Goal: Task Accomplishment & Management: Use online tool/utility

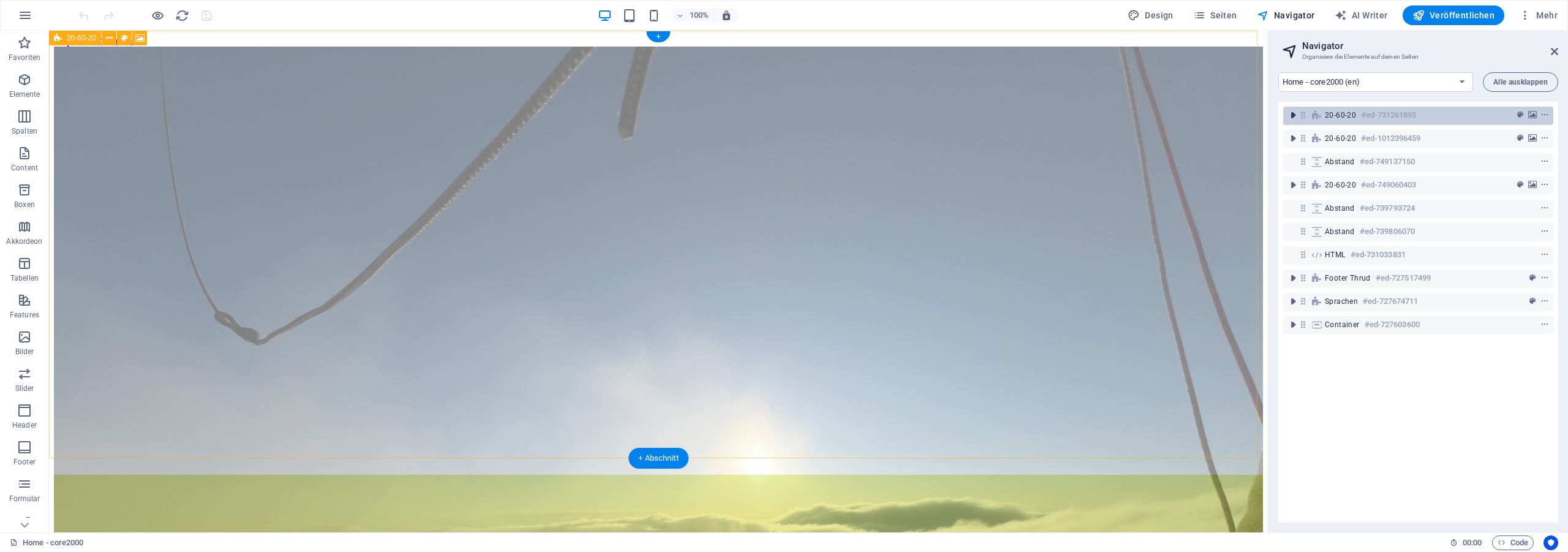
click at [1294, 116] on icon "toggle-expand" at bounding box center [1292, 115] width 13 height 13
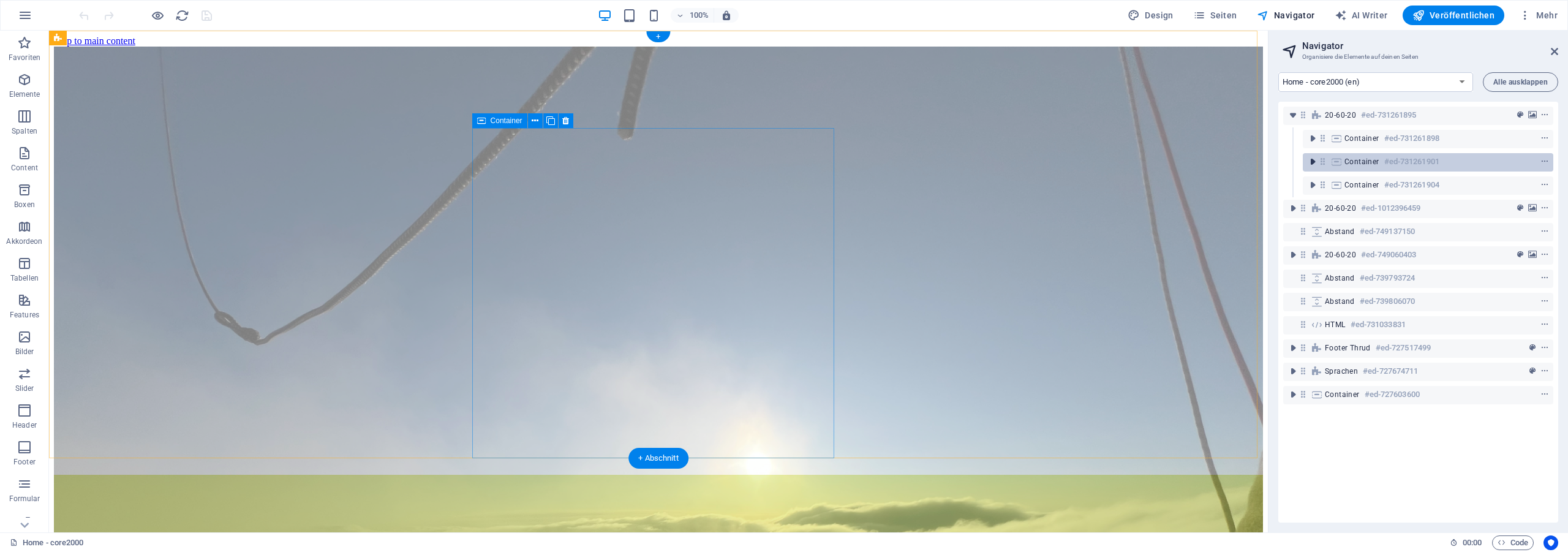
click at [1312, 163] on icon "toggle-expand" at bounding box center [1312, 161] width 13 height 13
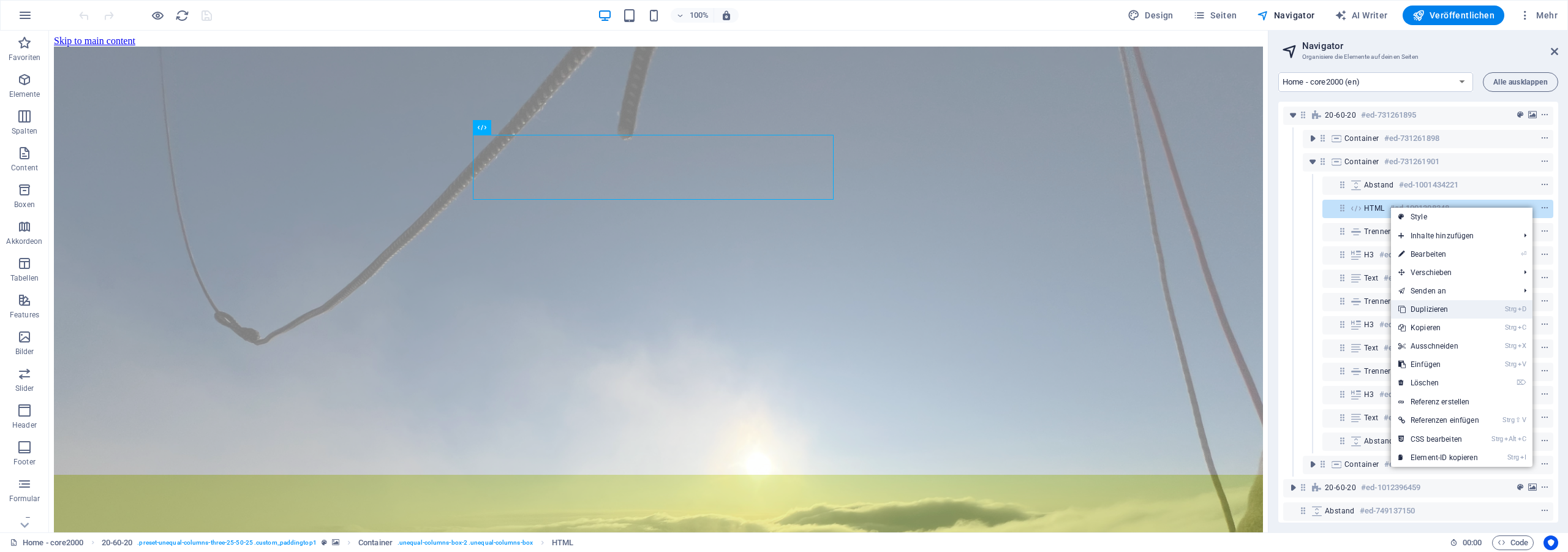
click at [1447, 313] on link "Strg D Duplizieren" at bounding box center [1438, 309] width 95 height 18
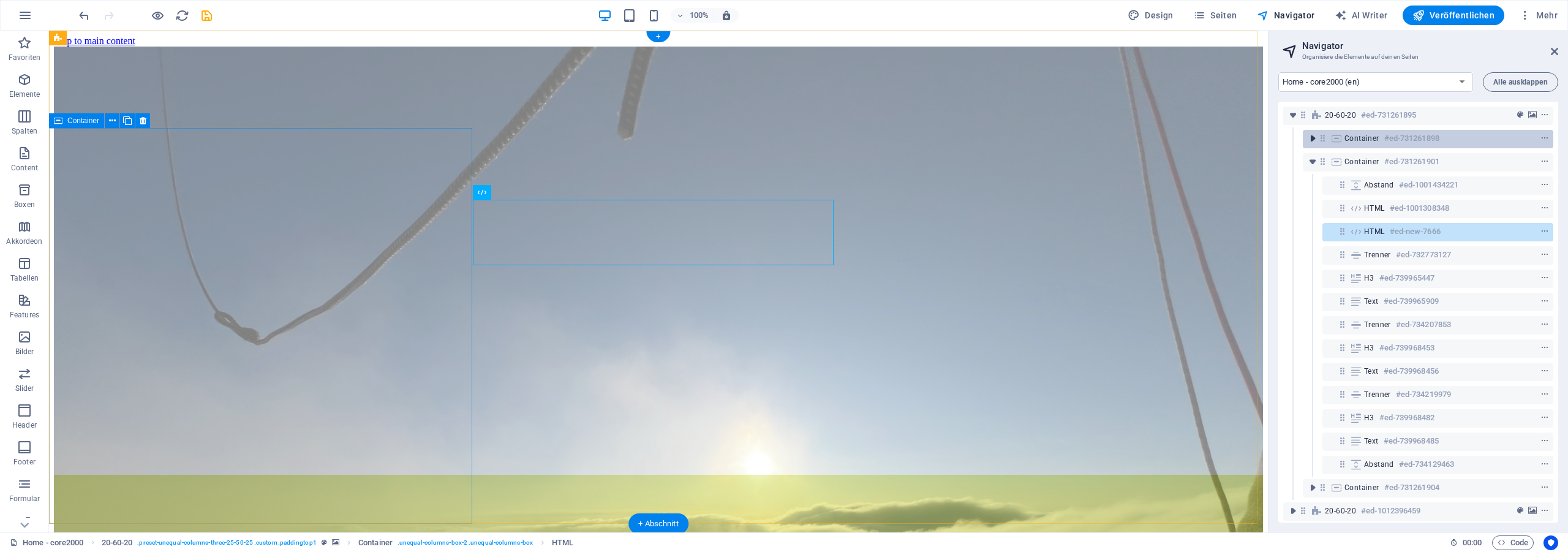
click at [1308, 137] on icon "toggle-expand" at bounding box center [1312, 138] width 13 height 13
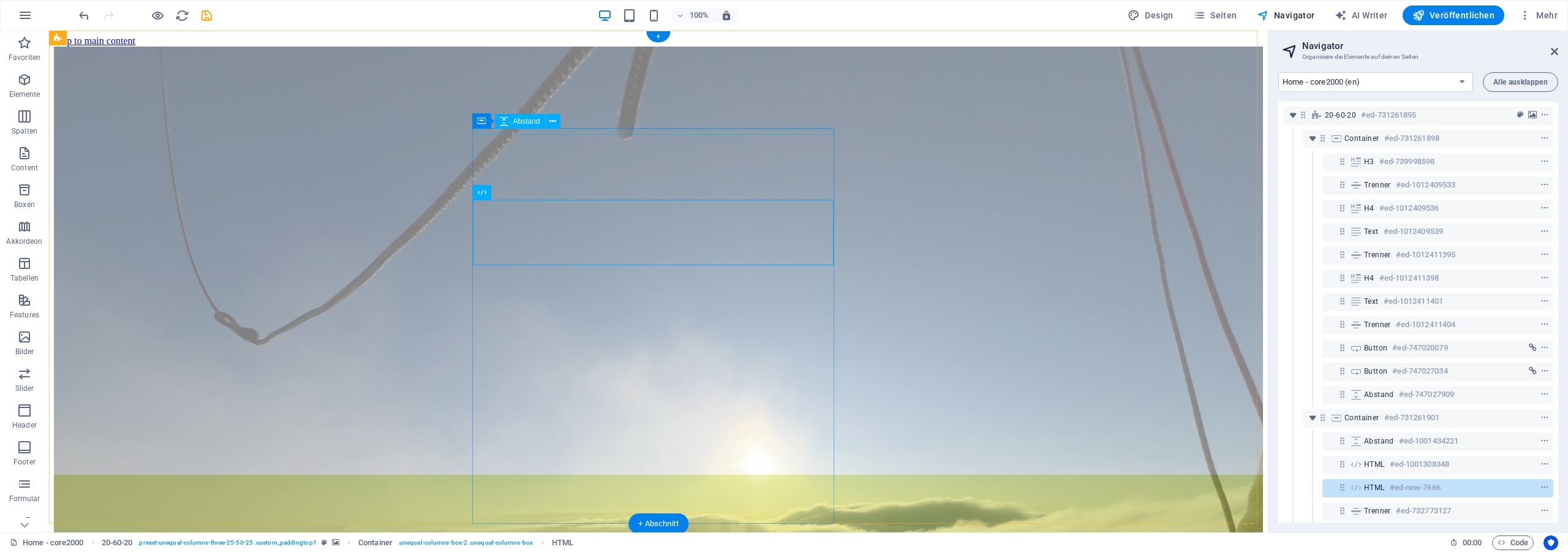
drag, startPoint x: 1382, startPoint y: 484, endPoint x: 1347, endPoint y: 477, distance: 35.7
click at [1354, 472] on div "20-60-20 #ed-731261895 Container #ed-731261898 H3 #ed-739998598 Trenner #ed-101…" at bounding box center [1417, 312] width 280 height 420
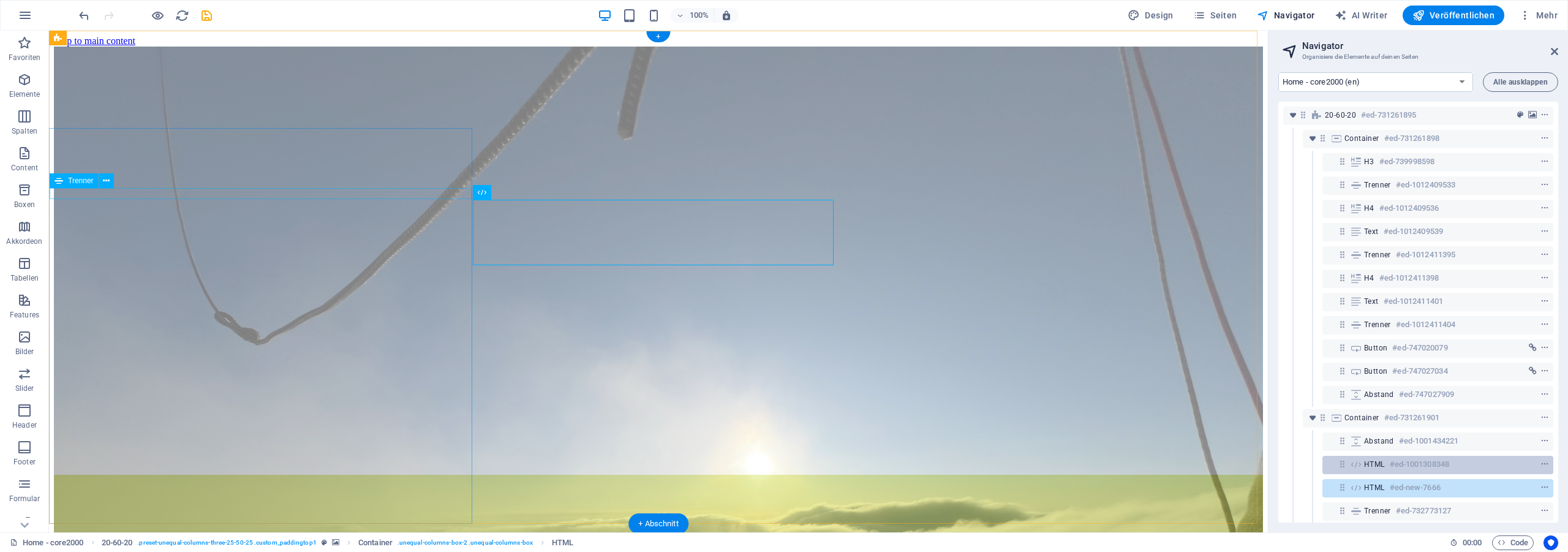
drag, startPoint x: 1336, startPoint y: 488, endPoint x: 1360, endPoint y: 459, distance: 37.6
click at [1360, 459] on div "20-60-20 #ed-731261895 Container #ed-731261898 H3 #ed-739998598 Trenner #ed-101…" at bounding box center [1417, 312] width 280 height 420
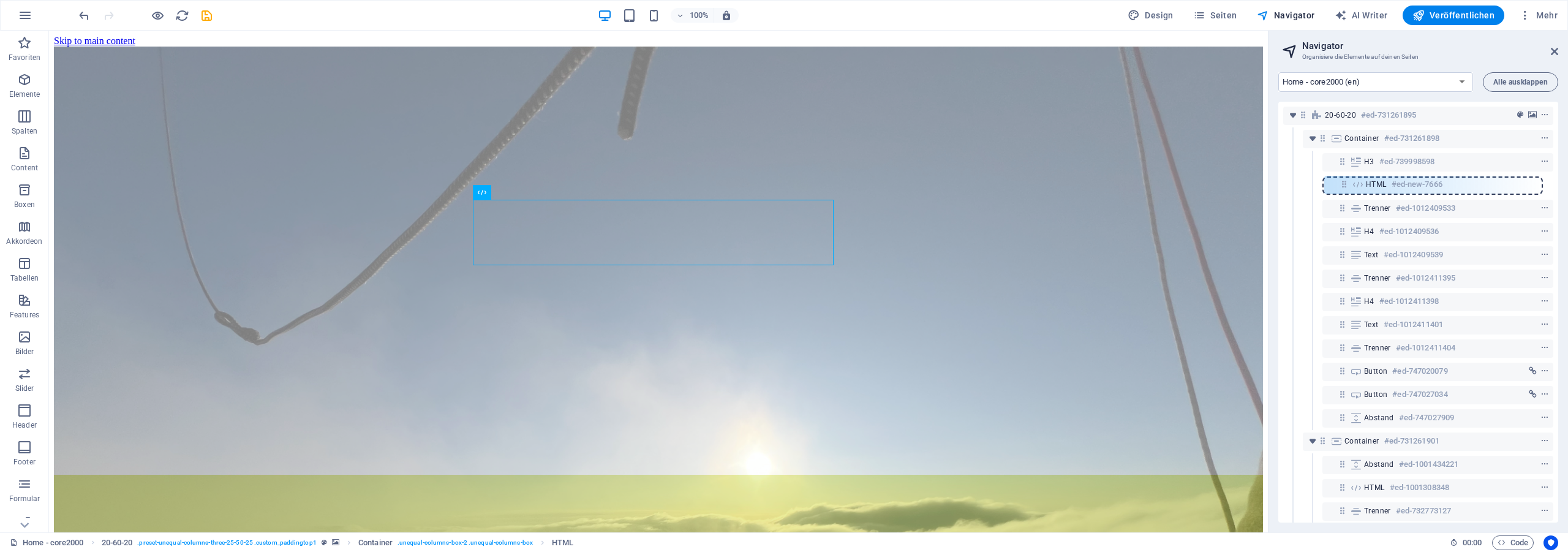
drag, startPoint x: 1342, startPoint y: 488, endPoint x: 1346, endPoint y: 180, distance: 308.0
click at [1346, 180] on div "20-60-20 #ed-731261895 Container #ed-731261898 H3 #ed-739998598 Trenner #ed-101…" at bounding box center [1417, 312] width 280 height 420
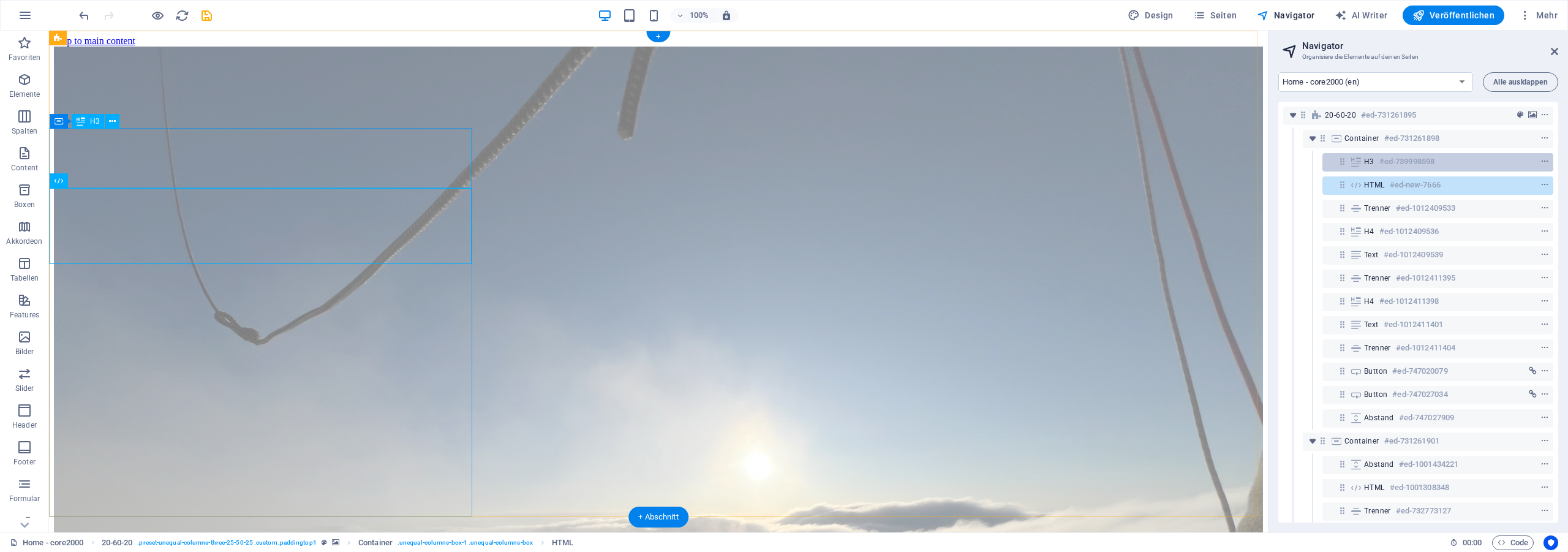
click at [1542, 162] on div "H3 #ed-739998598" at bounding box center [1437, 163] width 231 height 18
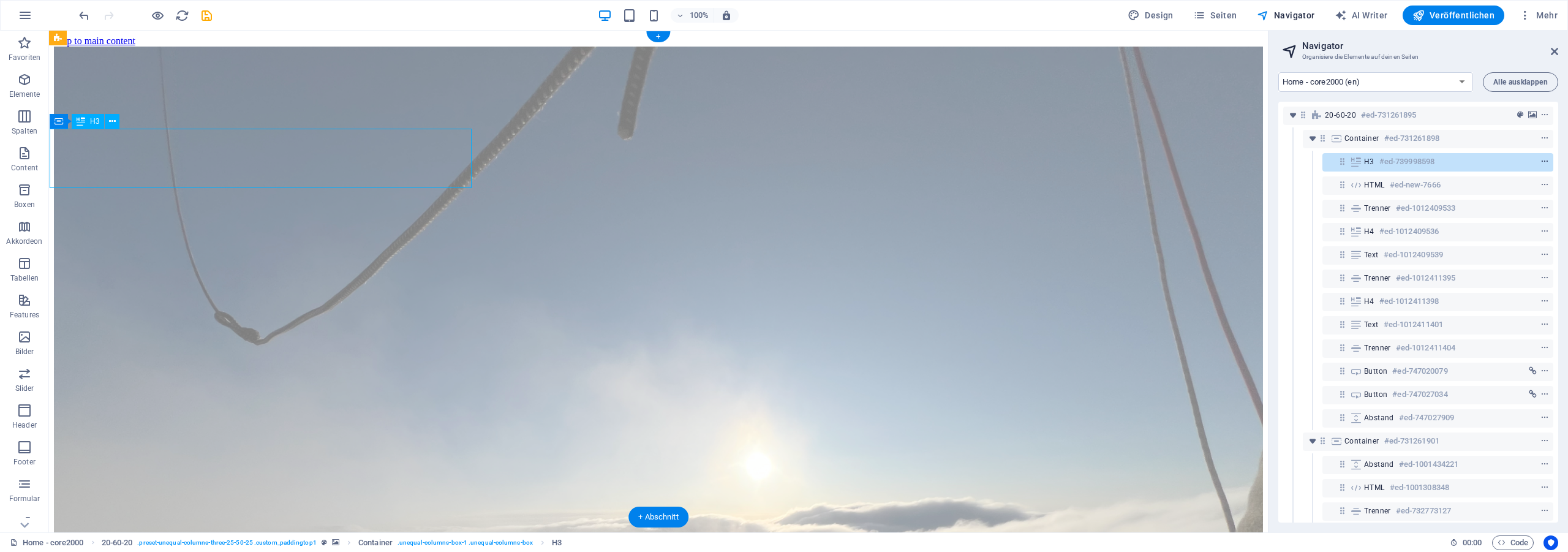
click at [1540, 163] on icon "context-menu" at bounding box center [1544, 161] width 9 height 9
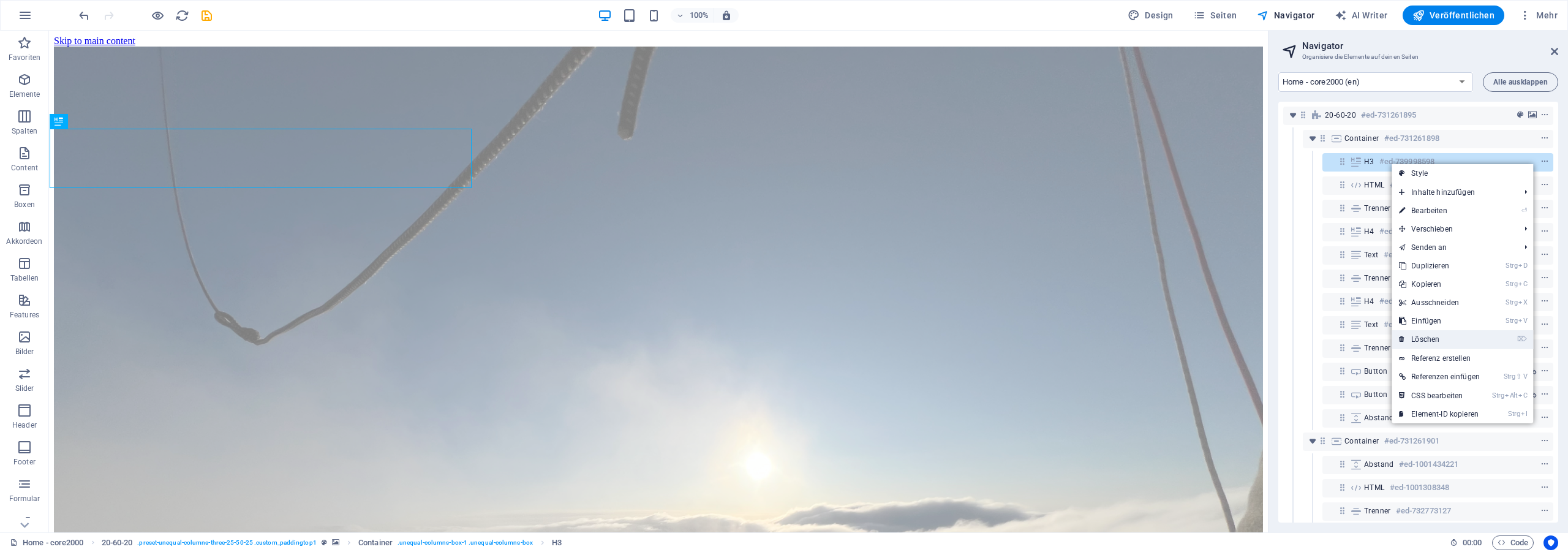
click at [1438, 340] on link "⌦ Löschen" at bounding box center [1439, 339] width 95 height 18
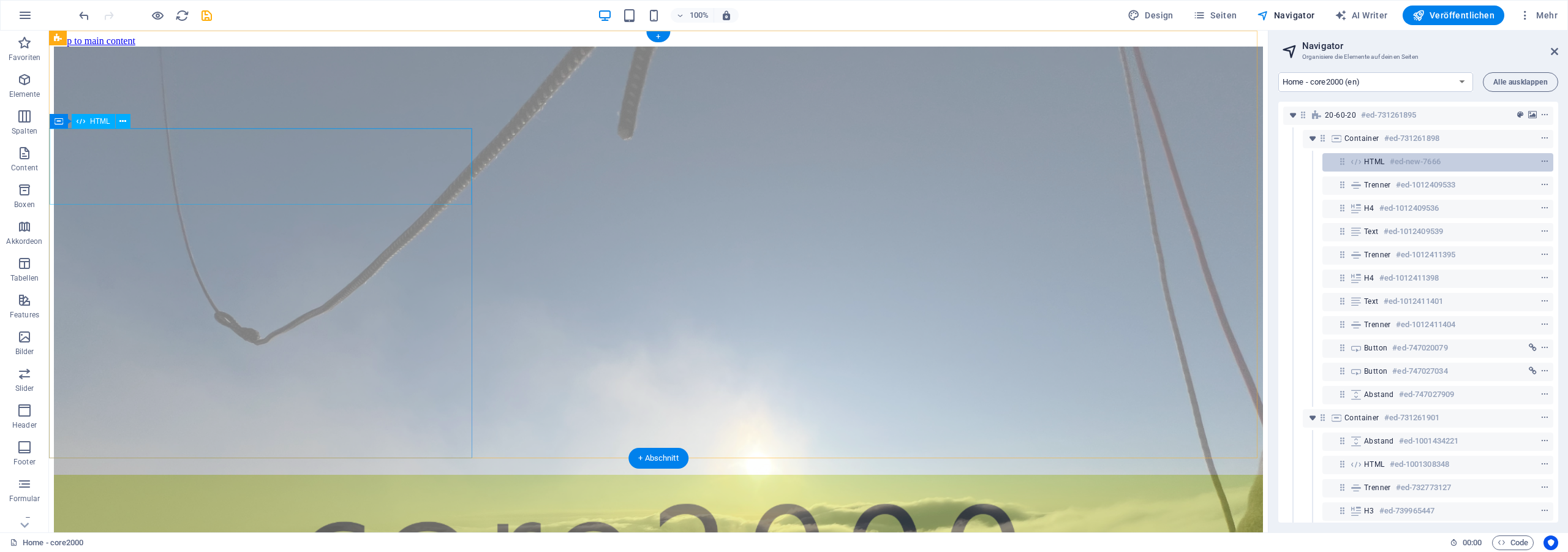
click at [1417, 155] on h6 "#ed-new-7666" at bounding box center [1415, 162] width 51 height 14
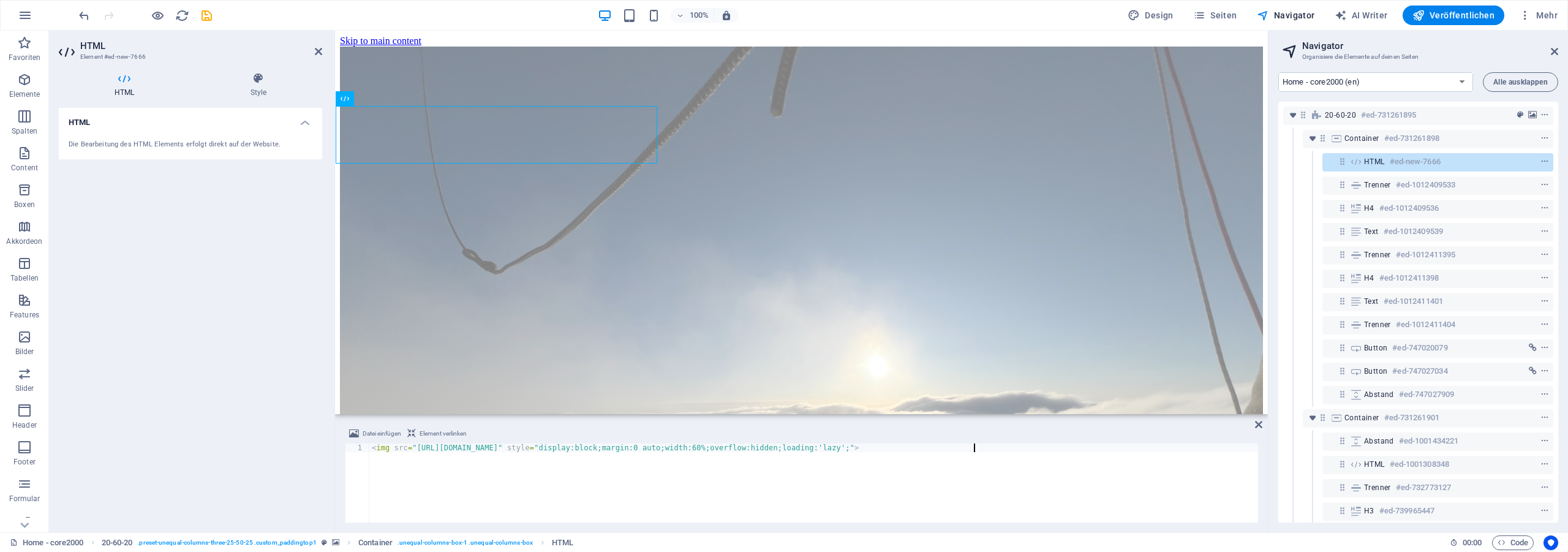
click at [892, 482] on div "< img src = "https://cdn.core2000.com/media/c2k_logo-1_02-smaller.png" style = …" at bounding box center [813, 491] width 888 height 96
drag, startPoint x: 540, startPoint y: 449, endPoint x: 644, endPoint y: 449, distance: 104.0
click at [644, 449] on div "< img src = "https://cdn.core2000.com/media/c2k_logo-1_02-smaller.png" style = …" at bounding box center [813, 491] width 888 height 96
paste textarea "doodle_dev1_02-bann"
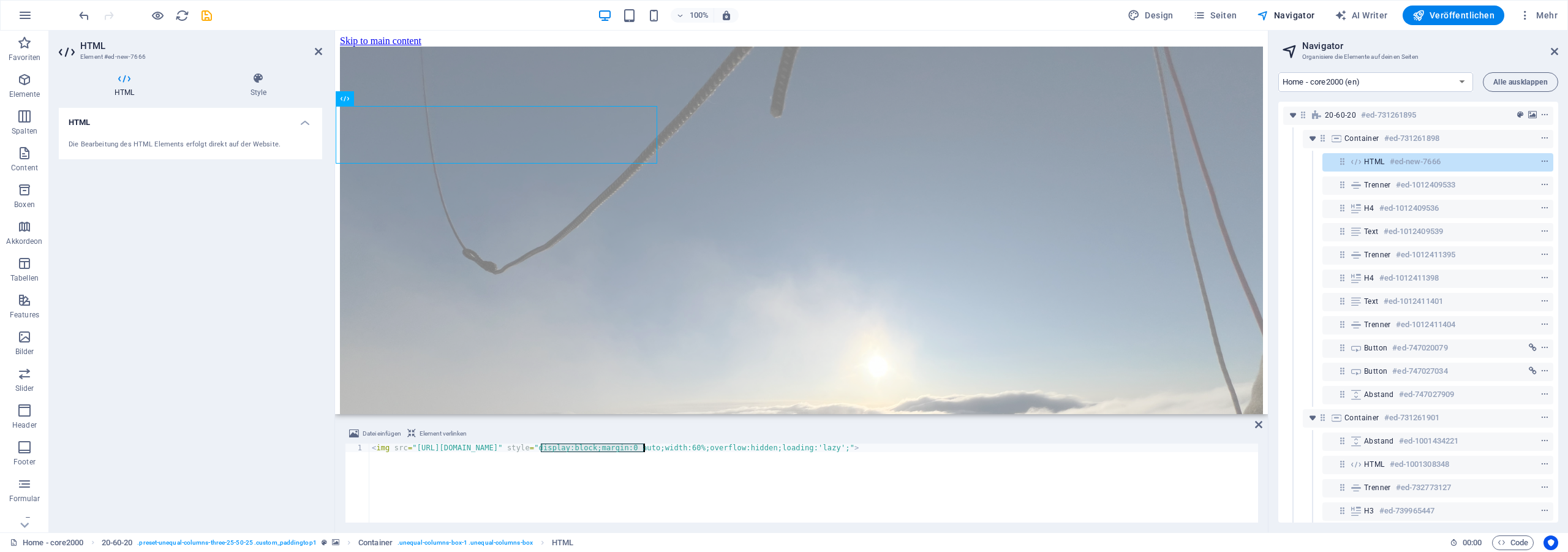
type textarea "<img src="[URL][DOMAIN_NAME]" style="display:block;margin:0 auto;width:60%;over…"
click at [1053, 474] on div "< img src = "[URL][DOMAIN_NAME]" style = "display:block;margin:0 auto;width:60%…" at bounding box center [813, 491] width 888 height 96
click at [1554, 45] on h2 "Navigator" at bounding box center [1430, 45] width 256 height 11
click at [1554, 48] on icon at bounding box center [1554, 51] width 7 height 10
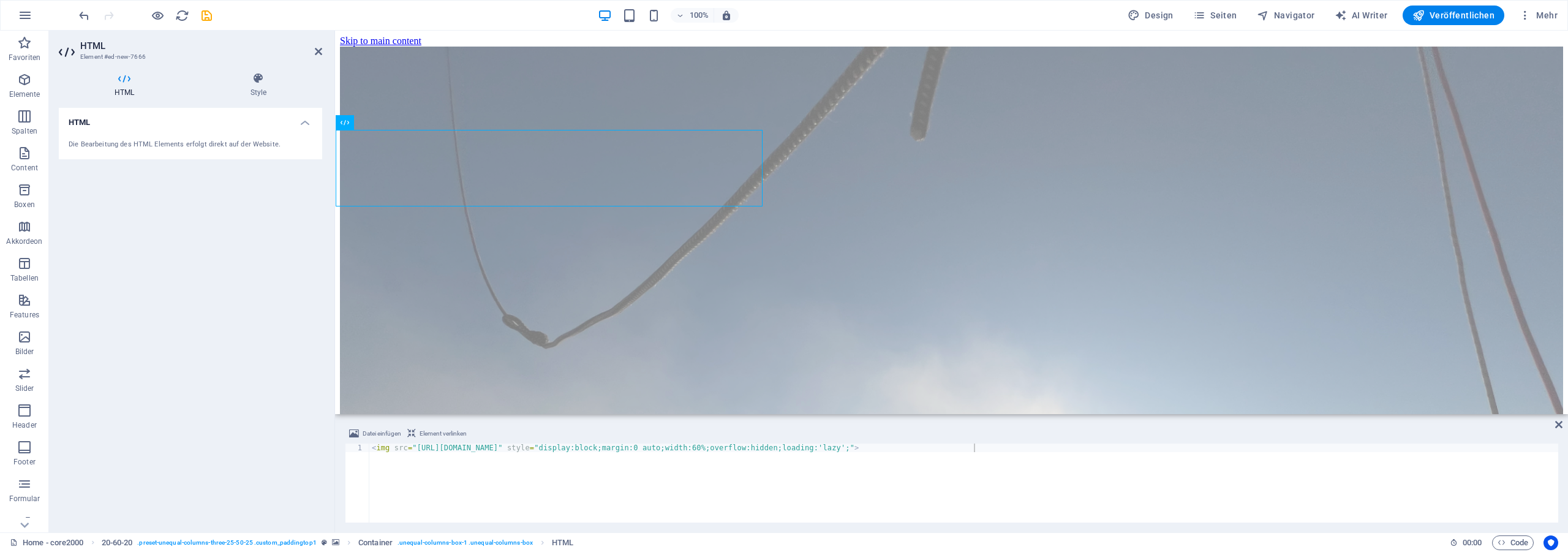
click at [314, 51] on header "HTML Element #ed-new-7666" at bounding box center [190, 47] width 263 height 32
click at [317, 51] on icon at bounding box center [318, 51] width 7 height 10
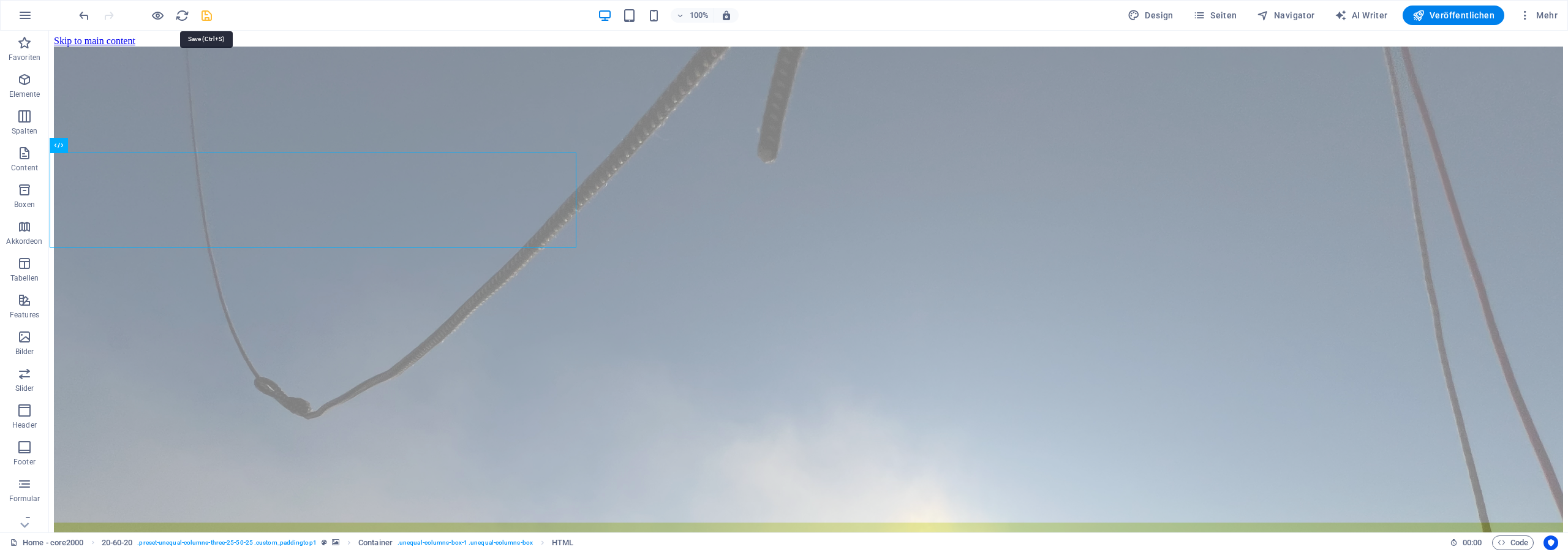
click at [207, 17] on icon "save" at bounding box center [206, 15] width 14 height 14
click at [365, 12] on div "100% Design Seiten Navigator AI Writer Veröffentlichen Mehr" at bounding box center [819, 15] width 1486 height 20
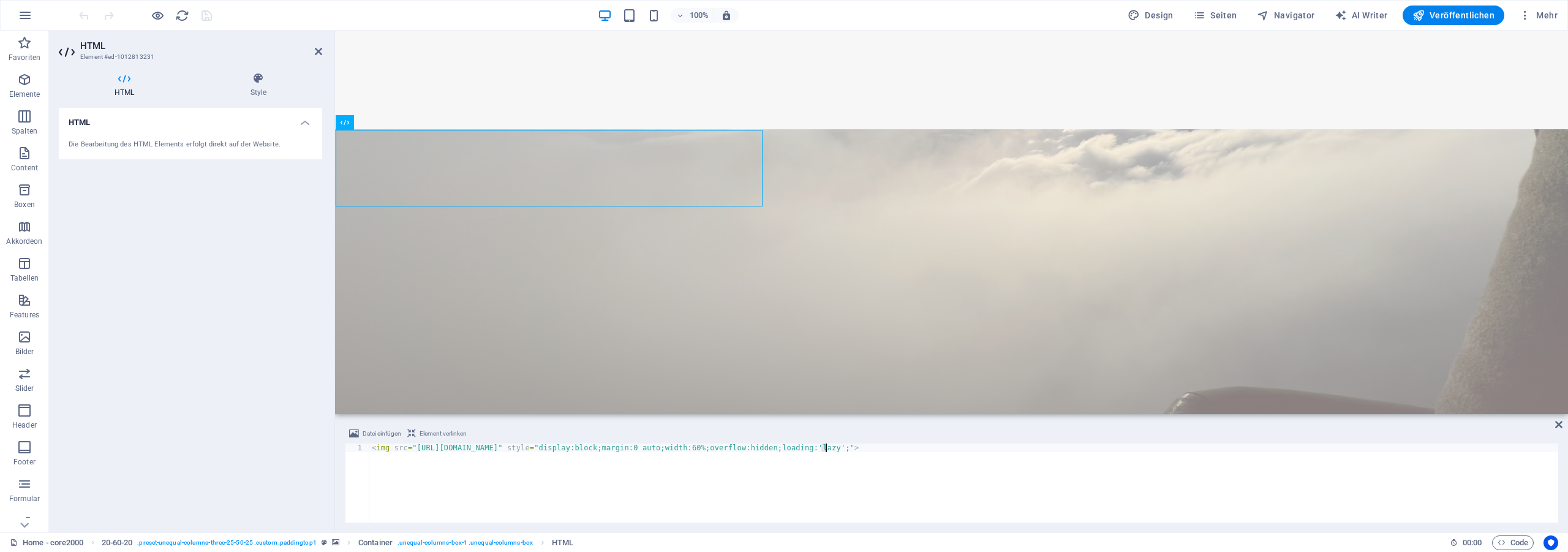
click at [826, 447] on div "< img src = "[URL][DOMAIN_NAME]" style = "display:block;margin:0 auto;width:60%…" at bounding box center [963, 491] width 1189 height 96
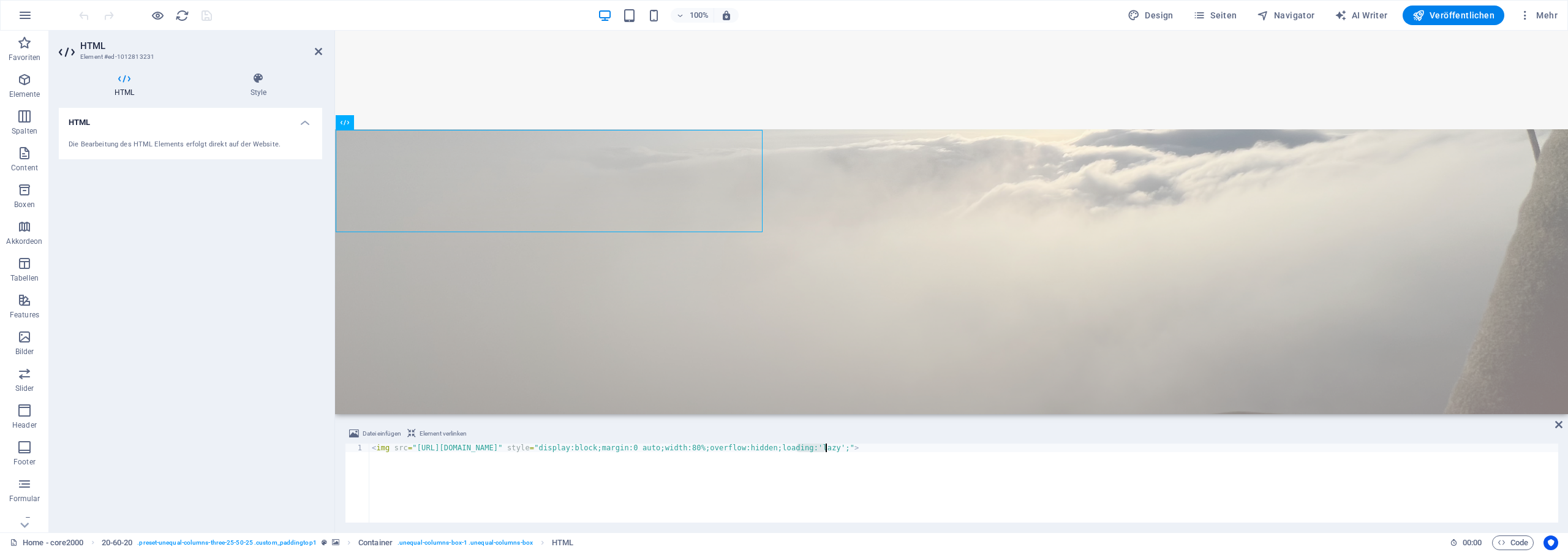
click at [826, 445] on div "< img src = "[URL][DOMAIN_NAME]" style = "display:block;margin:0 auto;width:80%…" at bounding box center [963, 483] width 1189 height 79
click at [999, 494] on div "< img src = "[URL][DOMAIN_NAME]" style = "display:block;margin:0 auto;width:80%…" at bounding box center [963, 491] width 1189 height 96
drag, startPoint x: 821, startPoint y: 446, endPoint x: 828, endPoint y: 446, distance: 7.0
click at [828, 446] on div "< img src = "[URL][DOMAIN_NAME]" style = "display:block;margin:0 auto;width:80%…" at bounding box center [963, 491] width 1189 height 96
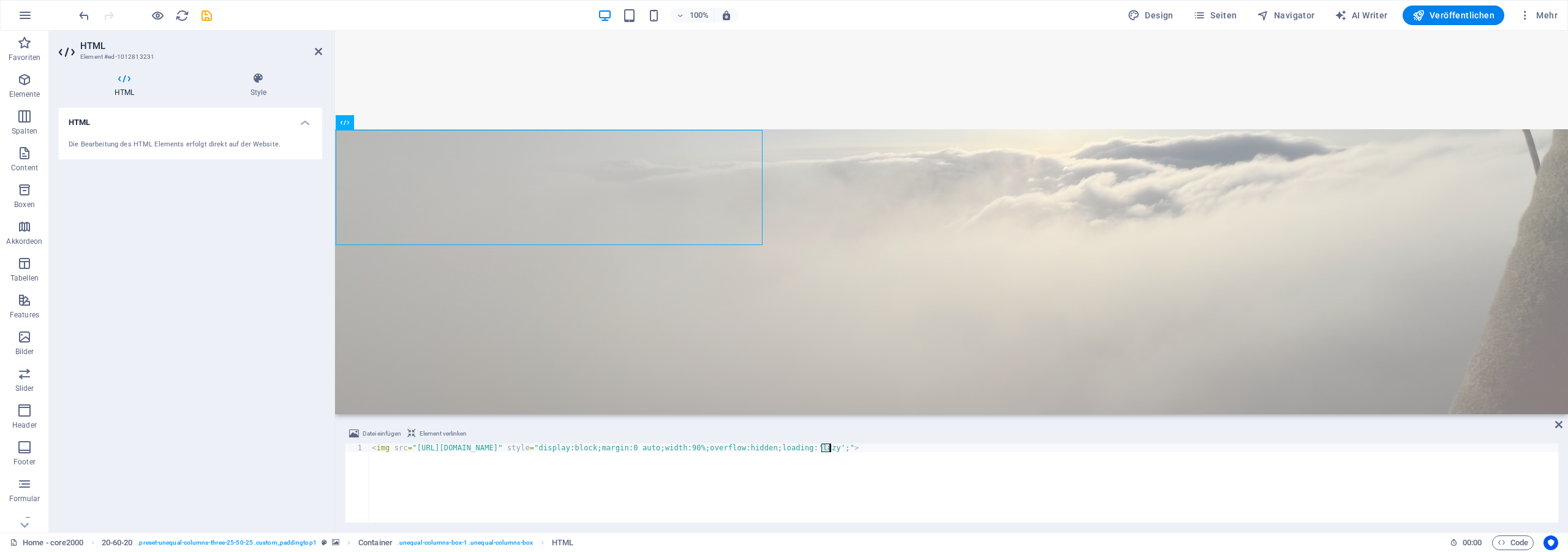
click at [828, 449] on div "< img src = "[URL][DOMAIN_NAME]" style = "display:block;margin:0 auto;width:90%…" at bounding box center [963, 491] width 1189 height 96
click at [828, 447] on div "< img src = "[URL][DOMAIN_NAME]" style = "display:block;margin:0 auto;width:80%…" at bounding box center [963, 491] width 1189 height 96
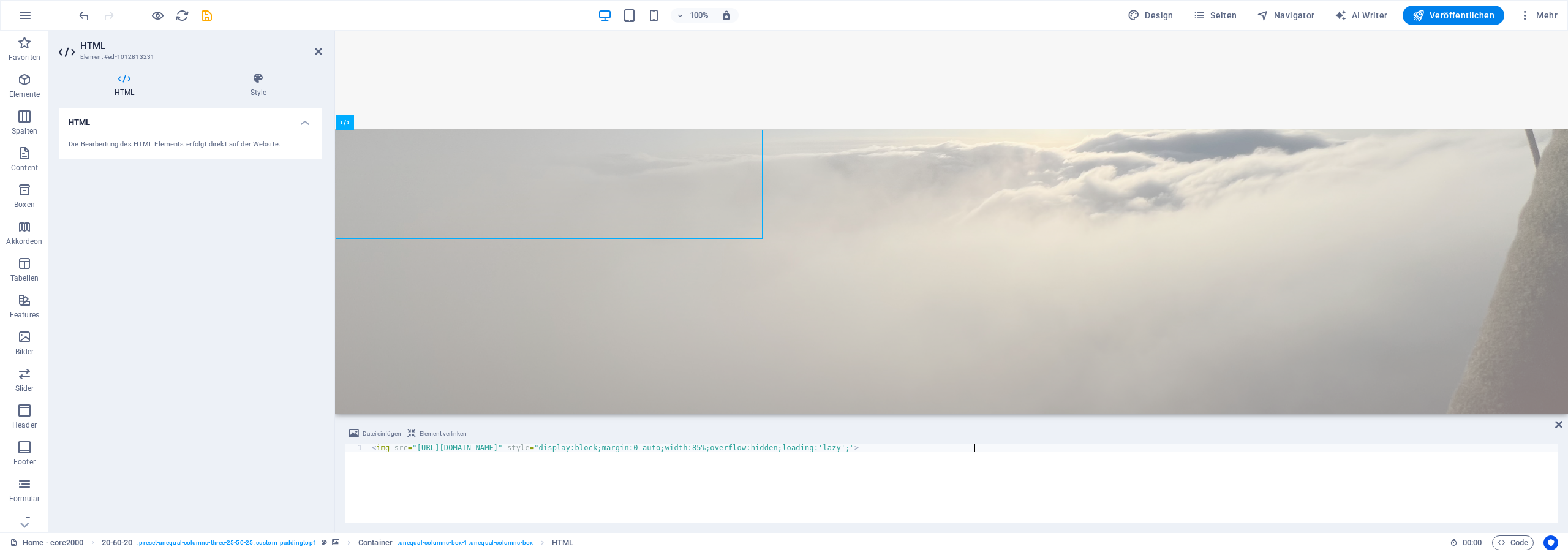
click at [1123, 475] on div "< img src = "[URL][DOMAIN_NAME]" style = "display:block;margin:0 auto;width:85%…" at bounding box center [963, 491] width 1189 height 96
type textarea "<img src="[URL][DOMAIN_NAME]" style="display:block;margin:0 auto;width:85%;over…"
click at [208, 16] on icon "save" at bounding box center [206, 15] width 14 height 14
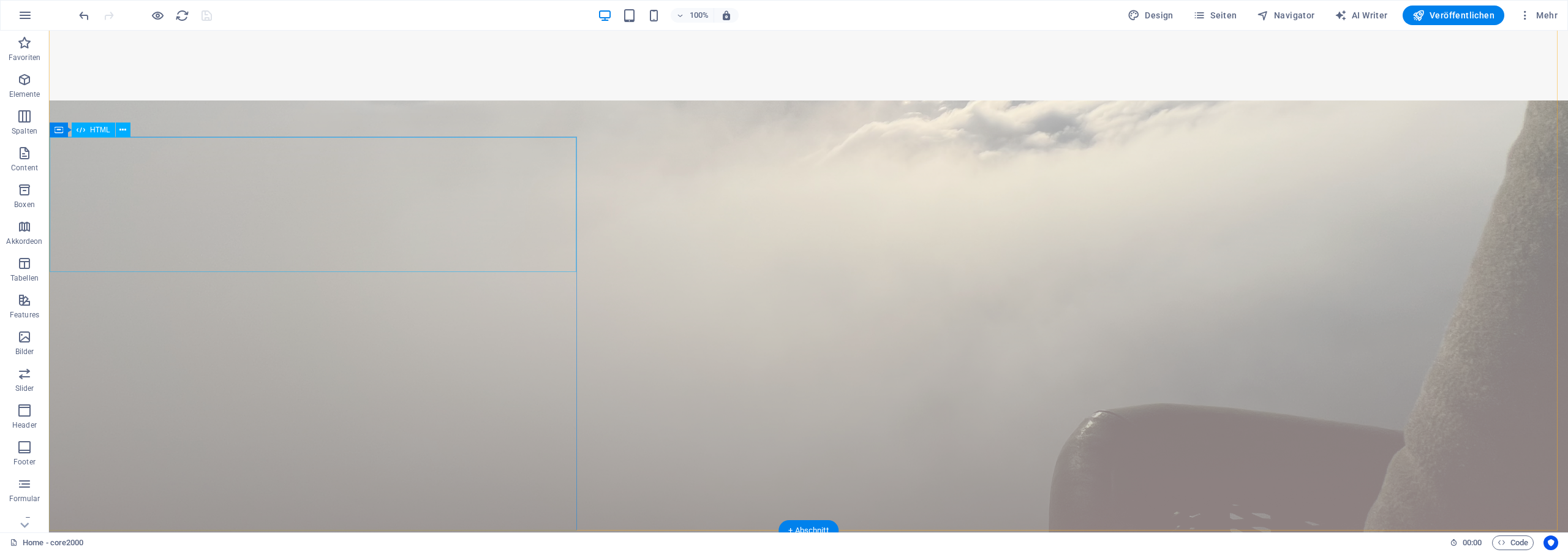
scroll to position [63, 0]
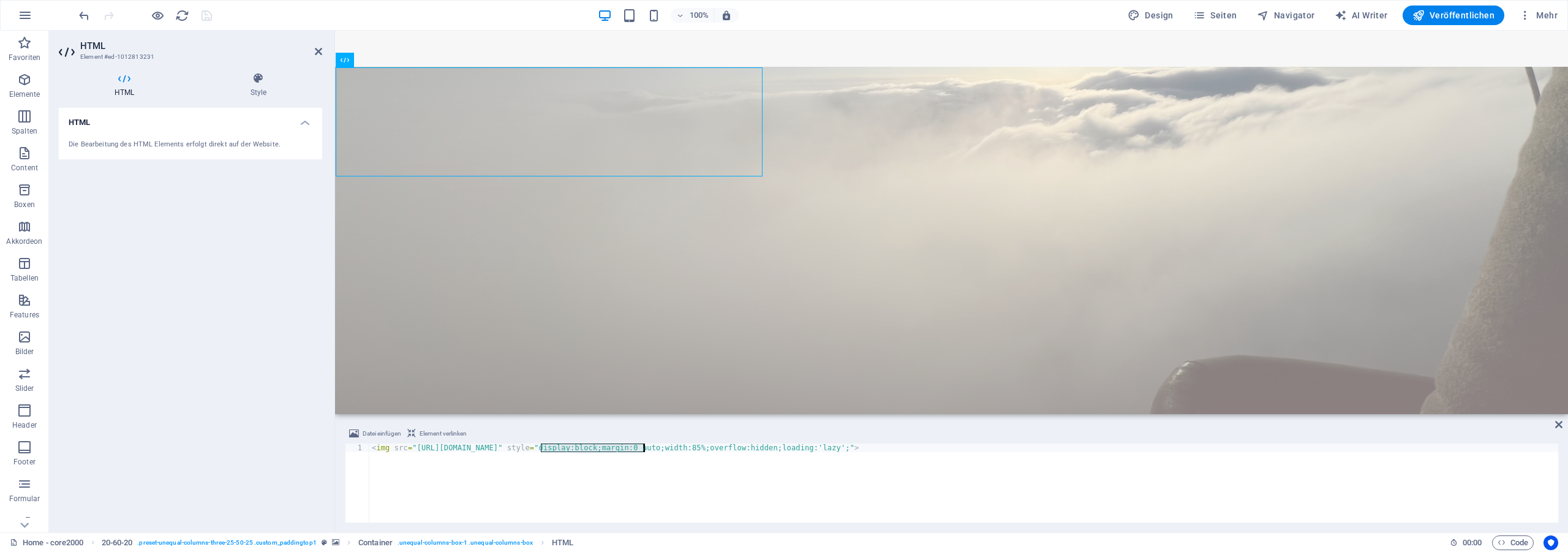
drag, startPoint x: 540, startPoint y: 446, endPoint x: 642, endPoint y: 448, distance: 102.0
click at [642, 448] on div "< img src = "[URL][DOMAIN_NAME]" style = "display:block;margin:0 auto;width:85%…" at bounding box center [963, 491] width 1189 height 96
paste textarea "http1_01-orig"
type textarea "<img src="[URL][DOMAIN_NAME]" style="display:block;margin:0 auto;width:85%;over…"
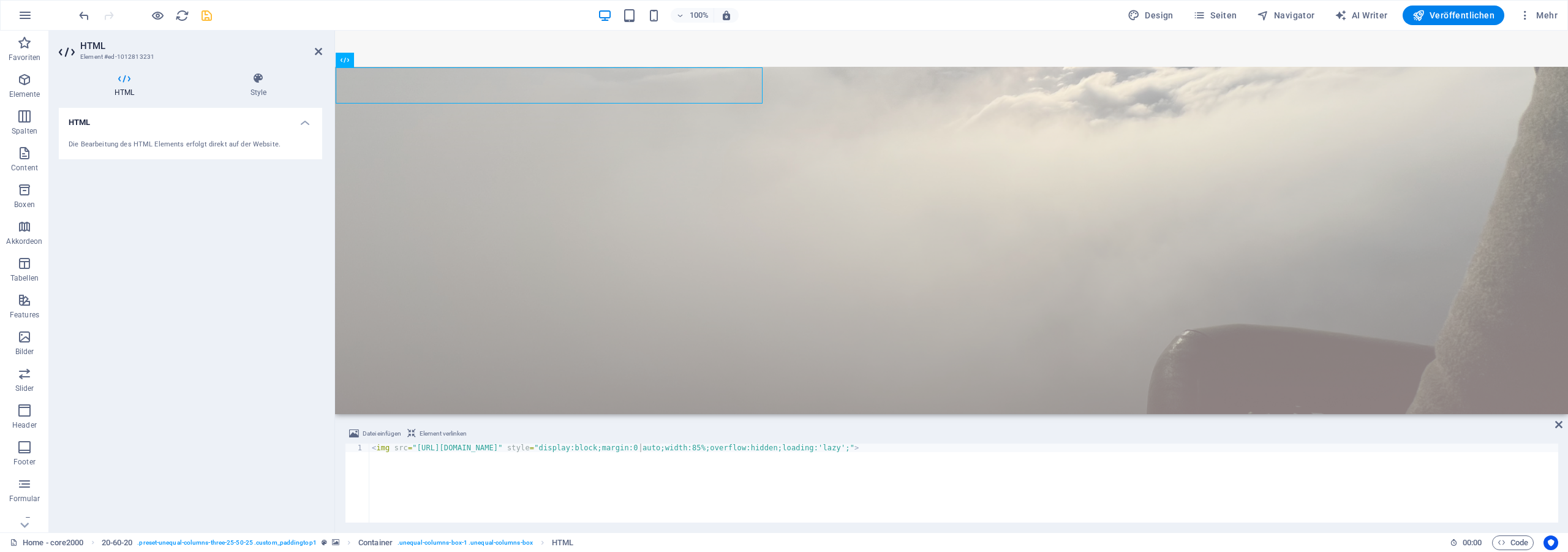
click at [314, 53] on header "HTML Element #ed-1012813231" at bounding box center [190, 47] width 263 height 32
click at [318, 49] on icon at bounding box center [318, 51] width 7 height 10
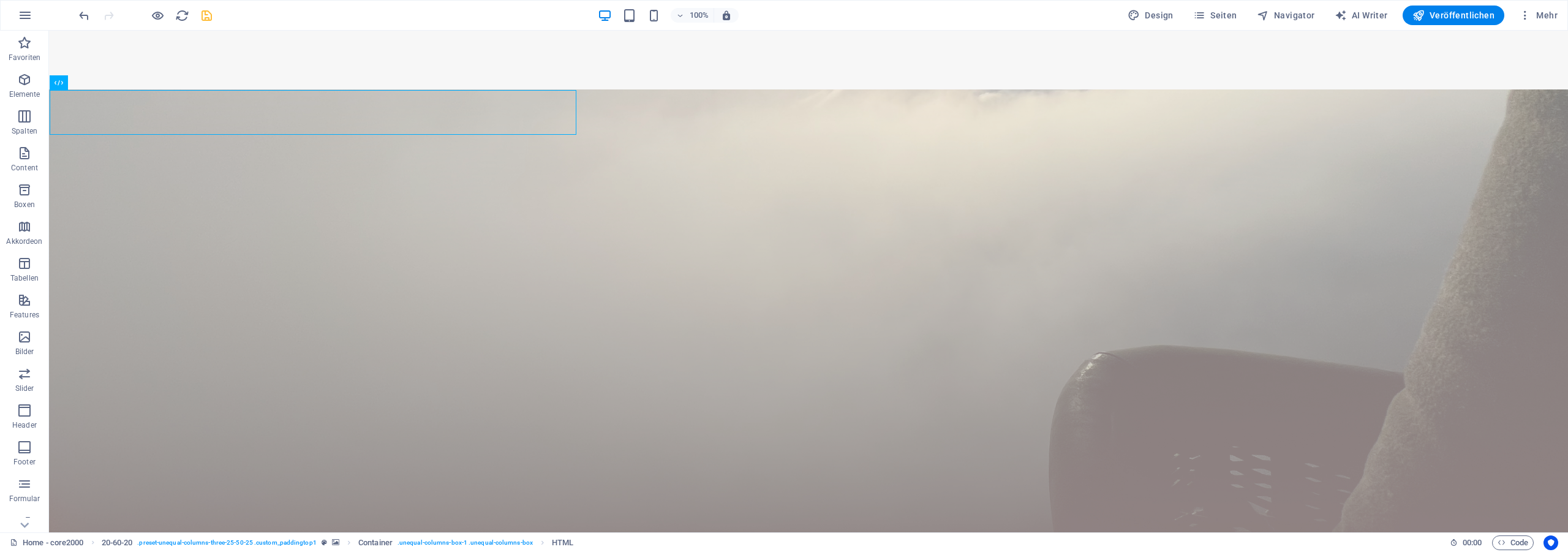
click at [211, 16] on icon "save" at bounding box center [206, 15] width 14 height 14
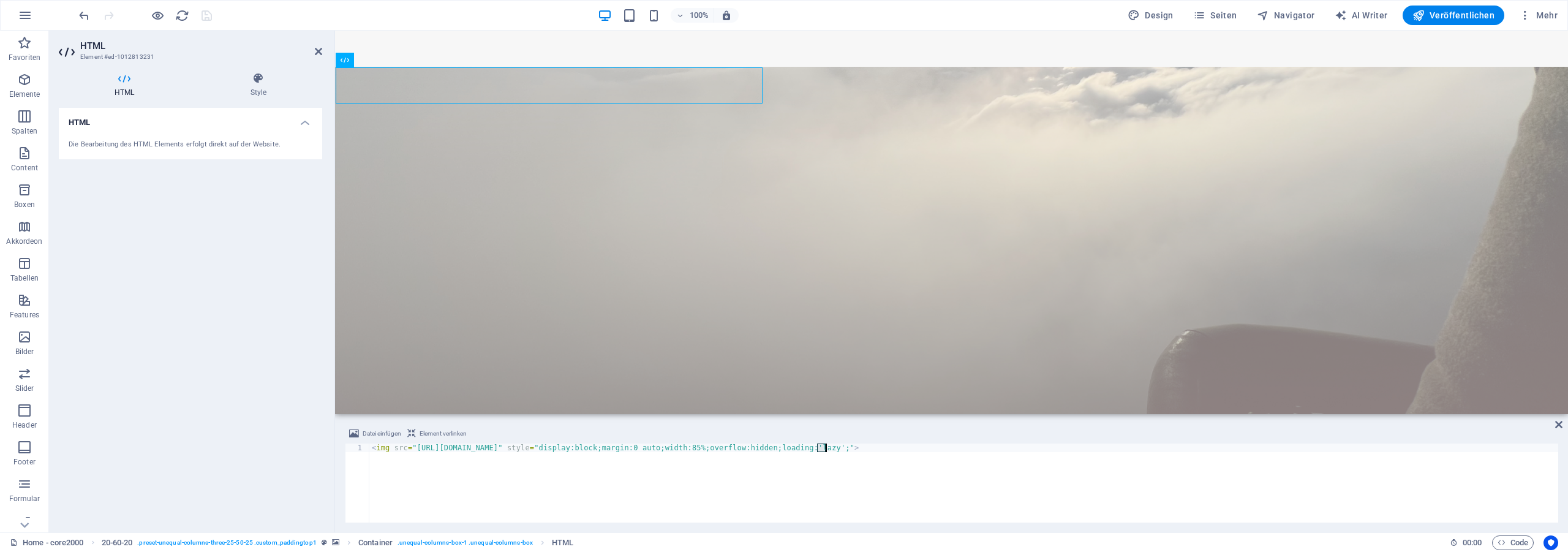
drag, startPoint x: 816, startPoint y: 447, endPoint x: 825, endPoint y: 447, distance: 9.0
click at [825, 447] on div "< img src = "[URL][DOMAIN_NAME]" style = "display:block;margin:0 auto;width:85%…" at bounding box center [963, 491] width 1189 height 96
type textarea "<img src="[URL][DOMAIN_NAME]" style="display:block;margin:0 auto;width:70%;over…"
click at [1021, 14] on div "100% Design Seiten Navigator AI Writer Veröffentlichen Mehr" at bounding box center [819, 15] width 1486 height 20
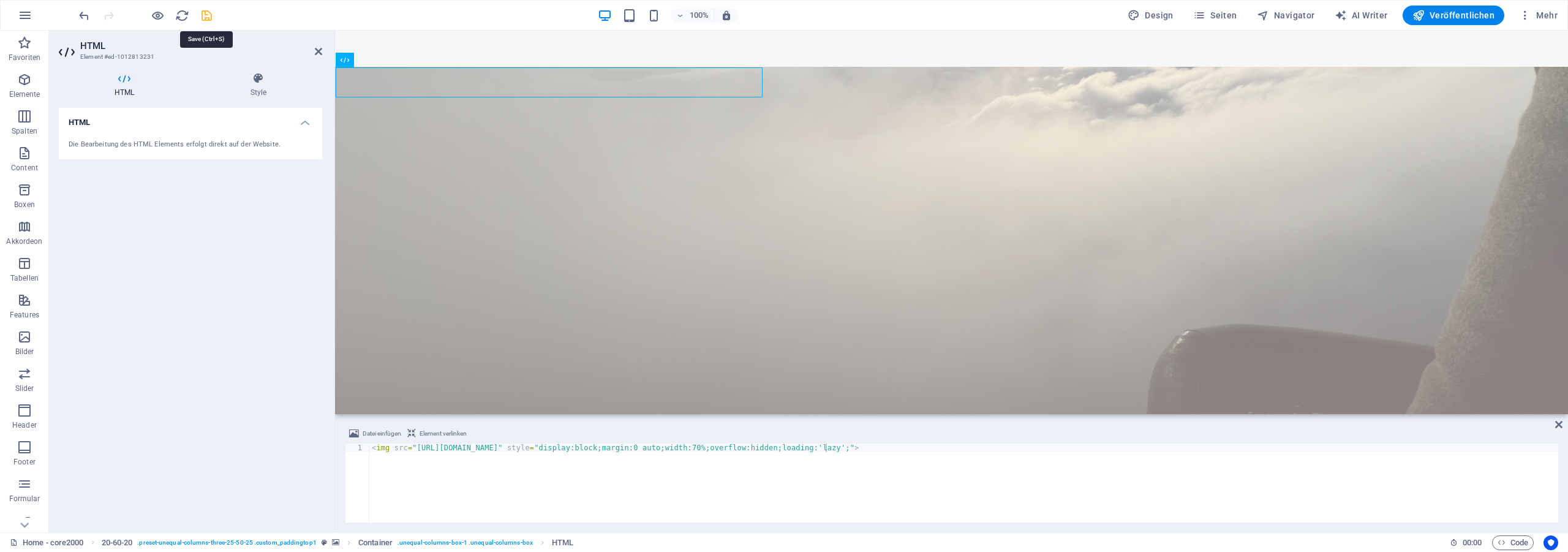
click at [209, 13] on icon "save" at bounding box center [206, 15] width 14 height 14
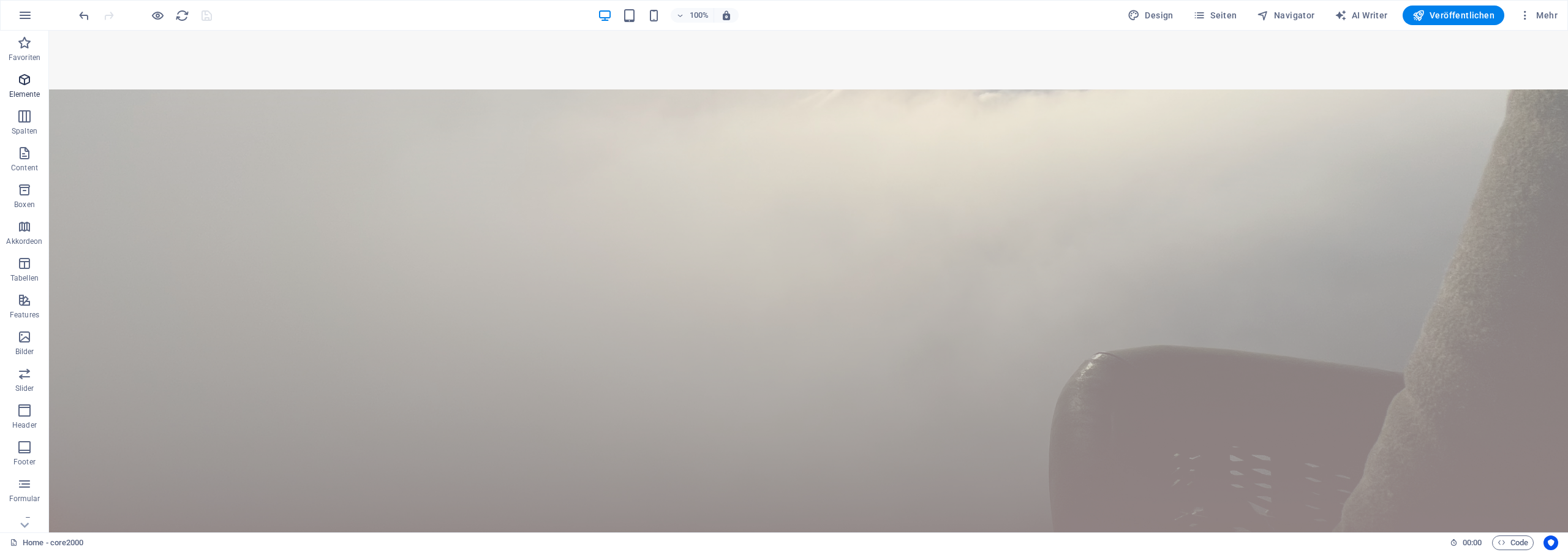
click at [17, 79] on icon "button" at bounding box center [24, 80] width 14 height 14
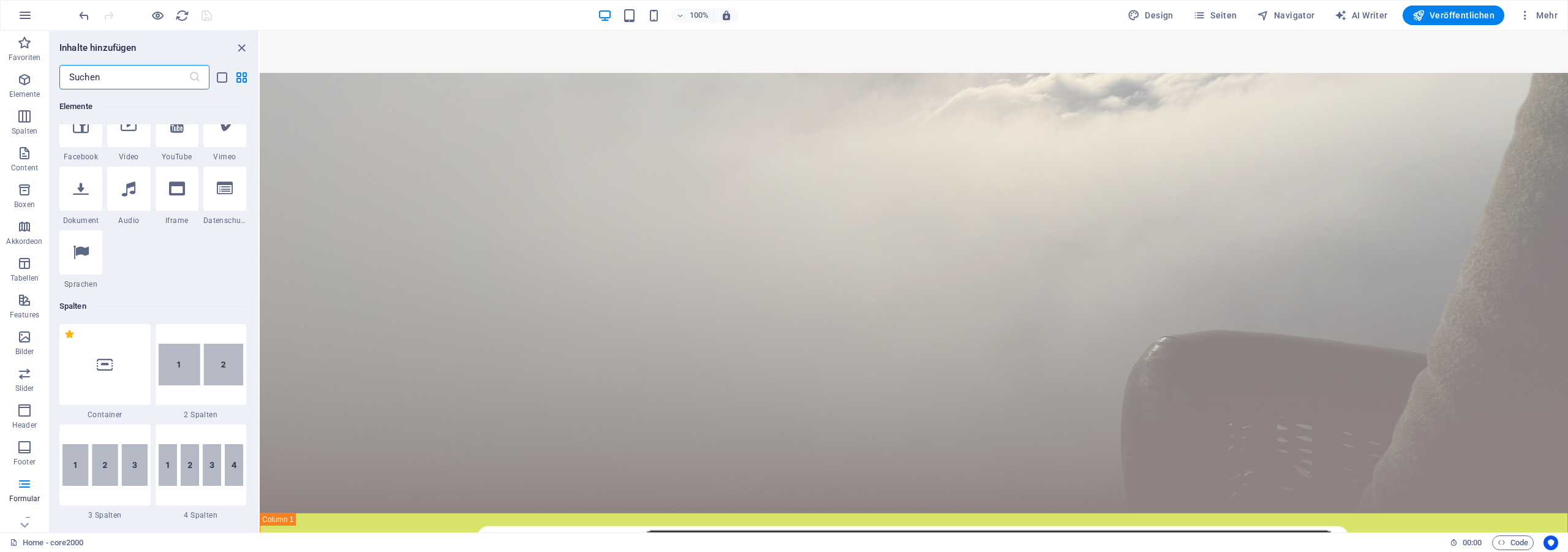
scroll to position [0, 0]
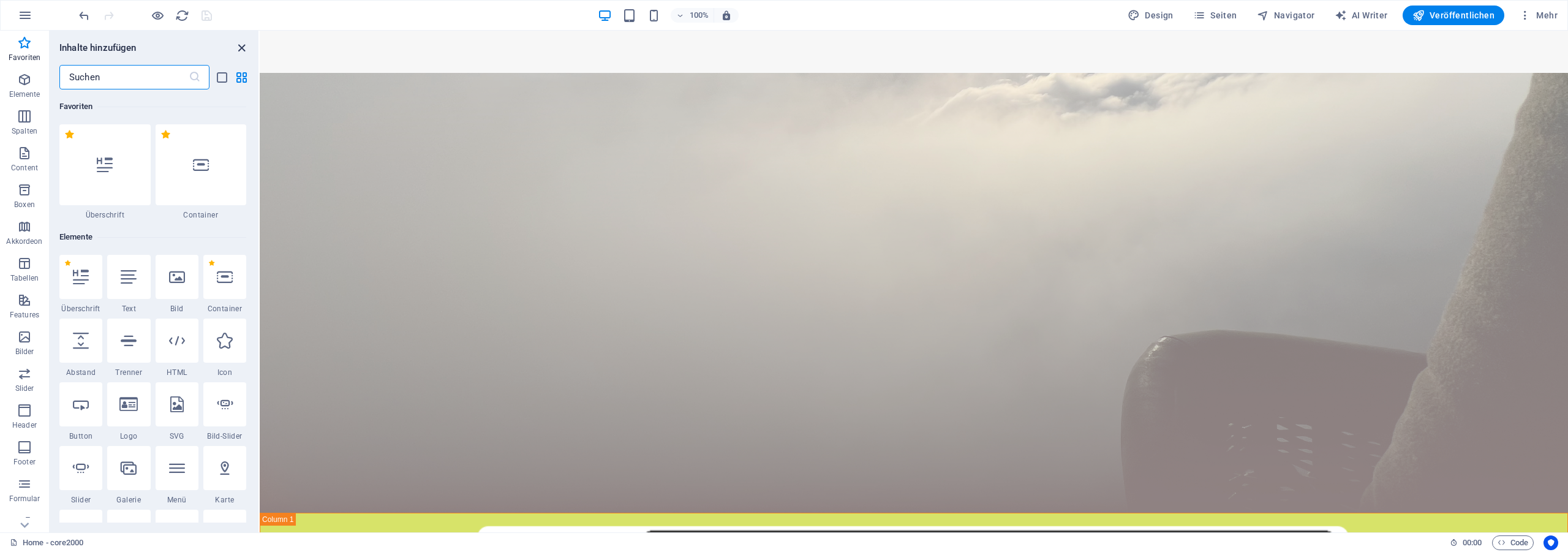
click at [241, 43] on icon "close panel" at bounding box center [241, 47] width 14 height 14
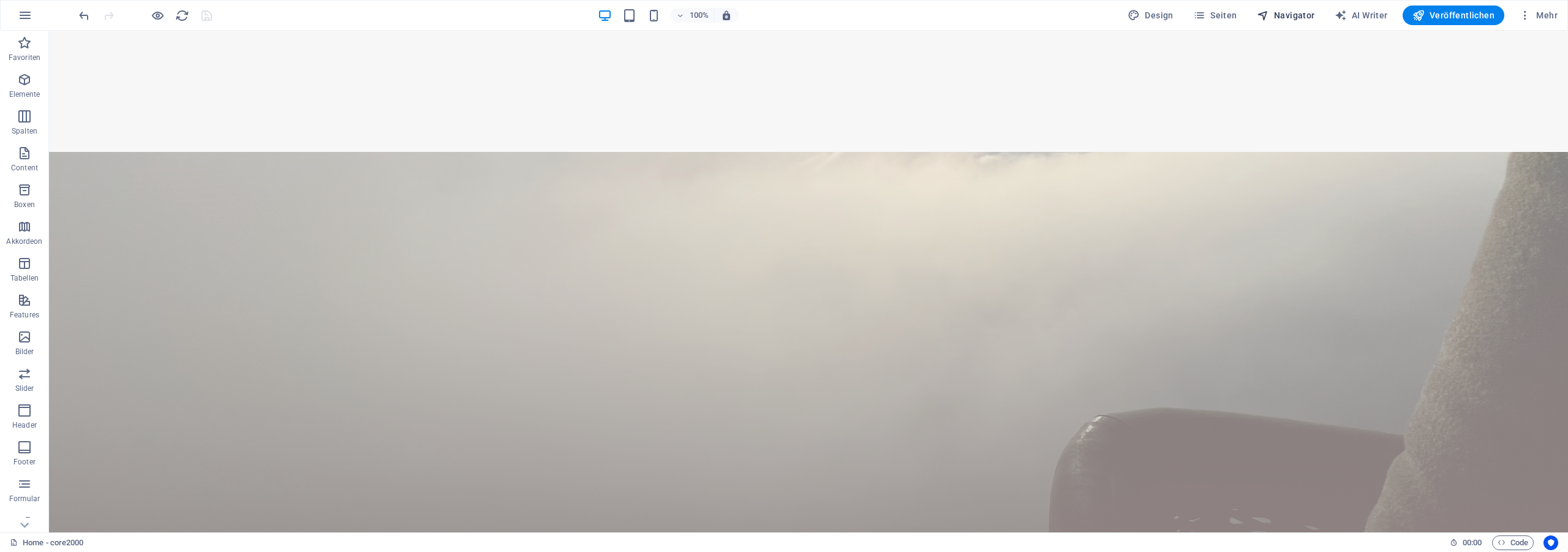
click at [1278, 6] on button "Navigator" at bounding box center [1285, 15] width 68 height 20
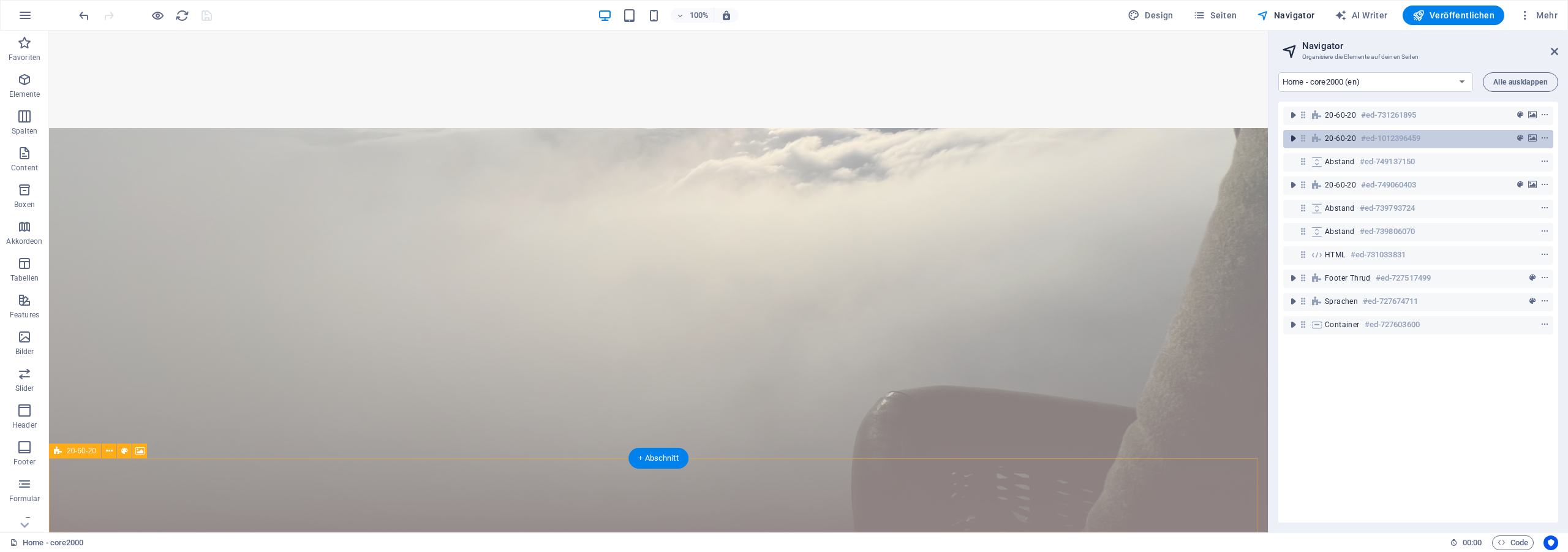
click at [1295, 139] on icon "toggle-expand" at bounding box center [1292, 138] width 13 height 13
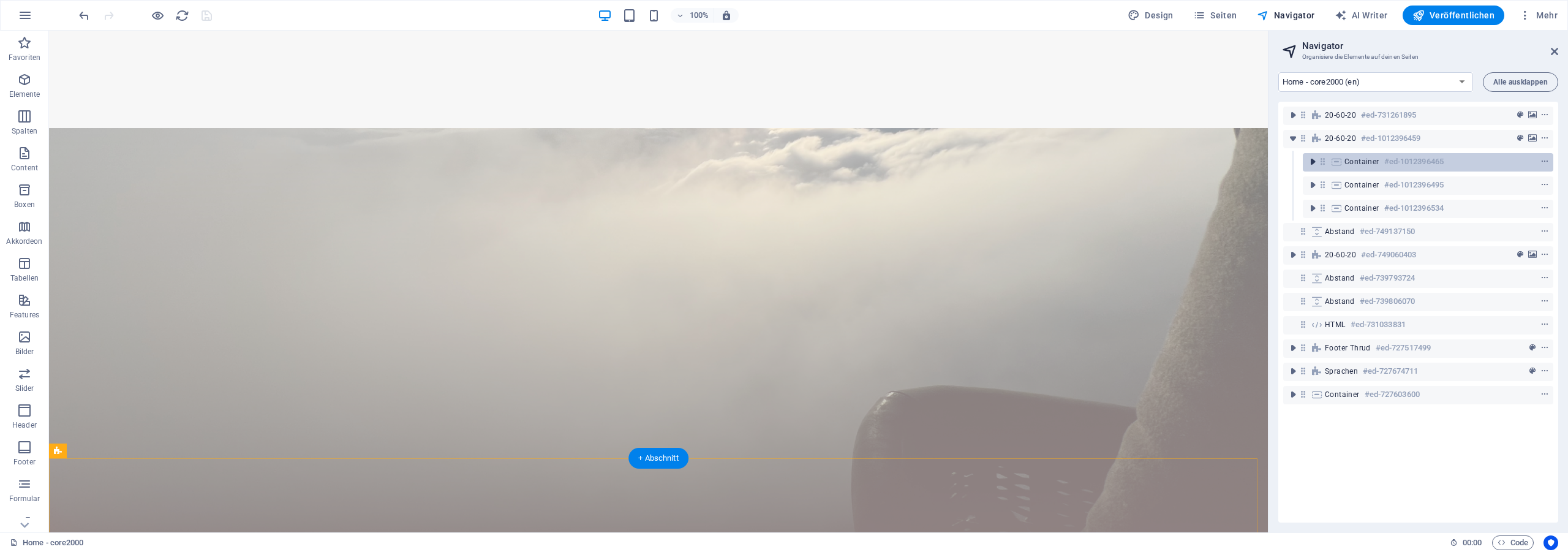
click at [1309, 162] on icon "toggle-expand" at bounding box center [1312, 161] width 13 height 13
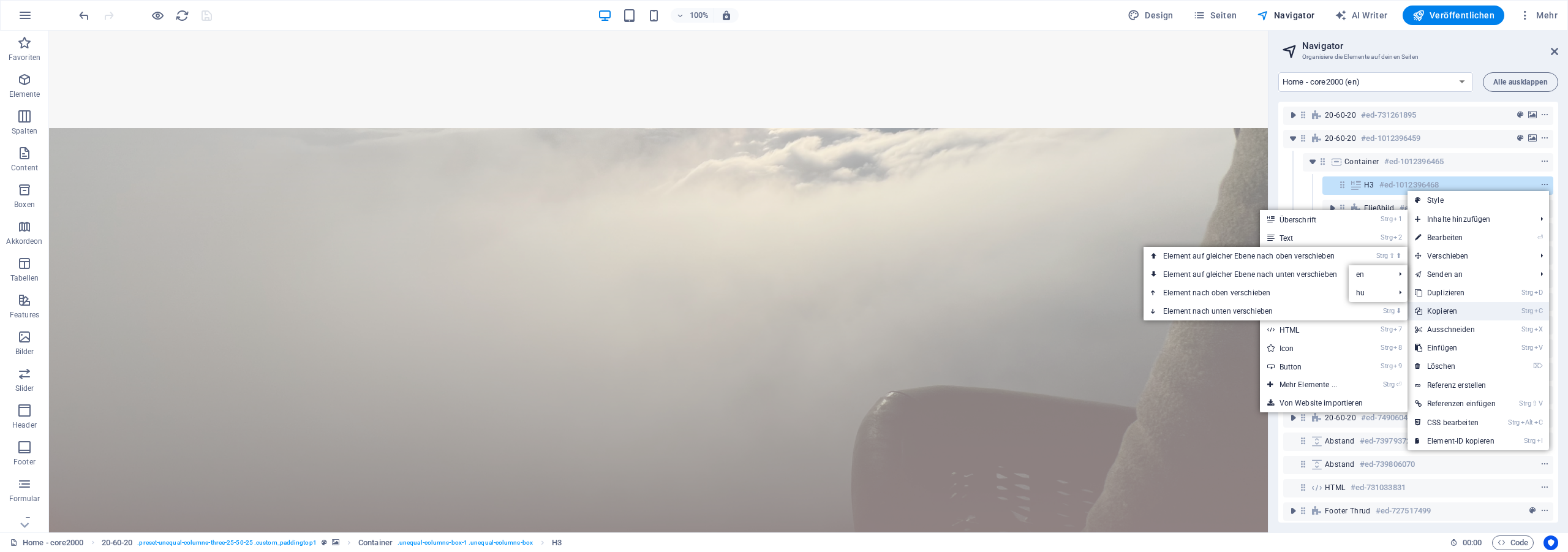
click at [1457, 310] on link "Strg C Kopieren" at bounding box center [1455, 311] width 95 height 18
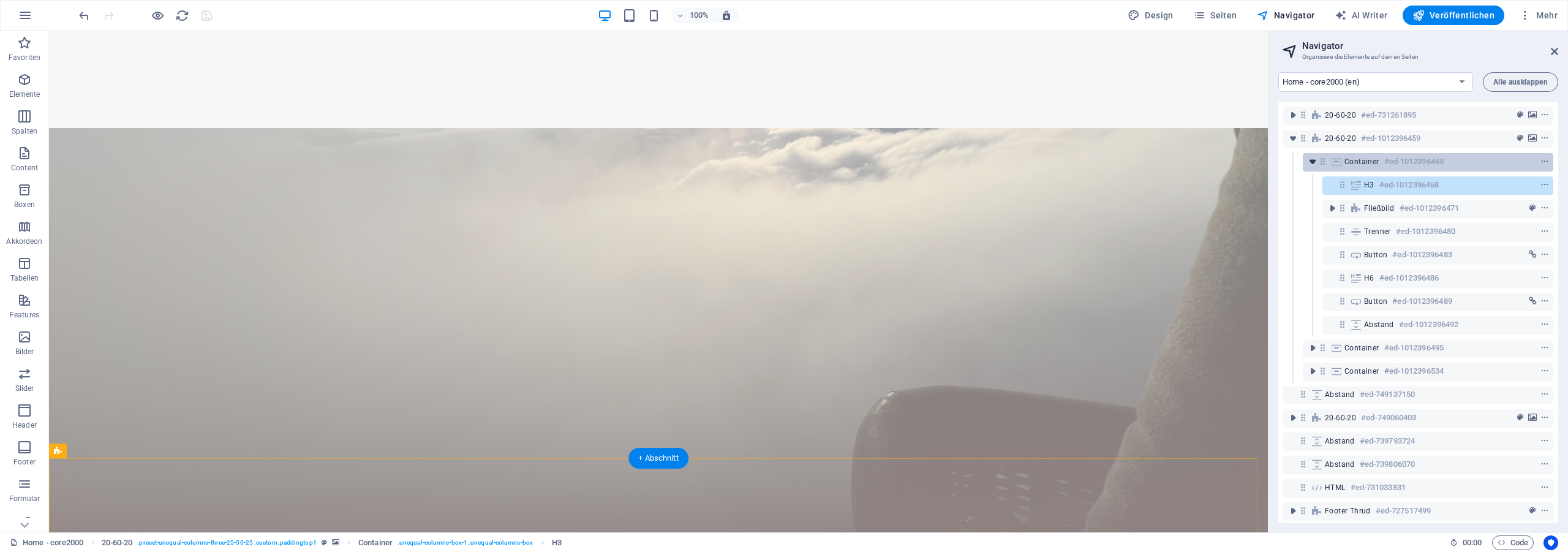
click at [1309, 163] on icon "toggle-expand" at bounding box center [1312, 161] width 13 height 13
click at [1294, 143] on icon "toggle-expand" at bounding box center [1292, 138] width 13 height 13
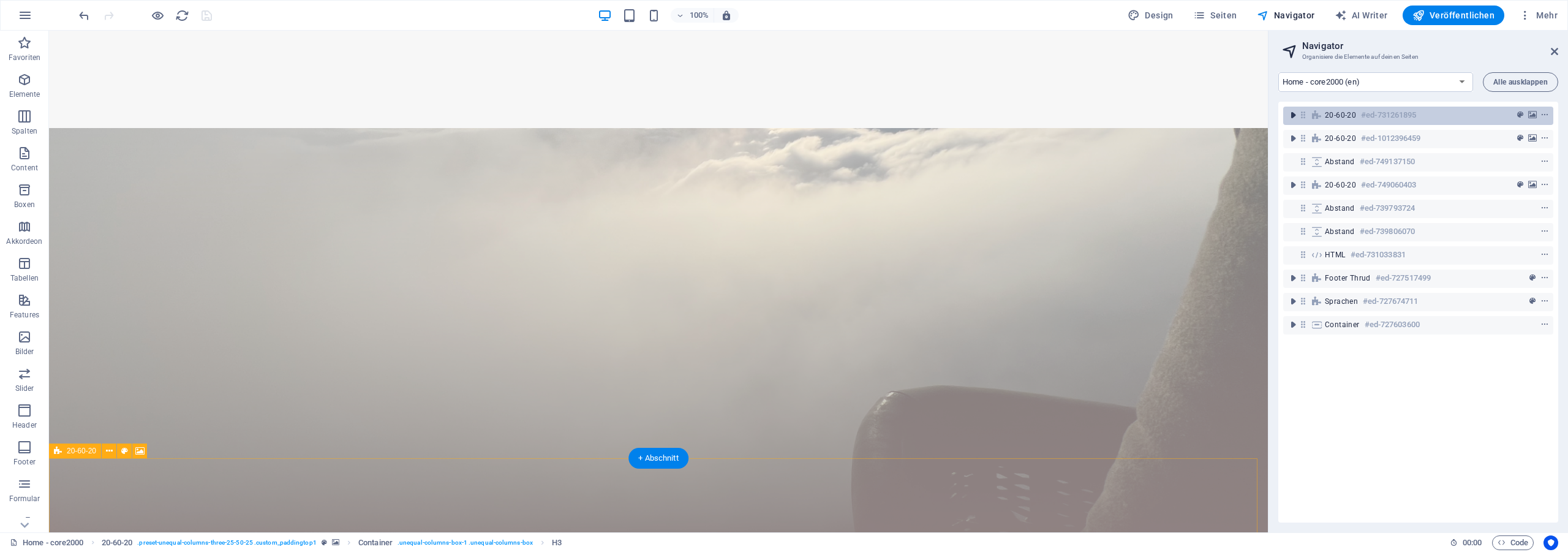
click at [1294, 114] on icon "toggle-expand" at bounding box center [1292, 115] width 13 height 13
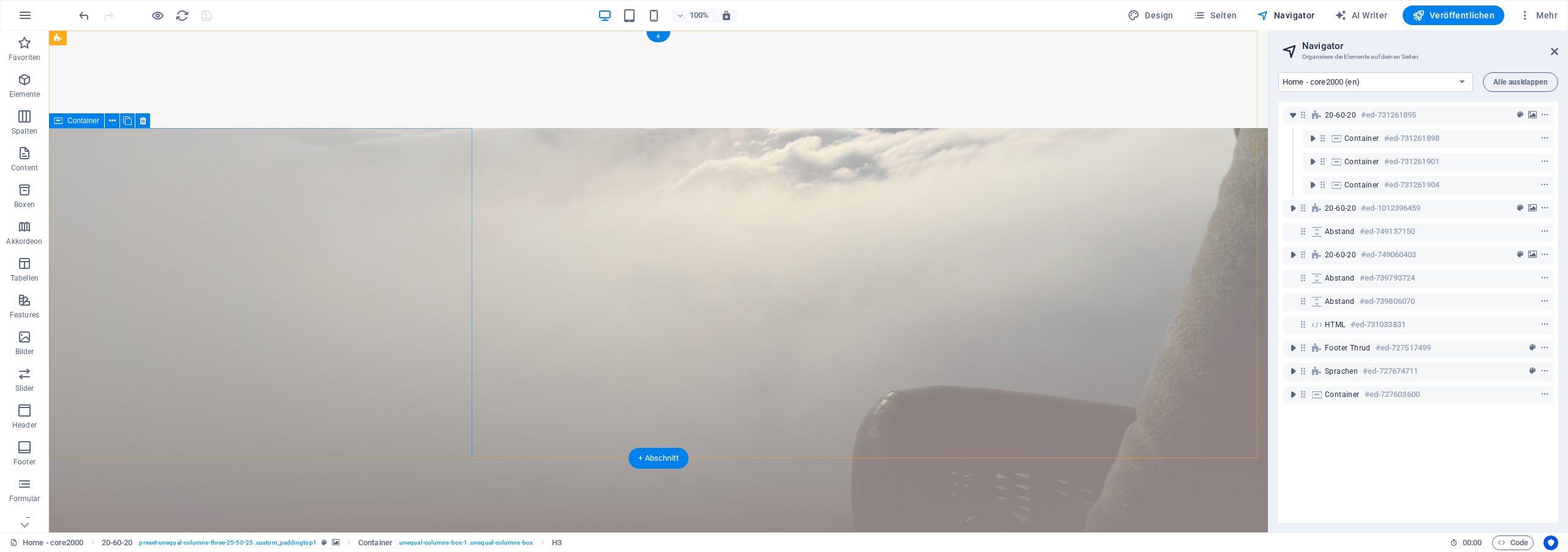
click at [1307, 138] on icon "toggle-expand" at bounding box center [1312, 138] width 13 height 13
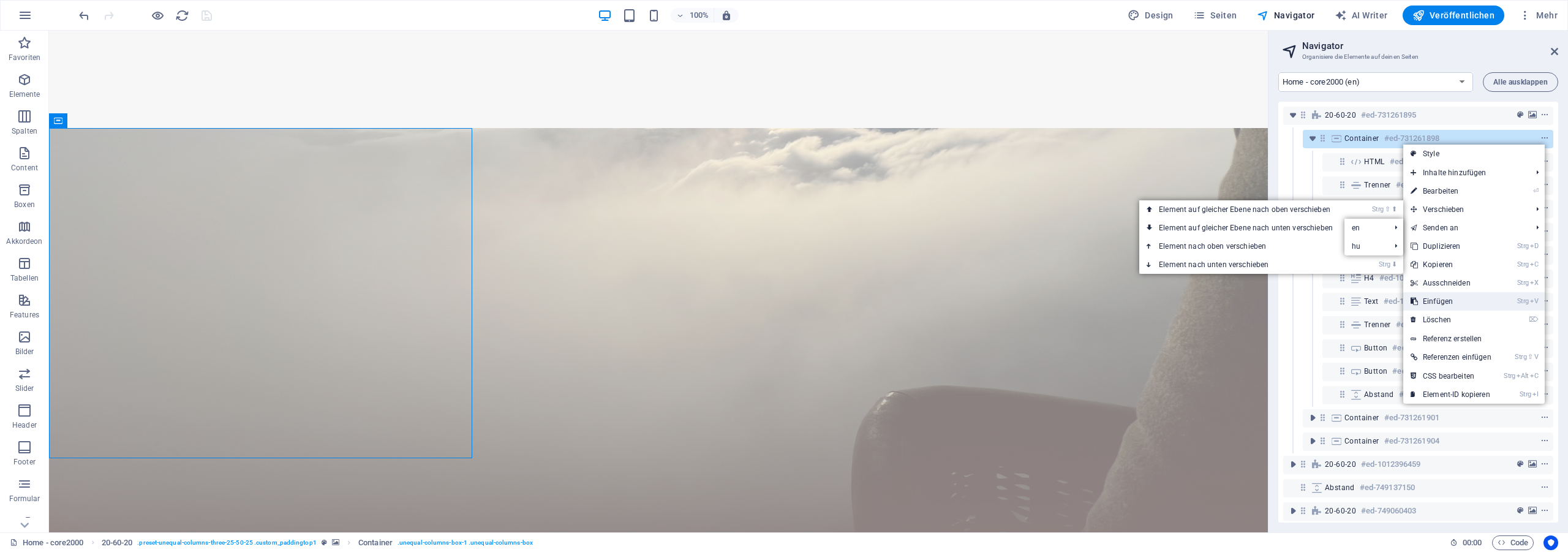
click at [1450, 299] on link "Strg V Einfügen" at bounding box center [1450, 301] width 95 height 18
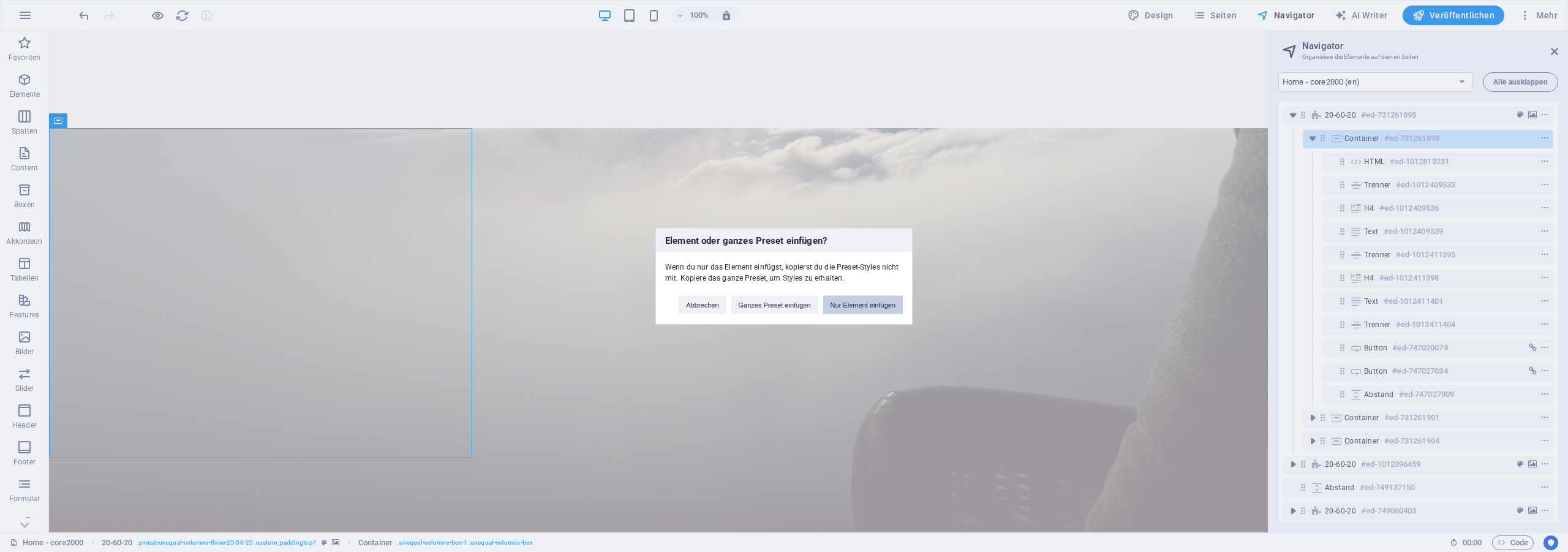
click at [859, 307] on button "Nur Element einfügen" at bounding box center [863, 305] width 80 height 18
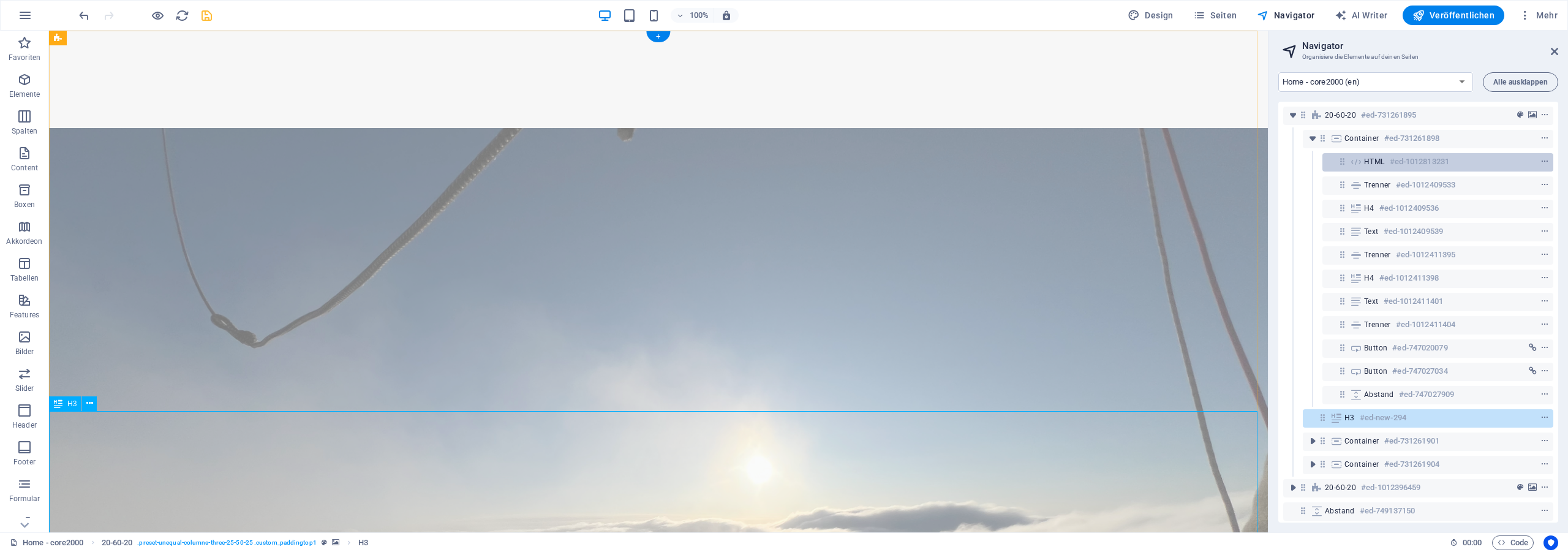
click at [1359, 159] on div "20-60-20 #ed-731261895 Container #ed-731261898 HTML #ed-1012813231 Trenner #ed-…" at bounding box center [1417, 312] width 280 height 420
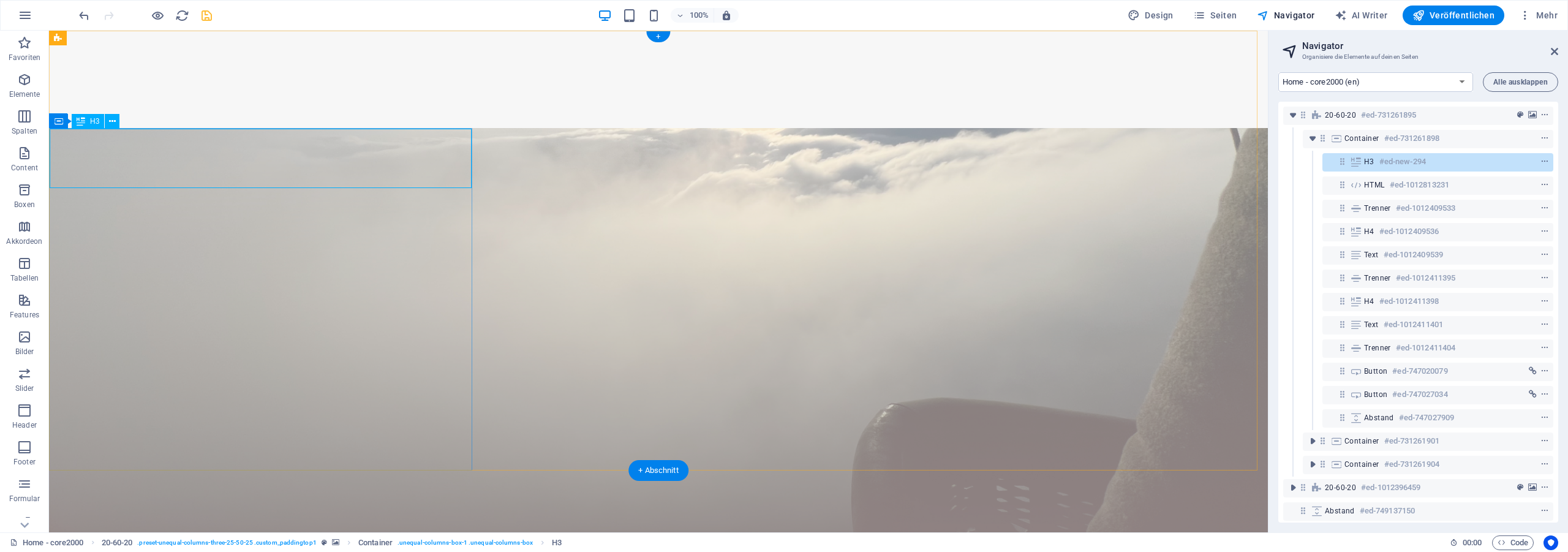
click at [1402, 164] on h6 "#ed-new-294" at bounding box center [1402, 162] width 47 height 14
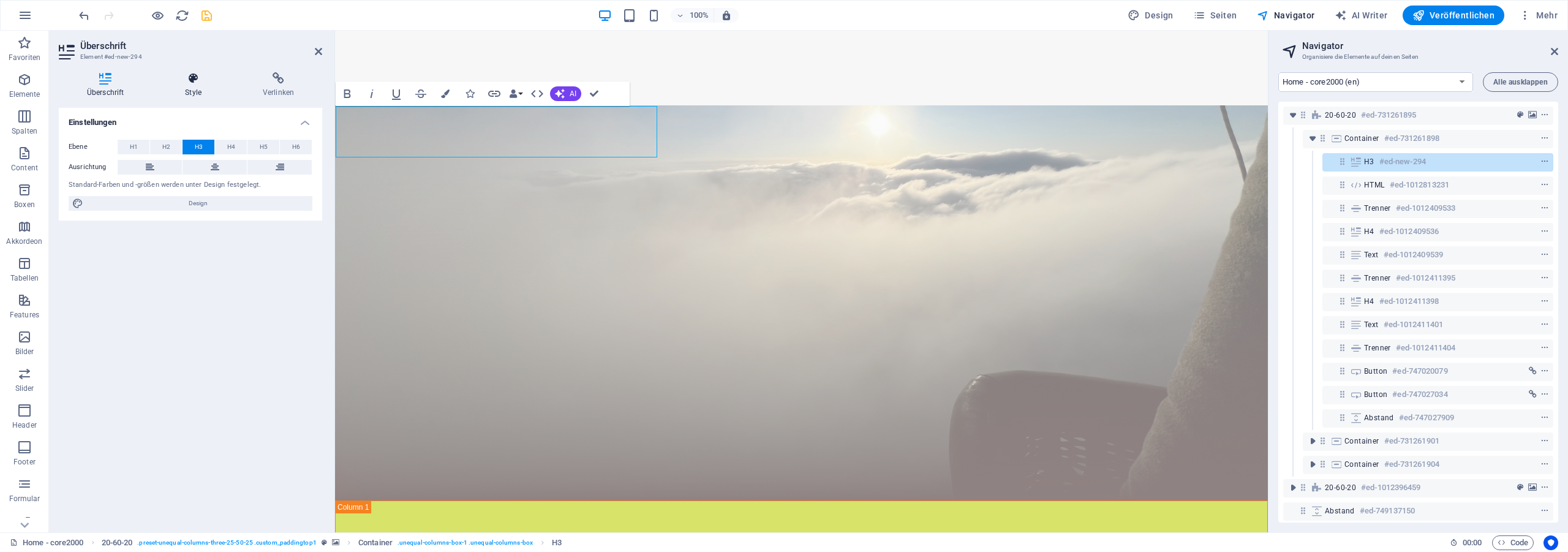
click at [197, 80] on icon at bounding box center [193, 78] width 73 height 13
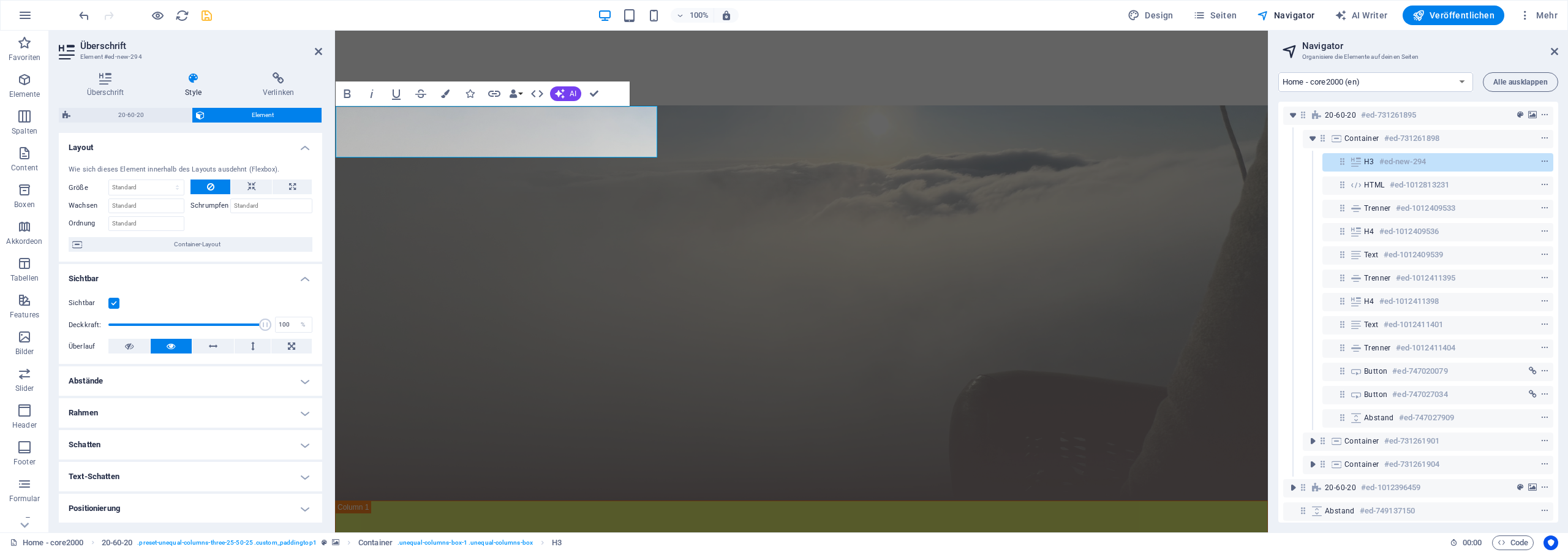
click at [139, 390] on h4 "Abstände" at bounding box center [190, 381] width 263 height 30
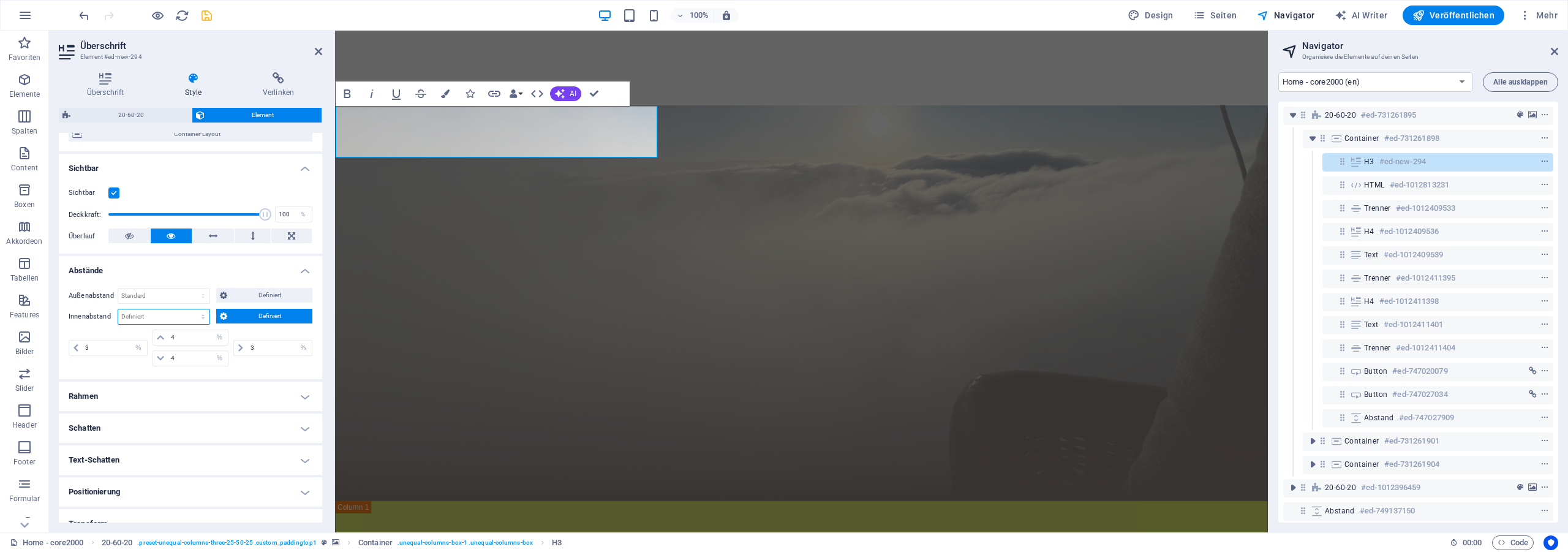
click at [118, 309] on select "Standard px rem % vh vw Definiert" at bounding box center [164, 316] width 91 height 14
click option "Standard" at bounding box center [0, 0] width 0 height 0
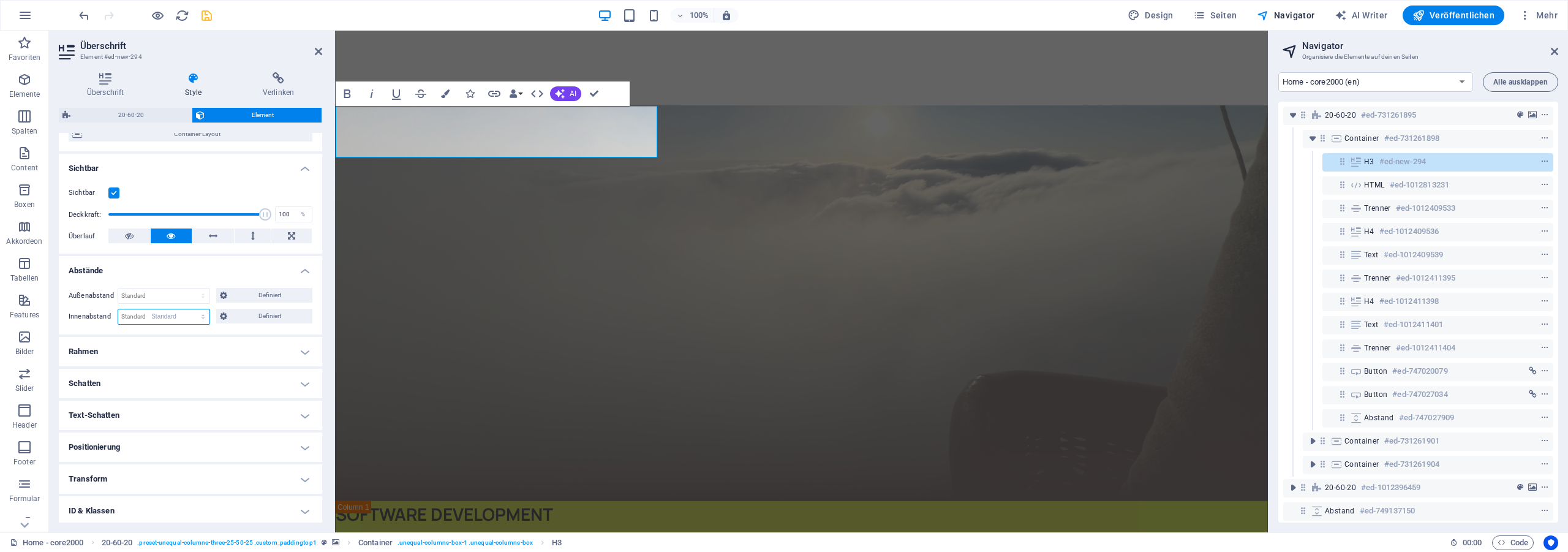
select select "DISABLED_OPTION_VALUE"
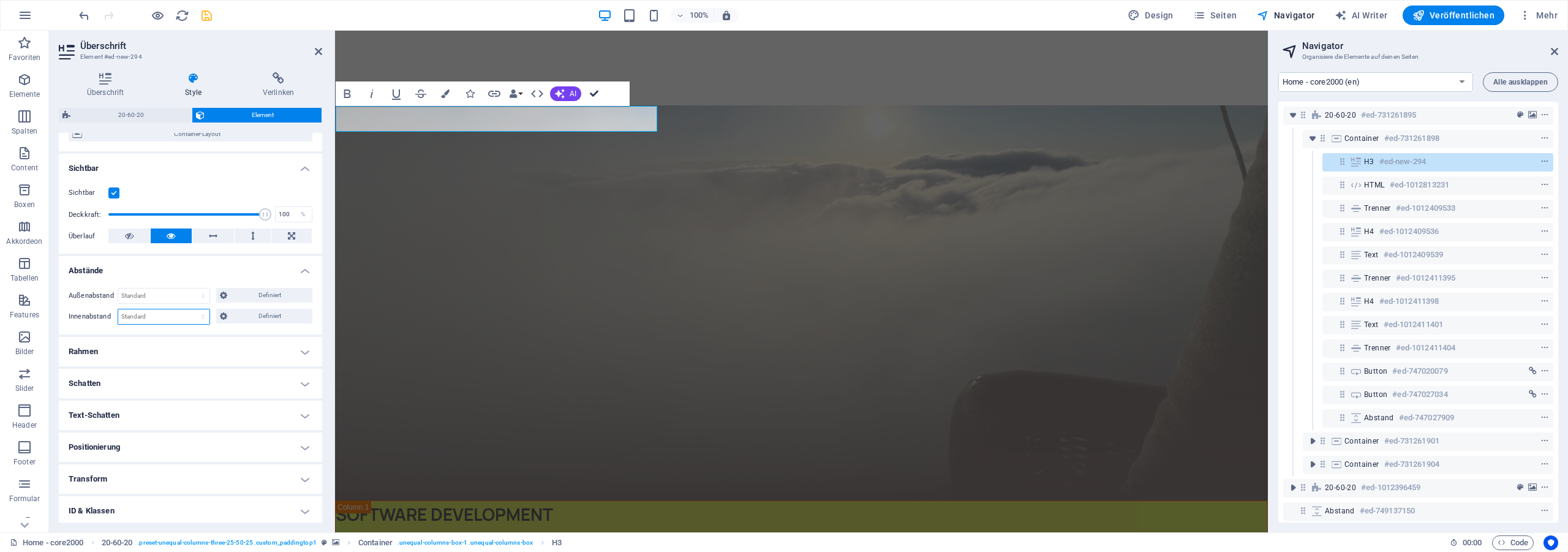
drag, startPoint x: 594, startPoint y: 91, endPoint x: 459, endPoint y: 139, distance: 143.3
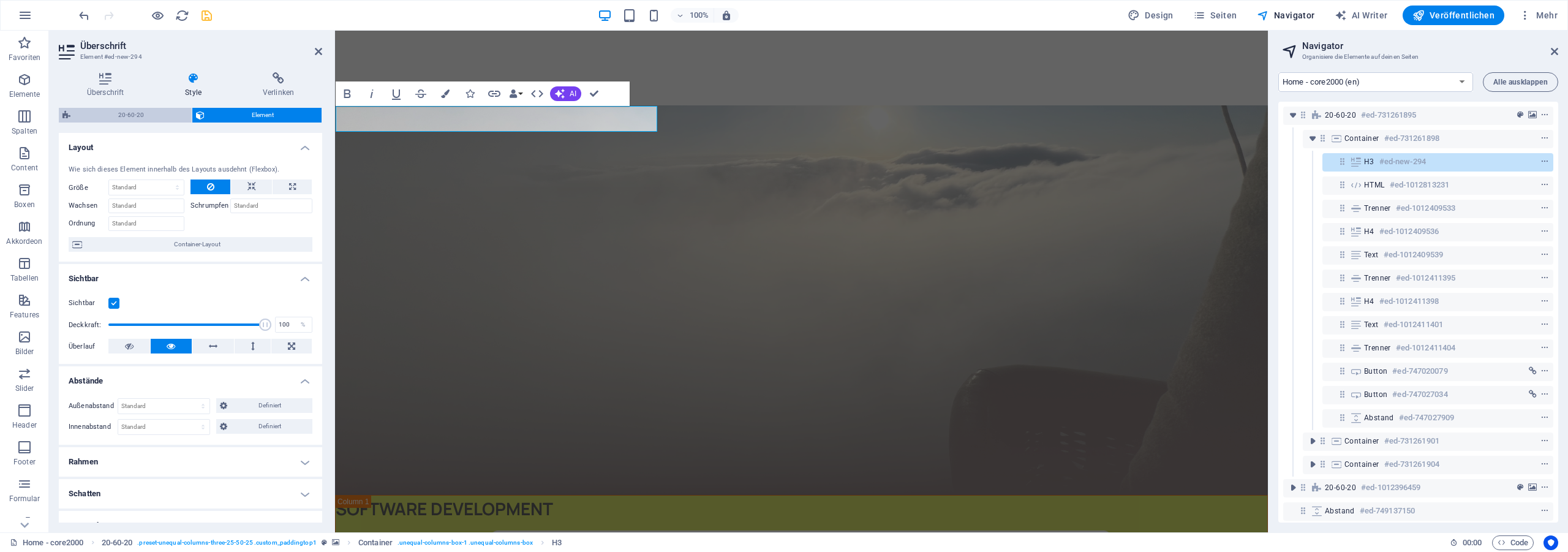
click at [120, 120] on span "20-60-20" at bounding box center [131, 115] width 114 height 14
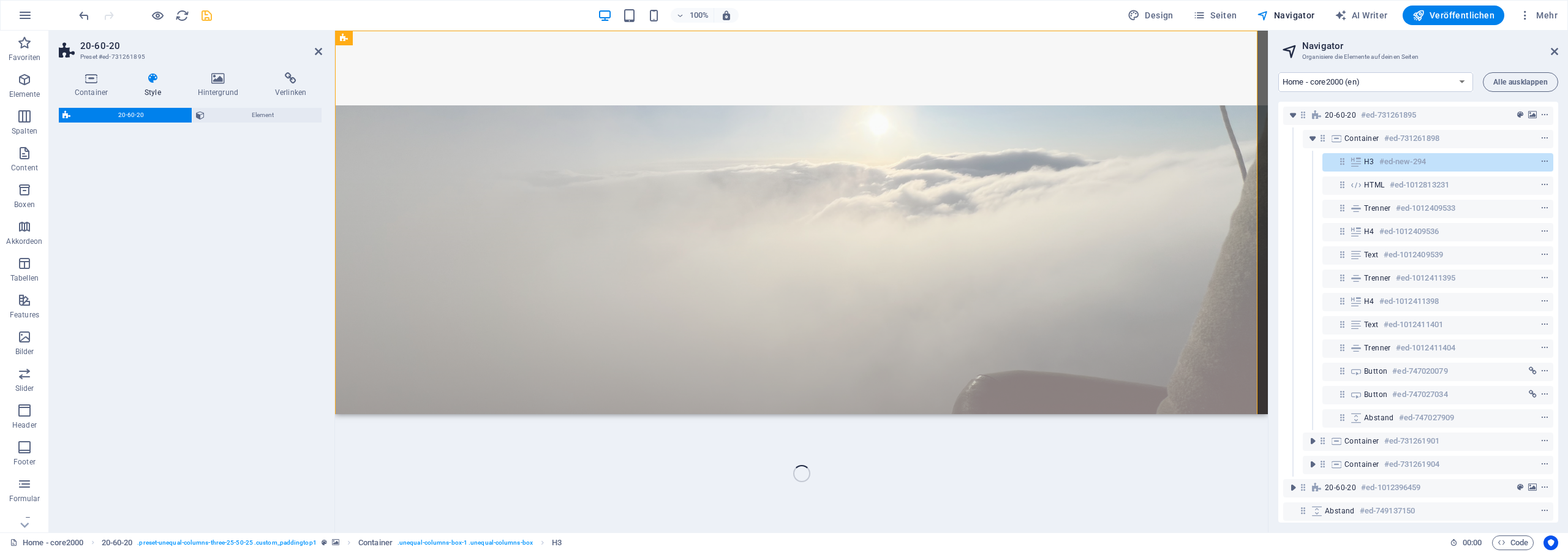
select select "%"
select select "rem"
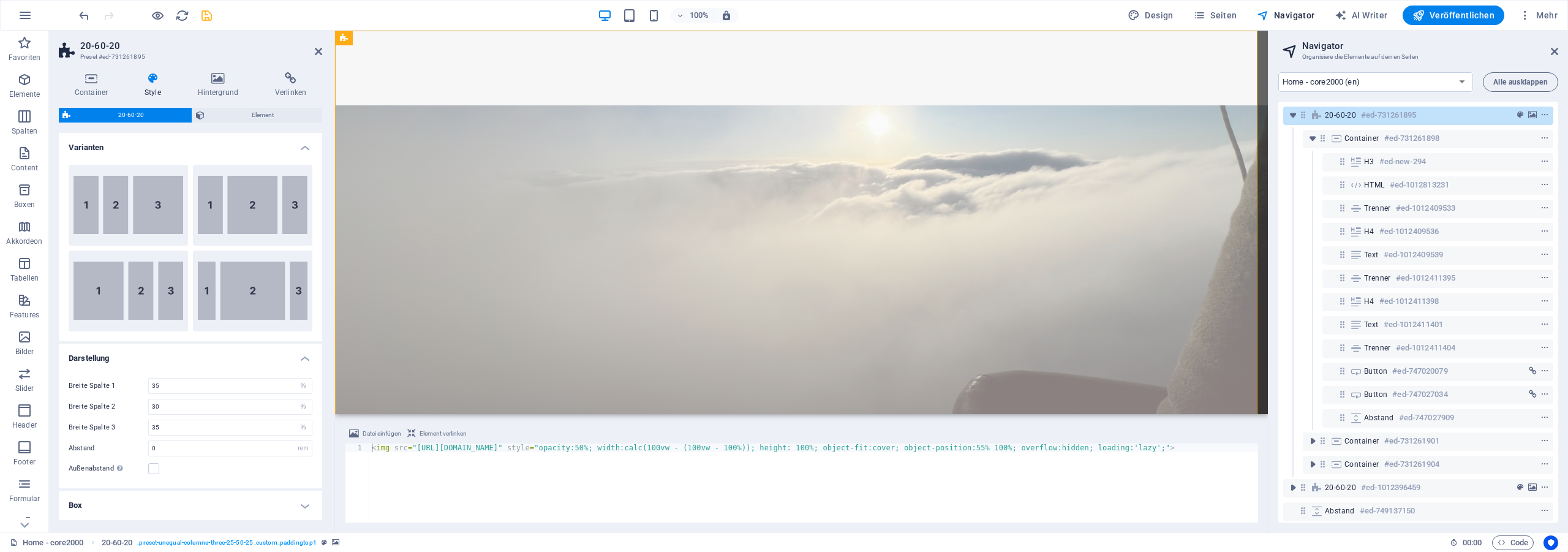
click at [470, 501] on div "SOFTWARE DEVELOPMENT" at bounding box center [801, 513] width 932 height 26
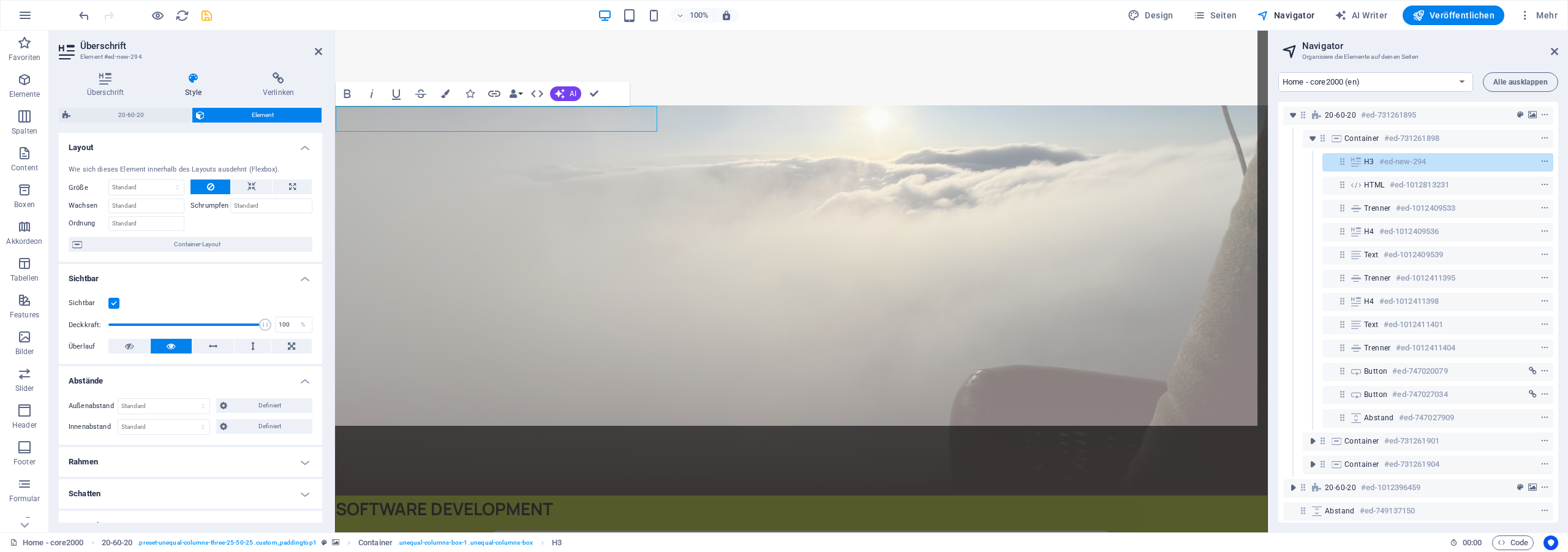
click at [134, 84] on h4 "Überschrift" at bounding box center [107, 85] width 98 height 26
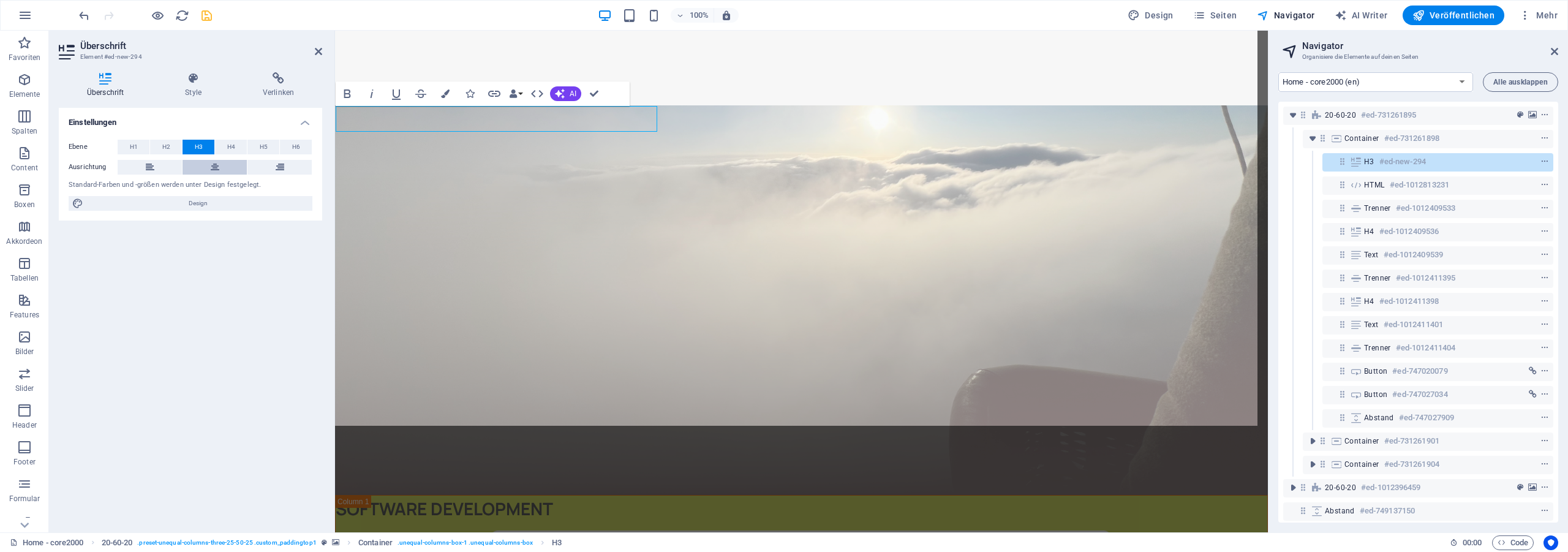
click at [213, 169] on icon at bounding box center [215, 167] width 9 height 14
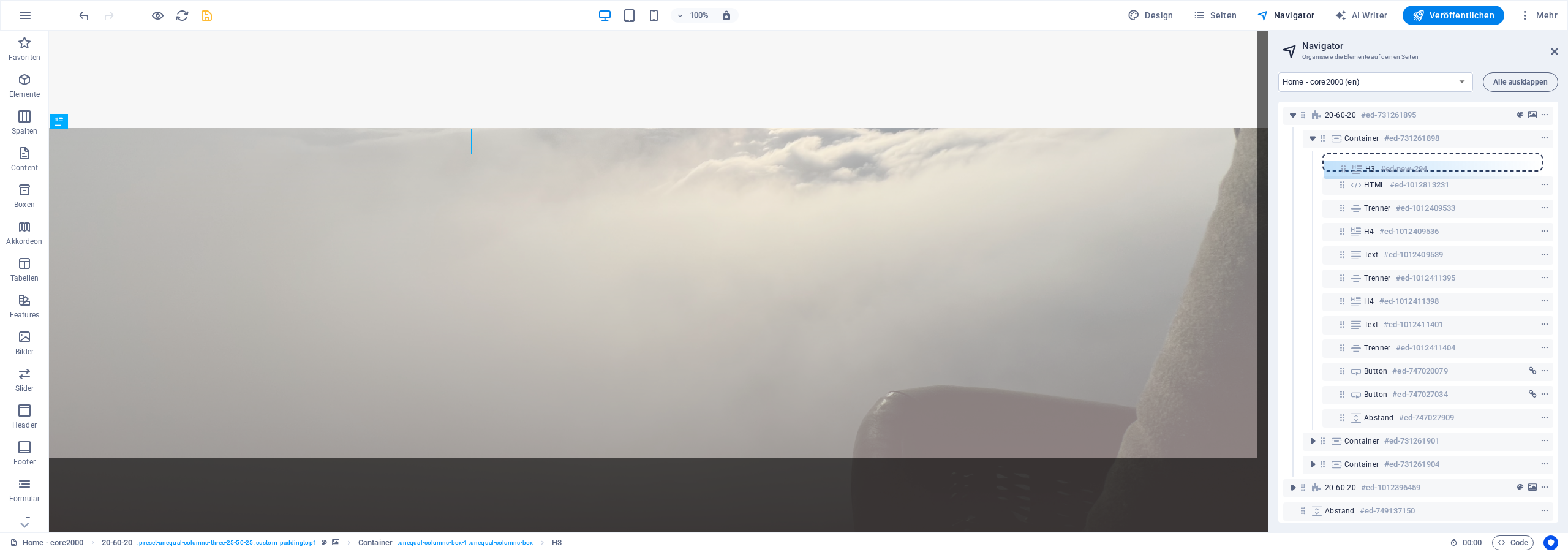
drag, startPoint x: 1341, startPoint y: 162, endPoint x: 1344, endPoint y: 191, distance: 29.2
click at [1344, 191] on div "20-60-20 #ed-731261895 Container #ed-731261898 H3 #ed-new-294 HTML #ed-10128132…" at bounding box center [1417, 312] width 280 height 420
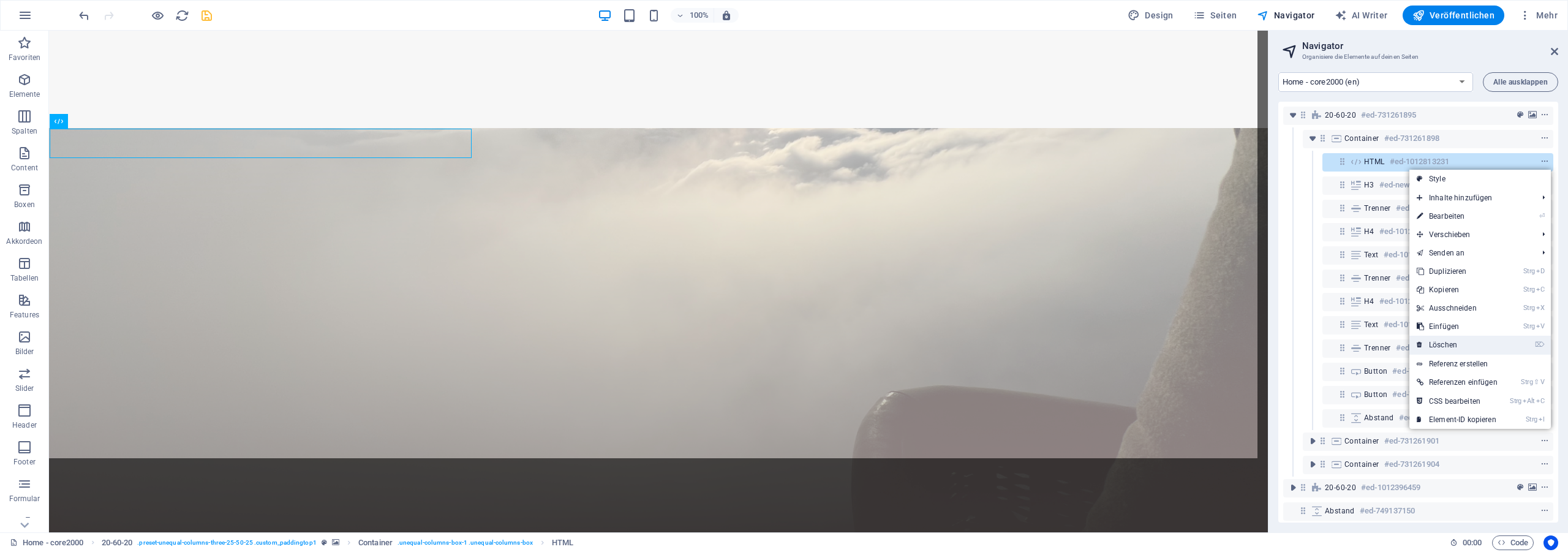
click at [1450, 338] on link "⌦ Löschen" at bounding box center [1457, 345] width 95 height 18
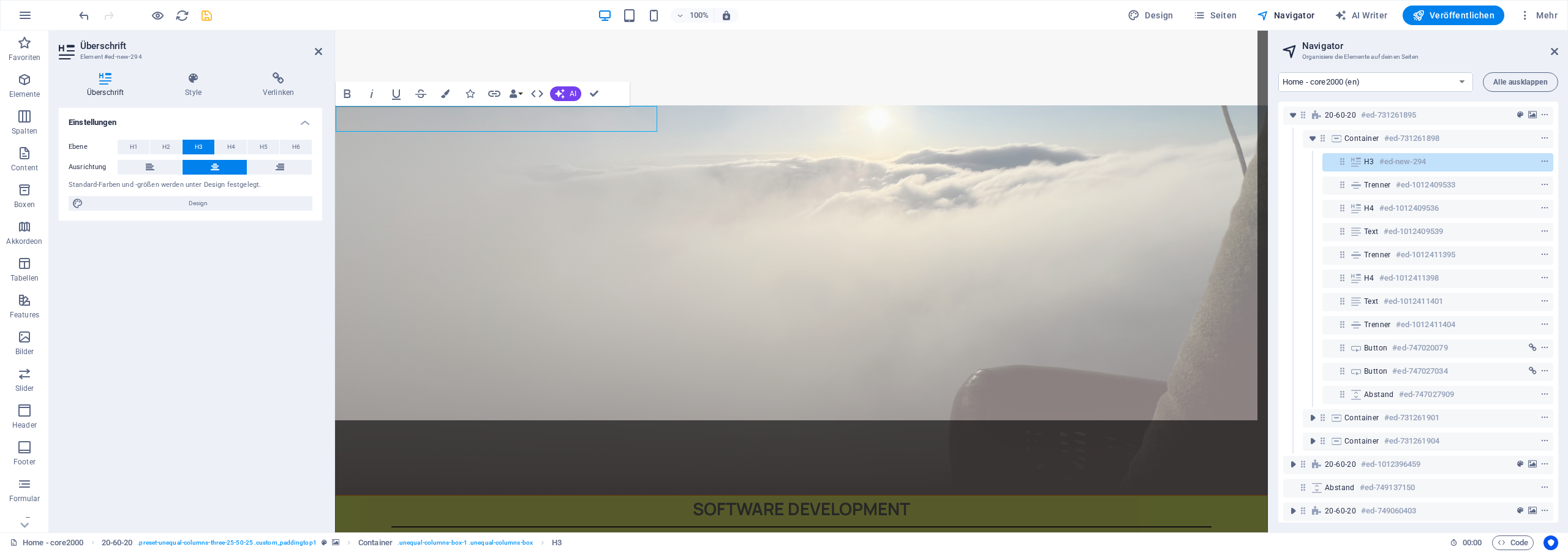
click at [211, 92] on h4 "Style" at bounding box center [195, 85] width 78 height 26
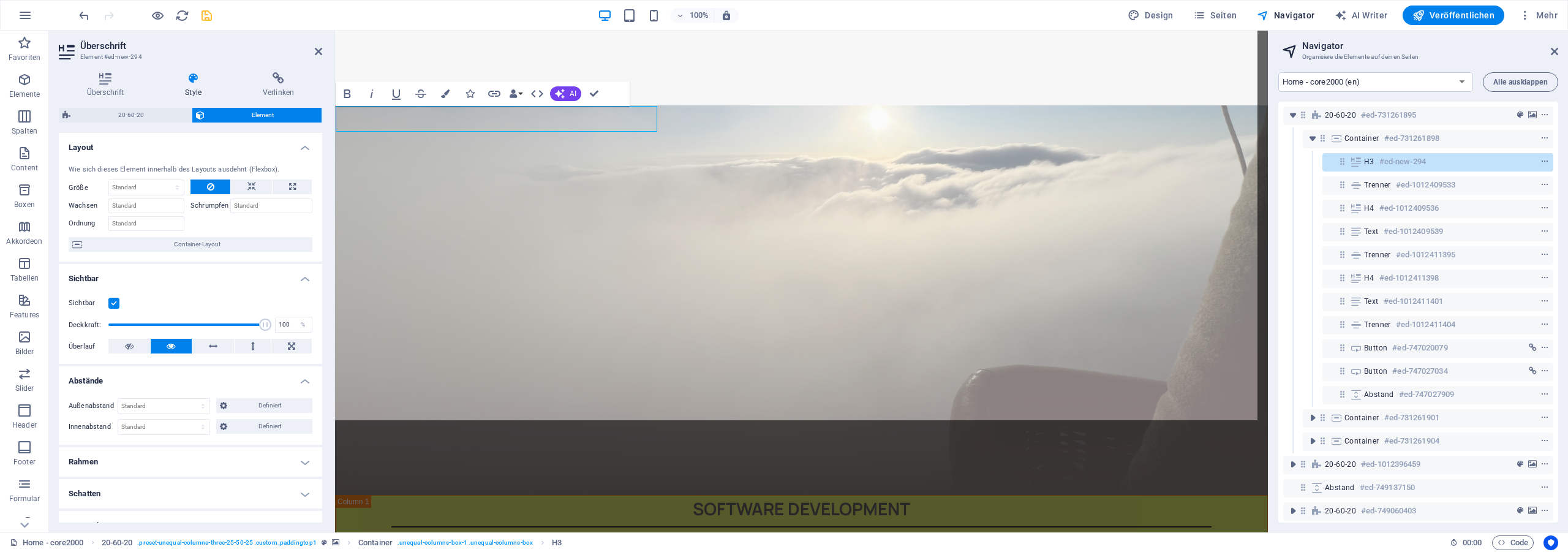
click at [122, 455] on h4 "Rahmen" at bounding box center [190, 461] width 263 height 30
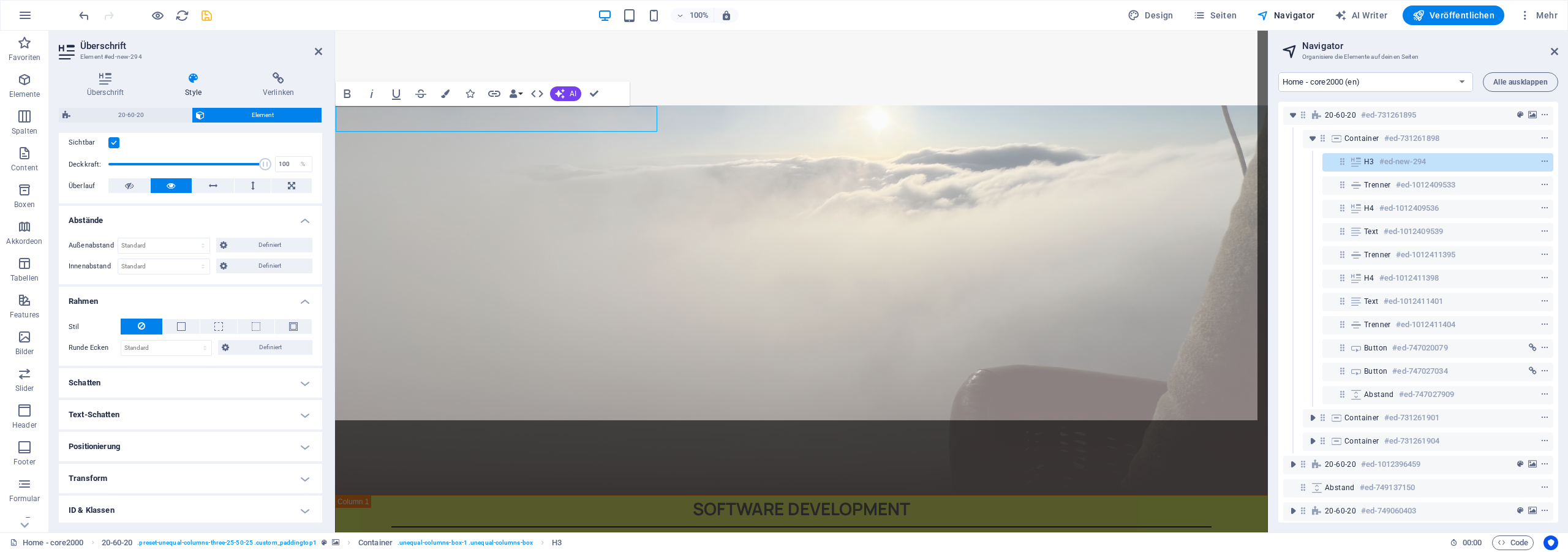
scroll to position [165, 0]
click at [145, 299] on h4 "Rahmen" at bounding box center [190, 293] width 263 height 22
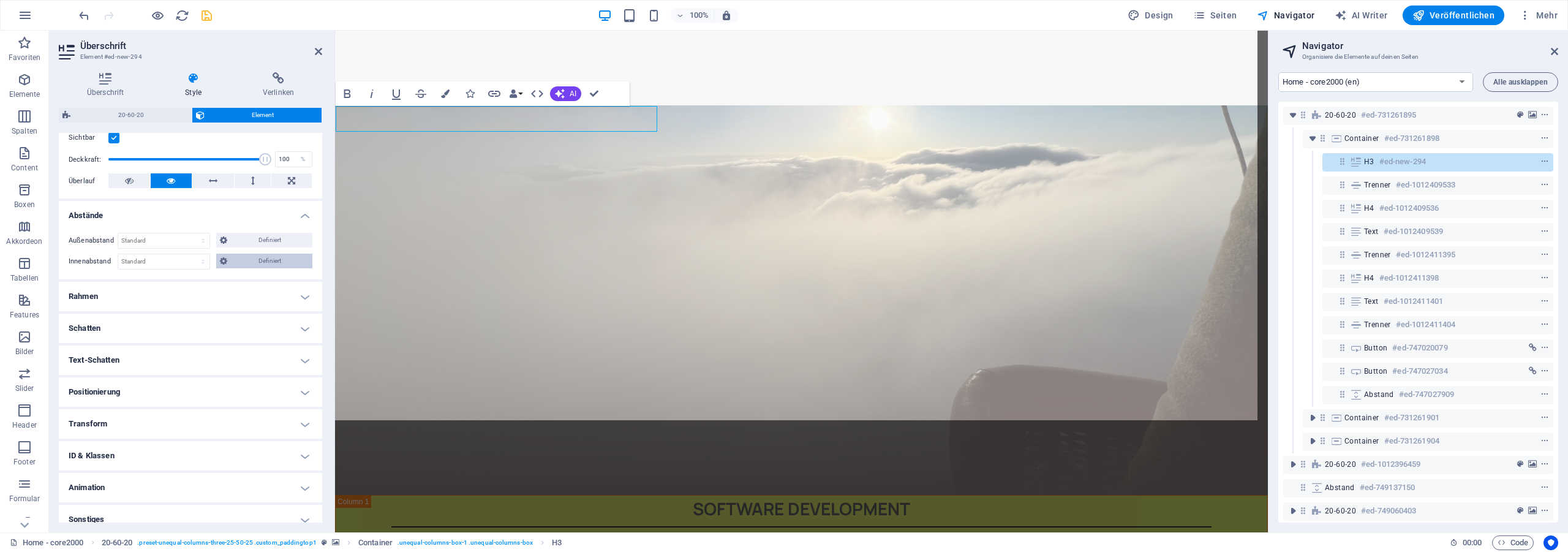
click at [255, 258] on span "Definiert" at bounding box center [270, 261] width 78 height 14
click at [211, 275] on select "px rem % vh vw" at bounding box center [219, 282] width 17 height 14
select select "%"
click option "%" at bounding box center [0, 0] width 0 height 0
type input "0"
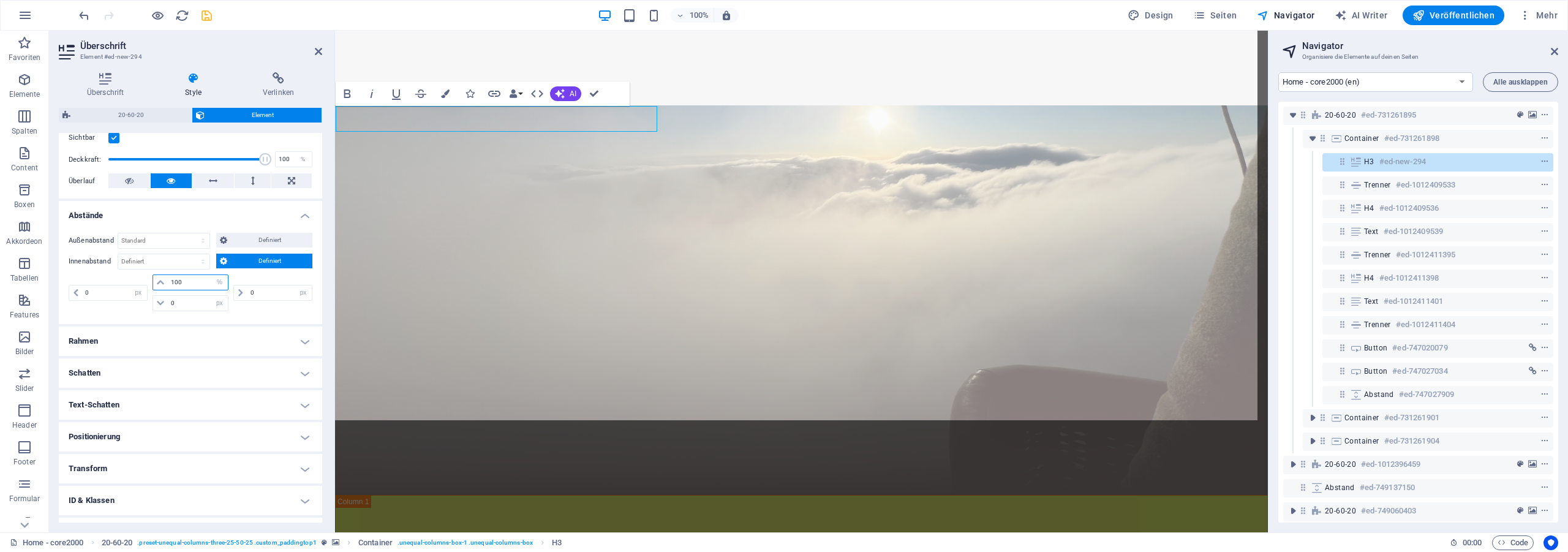
type input "100"
type input "0"
drag, startPoint x: 186, startPoint y: 283, endPoint x: 141, endPoint y: 281, distance: 45.0
click at [168, 281] on input "1" at bounding box center [198, 282] width 61 height 14
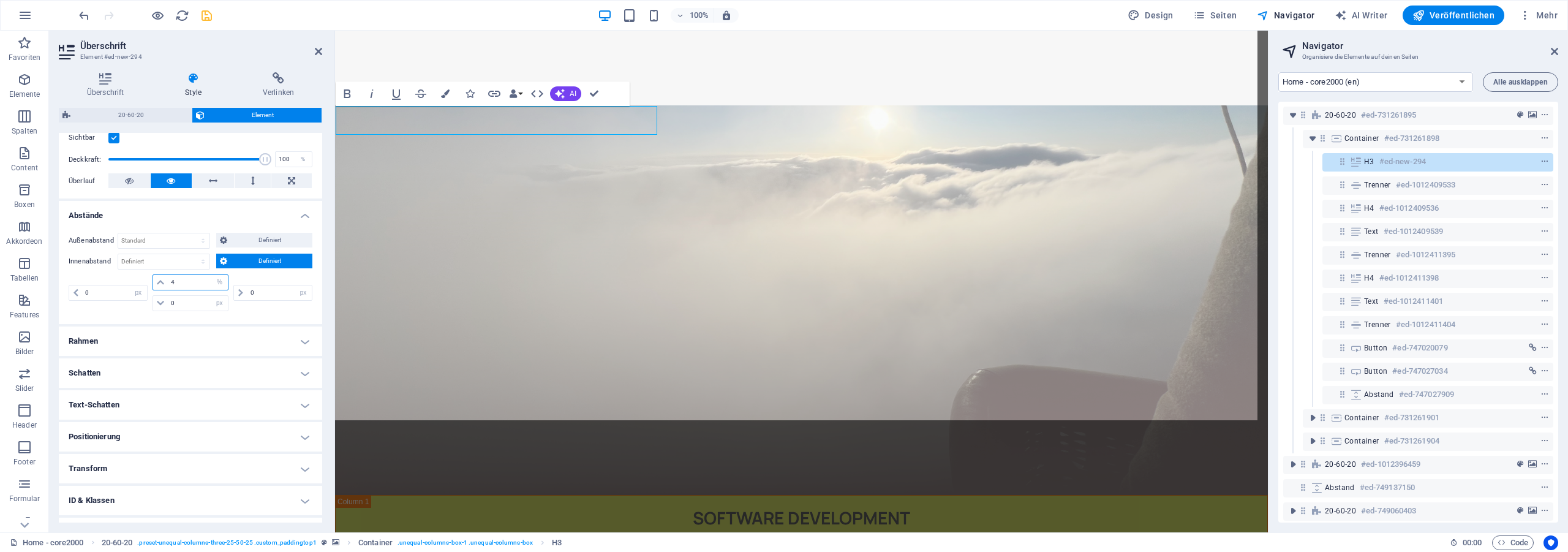
type input "4"
drag, startPoint x: 181, startPoint y: 303, endPoint x: 160, endPoint y: 301, distance: 21.1
click at [168, 301] on input "0" at bounding box center [198, 303] width 61 height 14
type input "4"
click at [231, 305] on div "0 px rem % vh vw" at bounding box center [272, 293] width 82 height 37
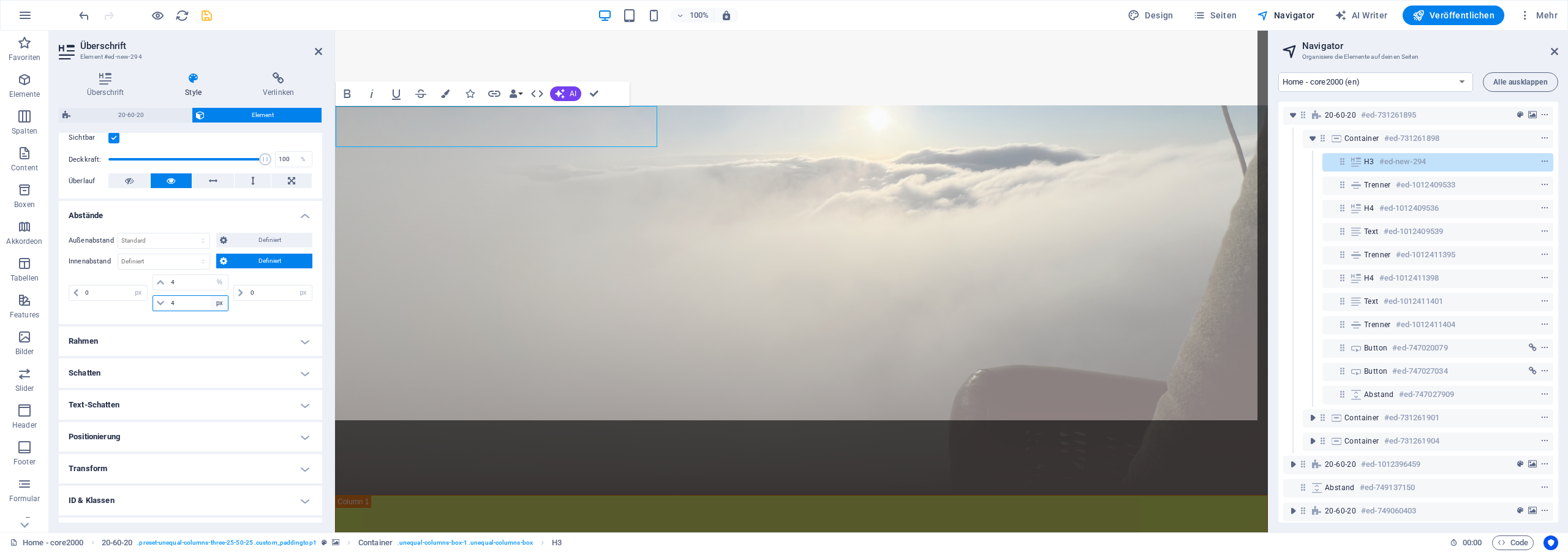
click at [211, 296] on select "px rem % vh vw" at bounding box center [219, 303] width 17 height 14
select select "%"
click option "%" at bounding box center [0, 0] width 0 height 0
type input "100"
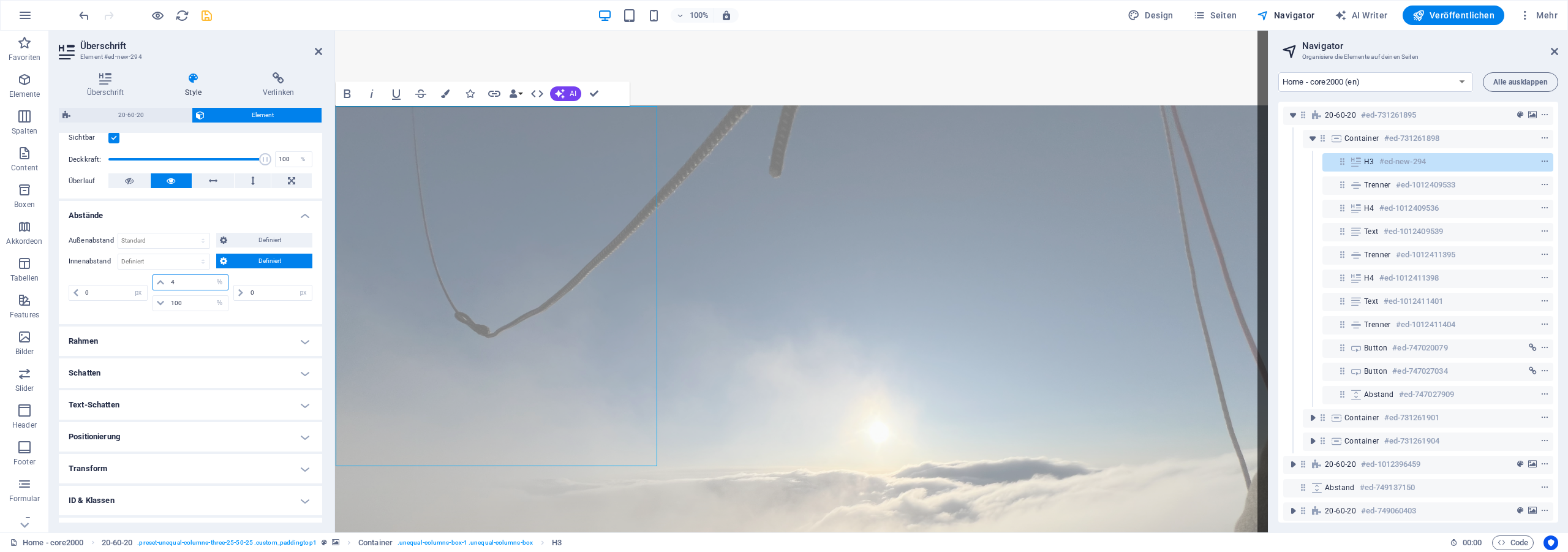
drag, startPoint x: 182, startPoint y: 288, endPoint x: 138, endPoint y: 278, distance: 45.1
click at [168, 278] on input "4" at bounding box center [198, 282] width 61 height 14
type input "3"
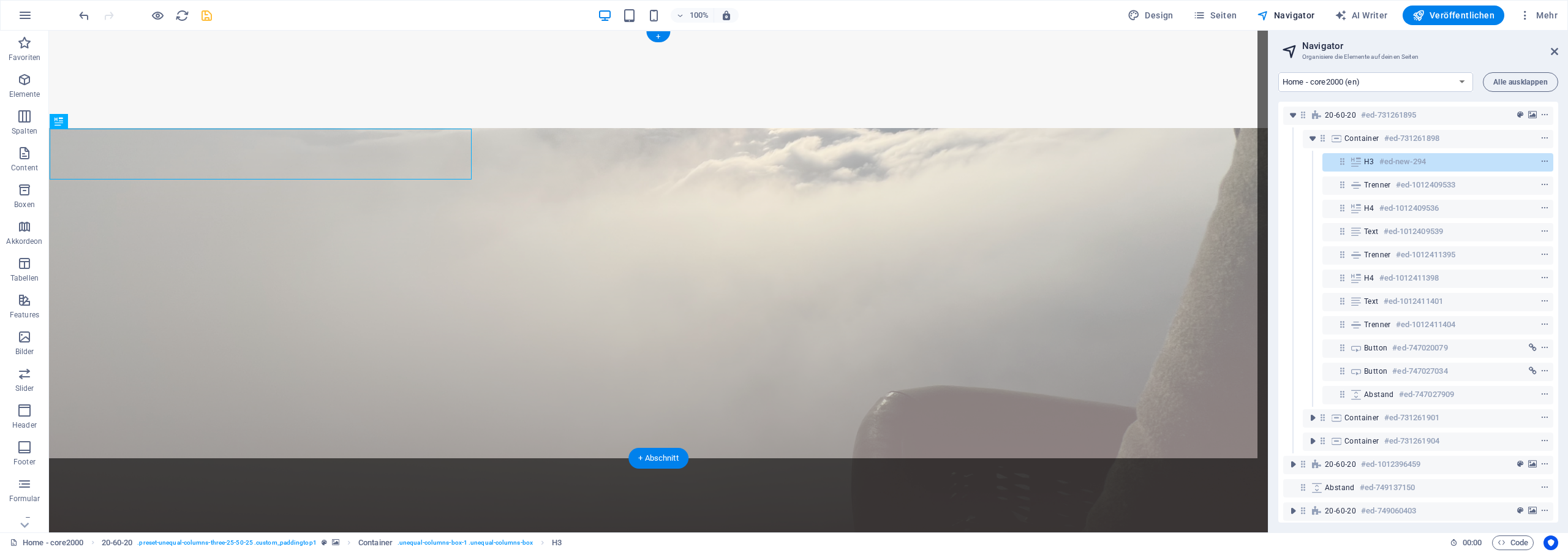
select select "px"
select select "%"
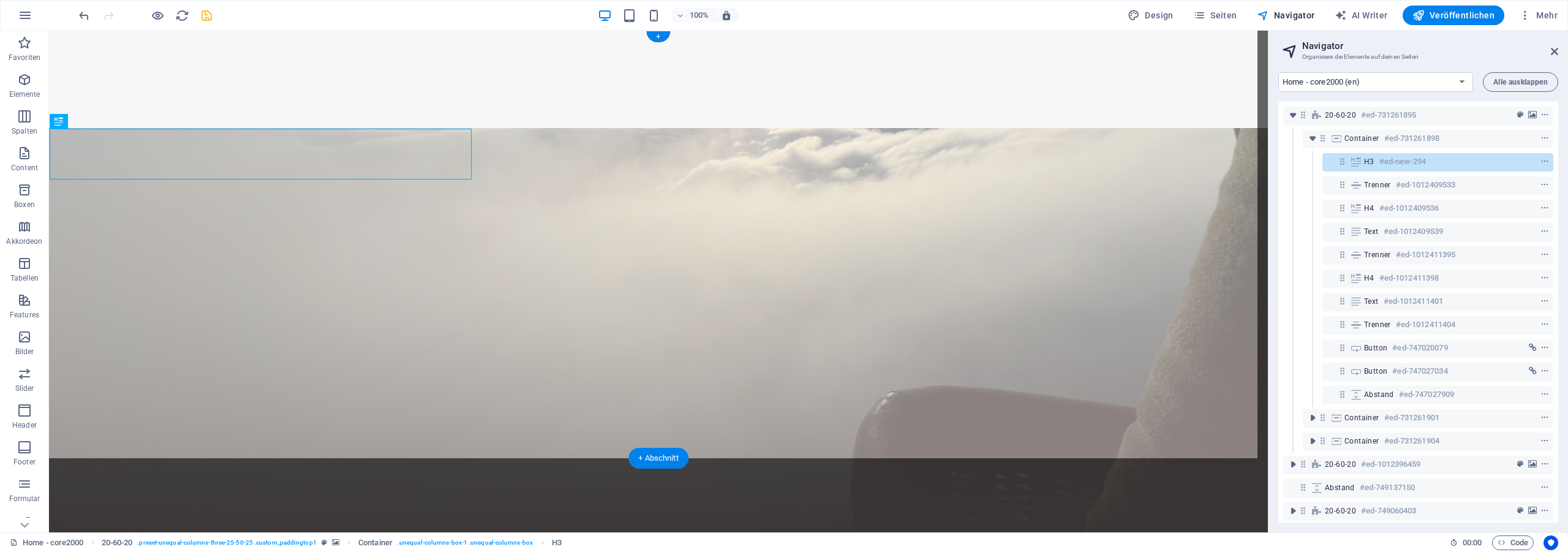
select select "px"
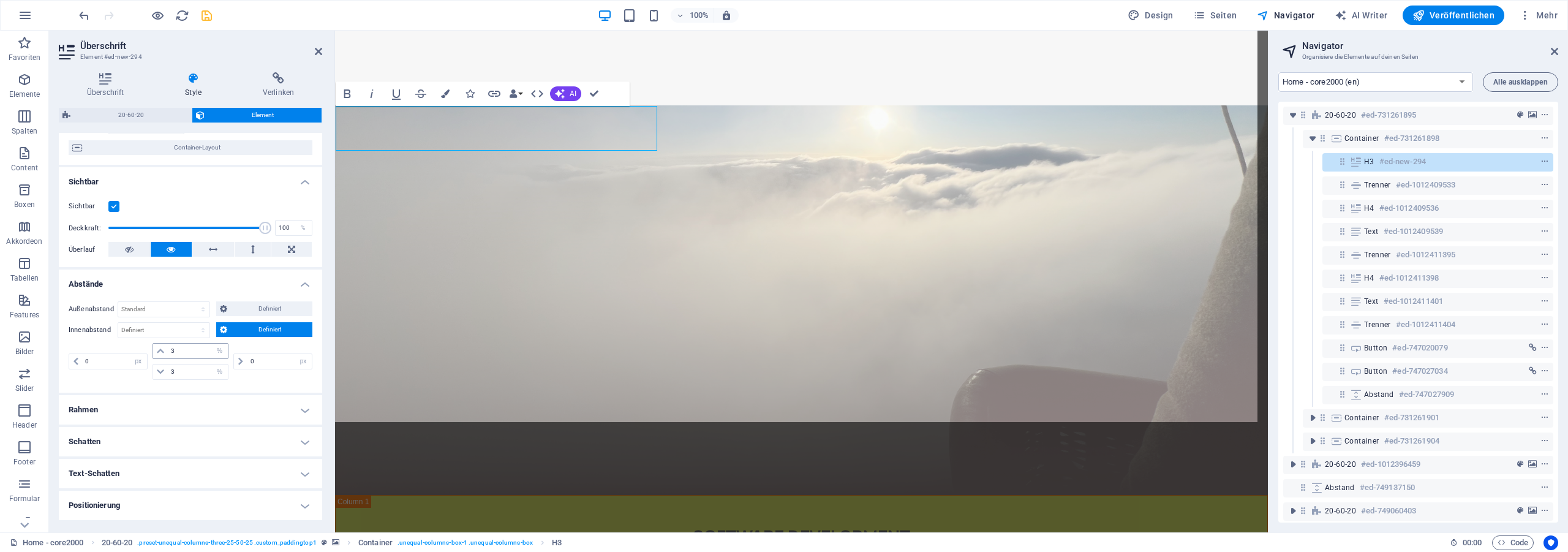
scroll to position [111, 0]
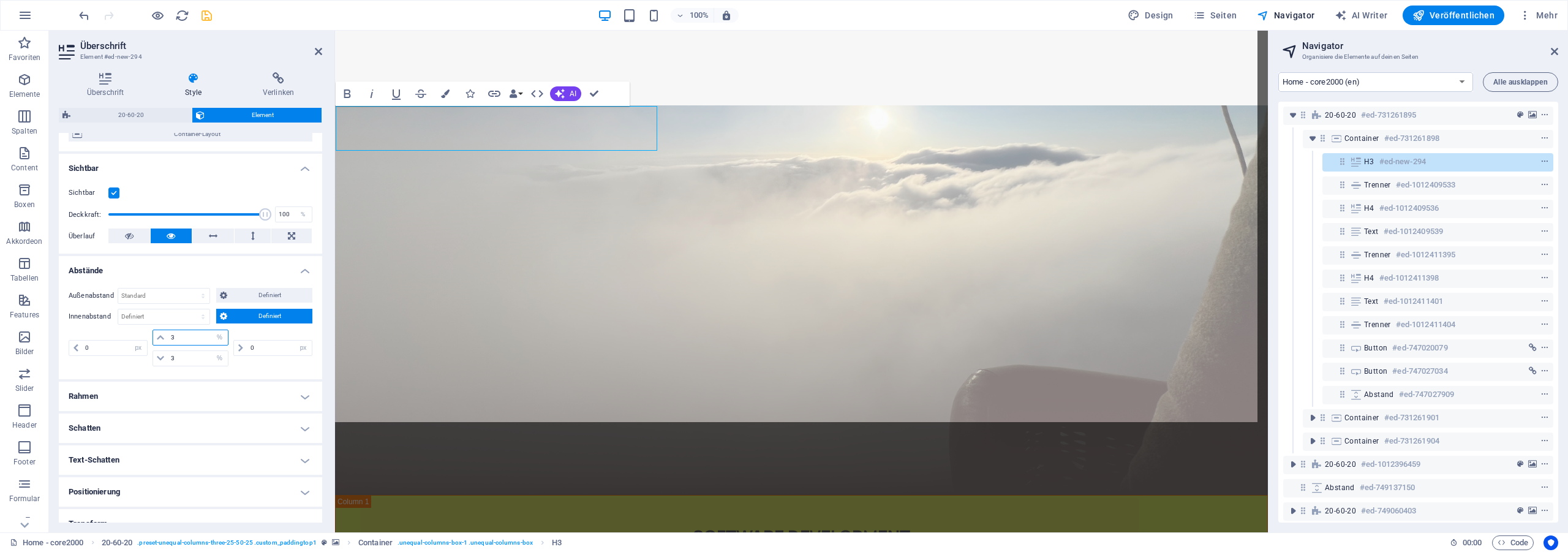
drag, startPoint x: 175, startPoint y: 339, endPoint x: 144, endPoint y: 334, distance: 31.4
click at [168, 334] on input "3" at bounding box center [198, 338] width 61 height 14
type input "2"
type input "1"
drag, startPoint x: 599, startPoint y: 93, endPoint x: 611, endPoint y: 82, distance: 16.3
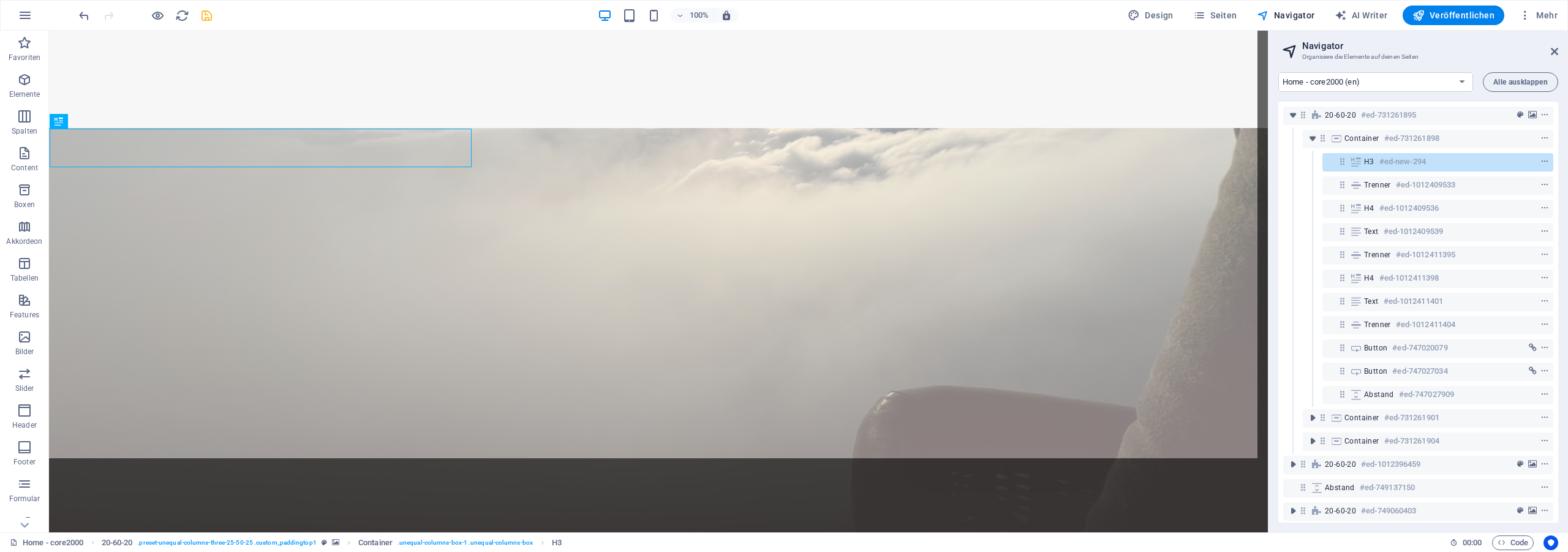
click at [206, 18] on icon "save" at bounding box center [206, 15] width 14 height 14
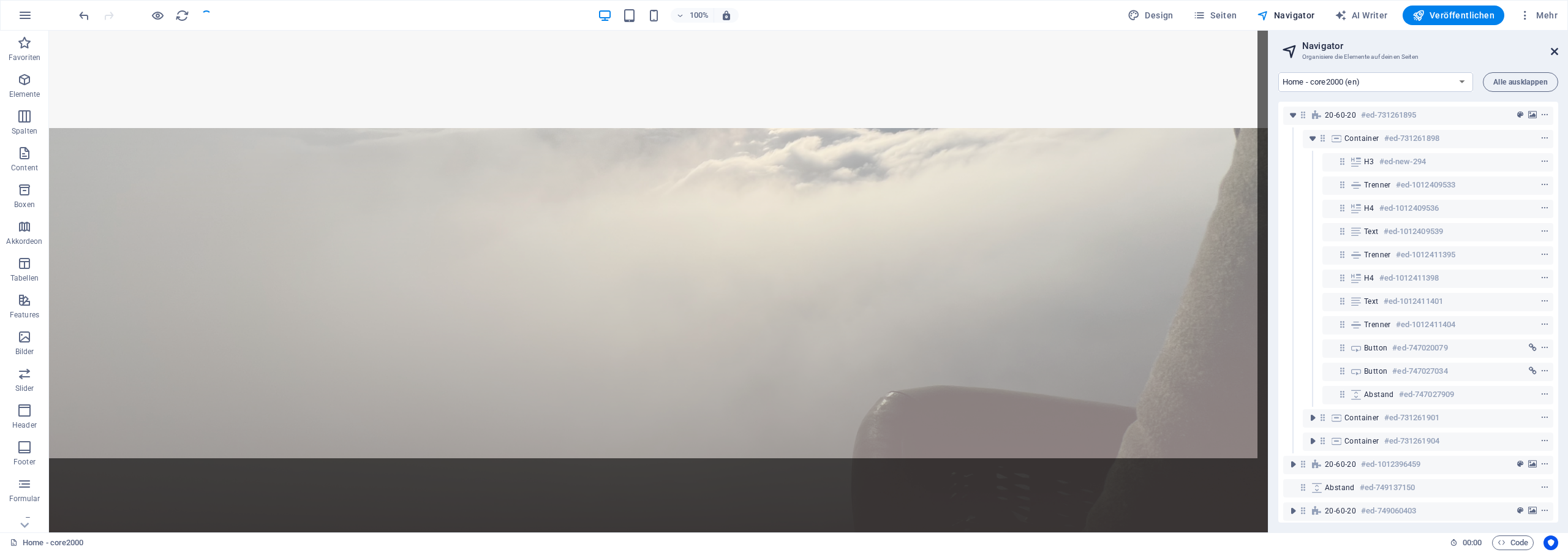
click at [1555, 49] on icon at bounding box center [1554, 51] width 7 height 10
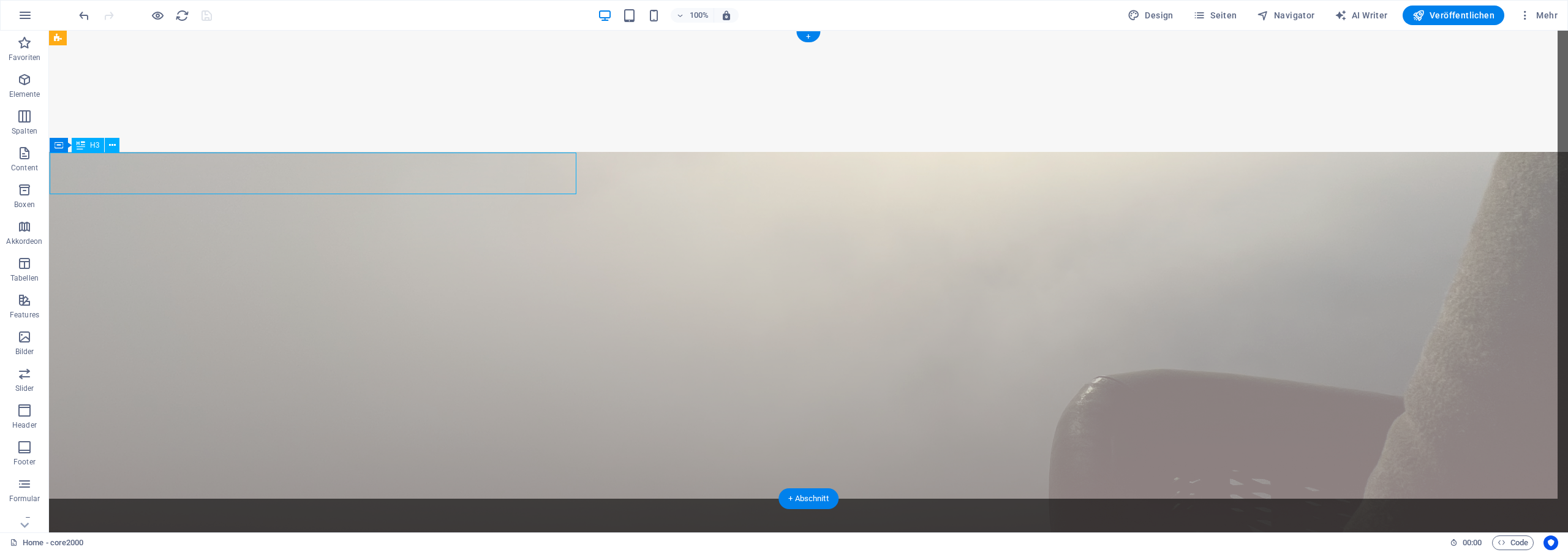
select select "px"
select select "%"
select select "px"
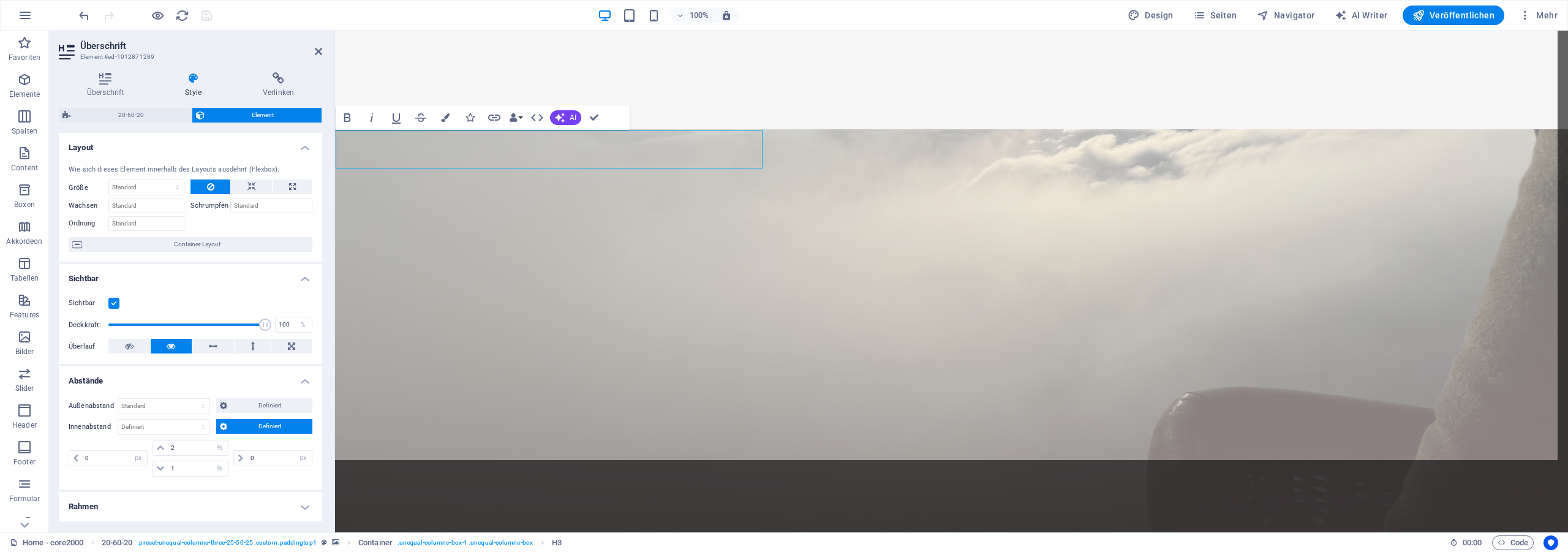
click at [168, 440] on input "2" at bounding box center [198, 447] width 61 height 14
type input "1"
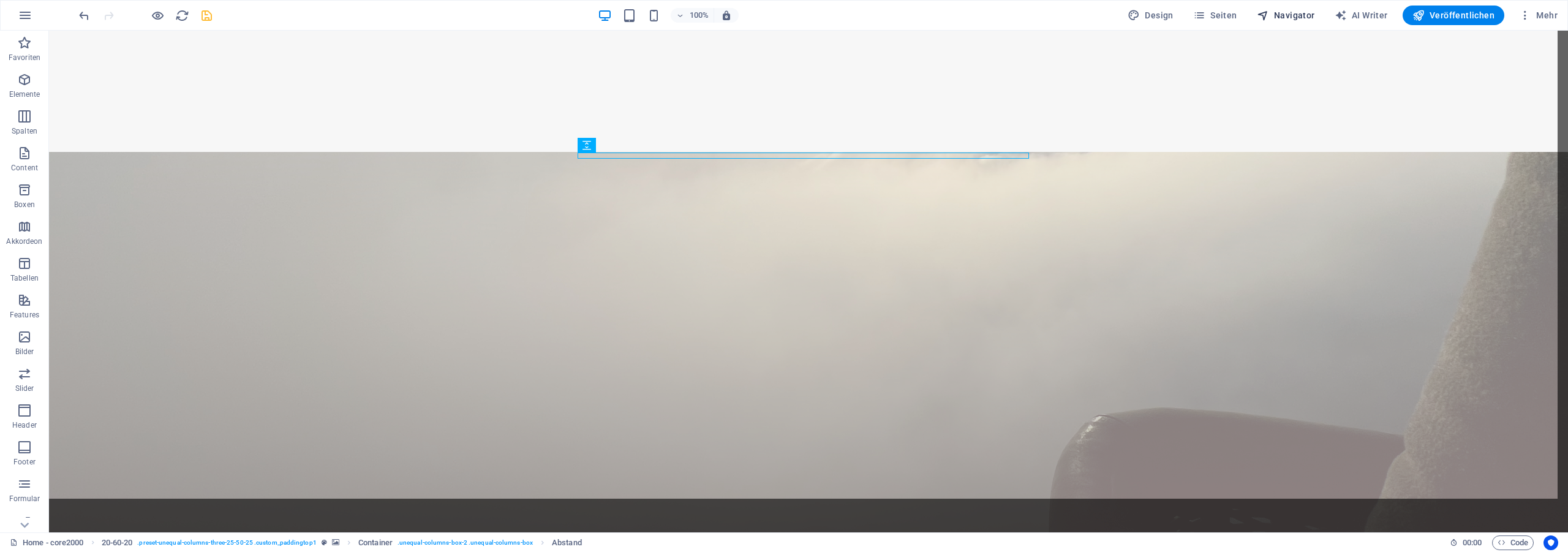
click at [1280, 15] on span "Navigator" at bounding box center [1286, 15] width 58 height 13
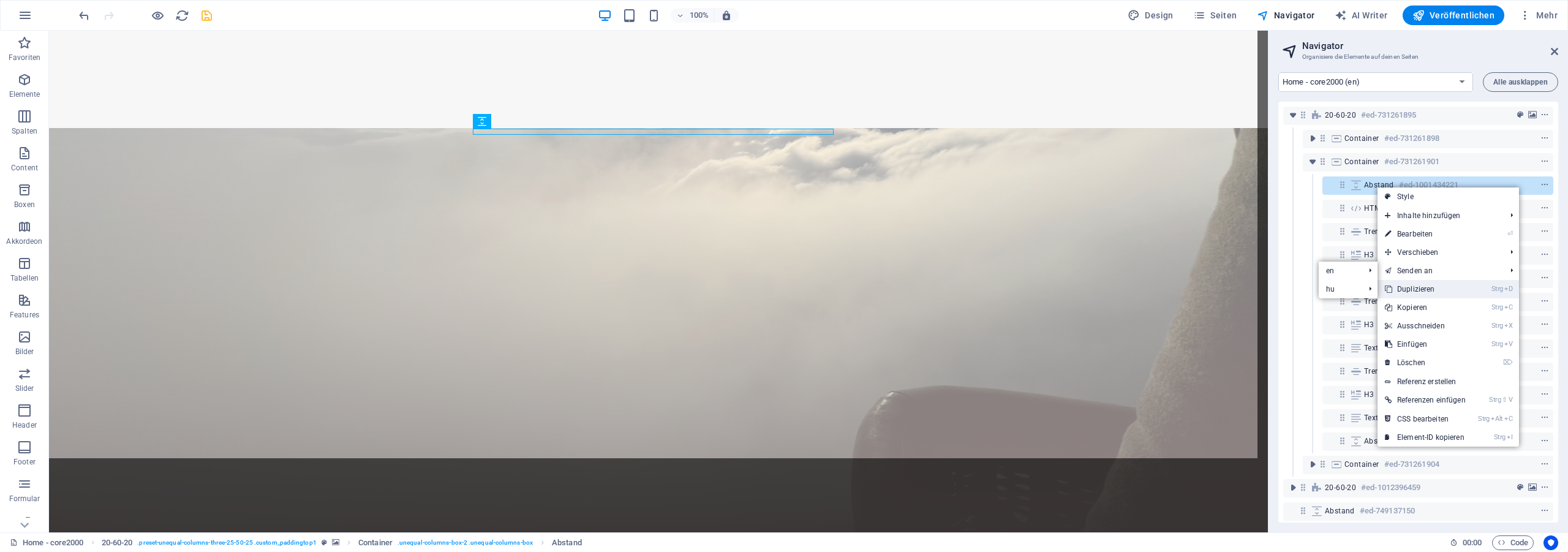
click at [1421, 289] on link "Strg D Duplizieren" at bounding box center [1425, 289] width 95 height 18
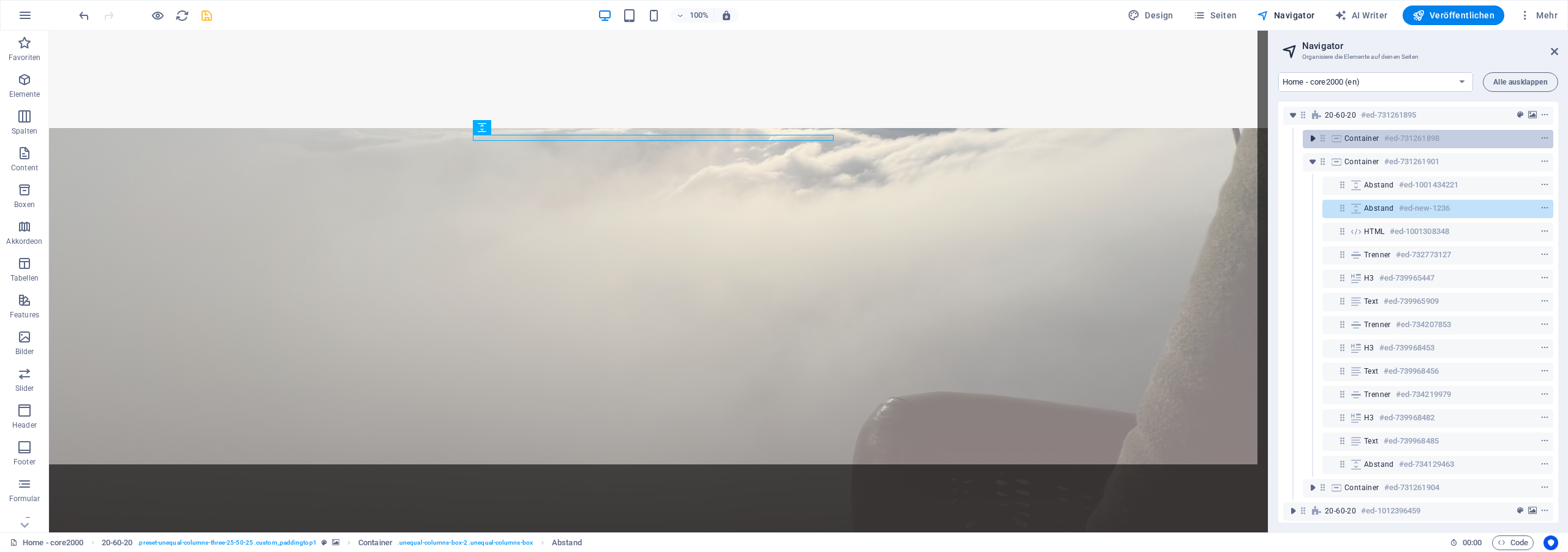
click at [1312, 138] on icon "toggle-expand" at bounding box center [1312, 138] width 13 height 13
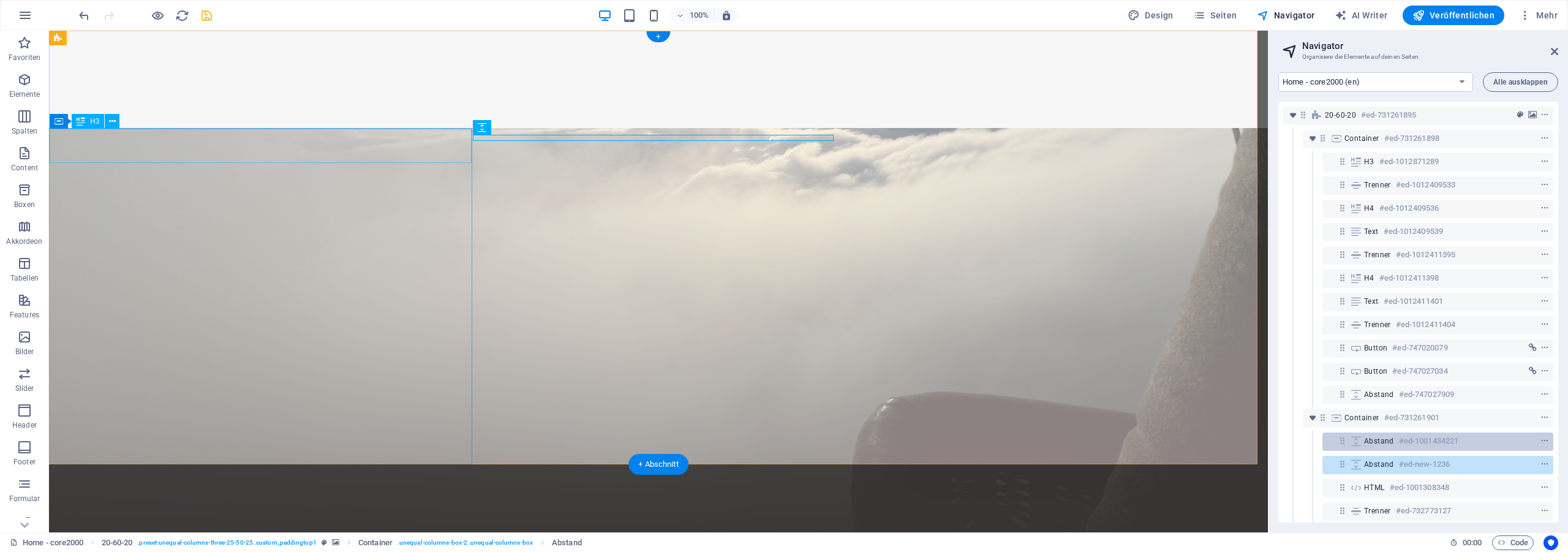
drag, startPoint x: 1366, startPoint y: 464, endPoint x: 1338, endPoint y: 432, distance: 42.5
click at [1367, 323] on div "20-60-20 #ed-731261895 Container #ed-731261898 H3 #ed-1012871289 Trenner #ed-10…" at bounding box center [1417, 312] width 280 height 420
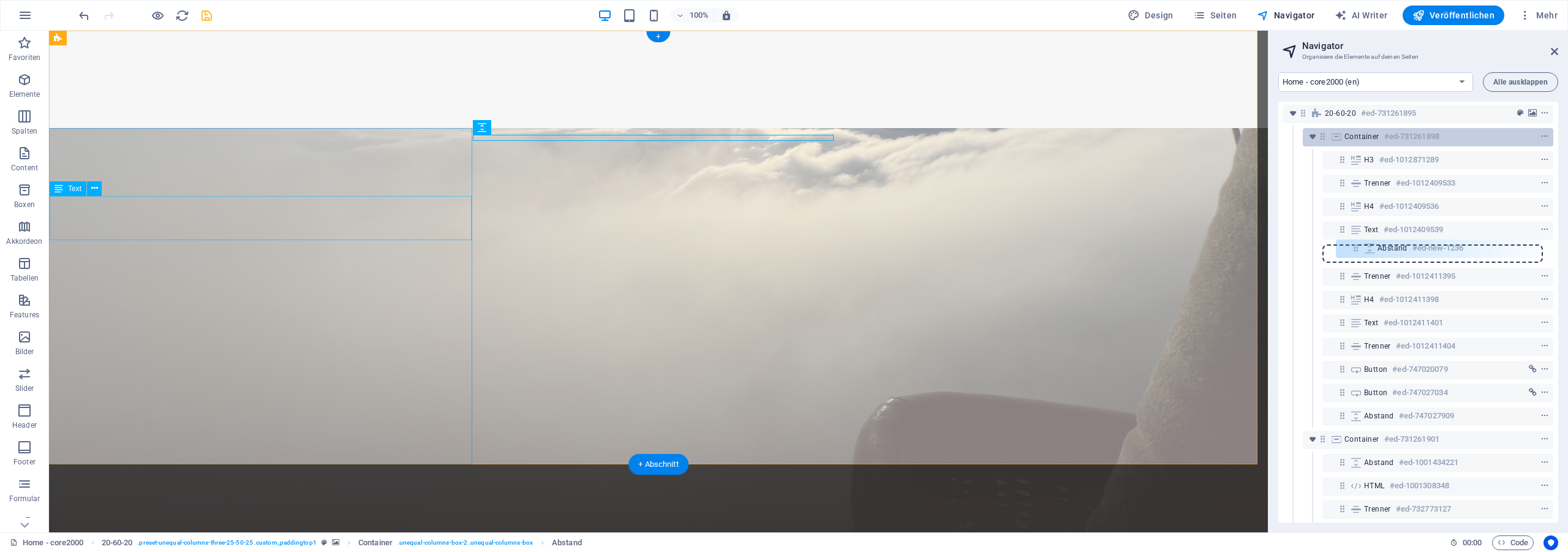
scroll to position [0, 0]
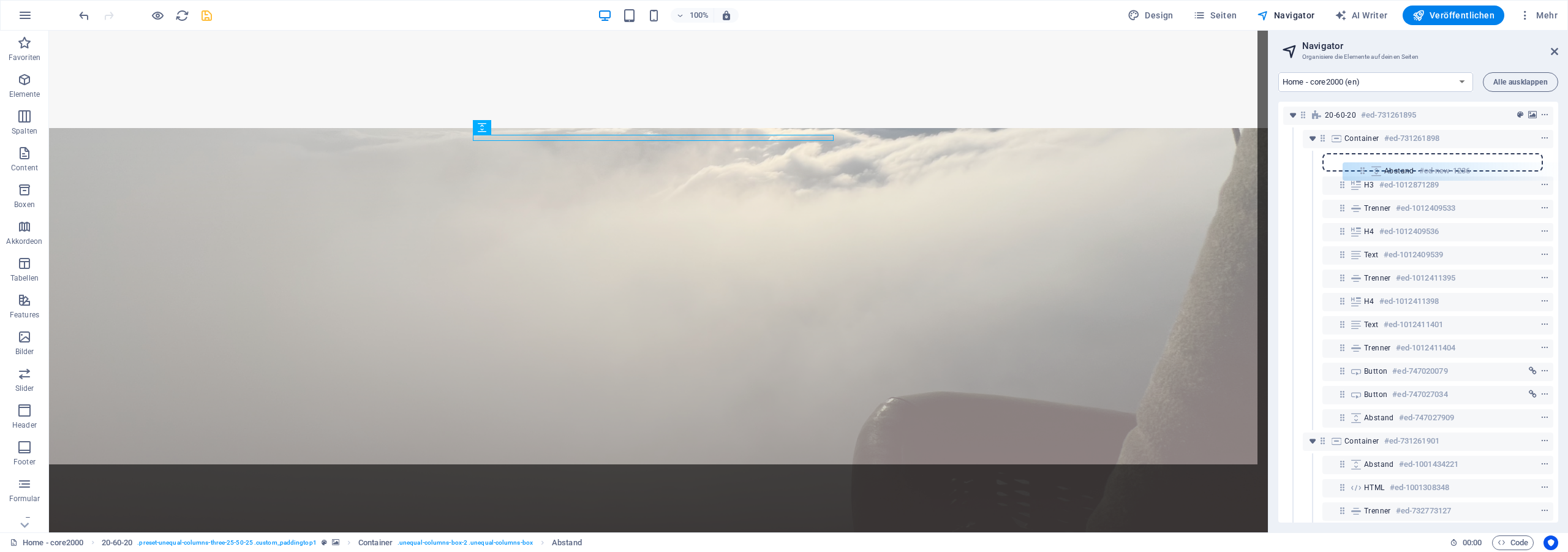
drag, startPoint x: 1338, startPoint y: 461, endPoint x: 1355, endPoint y: 155, distance: 306.5
click at [1355, 155] on div "20-60-20 #ed-731261895 Container #ed-731261898 H3 #ed-1012871289 Trenner #ed-10…" at bounding box center [1417, 312] width 280 height 420
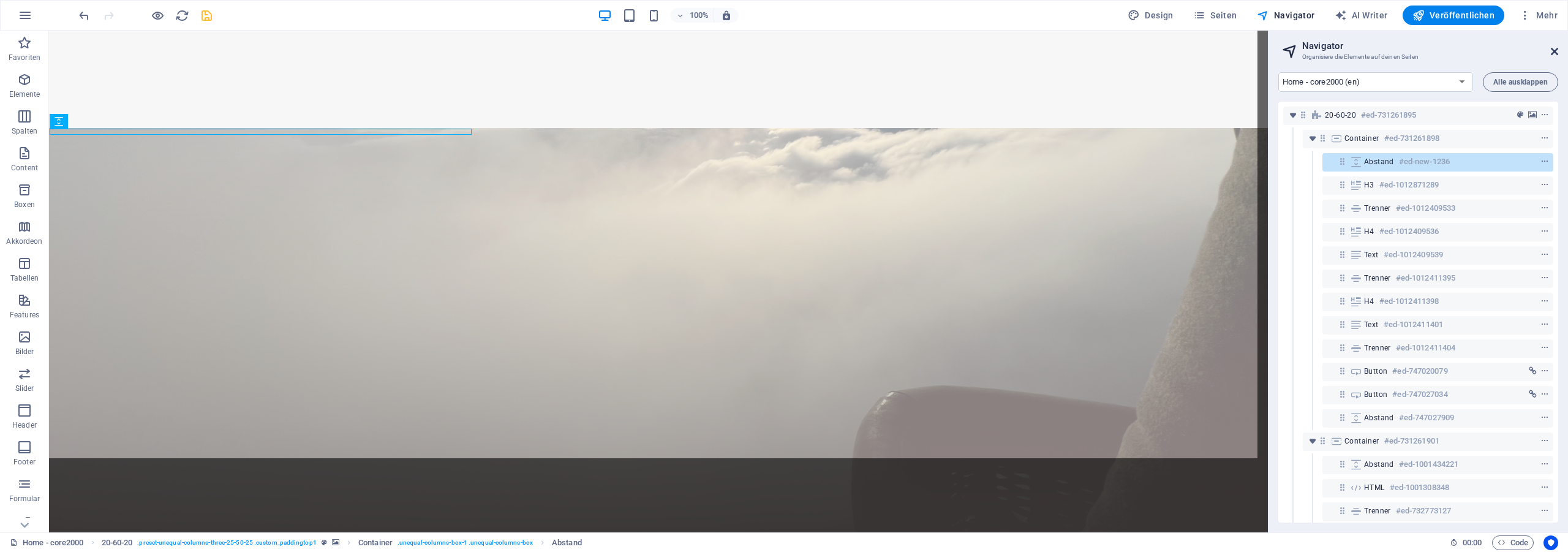
click at [1554, 51] on icon at bounding box center [1554, 51] width 7 height 10
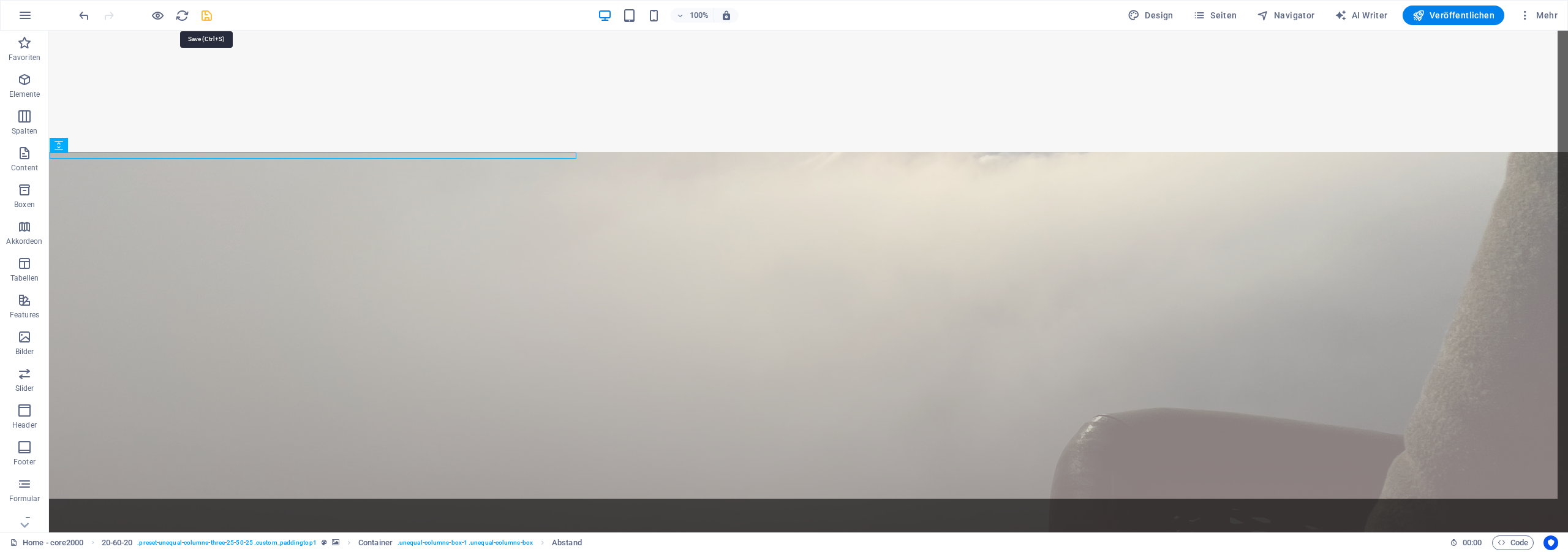
click at [209, 9] on icon "save" at bounding box center [206, 15] width 14 height 14
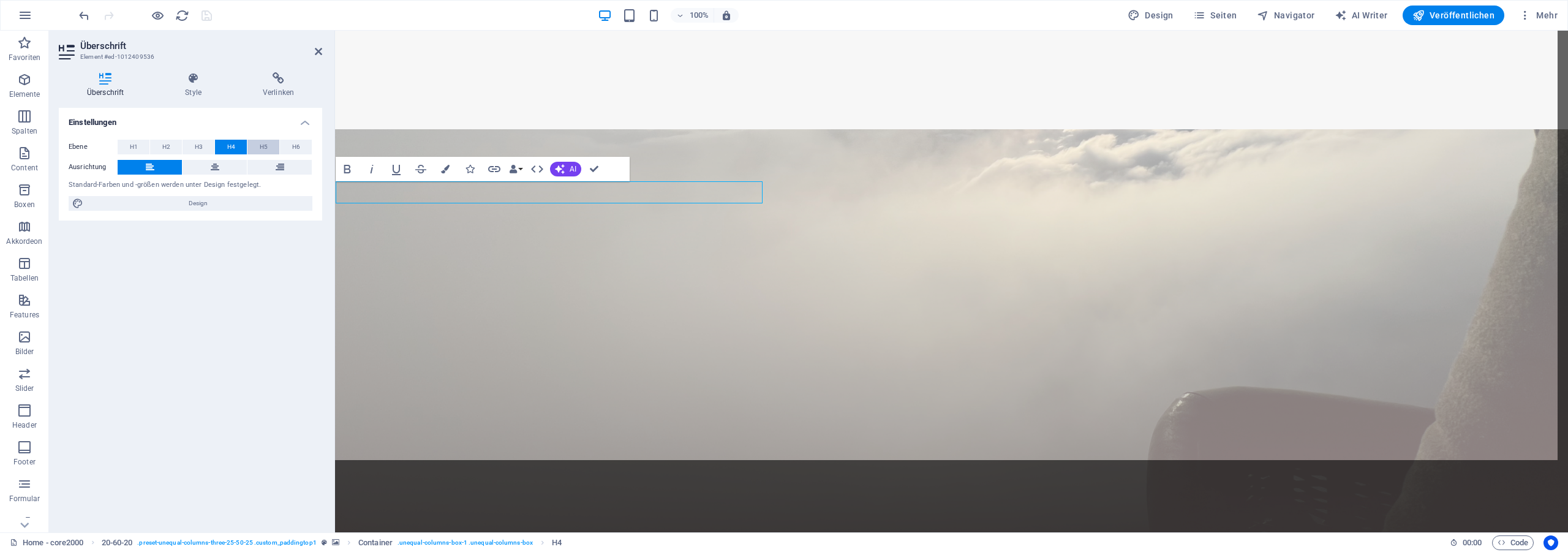
click at [259, 146] on button "H5" at bounding box center [263, 147] width 32 height 14
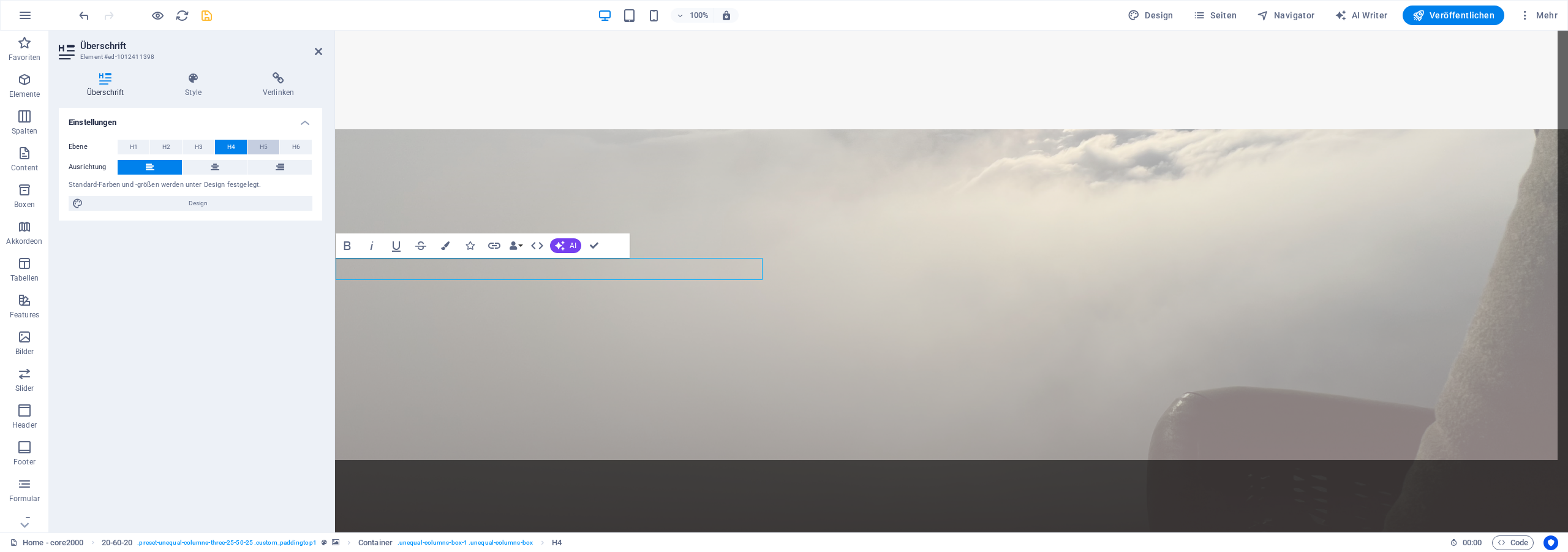
click at [259, 146] on button "H5" at bounding box center [263, 147] width 32 height 14
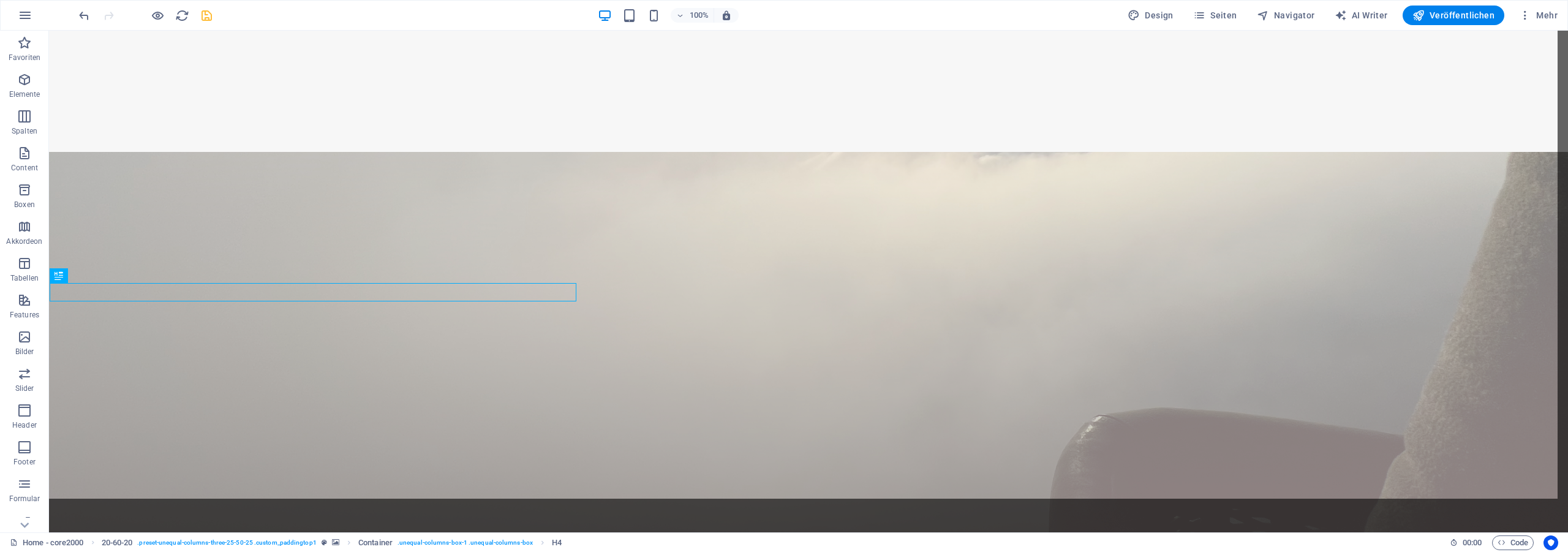
click at [202, 10] on icon "save" at bounding box center [206, 15] width 14 height 14
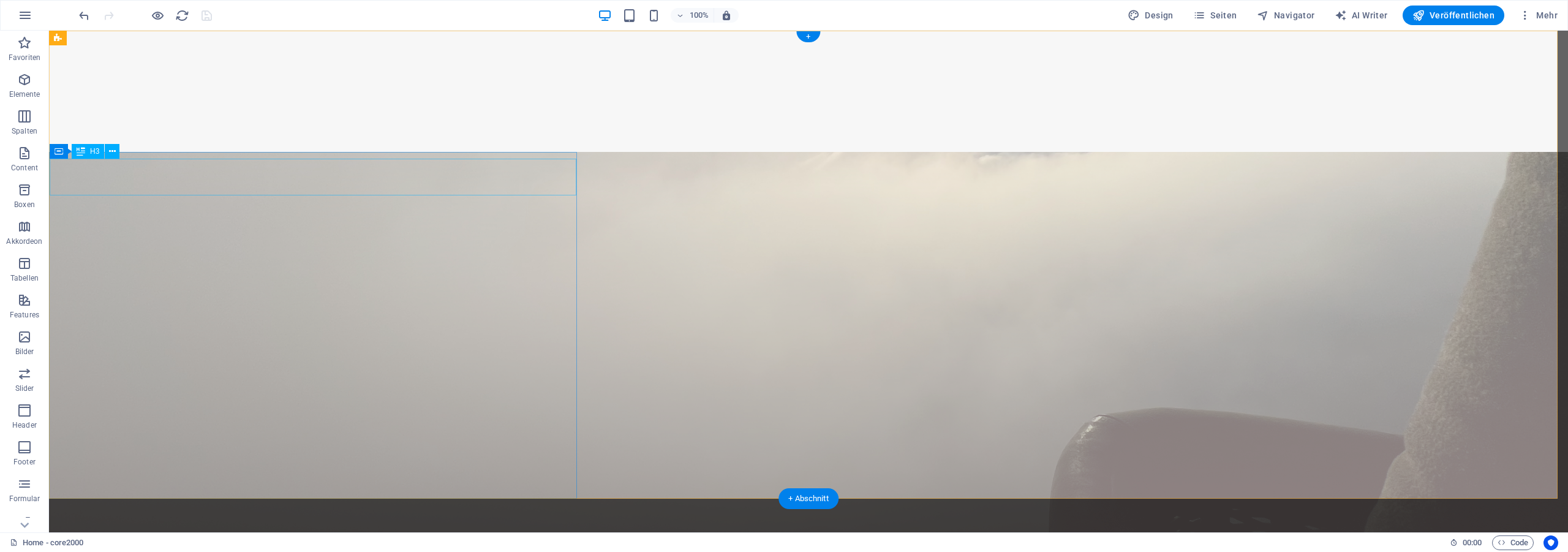
select select "px"
select select "%"
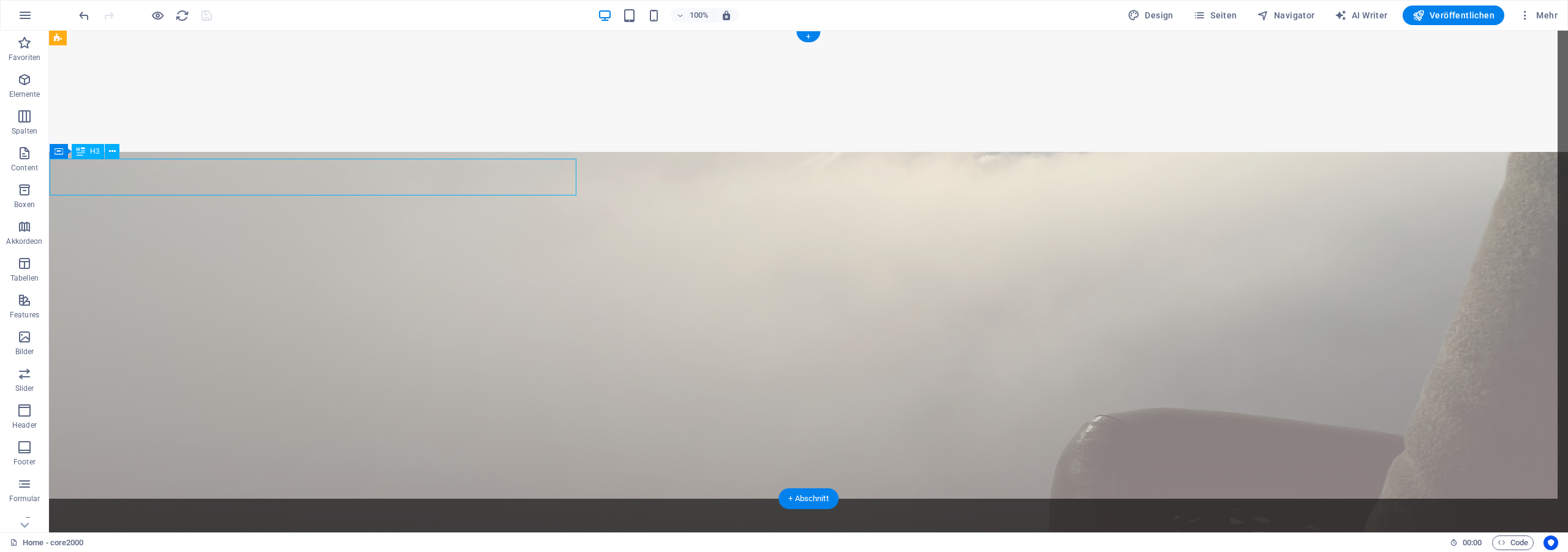
select select "%"
select select "px"
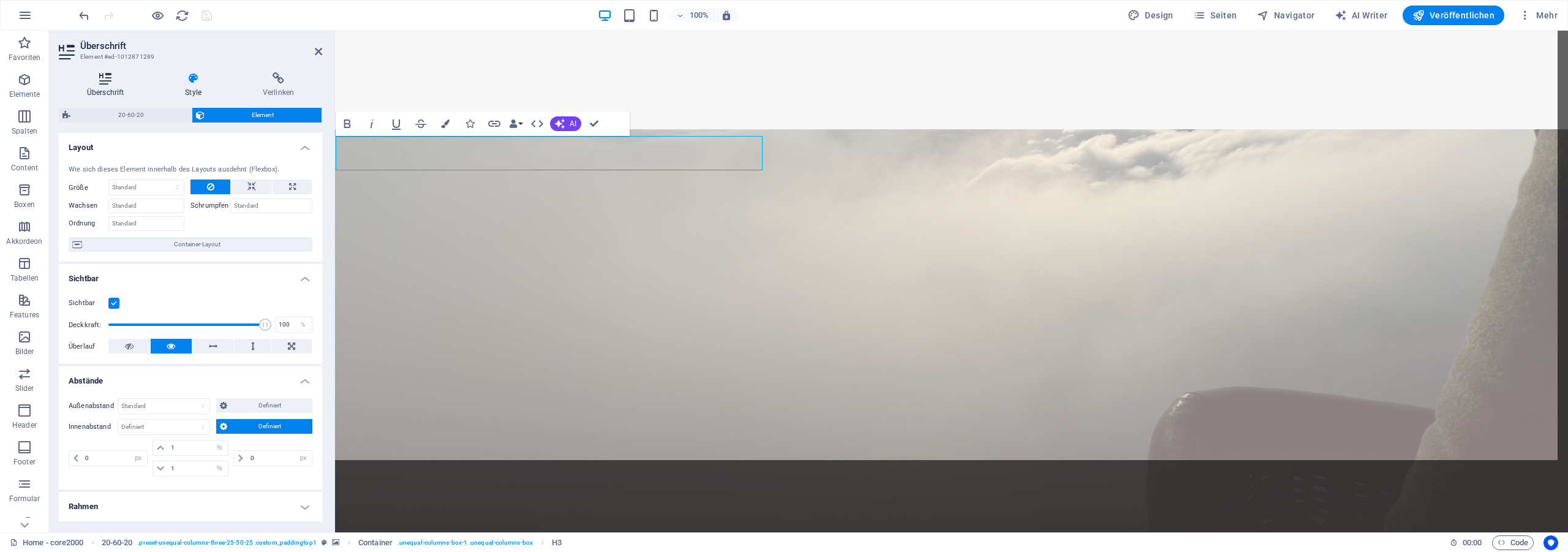
click at [111, 77] on icon at bounding box center [105, 78] width 93 height 13
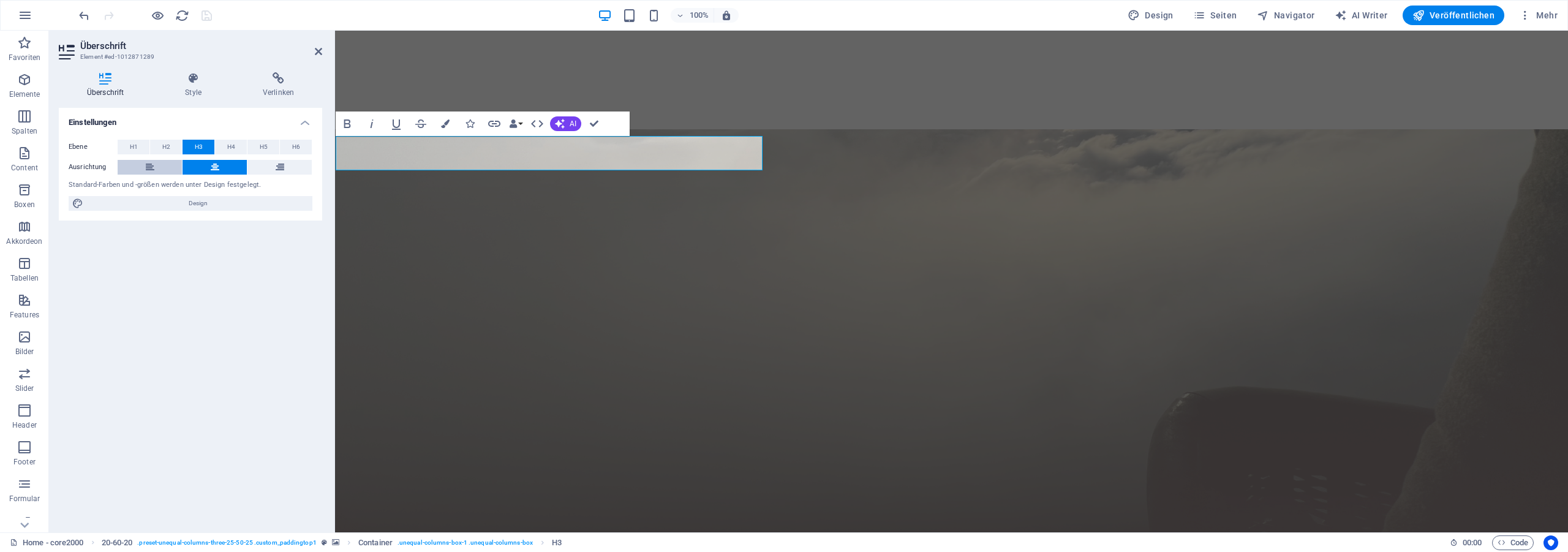
click at [145, 166] on button at bounding box center [150, 167] width 64 height 14
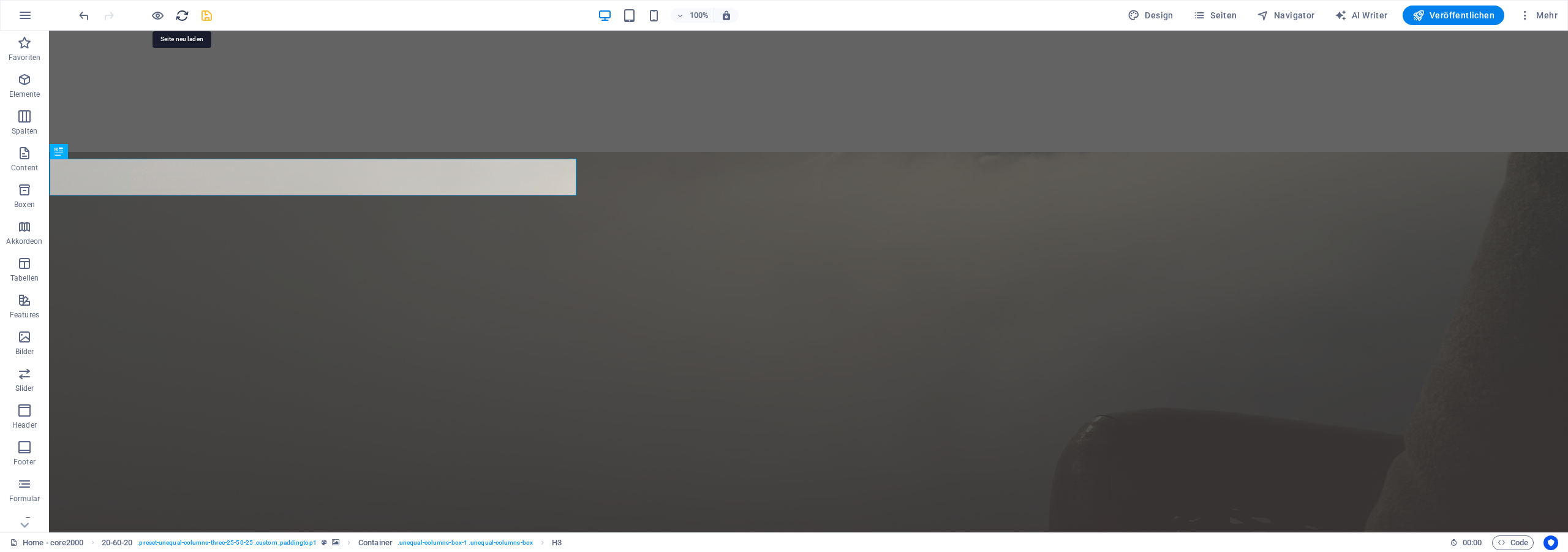
click at [183, 19] on icon "reload" at bounding box center [182, 15] width 14 height 14
click at [210, 13] on icon "save" at bounding box center [206, 15] width 14 height 14
click at [180, 16] on icon "reload" at bounding box center [182, 15] width 14 height 14
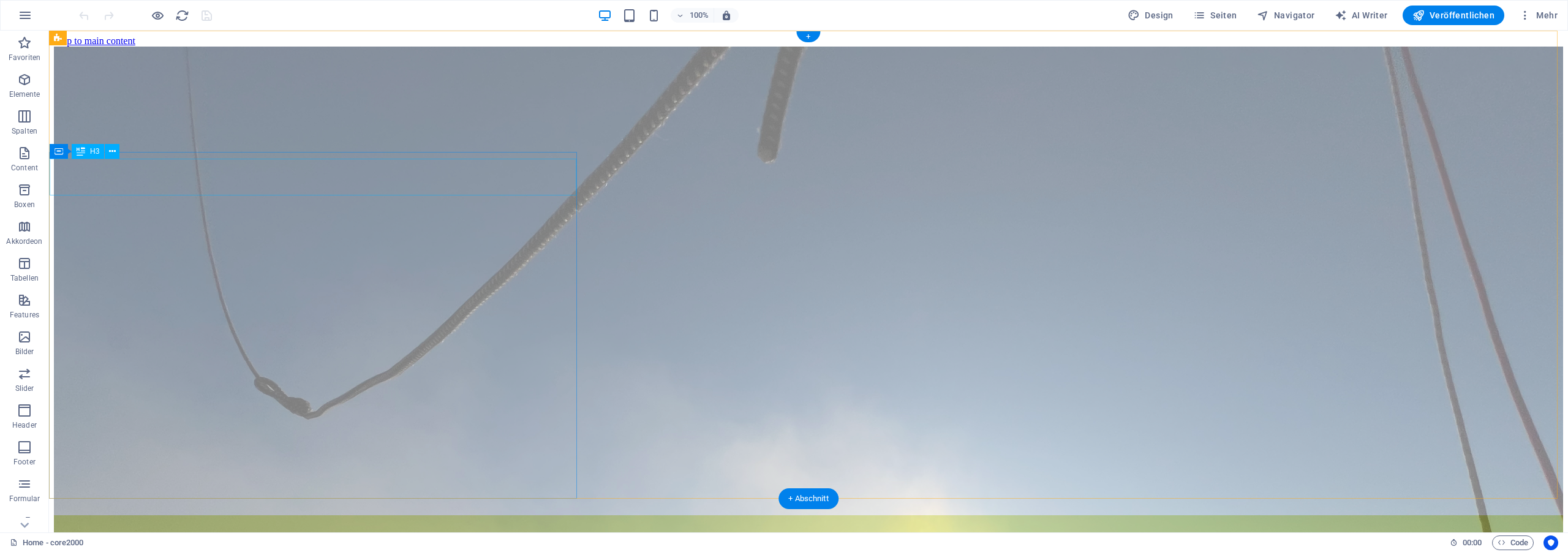
click at [308, 521] on div "SOFTWARE DEVELOPMENT" at bounding box center [808, 554] width 1509 height 66
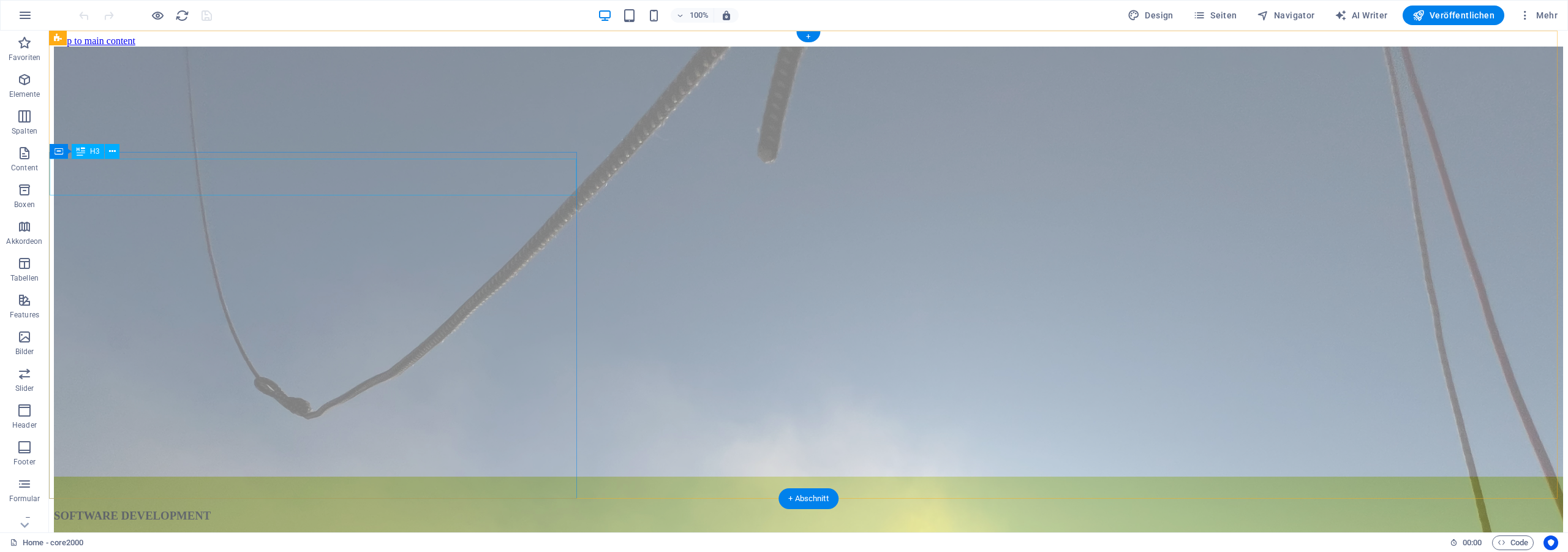
select select "px"
select select "%"
select select "px"
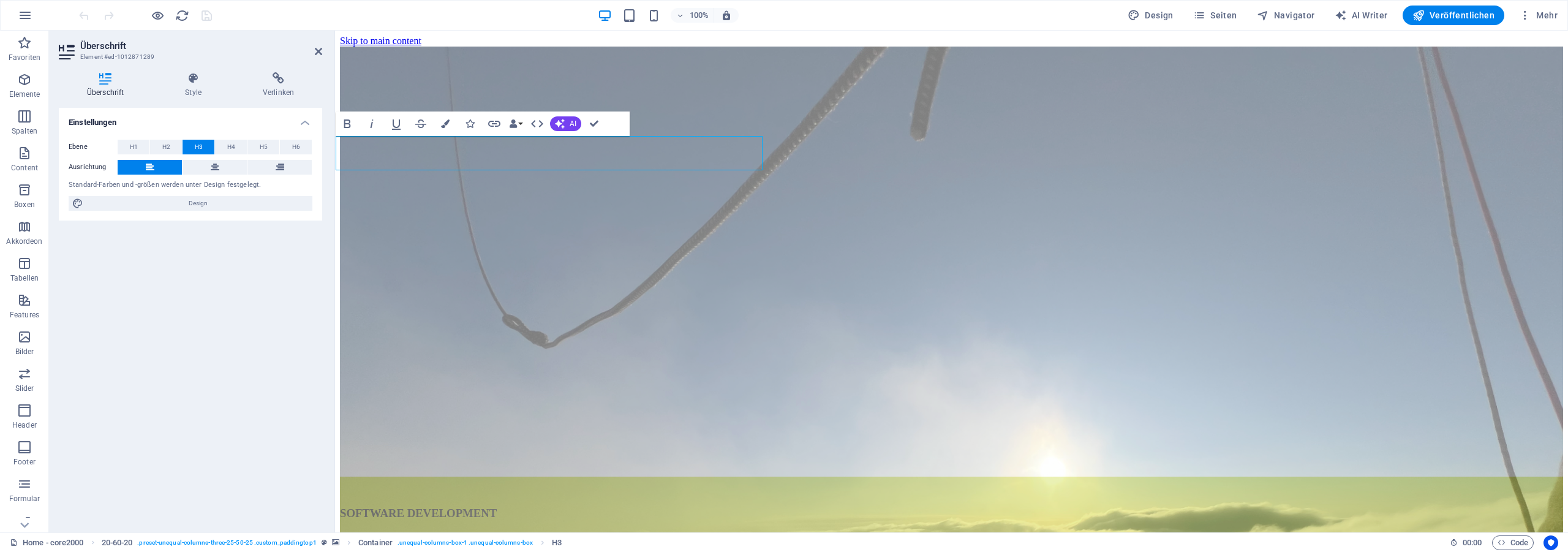
click at [189, 77] on icon at bounding box center [193, 78] width 73 height 13
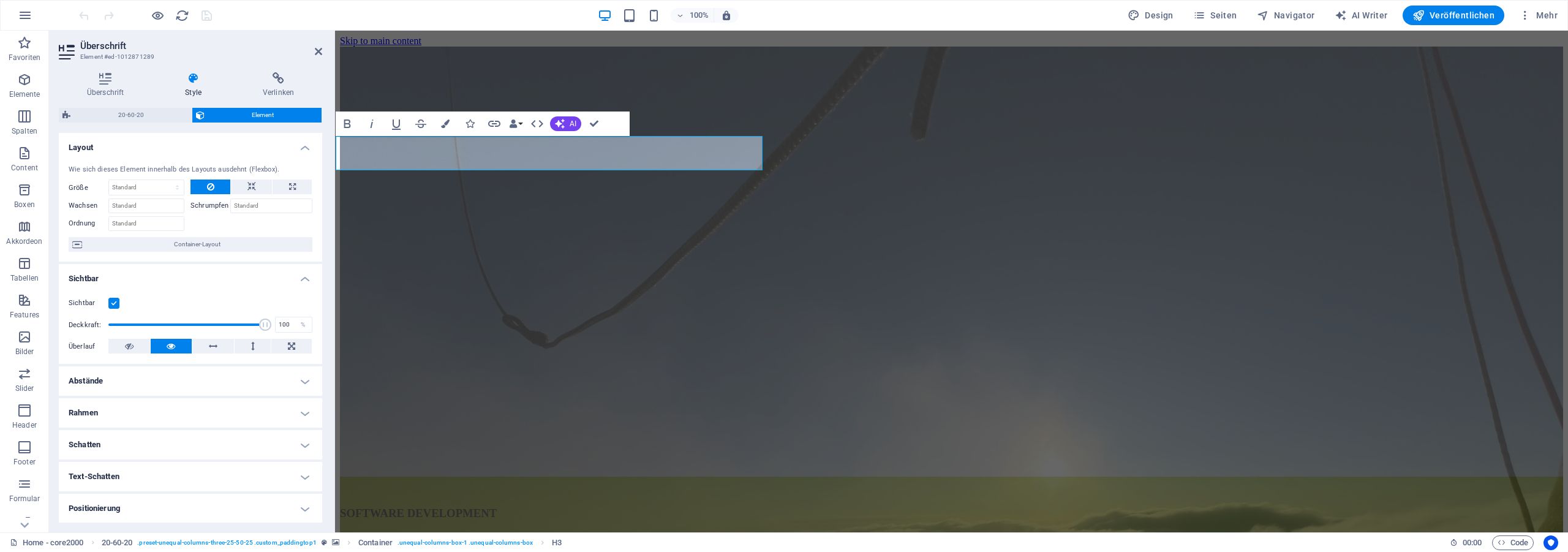
click at [111, 381] on h4 "Abstände" at bounding box center [190, 381] width 263 height 30
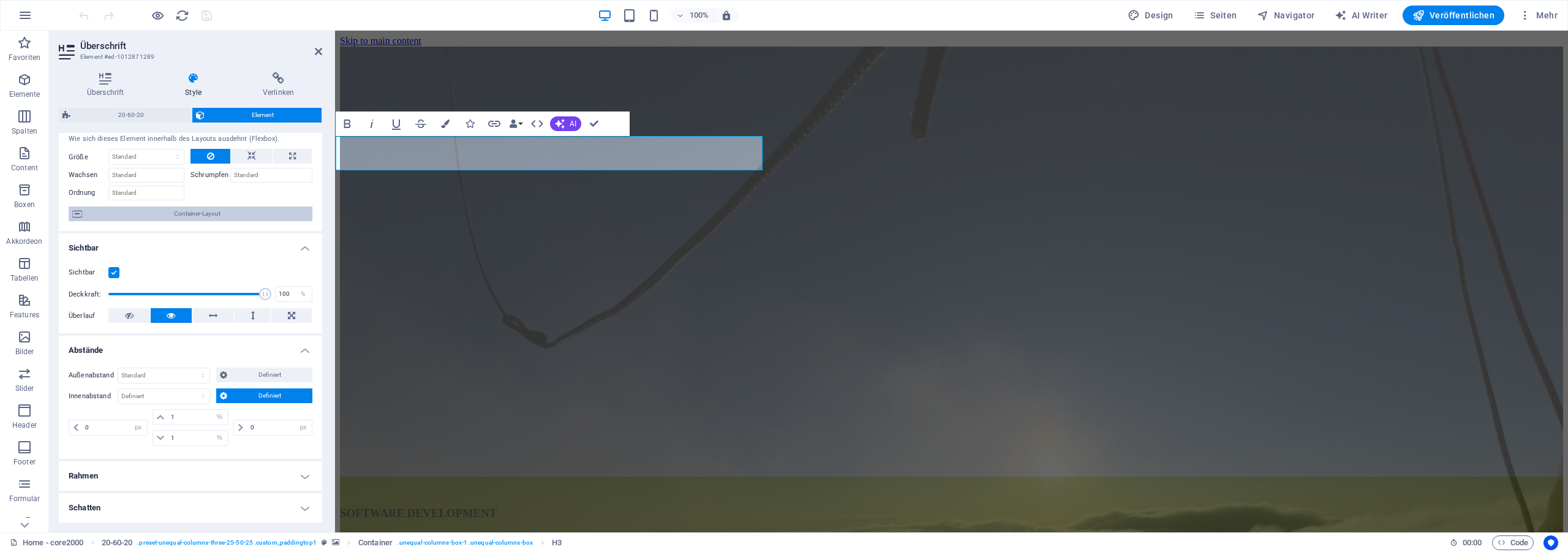
scroll to position [111, 0]
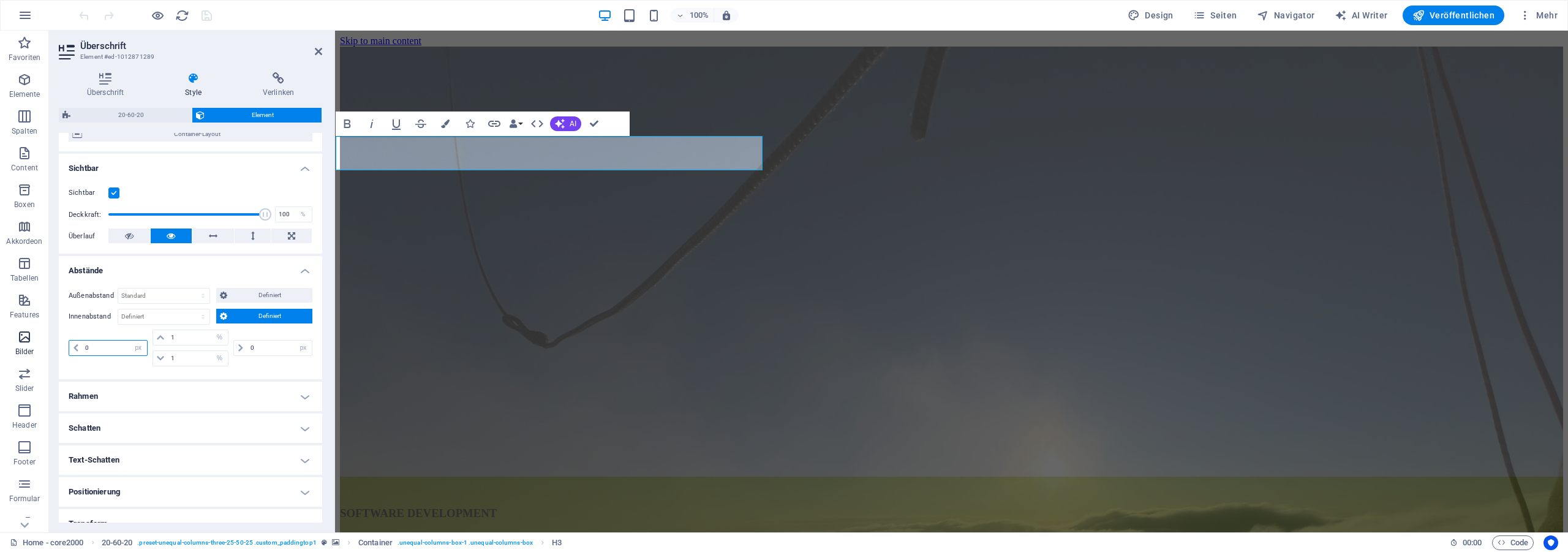
drag, startPoint x: 102, startPoint y: 344, endPoint x: 38, endPoint y: 336, distance: 64.5
click at [82, 345] on input "0" at bounding box center [114, 347] width 64 height 14
click at [130, 340] on select "px rem % vh vw" at bounding box center [138, 347] width 17 height 14
select select "%"
click option "%" at bounding box center [0, 0] width 0 height 0
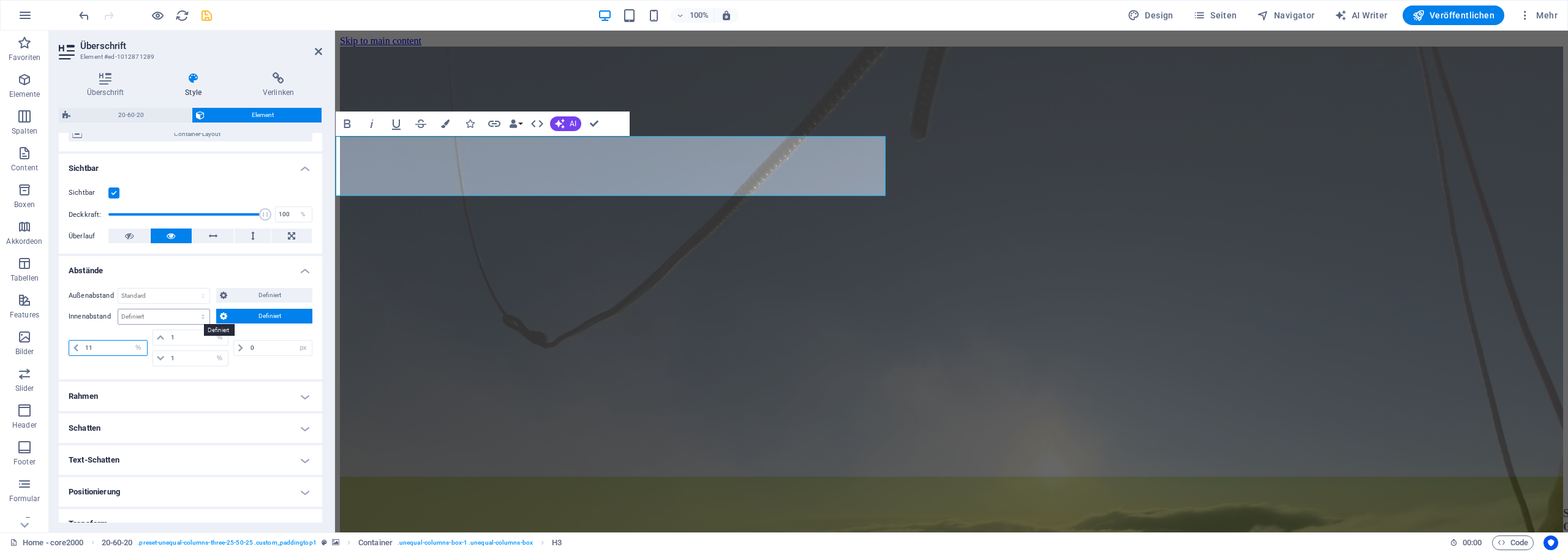
type input "11"
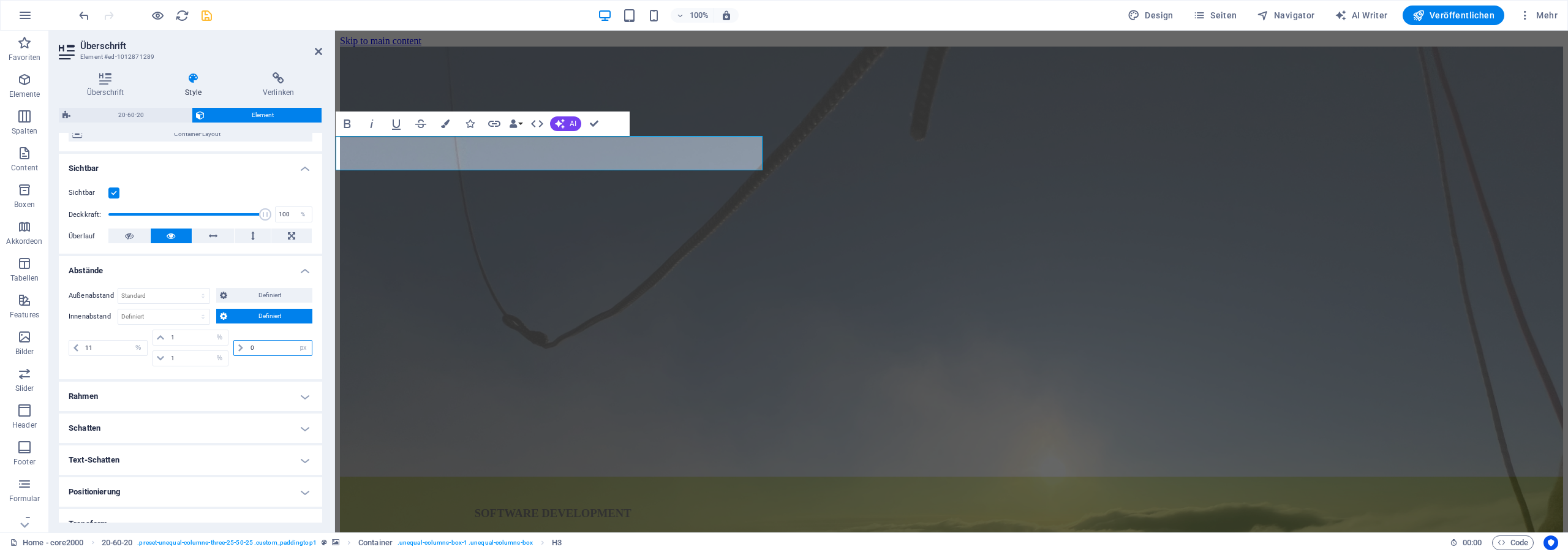
drag, startPoint x: 253, startPoint y: 347, endPoint x: 220, endPoint y: 345, distance: 33.1
click at [247, 345] on input "0" at bounding box center [280, 347] width 64 height 14
drag, startPoint x: 270, startPoint y: 351, endPoint x: 199, endPoint y: 344, distance: 71.3
click at [247, 344] on input "11" at bounding box center [280, 347] width 64 height 14
type input "22"
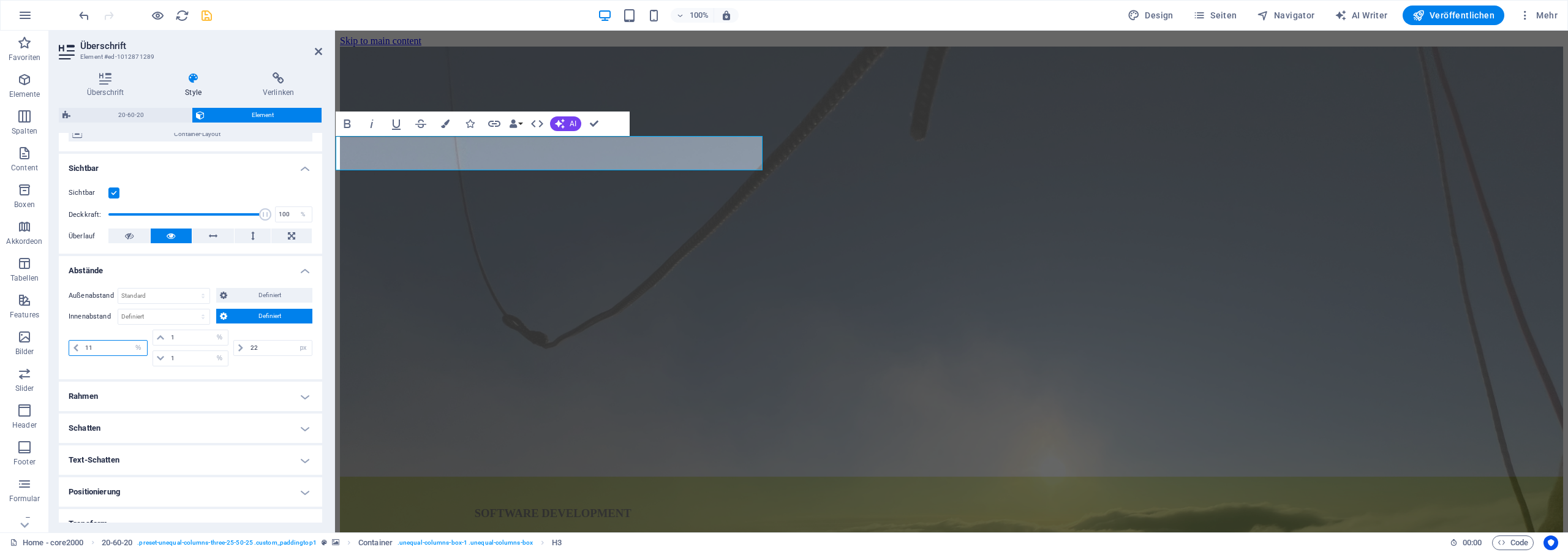
drag, startPoint x: 99, startPoint y: 349, endPoint x: 58, endPoint y: 346, distance: 41.1
click at [82, 346] on input "11" at bounding box center [114, 347] width 64 height 14
click at [130, 340] on select "px rem % vh vw" at bounding box center [138, 347] width 17 height 14
select select "px"
click option "px" at bounding box center [0, 0] width 0 height 0
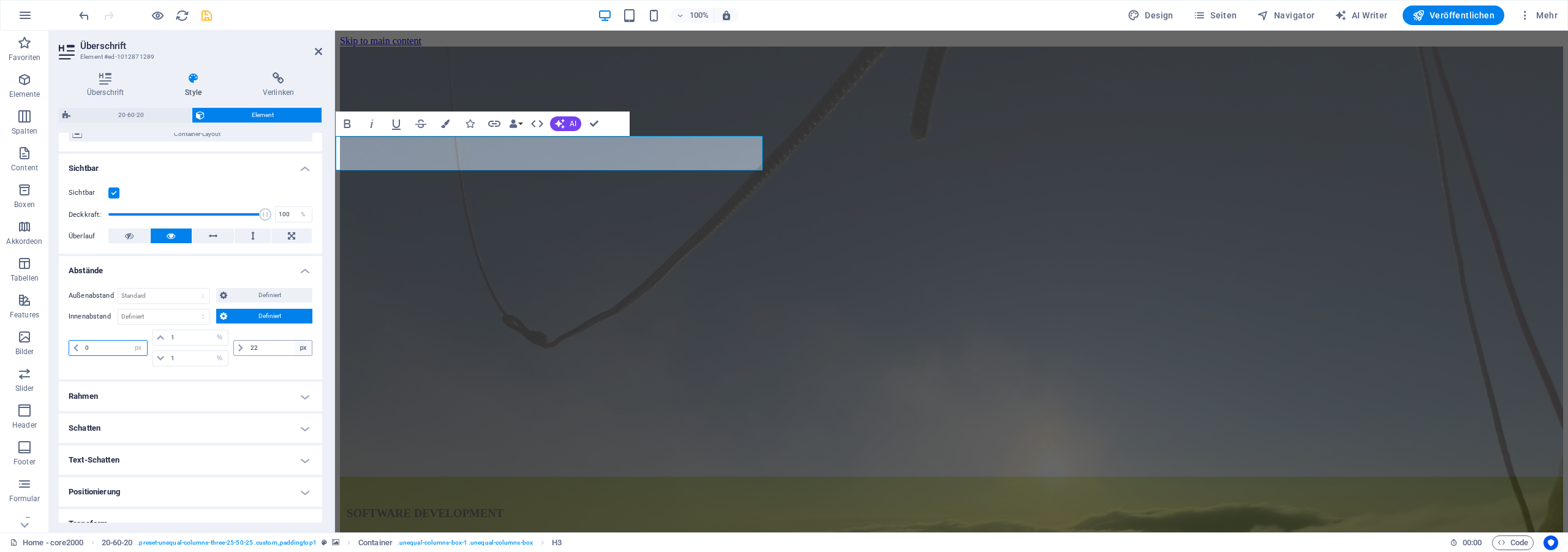
type input "0"
click at [295, 340] on select "px rem % vh vw" at bounding box center [303, 347] width 17 height 14
click option "px" at bounding box center [0, 0] width 0 height 0
drag, startPoint x: 256, startPoint y: 349, endPoint x: 181, endPoint y: 334, distance: 76.5
click at [247, 340] on input "22" at bounding box center [280, 347] width 64 height 14
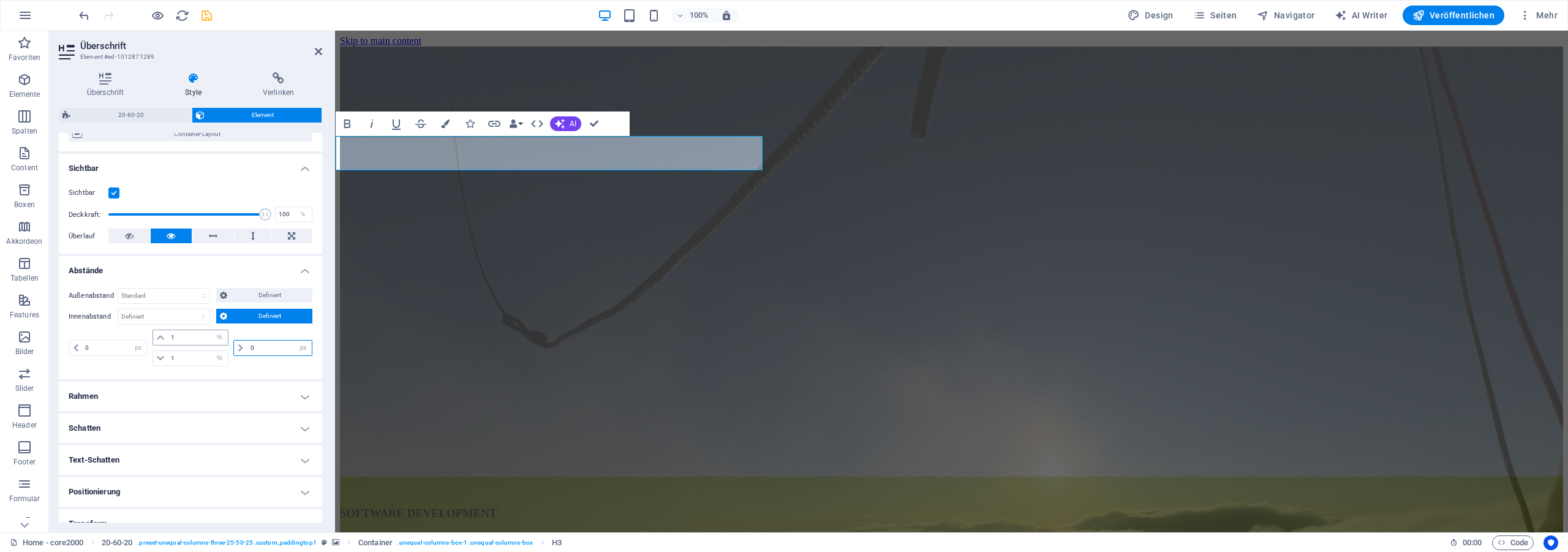
type input "0"
click at [118, 288] on select "Standard auto px % rem vw vh Definiert" at bounding box center [164, 295] width 91 height 14
drag, startPoint x: 170, startPoint y: 289, endPoint x: 229, endPoint y: 289, distance: 59.0
click at [229, 288] on div "Außenabstand Standard auto px % rem vw vh Definiert Definiert auto px % rem vw …" at bounding box center [190, 329] width 263 height 101
click at [234, 296] on span "Definiert" at bounding box center [270, 295] width 78 height 14
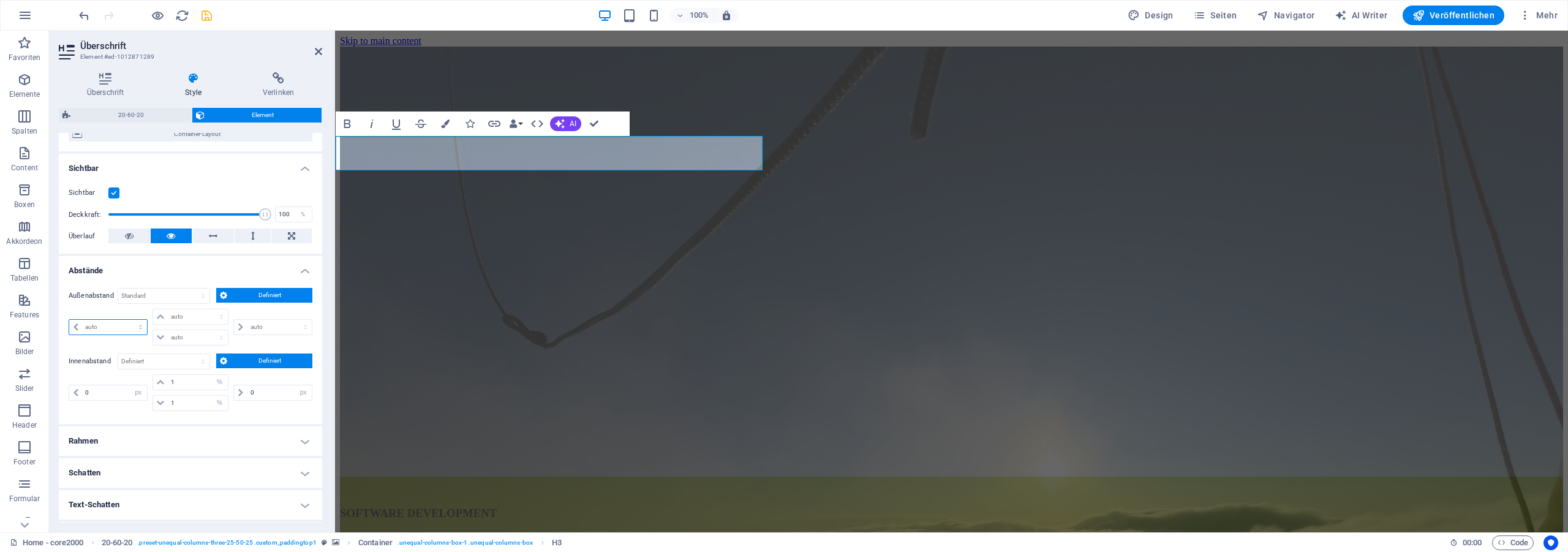
click at [69, 320] on select "auto px % rem vw vh" at bounding box center [108, 327] width 78 height 14
select select "%"
click option "%" at bounding box center [0, 0] width 0 height 0
type input "100"
type input "0"
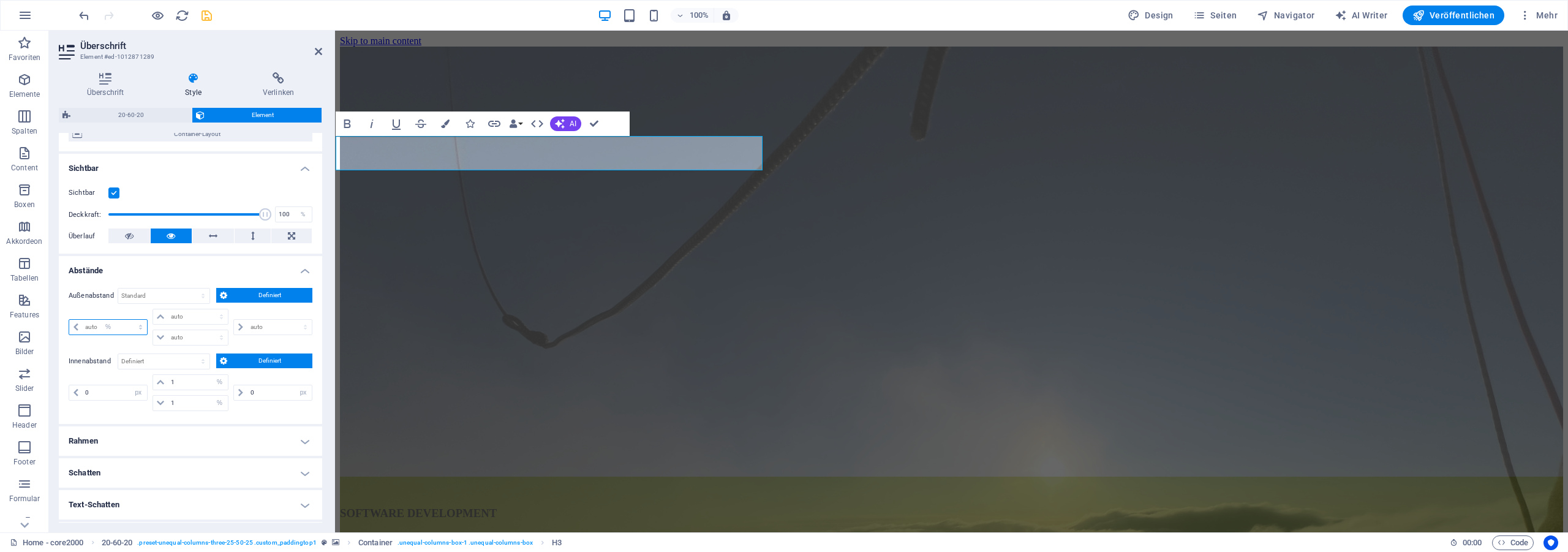
select select "px"
type input "0"
select select "px"
type input "0"
select select "px"
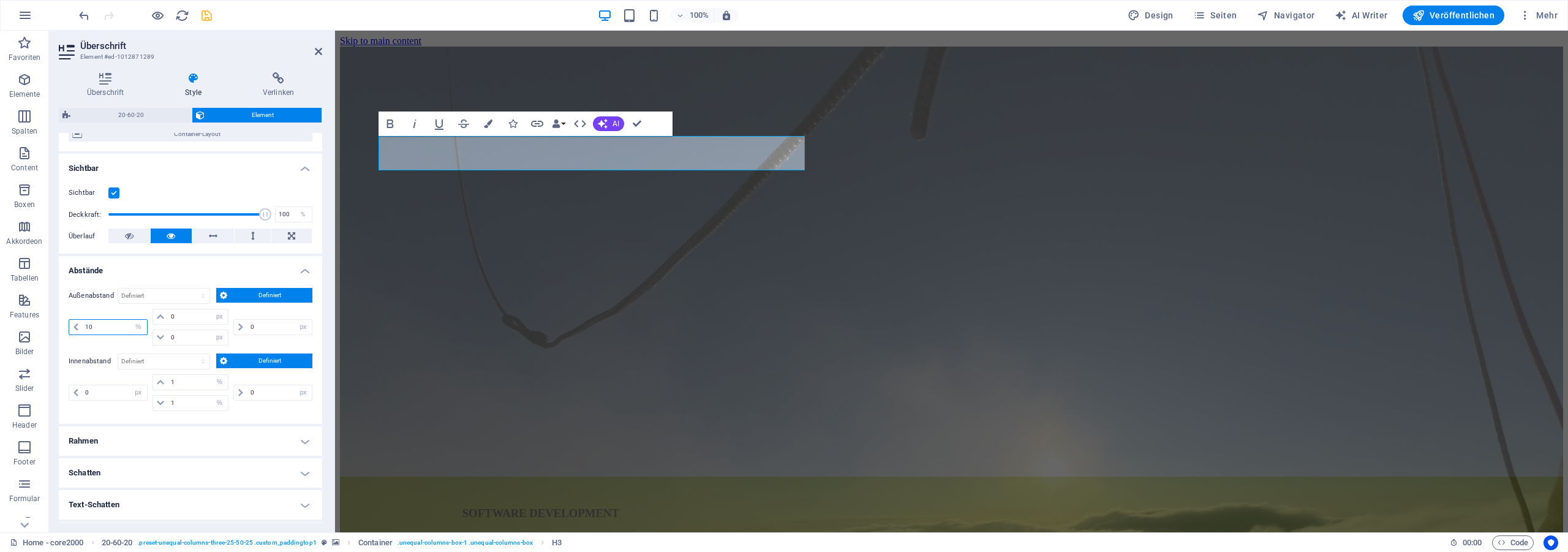
drag, startPoint x: 101, startPoint y: 325, endPoint x: 57, endPoint y: 322, distance: 44.1
click at [82, 322] on input "10" at bounding box center [114, 327] width 64 height 14
drag, startPoint x: 102, startPoint y: 322, endPoint x: 60, endPoint y: 322, distance: 42.0
click at [82, 322] on input "10" at bounding box center [114, 327] width 64 height 14
drag, startPoint x: 102, startPoint y: 325, endPoint x: 66, endPoint y: 322, distance: 36.1
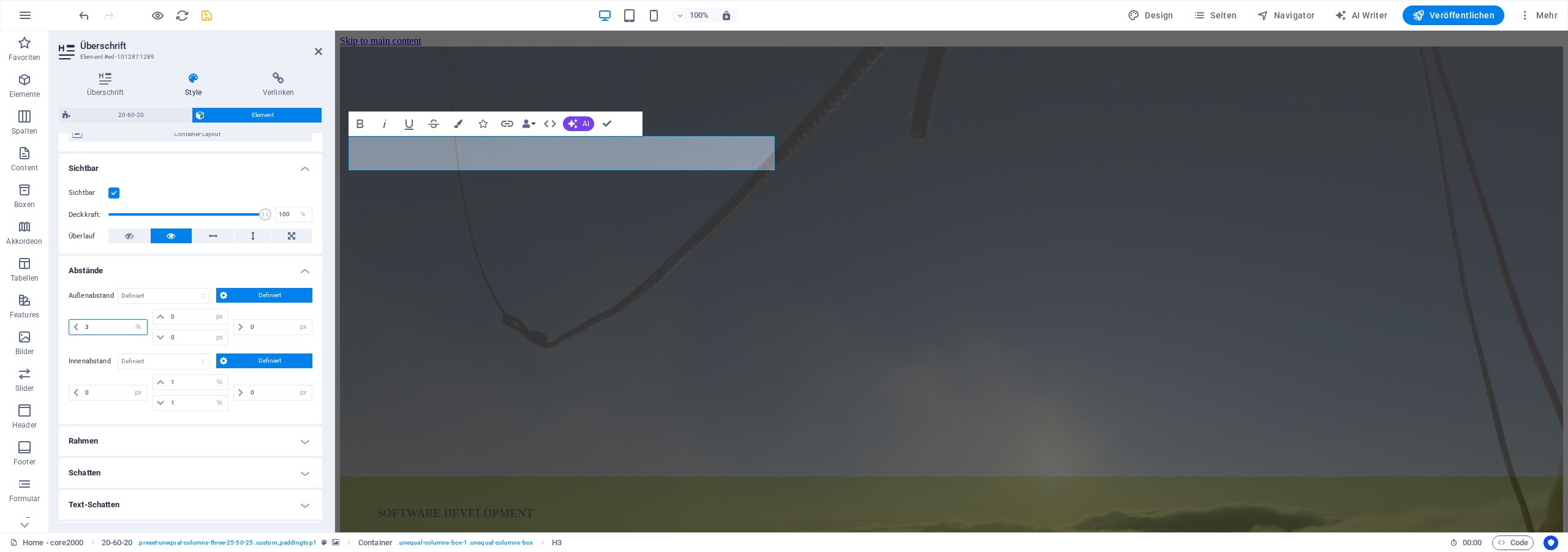
click at [82, 322] on input "3" at bounding box center [114, 327] width 64 height 14
type input "6"
drag, startPoint x: 256, startPoint y: 331, endPoint x: 219, endPoint y: 322, distance: 38.1
click at [247, 324] on input "0" at bounding box center [280, 327] width 64 height 14
type input "6"
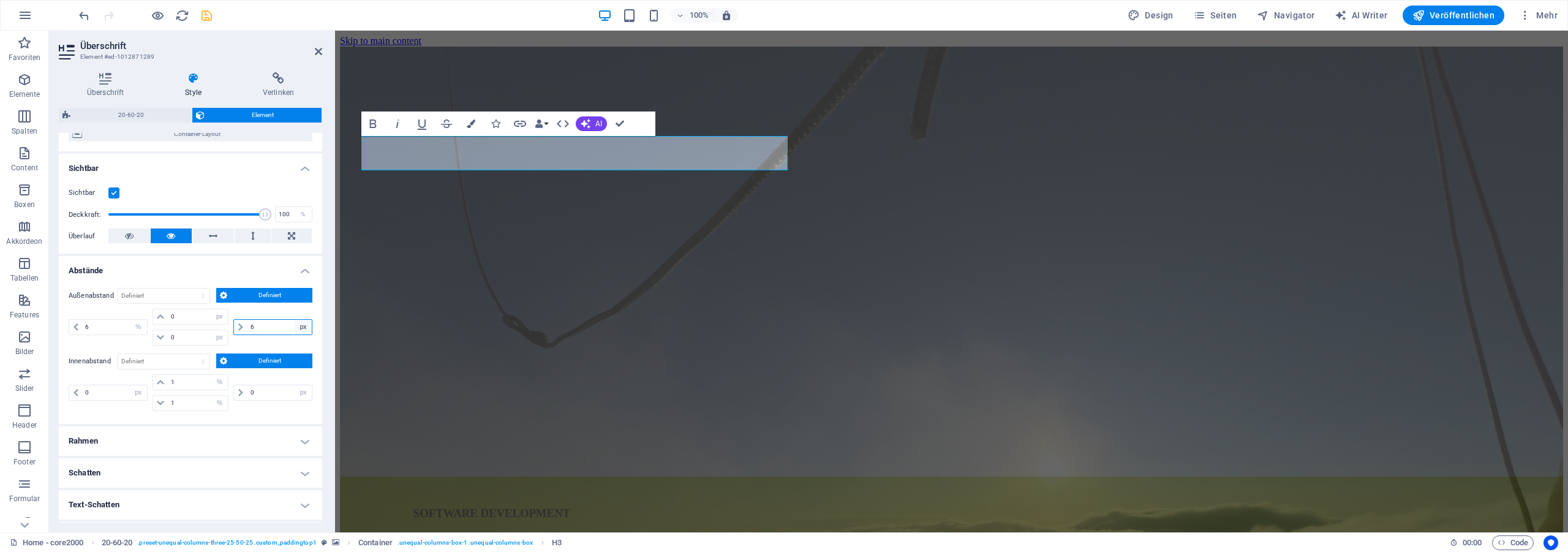
click at [295, 320] on select "auto px % rem vw vh" at bounding box center [303, 327] width 17 height 14
select select "%"
click option "%" at bounding box center [0, 0] width 0 height 0
drag, startPoint x: 261, startPoint y: 324, endPoint x: 200, endPoint y: 317, distance: 61.4
click at [247, 320] on input "100" at bounding box center [280, 327] width 64 height 14
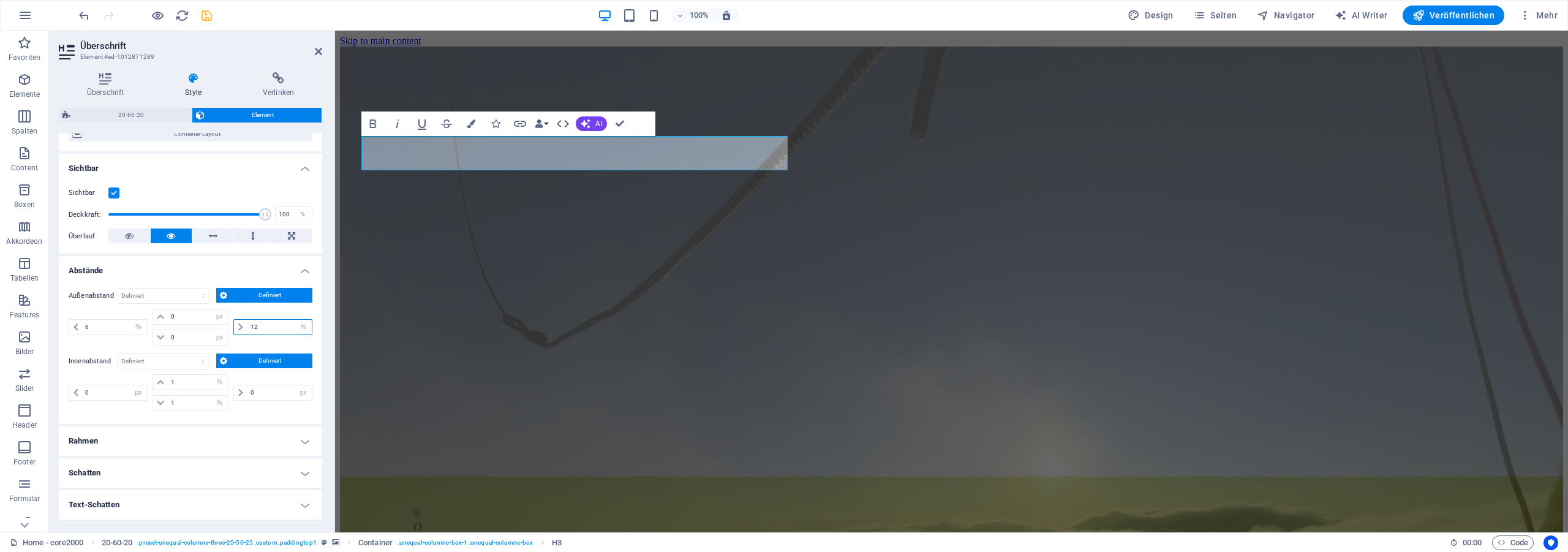
type input "12"
drag, startPoint x: 230, startPoint y: 326, endPoint x: 209, endPoint y: 325, distance: 21.0
click at [247, 325] on input "12" at bounding box center [280, 327] width 64 height 14
type input "-12"
drag, startPoint x: 261, startPoint y: 327, endPoint x: 189, endPoint y: 320, distance: 72.3
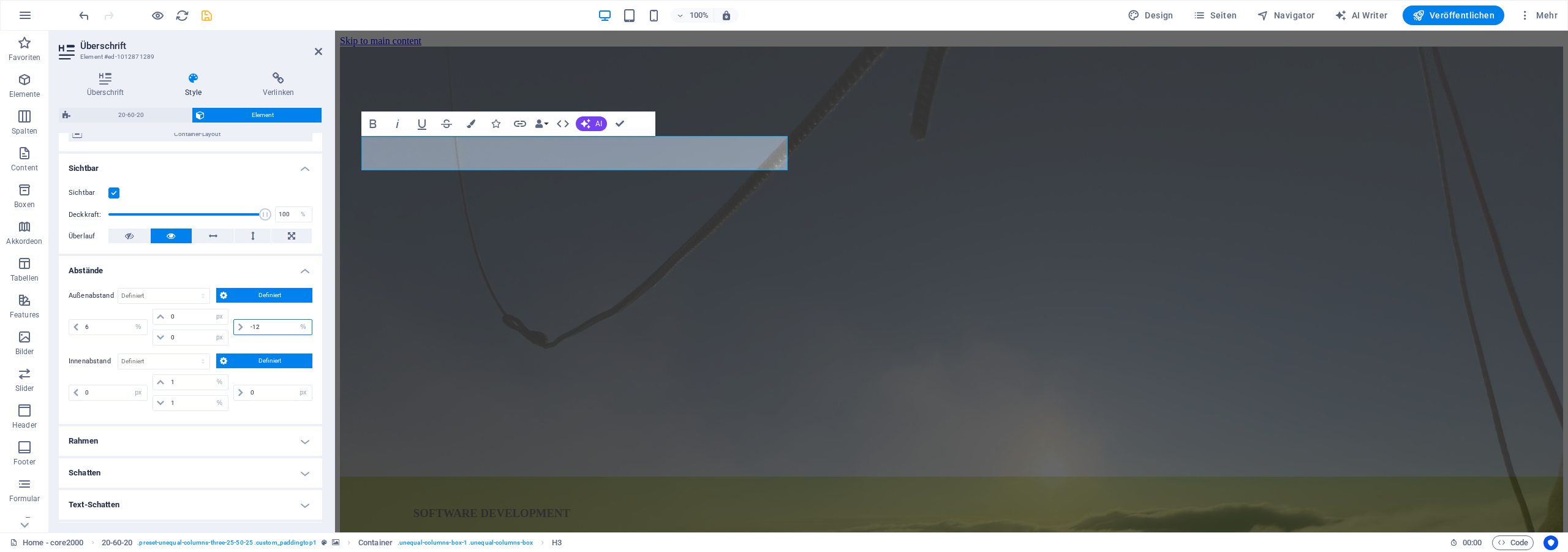
click at [247, 320] on input "-12" at bounding box center [280, 327] width 64 height 14
type input "-6"
click at [295, 320] on select "auto px % rem vw vh" at bounding box center [303, 327] width 17 height 14
select select "auto"
click option "auto" at bounding box center [0, 0] width 0 height 0
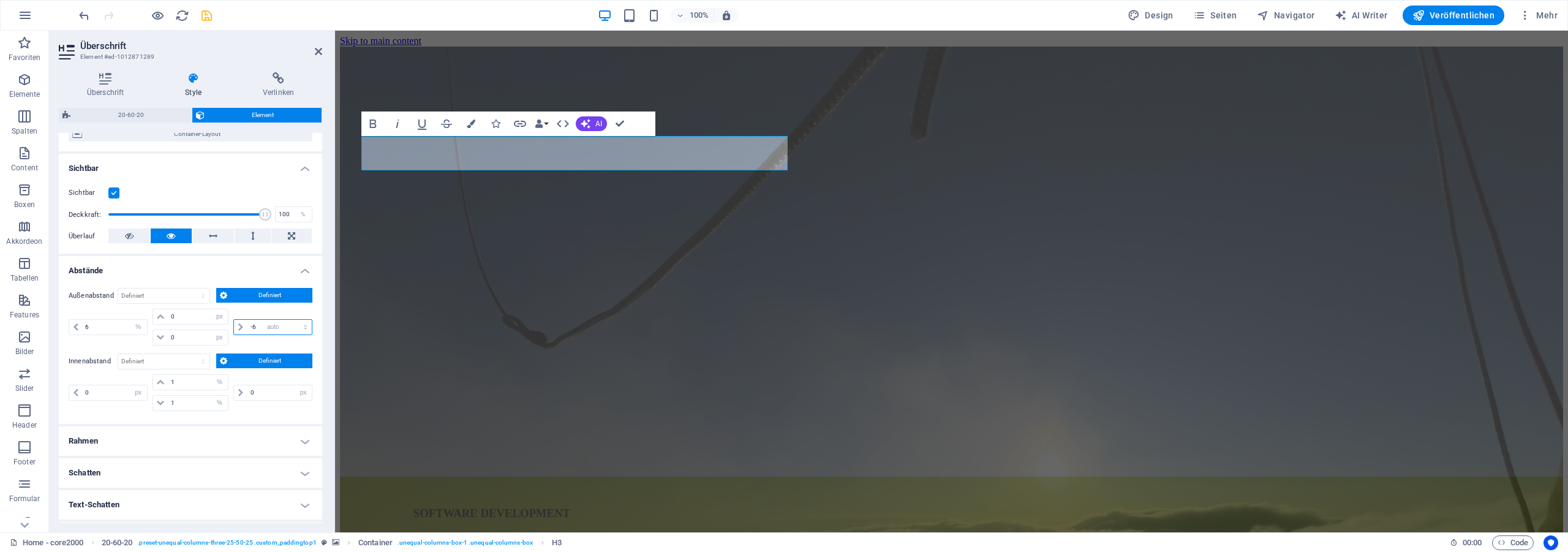
select select "DISABLED_OPTION_VALUE"
click at [211, 309] on select "auto px % rem vw vh" at bounding box center [219, 316] width 17 height 14
select select "auto"
click option "auto" at bounding box center [0, 0] width 0 height 0
select select "DISABLED_OPTION_VALUE"
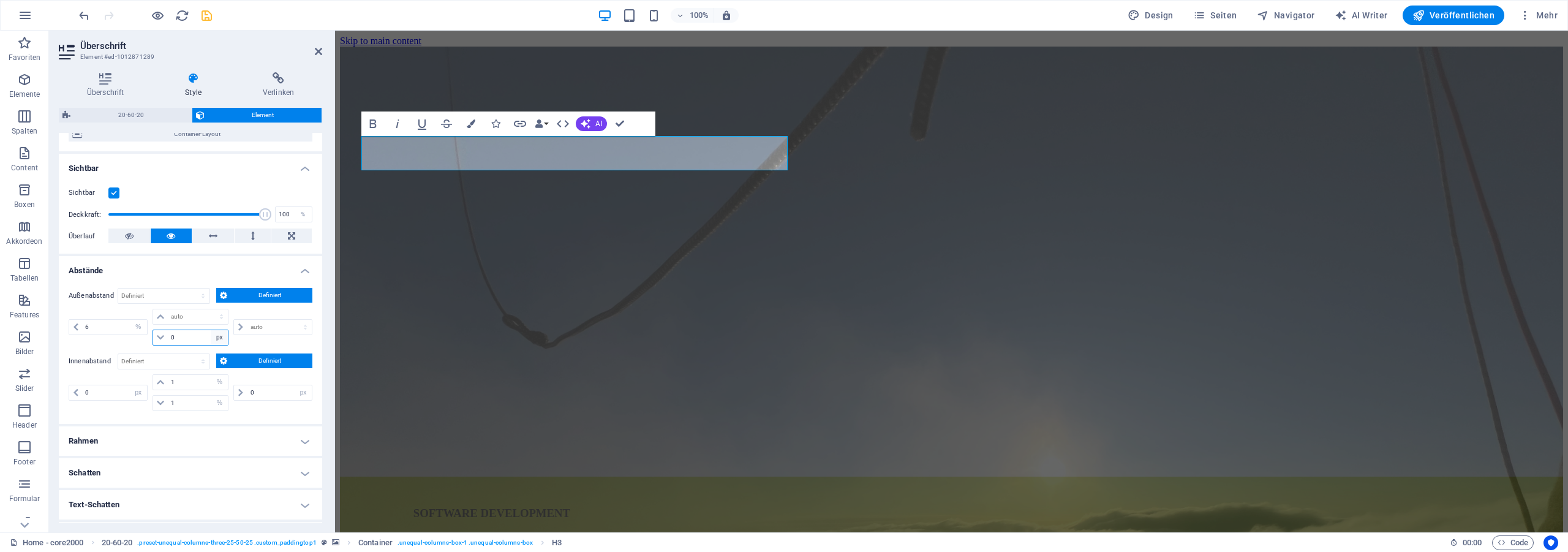
click at [211, 330] on select "auto px % rem vw vh" at bounding box center [219, 338] width 17 height 14
select select "auto"
click option "auto" at bounding box center [0, 0] width 0 height 0
select select "DISABLED_OPTION_VALUE"
click at [130, 385] on select "px rem % vh vw" at bounding box center [138, 392] width 17 height 14
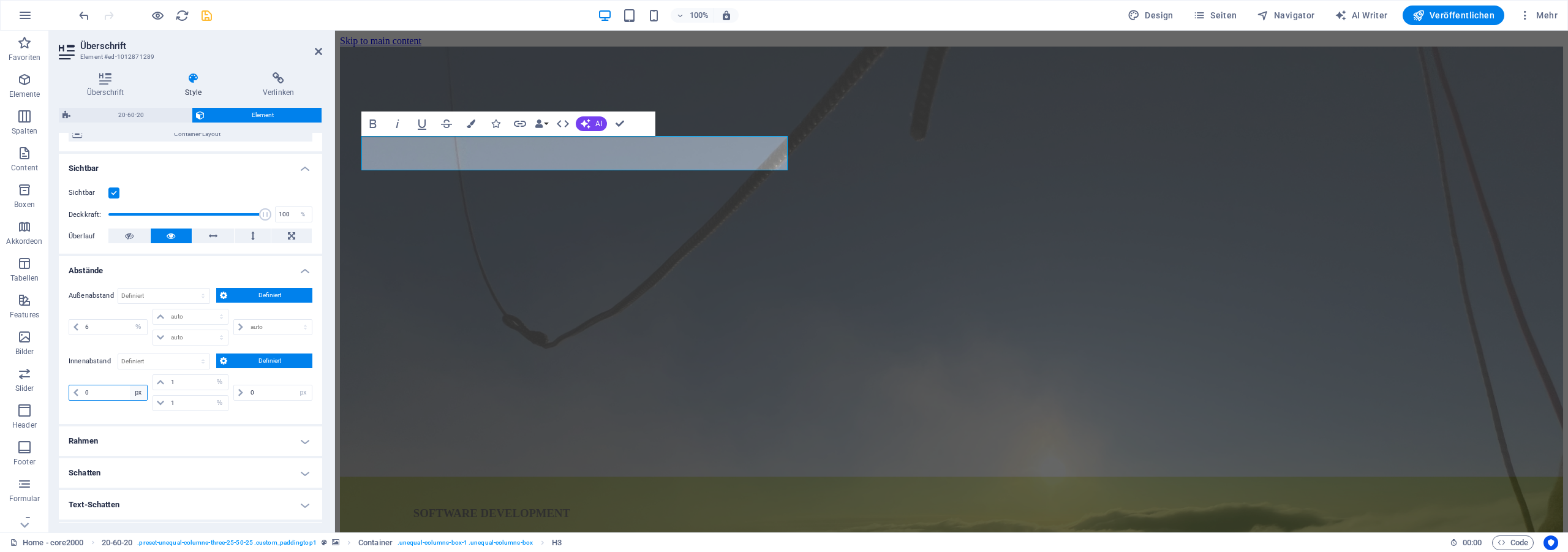
click option "px" at bounding box center [0, 0] width 0 height 0
click at [143, 412] on div "0 px rem % vh vw 1 px rem % vh vw 1 px rem % vh vw 0 px rem % vh vw" at bounding box center [190, 394] width 243 height 39
click at [243, 417] on div "Außenabstand Standard auto px % rem vw vh Definiert Definiert 6 auto px % rem v…" at bounding box center [190, 351] width 263 height 146
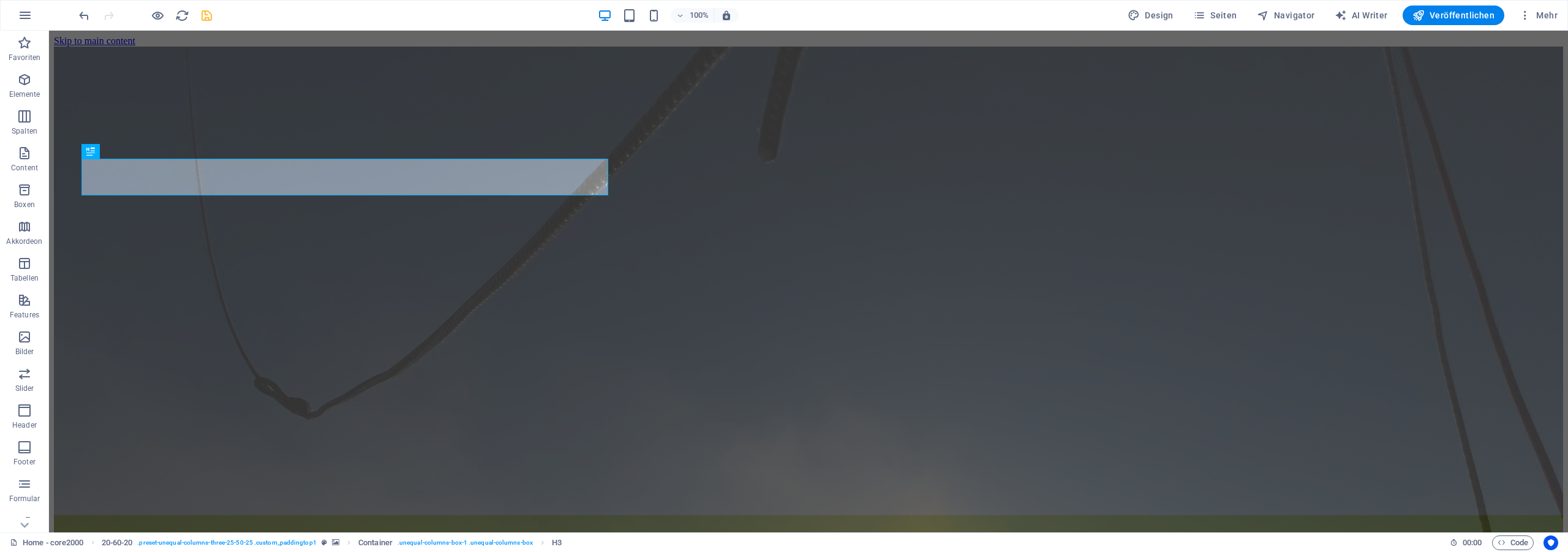
click at [212, 7] on div at bounding box center [145, 15] width 137 height 20
click at [205, 17] on icon "save" at bounding box center [206, 15] width 14 height 14
click at [186, 19] on icon "reload" at bounding box center [182, 15] width 14 height 14
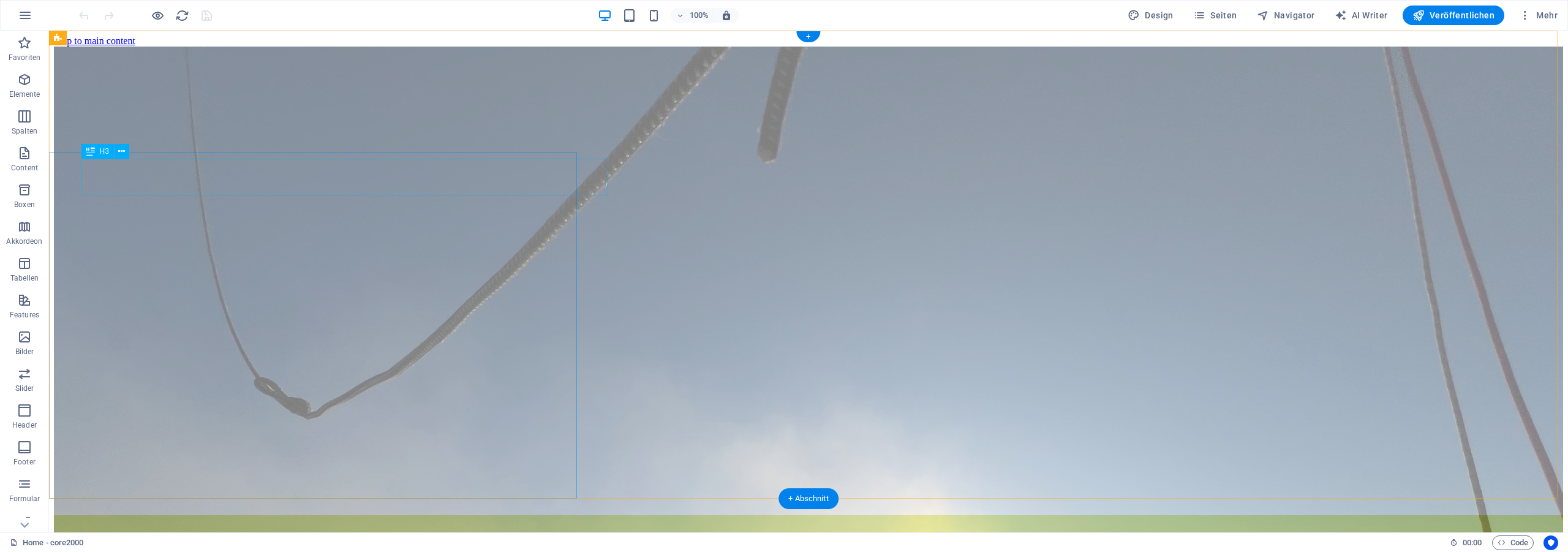
click at [252, 521] on div "SOFTWARE DEVELOPMENT" at bounding box center [854, 554] width 1419 height 66
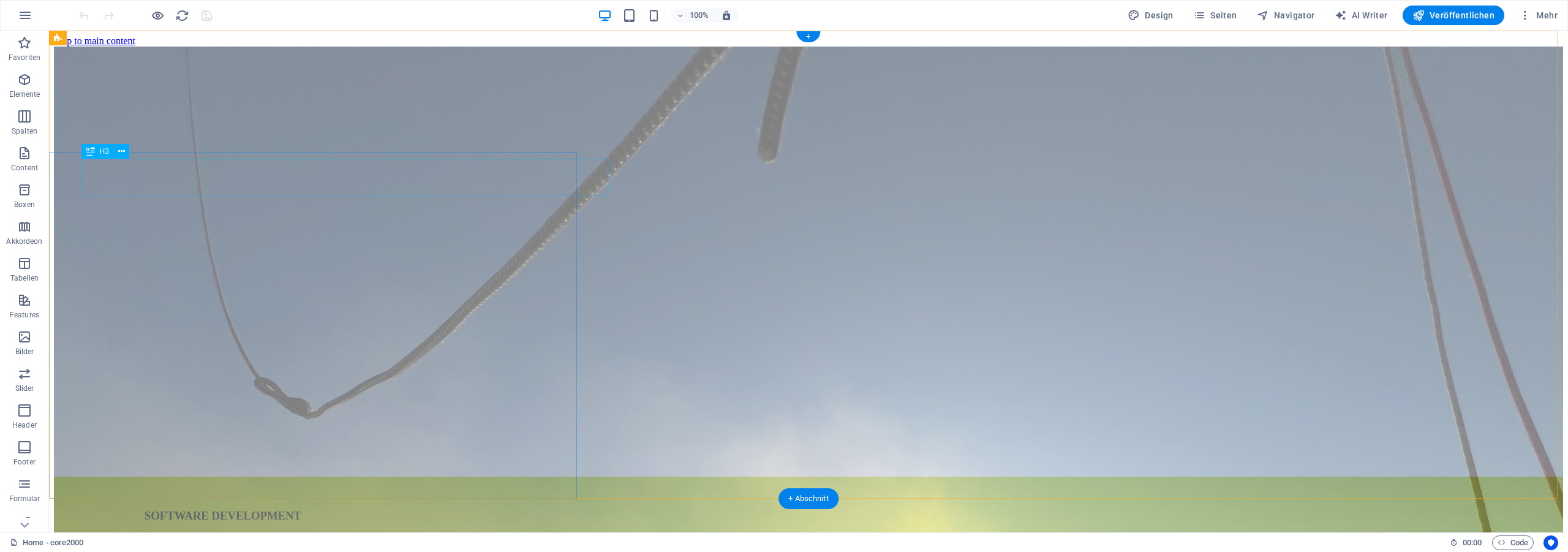
select select "%"
select select "px"
select select "%"
select select "px"
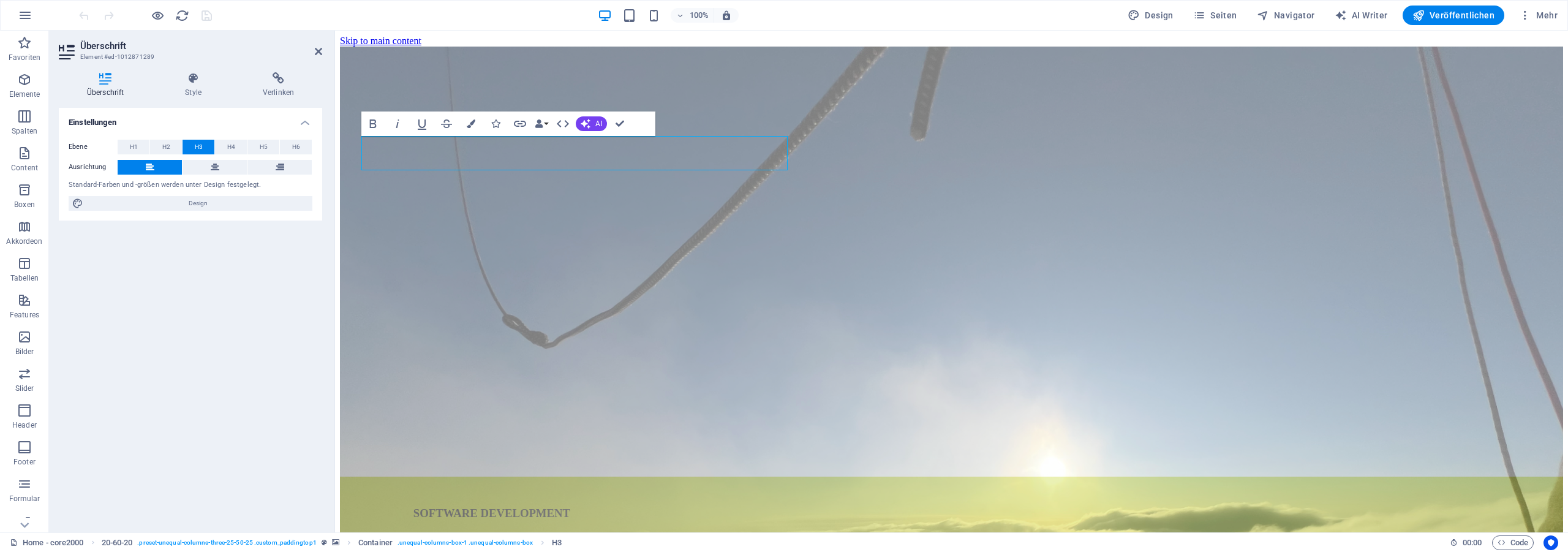
click at [184, 84] on icon at bounding box center [193, 78] width 73 height 13
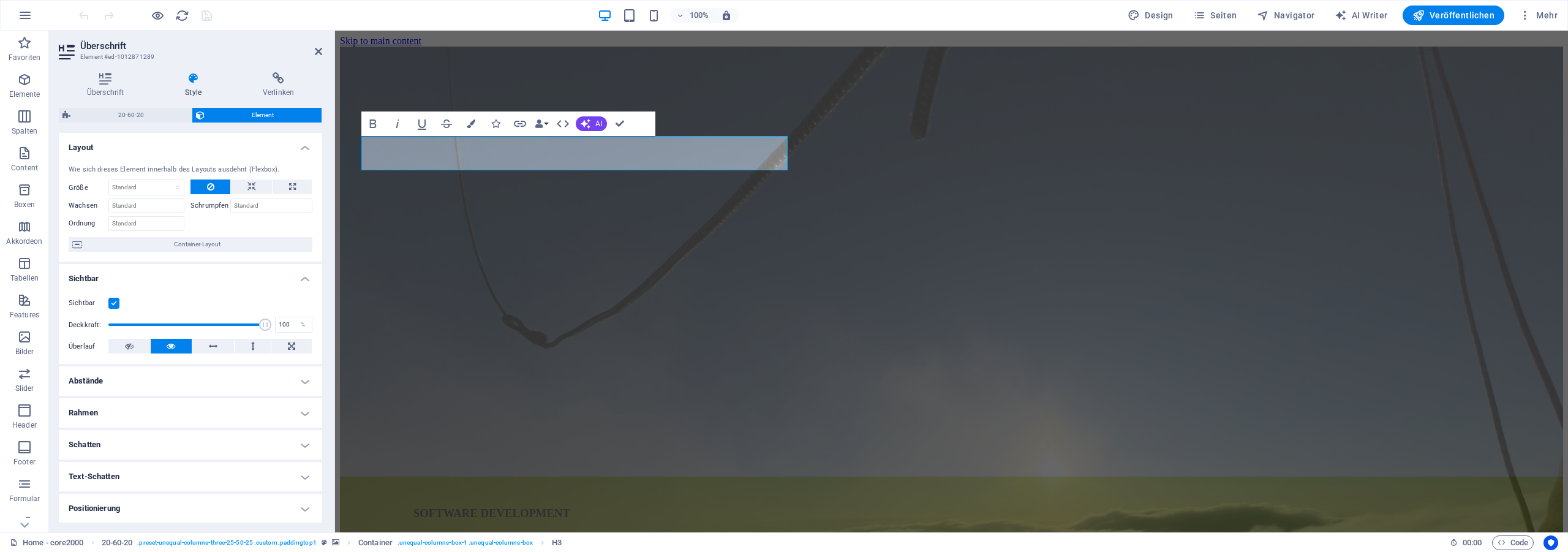
click at [120, 378] on h4 "Abstände" at bounding box center [190, 381] width 263 height 30
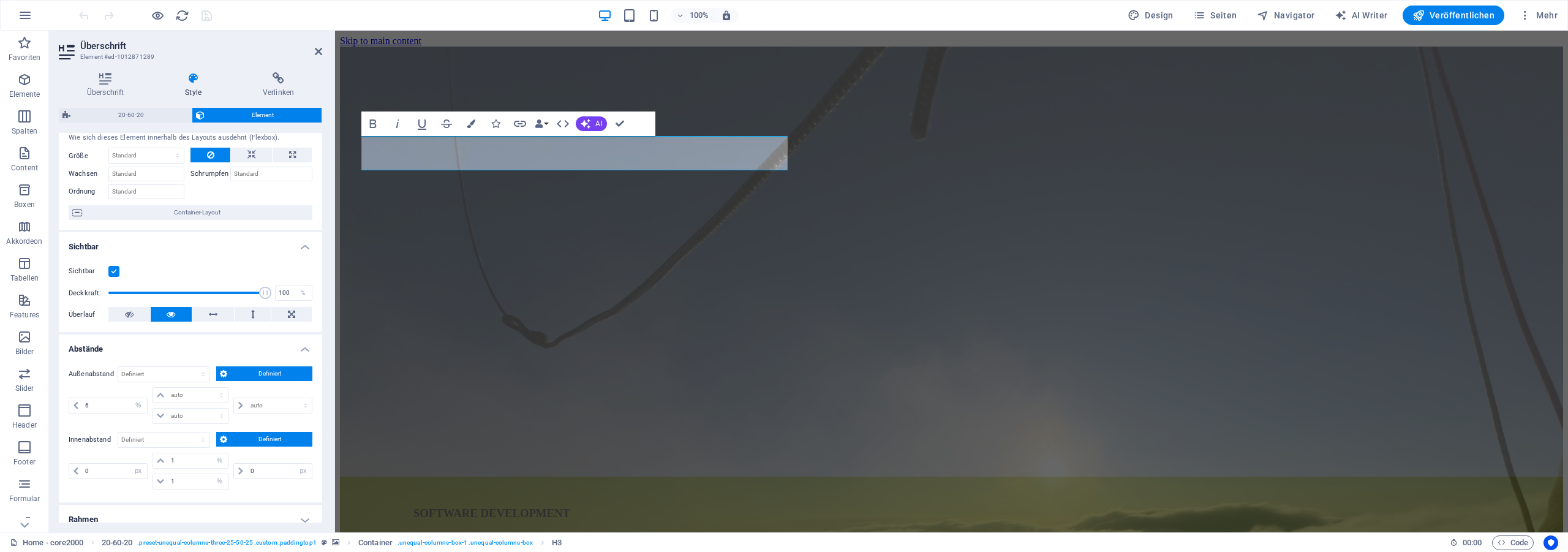
scroll to position [111, 0]
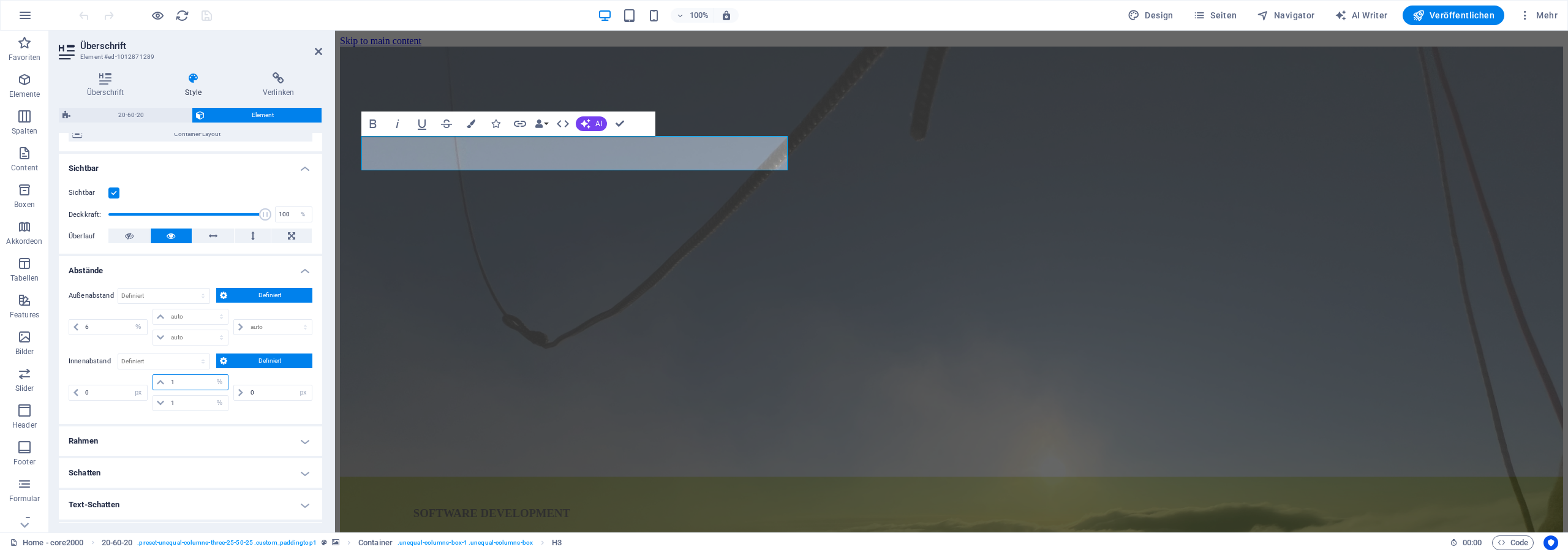
drag, startPoint x: 178, startPoint y: 380, endPoint x: 141, endPoint y: 376, distance: 37.2
click at [168, 376] on input "1" at bounding box center [198, 382] width 61 height 14
type input "2"
drag, startPoint x: 180, startPoint y: 404, endPoint x: 137, endPoint y: 405, distance: 43.0
click at [168, 405] on input "1" at bounding box center [198, 403] width 61 height 14
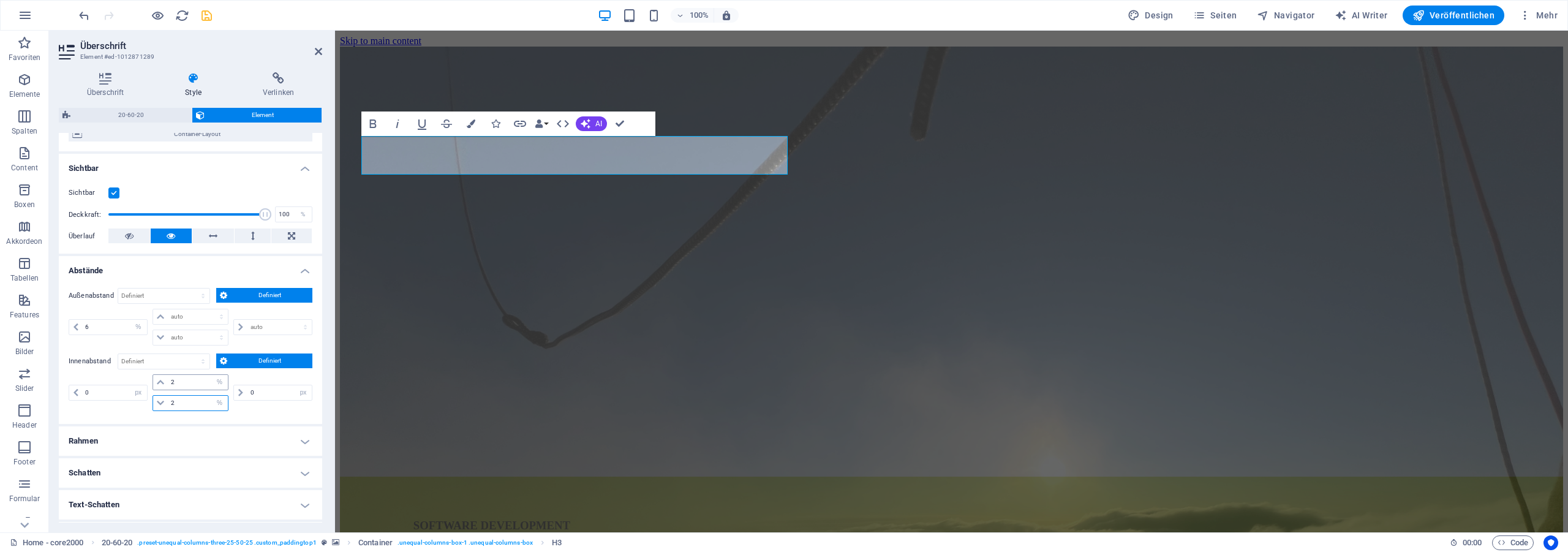
type input "2"
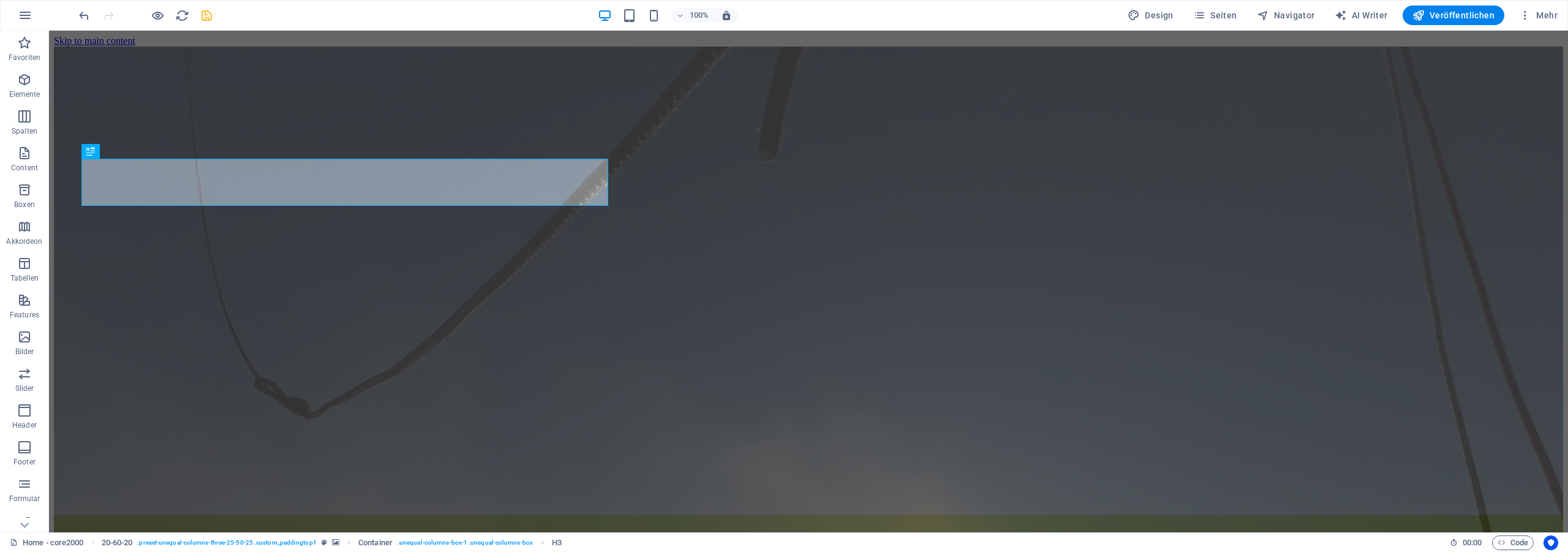
click at [213, 17] on icon "save" at bounding box center [206, 15] width 14 height 14
click at [184, 18] on icon "reload" at bounding box center [182, 15] width 14 height 14
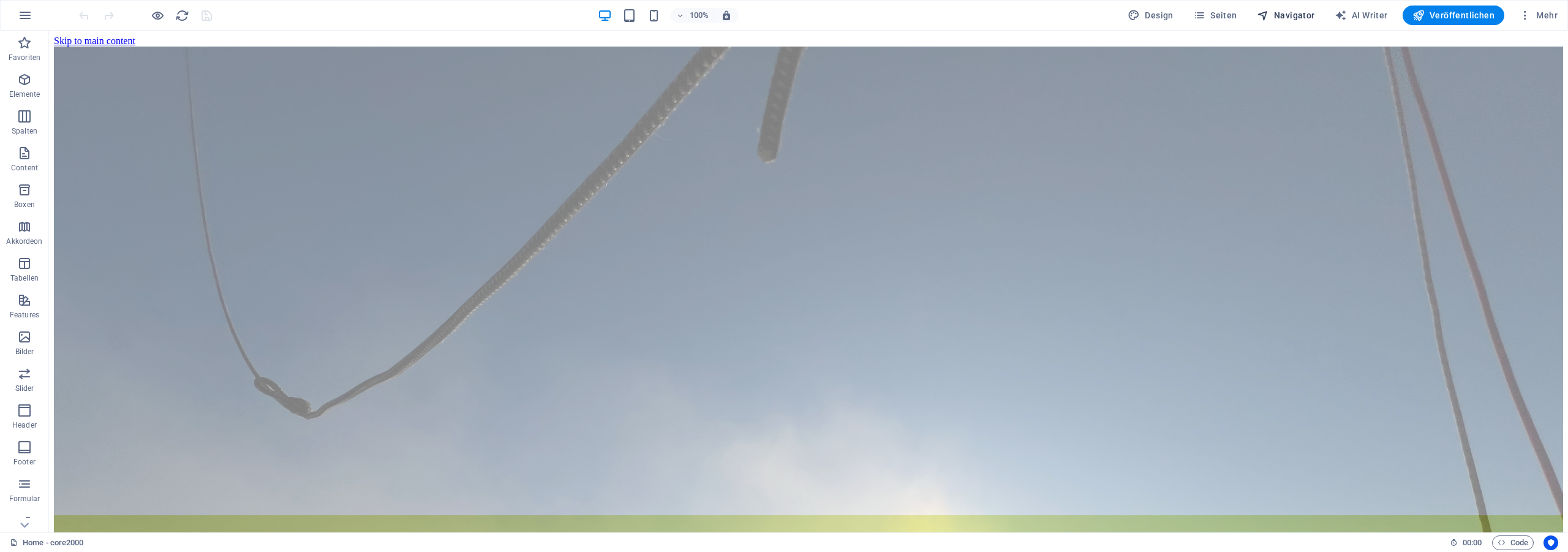
click at [1294, 19] on span "Navigator" at bounding box center [1286, 15] width 58 height 13
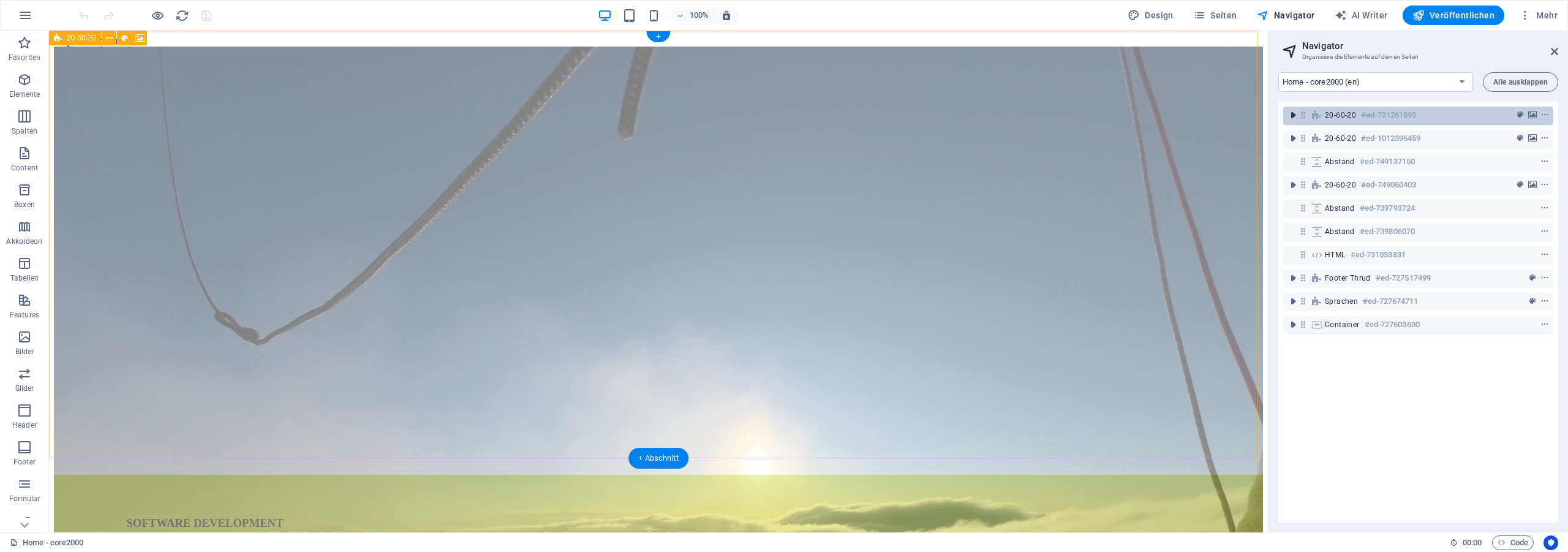
click at [1292, 114] on icon "toggle-expand" at bounding box center [1292, 115] width 13 height 13
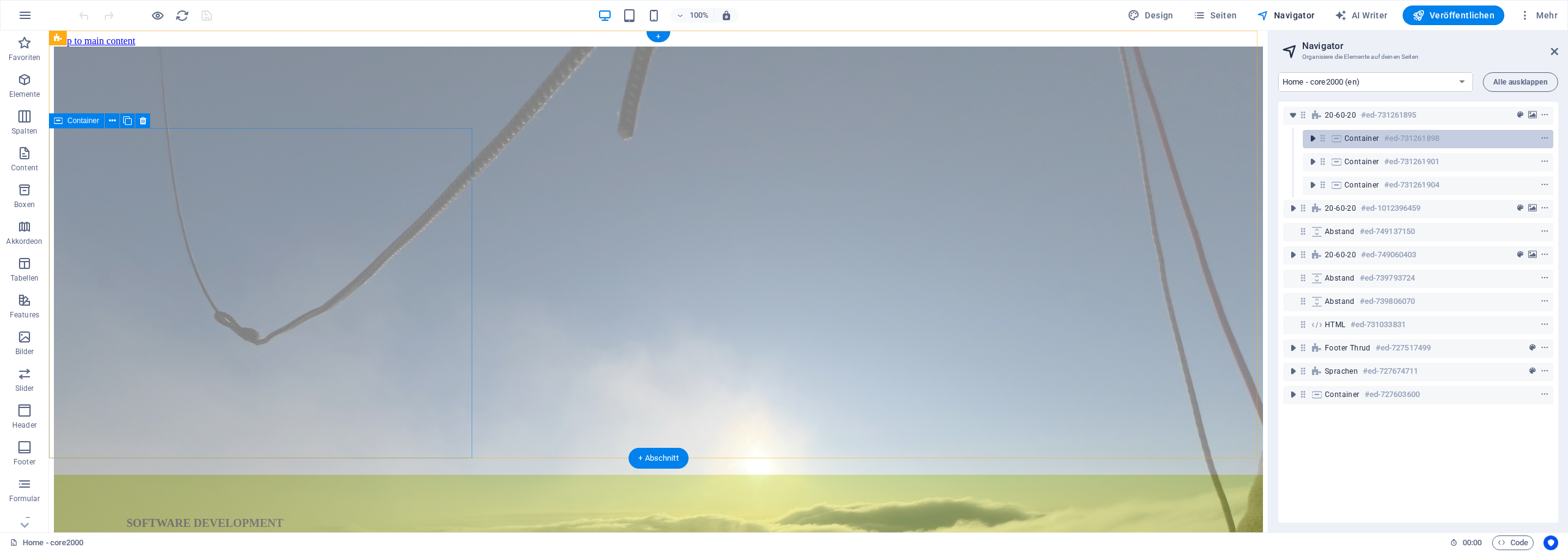
click at [1312, 139] on icon "toggle-expand" at bounding box center [1312, 138] width 13 height 13
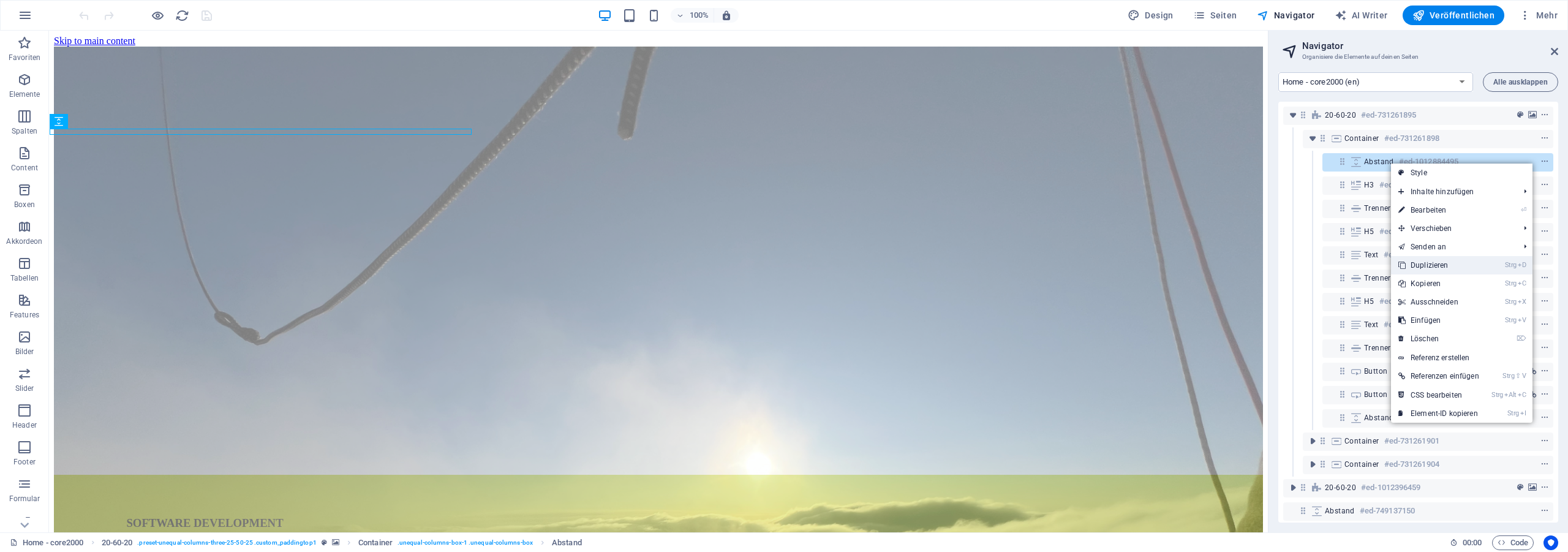
click at [1439, 265] on link "Strg D Duplizieren" at bounding box center [1438, 265] width 95 height 18
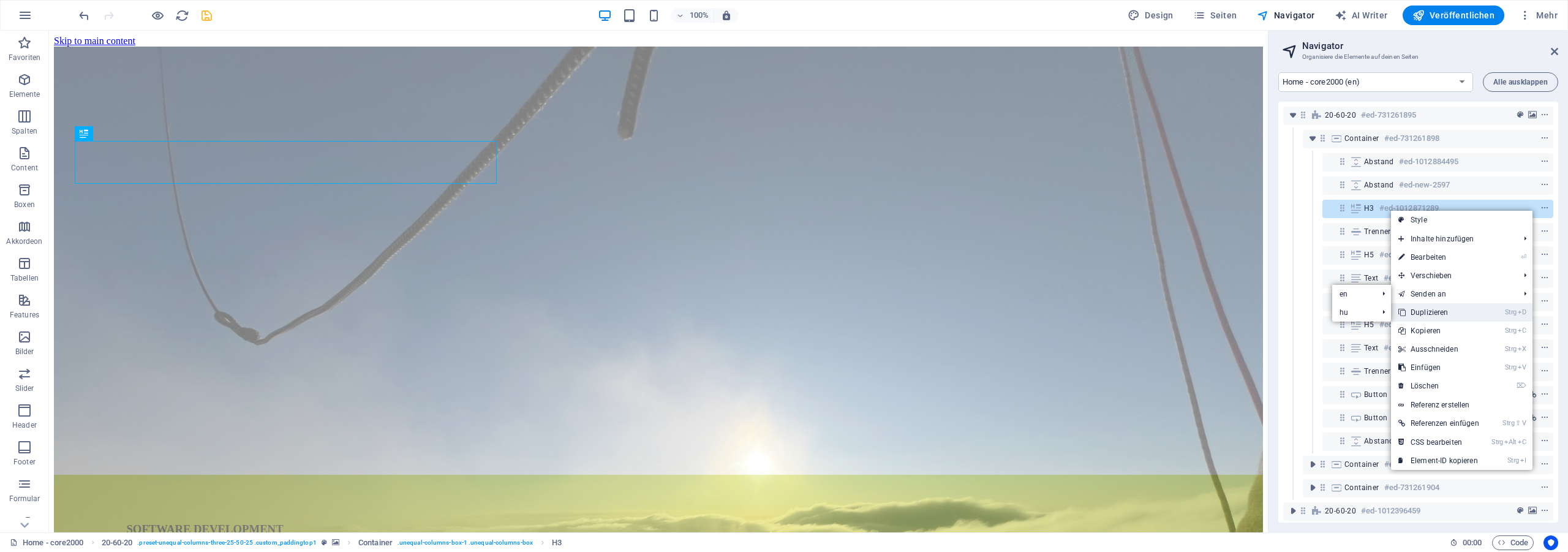
click at [1454, 304] on link "Strg D Duplizieren" at bounding box center [1438, 313] width 95 height 18
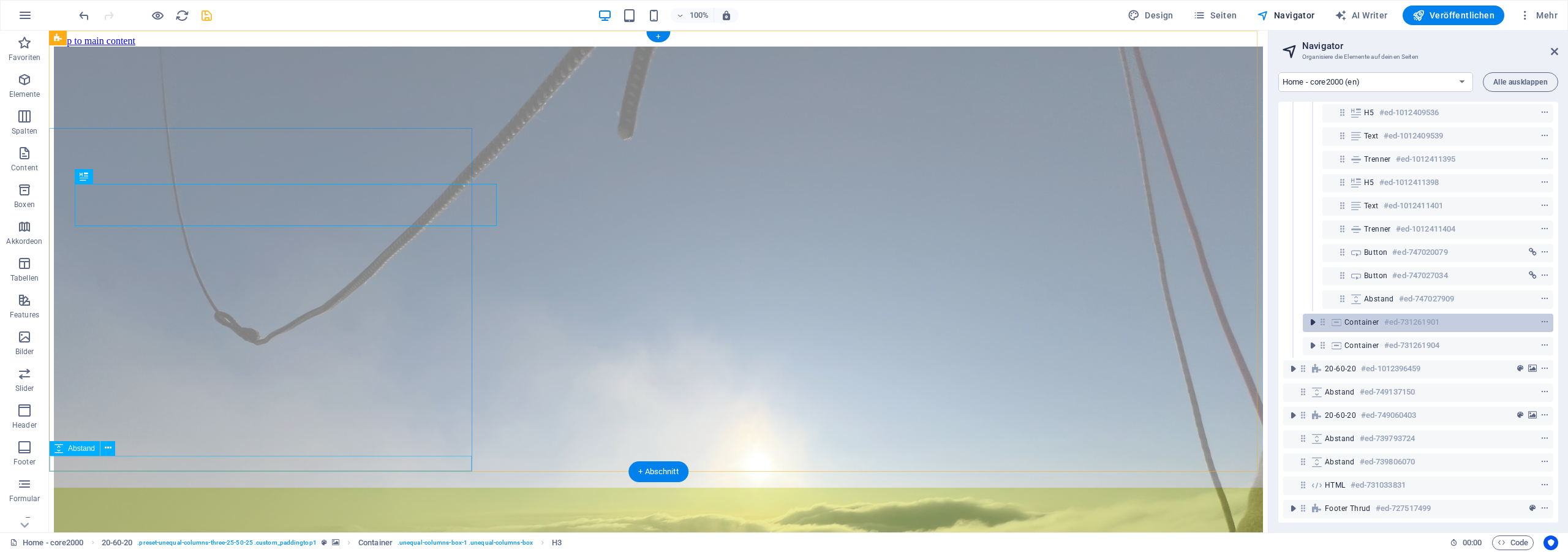
click at [1309, 324] on icon "toggle-expand" at bounding box center [1312, 322] width 13 height 13
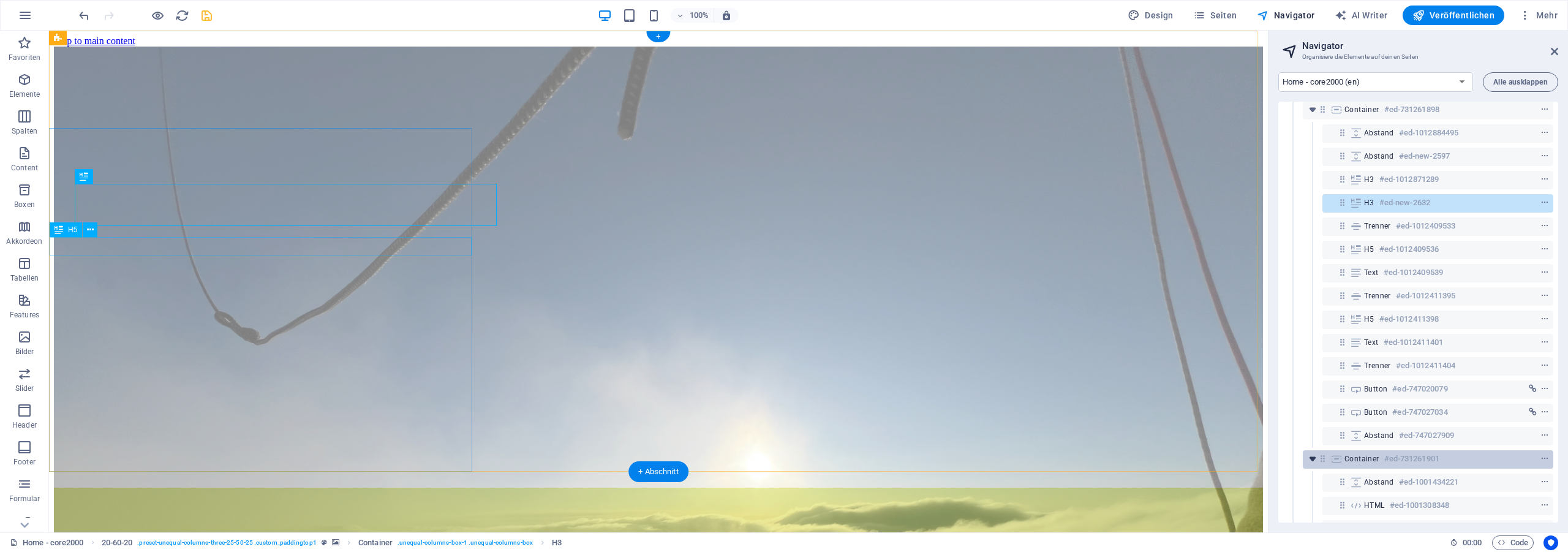
scroll to position [111, 0]
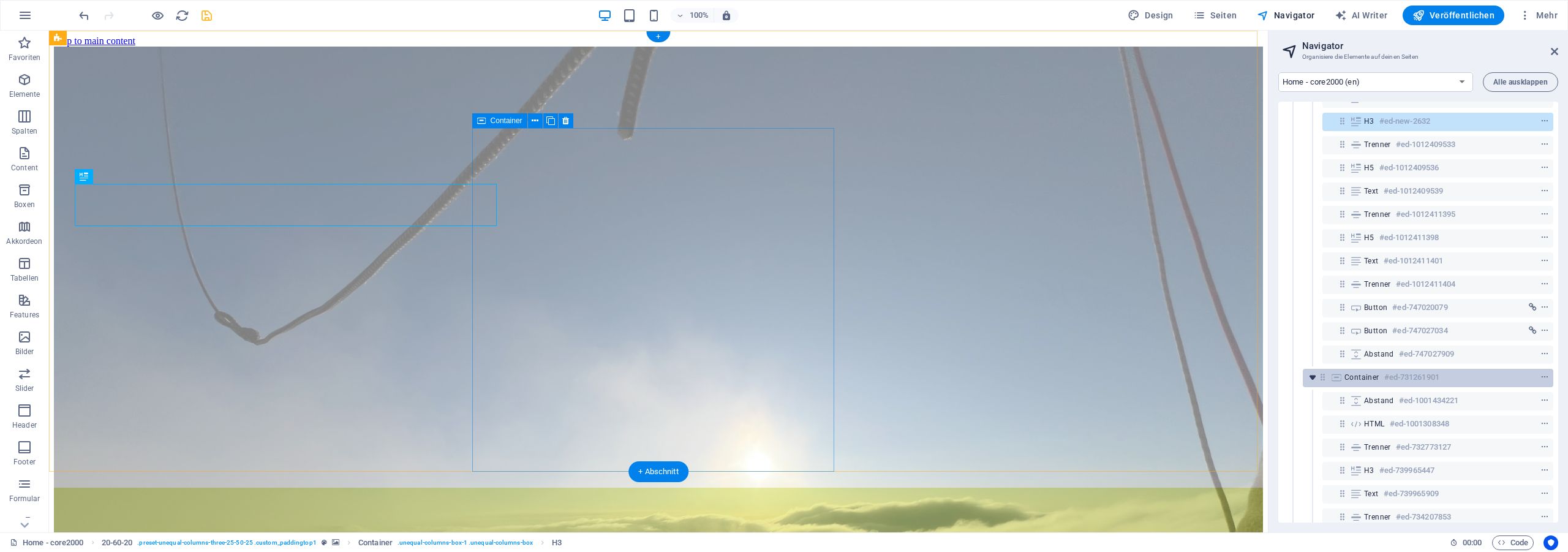
click at [1315, 379] on icon "toggle-expand" at bounding box center [1312, 377] width 13 height 13
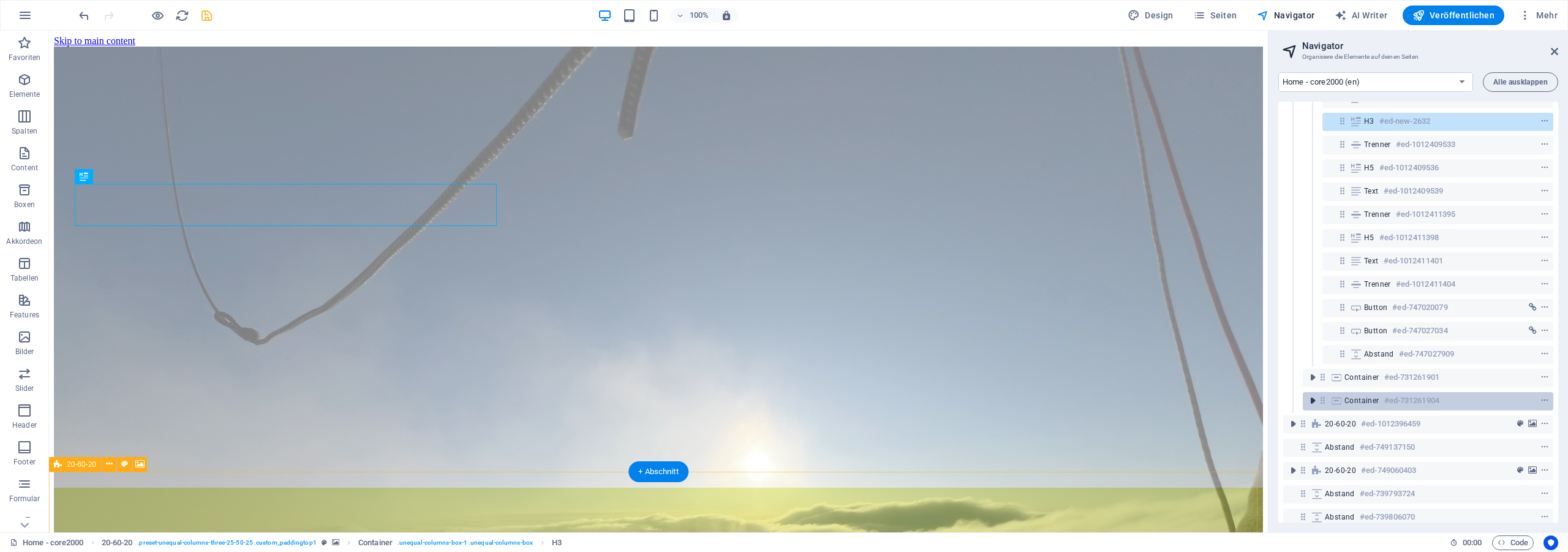
click at [1312, 401] on icon "toggle-expand" at bounding box center [1312, 400] width 13 height 13
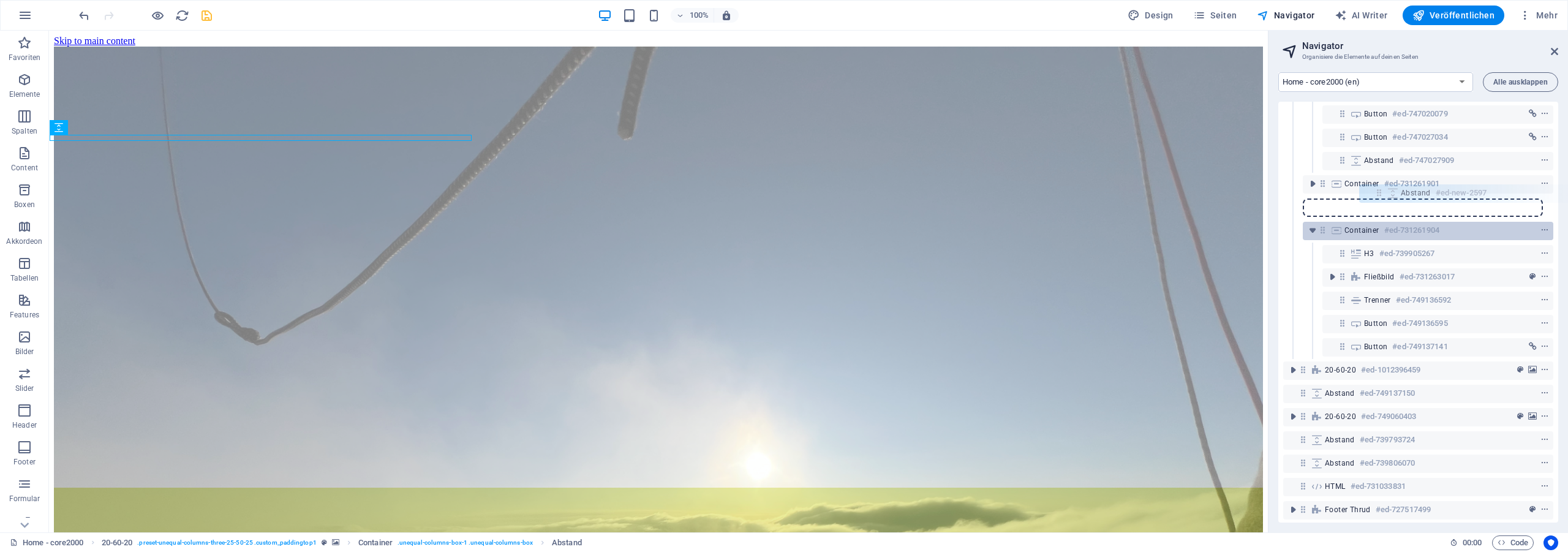
scroll to position [277, 0]
drag, startPoint x: 1341, startPoint y: 188, endPoint x: 1367, endPoint y: 241, distance: 59.0
click at [1367, 241] on div "20-60-20 #ed-731261895 Container #ed-731261898 Abstand #ed-1012884495 Abstand #…" at bounding box center [1417, 312] width 280 height 420
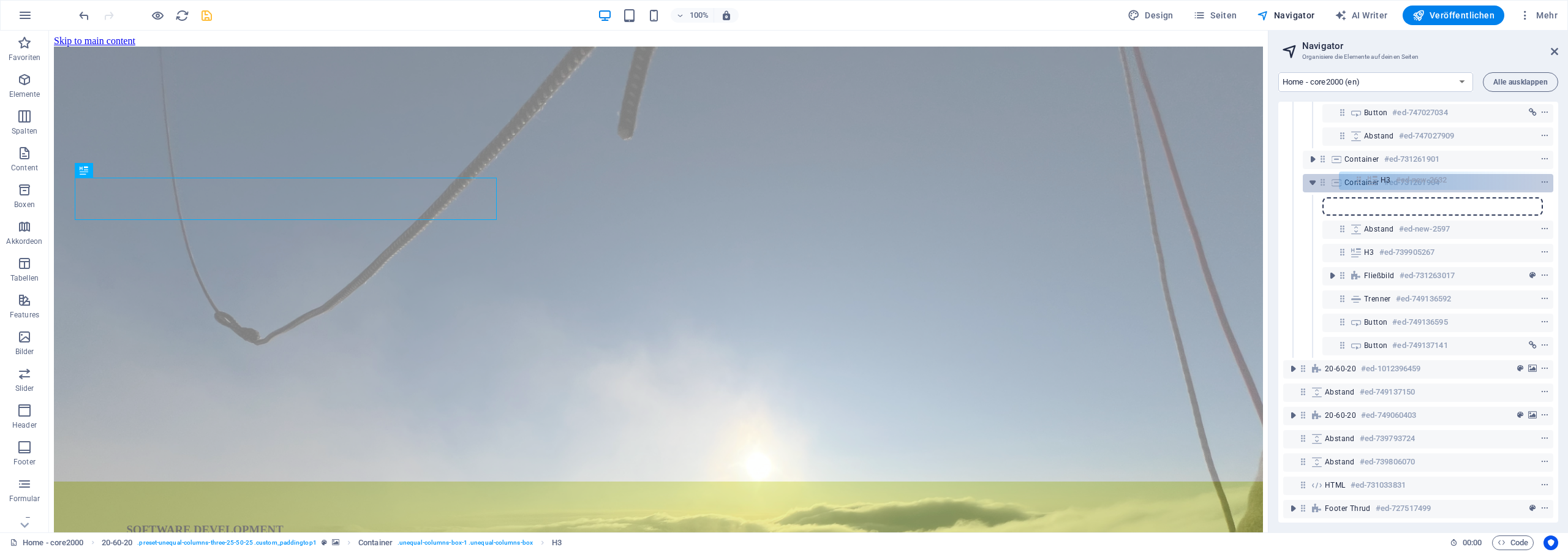
scroll to position [257, 0]
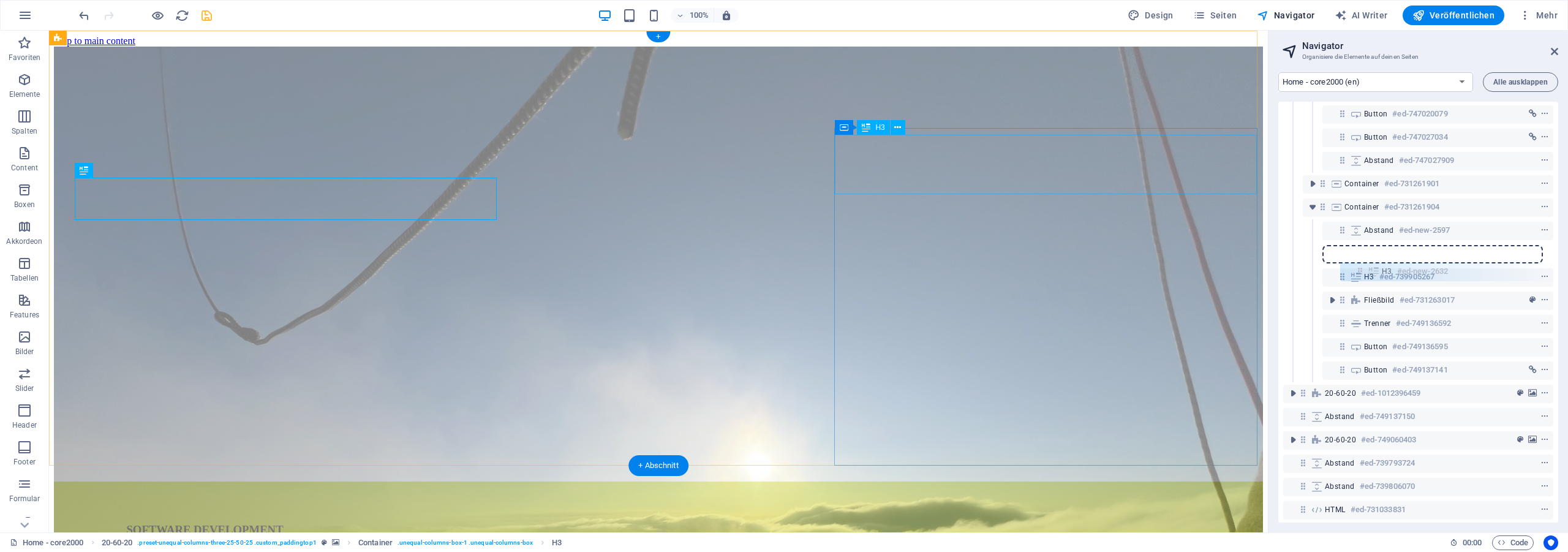
drag, startPoint x: 1340, startPoint y: 209, endPoint x: 1357, endPoint y: 281, distance: 74.0
click at [1357, 281] on div "20-60-20 #ed-731261895 Container #ed-731261898 Abstand #ed-1012884495 H3 #ed-10…" at bounding box center [1417, 312] width 280 height 420
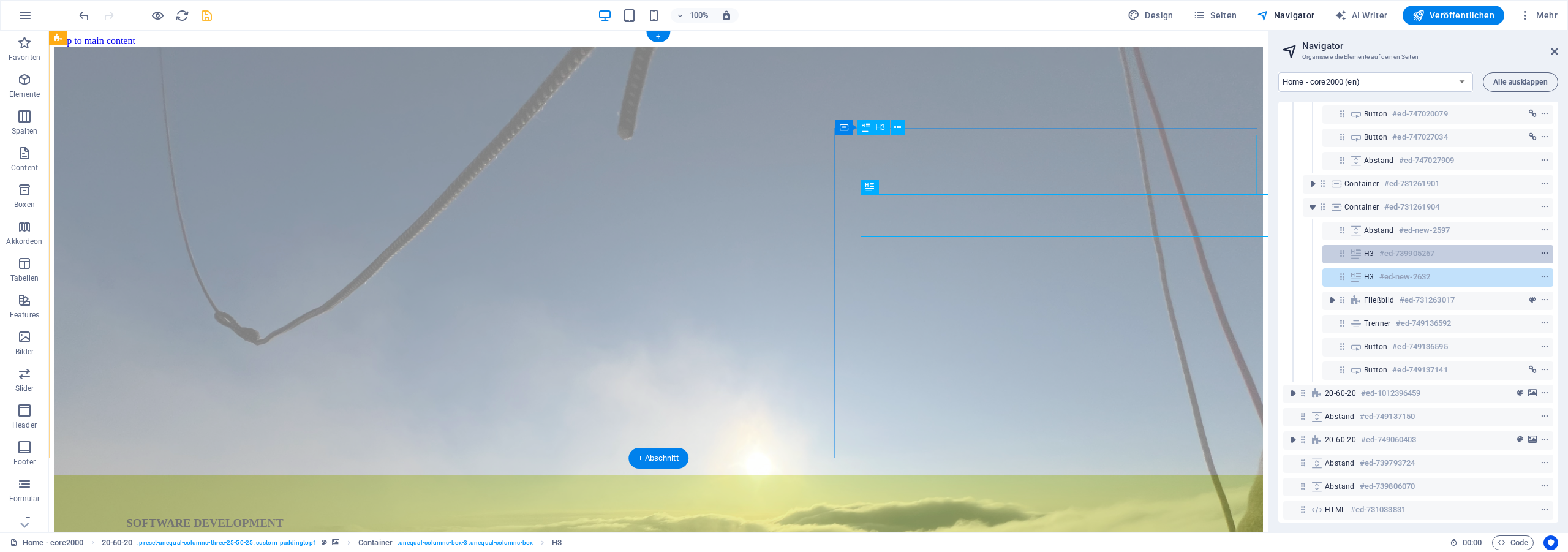
click at [1540, 253] on icon "context-menu" at bounding box center [1544, 253] width 9 height 9
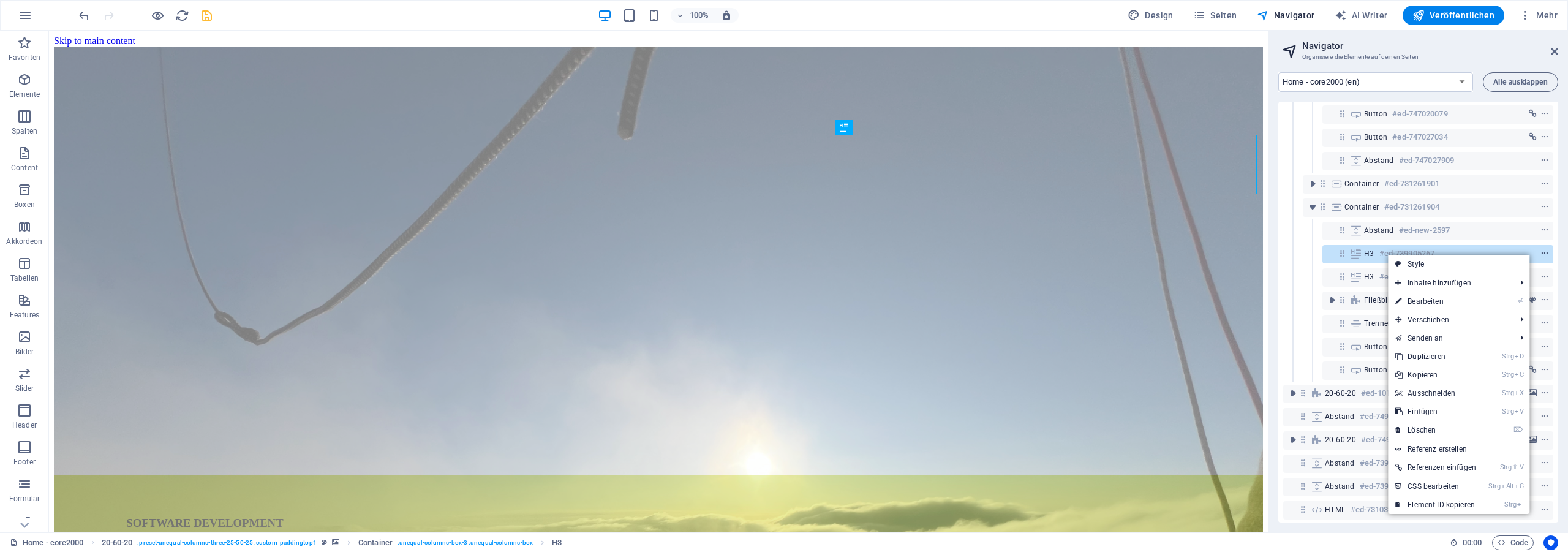
click at [1440, 428] on link "⌦ Löschen" at bounding box center [1435, 430] width 95 height 18
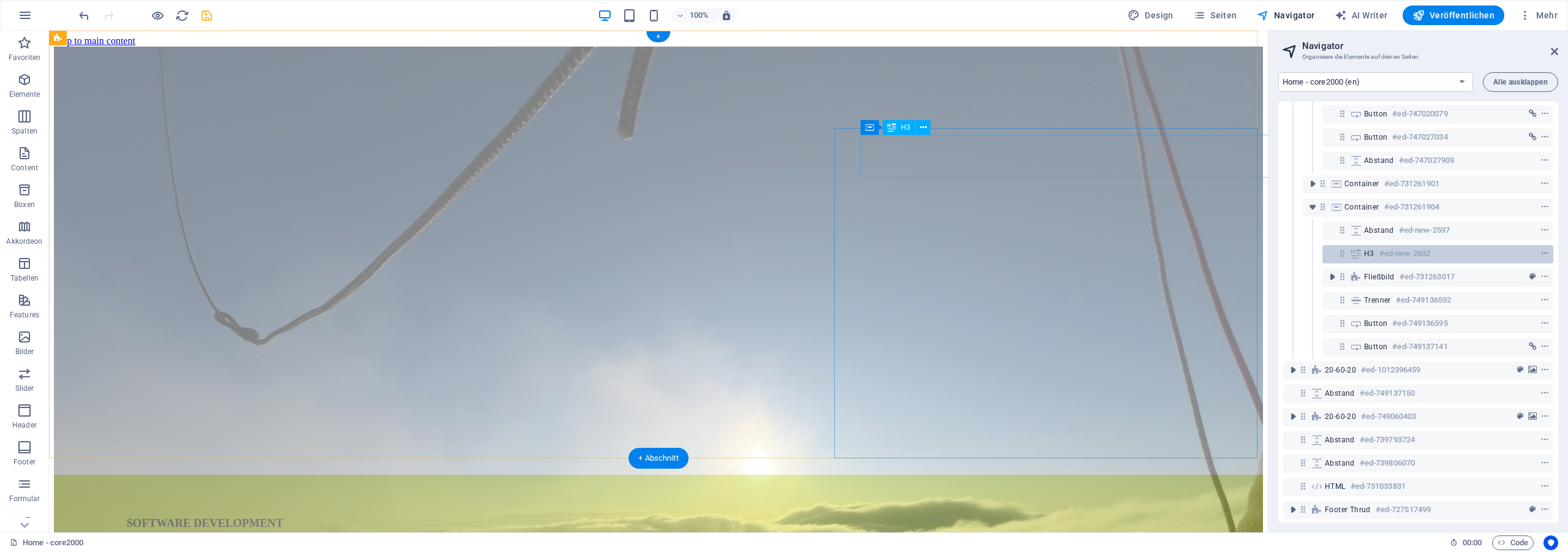
click at [1388, 257] on h6 "#ed-new-2632" at bounding box center [1404, 253] width 51 height 14
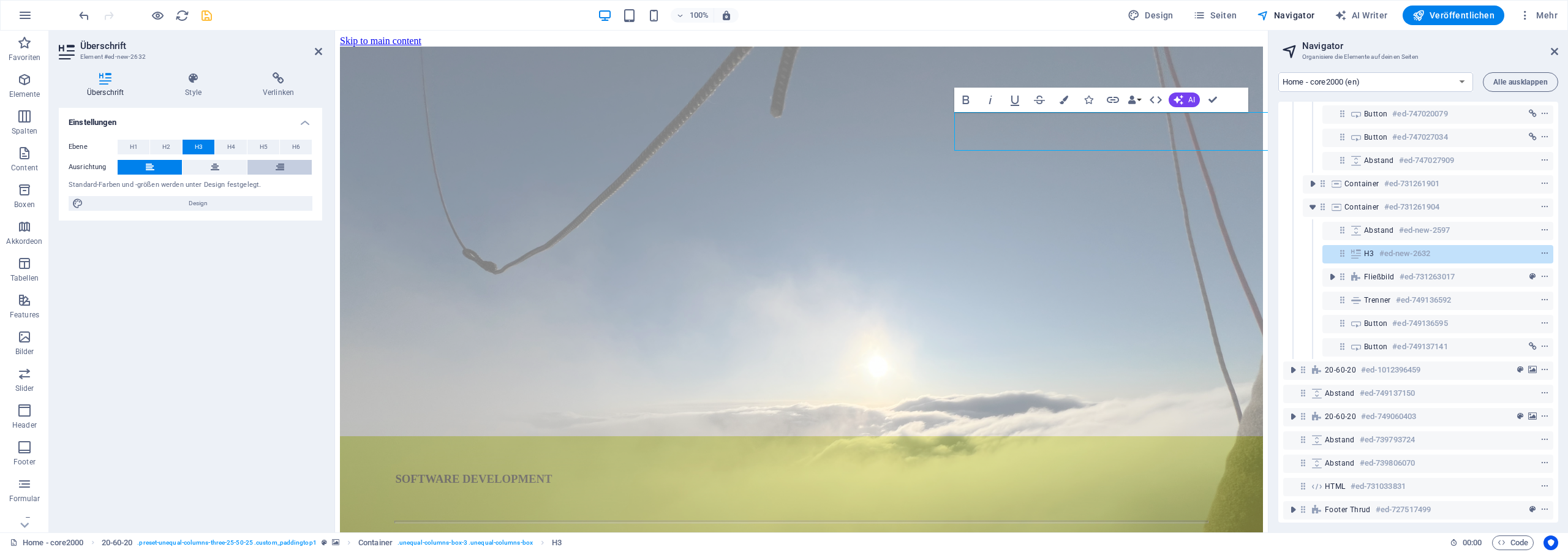
click at [268, 170] on button at bounding box center [280, 167] width 64 height 14
click at [182, 76] on icon at bounding box center [193, 78] width 73 height 13
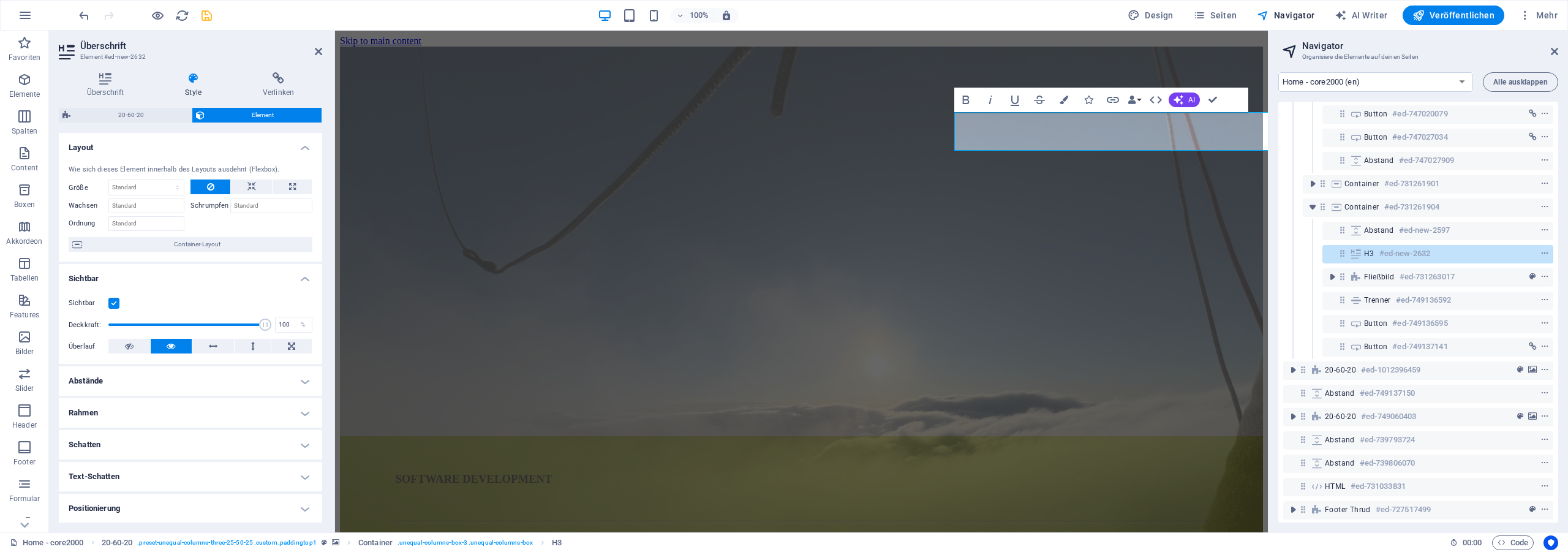
click at [149, 380] on h4 "Abstände" at bounding box center [190, 381] width 263 height 30
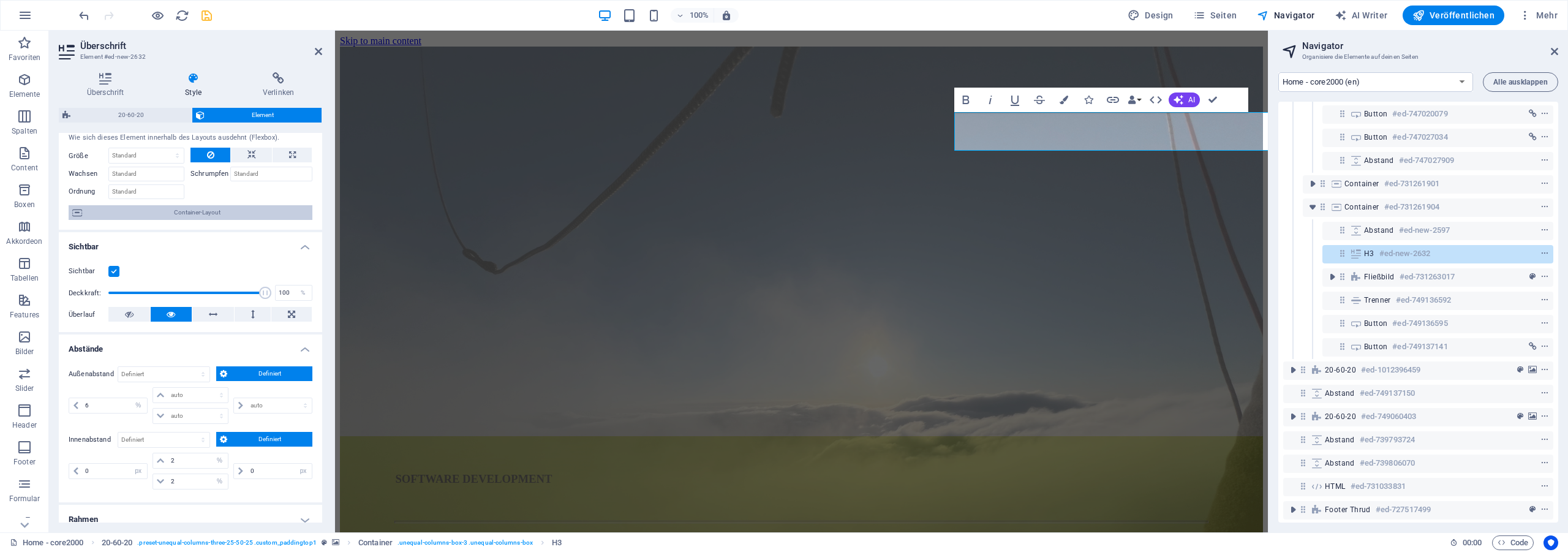
scroll to position [111, 0]
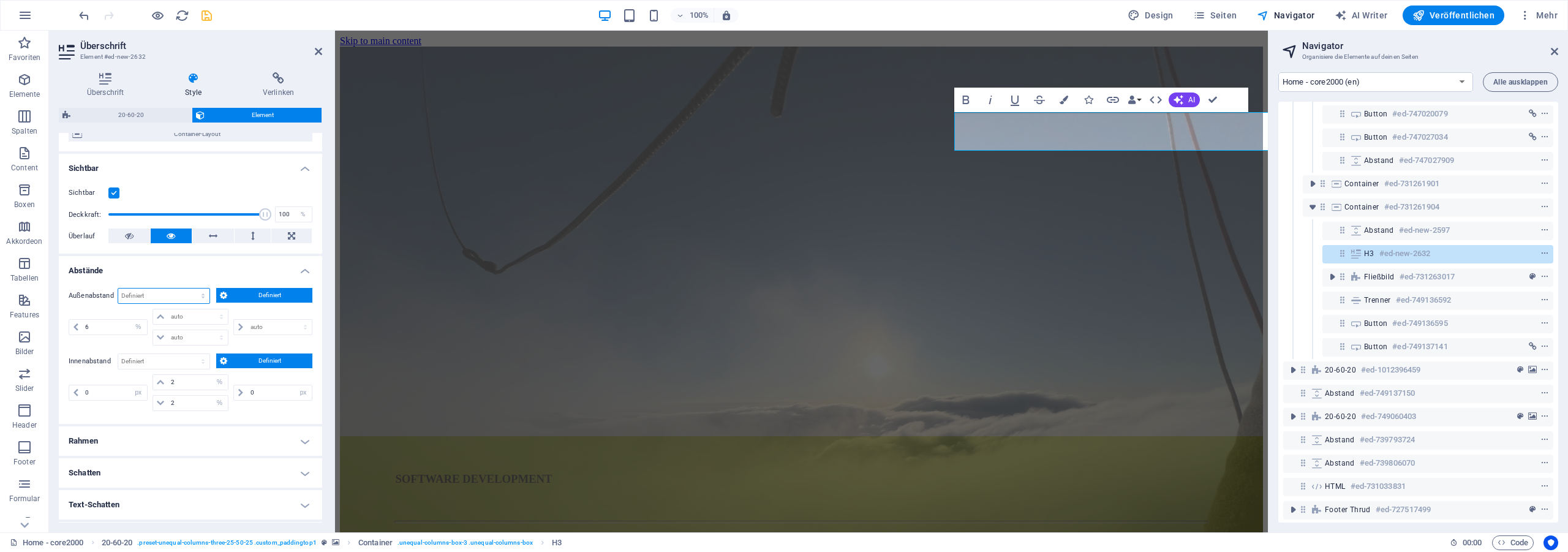
click at [118, 288] on select "Standard auto px % rem vw vh Definiert" at bounding box center [164, 295] width 91 height 14
click option "Standard" at bounding box center [0, 0] width 0 height 0
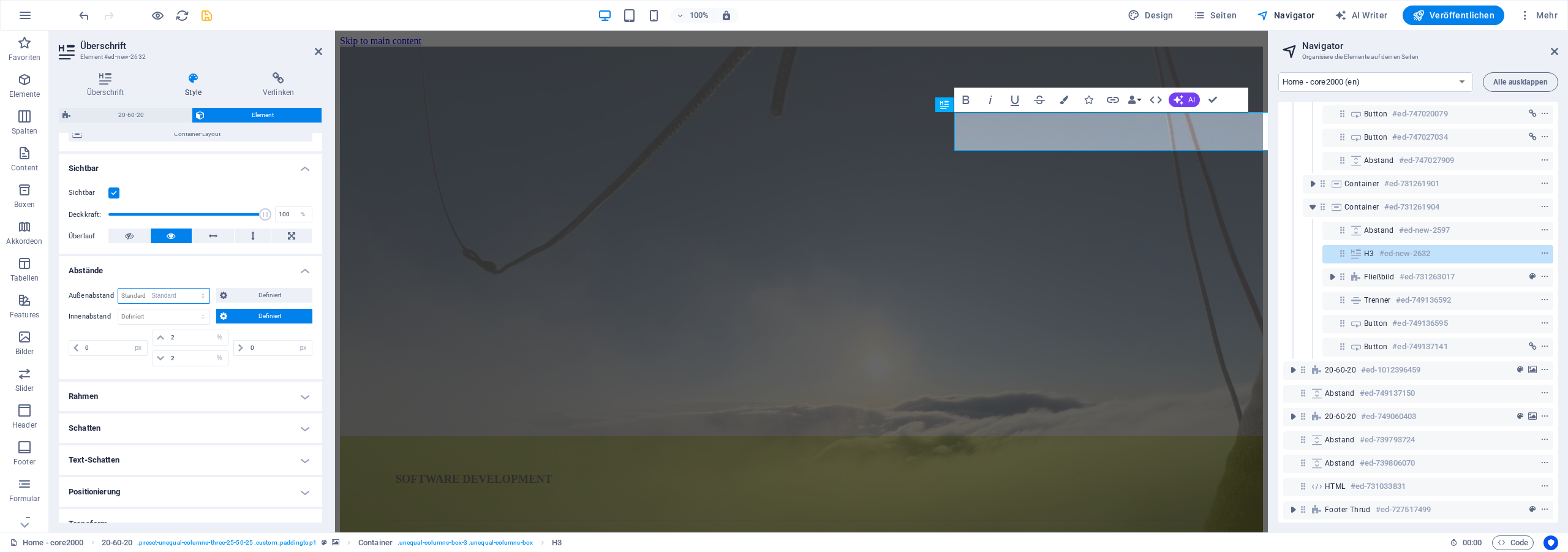
select select "DISABLED_OPTION_VALUE"
click option "Standard" at bounding box center [0, 0] width 0 height 0
select select "DISABLED_OPTION_VALUE"
select select "px"
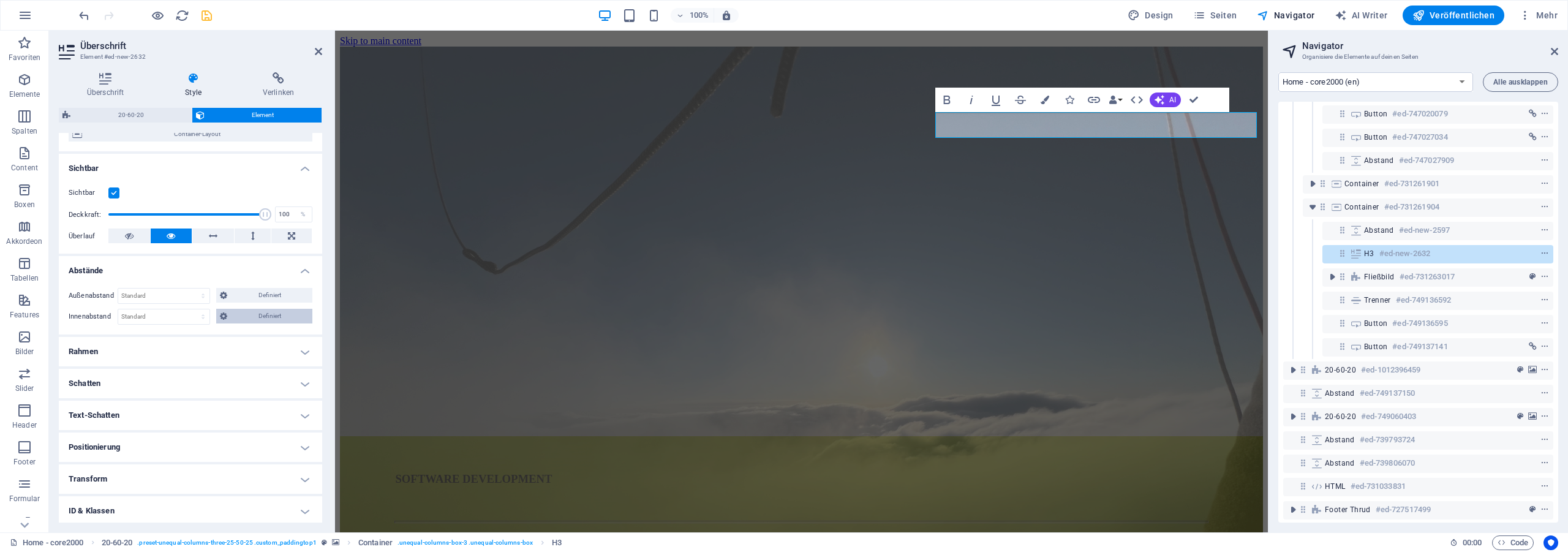
click at [231, 318] on span "Definiert" at bounding box center [270, 316] width 78 height 14
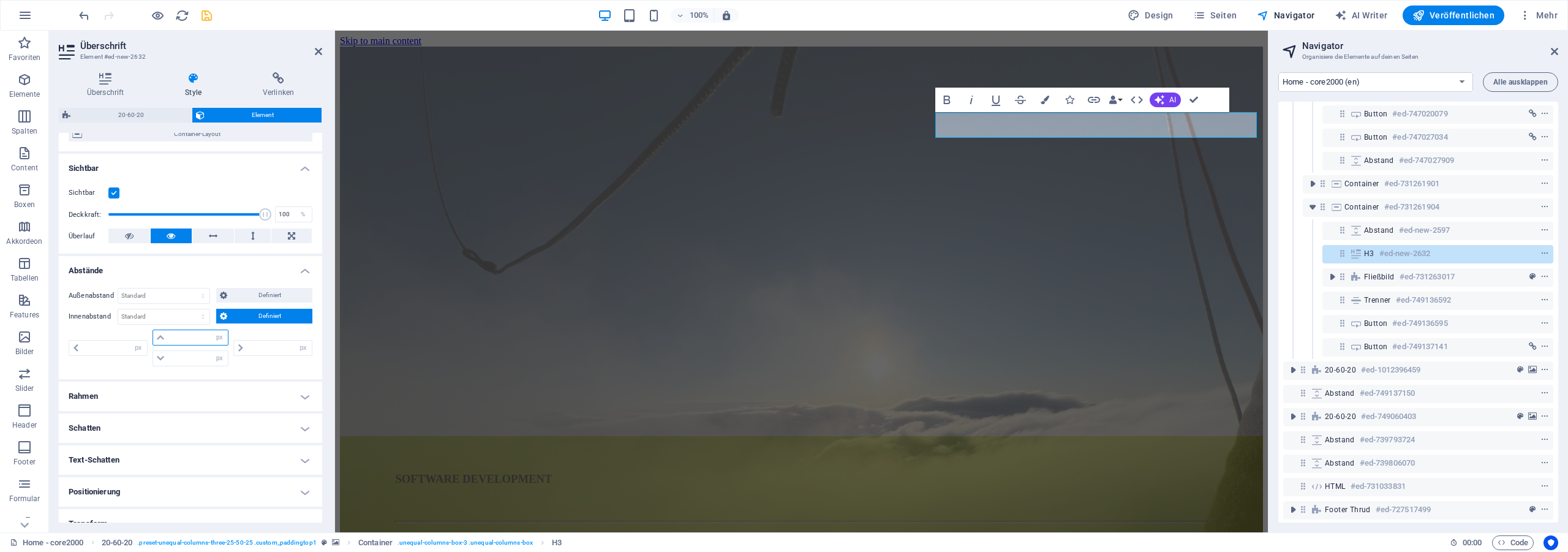
click at [199, 338] on input "number" at bounding box center [198, 338] width 61 height 14
click at [211, 330] on select "px rem % vh vw" at bounding box center [219, 338] width 17 height 14
select select "%"
click option "%" at bounding box center [0, 0] width 0 height 0
type input "0"
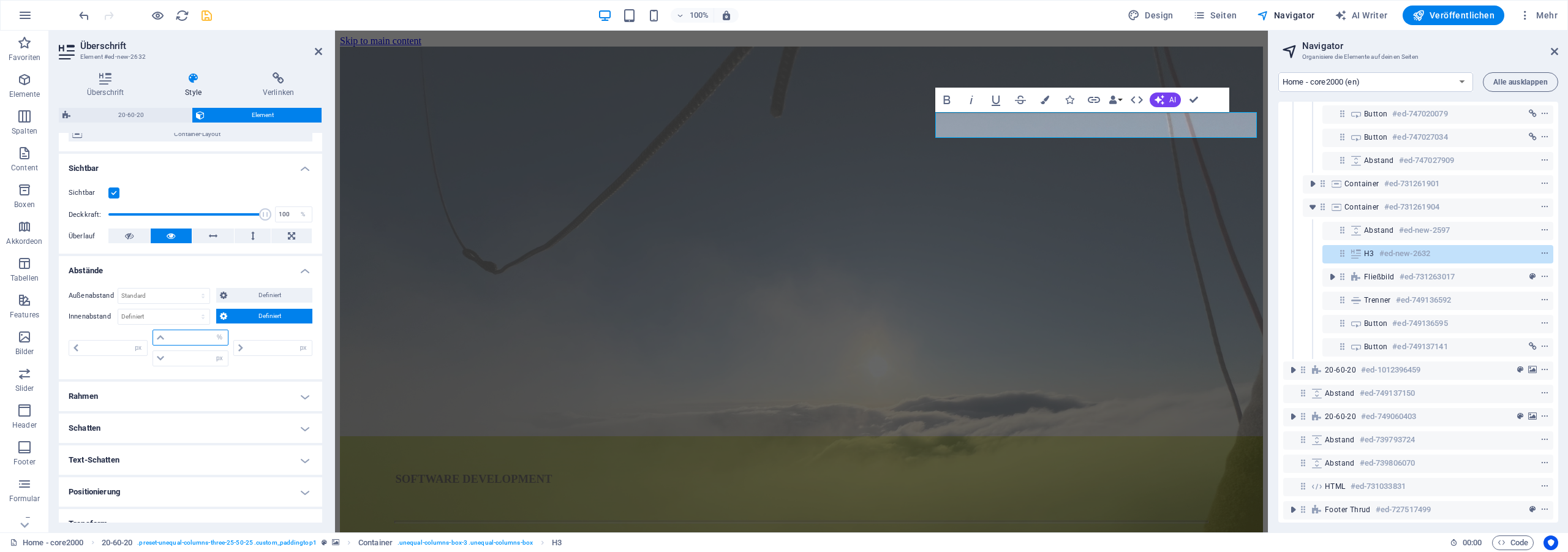
type input "100"
type input "0"
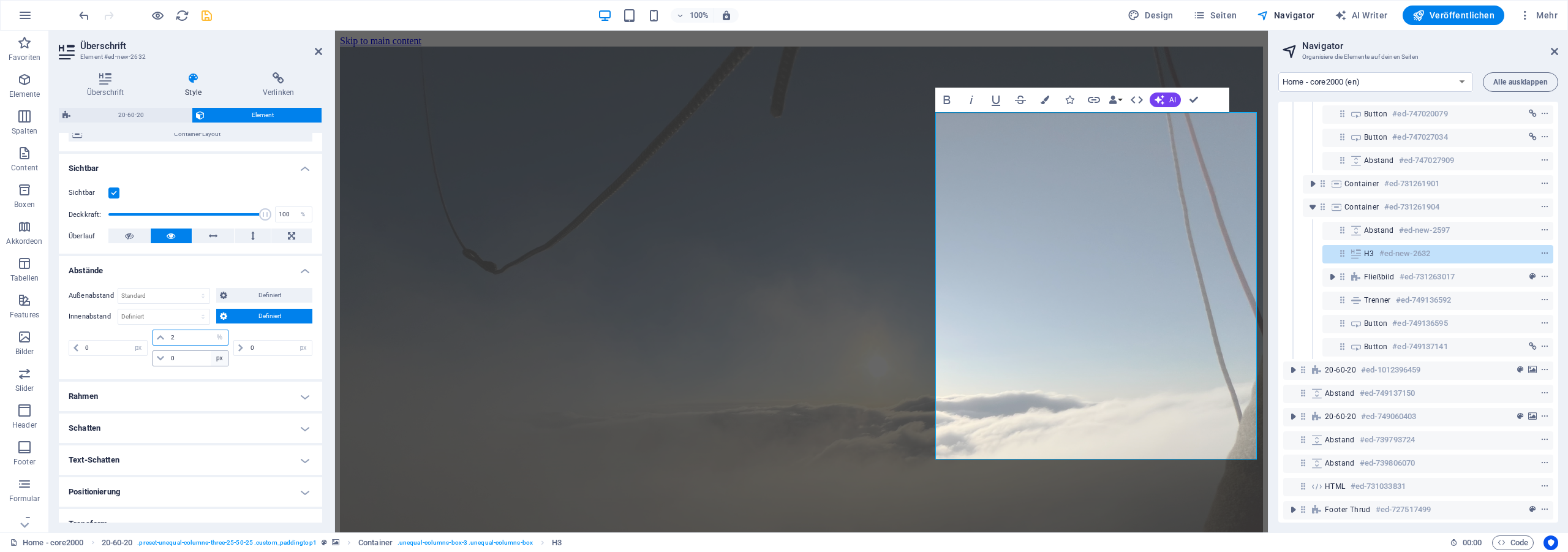
type input "2"
click at [211, 351] on select "px rem % vh vw" at bounding box center [219, 358] width 17 height 14
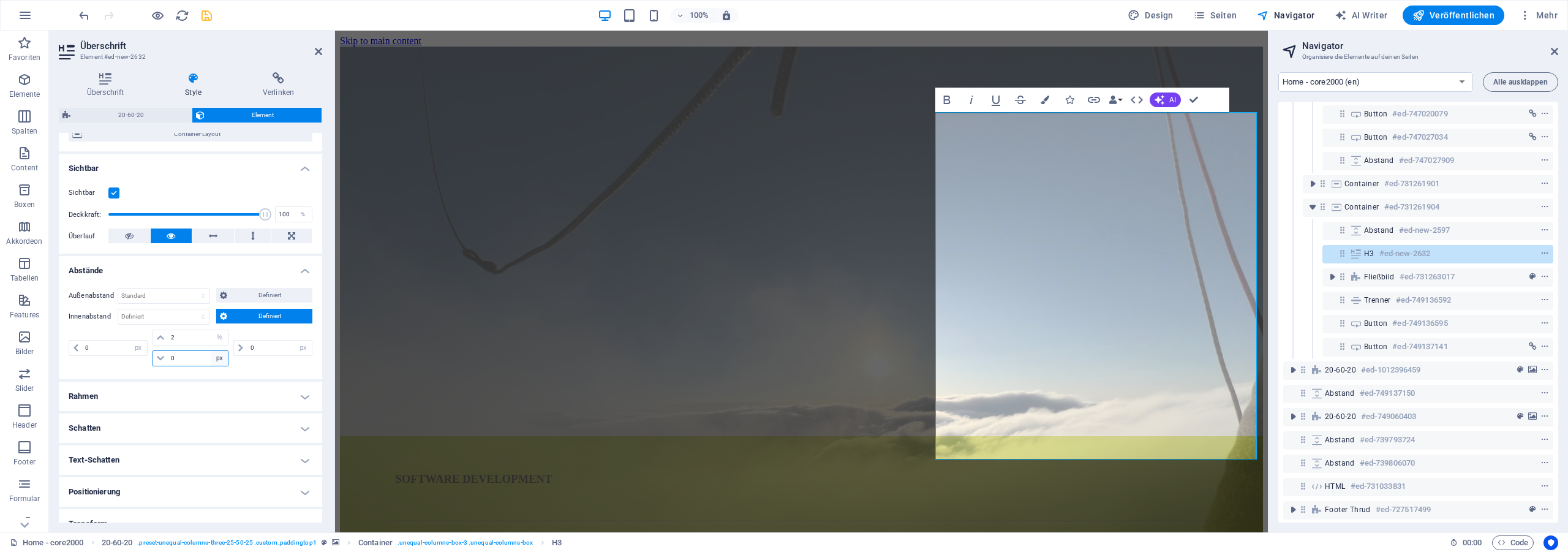
select select "%"
click option "%" at bounding box center [0, 0] width 0 height 0
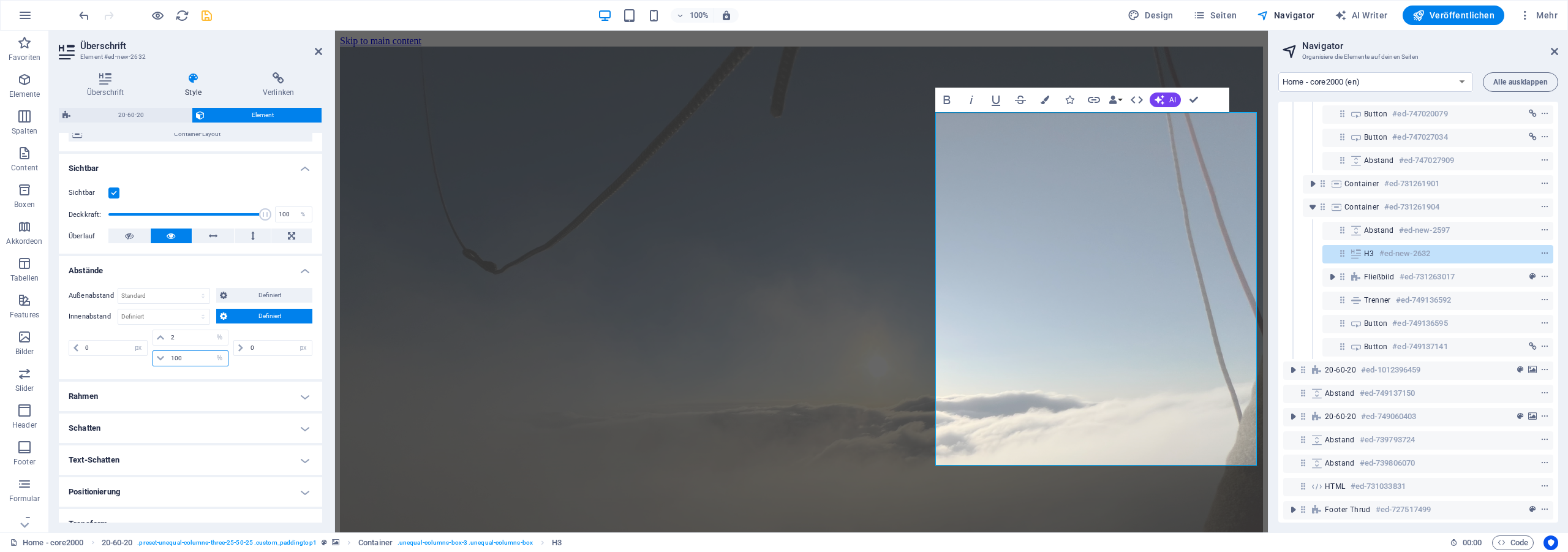
drag, startPoint x: 190, startPoint y: 361, endPoint x: 139, endPoint y: 353, distance: 51.6
click at [168, 353] on input "100" at bounding box center [198, 358] width 61 height 14
type input "2"
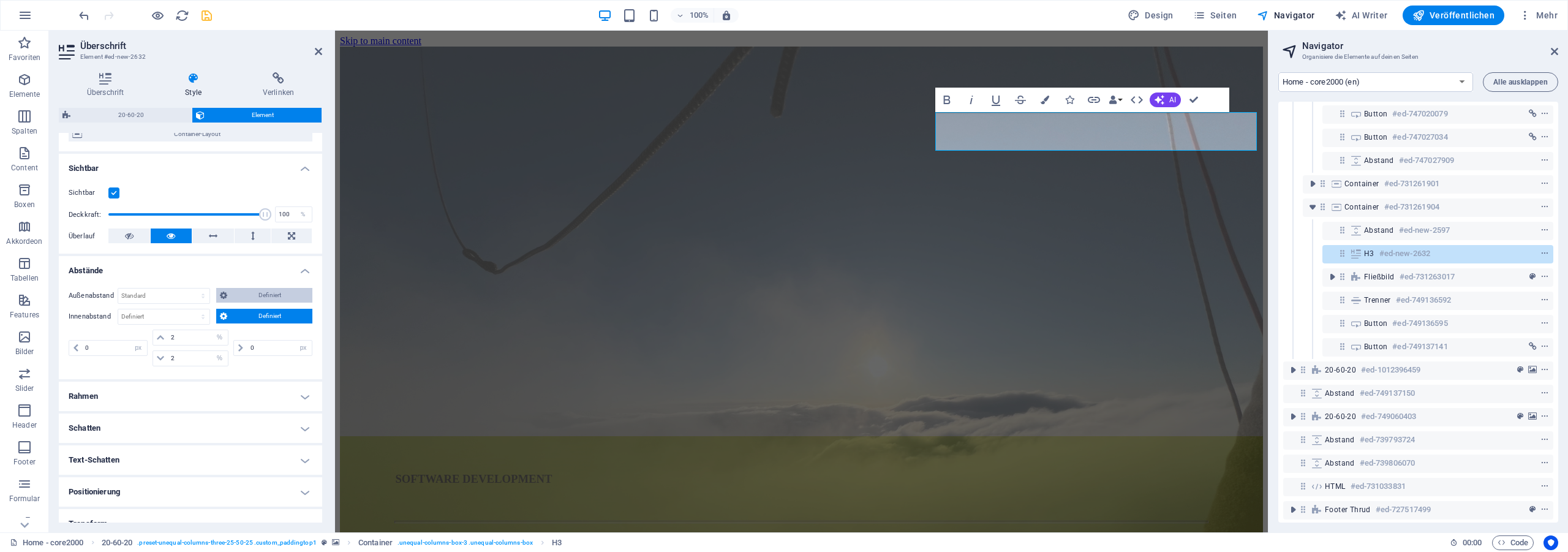
click at [242, 293] on span "Definiert" at bounding box center [270, 295] width 78 height 14
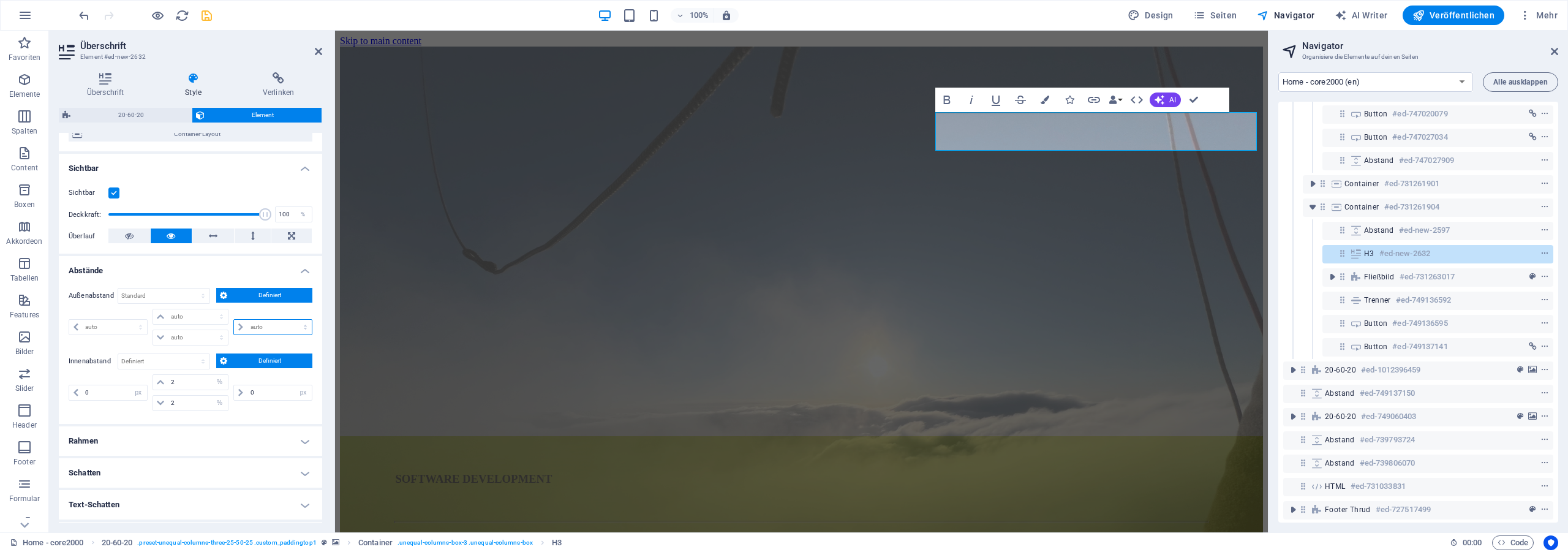
click at [234, 320] on select "auto px % rem vw vh" at bounding box center [273, 327] width 78 height 14
select select "%"
click option "%" at bounding box center [0, 0] width 0 height 0
type input "0"
select select "px"
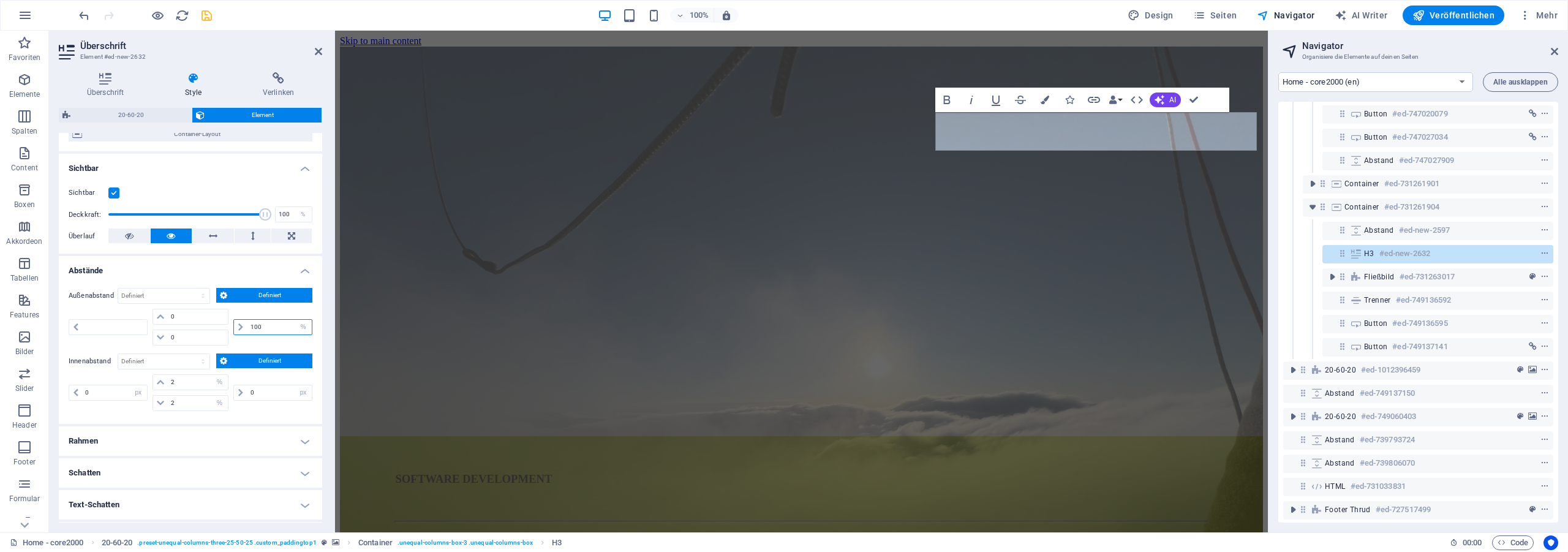
type input "0"
select select "px"
type input "0"
select select "px"
type input "6"
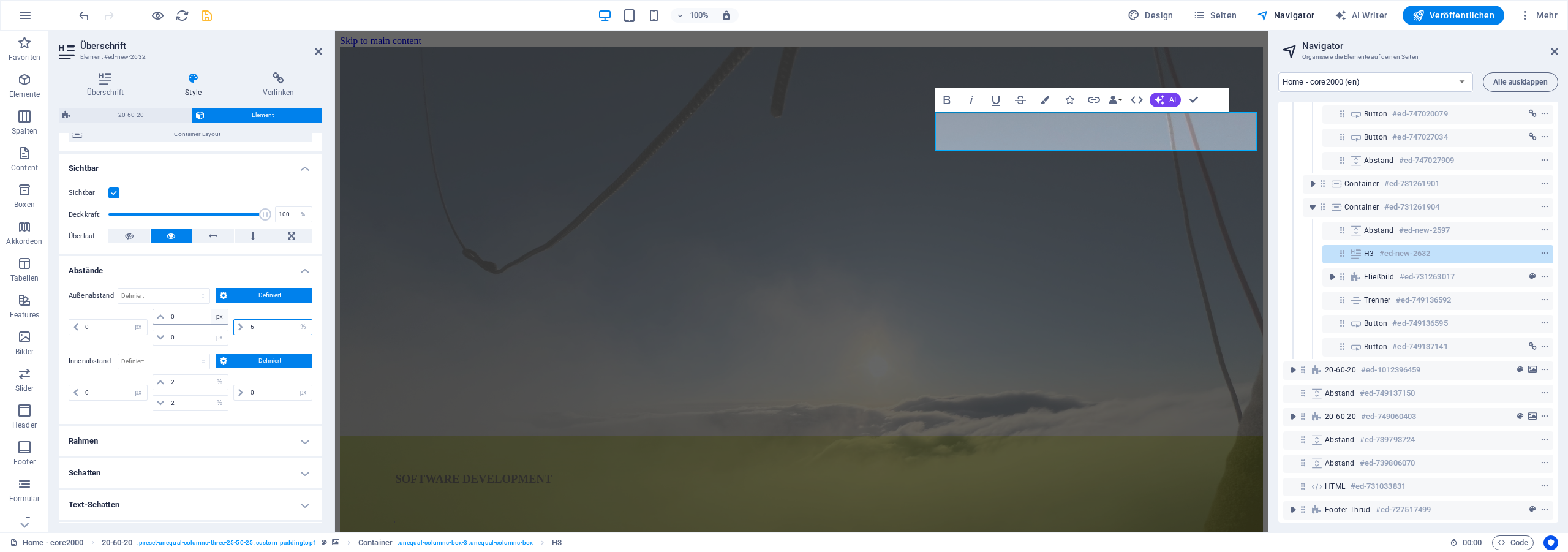
drag, startPoint x: 261, startPoint y: 327, endPoint x: 208, endPoint y: 321, distance: 53.3
click at [247, 322] on input "6" at bounding box center [280, 327] width 64 height 14
type input "-6"
drag, startPoint x: 258, startPoint y: 326, endPoint x: 147, endPoint y: 316, distance: 111.4
click at [247, 320] on input "-6" at bounding box center [280, 327] width 64 height 14
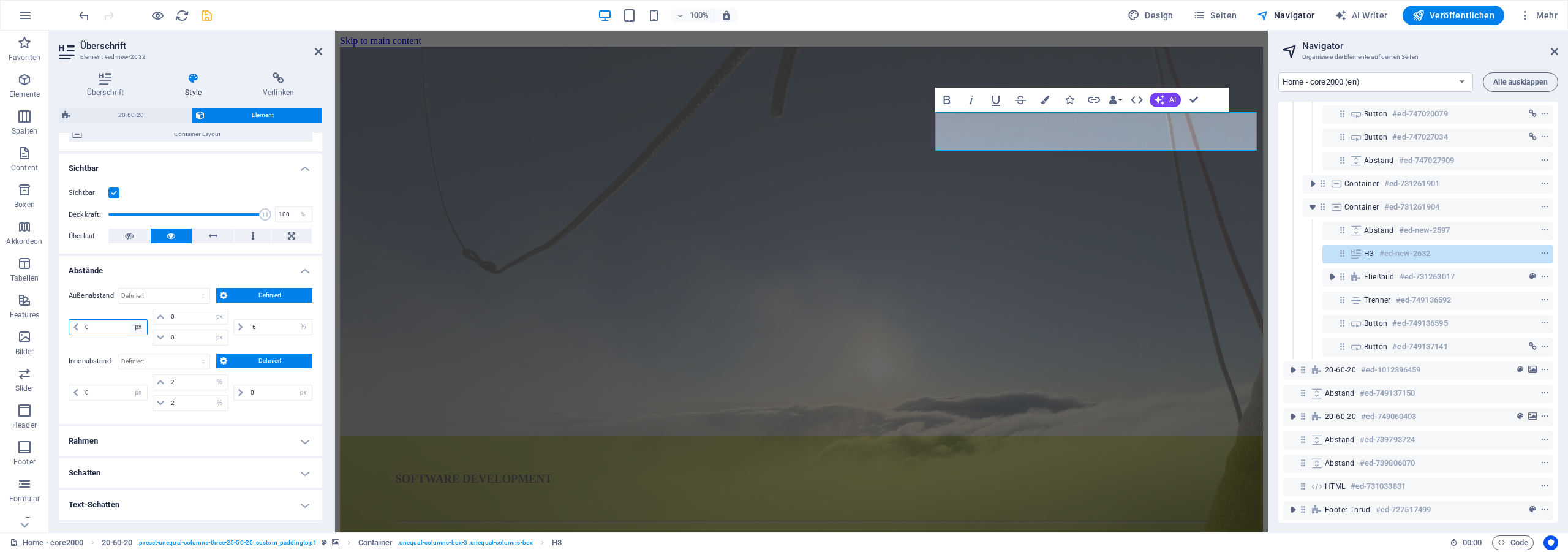
click at [130, 320] on select "auto px % rem vw vh" at bounding box center [138, 327] width 17 height 14
select select "%"
click option "%" at bounding box center [0, 0] width 0 height 0
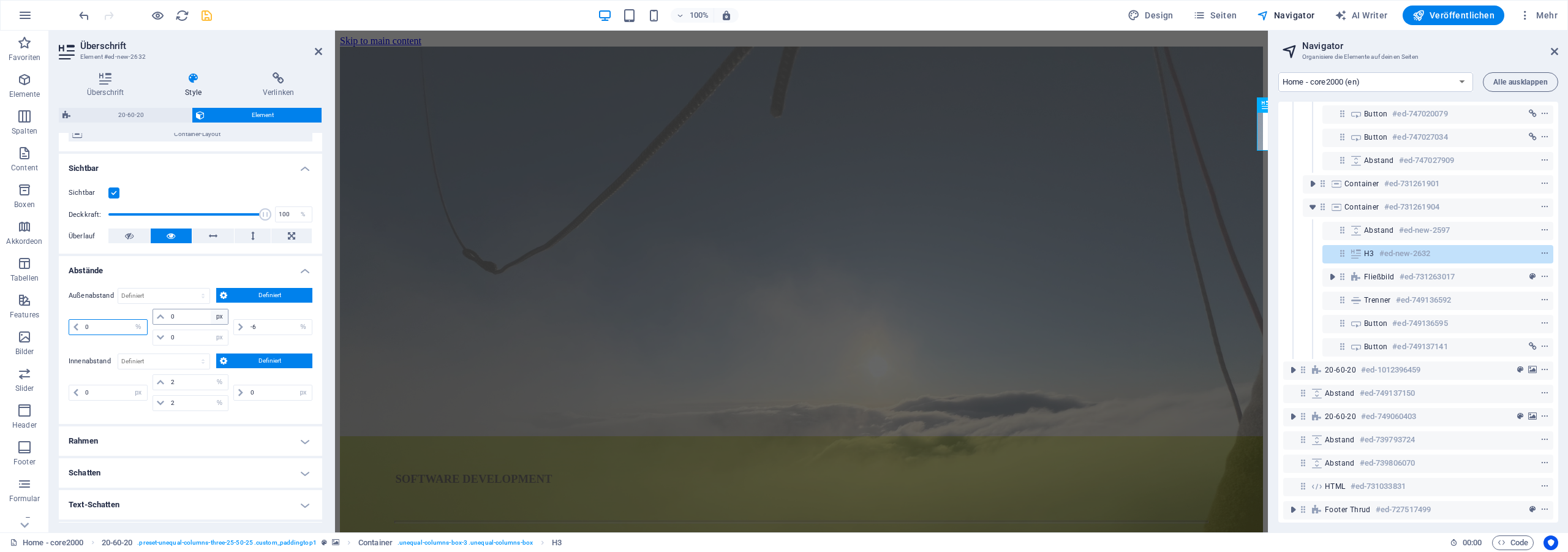
type input "0"
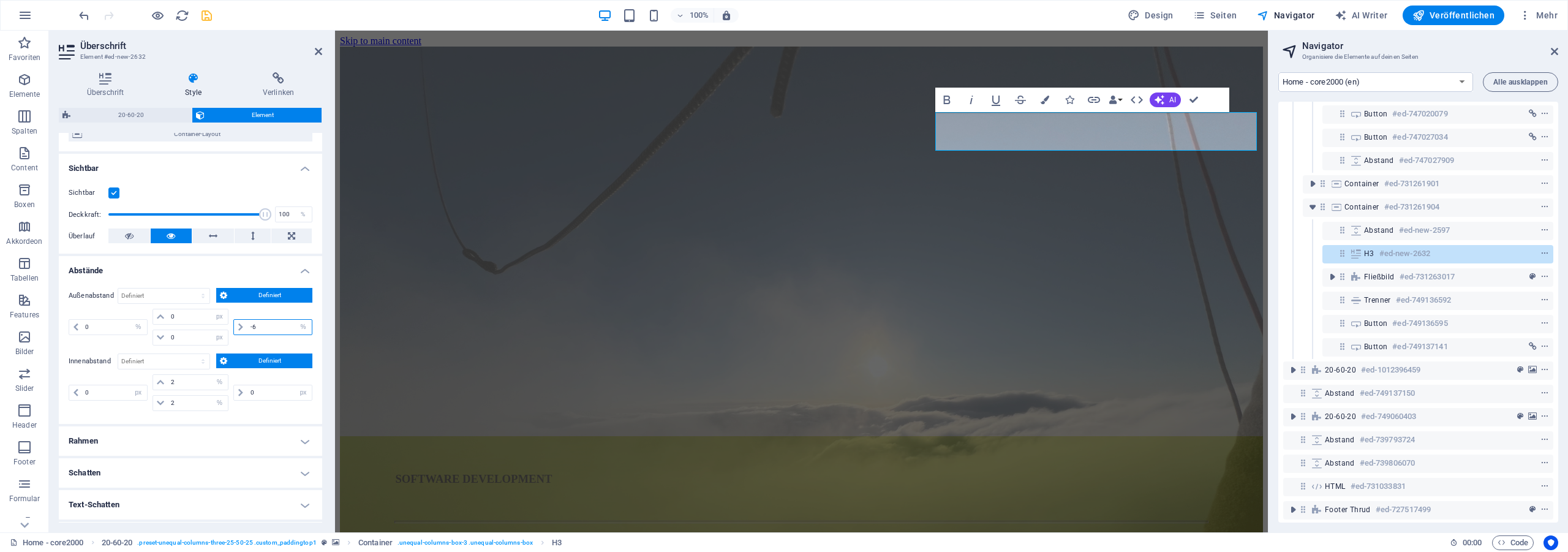
click at [249, 322] on input "-6" at bounding box center [280, 327] width 64 height 14
click at [1552, 46] on h2 "Navigator" at bounding box center [1430, 45] width 256 height 11
drag, startPoint x: 1555, startPoint y: 49, endPoint x: 1080, endPoint y: 107, distance: 478.5
click at [1555, 49] on icon at bounding box center [1554, 51] width 7 height 10
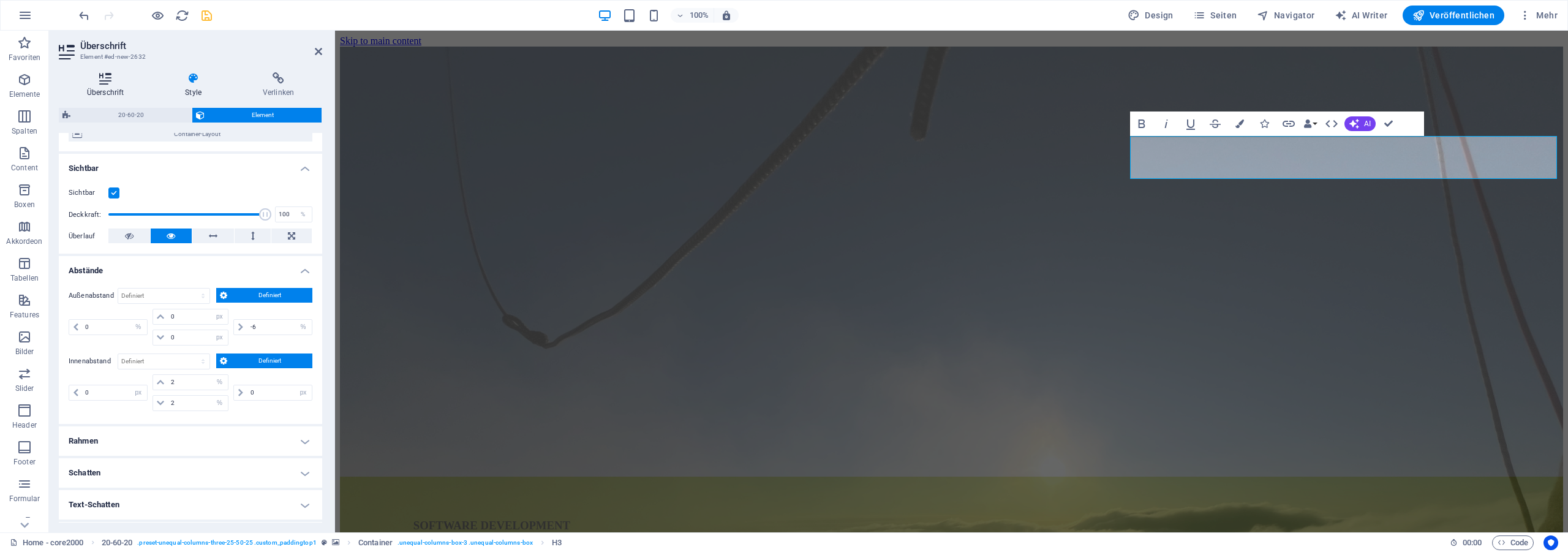
click at [110, 89] on h4 "Überschrift" at bounding box center [107, 85] width 98 height 26
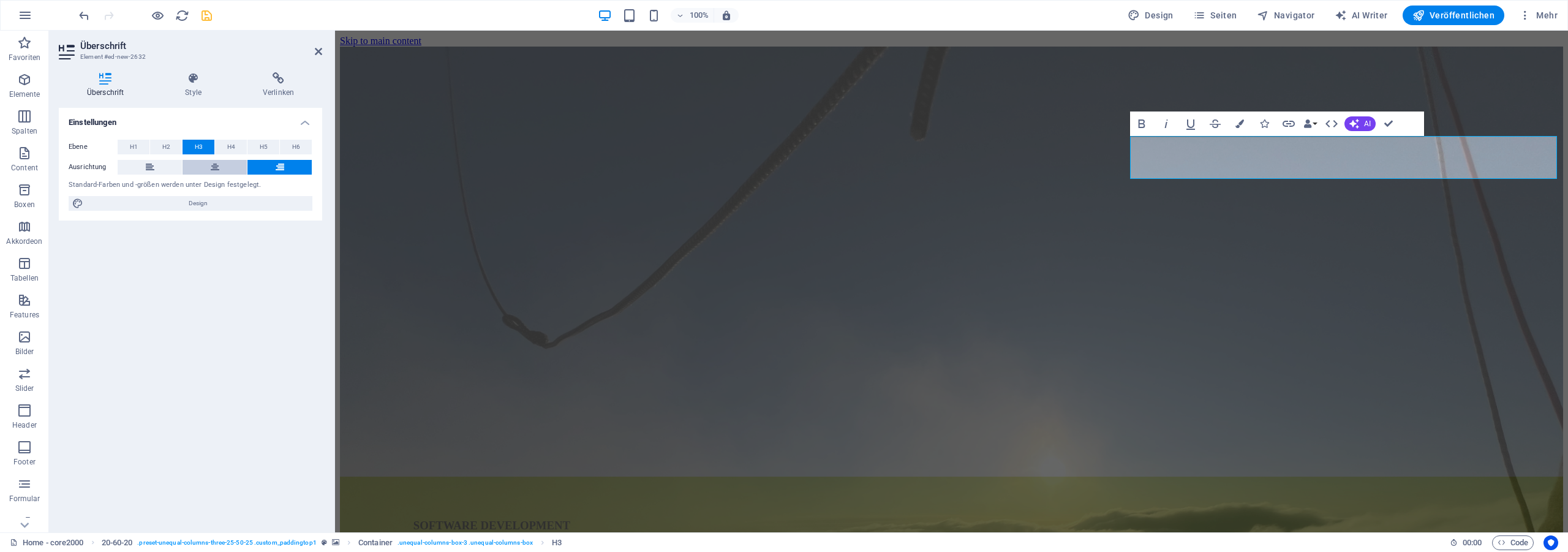
click at [218, 165] on icon at bounding box center [215, 167] width 9 height 14
click at [283, 166] on icon at bounding box center [280, 167] width 9 height 14
click at [189, 80] on icon at bounding box center [193, 78] width 73 height 13
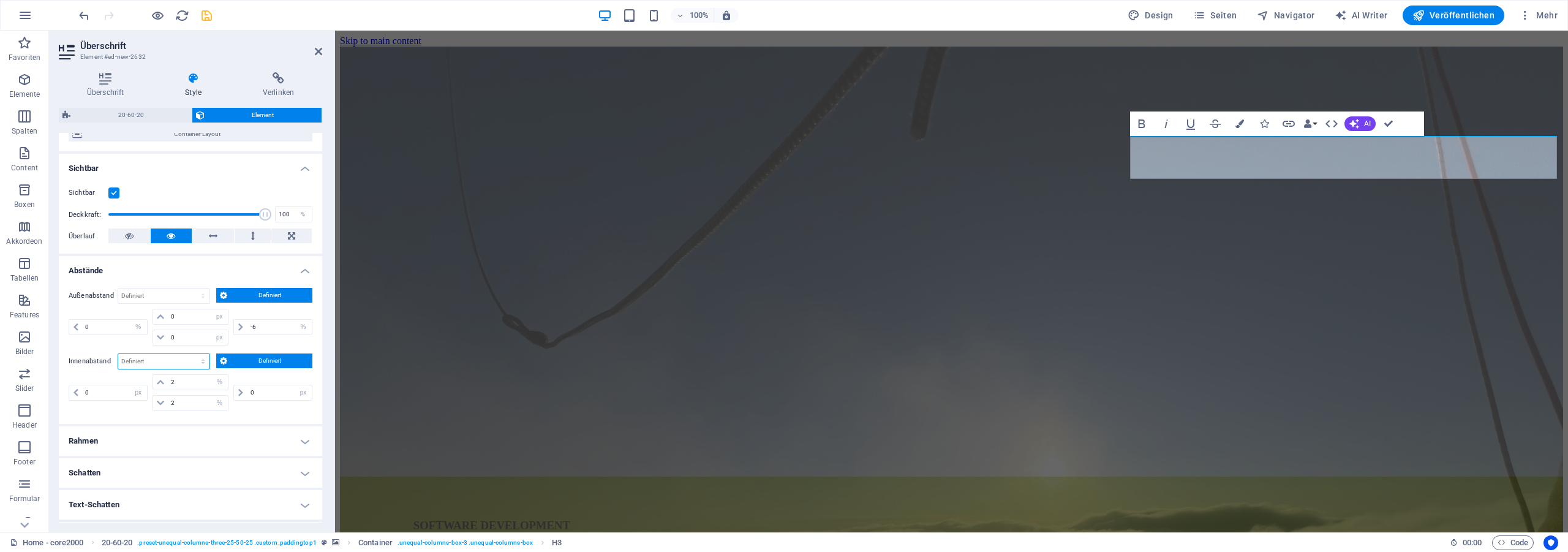
click at [118, 354] on select "Standard px rem % vh vw Definiert" at bounding box center [164, 361] width 91 height 14
click option "Standard" at bounding box center [0, 0] width 0 height 0
select select "DISABLED_OPTION_VALUE"
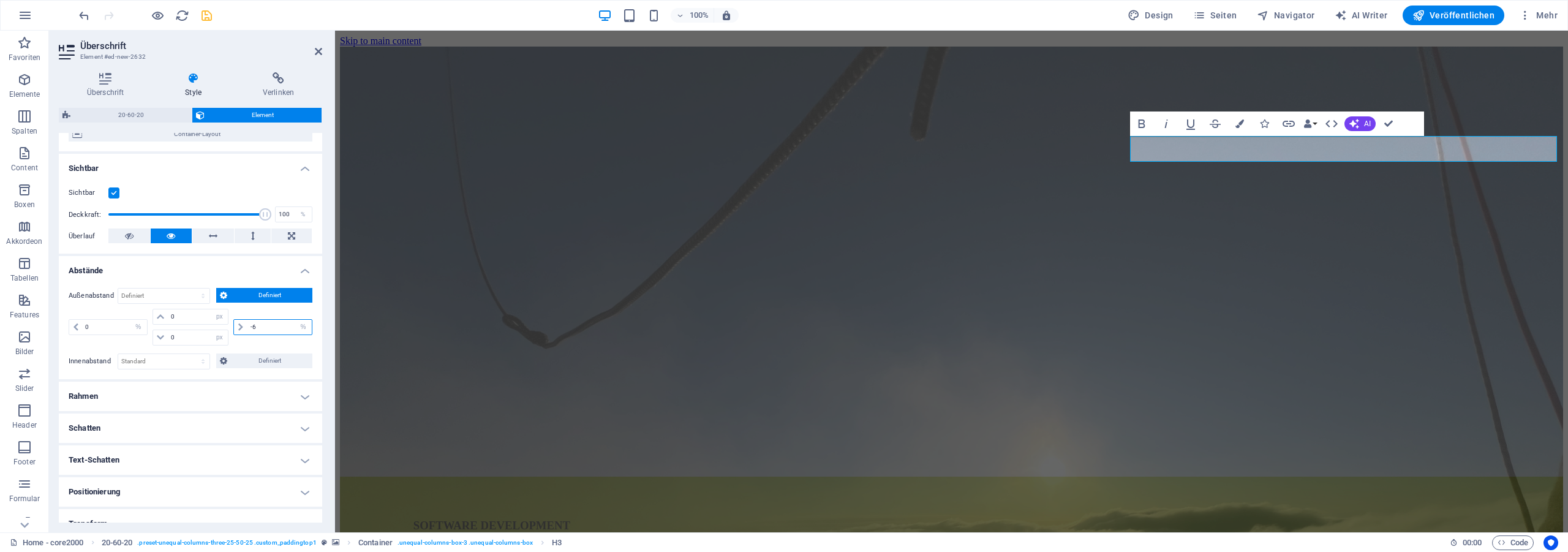
drag, startPoint x: 261, startPoint y: 330, endPoint x: 209, endPoint y: 325, distance: 52.2
click at [247, 325] on input "-6" at bounding box center [280, 327] width 64 height 14
drag, startPoint x: 260, startPoint y: 331, endPoint x: 226, endPoint y: 324, distance: 34.7
click at [247, 325] on input "6" at bounding box center [280, 327] width 64 height 14
type input "10"
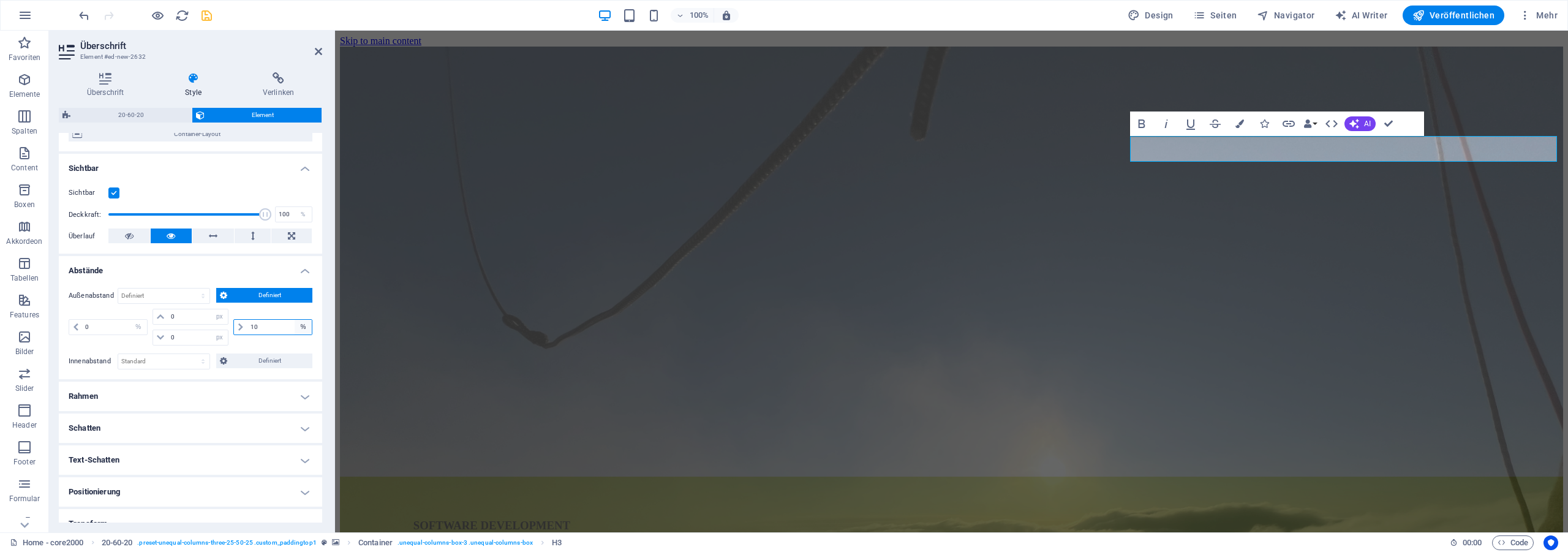
click at [295, 320] on select "auto px % rem vw vh" at bounding box center [303, 327] width 17 height 14
select select "px"
click option "px" at bounding box center [0, 0] width 0 height 0
type input "100"
drag, startPoint x: 261, startPoint y: 329, endPoint x: 226, endPoint y: 326, distance: 35.1
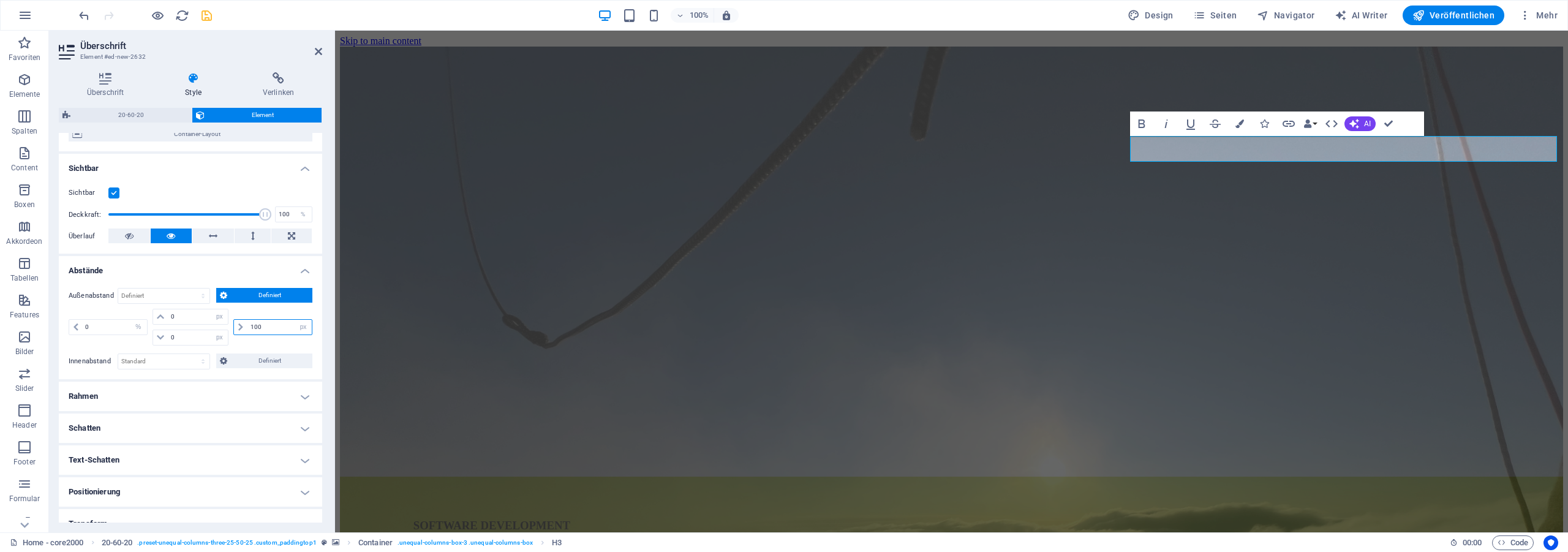
click at [247, 326] on input "100" at bounding box center [280, 327] width 64 height 14
click at [295, 320] on select "auto px % rem vw vh" at bounding box center [303, 327] width 17 height 14
select select "%"
click option "%" at bounding box center [0, 0] width 0 height 0
type input "6"
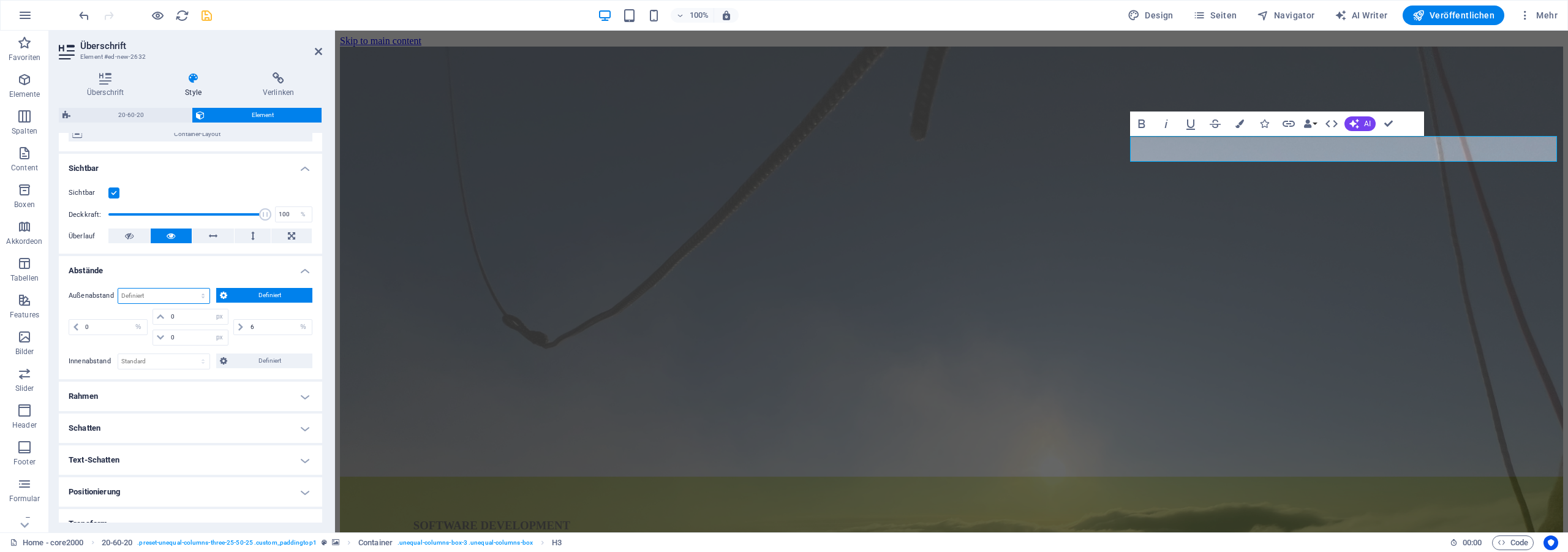
click at [118, 288] on select "Standard auto px % rem vw vh Definiert" at bounding box center [164, 295] width 91 height 14
click option "Standard" at bounding box center [0, 0] width 0 height 0
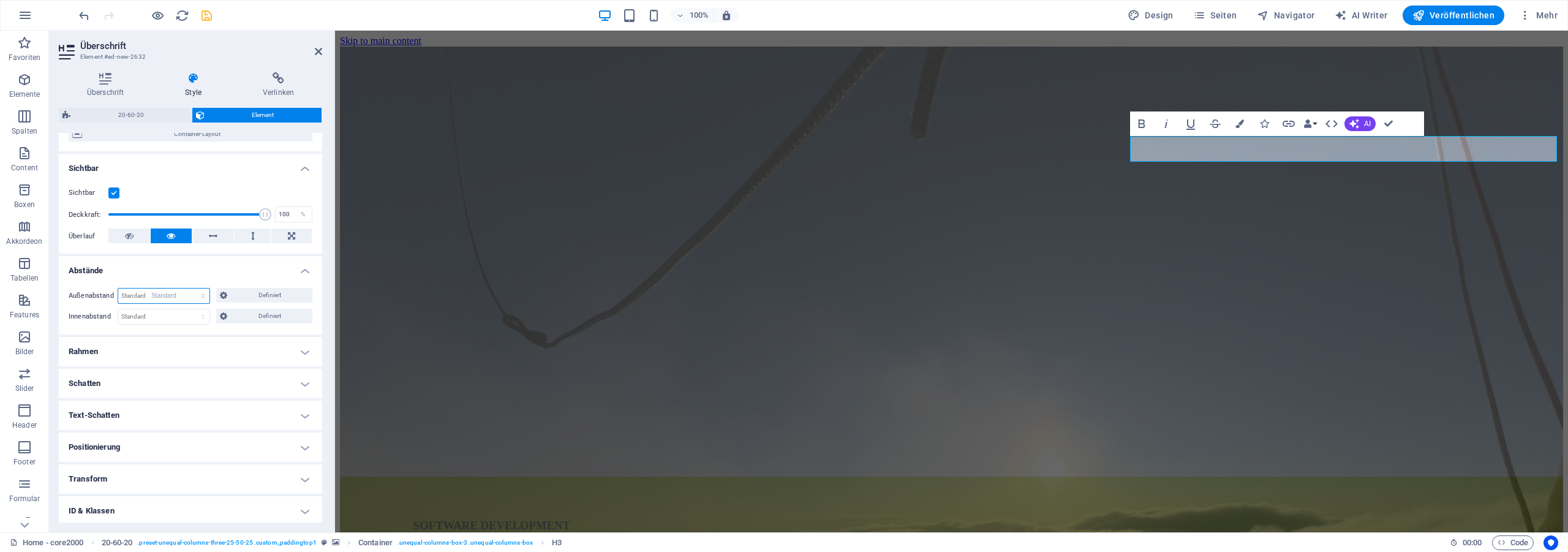
select select "DISABLED_OPTION_VALUE"
click at [240, 320] on span "Definiert" at bounding box center [270, 316] width 78 height 14
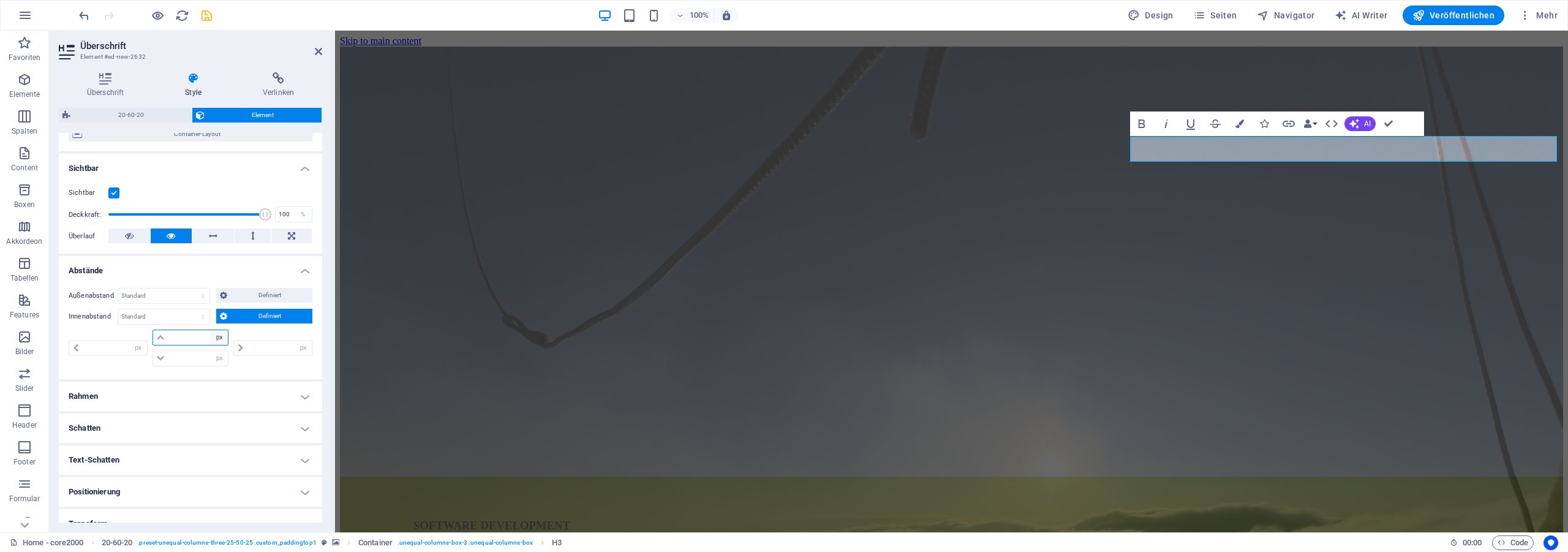
click at [211, 330] on select "px rem % vh vw" at bounding box center [219, 338] width 17 height 14
select select "%"
click option "%" at bounding box center [0, 0] width 0 height 0
type input "0"
type input "100"
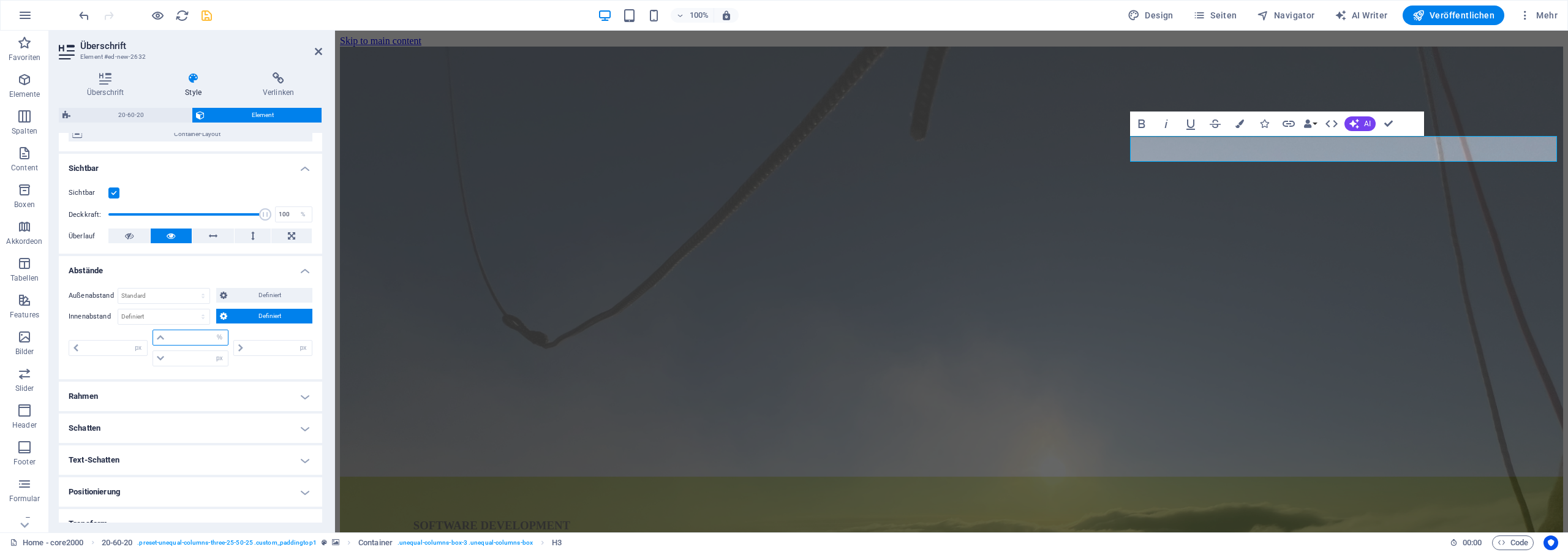
type input "0"
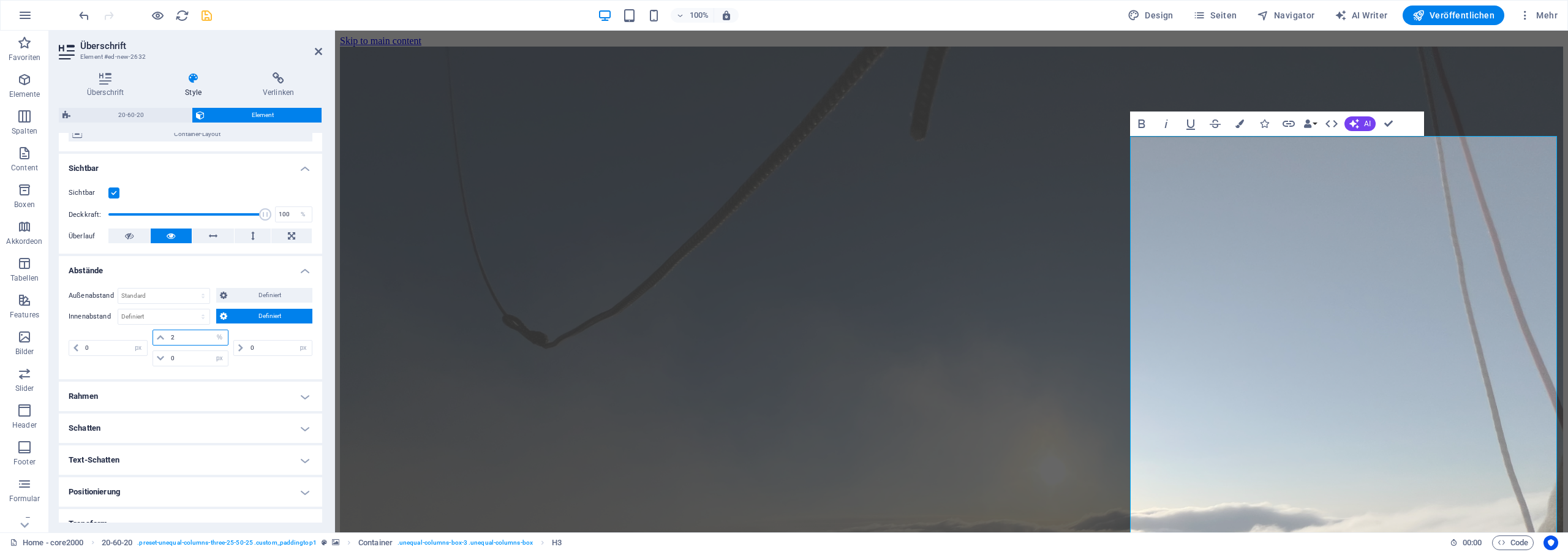
type input "2"
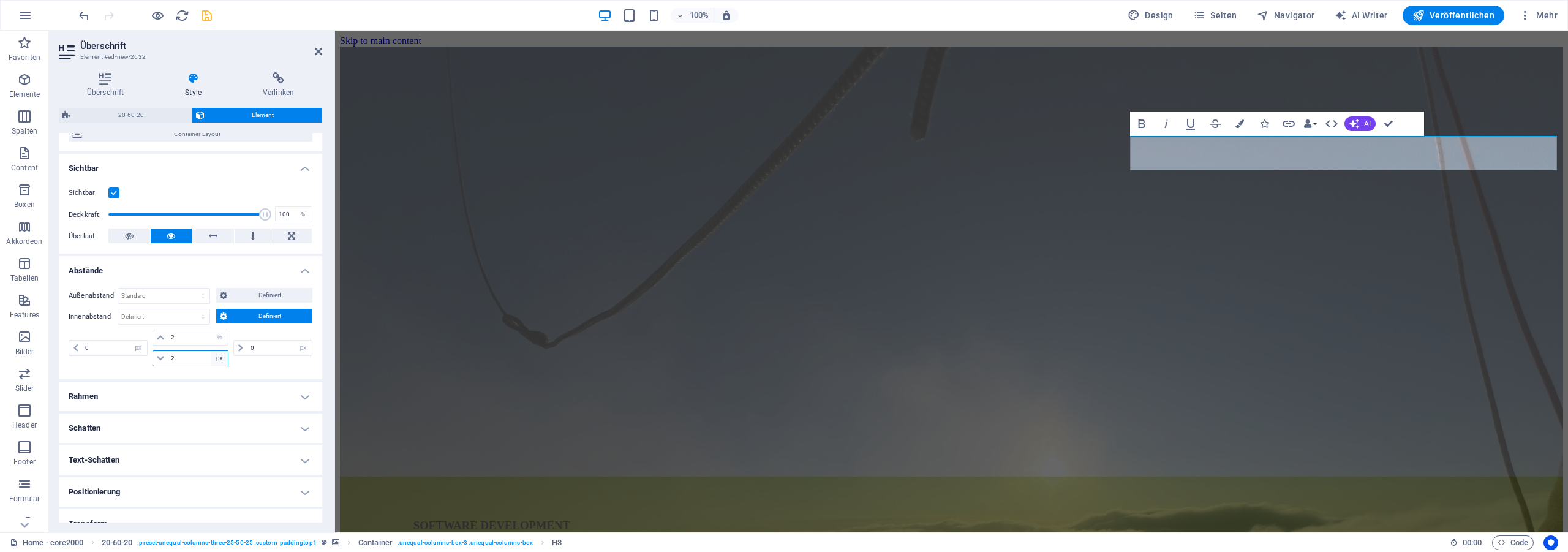
type input "2"
click at [211, 351] on select "px rem % vh vw" at bounding box center [219, 358] width 17 height 14
select select "%"
click option "%" at bounding box center [0, 0] width 0 height 0
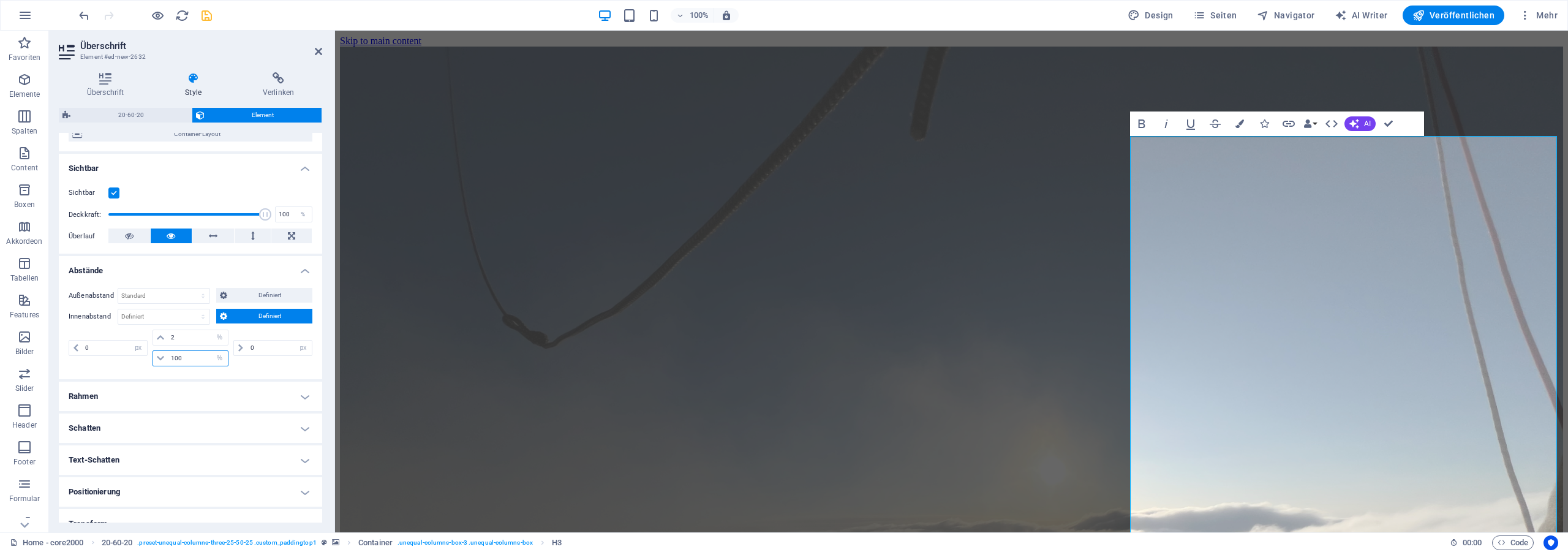
drag, startPoint x: 167, startPoint y: 359, endPoint x: 139, endPoint y: 355, distance: 28.3
click at [168, 355] on input "100" at bounding box center [198, 358] width 61 height 14
type input "2"
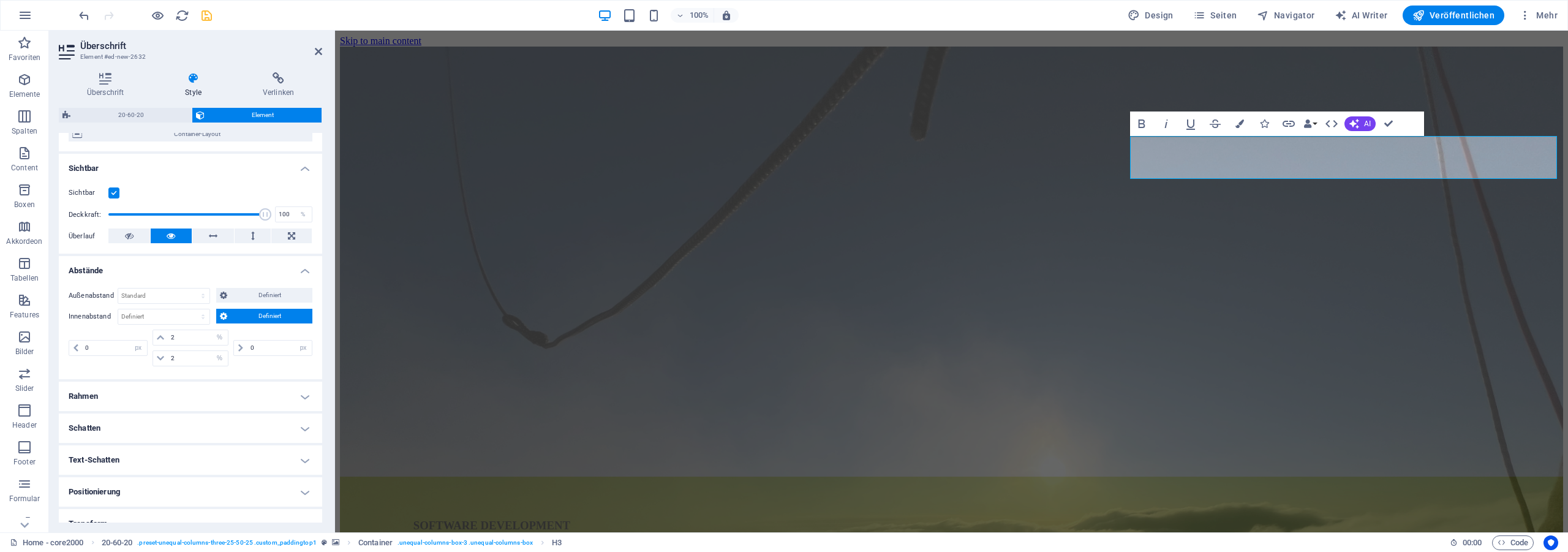
click at [246, 364] on div "0 px rem % vh vw" at bounding box center [272, 348] width 82 height 37
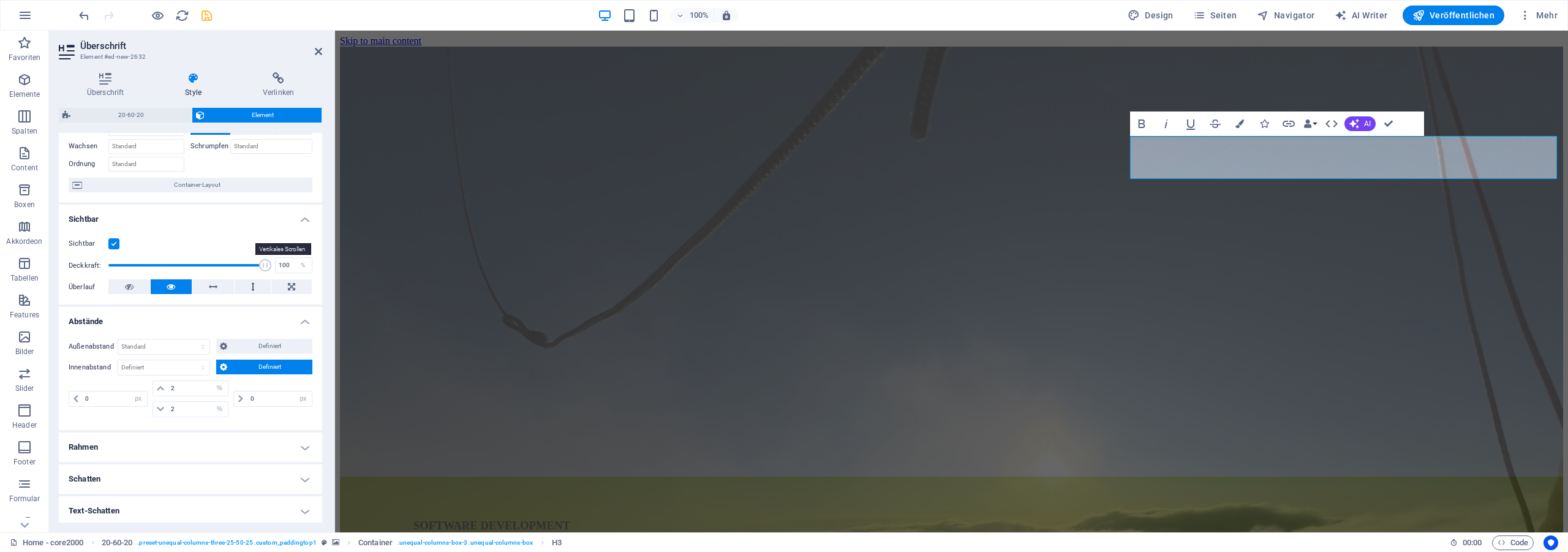
scroll to position [0, 0]
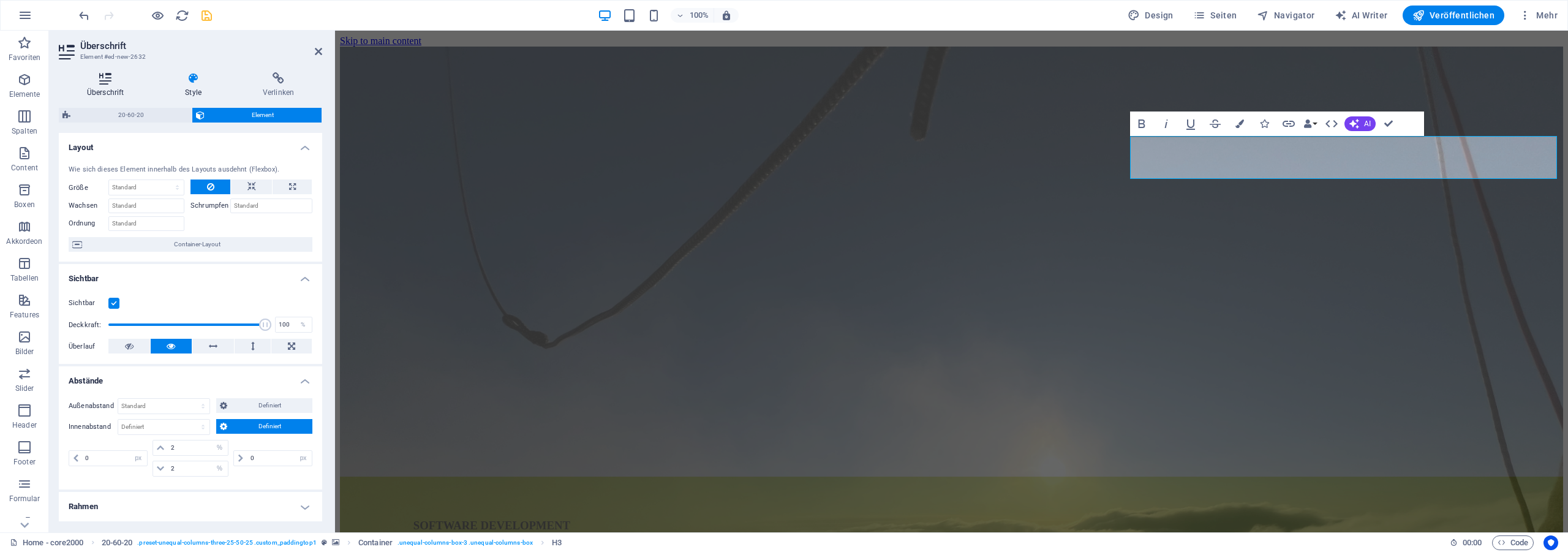
click at [107, 83] on icon at bounding box center [105, 78] width 93 height 13
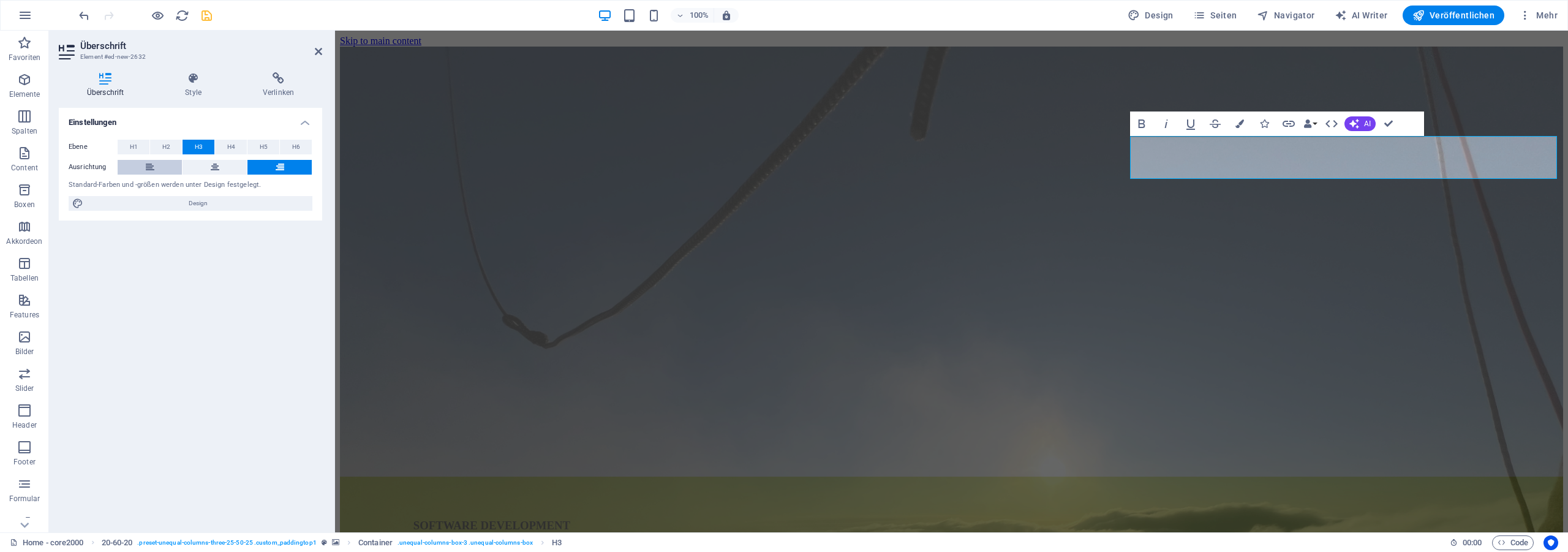
click at [156, 171] on button at bounding box center [150, 167] width 64 height 14
click at [197, 82] on icon at bounding box center [193, 78] width 73 height 13
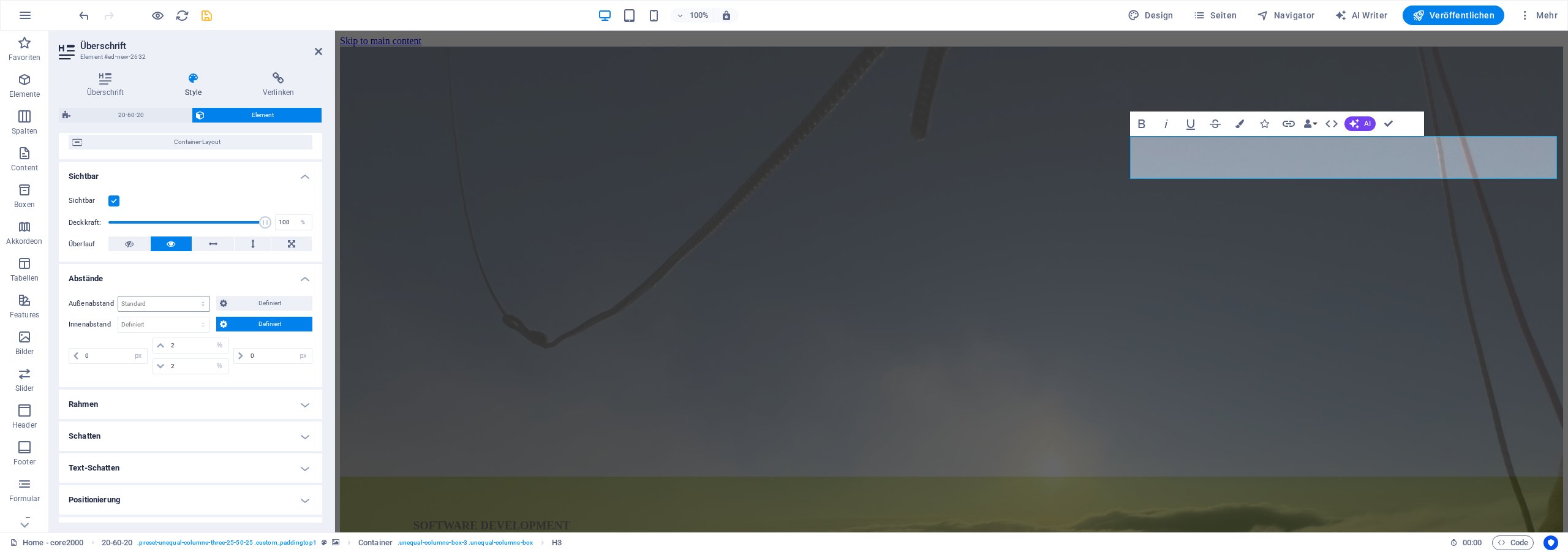
scroll to position [111, 0]
click at [118, 288] on select "Standard auto px % rem vw vh Definiert" at bounding box center [164, 295] width 91 height 14
click at [237, 293] on span "Definiert" at bounding box center [270, 295] width 78 height 14
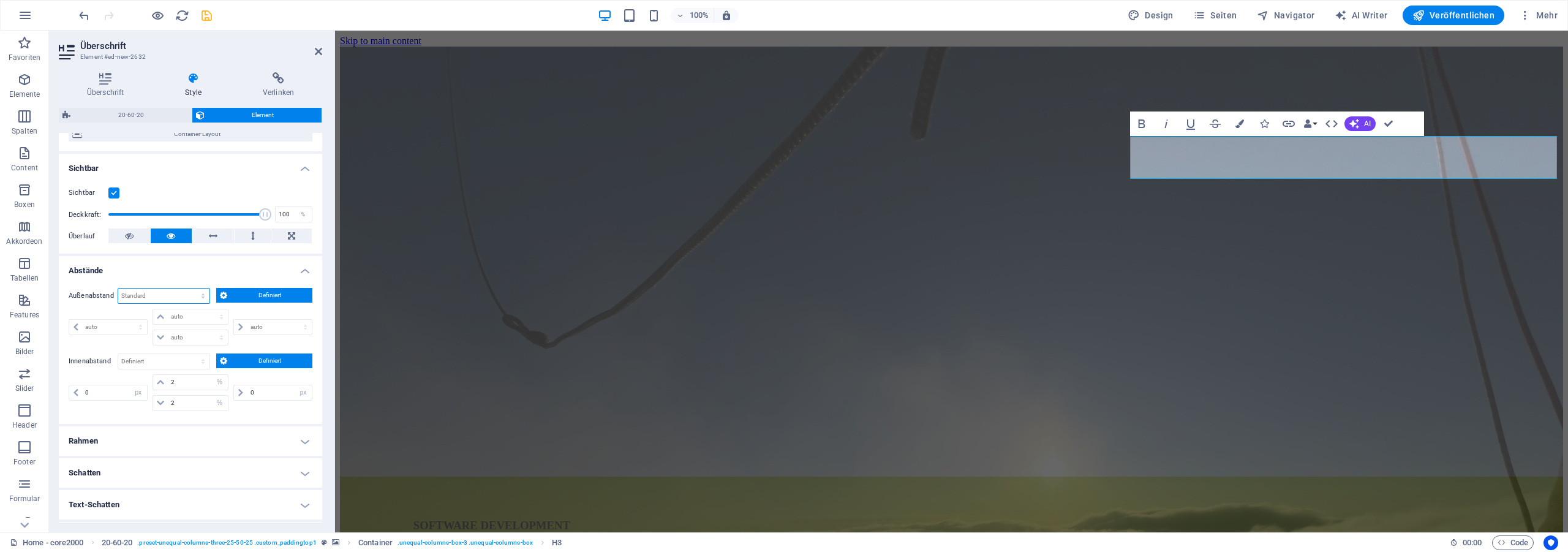
click at [118, 288] on select "Standard auto px % rem vw vh Definiert" at bounding box center [164, 295] width 91 height 14
click at [176, 284] on div "Außenabstand Standard auto px % rem vw vh Definiert Definiert auto px % rem vw …" at bounding box center [190, 351] width 263 height 146
click at [69, 320] on select "auto px % rem vw vh" at bounding box center [108, 327] width 78 height 14
select select "%"
click option "%" at bounding box center [0, 0] width 0 height 0
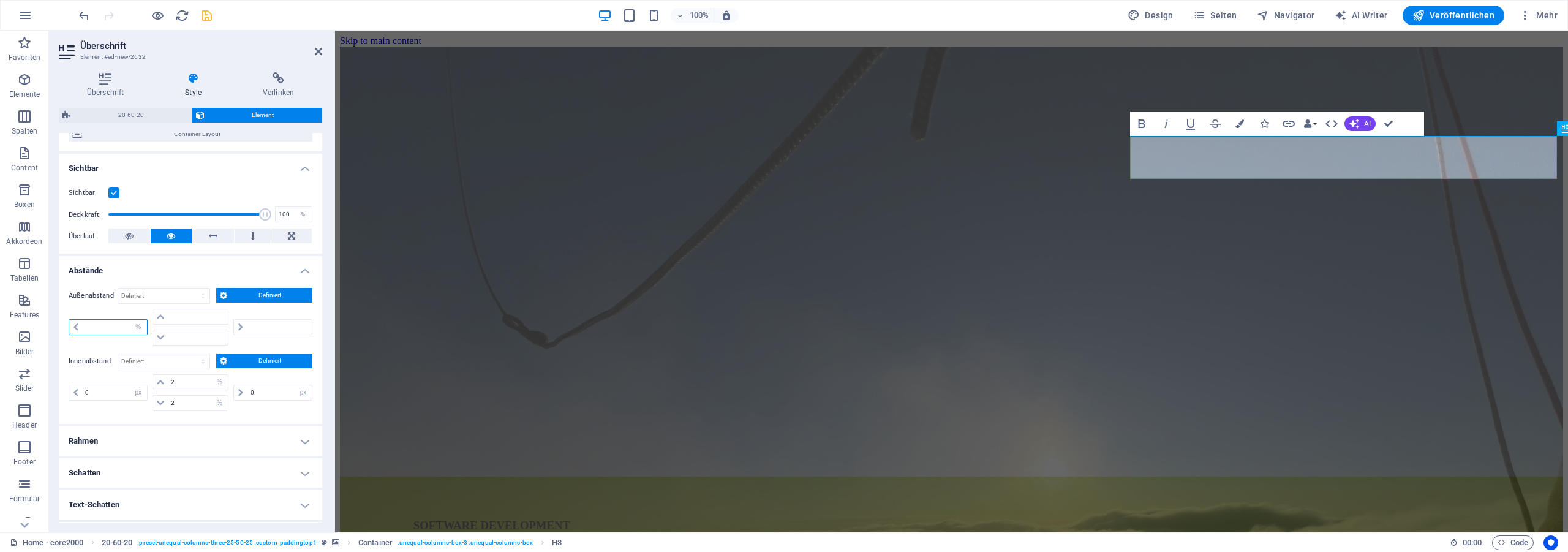
type input "100"
type input "0"
select select "px"
type input "0"
select select "px"
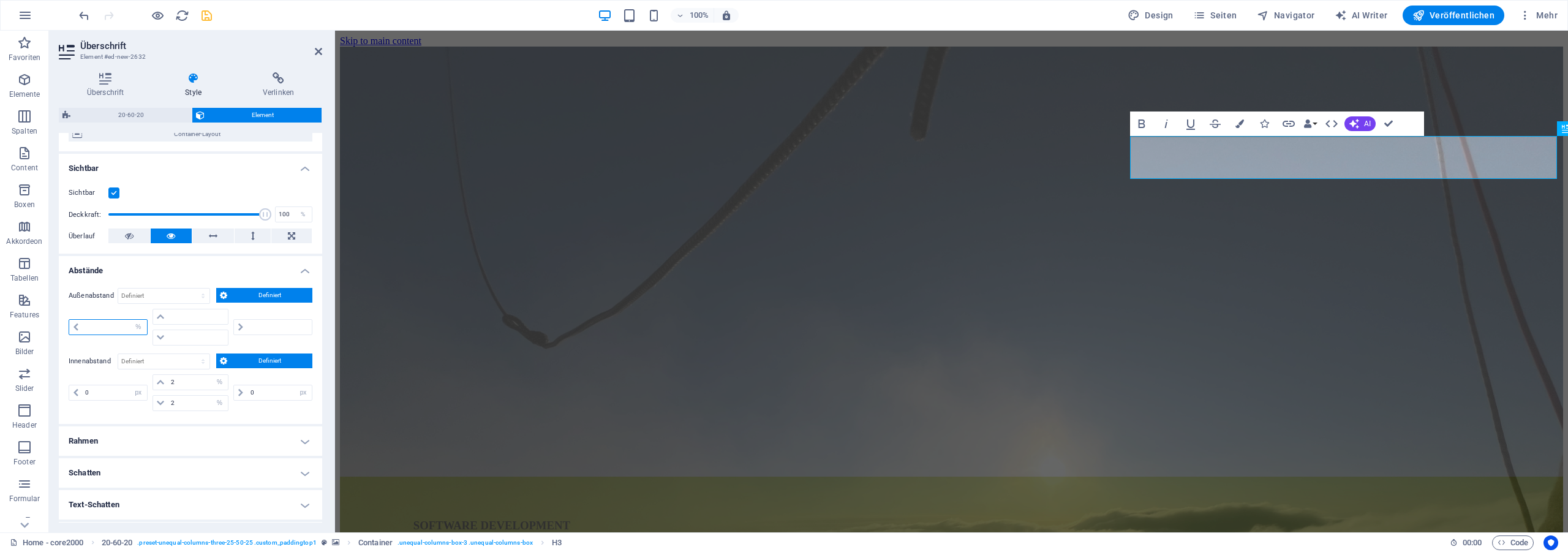
type input "0"
select select "px"
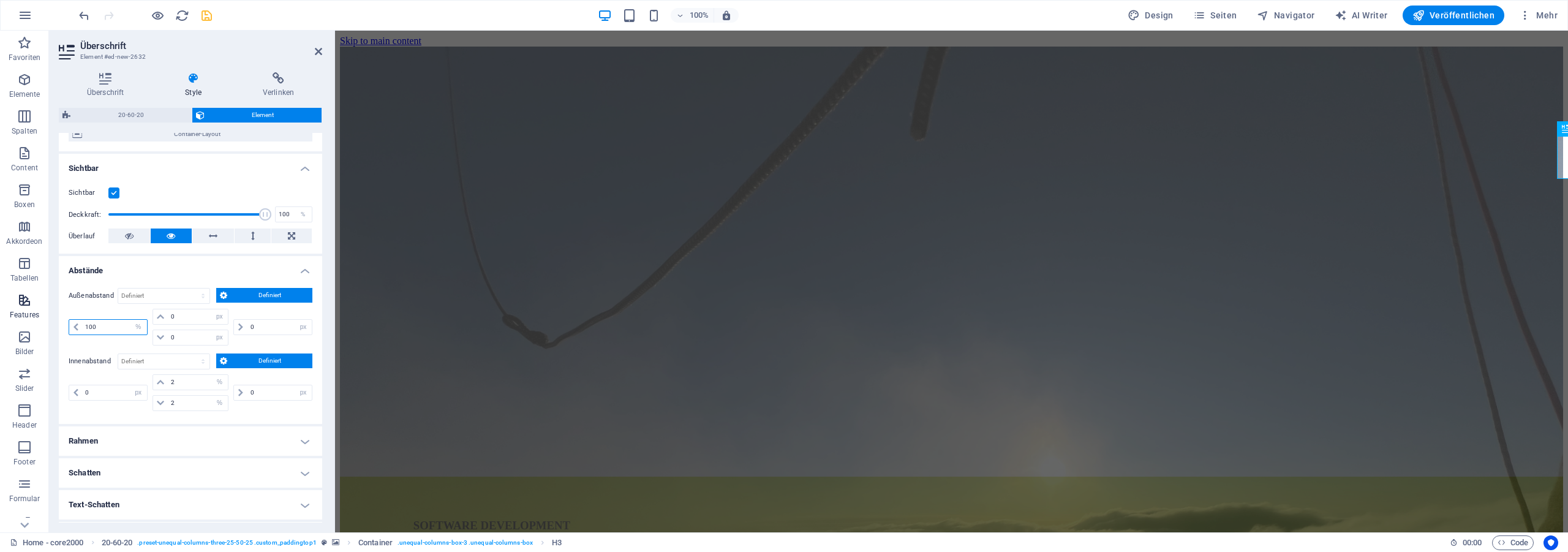
drag, startPoint x: 106, startPoint y: 327, endPoint x: 47, endPoint y: 320, distance: 59.4
click at [82, 321] on input "100" at bounding box center [114, 327] width 64 height 14
type input "6"
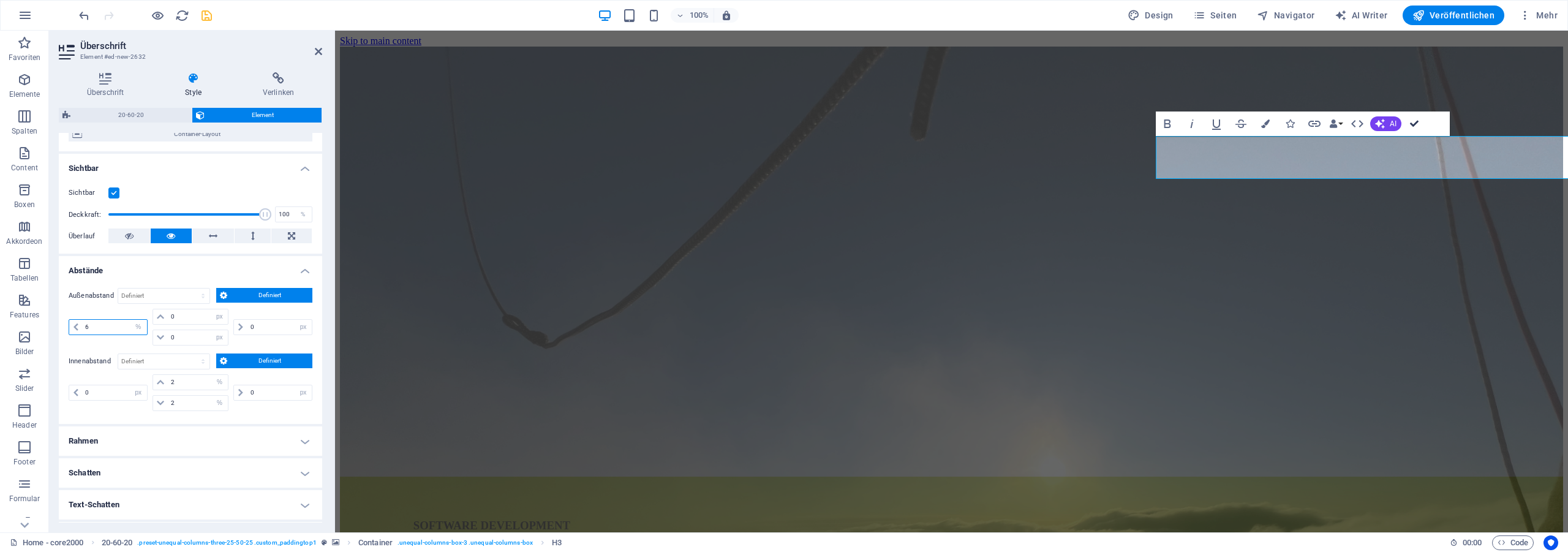
drag, startPoint x: 1413, startPoint y: 124, endPoint x: 1241, endPoint y: 103, distance: 173.3
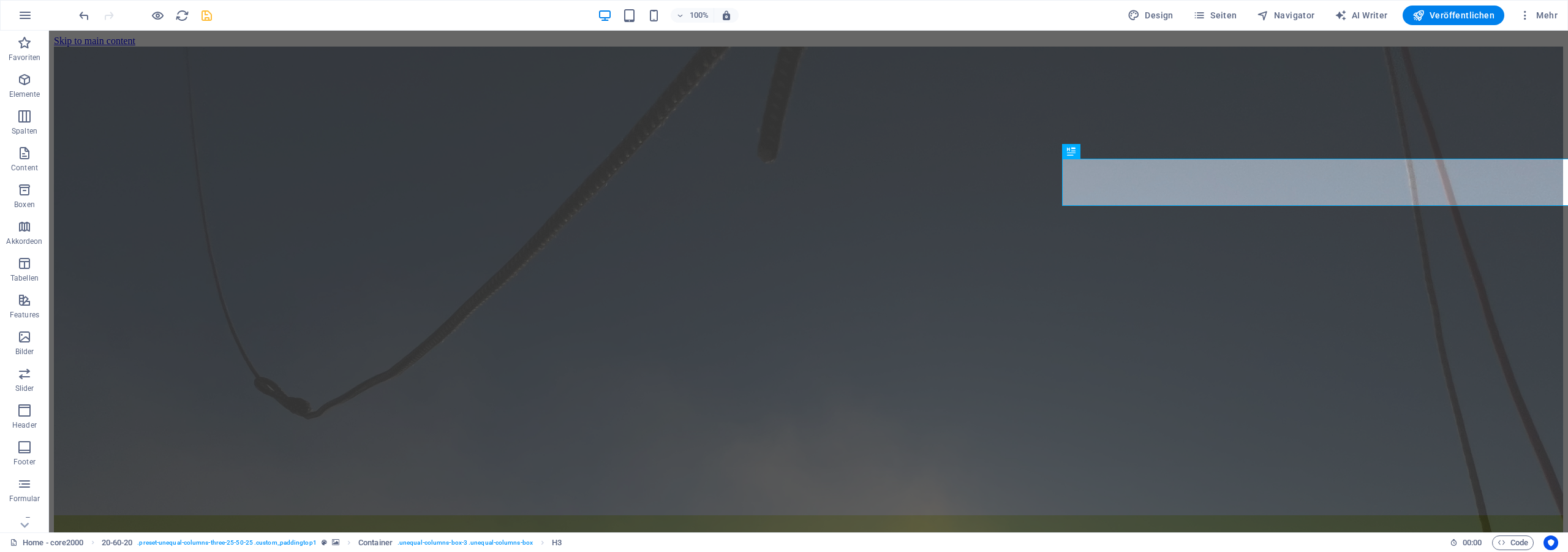
click at [210, 16] on icon "save" at bounding box center [206, 15] width 14 height 14
click at [180, 18] on icon "reload" at bounding box center [182, 15] width 14 height 14
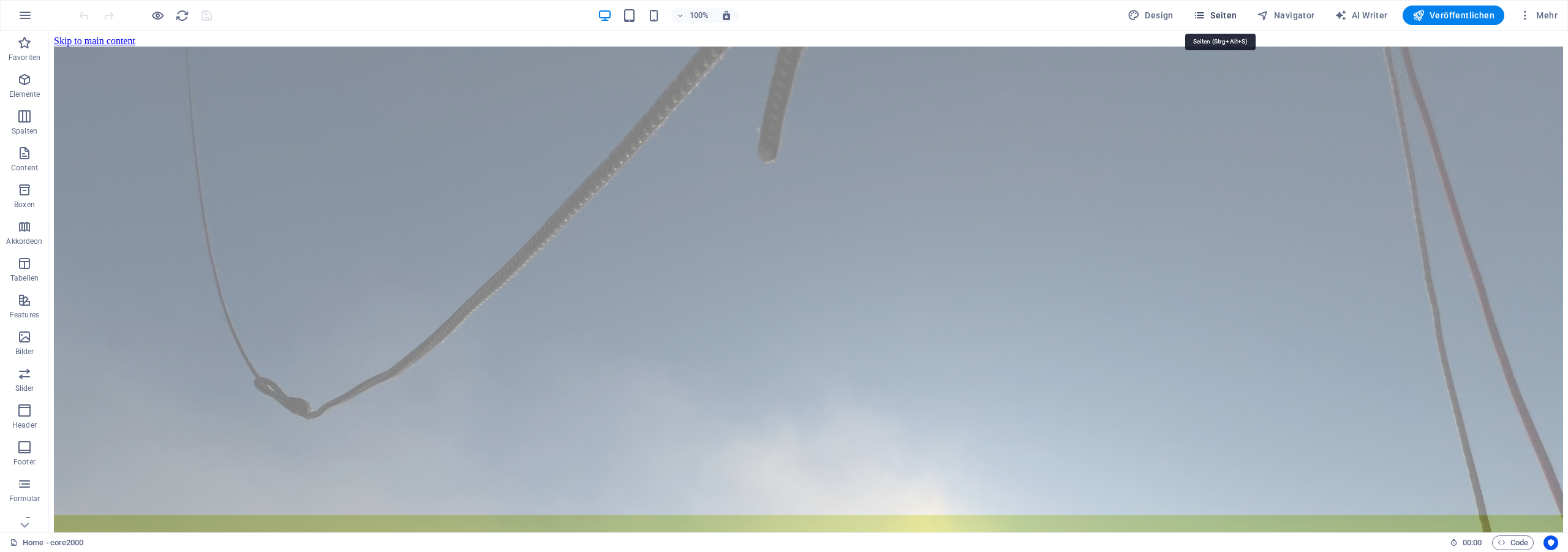
click at [1225, 14] on span "Seiten" at bounding box center [1215, 15] width 44 height 13
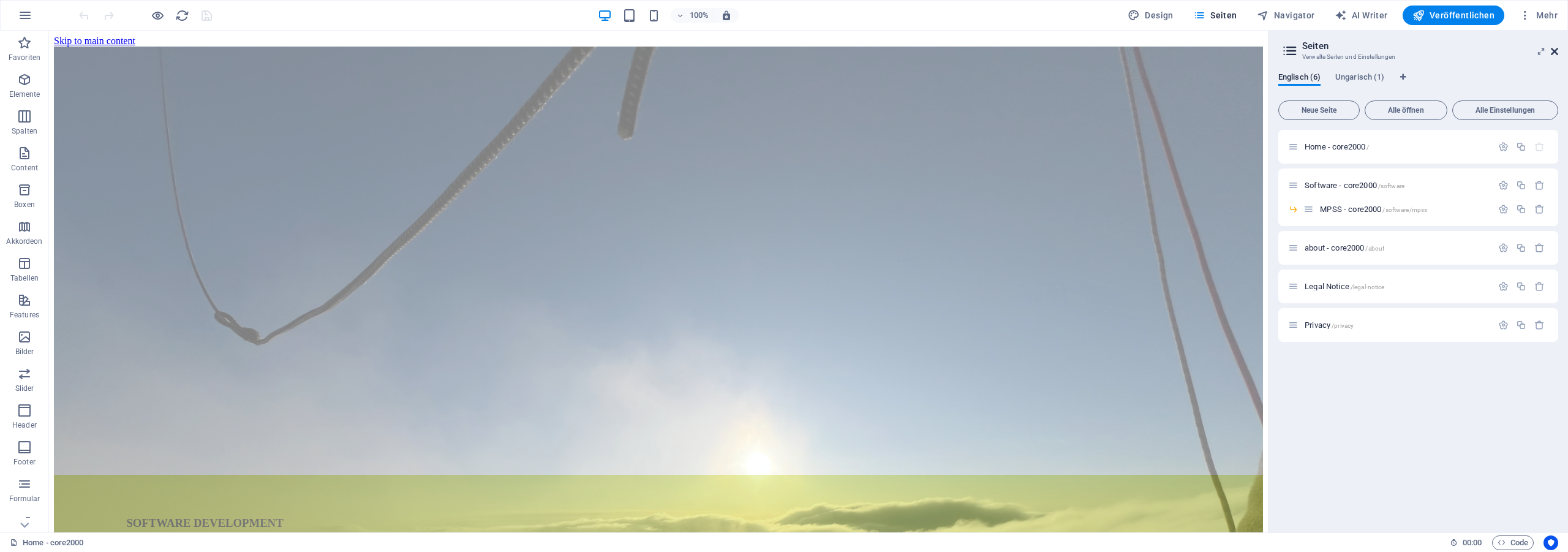
drag, startPoint x: 1554, startPoint y: 50, endPoint x: 1194, endPoint y: 84, distance: 361.6
click at [1554, 50] on icon at bounding box center [1554, 51] width 7 height 10
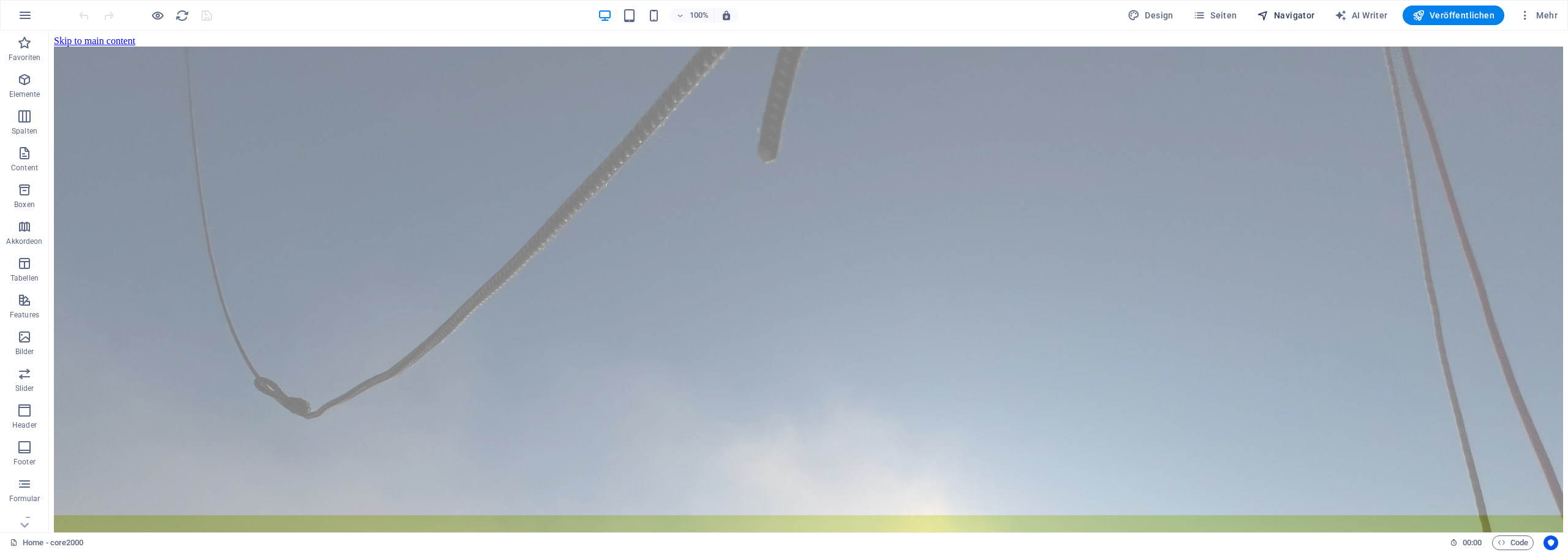
click at [1296, 11] on span "Navigator" at bounding box center [1286, 15] width 58 height 13
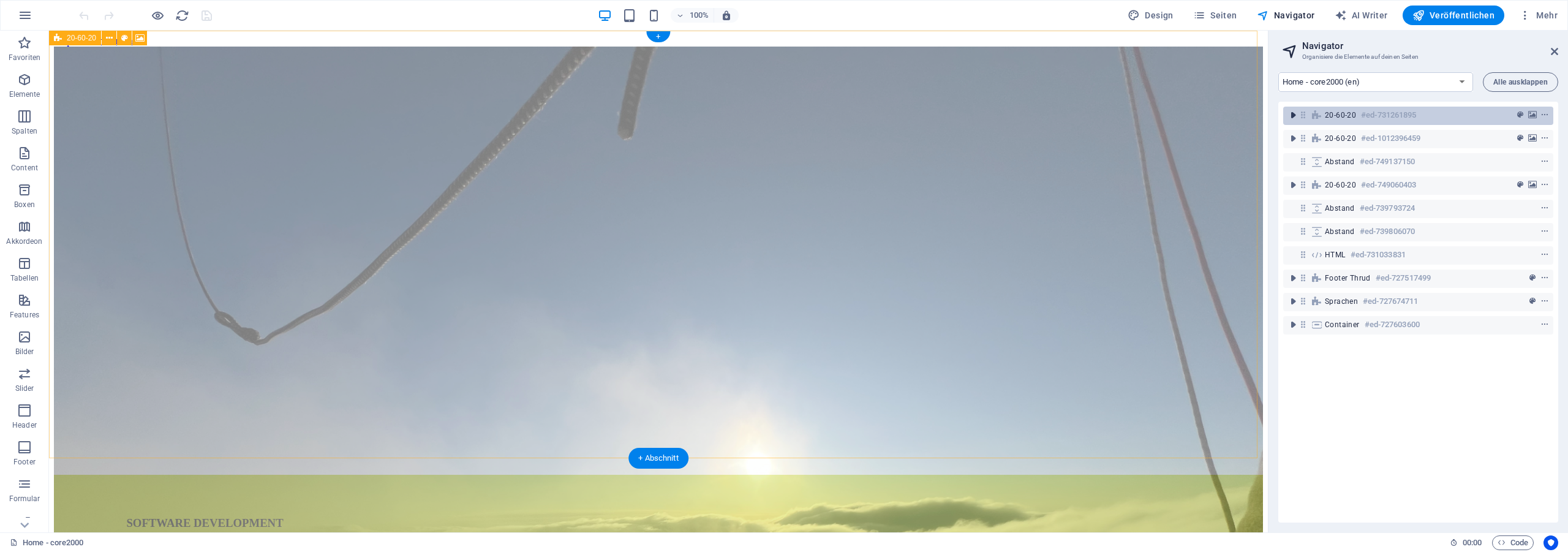
click at [1294, 117] on icon "toggle-expand" at bounding box center [1292, 115] width 13 height 13
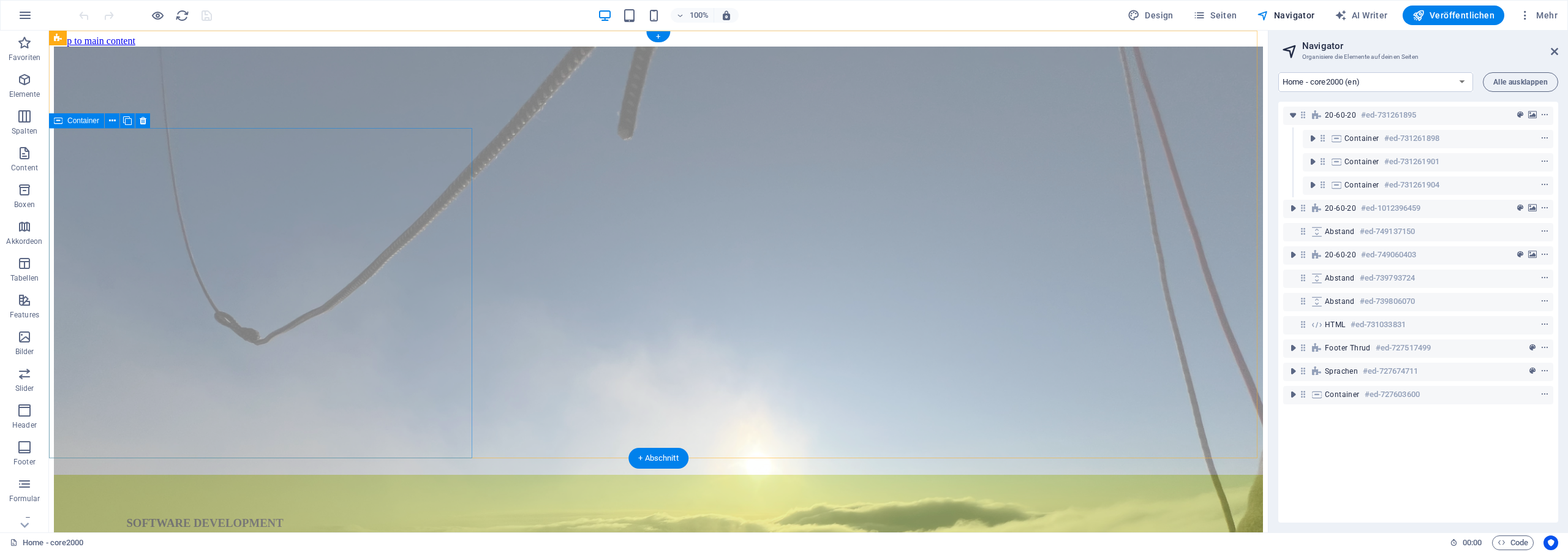
click at [1310, 138] on icon "toggle-expand" at bounding box center [1312, 138] width 13 height 13
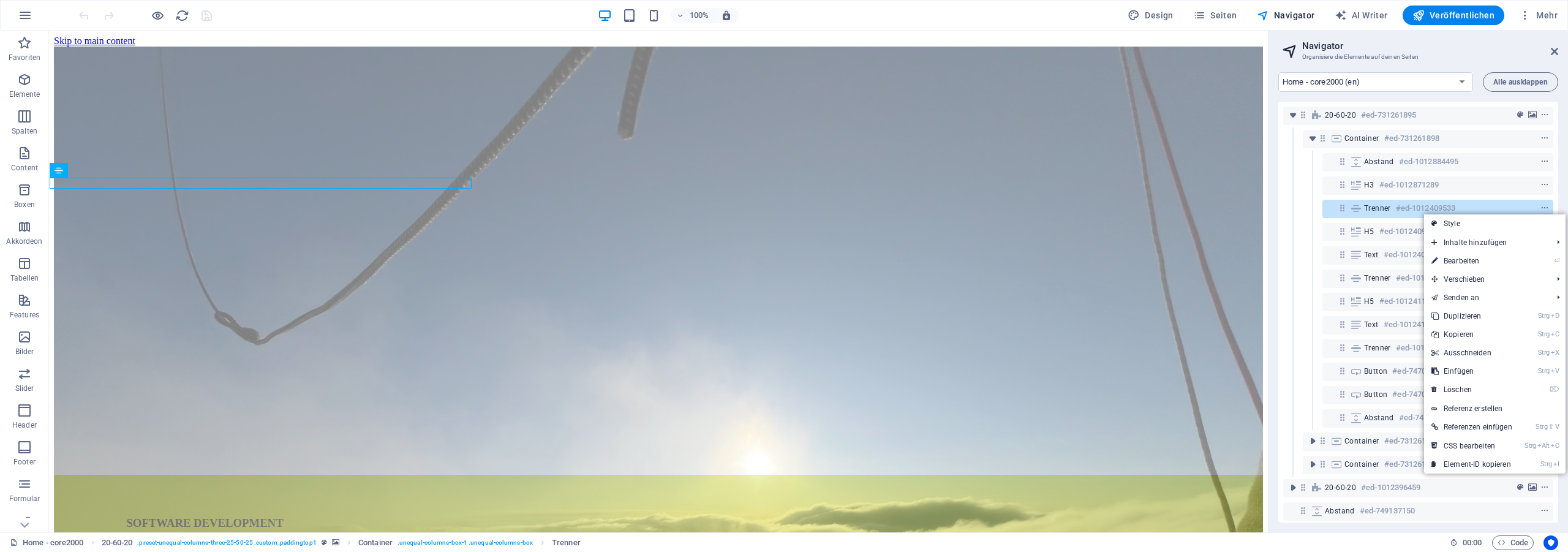
click at [1454, 318] on link "Strg D Duplizieren" at bounding box center [1471, 316] width 95 height 18
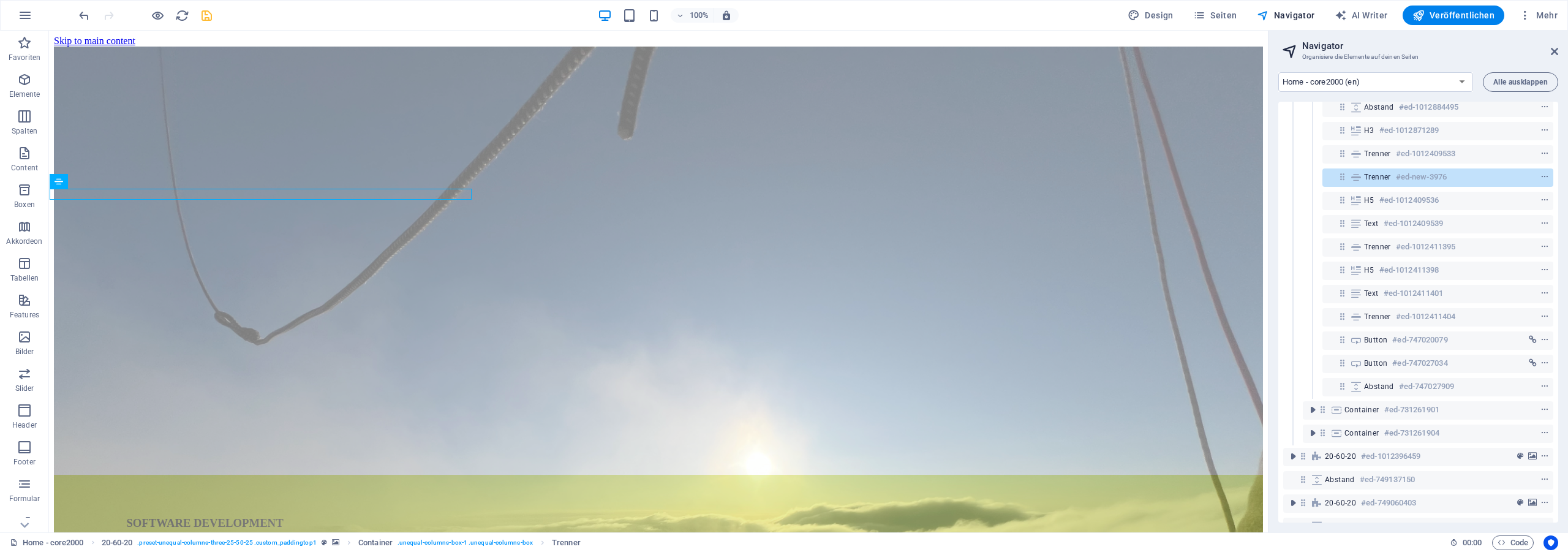
scroll to position [55, 0]
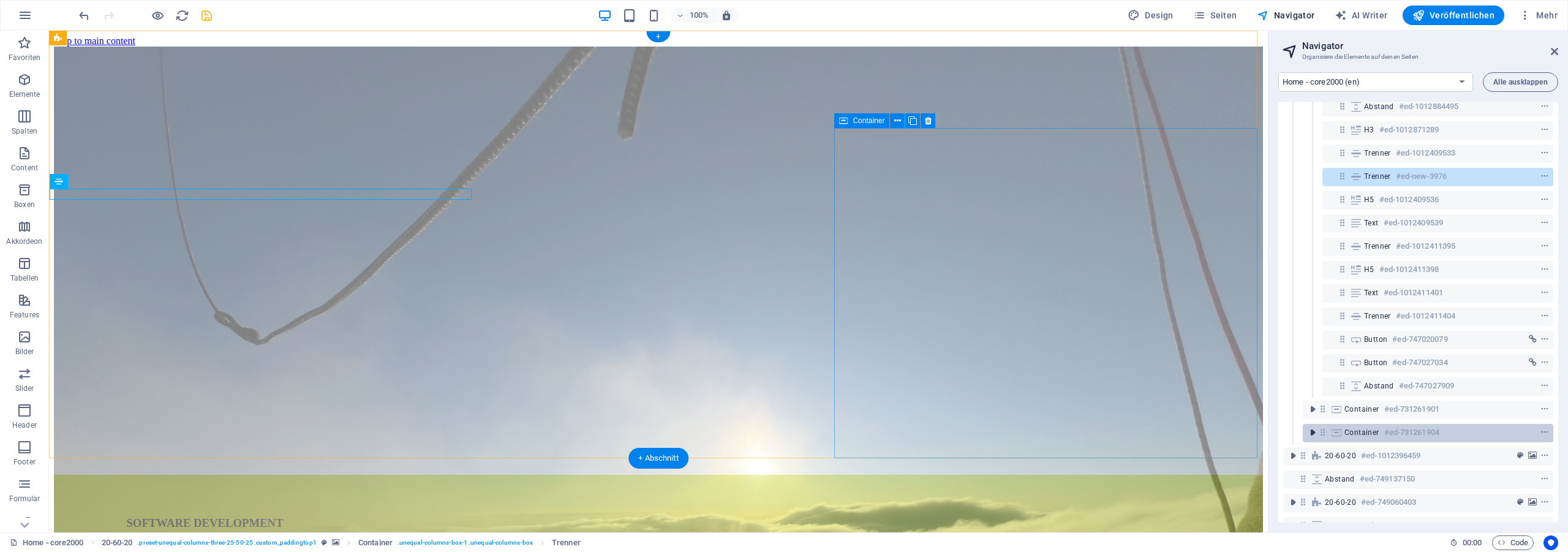
click at [1315, 430] on icon "toggle-expand" at bounding box center [1312, 432] width 13 height 13
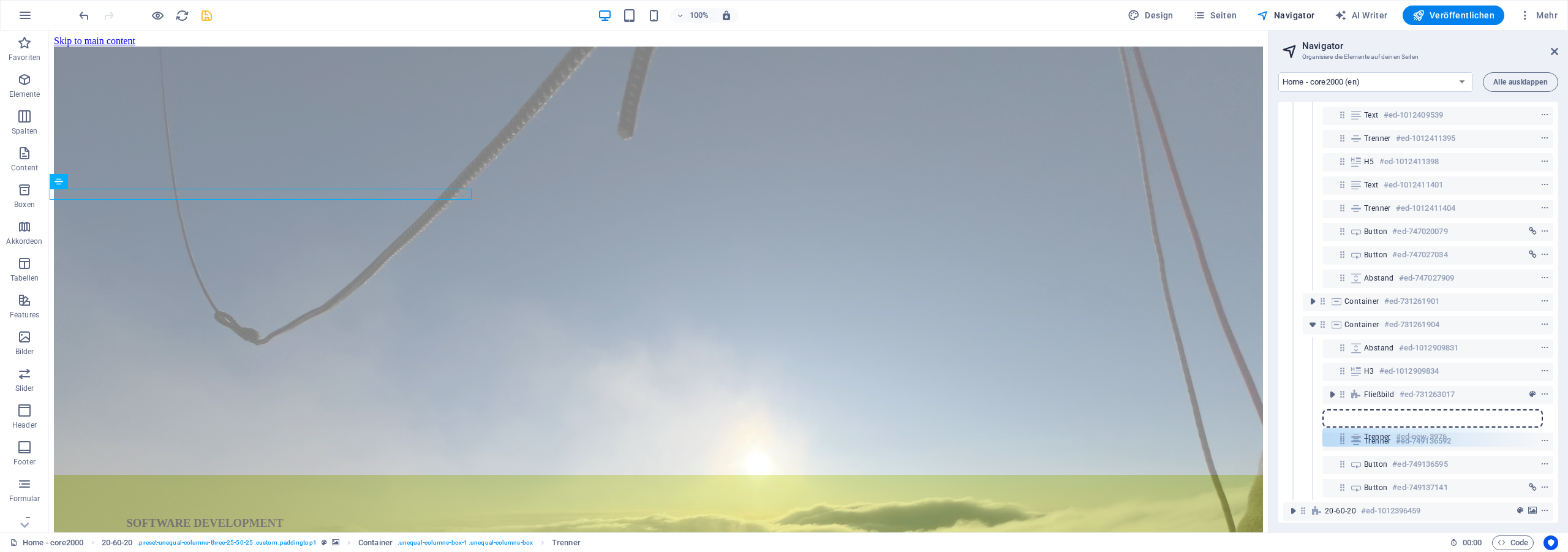
scroll to position [145, 0]
drag, startPoint x: 1340, startPoint y: 124, endPoint x: 1344, endPoint y: 389, distance: 265.0
click at [1344, 389] on div "20-60-20 #ed-731261895 Container #ed-731261898 Abstand #ed-1012884495 H3 #ed-10…" at bounding box center [1417, 312] width 280 height 420
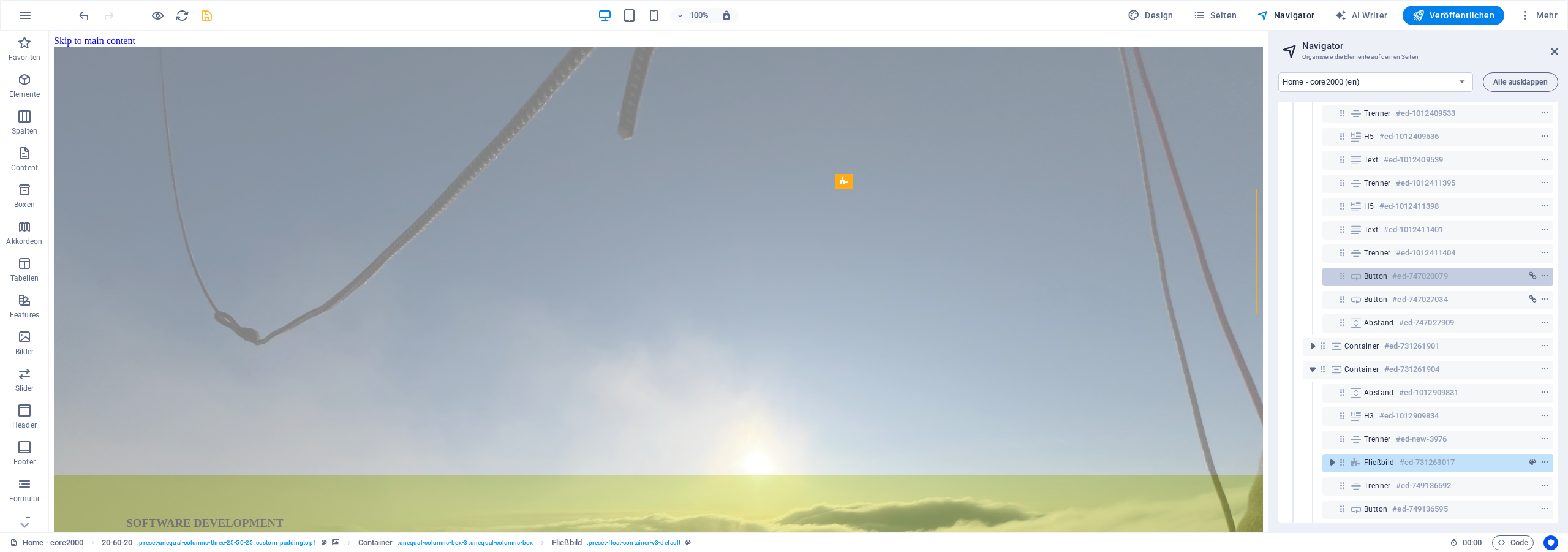
scroll to position [90, 0]
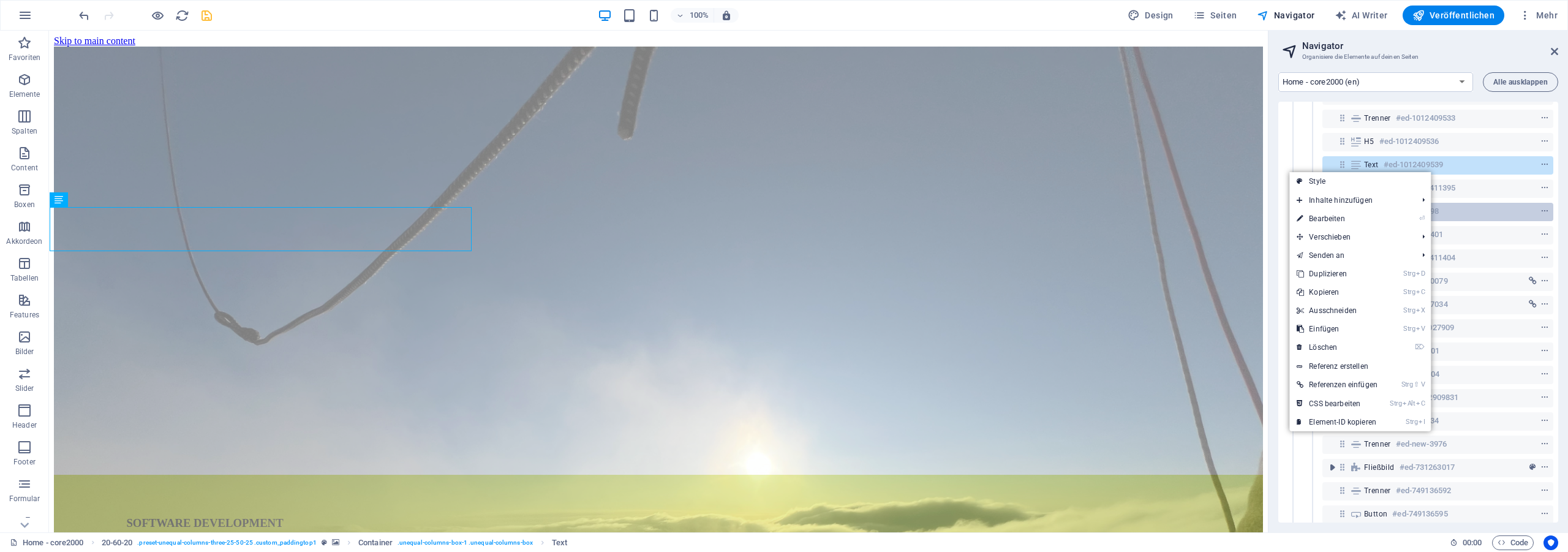
click at [1373, 275] on link "Strg D Duplizieren" at bounding box center [1336, 274] width 95 height 18
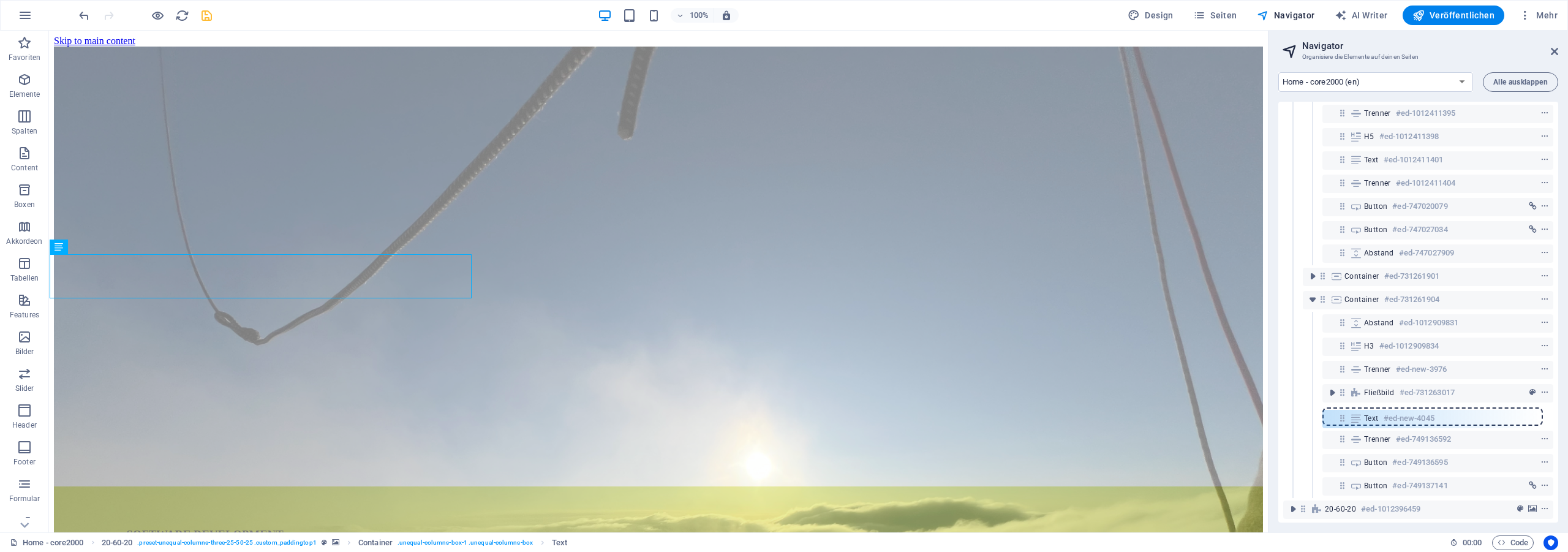
scroll to position [166, 0]
drag, startPoint x: 1344, startPoint y: 136, endPoint x: 1350, endPoint y: 395, distance: 259.1
click at [1350, 395] on div "20-60-20 #ed-731261895 Container #ed-731261898 Abstand #ed-1012884495 H3 #ed-10…" at bounding box center [1417, 312] width 280 height 420
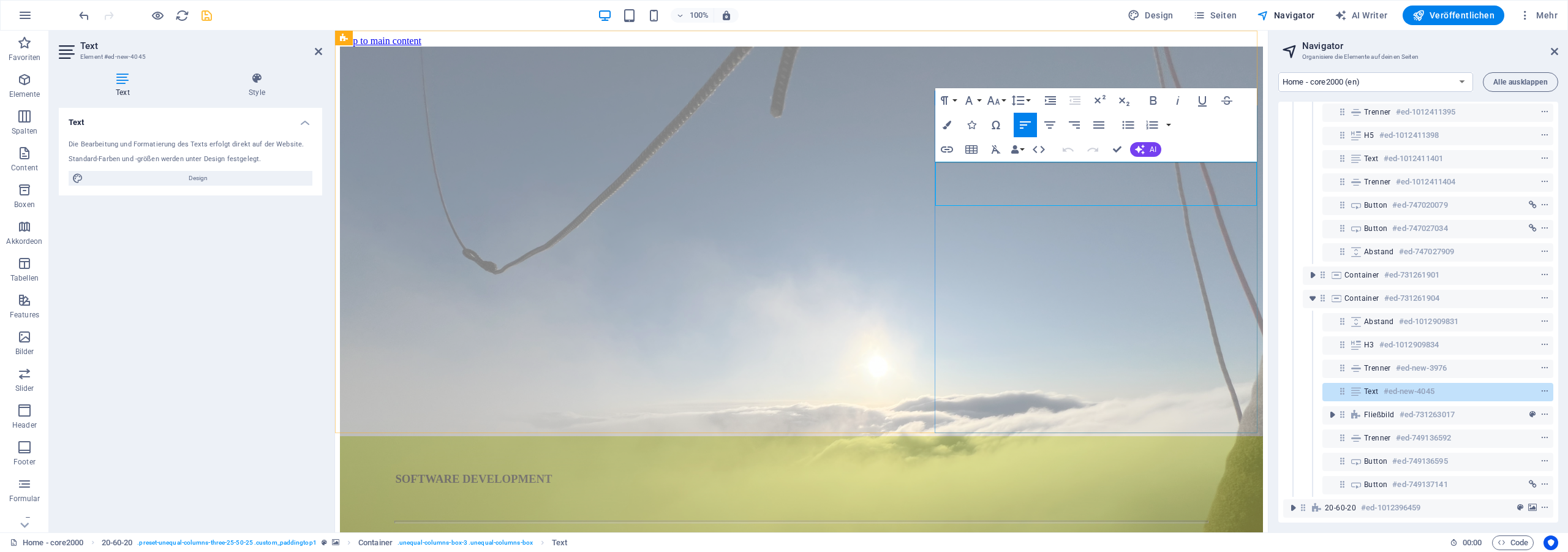
drag, startPoint x: 956, startPoint y: 168, endPoint x: 1164, endPoint y: 197, distance: 210.0
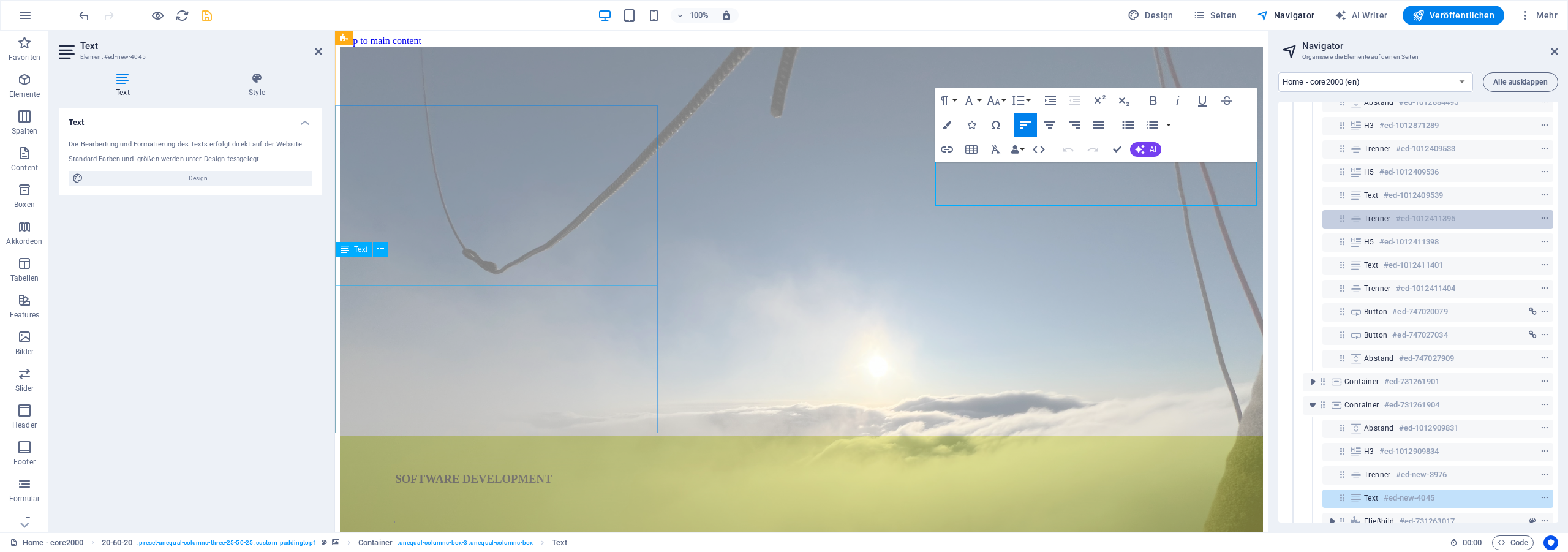
scroll to position [56, 0]
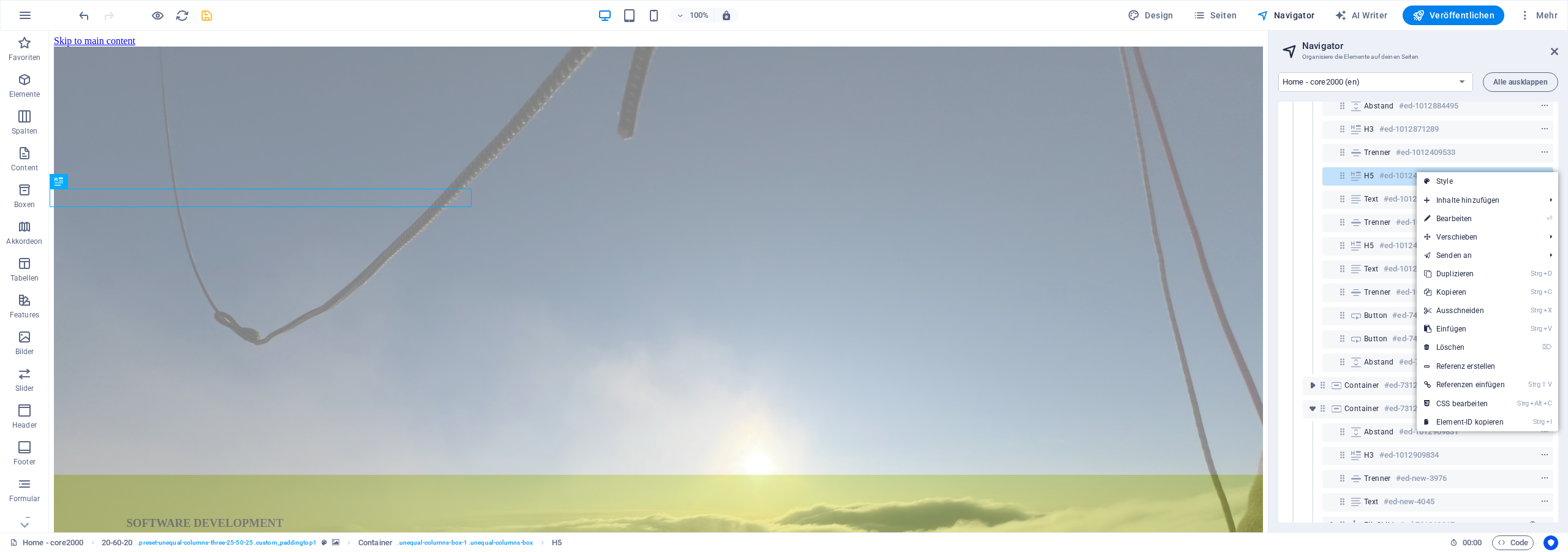
click at [1473, 275] on link "Strg D Duplizieren" at bounding box center [1464, 274] width 95 height 18
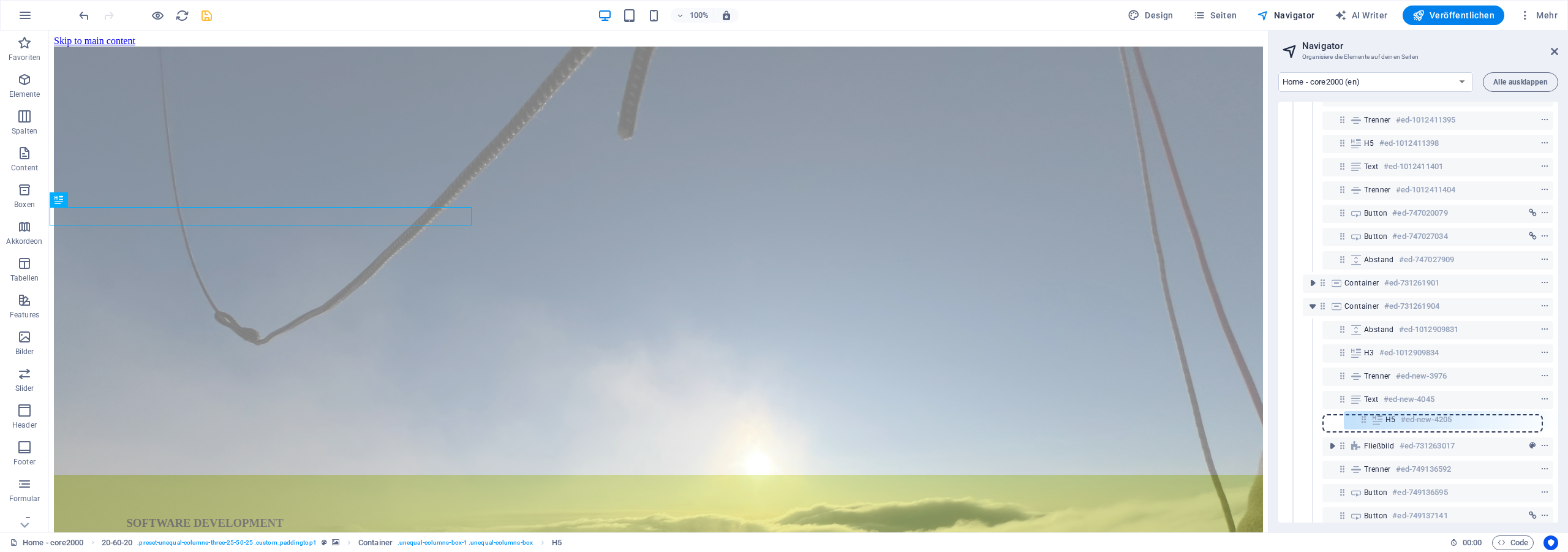
scroll to position [164, 0]
drag, startPoint x: 1340, startPoint y: 146, endPoint x: 1356, endPoint y: 395, distance: 249.5
click at [1356, 395] on div "20-60-20 #ed-731261895 Container #ed-731261898 Abstand #ed-1012884495 H3 #ed-10…" at bounding box center [1417, 312] width 280 height 420
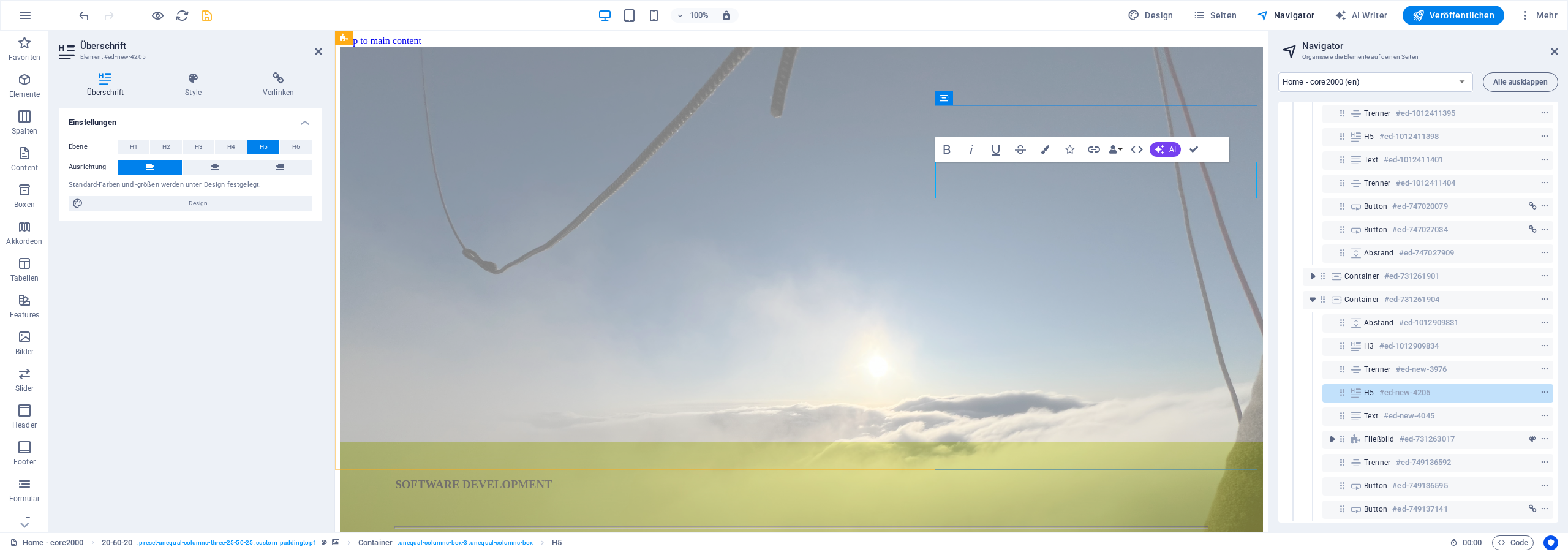
drag, startPoint x: 967, startPoint y: 207, endPoint x: 1186, endPoint y: 240, distance: 221.5
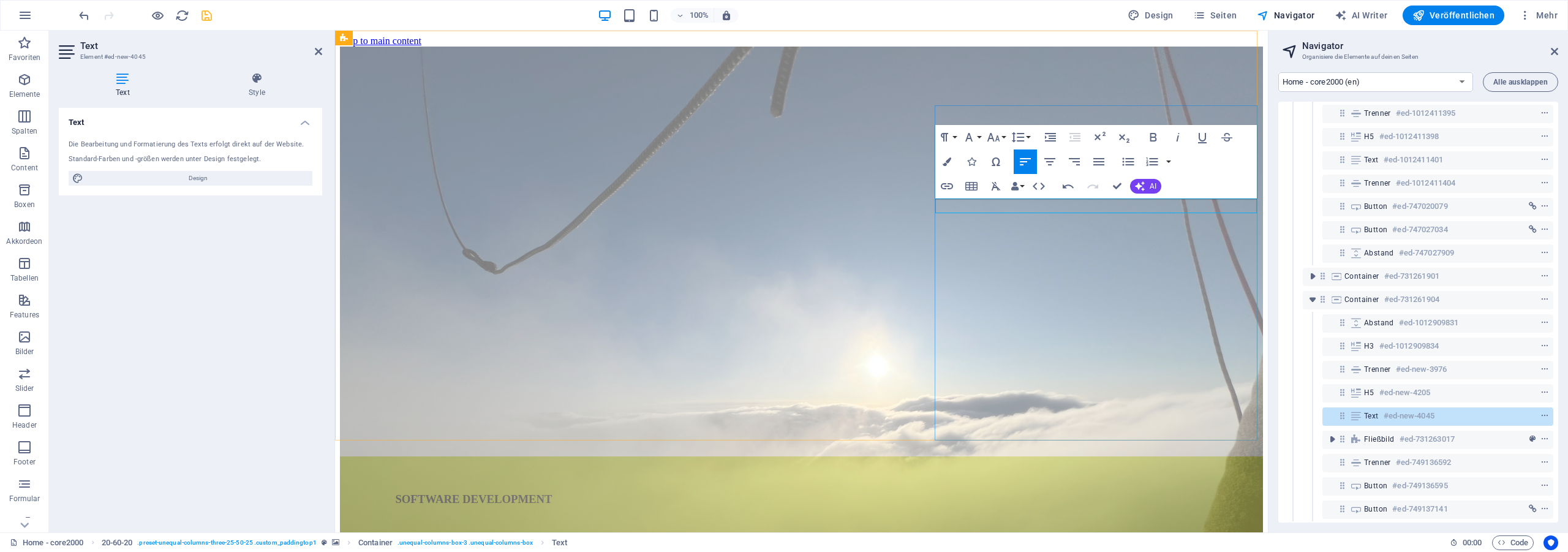
click at [1442, 411] on div "Text #ed-new-4045" at bounding box center [1428, 416] width 128 height 14
click at [1448, 398] on div "H5 #ed-new-4205" at bounding box center [1428, 392] width 128 height 14
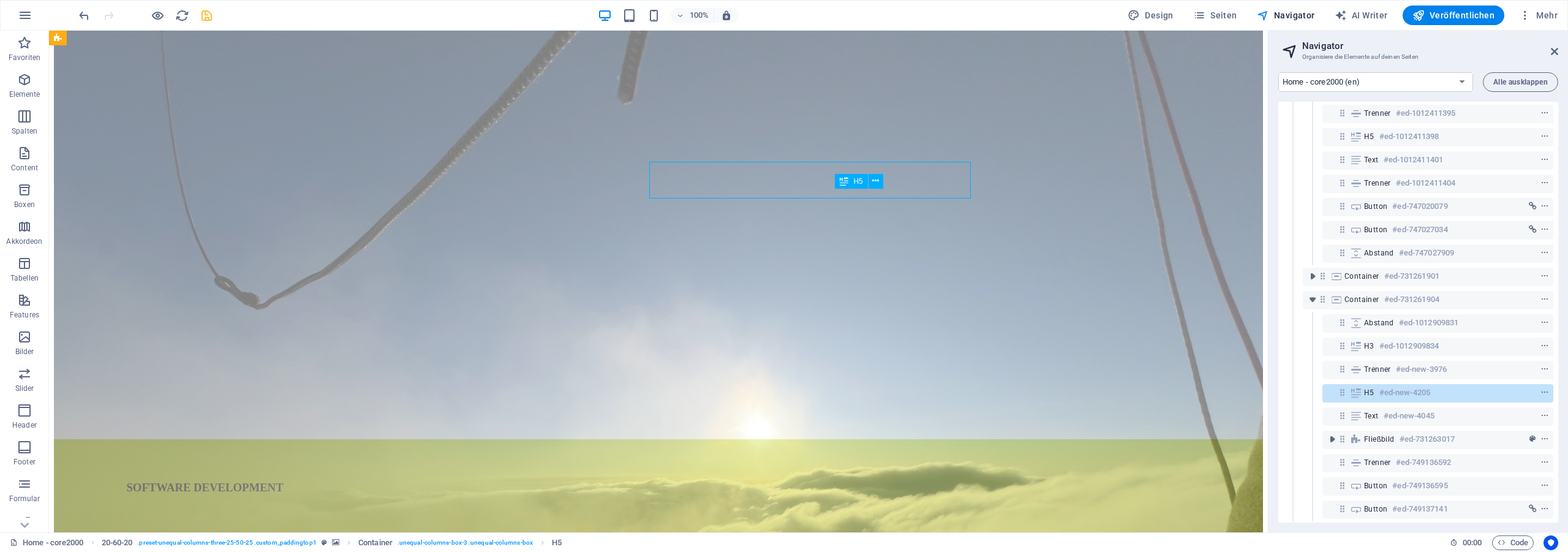
scroll to position [63, 0]
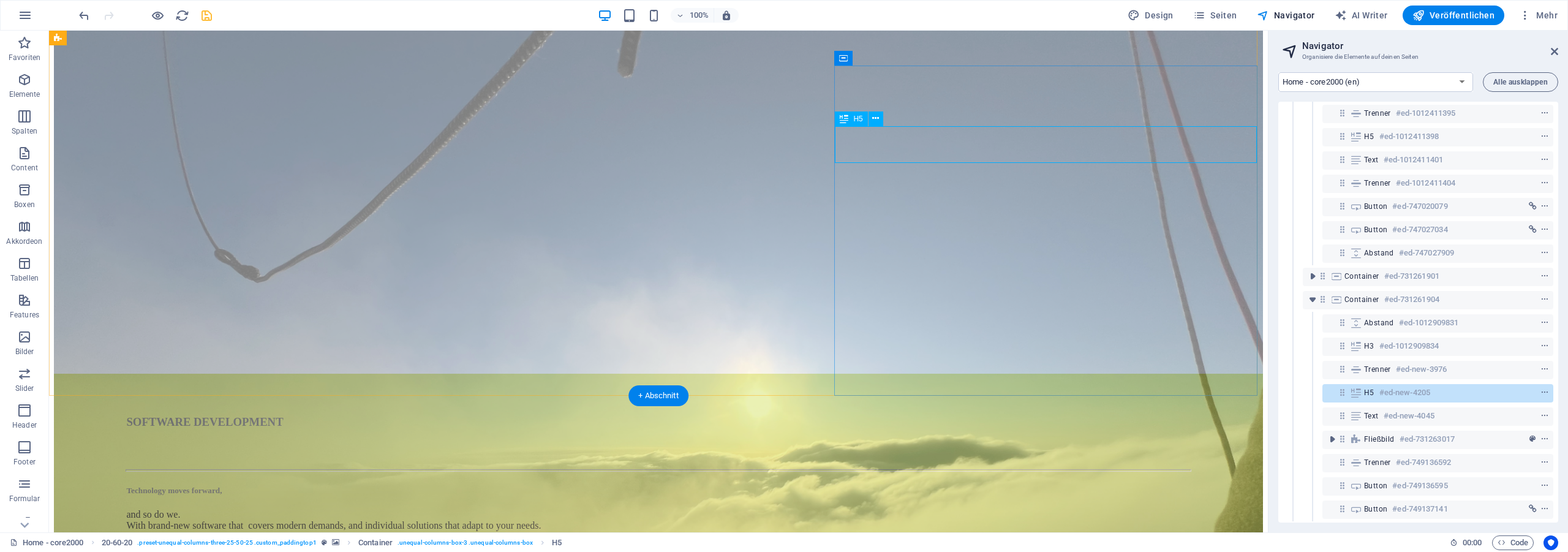
drag, startPoint x: 698, startPoint y: 128, endPoint x: 746, endPoint y: 127, distance: 48.0
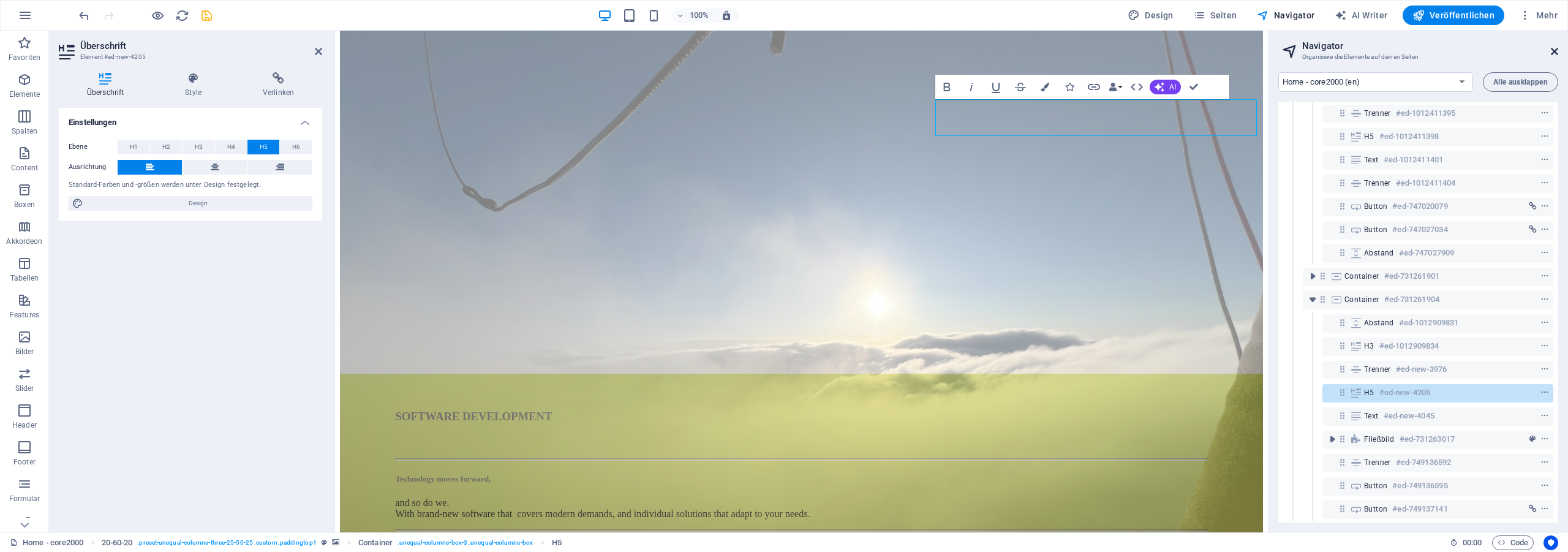
drag, startPoint x: 1552, startPoint y: 50, endPoint x: 854, endPoint y: 154, distance: 705.7
click at [1552, 50] on icon at bounding box center [1554, 51] width 7 height 10
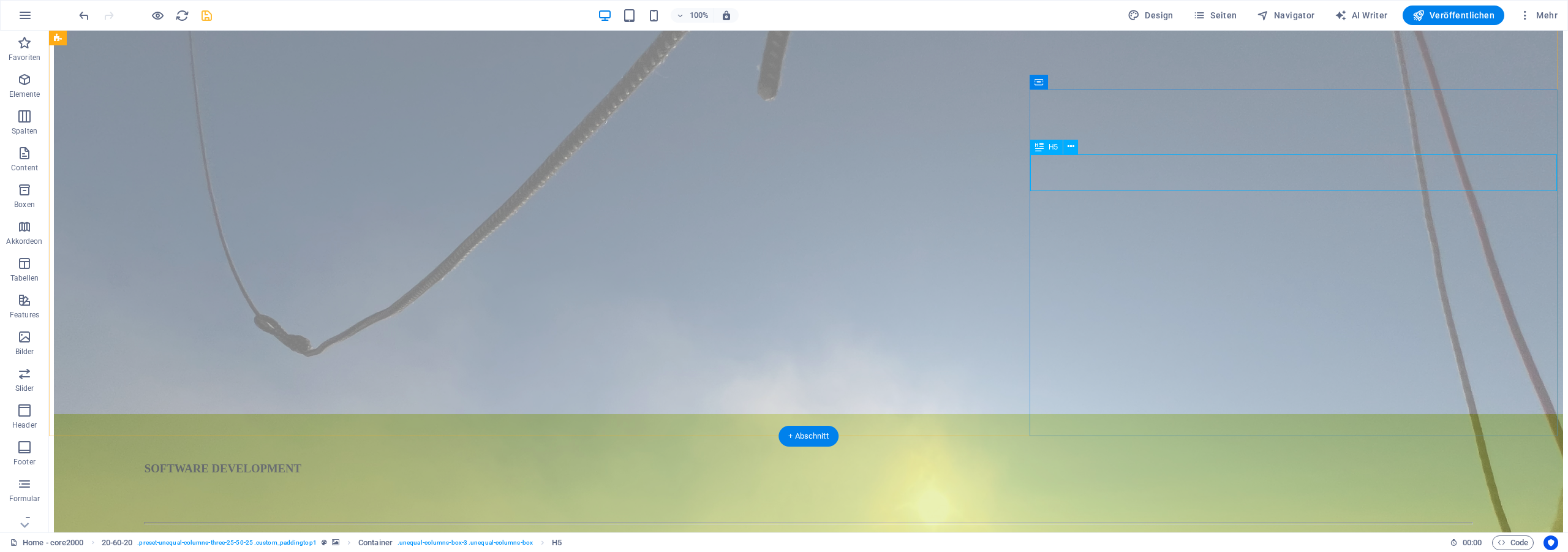
drag, startPoint x: 898, startPoint y: 151, endPoint x: 915, endPoint y: 151, distance: 17.0
drag, startPoint x: 920, startPoint y: 153, endPoint x: 905, endPoint y: 154, distance: 15.0
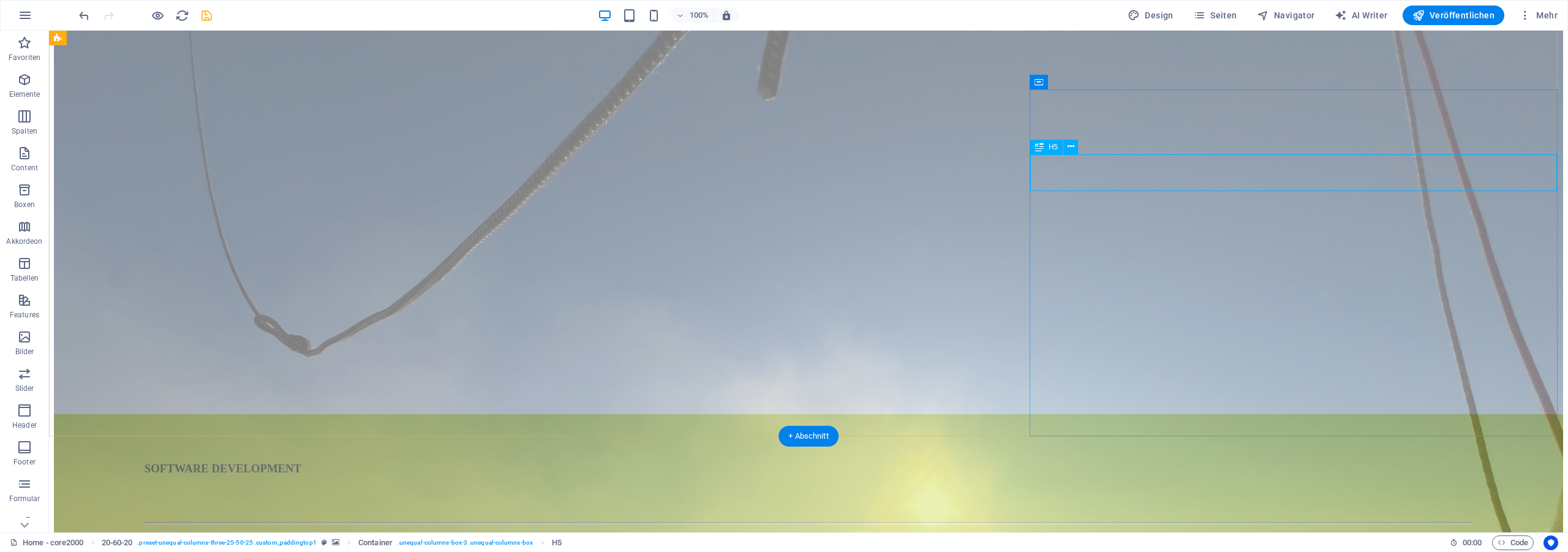
drag, startPoint x: 919, startPoint y: 154, endPoint x: 873, endPoint y: 157, distance: 46.1
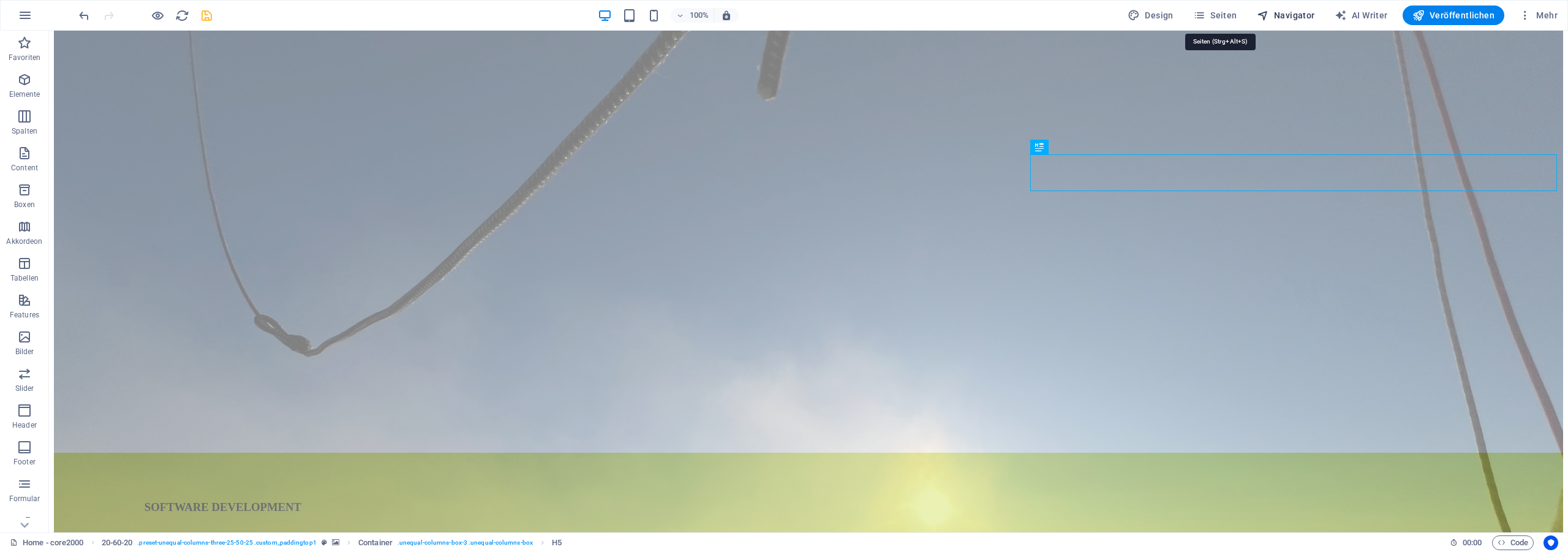
click at [1296, 19] on span "Navigator" at bounding box center [1286, 15] width 58 height 13
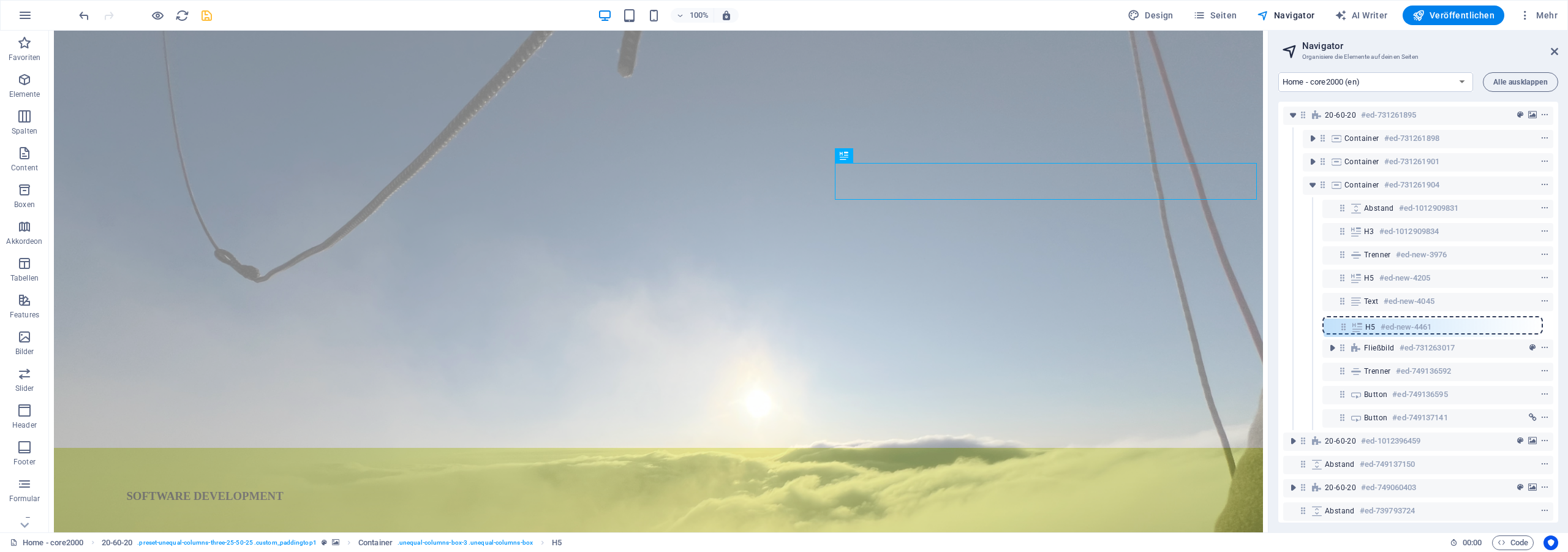
drag, startPoint x: 1340, startPoint y: 299, endPoint x: 1342, endPoint y: 329, distance: 30.1
click at [1342, 329] on div "20-60-20 #ed-731261895 Container #ed-731261898 Container #ed-731261901 Containe…" at bounding box center [1417, 312] width 280 height 420
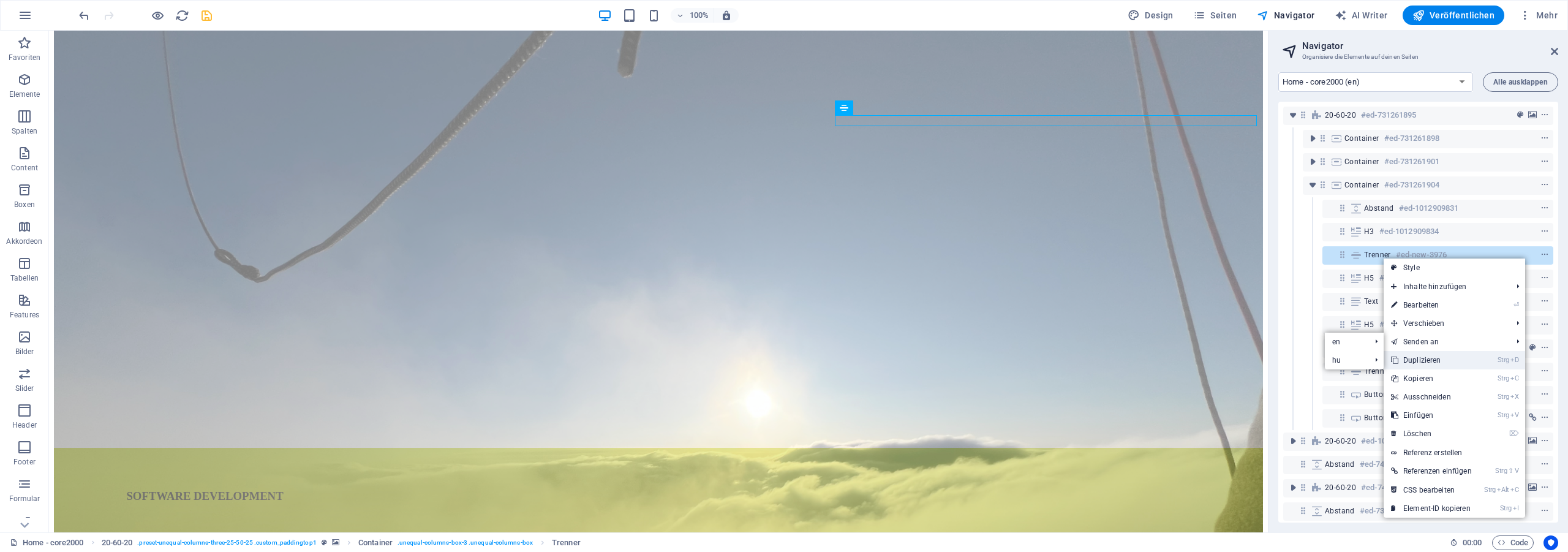
click at [1432, 358] on link "Strg D Duplizieren" at bounding box center [1431, 360] width 95 height 18
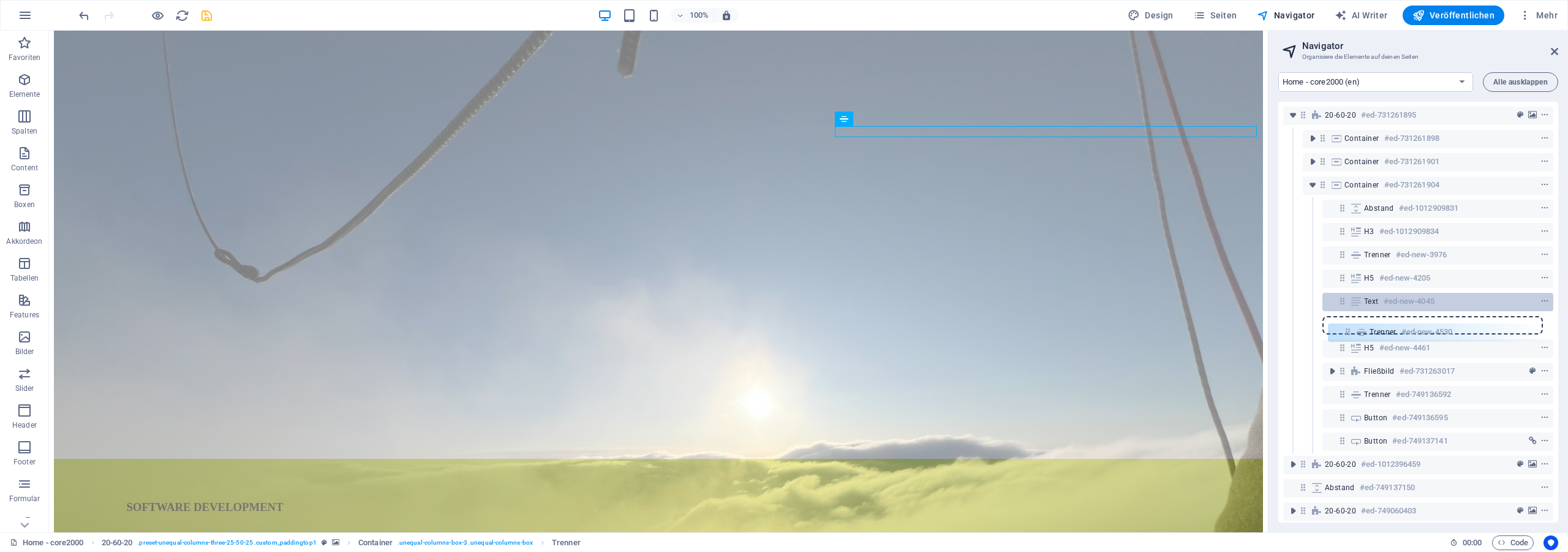
drag, startPoint x: 1343, startPoint y: 278, endPoint x: 1348, endPoint y: 323, distance: 45.3
click at [1348, 335] on div "20-60-20 #ed-731261895 Container #ed-731261898 Container #ed-731261901 Containe…" at bounding box center [1417, 312] width 280 height 420
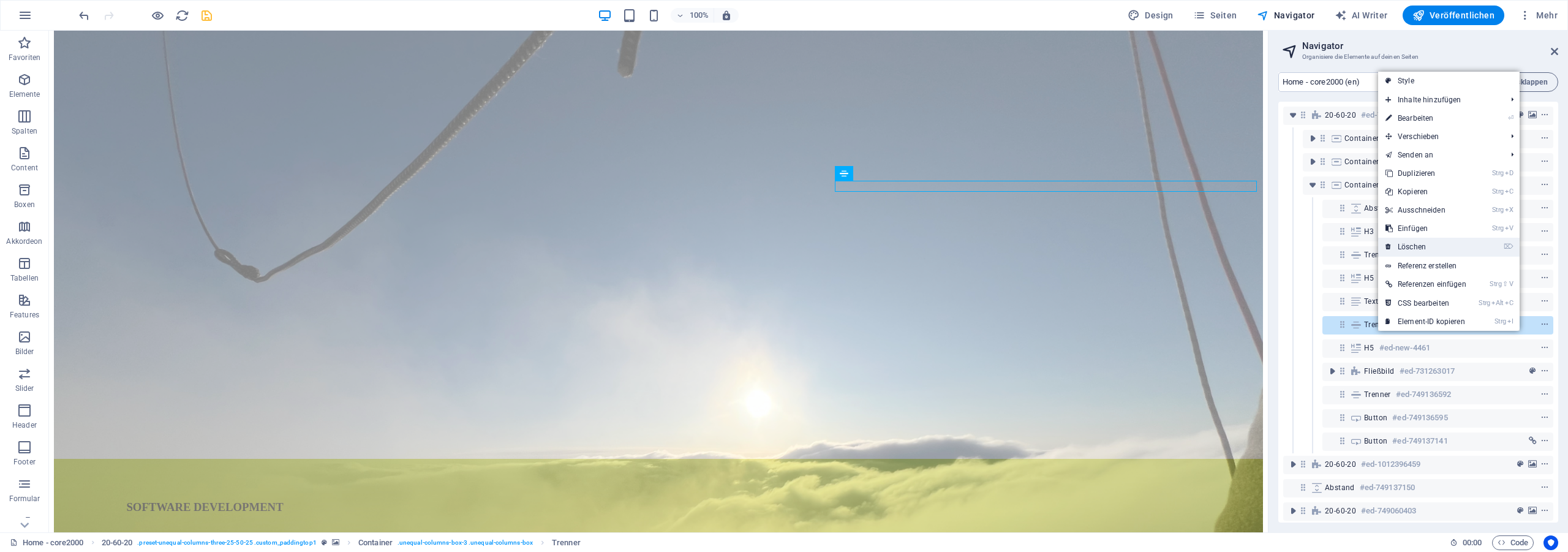
click at [1425, 243] on link "⌦ Löschen" at bounding box center [1425, 247] width 95 height 18
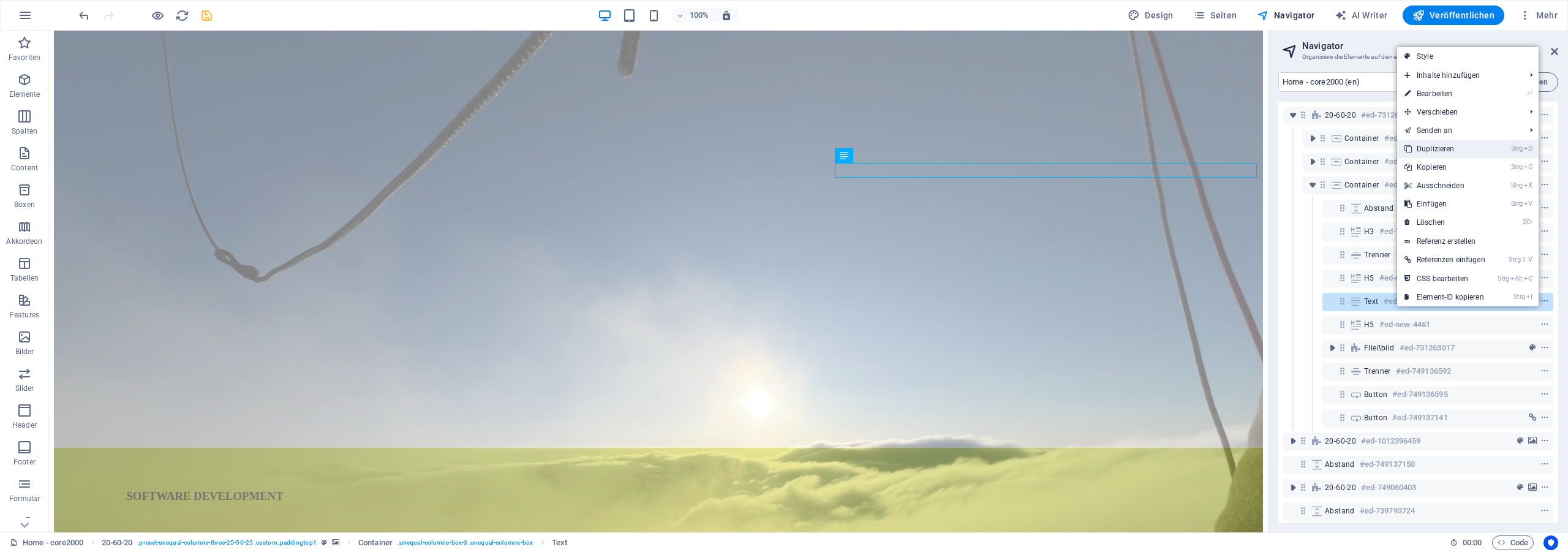
click at [1465, 151] on link "Strg D Duplizieren" at bounding box center [1444, 149] width 95 height 18
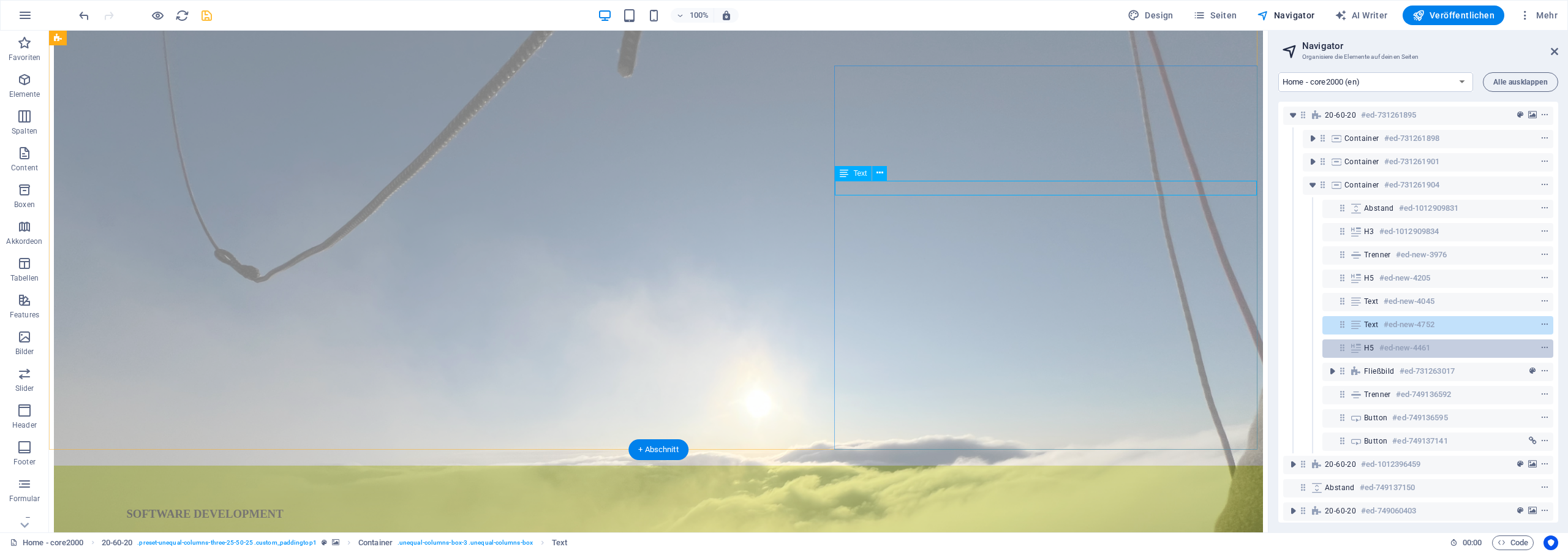
click at [1340, 351] on div "20-60-20 #ed-731261895 Container #ed-731261898 Container #ed-731261901 Containe…" at bounding box center [1417, 312] width 280 height 420
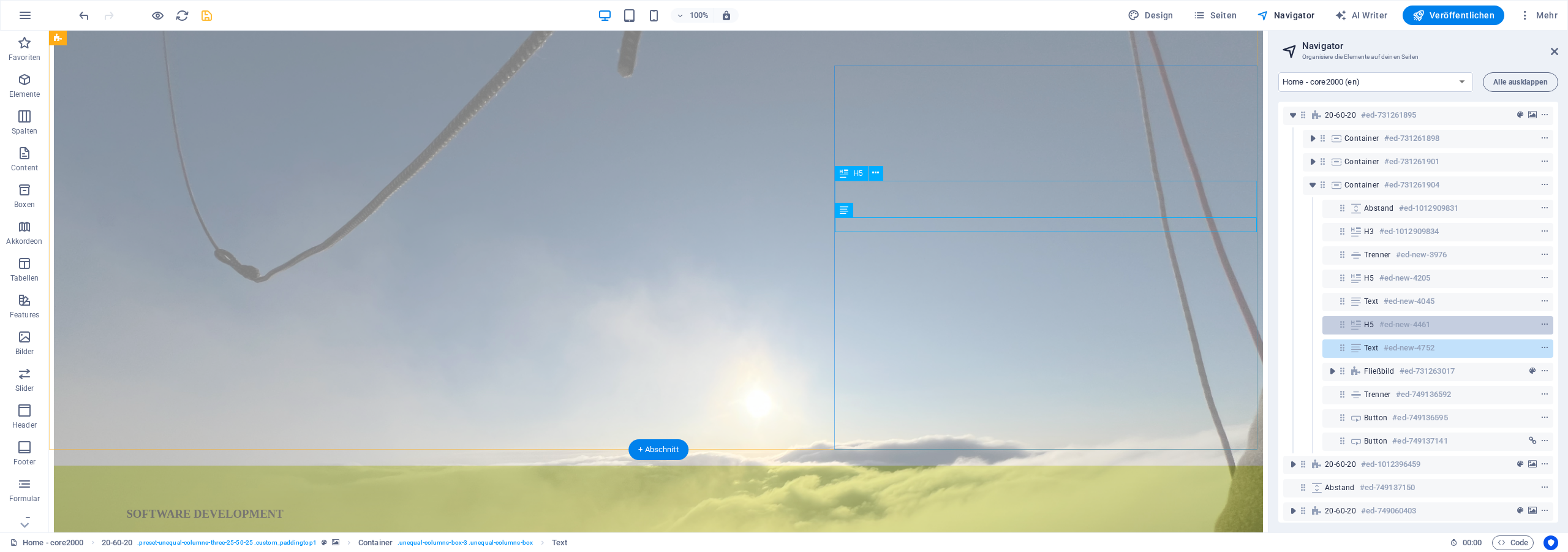
click at [1402, 326] on h6 "#ed-new-4461" at bounding box center [1404, 324] width 51 height 14
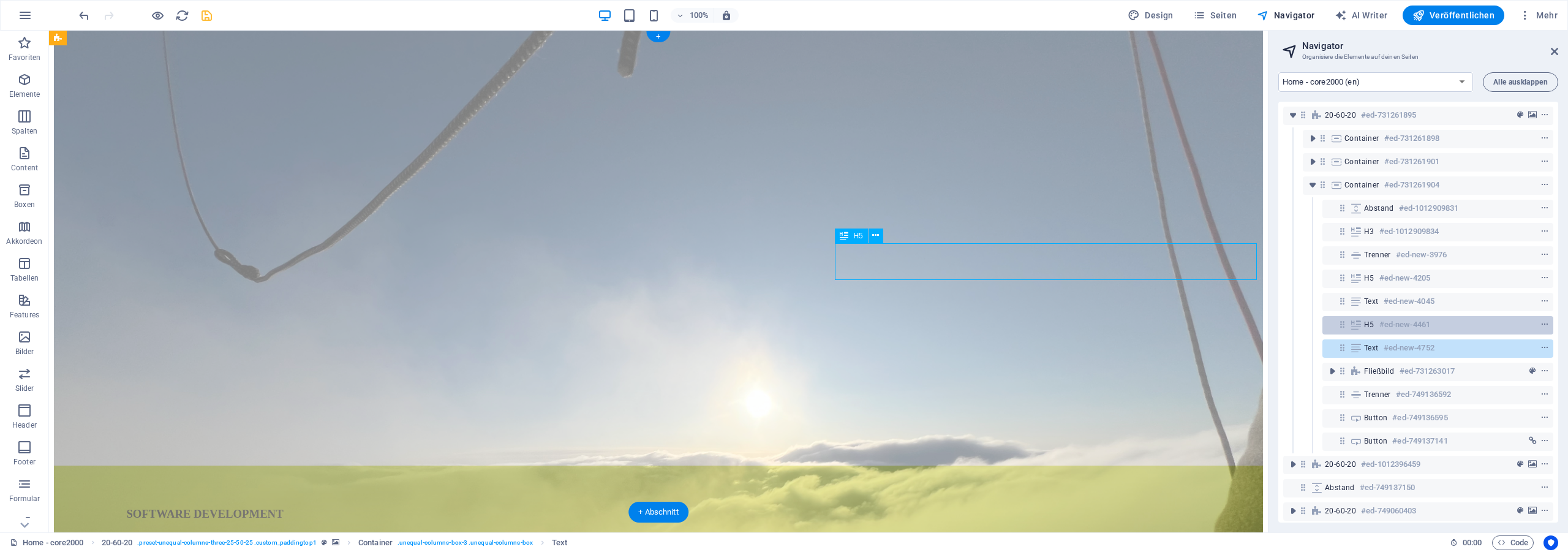
scroll to position [0, 0]
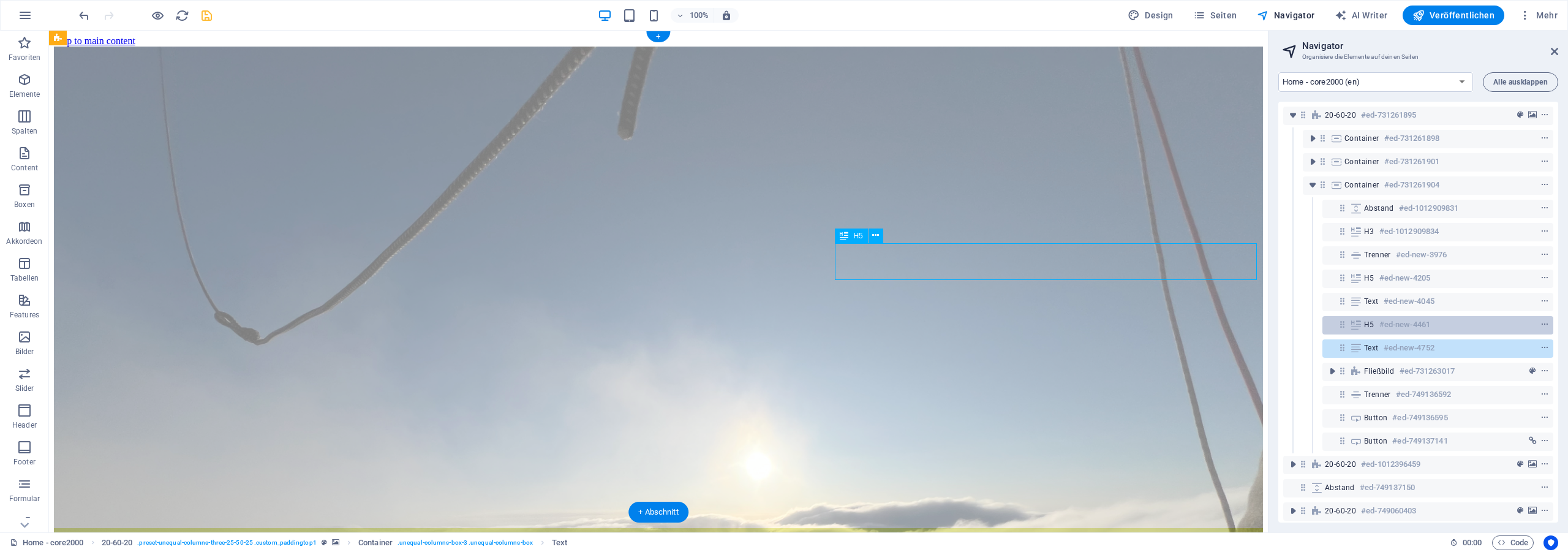
click at [1402, 326] on h6 "#ed-new-4461" at bounding box center [1404, 324] width 51 height 14
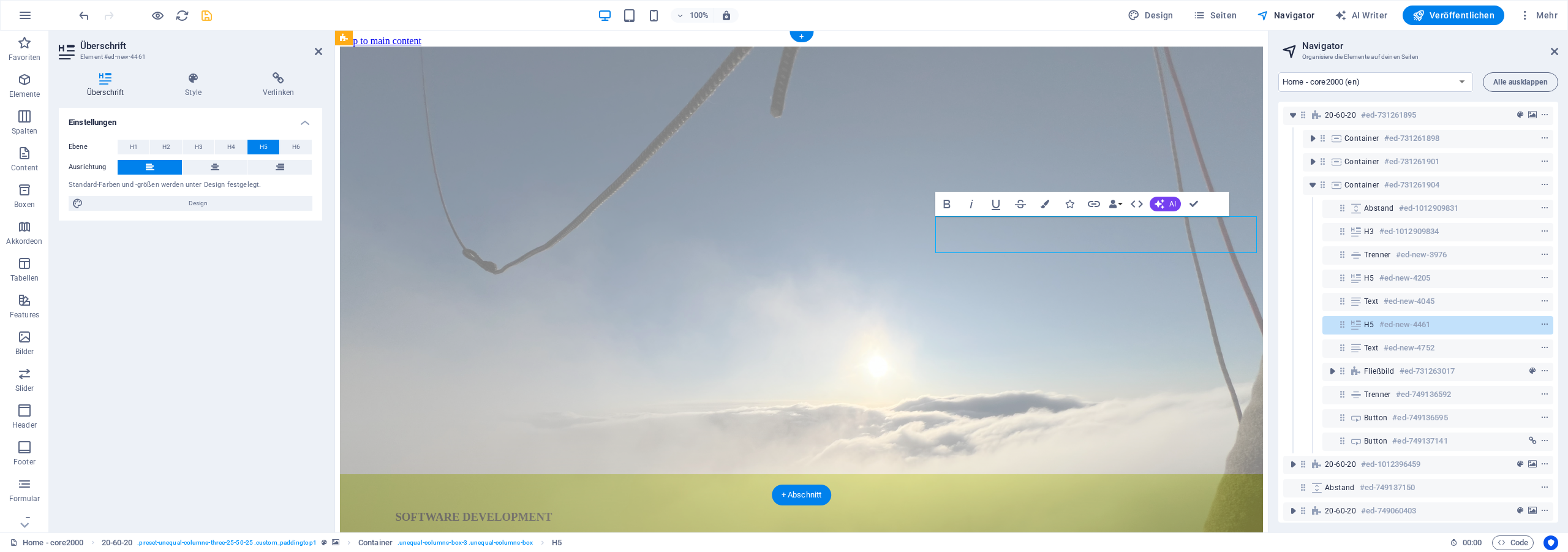
drag, startPoint x: 1135, startPoint y: 244, endPoint x: 957, endPoint y: 227, distance: 178.8
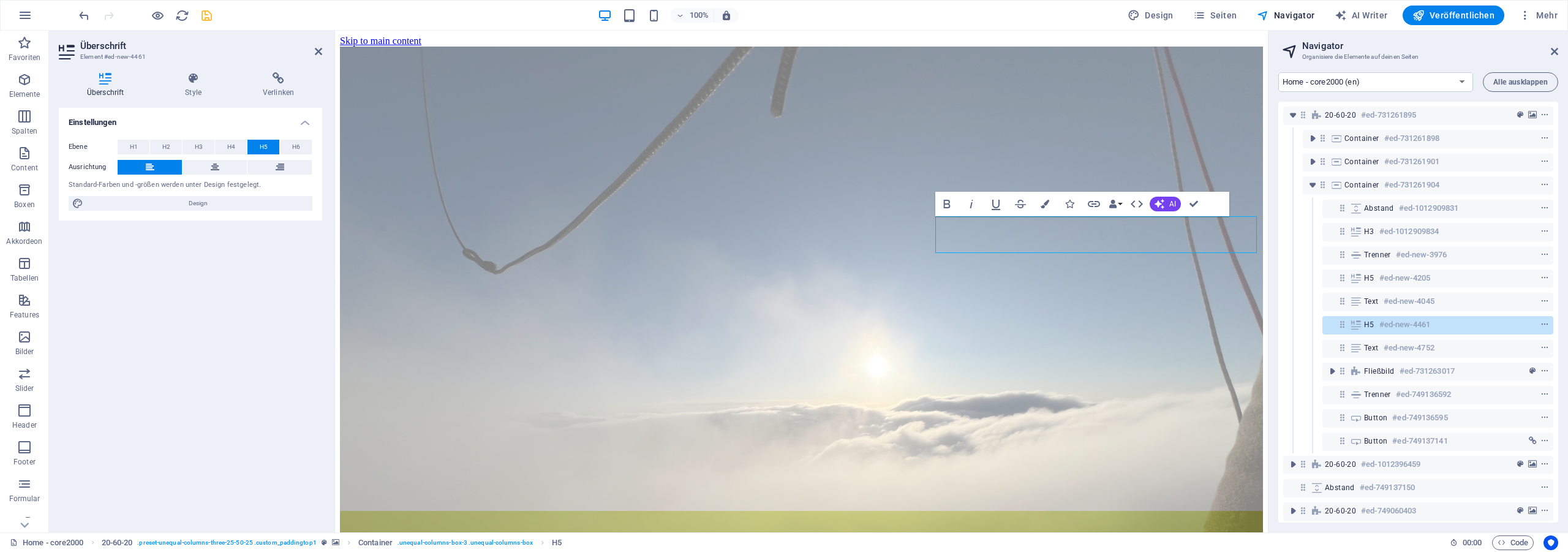
drag, startPoint x: 955, startPoint y: 244, endPoint x: 1311, endPoint y: 263, distance: 356.5
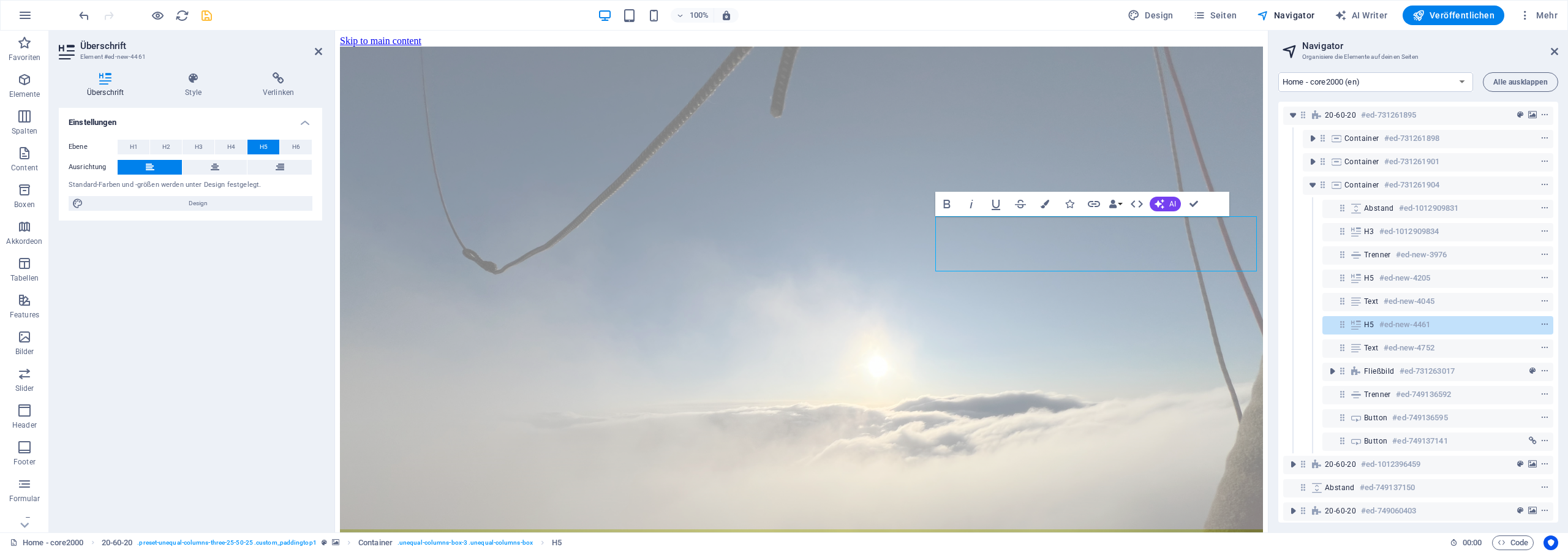
click at [1411, 344] on h6 "#ed-new-4752" at bounding box center [1409, 347] width 51 height 14
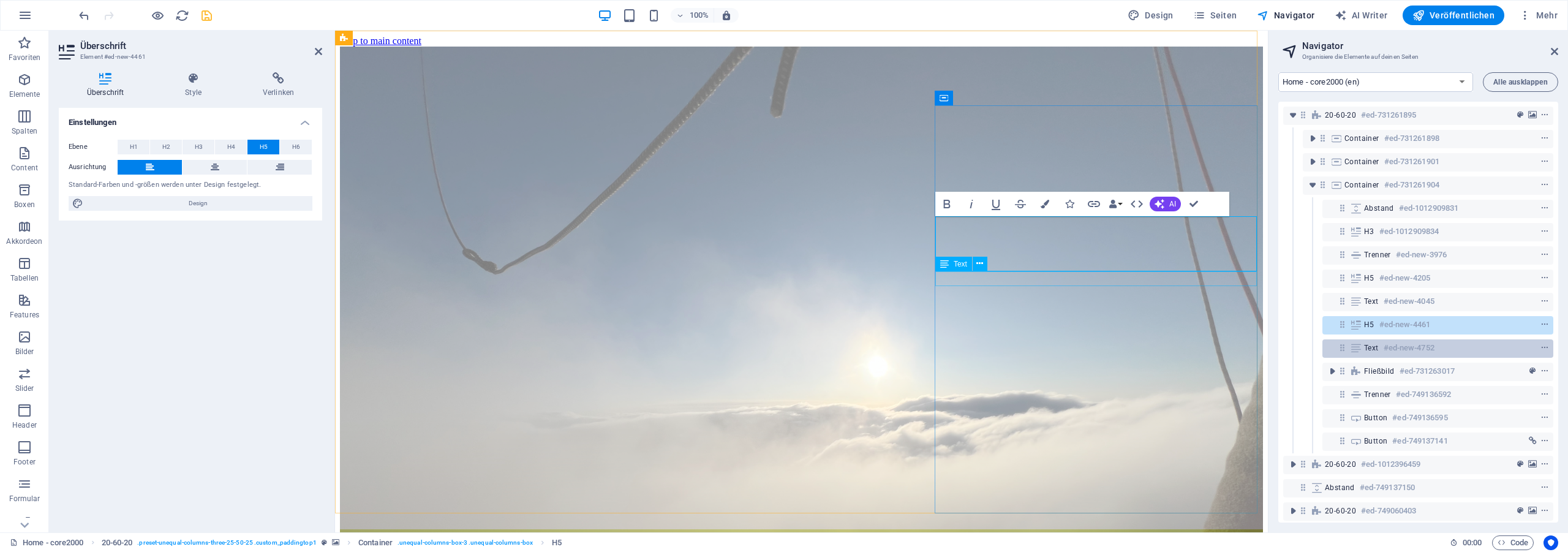
click at [1411, 344] on h6 "#ed-new-4752" at bounding box center [1409, 347] width 51 height 14
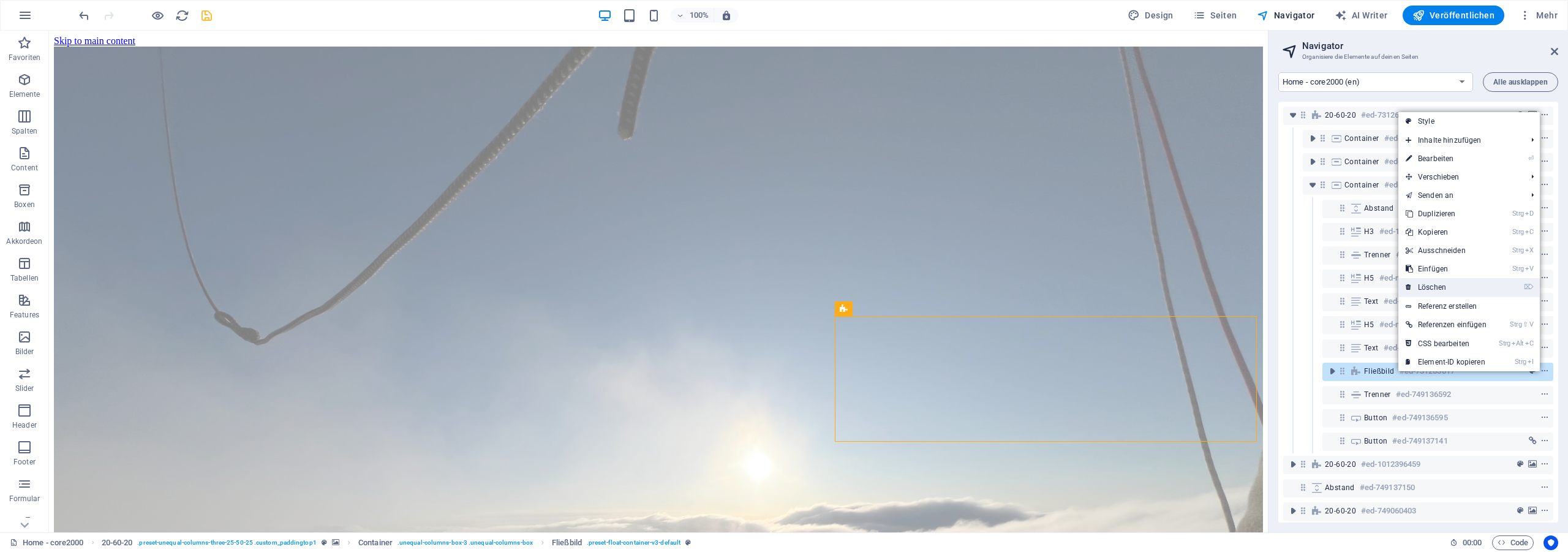
click at [1469, 286] on link "⌦ Löschen" at bounding box center [1446, 288] width 95 height 18
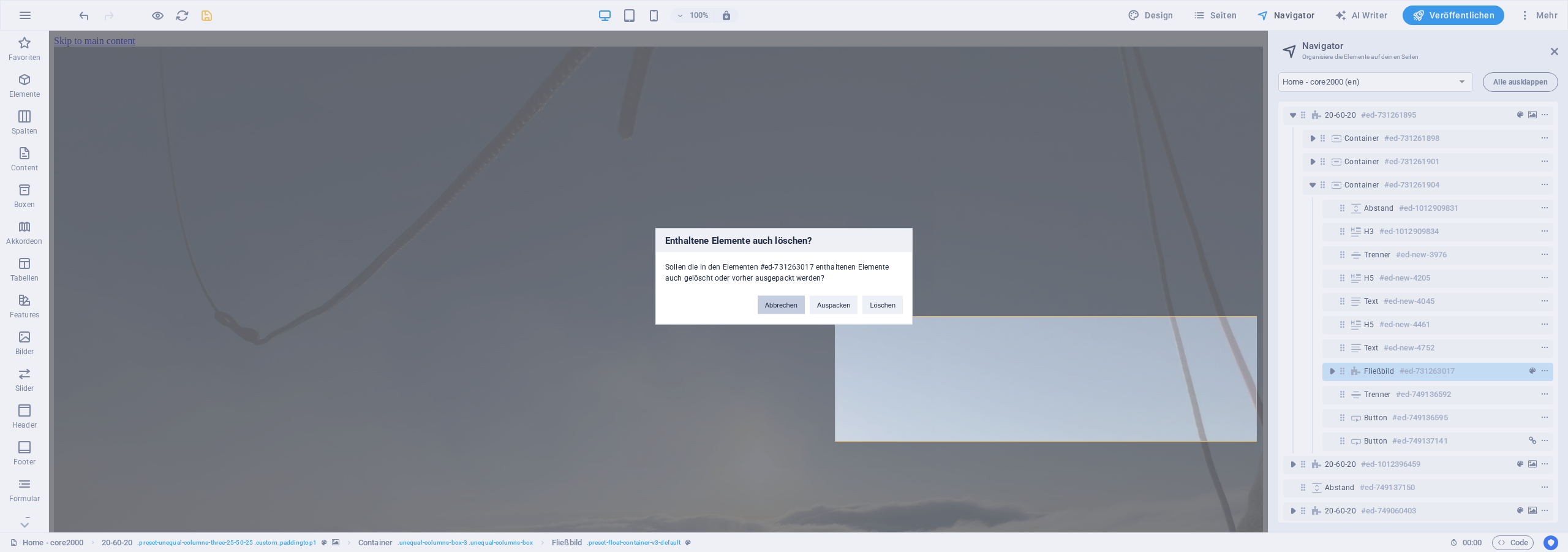
click at [778, 303] on button "Abbrechen" at bounding box center [781, 305] width 47 height 18
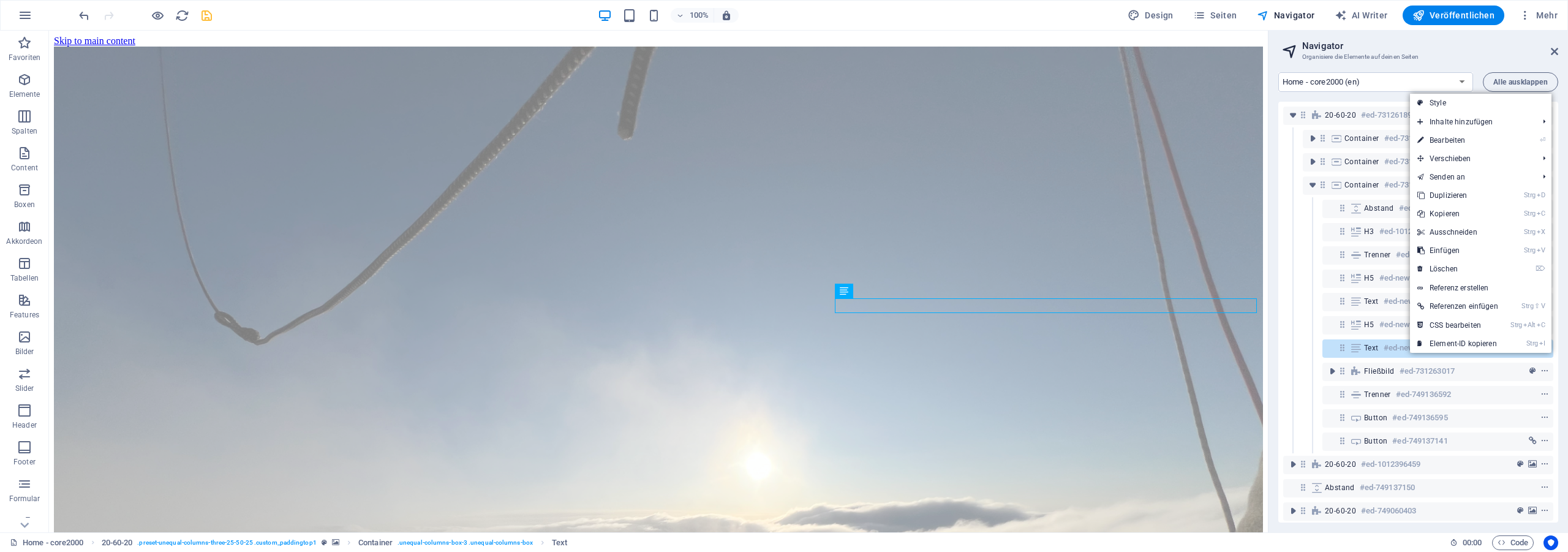
click at [1473, 199] on link "Strg D Duplizieren" at bounding box center [1457, 195] width 95 height 18
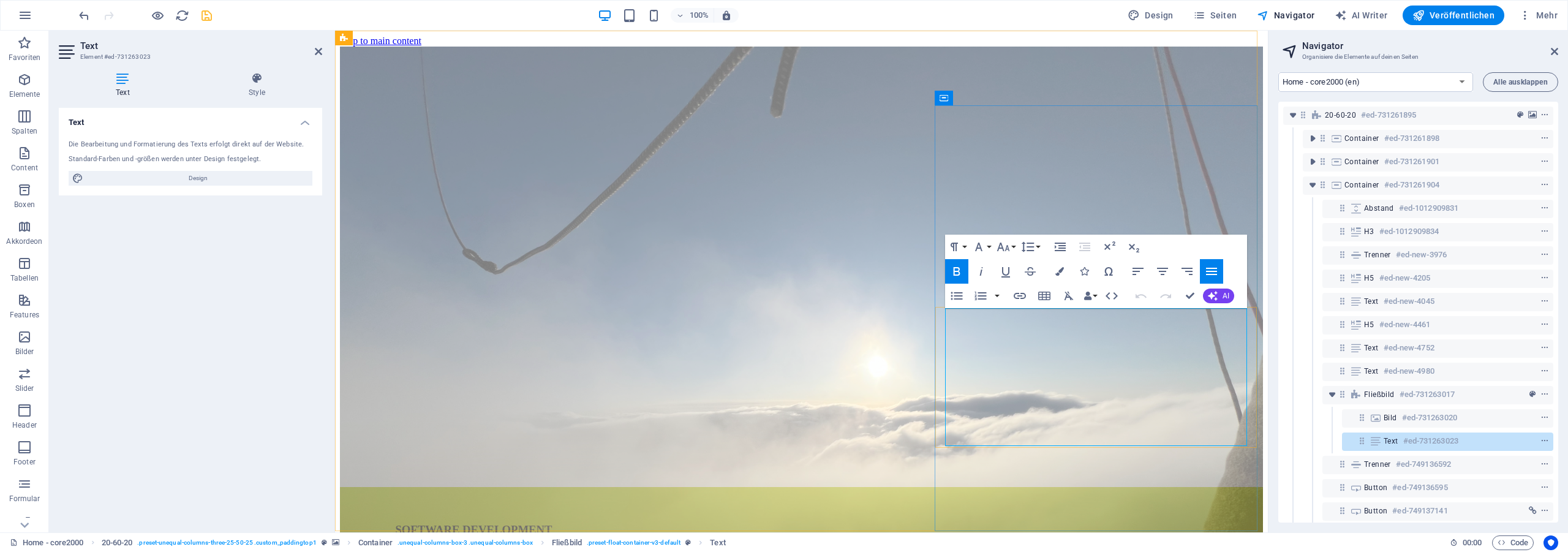
drag, startPoint x: 959, startPoint y: 438, endPoint x: 1148, endPoint y: 438, distance: 189.0
copy p "Multiple platforms, multiple operating systems"
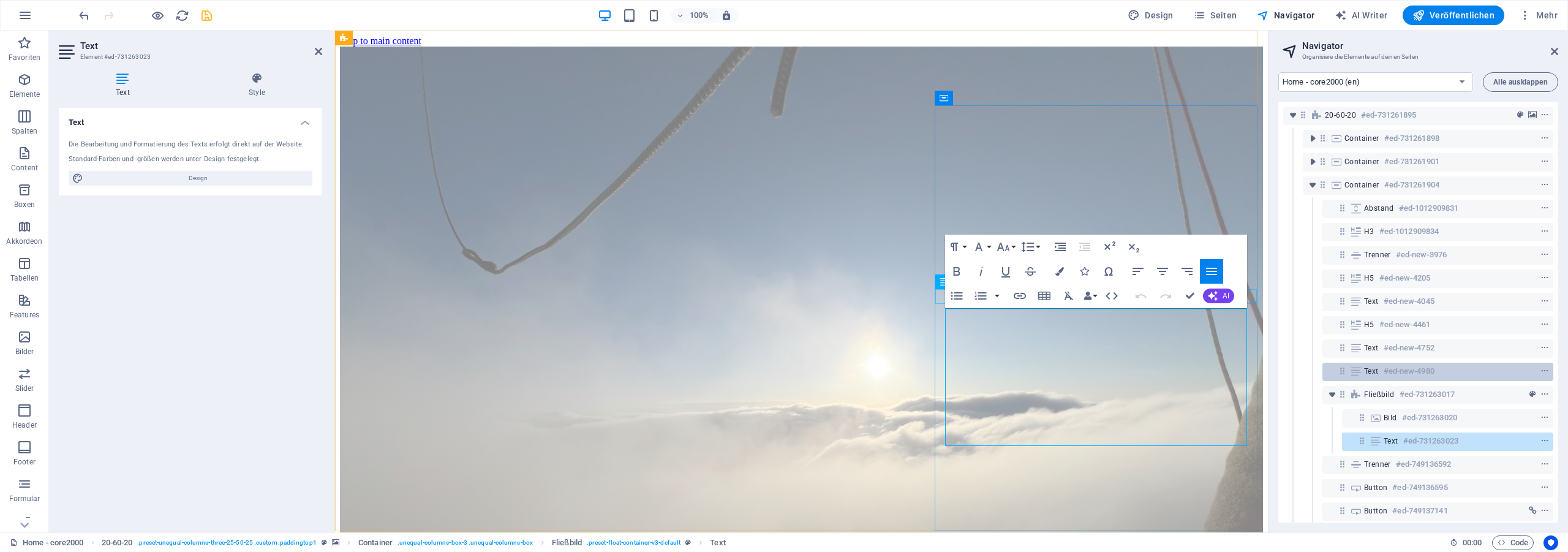
click at [1408, 373] on h6 "#ed-new-4980" at bounding box center [1409, 371] width 51 height 14
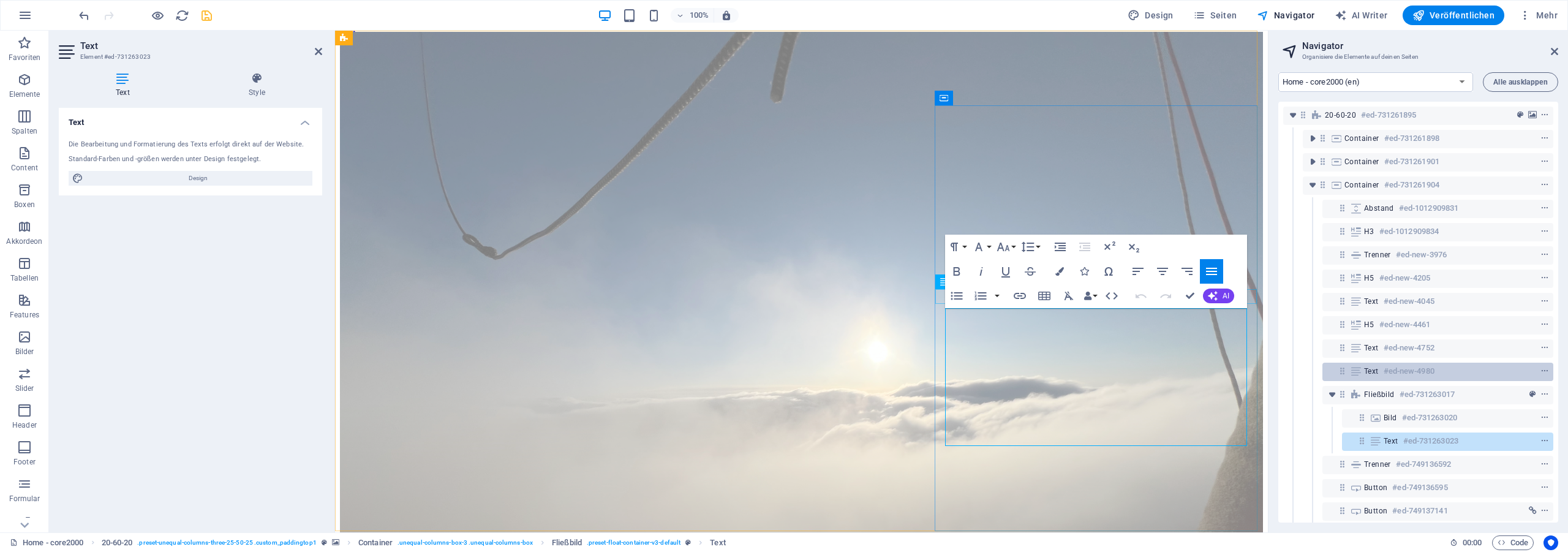
click at [1408, 373] on h6 "#ed-new-4980" at bounding box center [1409, 371] width 51 height 14
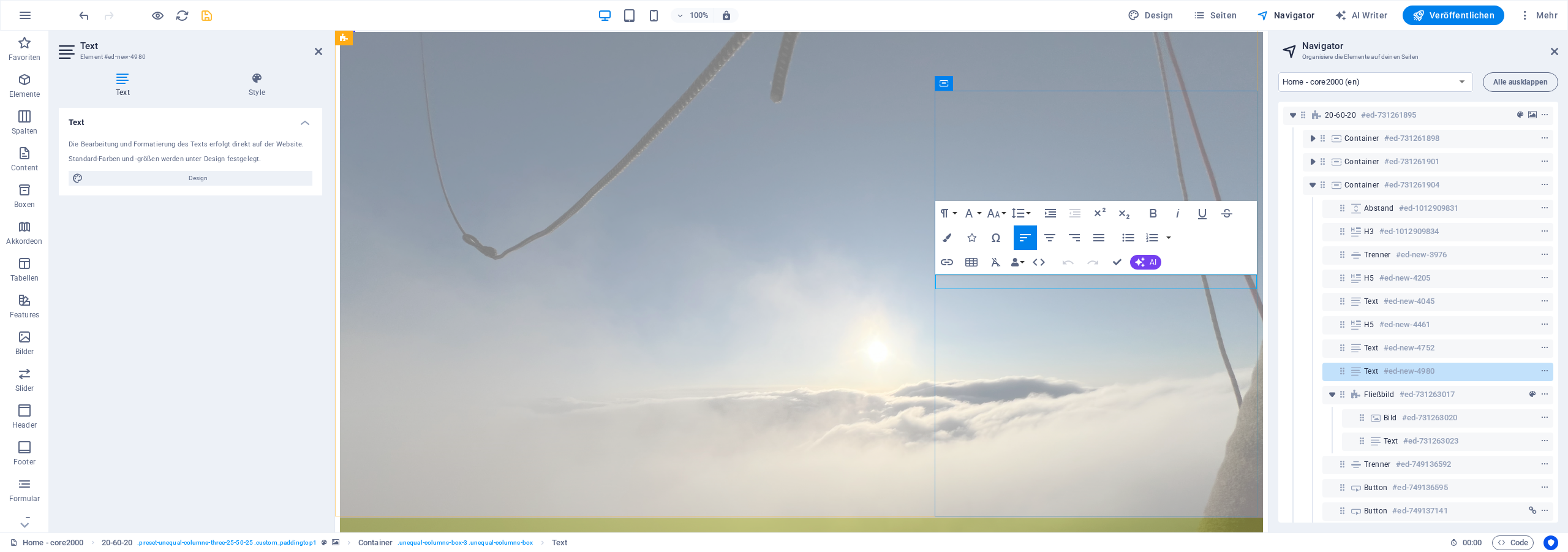
drag, startPoint x: 955, startPoint y: 278, endPoint x: 1065, endPoint y: 282, distance: 110.1
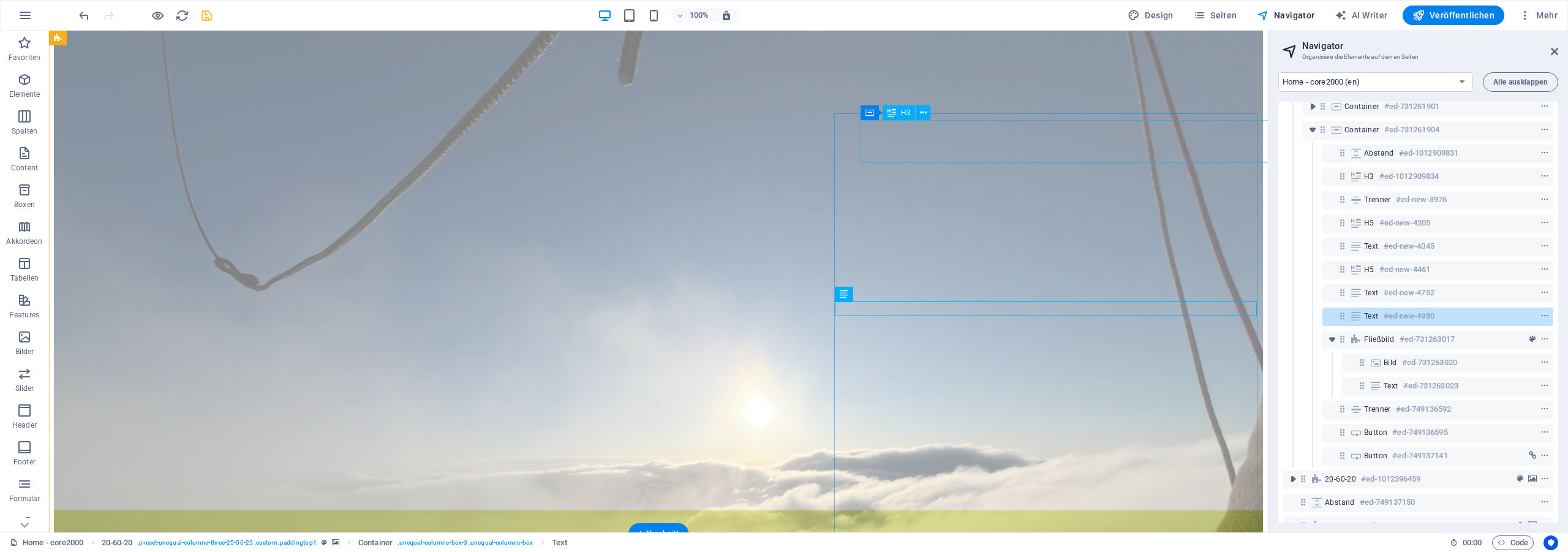
scroll to position [77, 0]
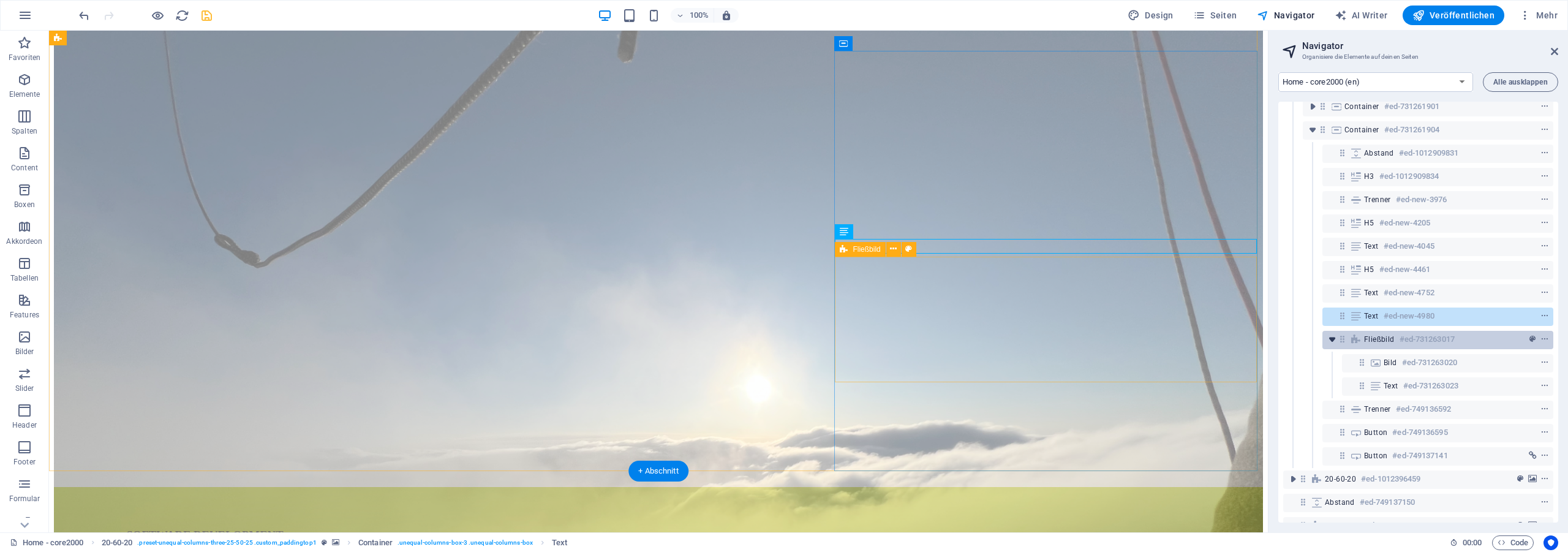
click at [1336, 339] on icon "toggle-expand" at bounding box center [1332, 339] width 13 height 13
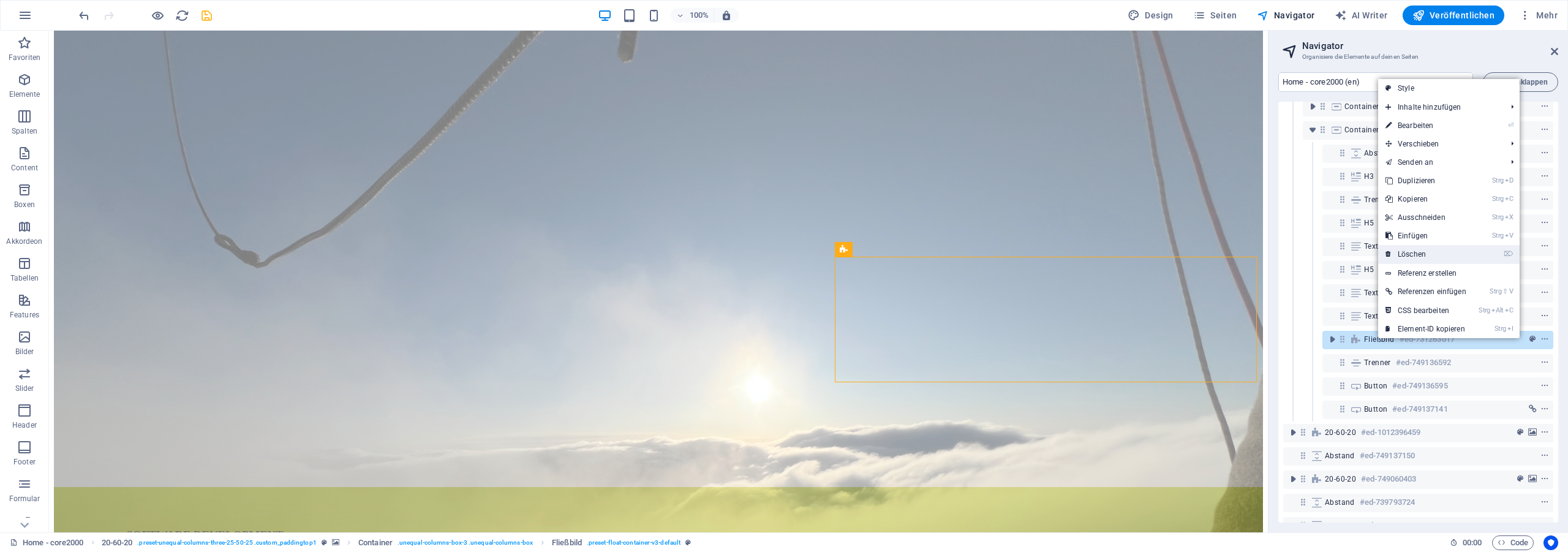
click at [1432, 249] on link "⌦ Löschen" at bounding box center [1425, 254] width 95 height 18
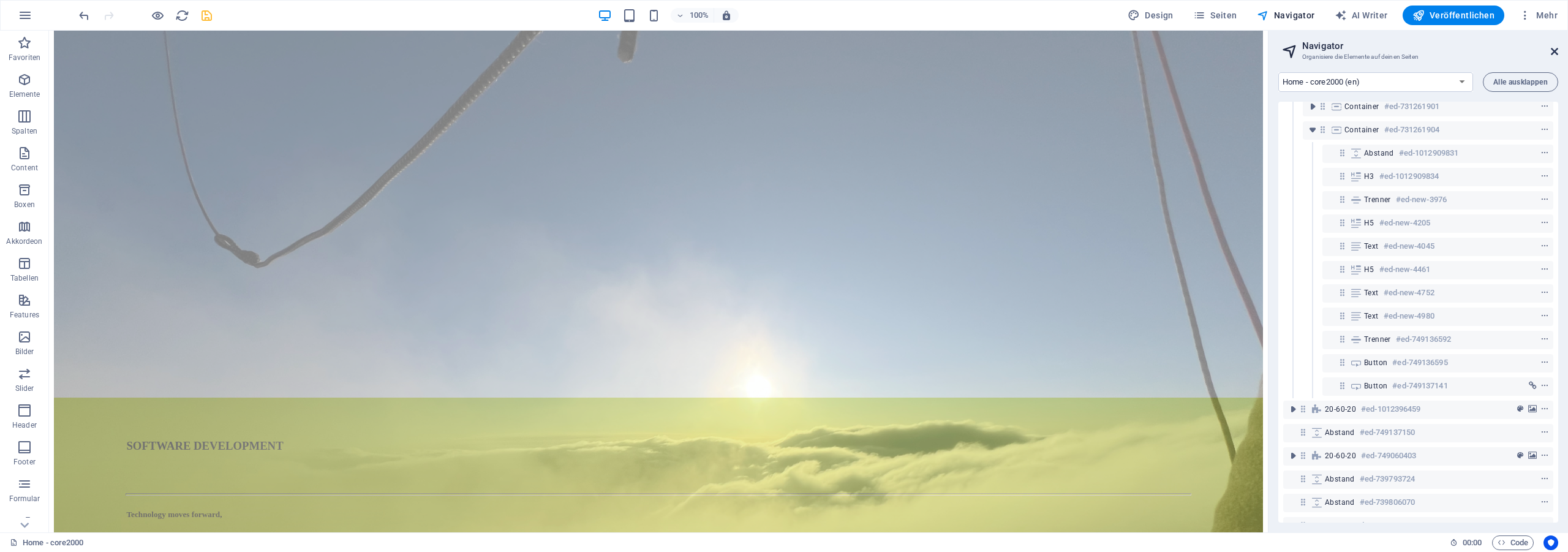
drag, startPoint x: 1555, startPoint y: 52, endPoint x: 979, endPoint y: 257, distance: 611.4
click at [1555, 52] on icon at bounding box center [1554, 51] width 7 height 10
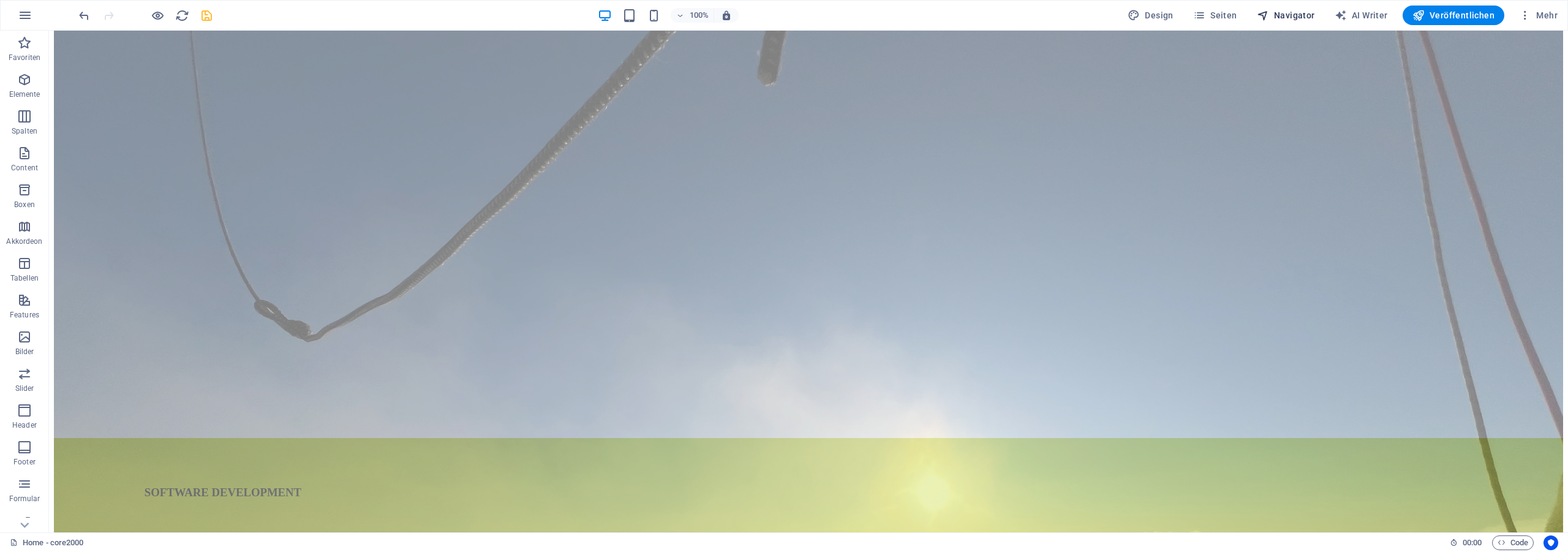
click at [1304, 9] on span "Navigator" at bounding box center [1286, 15] width 58 height 13
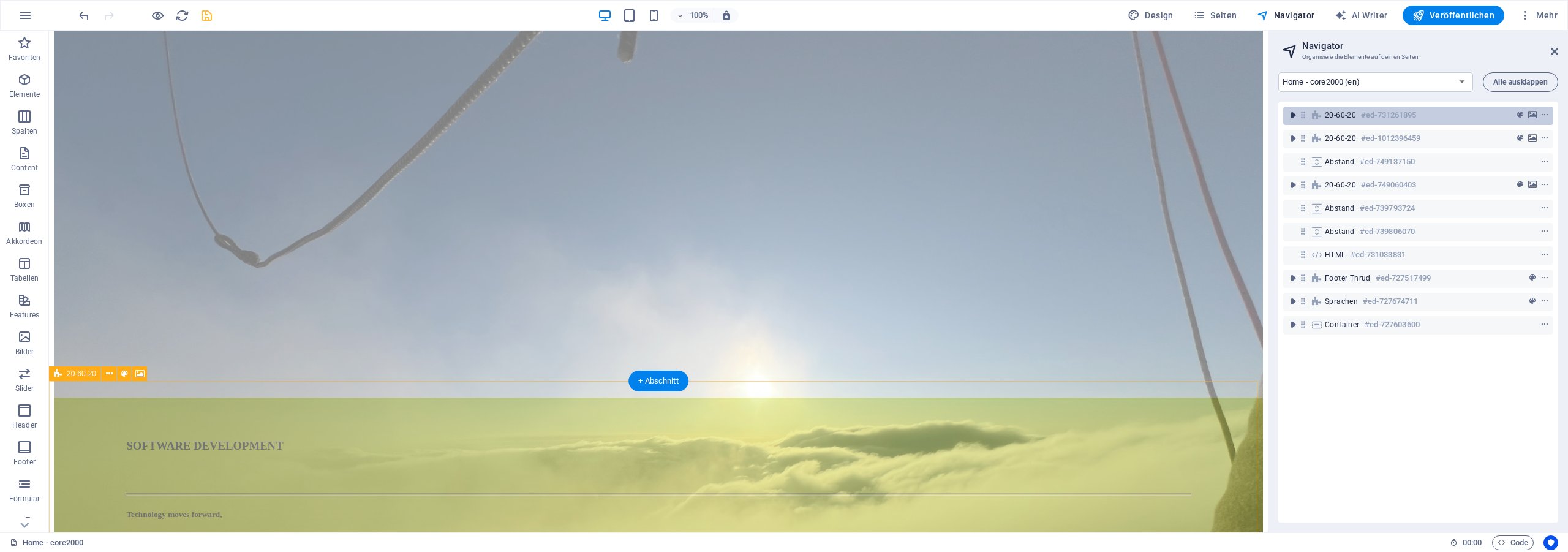
click at [1290, 114] on icon "toggle-expand" at bounding box center [1292, 115] width 13 height 13
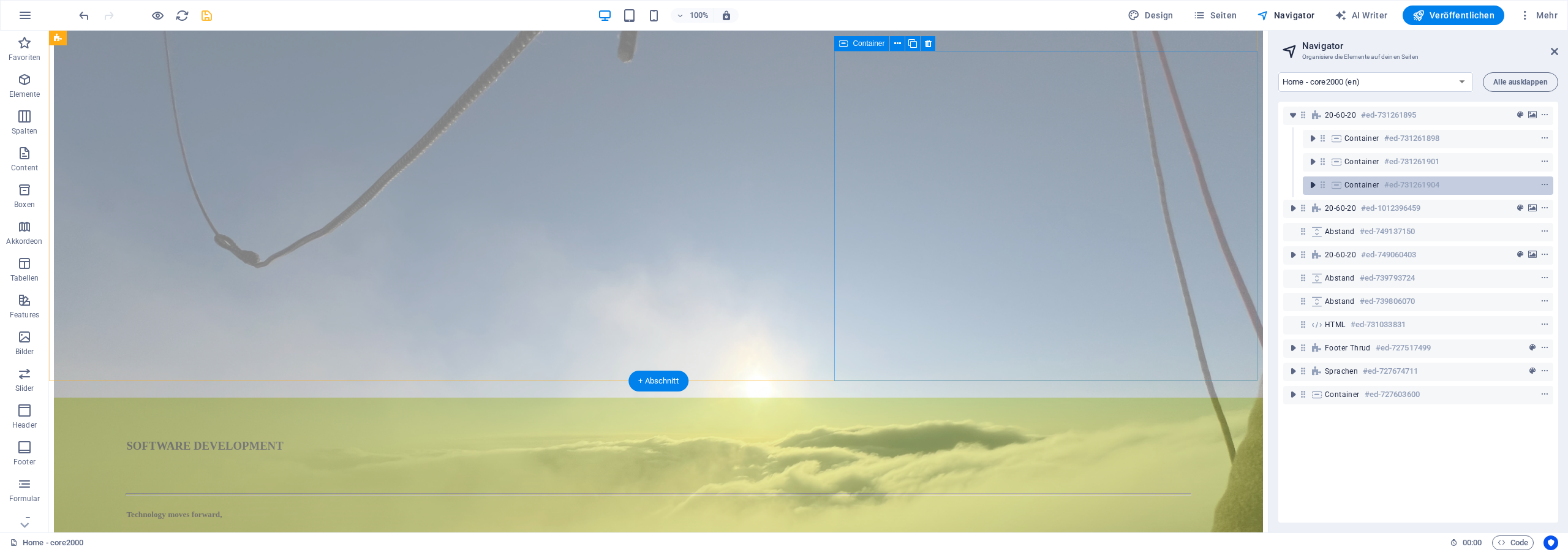
click at [1311, 186] on icon "toggle-expand" at bounding box center [1312, 185] width 13 height 13
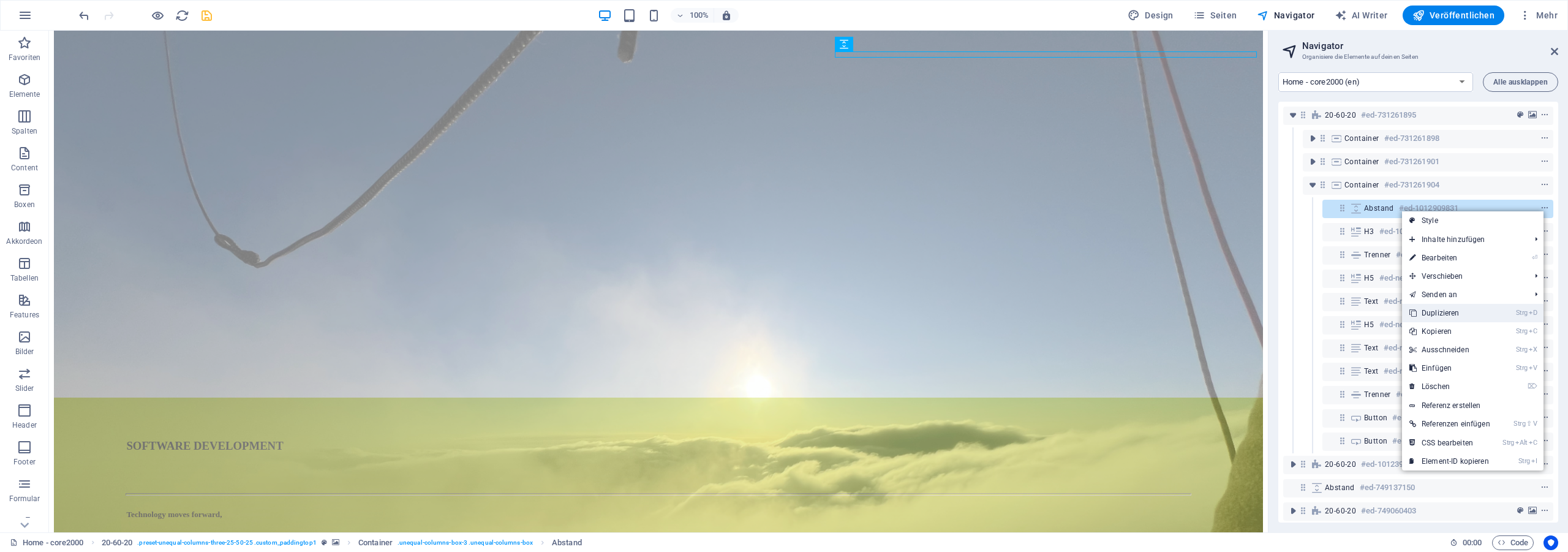
click at [1450, 316] on link "Strg D Duplizieren" at bounding box center [1449, 313] width 95 height 18
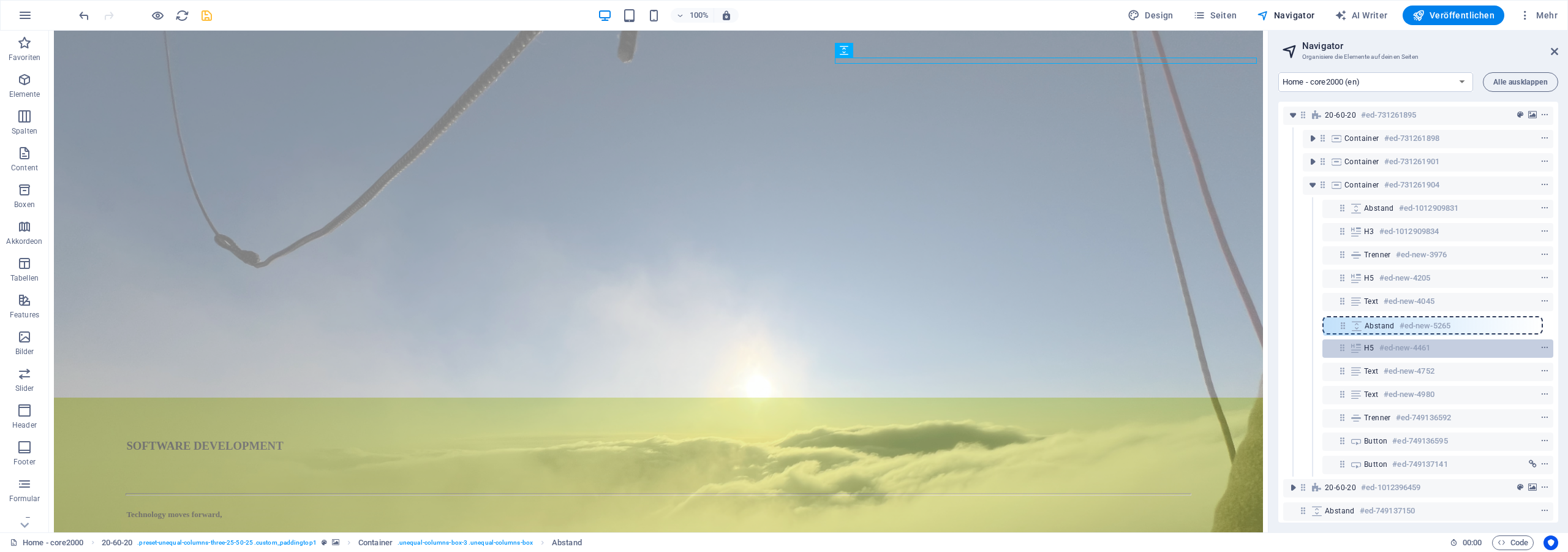
drag, startPoint x: 1342, startPoint y: 236, endPoint x: 1344, endPoint y: 339, distance: 103.0
click at [1344, 339] on div "20-60-20 #ed-731261895 Container #ed-731261898 Container #ed-731261901 Containe…" at bounding box center [1417, 312] width 280 height 420
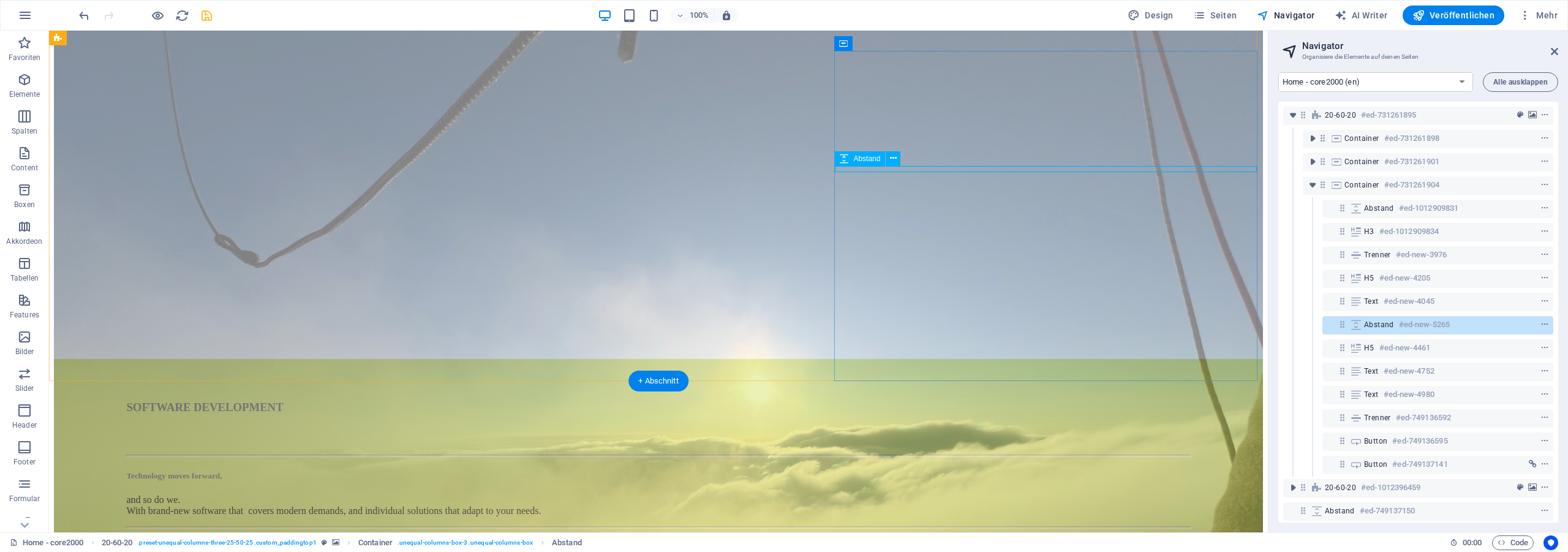
select select "px"
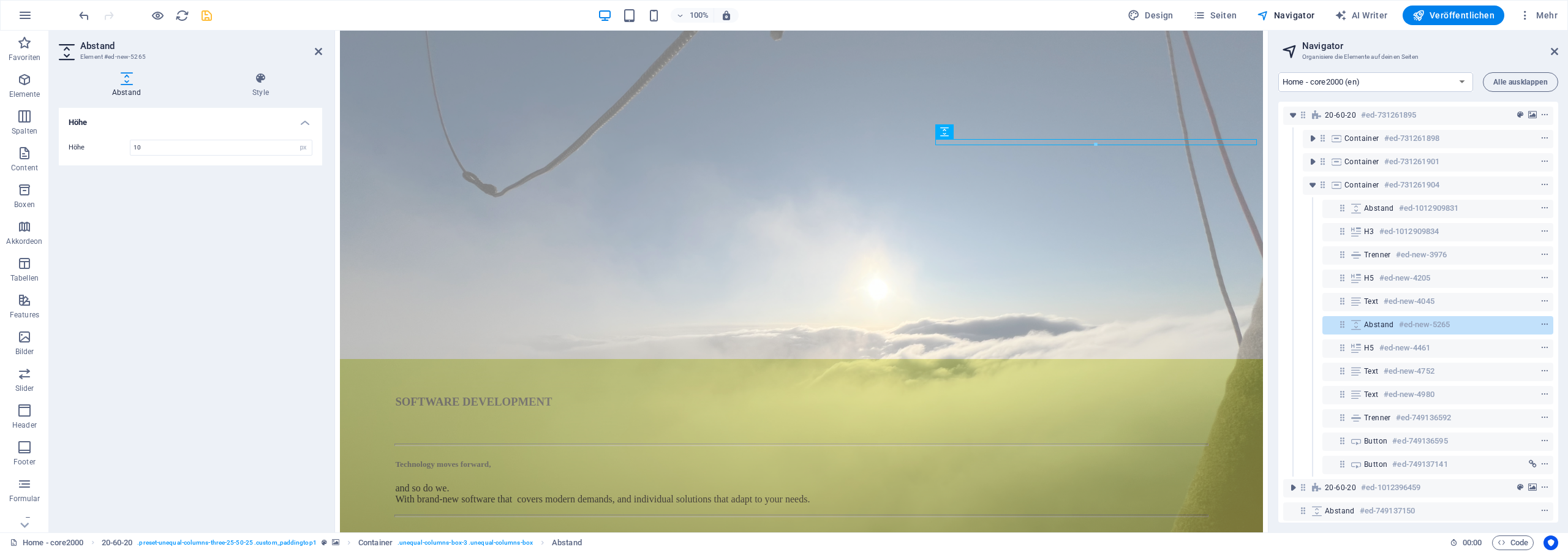
drag, startPoint x: 156, startPoint y: 145, endPoint x: 321, endPoint y: 141, distance: 165.0
click at [130, 140] on input "10" at bounding box center [220, 147] width 181 height 14
drag, startPoint x: 147, startPoint y: 147, endPoint x: 89, endPoint y: 147, distance: 58.0
click at [130, 147] on input "50" at bounding box center [220, 147] width 181 height 14
type input "20"
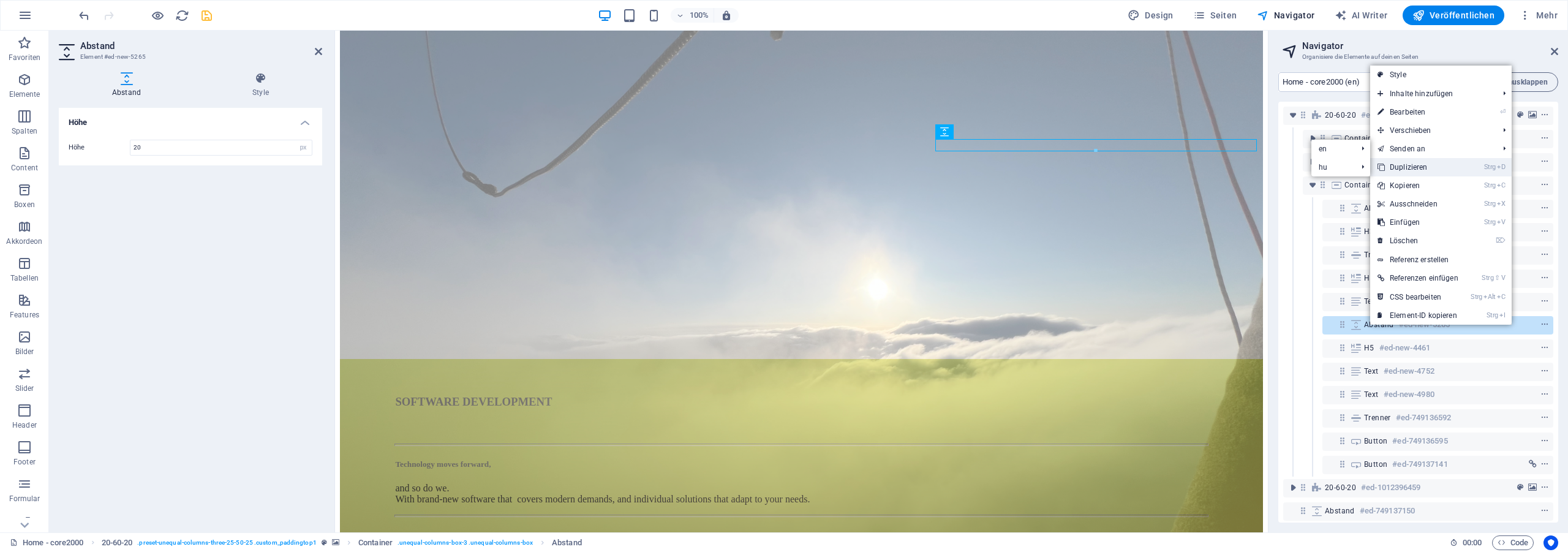
click at [1429, 166] on link "Strg D Duplizieren" at bounding box center [1417, 167] width 95 height 18
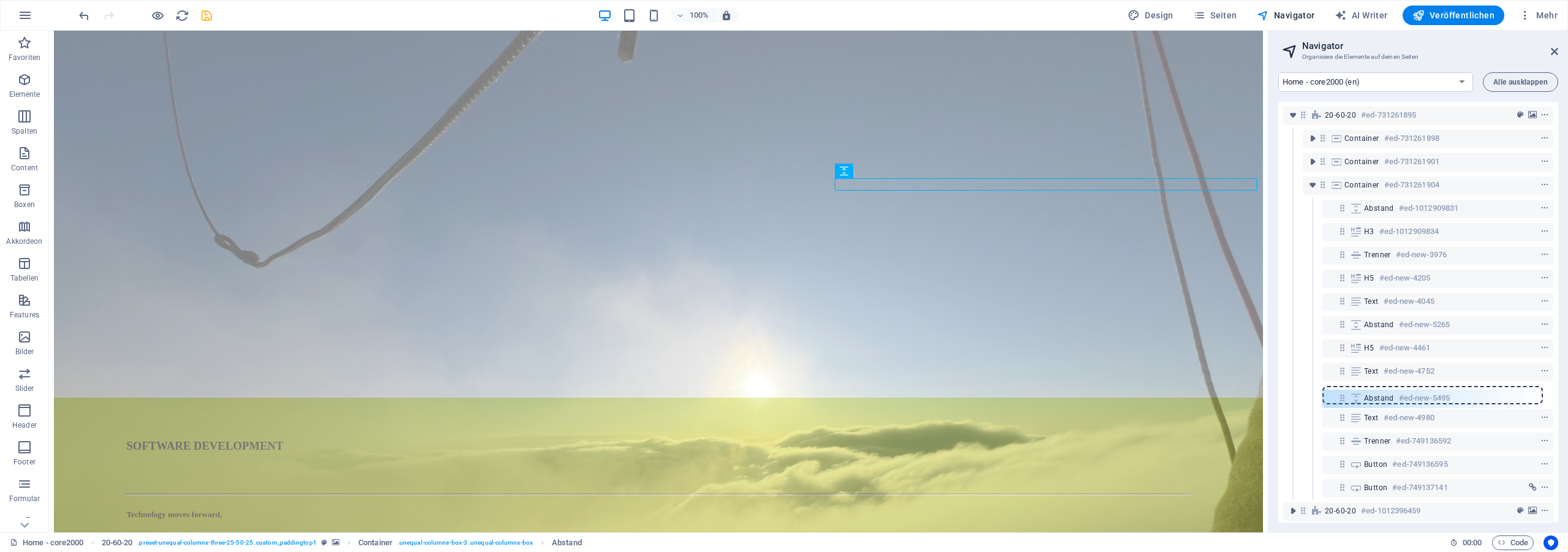
drag, startPoint x: 1340, startPoint y: 346, endPoint x: 1340, endPoint y: 399, distance: 53.0
click at [1340, 399] on div "20-60-20 #ed-731261895 Container #ed-731261898 Container #ed-731261901 Containe…" at bounding box center [1417, 312] width 280 height 420
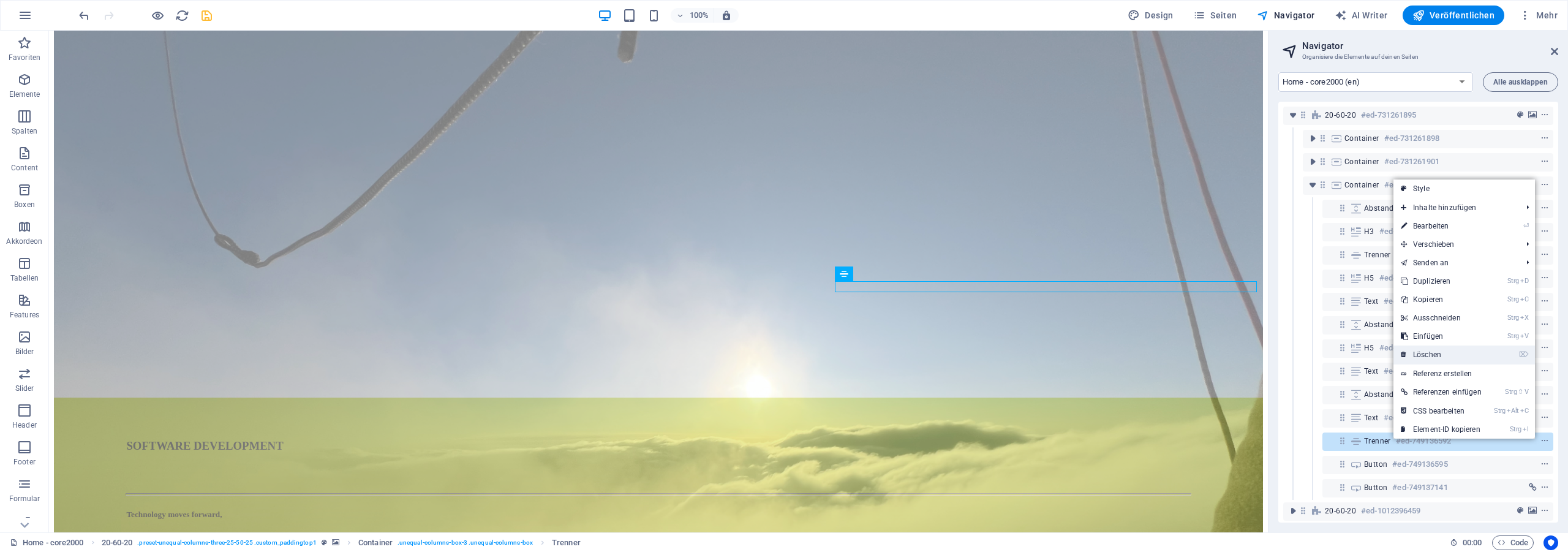
click at [1448, 353] on link "⌦ Löschen" at bounding box center [1440, 355] width 95 height 18
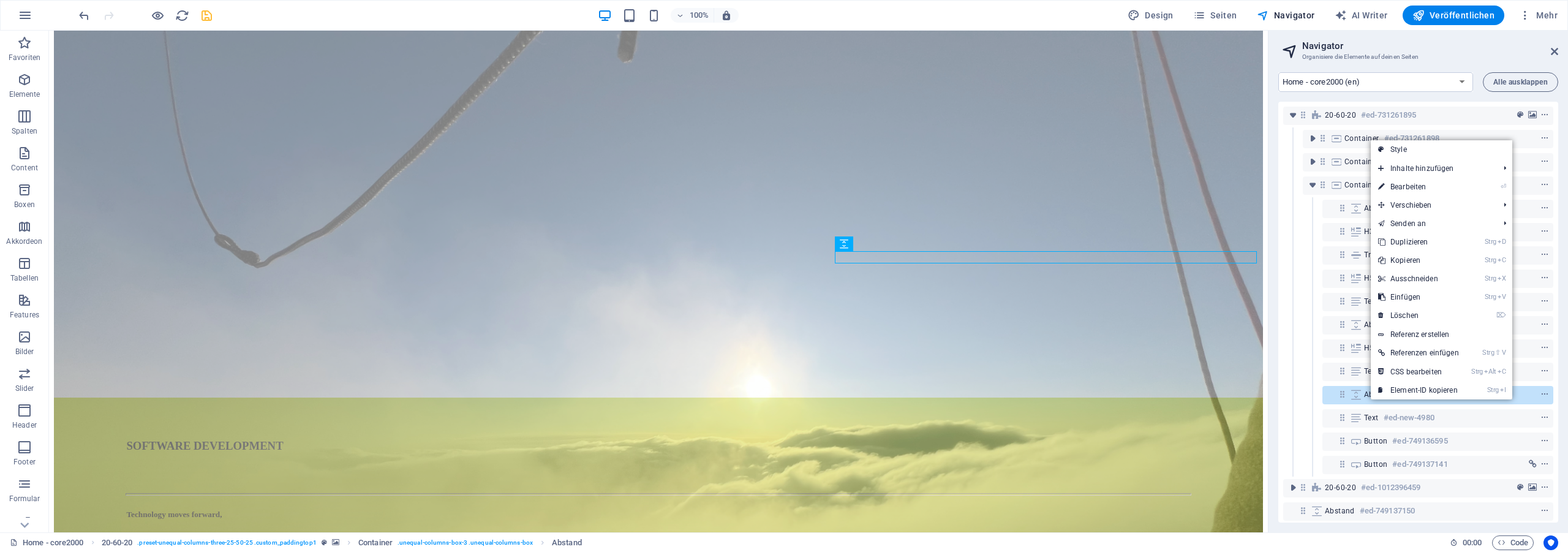
click at [1444, 278] on link "Strg X Ausschneiden" at bounding box center [1418, 279] width 95 height 18
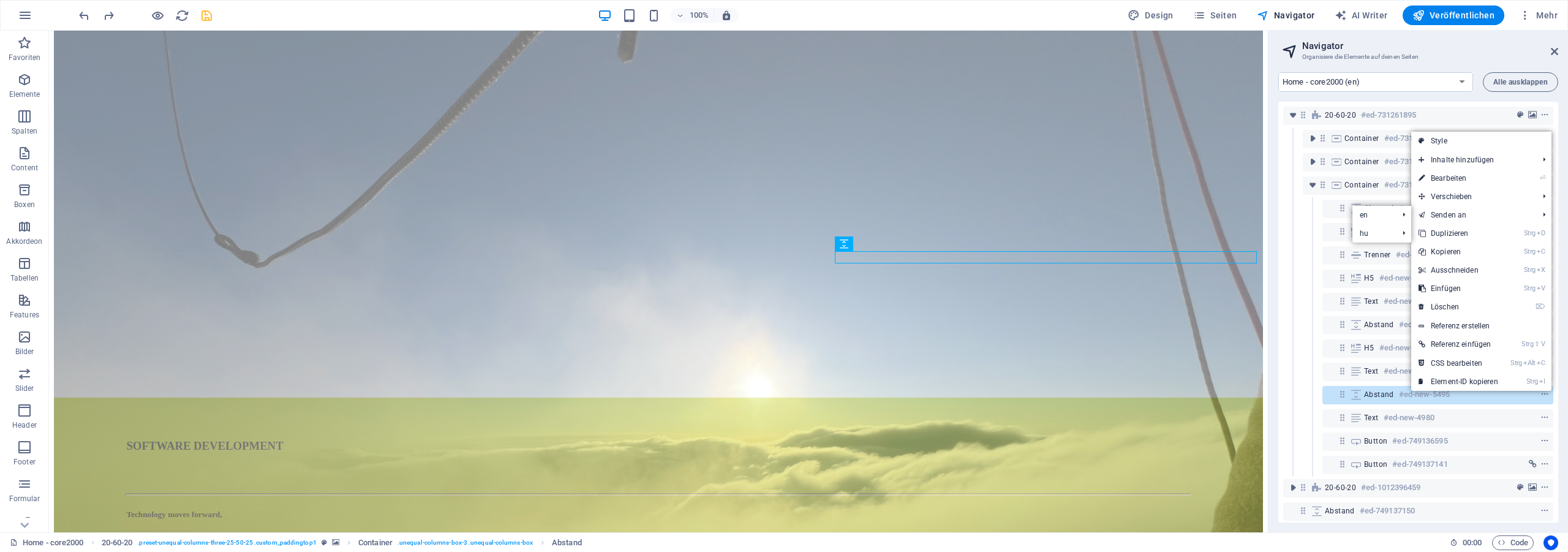
click at [1480, 234] on link "Strg D Duplizieren" at bounding box center [1457, 234] width 94 height 18
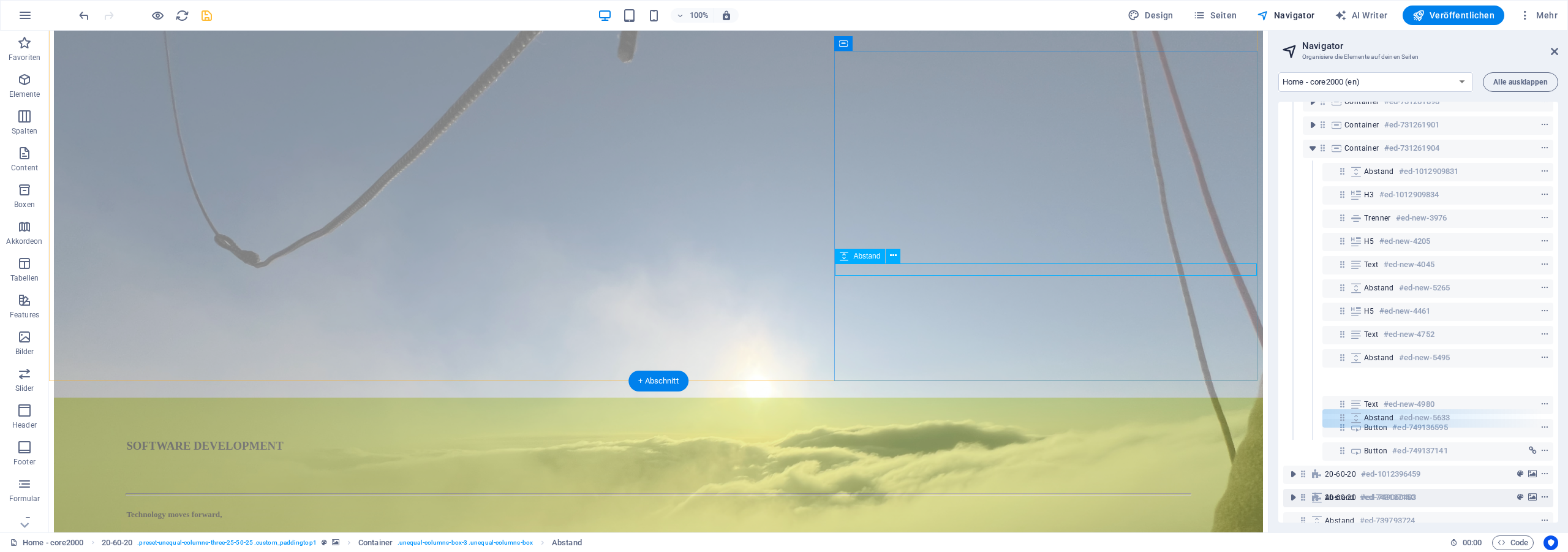
scroll to position [44, 0]
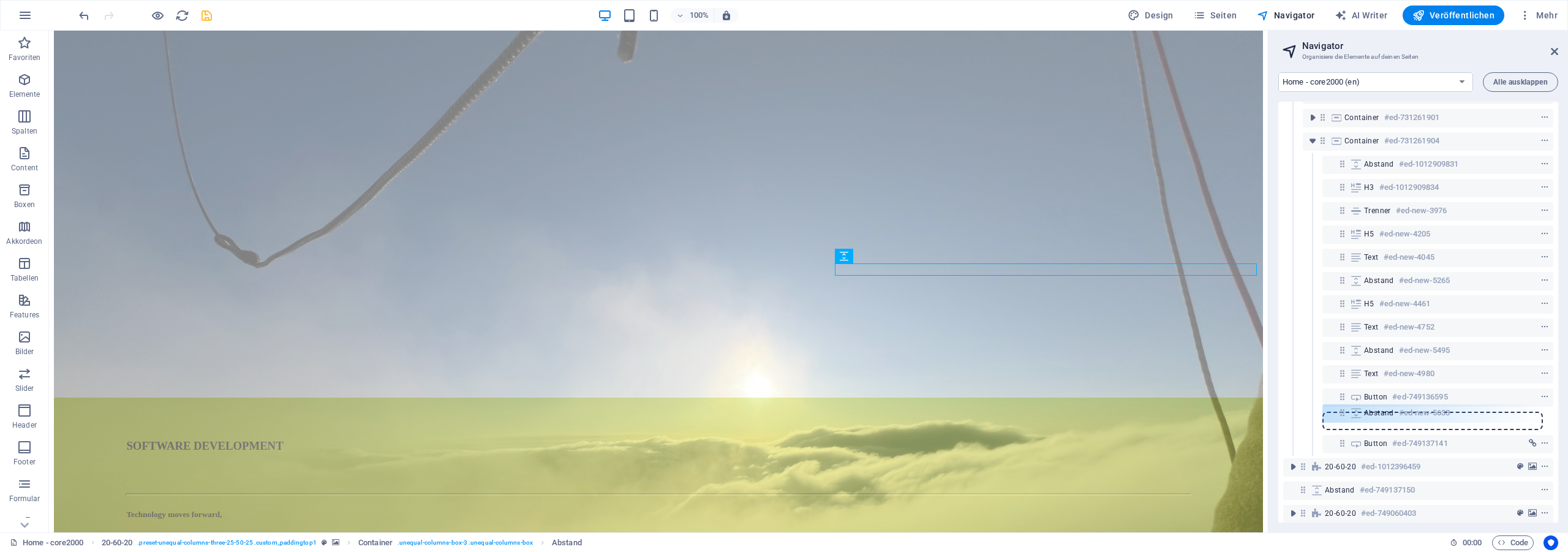
drag, startPoint x: 1341, startPoint y: 418, endPoint x: 1347, endPoint y: 395, distance: 23.8
click at [1347, 395] on div "20-60-20 #ed-731261895 Container #ed-731261898 Container #ed-731261901 Containe…" at bounding box center [1417, 312] width 280 height 420
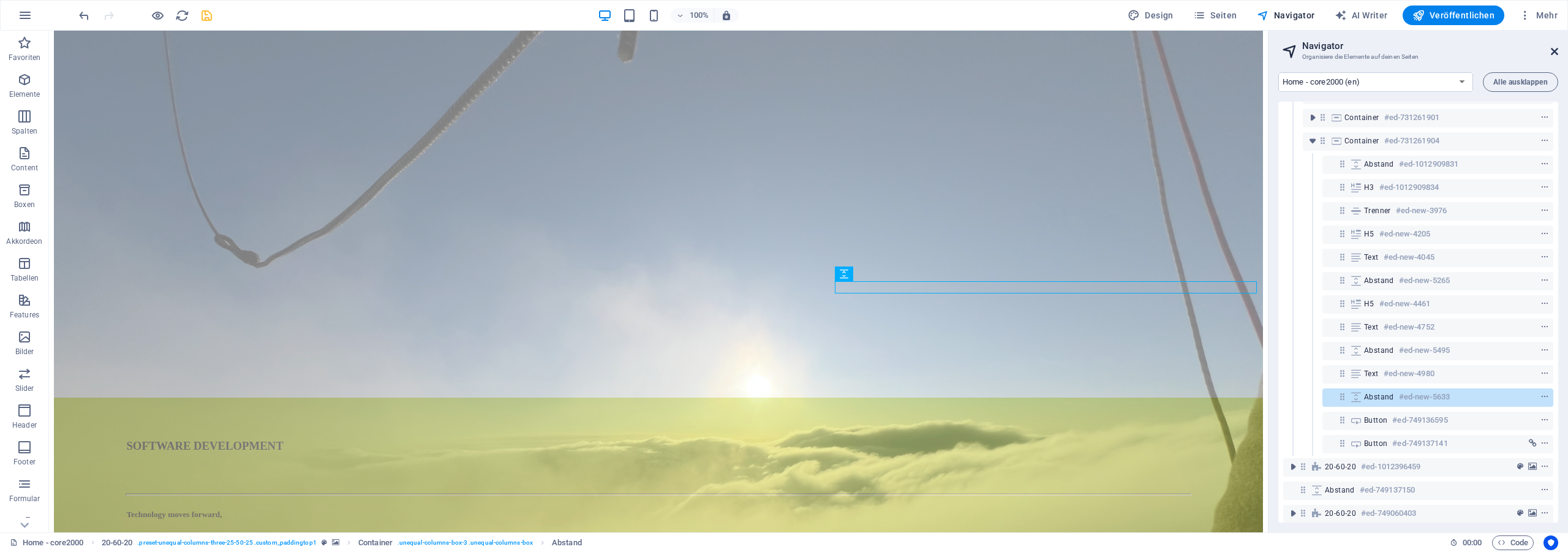
click at [1556, 51] on icon at bounding box center [1554, 51] width 7 height 10
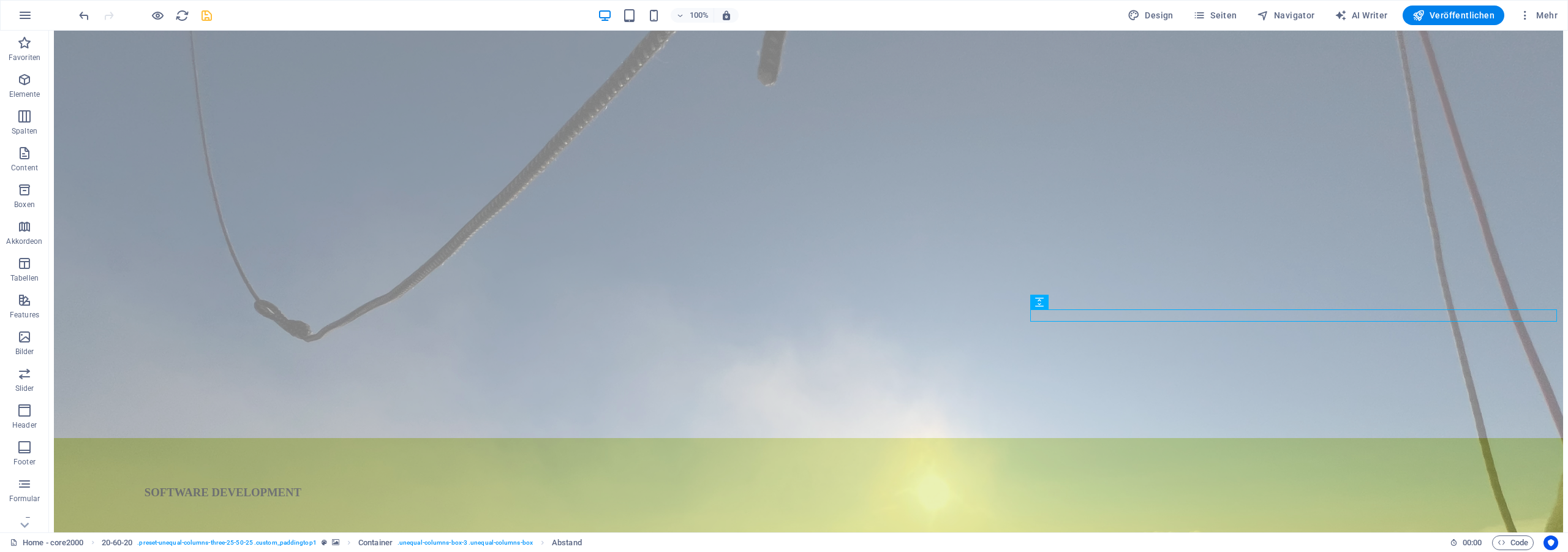
click at [218, 18] on div "100% Design Seiten Navigator AI Writer Veröffentlichen Mehr" at bounding box center [819, 15] width 1486 height 20
click at [214, 19] on div "100% Design Seiten Navigator AI Writer Veröffentlichen Mehr" at bounding box center [819, 15] width 1486 height 20
click at [205, 18] on icon "save" at bounding box center [206, 15] width 14 height 14
click at [182, 16] on icon "reload" at bounding box center [182, 15] width 14 height 14
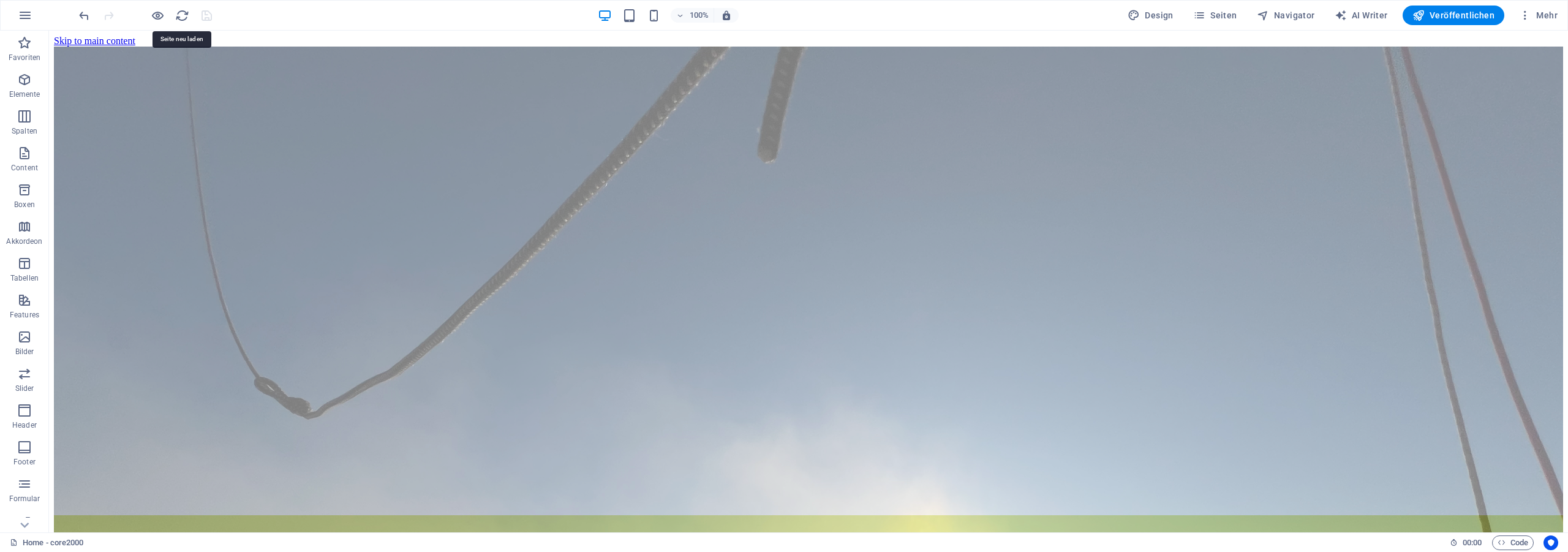
scroll to position [0, 0]
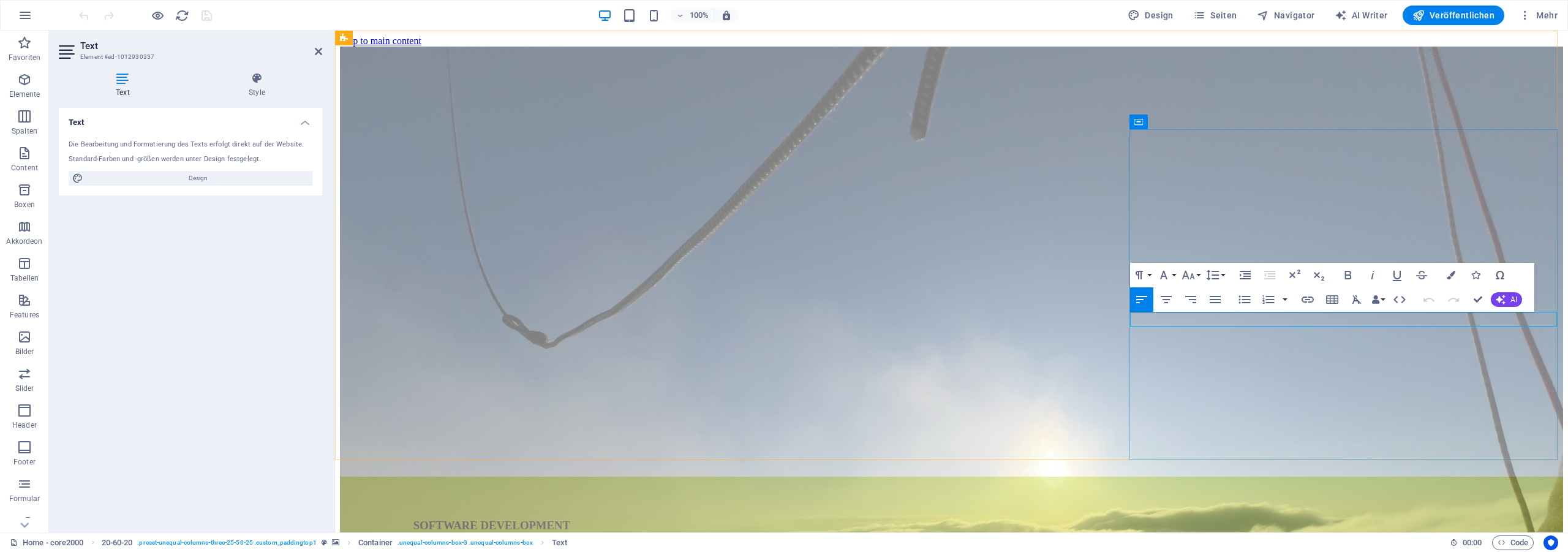
drag, startPoint x: 1480, startPoint y: 294, endPoint x: 1178, endPoint y: 1, distance: 420.8
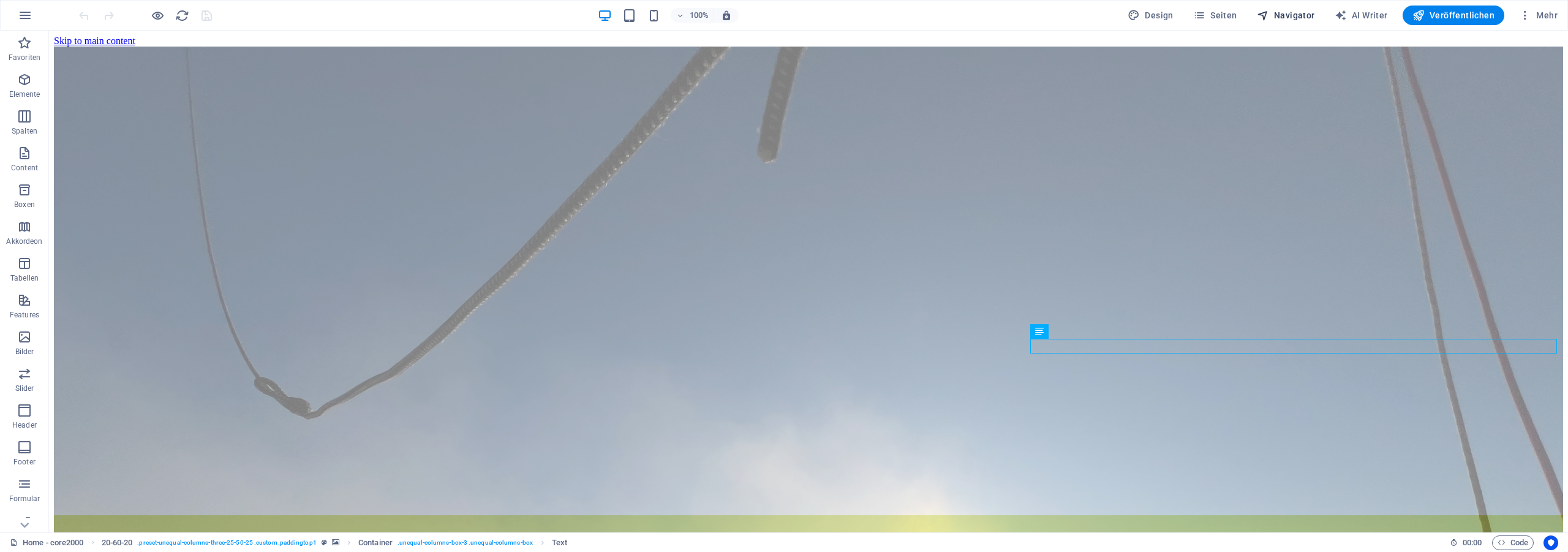
click at [1288, 20] on span "Navigator" at bounding box center [1286, 15] width 58 height 13
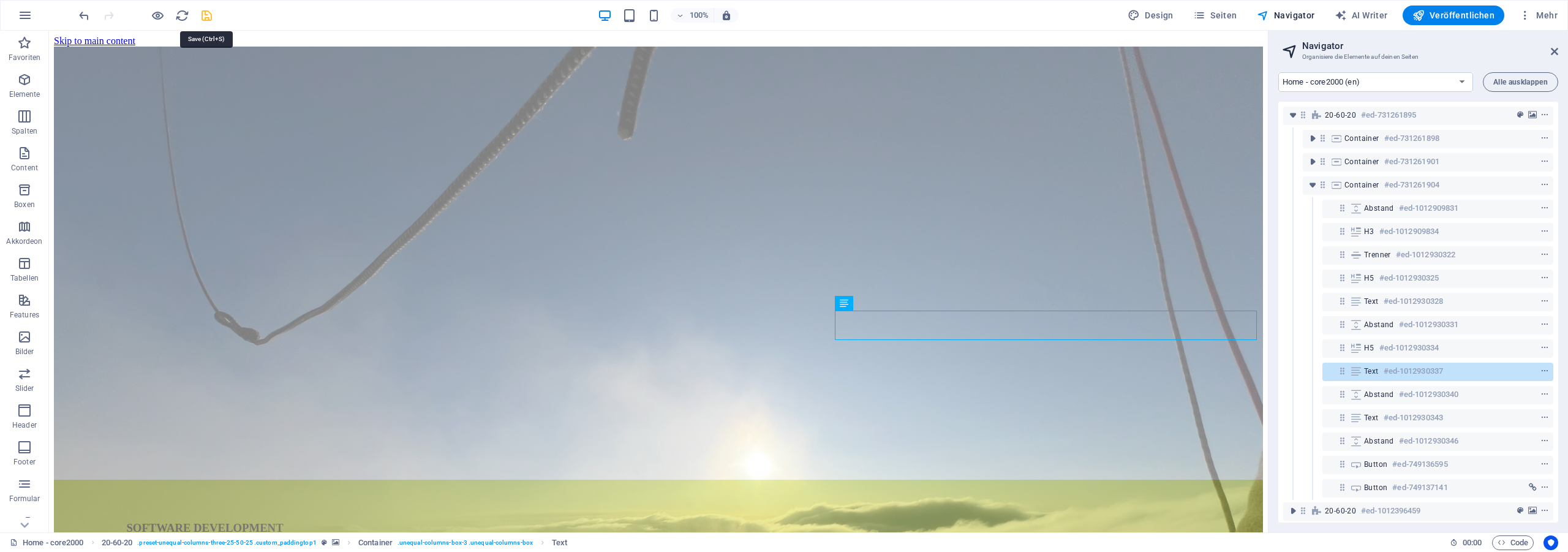
click at [207, 18] on icon "save" at bounding box center [206, 15] width 14 height 14
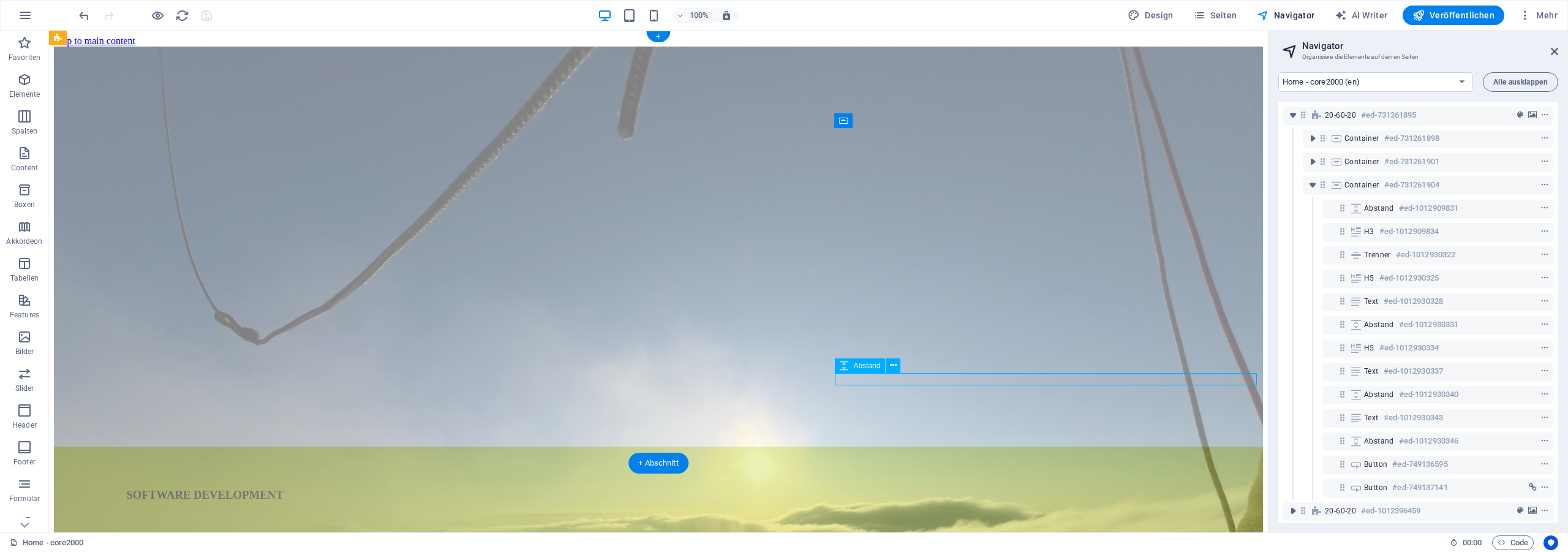
select select "px"
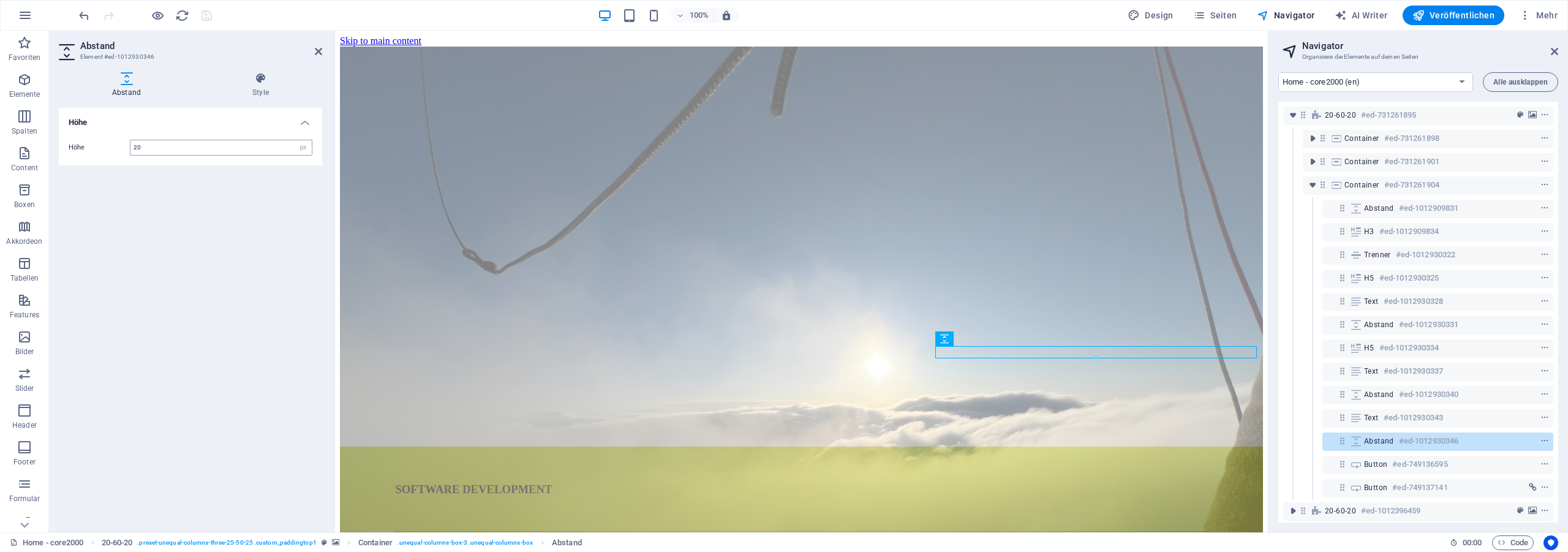
drag, startPoint x: 157, startPoint y: 148, endPoint x: 90, endPoint y: 147, distance: 67.0
click at [130, 147] on input "20" at bounding box center [220, 147] width 181 height 14
type input "15"
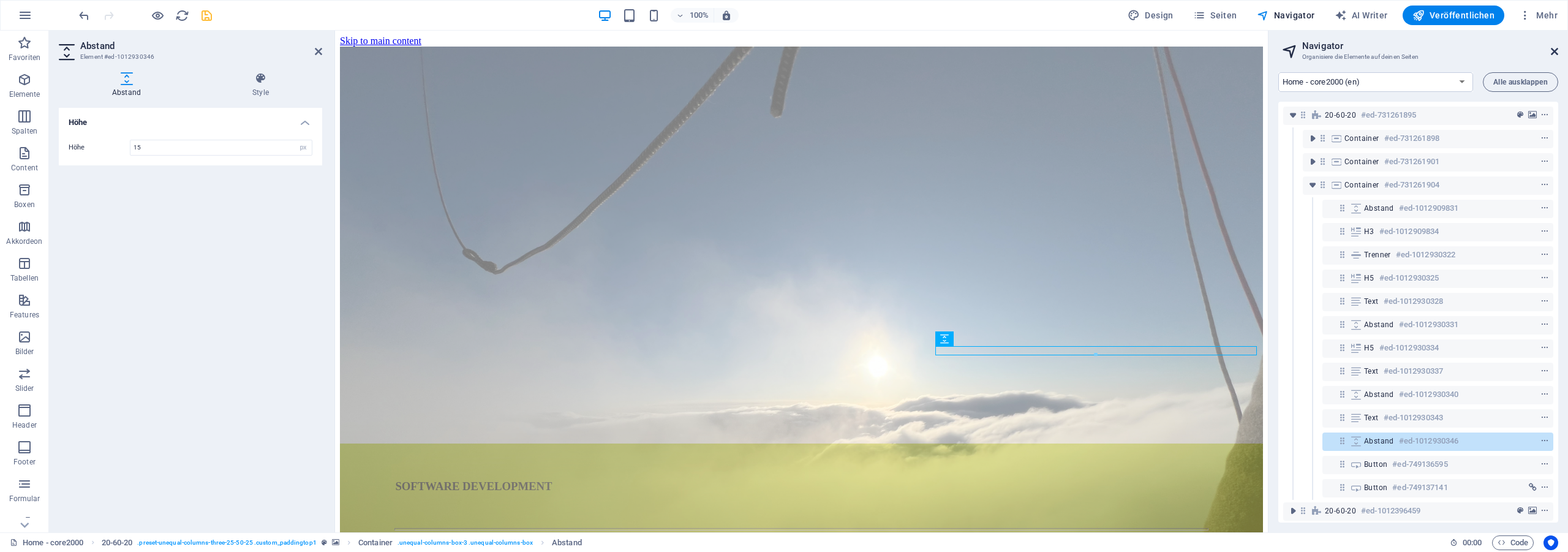
click at [1554, 49] on icon at bounding box center [1554, 51] width 7 height 10
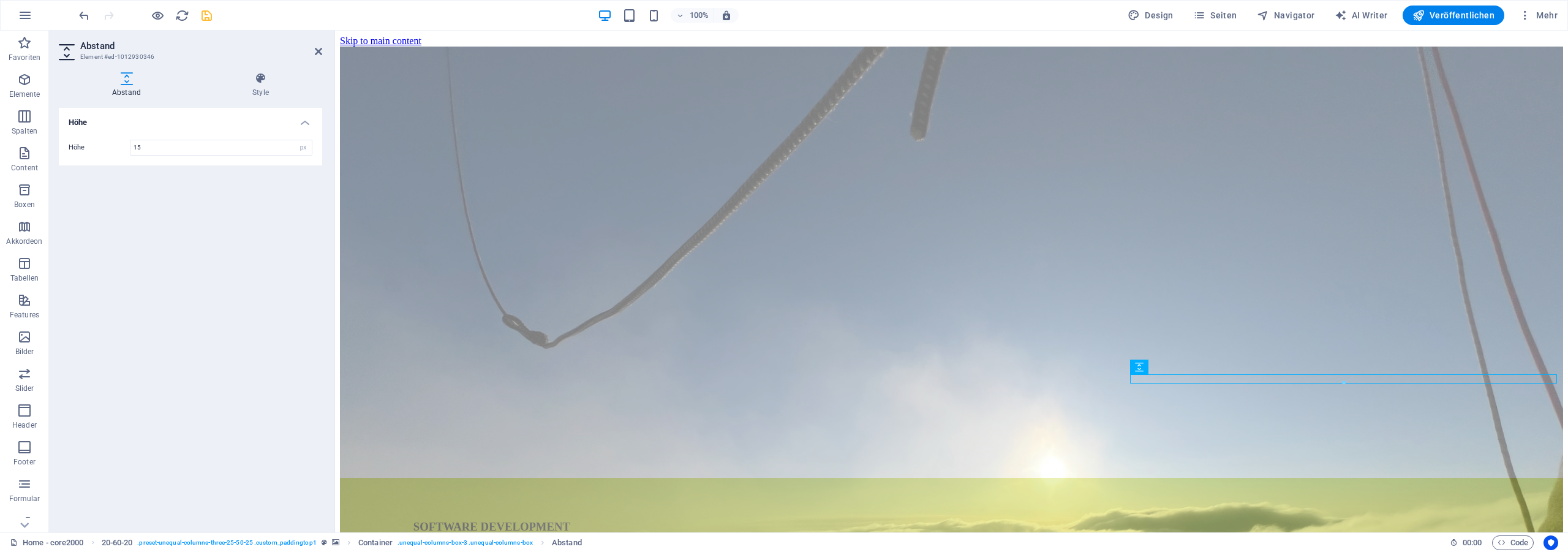
click at [214, 15] on div "100% Design Seiten Navigator AI Writer Veröffentlichen Mehr" at bounding box center [819, 15] width 1486 height 20
click at [209, 15] on icon "save" at bounding box center [206, 15] width 14 height 14
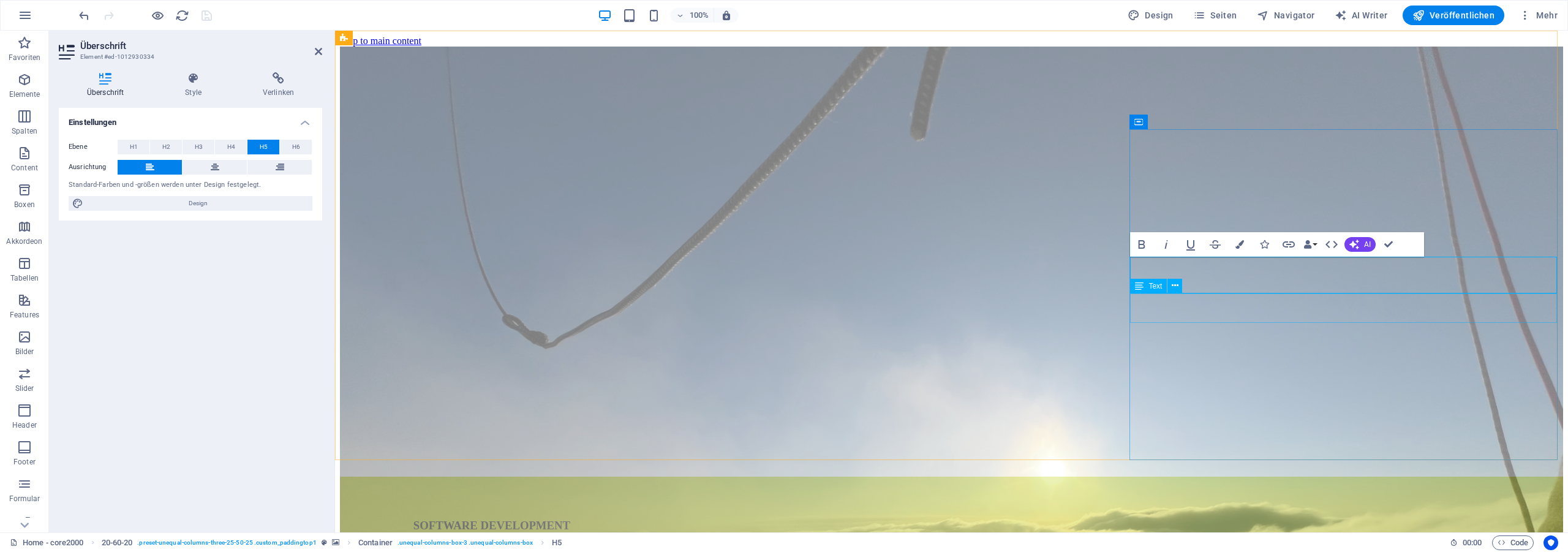
click at [1146, 243] on icon "button" at bounding box center [1142, 244] width 14 height 14
drag, startPoint x: 1398, startPoint y: 268, endPoint x: 1675, endPoint y: 286, distance: 277.6
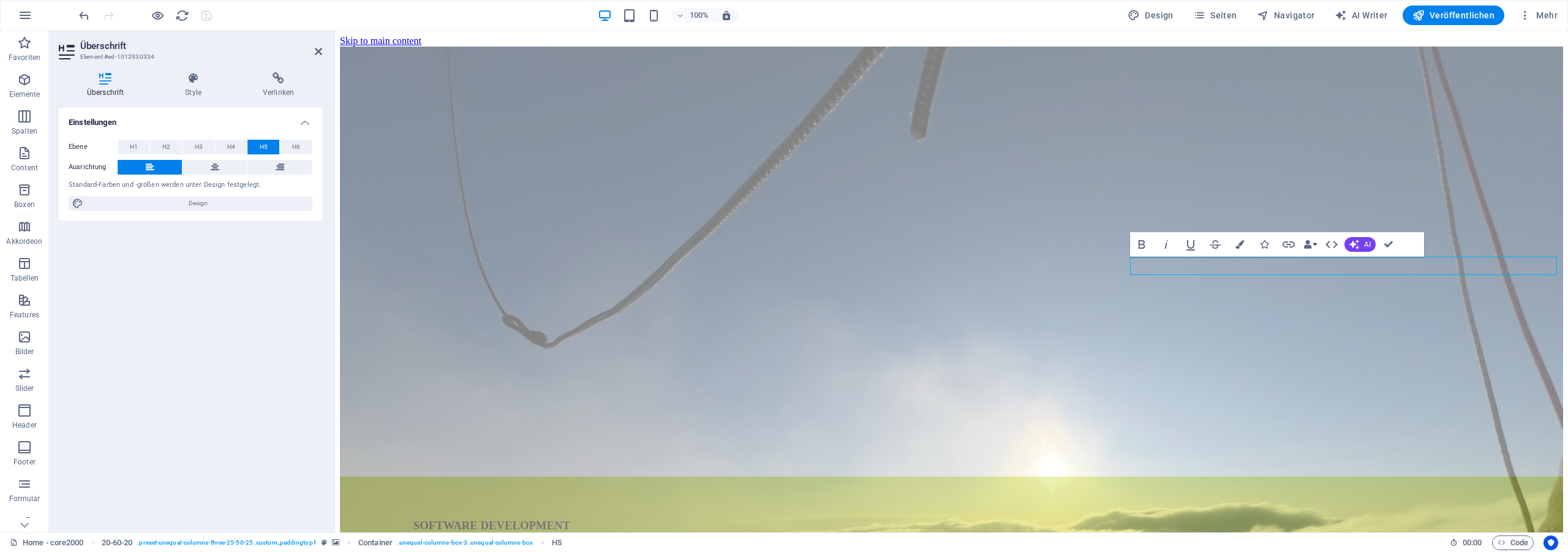
click at [1168, 242] on icon "button" at bounding box center [1166, 244] width 14 height 14
click at [1143, 243] on icon "button" at bounding box center [1142, 244] width 14 height 14
click at [1189, 243] on icon "button" at bounding box center [1190, 244] width 14 height 14
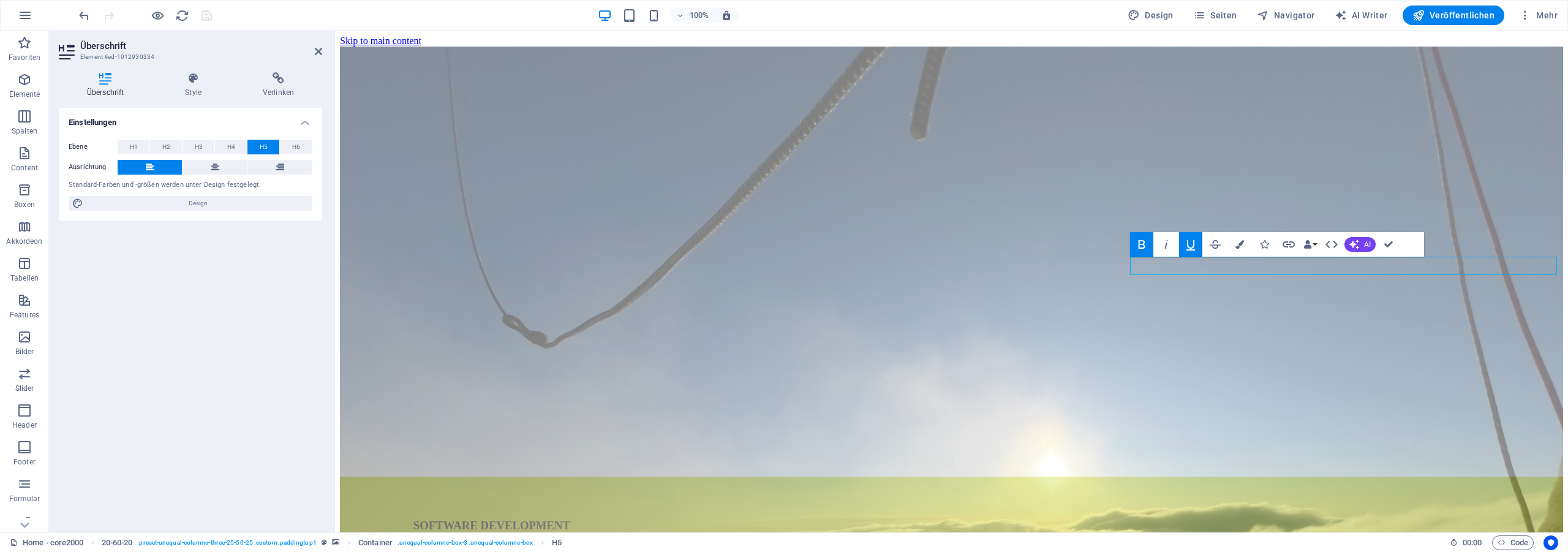
click at [1189, 243] on icon "button" at bounding box center [1190, 244] width 14 height 14
click at [1148, 245] on icon "button" at bounding box center [1142, 244] width 14 height 14
click at [1143, 247] on icon "button" at bounding box center [1142, 244] width 14 height 14
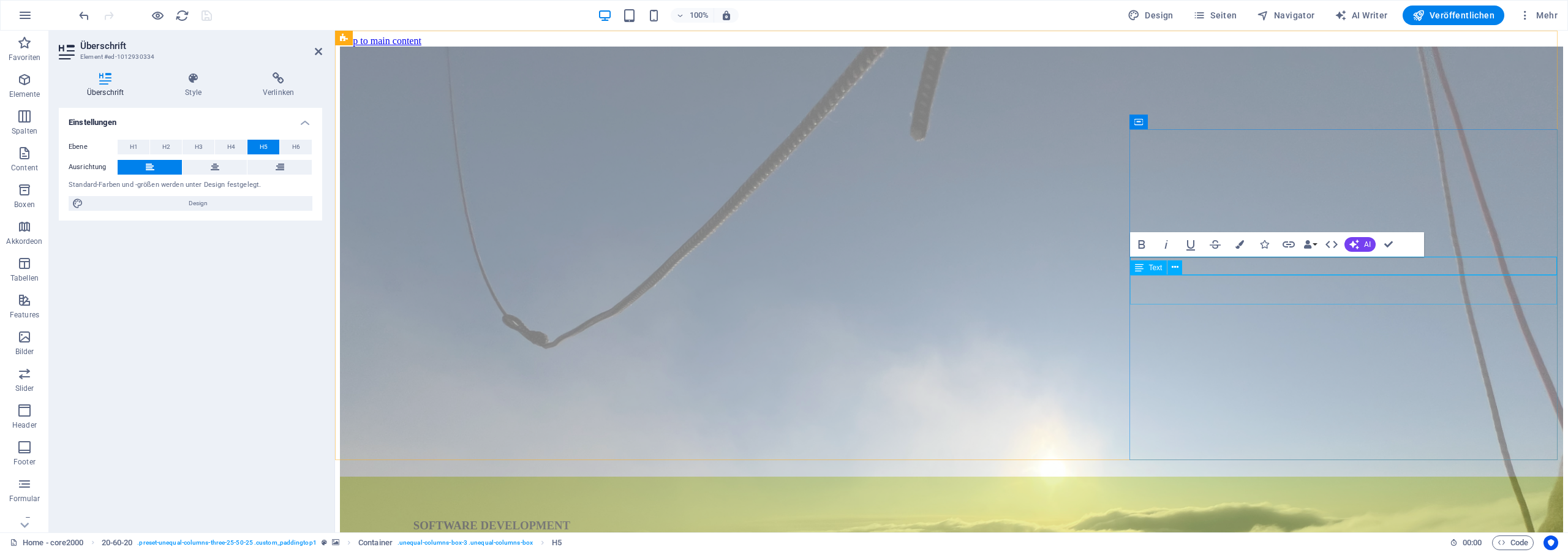
drag, startPoint x: 1411, startPoint y: 265, endPoint x: 1423, endPoint y: 264, distance: 12.0
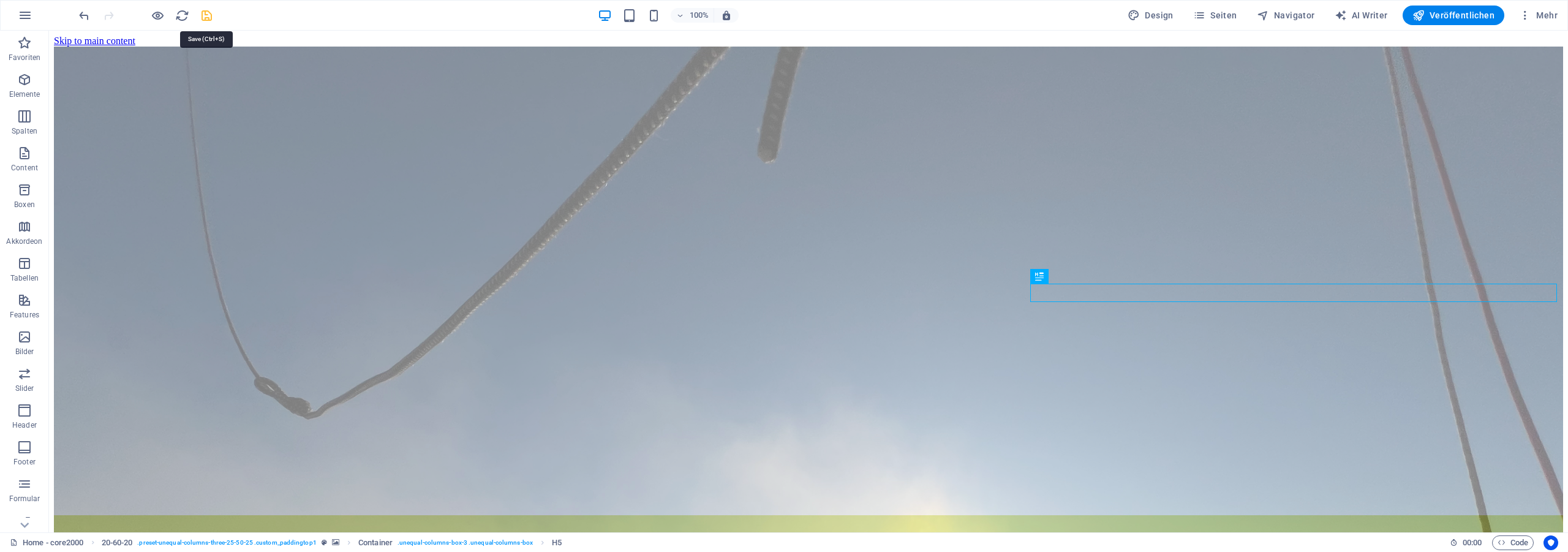
drag, startPoint x: 204, startPoint y: 13, endPoint x: 446, endPoint y: 63, distance: 247.1
click at [204, 13] on icon "save" at bounding box center [206, 15] width 14 height 14
click at [1291, 9] on span "Navigator" at bounding box center [1286, 15] width 58 height 13
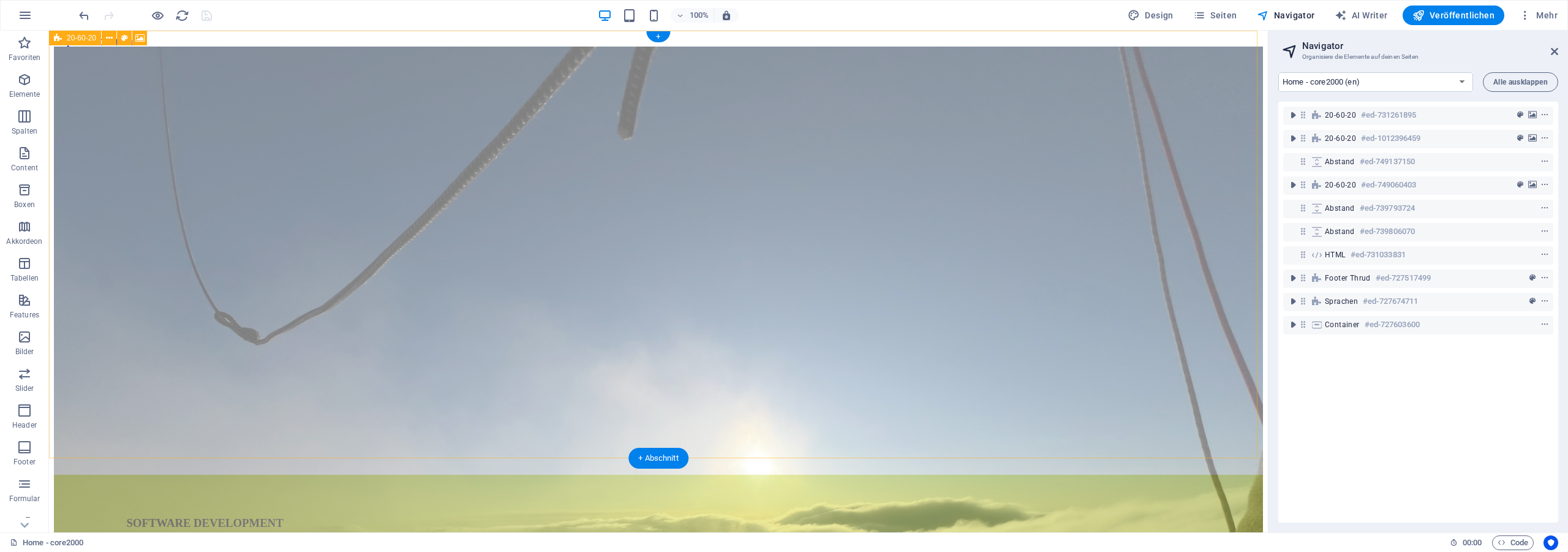
click at [1297, 114] on icon "toggle-expand" at bounding box center [1292, 115] width 13 height 13
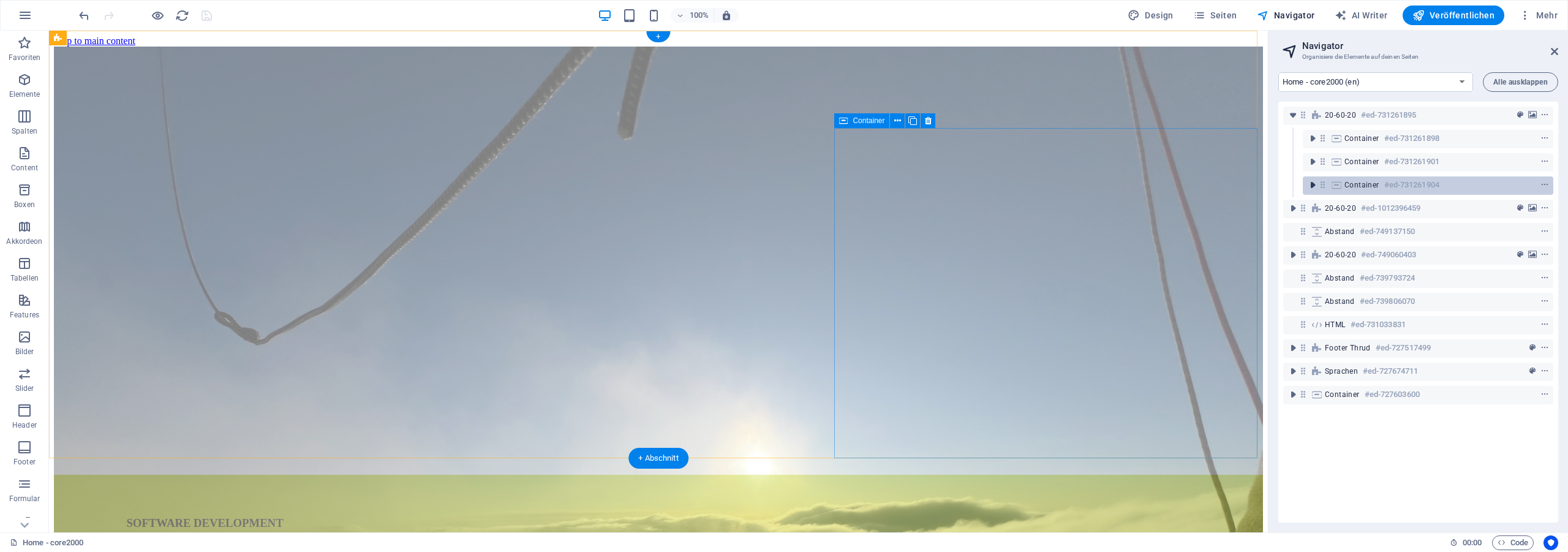
click at [1312, 188] on icon "toggle-expand" at bounding box center [1312, 185] width 13 height 13
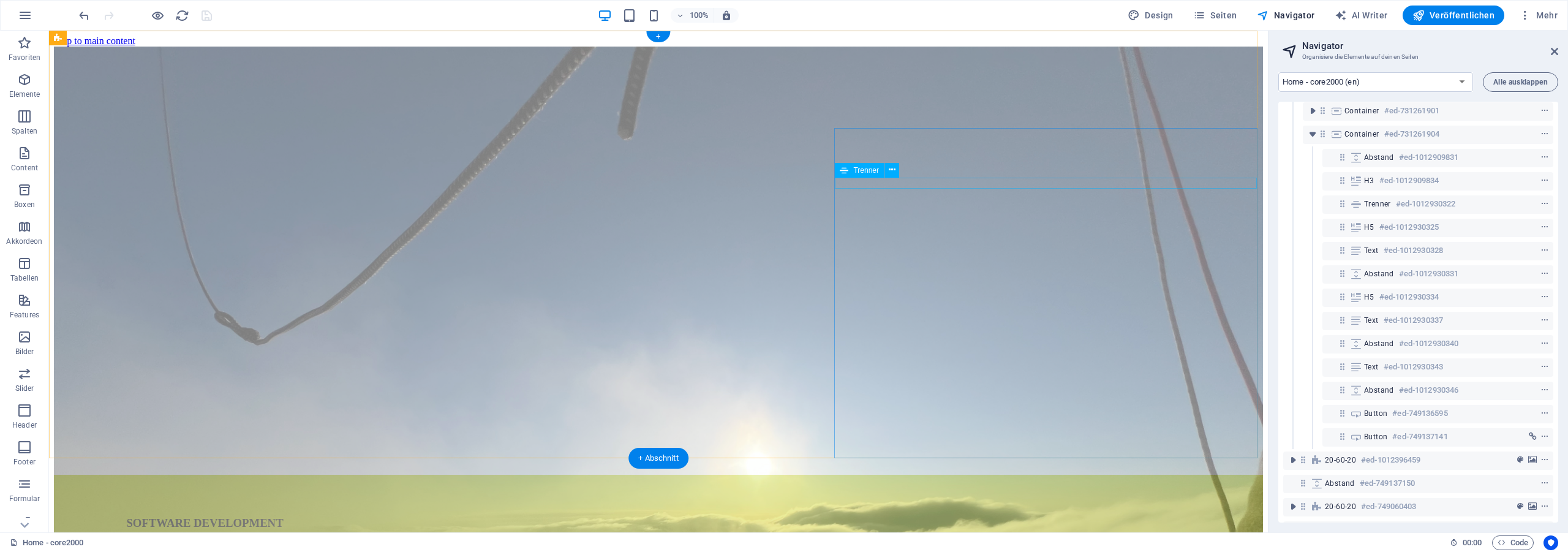
scroll to position [55, 0]
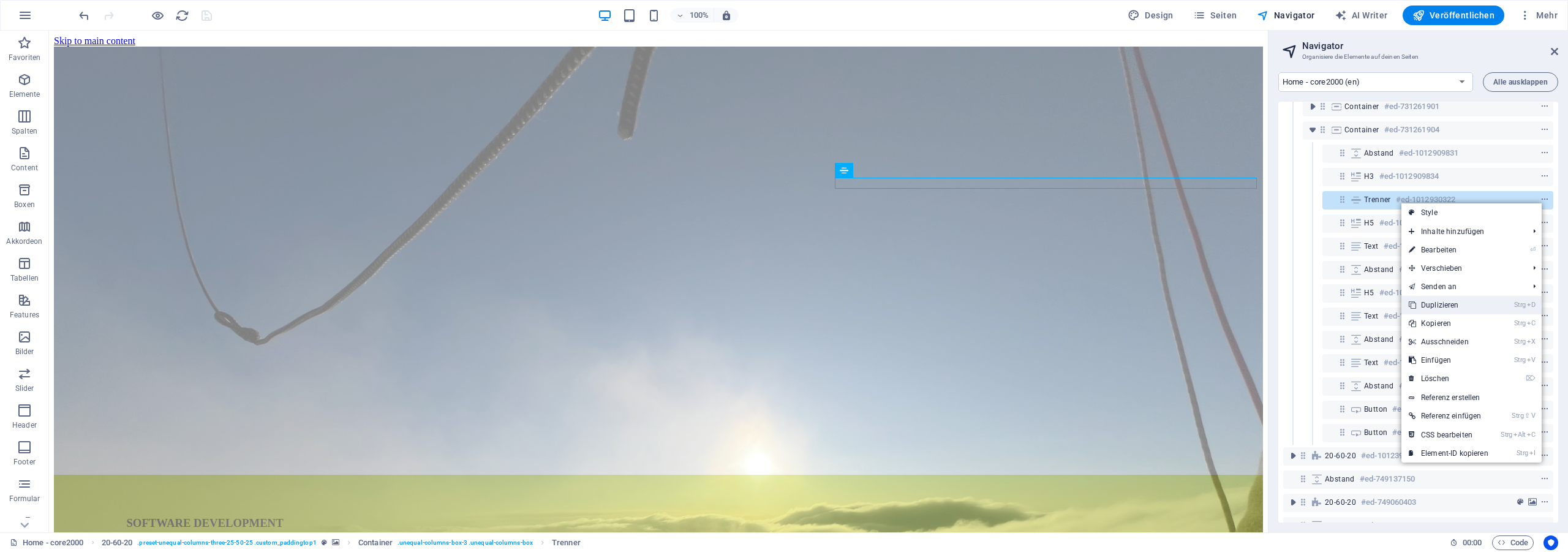
click at [1460, 305] on link "Strg D Duplizieren" at bounding box center [1448, 305] width 94 height 18
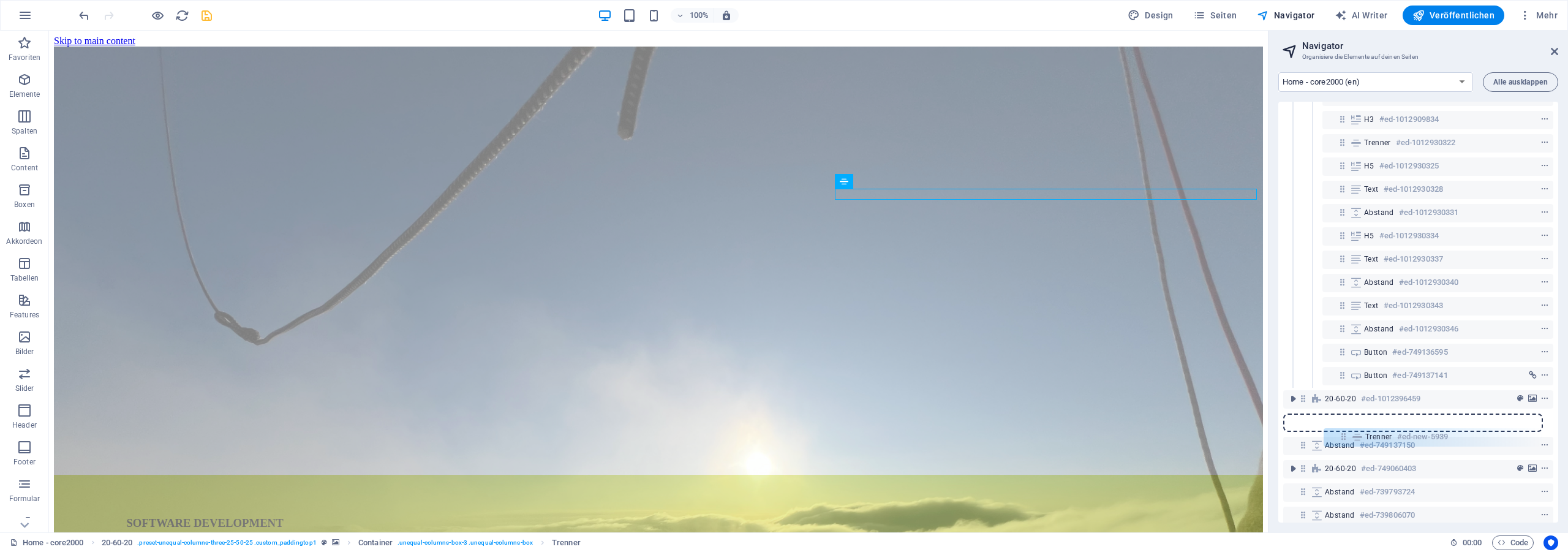
scroll to position [119, 0]
drag, startPoint x: 1343, startPoint y: 224, endPoint x: 1342, endPoint y: 394, distance: 170.0
click at [1342, 394] on div "20-60-20 #ed-731261895 Container #ed-731261898 Container #ed-731261901 Containe…" at bounding box center [1417, 312] width 280 height 420
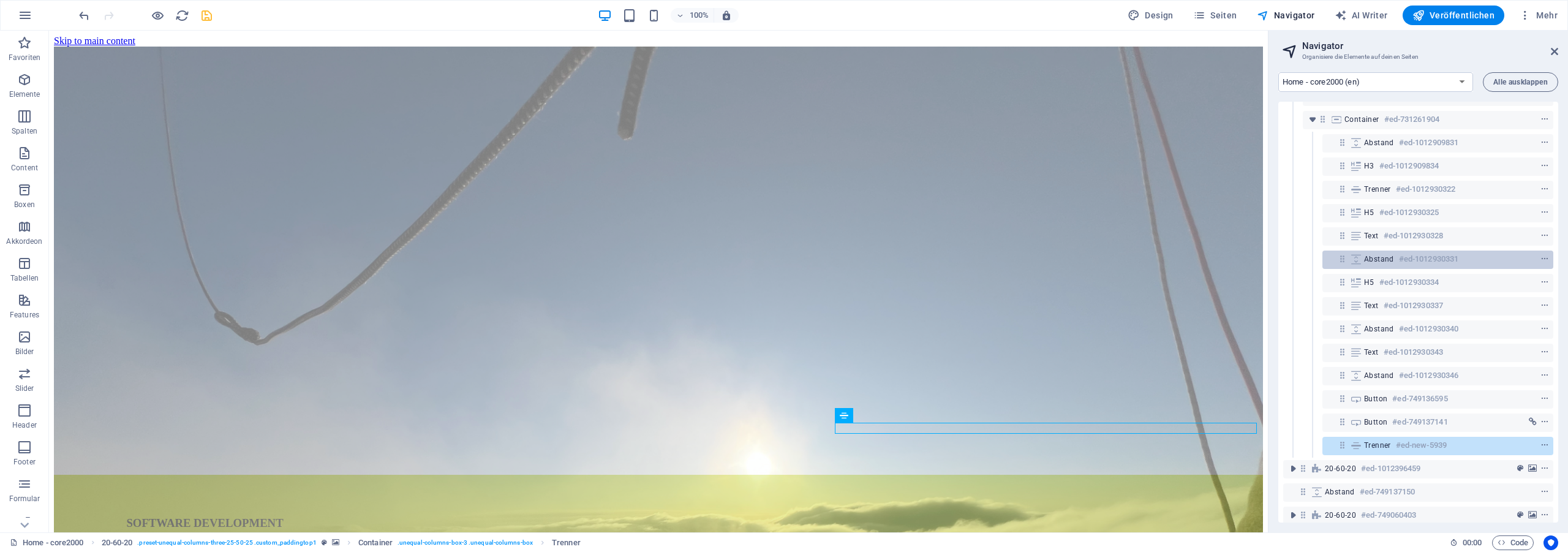
scroll to position [64, 0]
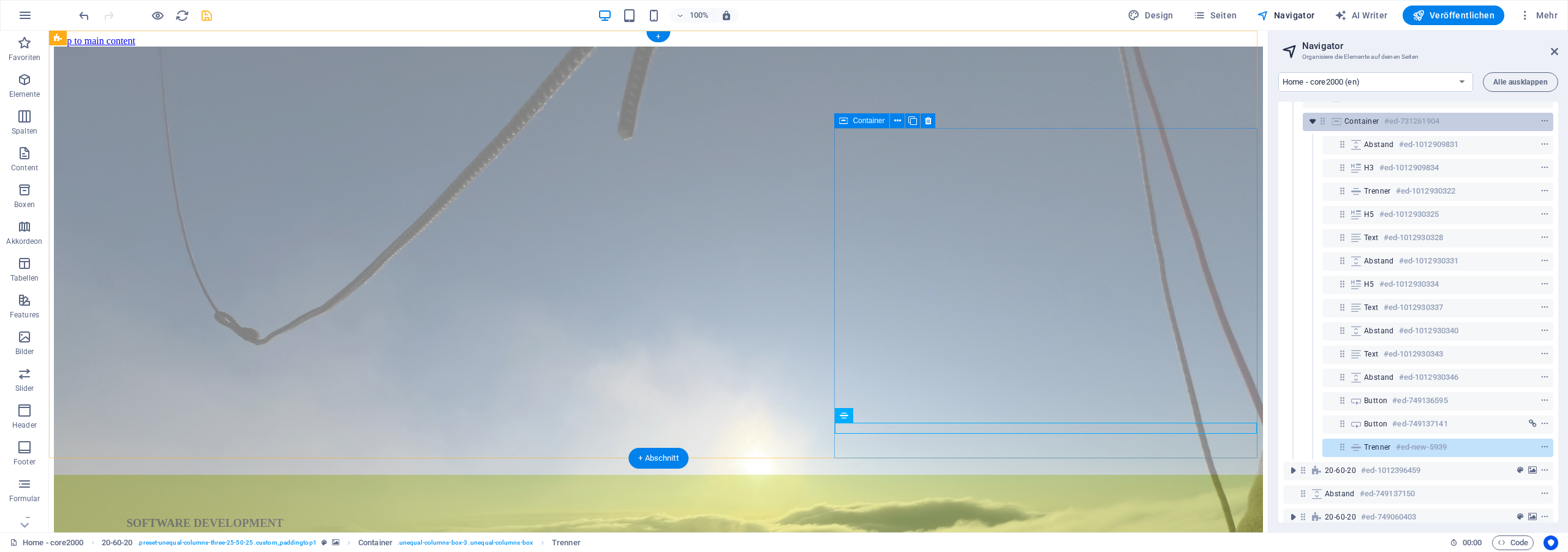
click at [1313, 124] on icon "toggle-expand" at bounding box center [1312, 121] width 13 height 13
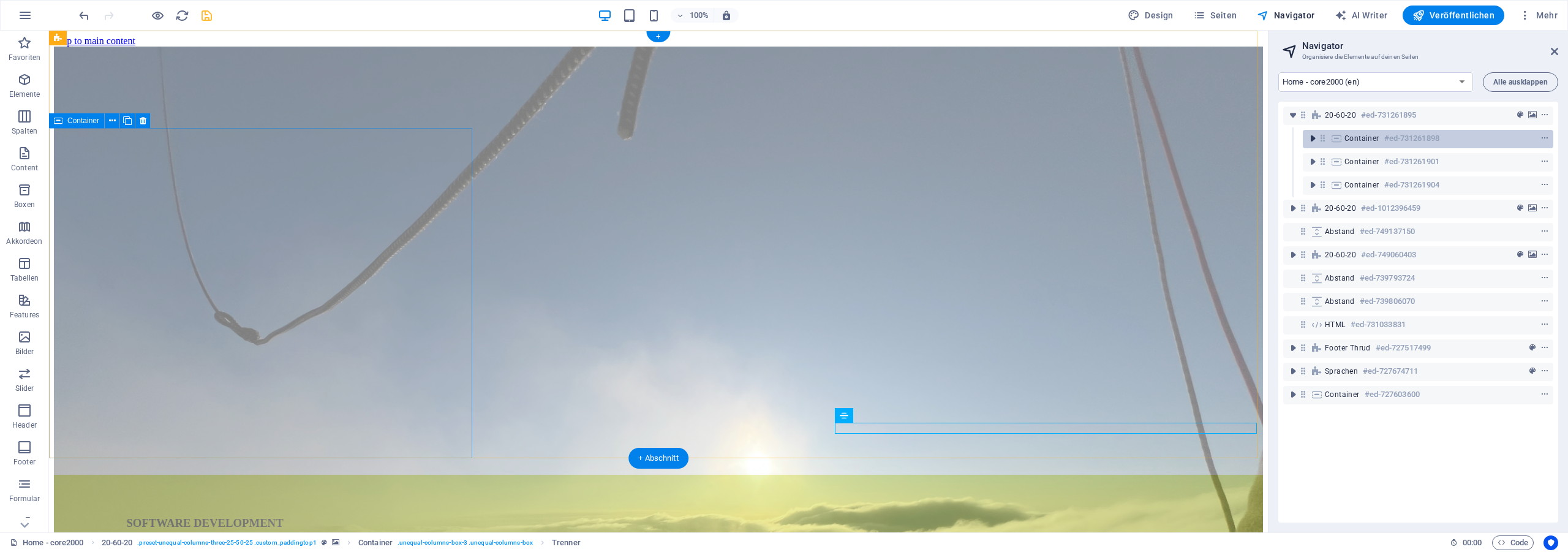
click at [1315, 141] on icon "toggle-expand" at bounding box center [1312, 138] width 13 height 13
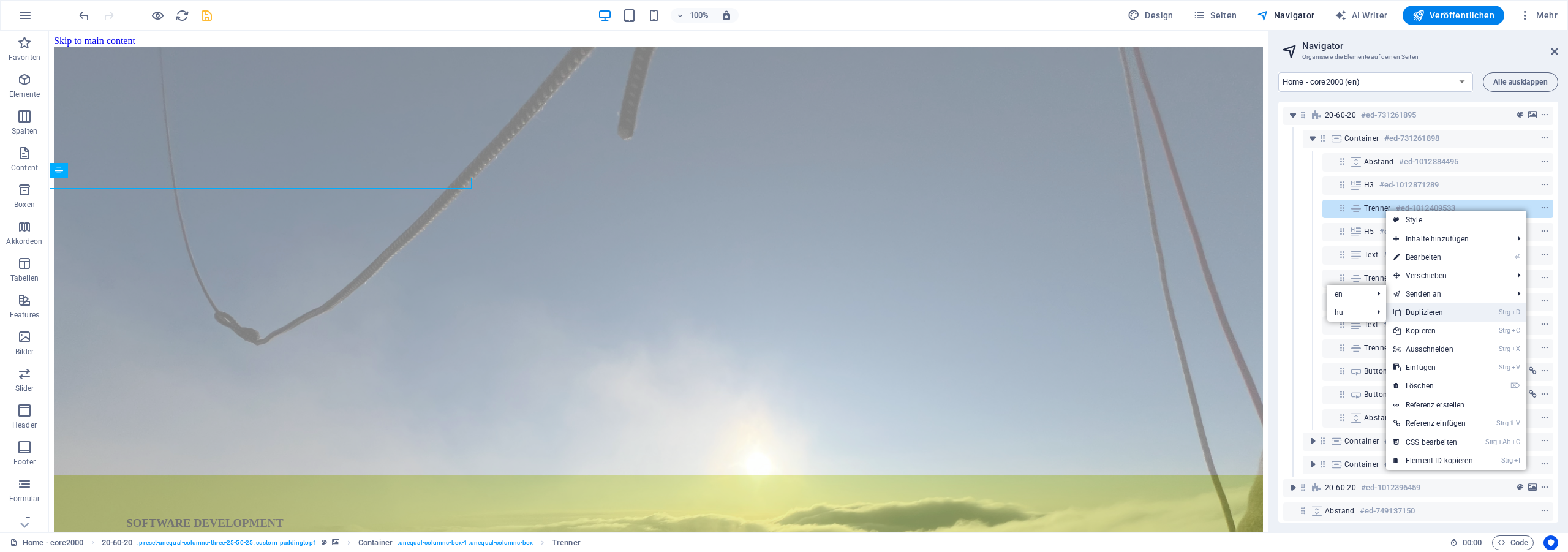
click at [1442, 311] on link "Strg D Duplizieren" at bounding box center [1432, 313] width 94 height 18
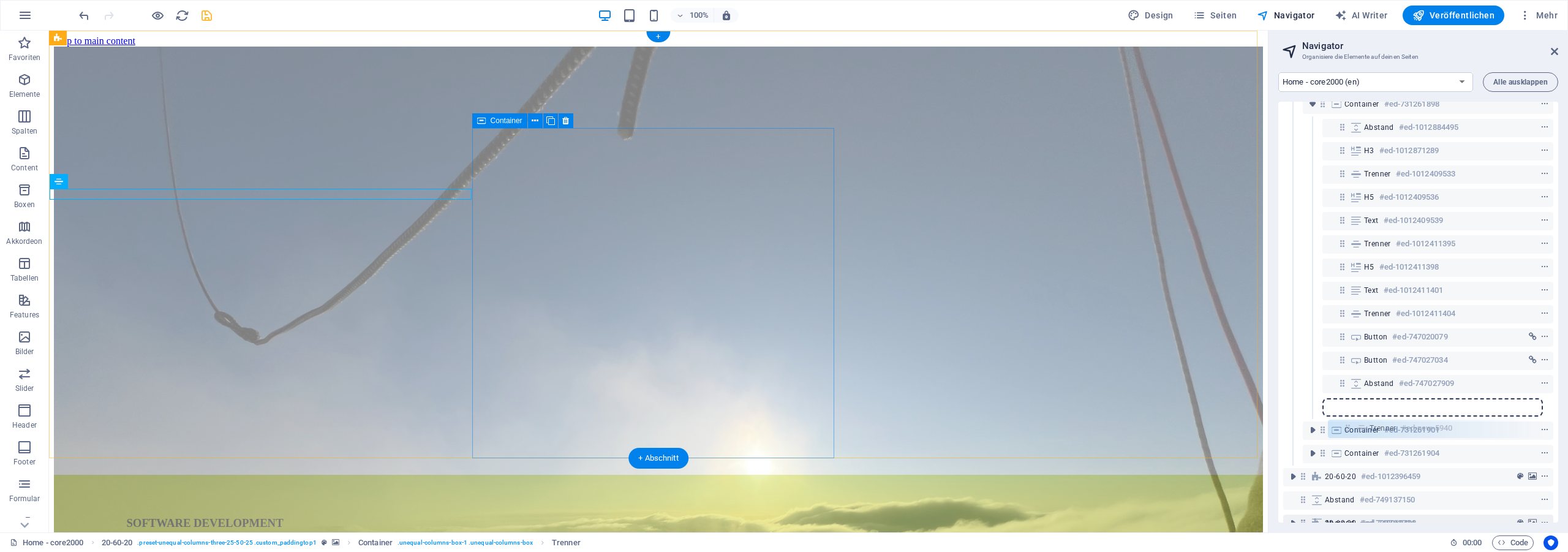
scroll to position [35, 0]
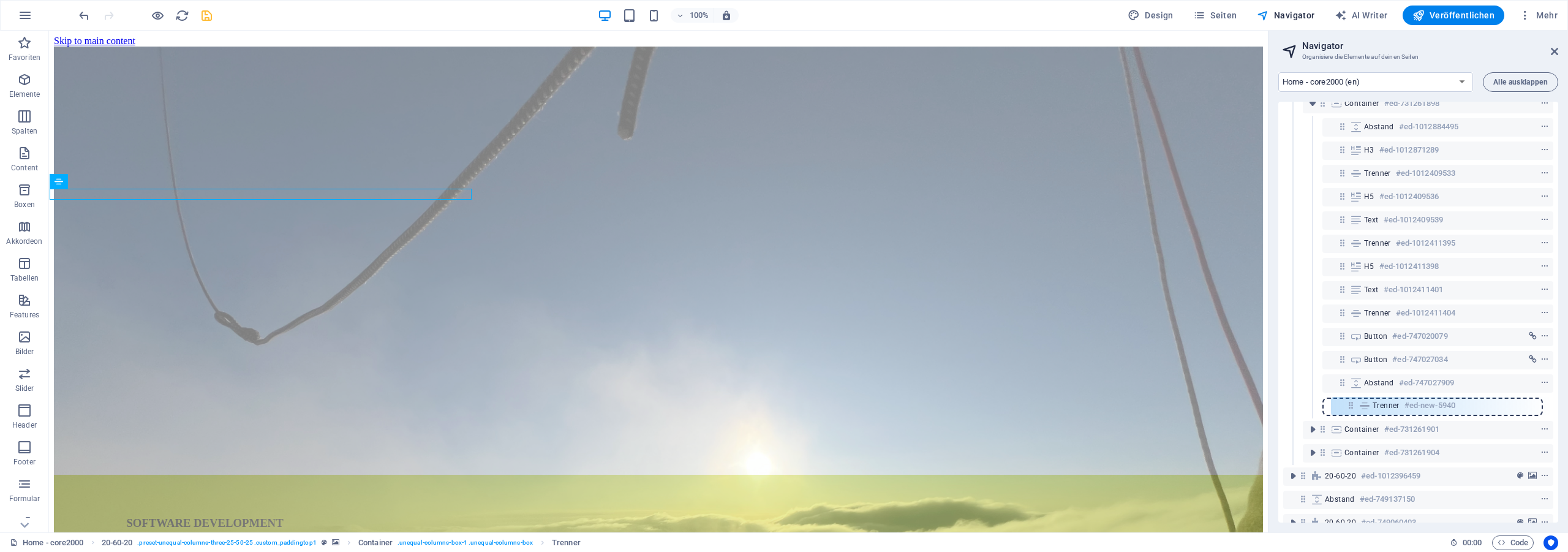
drag, startPoint x: 1343, startPoint y: 234, endPoint x: 1352, endPoint y: 412, distance: 178.2
click at [1352, 412] on div "20-60-20 #ed-731261895 Container #ed-731261898 Abstand #ed-1012884495 H3 #ed-10…" at bounding box center [1417, 312] width 280 height 420
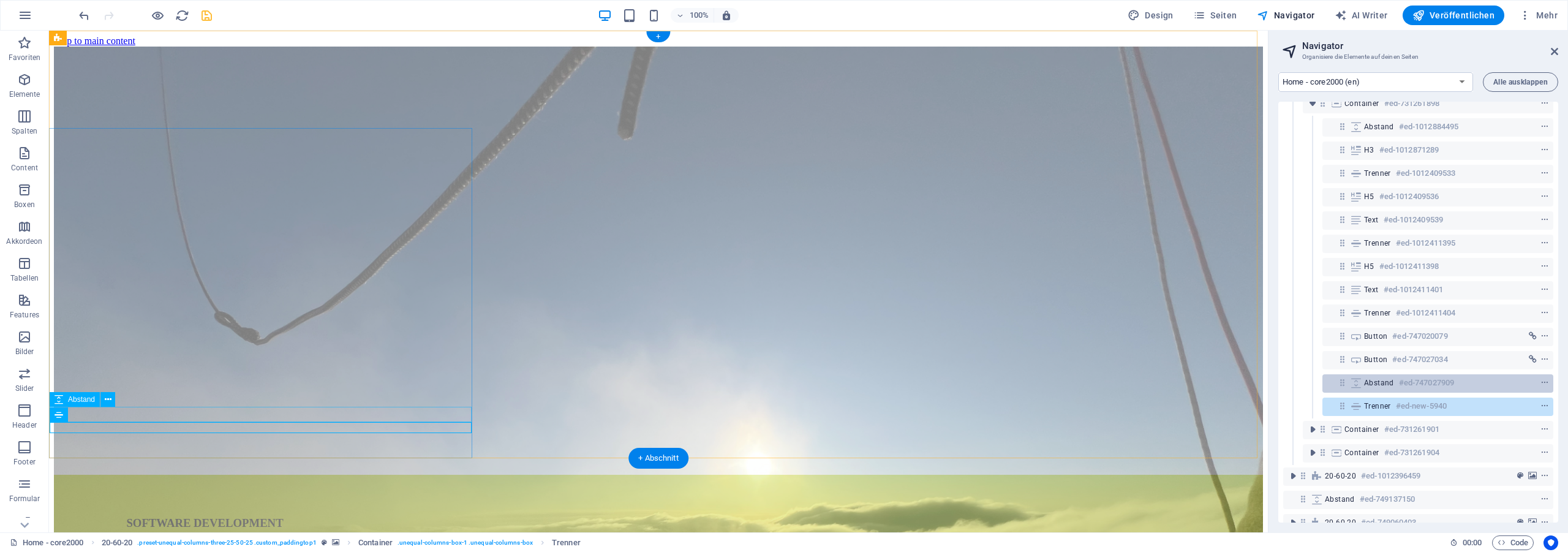
click at [1422, 380] on h6 "#ed-747027909" at bounding box center [1427, 383] width 55 height 14
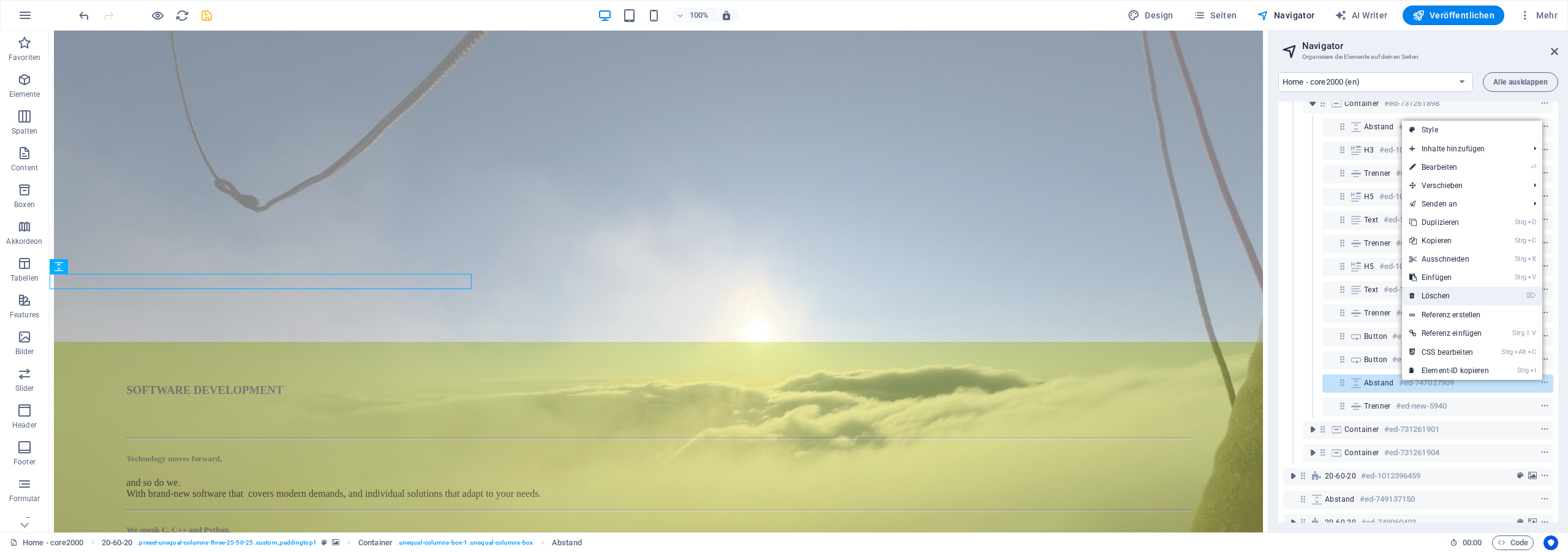
click at [1456, 289] on link "⌦ Löschen" at bounding box center [1448, 296] width 94 height 18
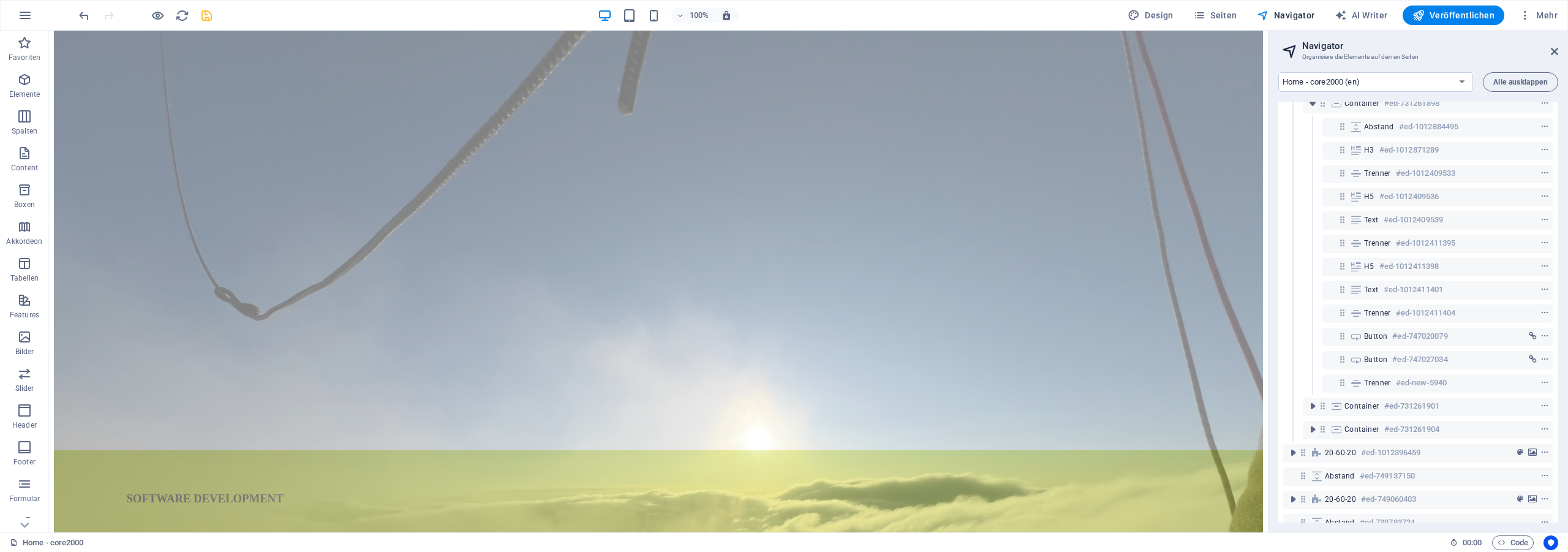
scroll to position [8, 0]
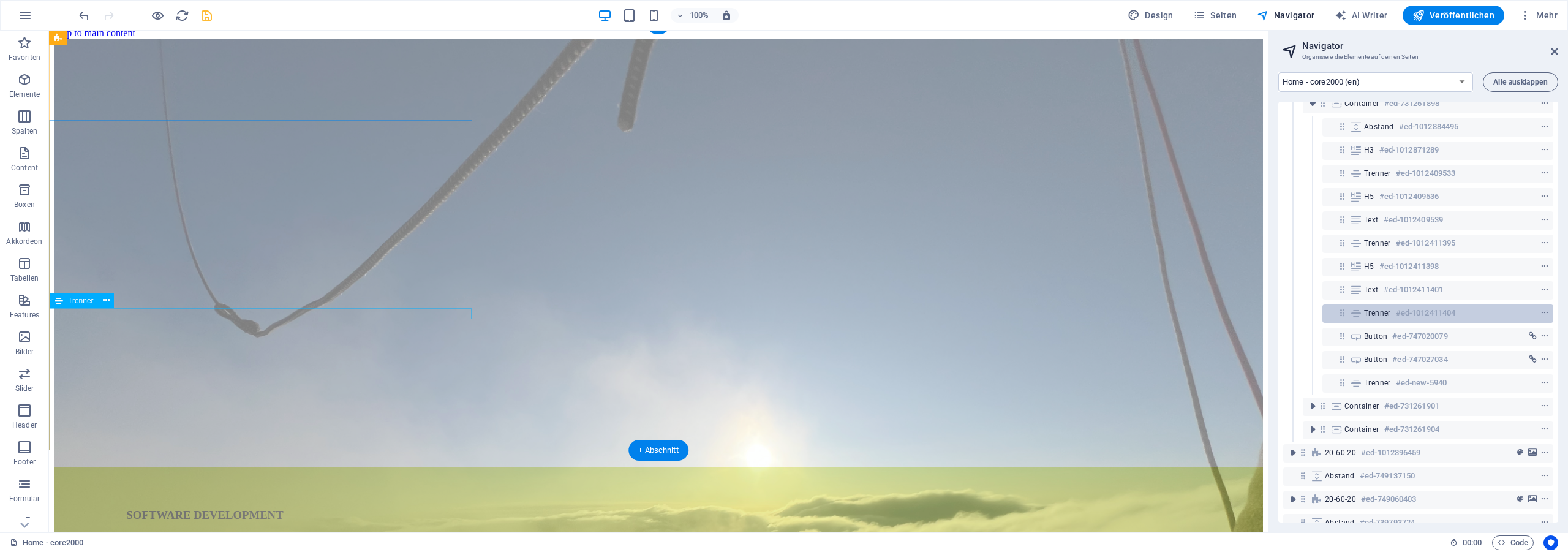
click at [1411, 309] on h6 "#ed-1012411404" at bounding box center [1425, 313] width 59 height 14
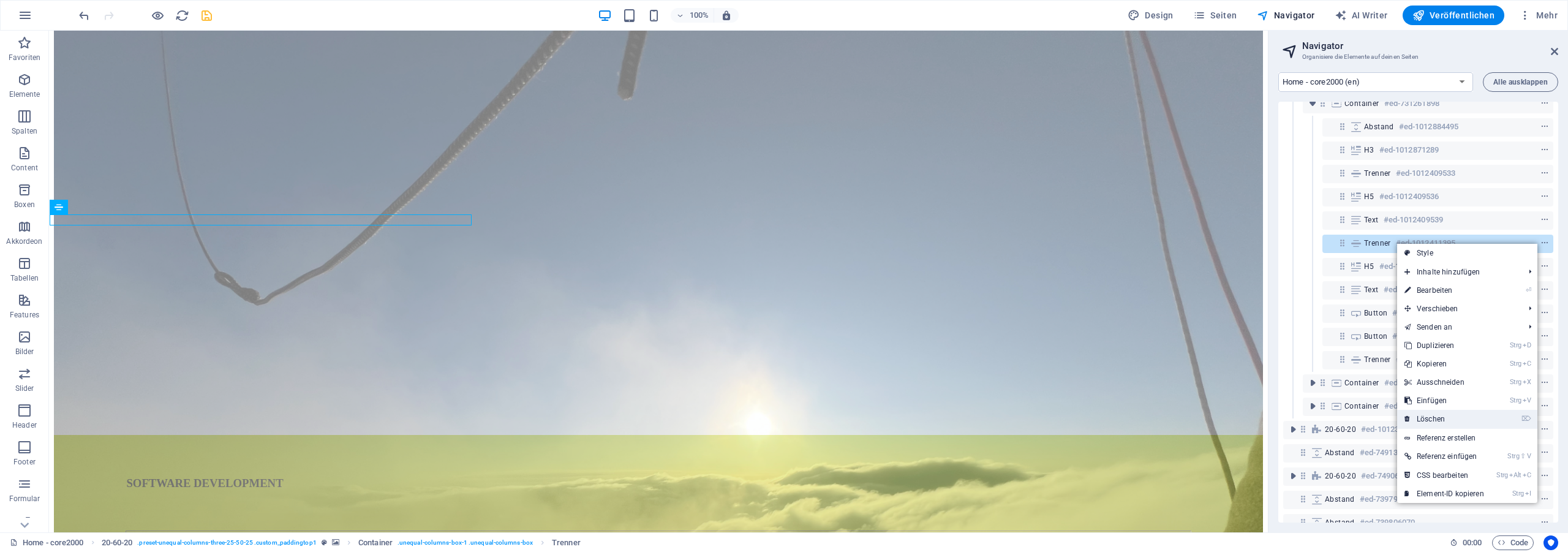
click at [1450, 417] on link "⌦ Löschen" at bounding box center [1444, 419] width 94 height 18
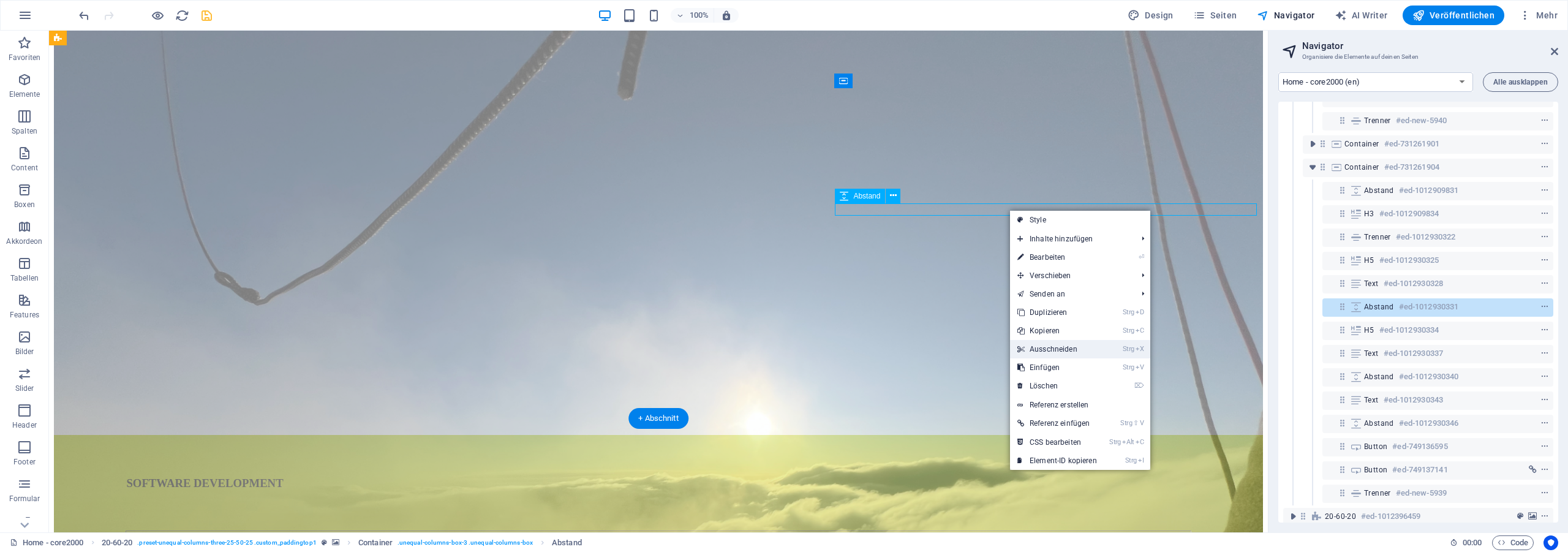
scroll to position [251, 0]
drag, startPoint x: 1075, startPoint y: 309, endPoint x: 1198, endPoint y: 284, distance: 125.5
click at [1075, 309] on link "Strg D Duplizieren" at bounding box center [1057, 313] width 94 height 18
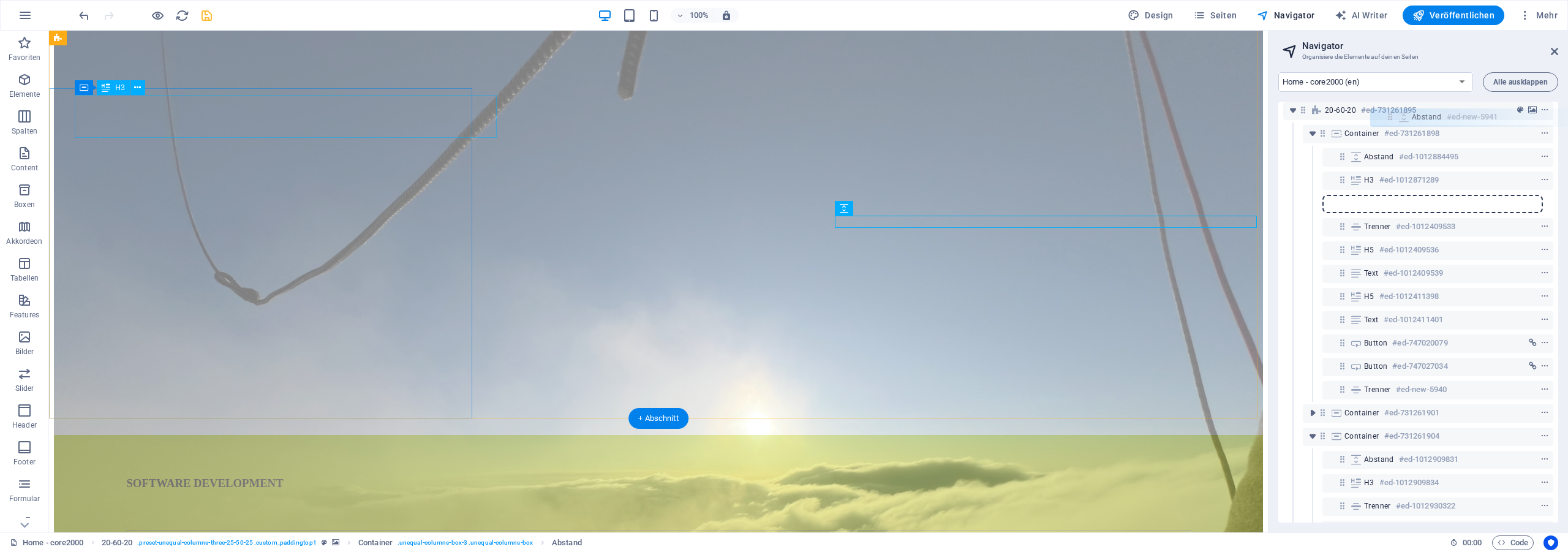
scroll to position [0, 0]
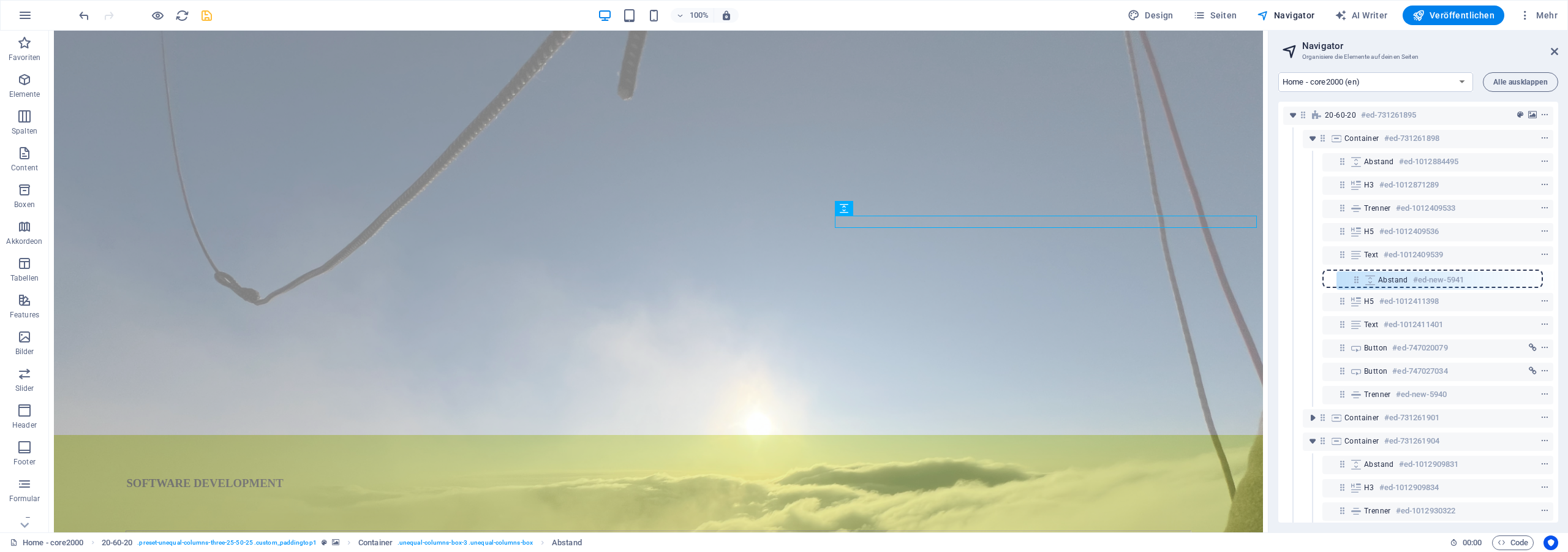
drag, startPoint x: 1345, startPoint y: 384, endPoint x: 1358, endPoint y: 274, distance: 110.8
click at [1358, 274] on div "20-60-20 #ed-731261895 Container #ed-731261898 Abstand #ed-1012884495 H3 #ed-10…" at bounding box center [1417, 312] width 280 height 420
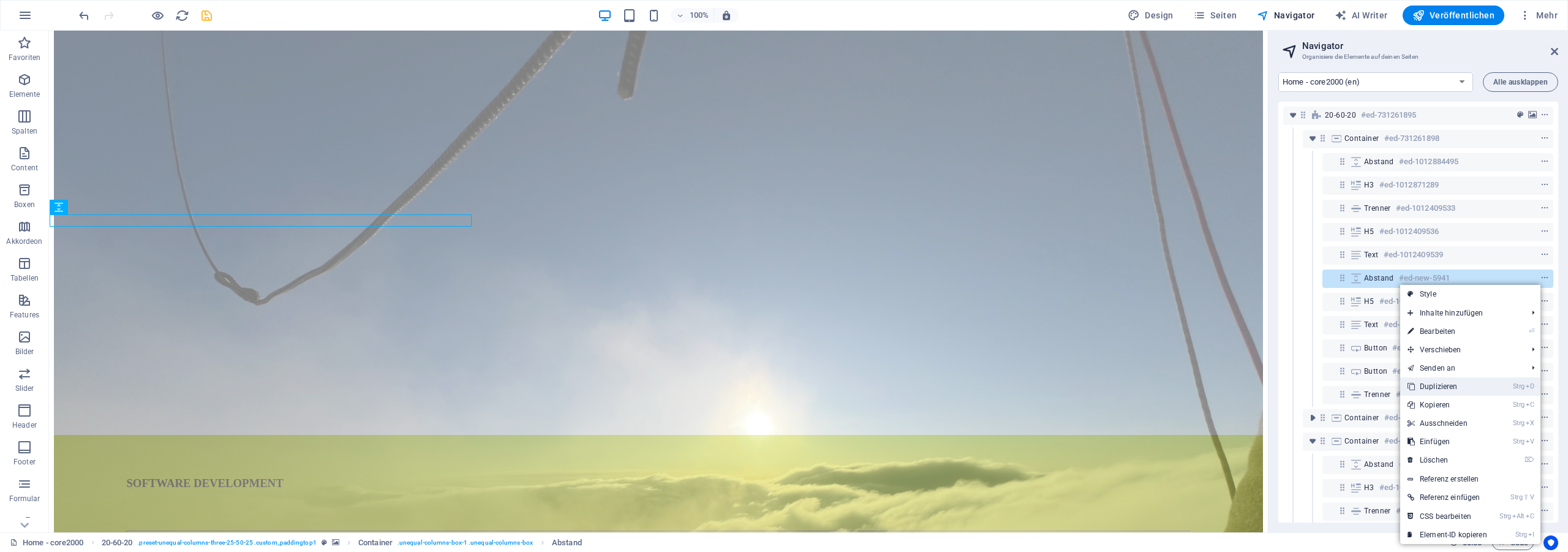
click at [1468, 390] on link "Strg D Duplizieren" at bounding box center [1447, 386] width 94 height 18
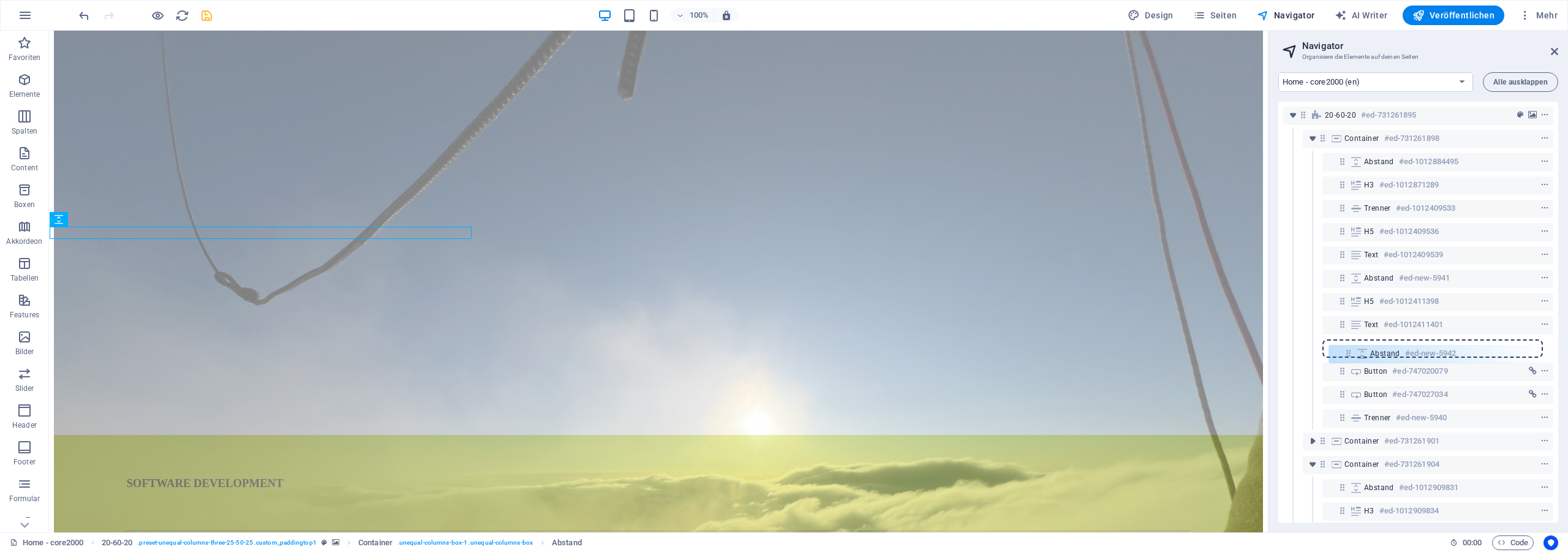
drag, startPoint x: 1340, startPoint y: 303, endPoint x: 1347, endPoint y: 356, distance: 53.5
click at [1347, 356] on div "20-60-20 #ed-731261895 Container #ed-731261898 Abstand #ed-1012884495 H3 #ed-10…" at bounding box center [1417, 312] width 280 height 420
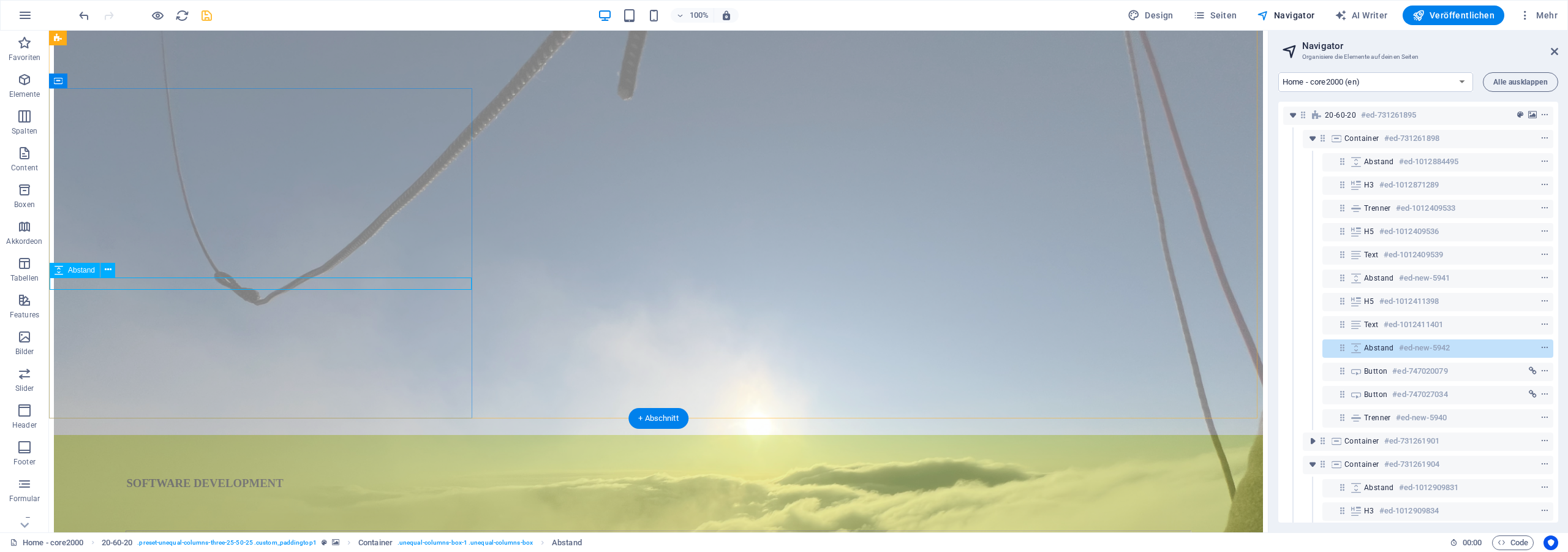
select select "px"
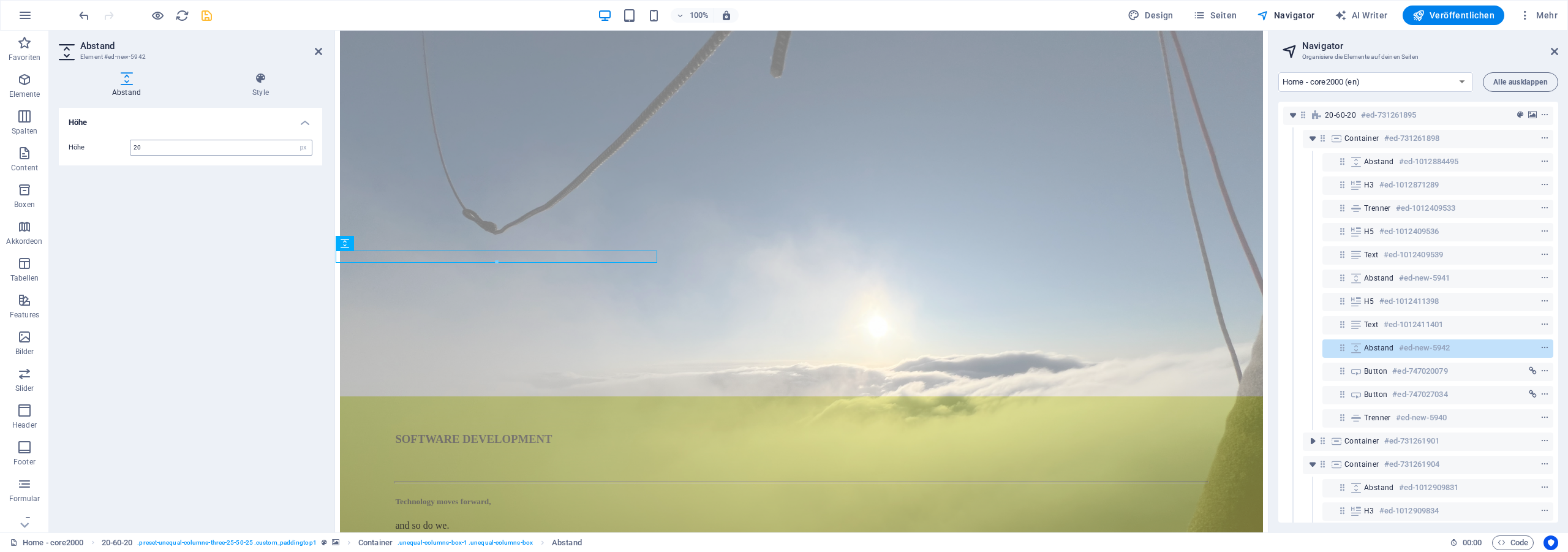
drag, startPoint x: 181, startPoint y: 151, endPoint x: 59, endPoint y: 139, distance: 122.6
click at [130, 140] on input "20" at bounding box center [220, 147] width 181 height 14
type input "10"
click at [1552, 47] on icon at bounding box center [1554, 51] width 7 height 10
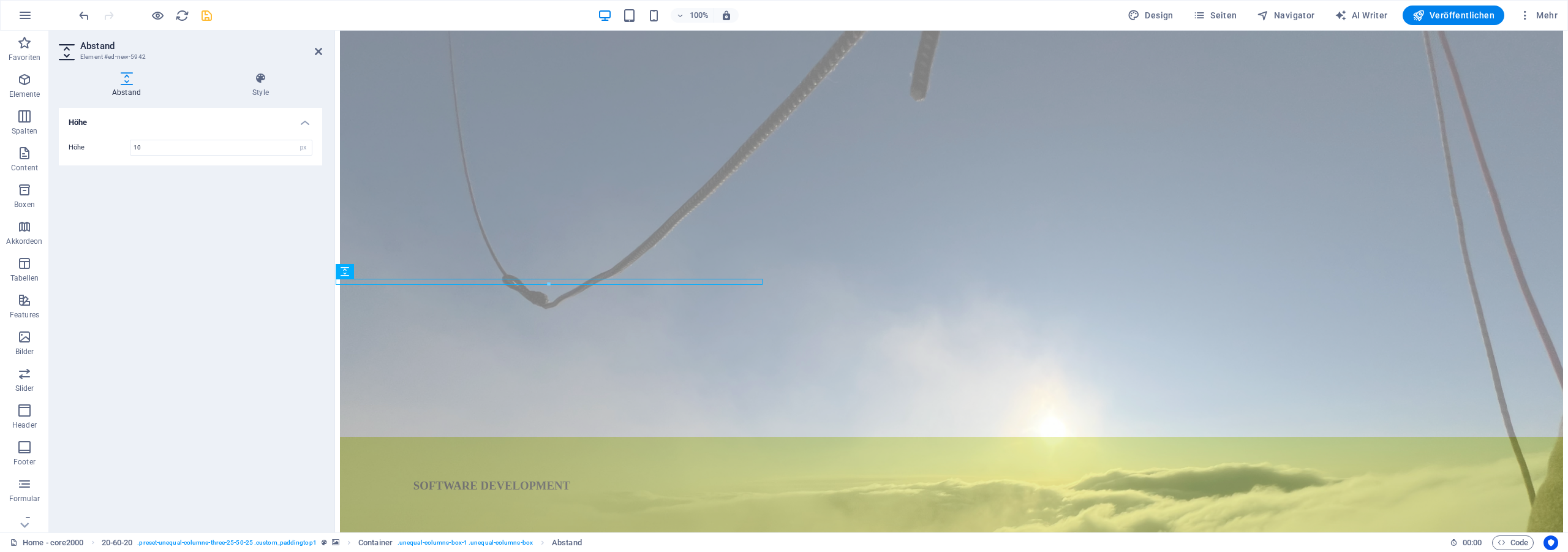
click at [207, 19] on icon "save" at bounding box center [206, 15] width 14 height 14
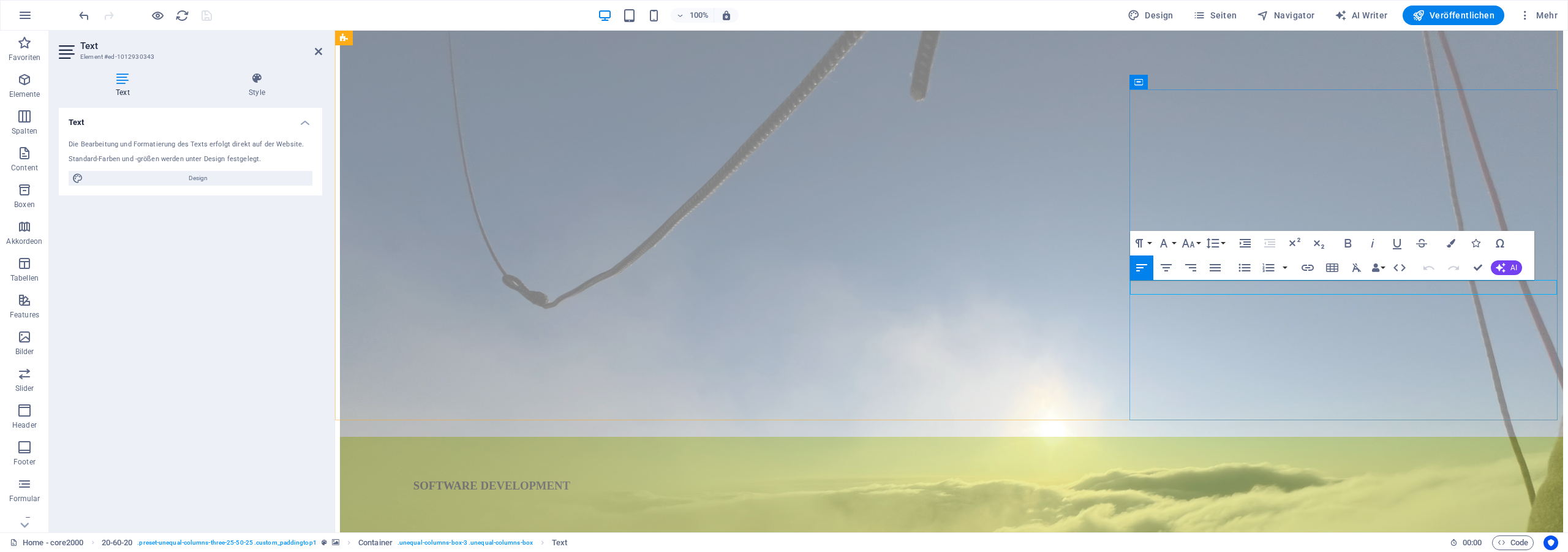
drag, startPoint x: 1367, startPoint y: 288, endPoint x: 1125, endPoint y: 291, distance: 242.0
drag, startPoint x: 1155, startPoint y: 288, endPoint x: 1170, endPoint y: 286, distance: 15.1
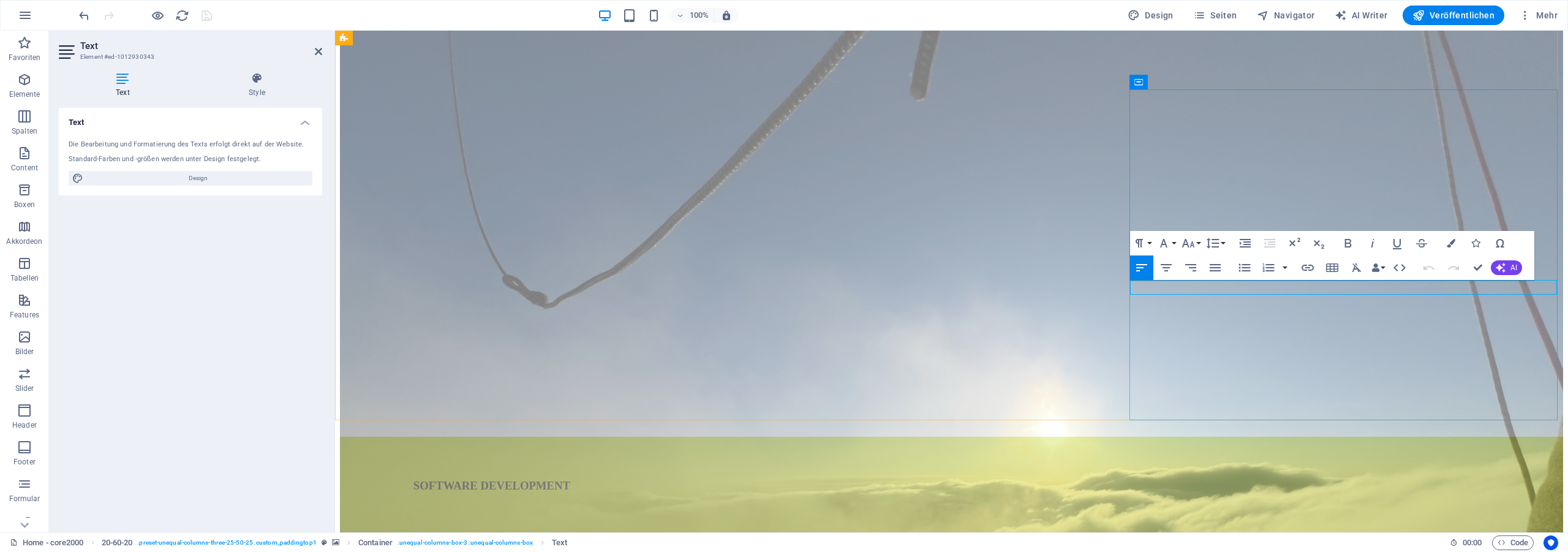
drag, startPoint x: 1155, startPoint y: 284, endPoint x: 1174, endPoint y: 288, distance: 19.4
drag, startPoint x: 1157, startPoint y: 288, endPoint x: 1379, endPoint y: 289, distance: 222.0
copy p "Multiple platforms, multiple operating systems."
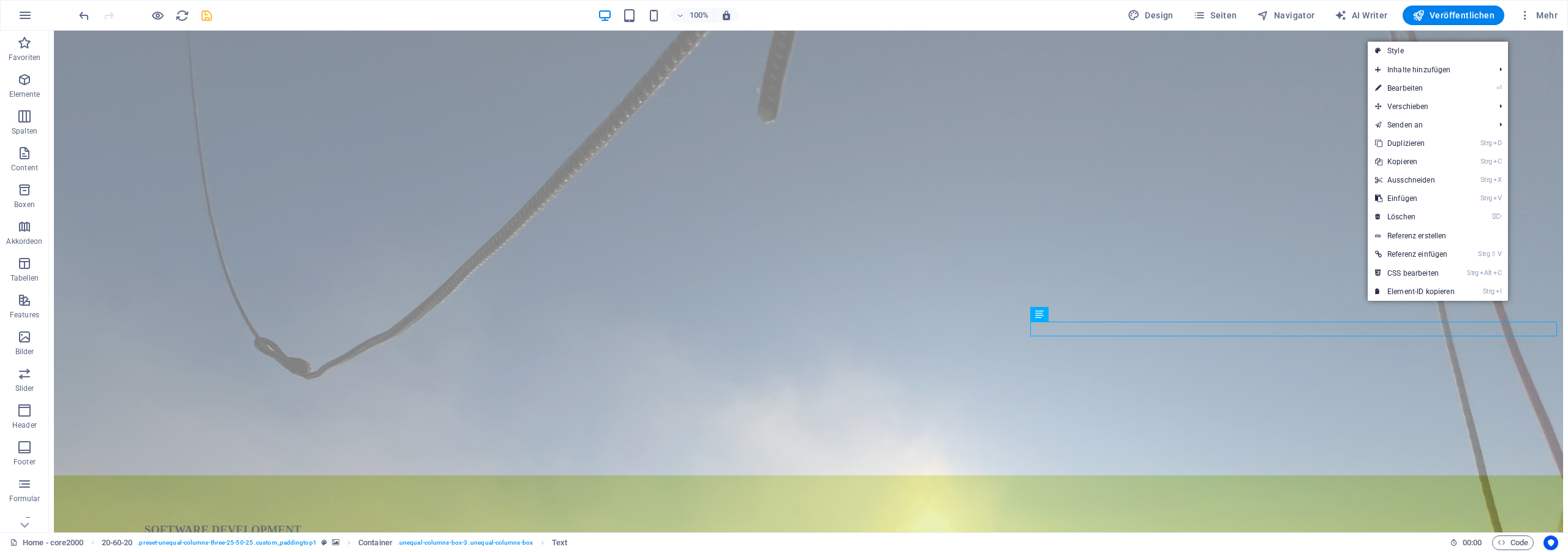
click at [1419, 218] on link "⌦ Löschen" at bounding box center [1414, 217] width 94 height 18
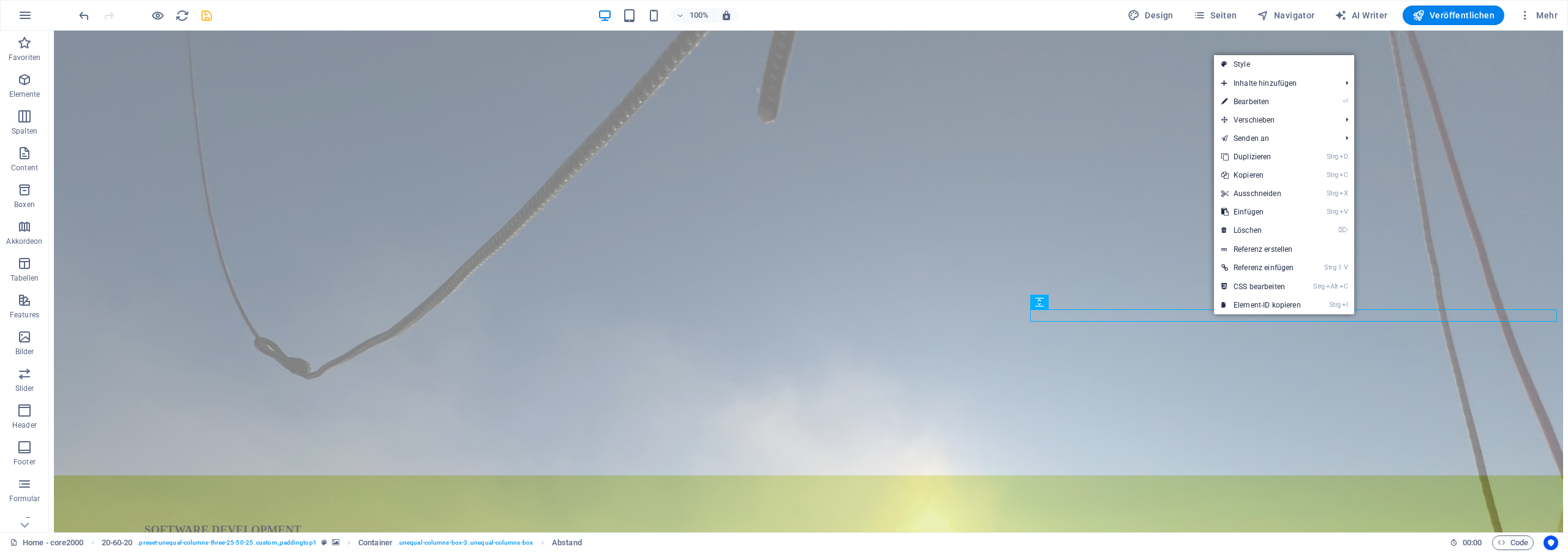
click at [1292, 227] on link "⌦ Löschen" at bounding box center [1261, 230] width 94 height 18
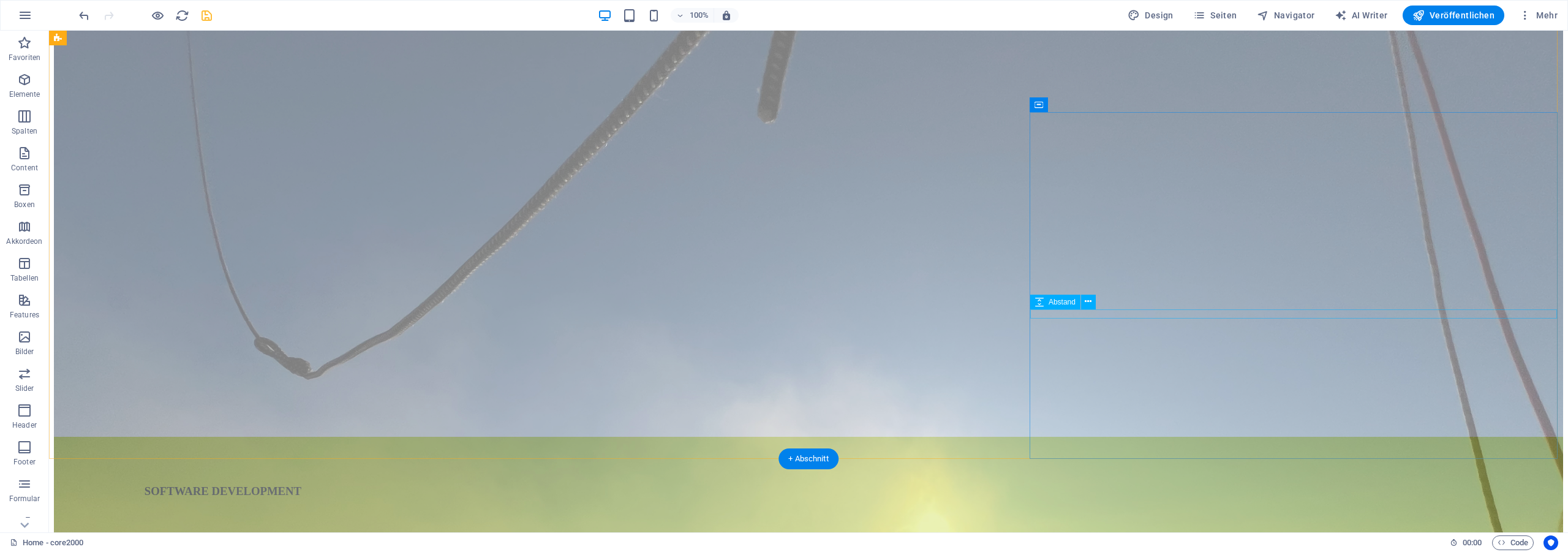
select select "px"
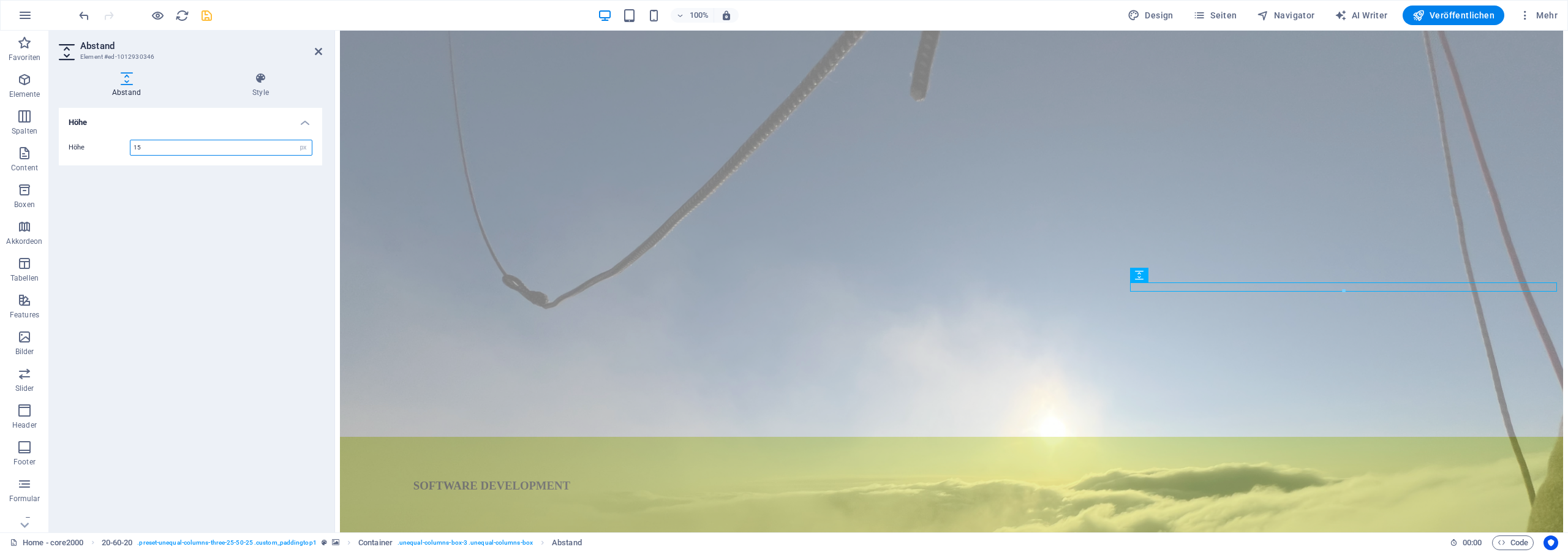
drag, startPoint x: 159, startPoint y: 145, endPoint x: 80, endPoint y: 142, distance: 79.1
click at [130, 142] on input "15" at bounding box center [220, 147] width 181 height 14
type input "10"
click at [207, 11] on icon "save" at bounding box center [206, 15] width 14 height 14
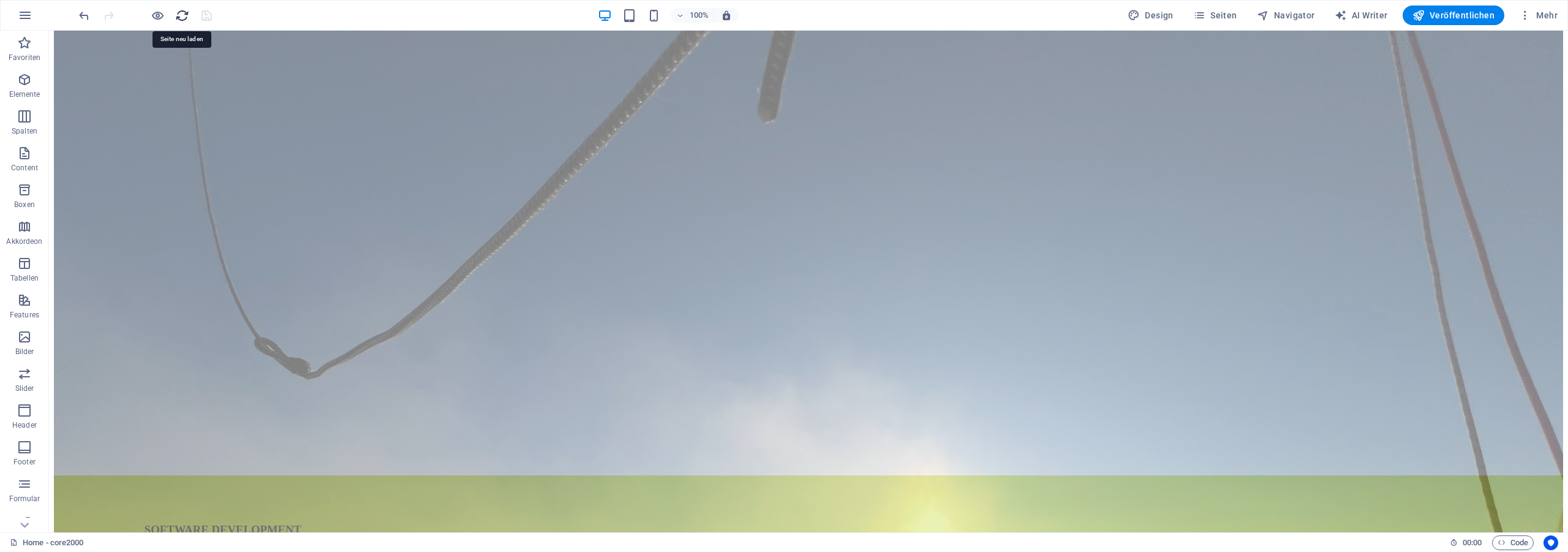
click at [181, 16] on icon "reload" at bounding box center [182, 15] width 14 height 14
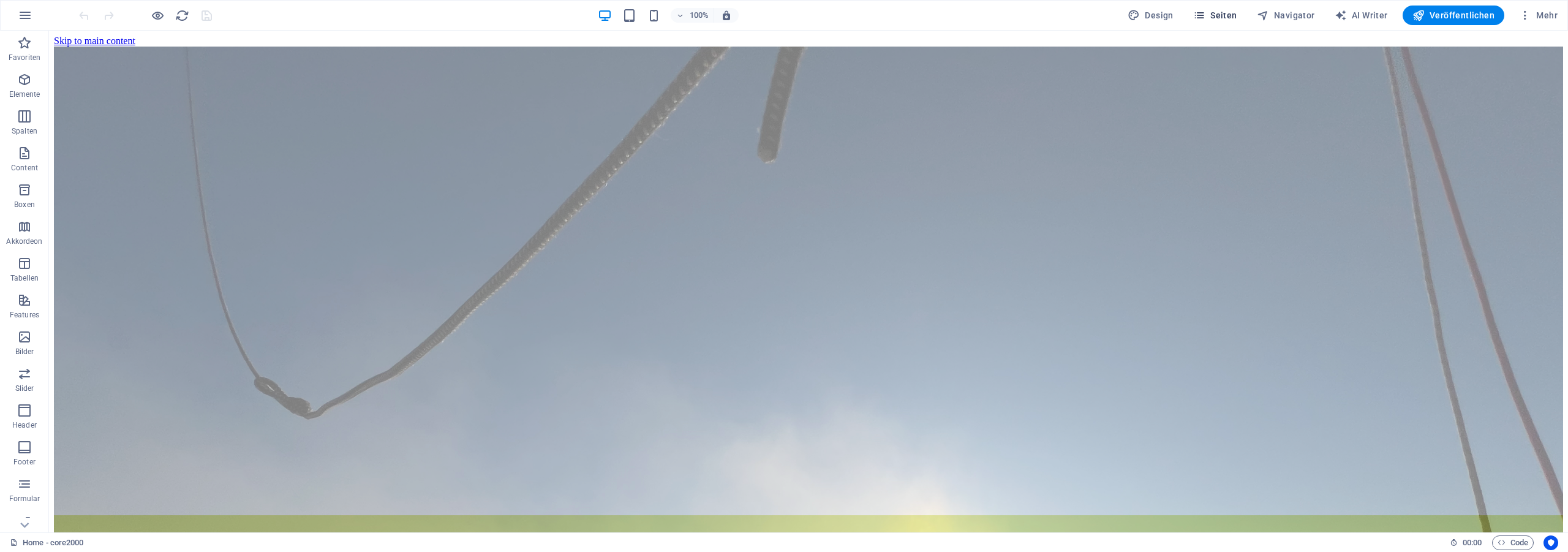
click at [1225, 12] on span "Seiten" at bounding box center [1215, 15] width 44 height 13
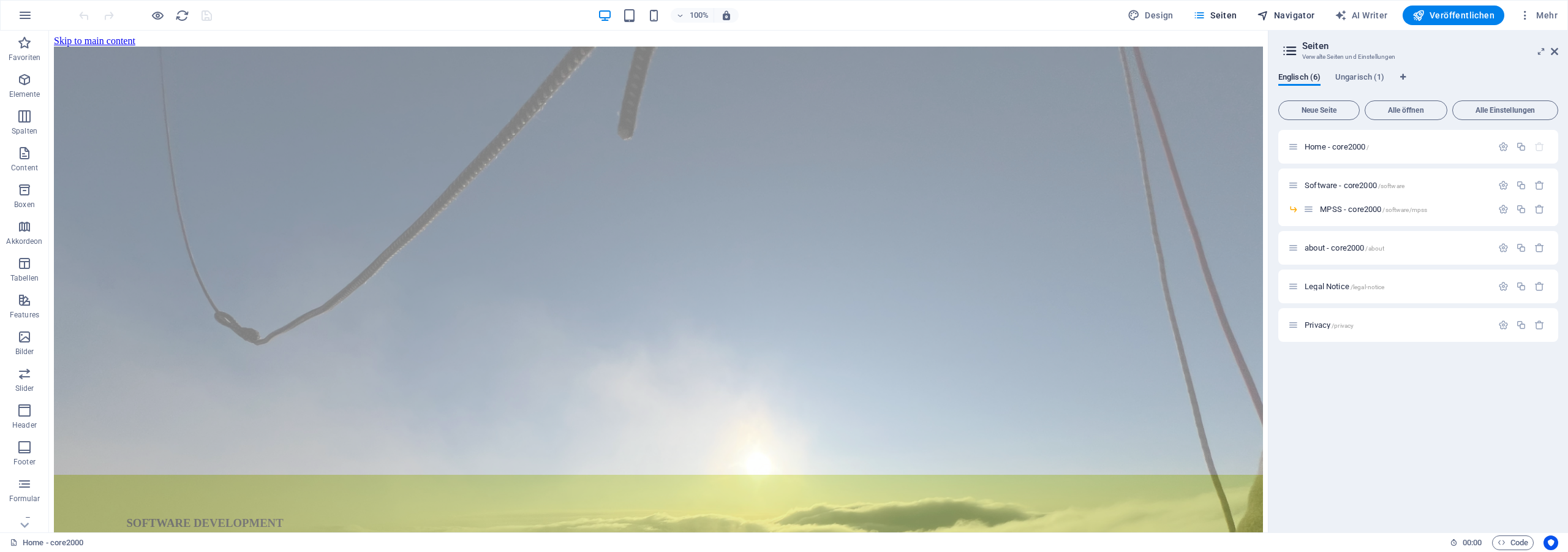
click at [1308, 21] on span "Navigator" at bounding box center [1286, 15] width 58 height 13
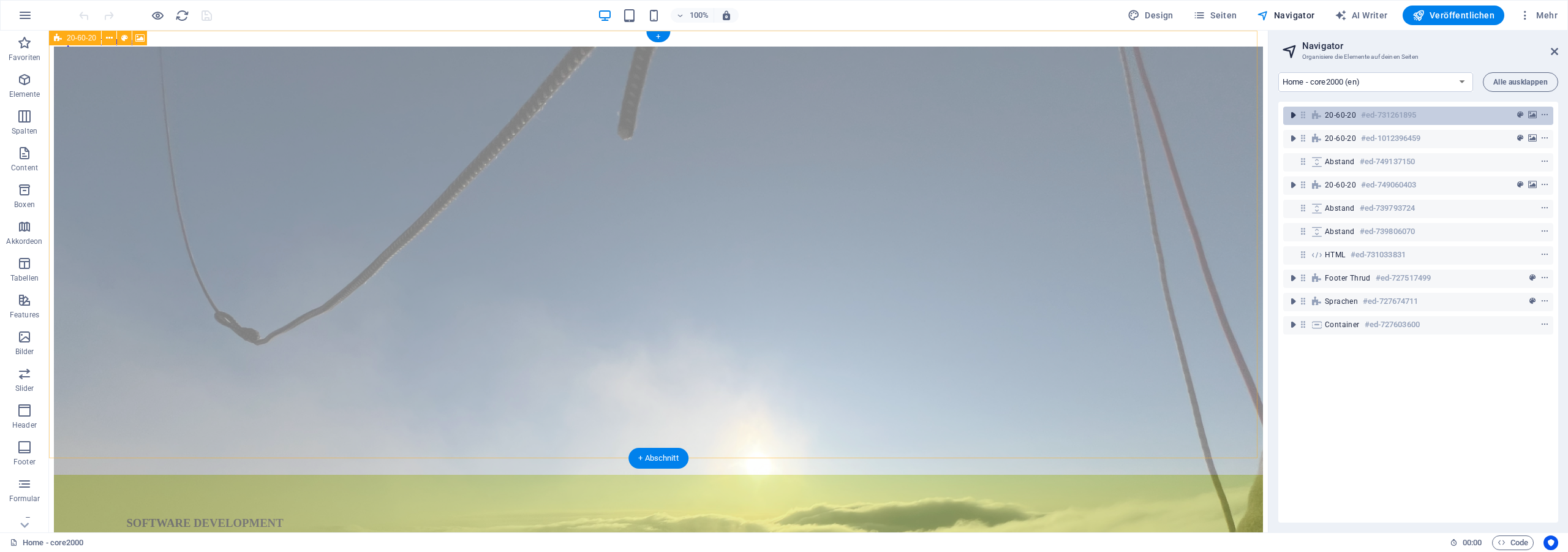
click at [1293, 111] on icon "toggle-expand" at bounding box center [1292, 115] width 13 height 13
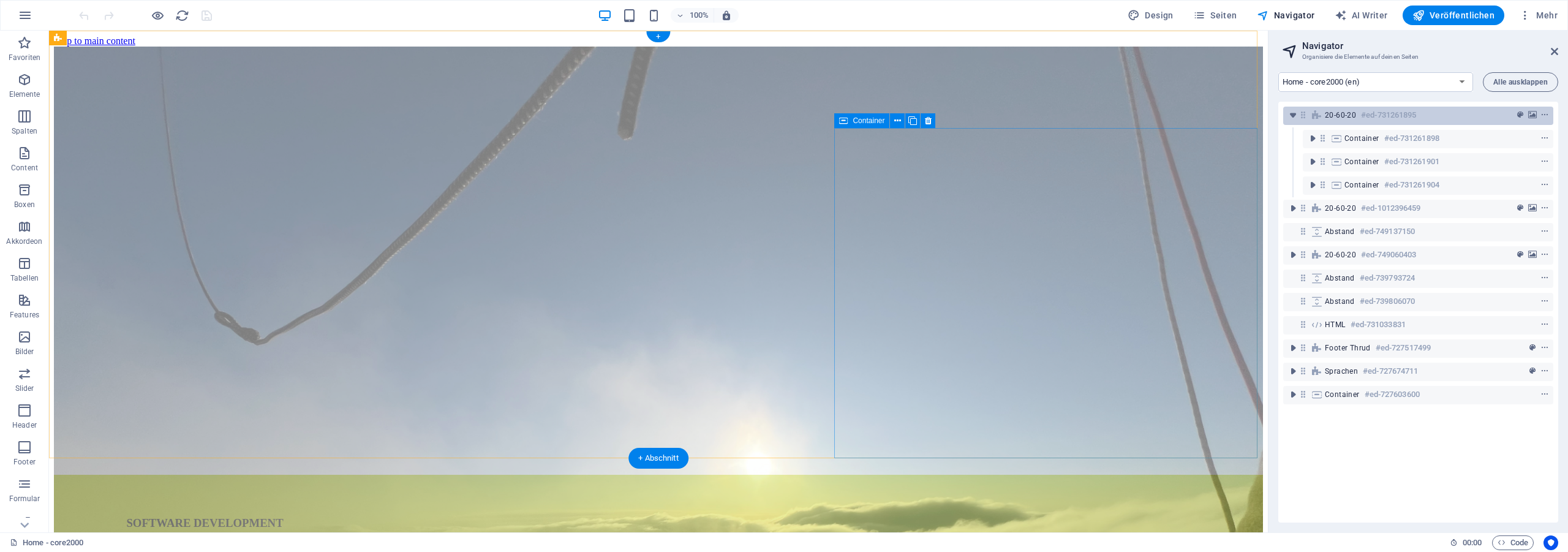
click at [1311, 183] on icon "toggle-expand" at bounding box center [1312, 185] width 13 height 13
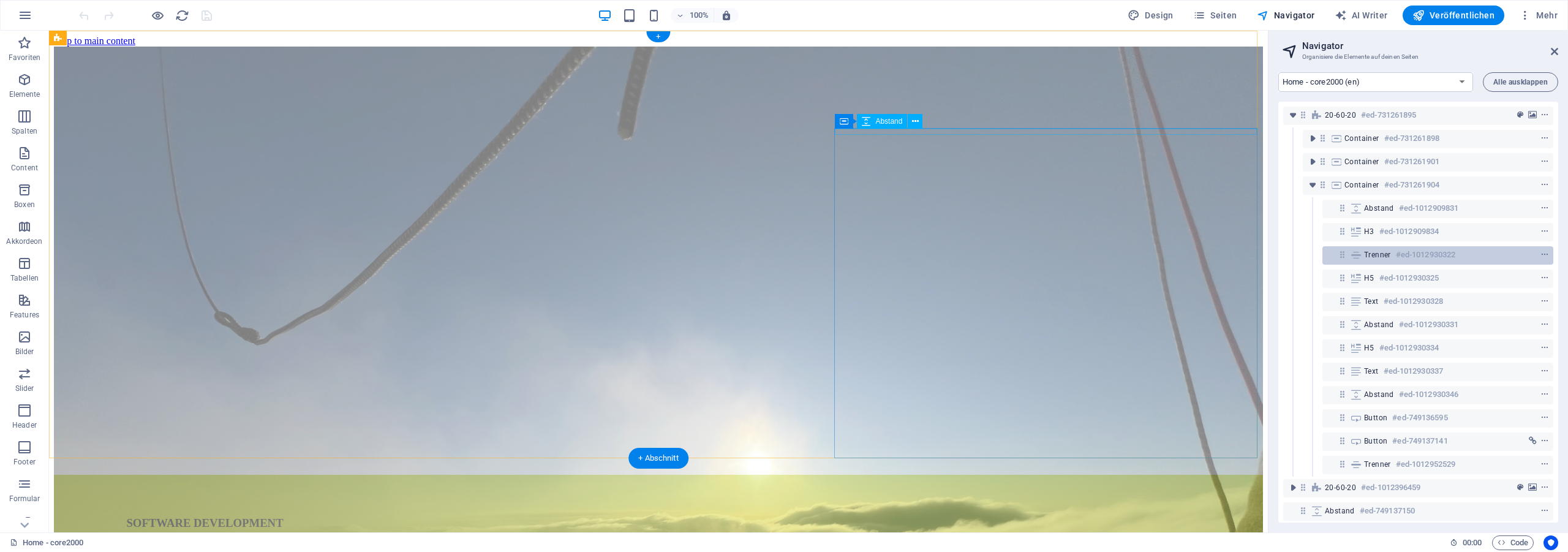
click at [1377, 226] on div "20-60-20 #ed-731261895 Container #ed-731261898 Container #ed-731261901 Containe…" at bounding box center [1417, 312] width 280 height 420
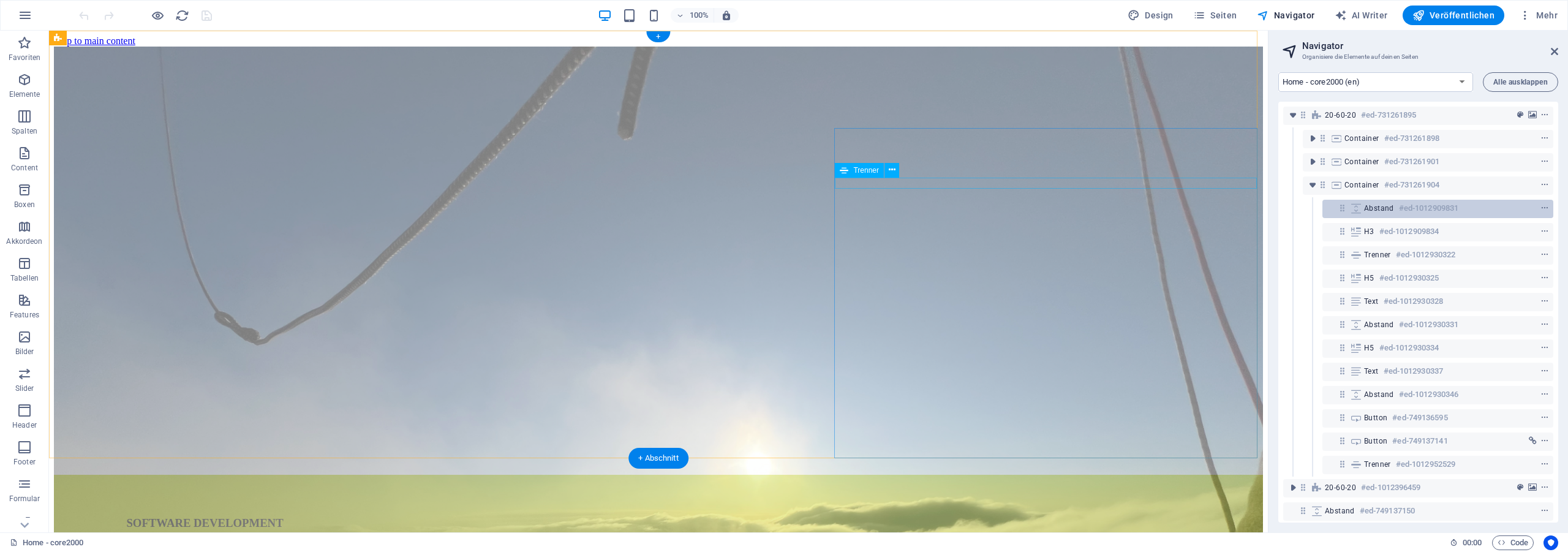
click at [1349, 208] on div "20-60-20 #ed-731261895 Container #ed-731261898 Container #ed-731261901 Containe…" at bounding box center [1417, 312] width 280 height 420
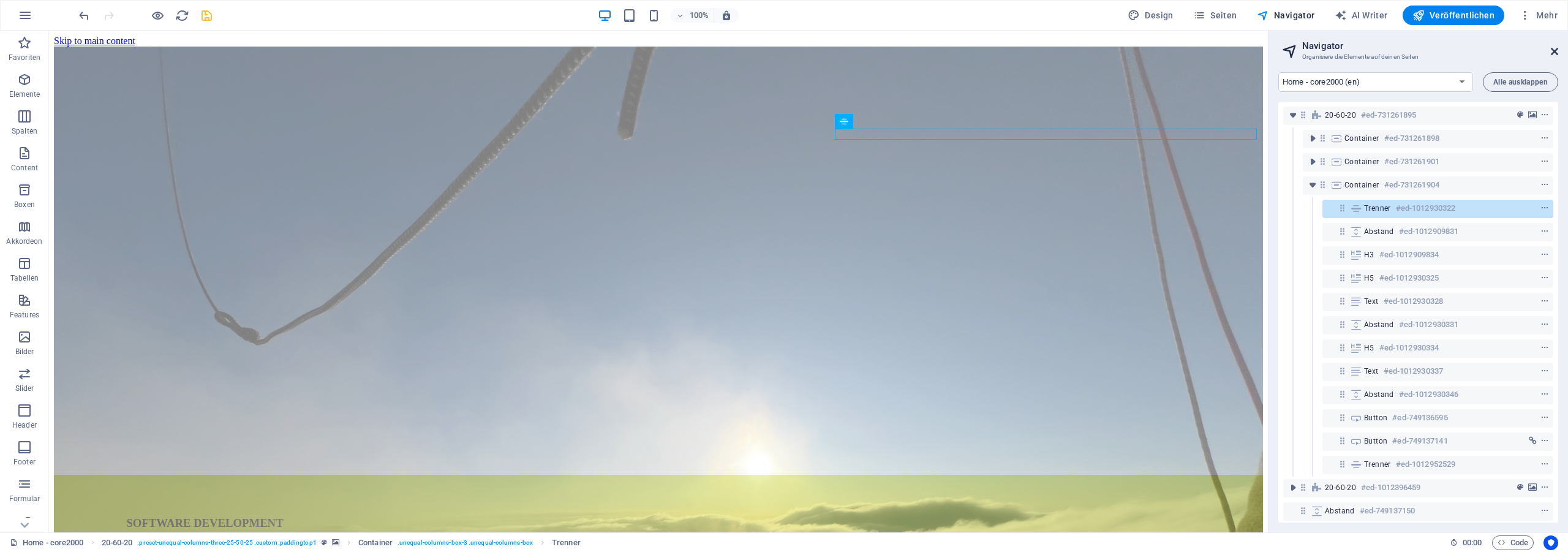
drag, startPoint x: 1557, startPoint y: 53, endPoint x: 1048, endPoint y: 66, distance: 509.2
click at [1557, 53] on icon at bounding box center [1554, 51] width 7 height 10
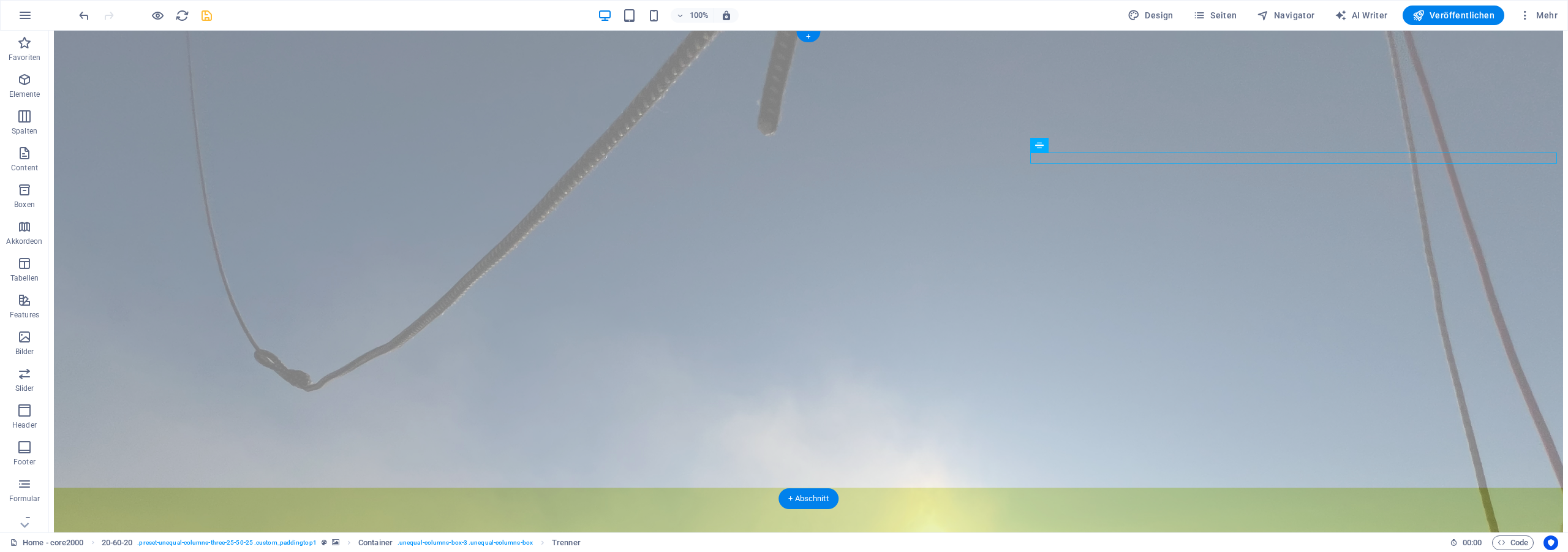
scroll to position [63, 0]
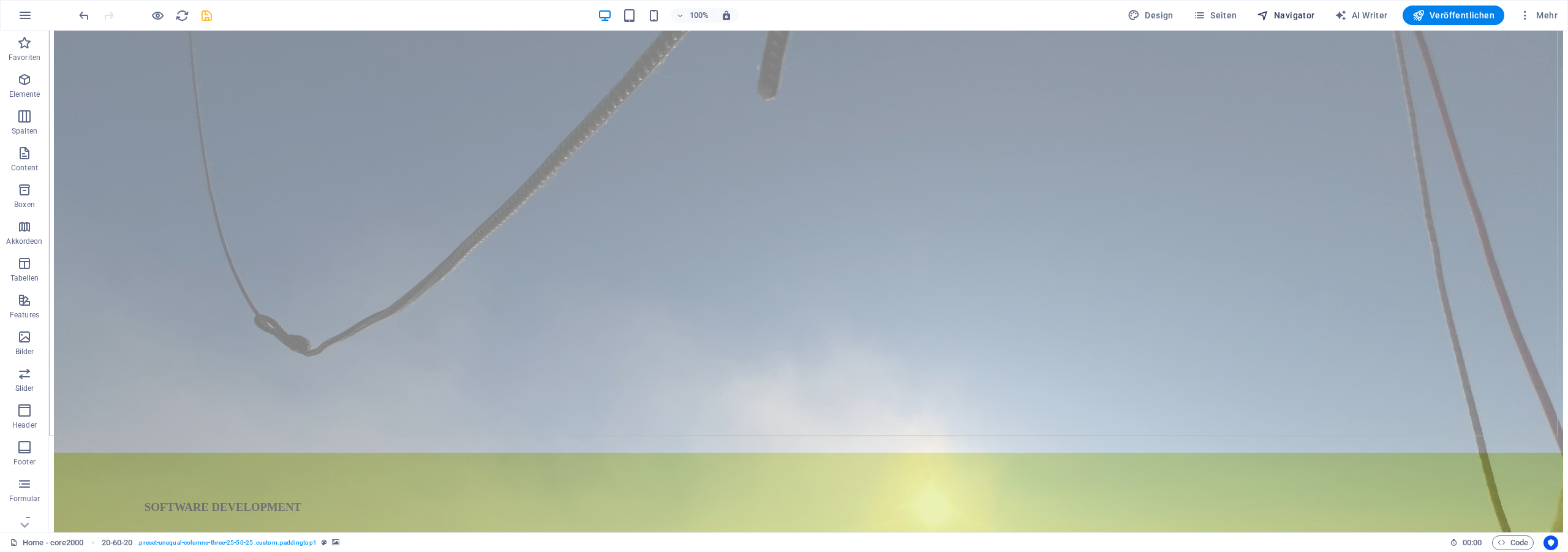
click at [1293, 17] on span "Navigator" at bounding box center [1286, 15] width 58 height 13
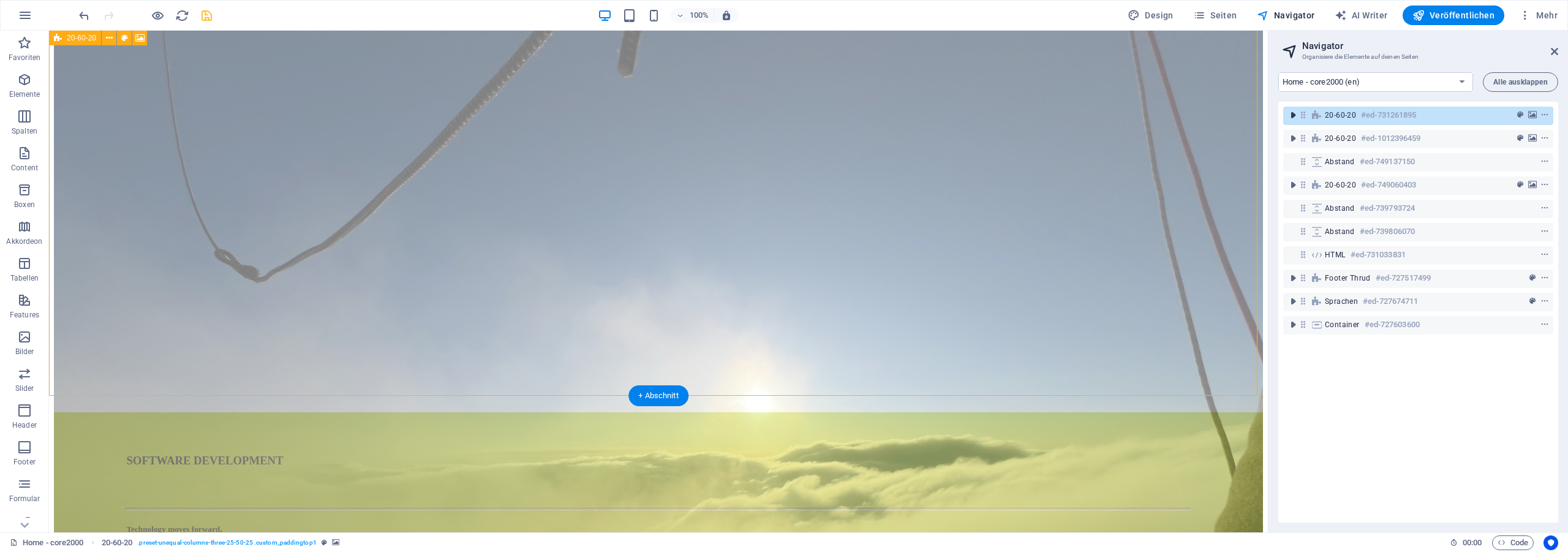
click at [1294, 116] on icon "toggle-expand" at bounding box center [1292, 115] width 13 height 13
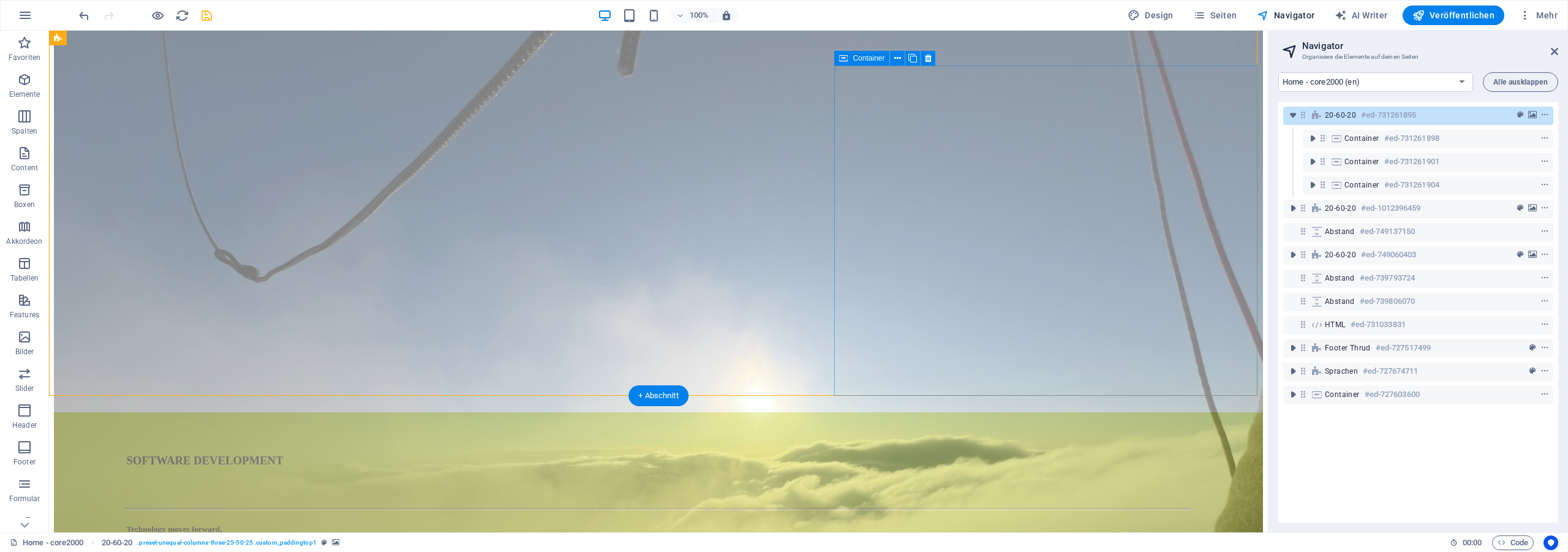
click at [1317, 186] on icon "toggle-expand" at bounding box center [1312, 185] width 13 height 13
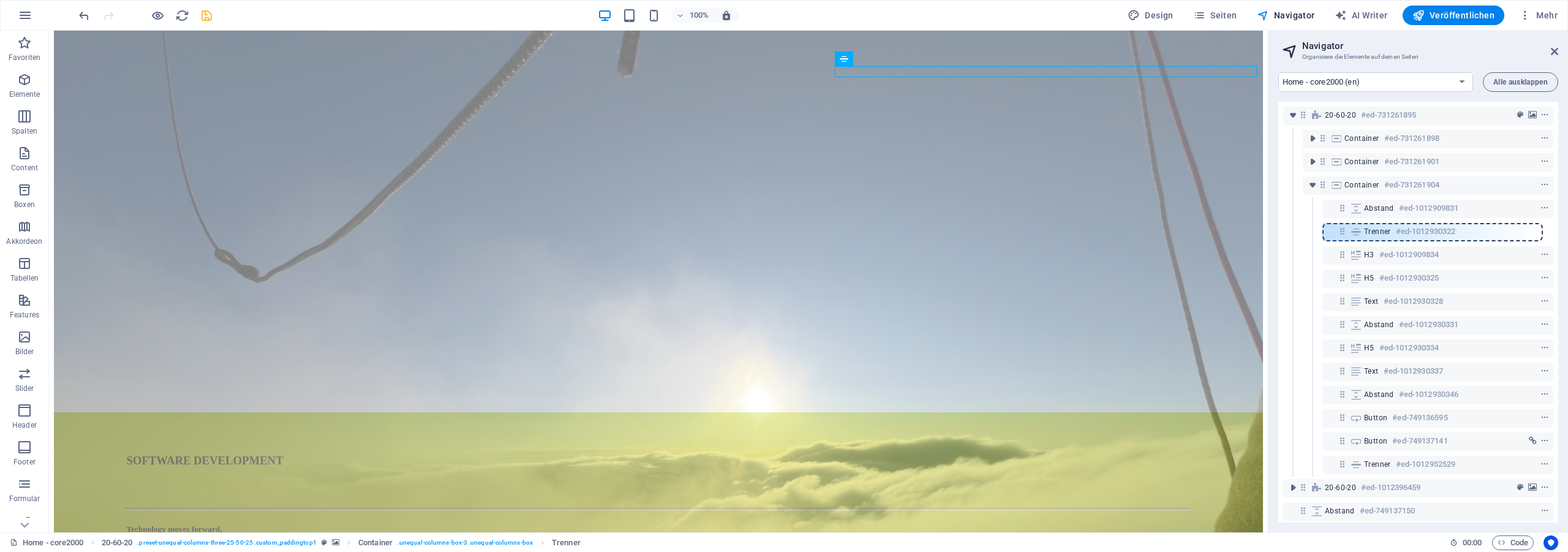
drag, startPoint x: 1341, startPoint y: 209, endPoint x: 1340, endPoint y: 256, distance: 47.0
click at [1340, 256] on div "20-60-20 #ed-731261895 Container #ed-731261898 Container #ed-731261901 Containe…" at bounding box center [1417, 312] width 280 height 420
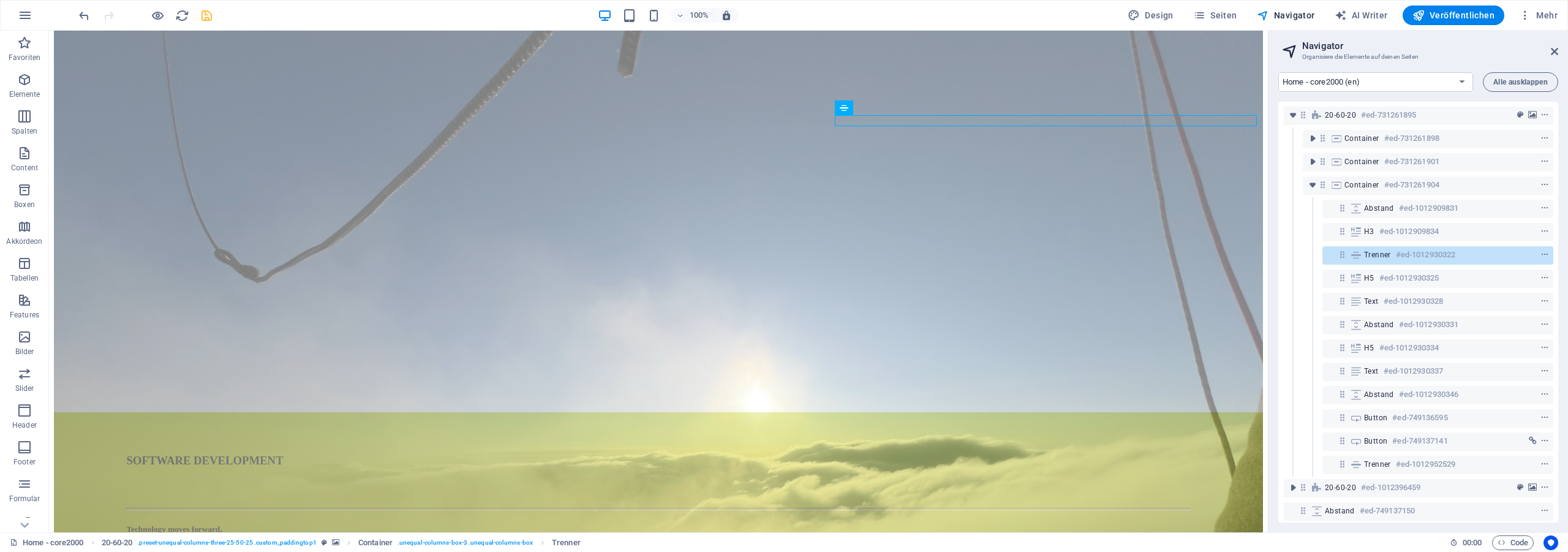
click at [1558, 53] on aside "Navigator Organisiere die Elemente auf deinen Seiten Home - core2000 (en) Softw…" at bounding box center [1418, 282] width 300 height 501
click at [1552, 49] on icon at bounding box center [1554, 51] width 7 height 10
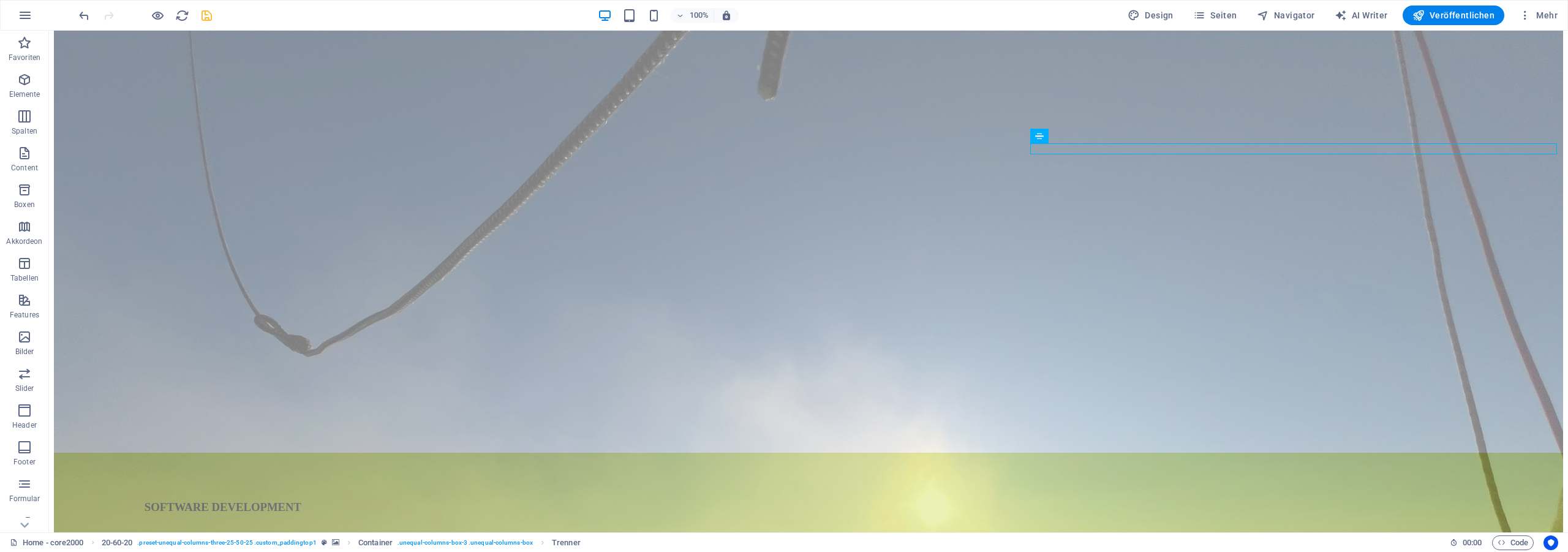
click at [205, 14] on icon "save" at bounding box center [206, 15] width 14 height 14
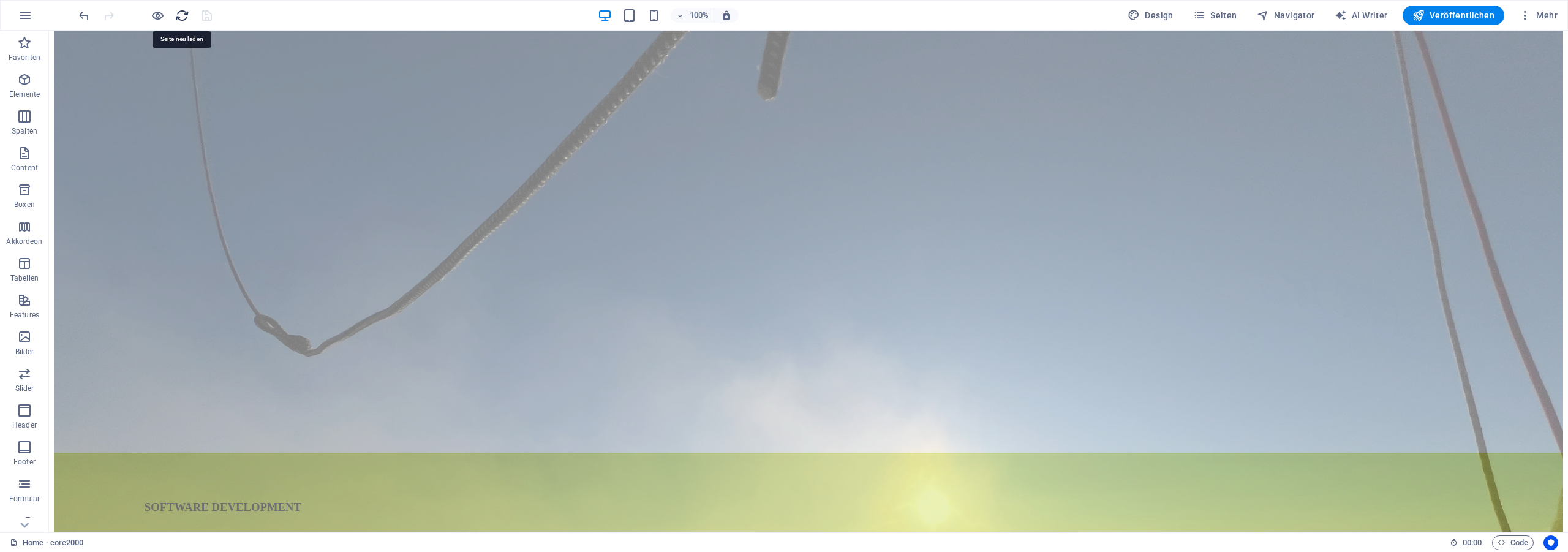
click at [178, 15] on icon "reload" at bounding box center [182, 15] width 14 height 14
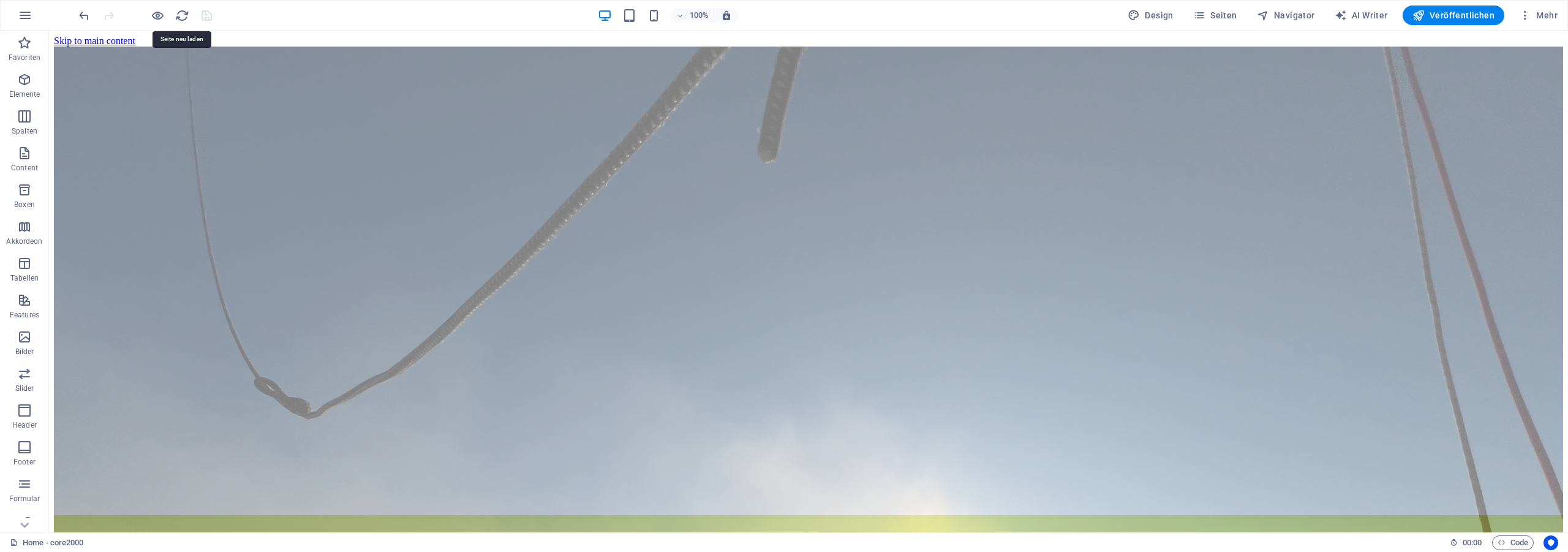
scroll to position [0, 0]
click at [1265, 11] on icon "button" at bounding box center [1263, 15] width 13 height 13
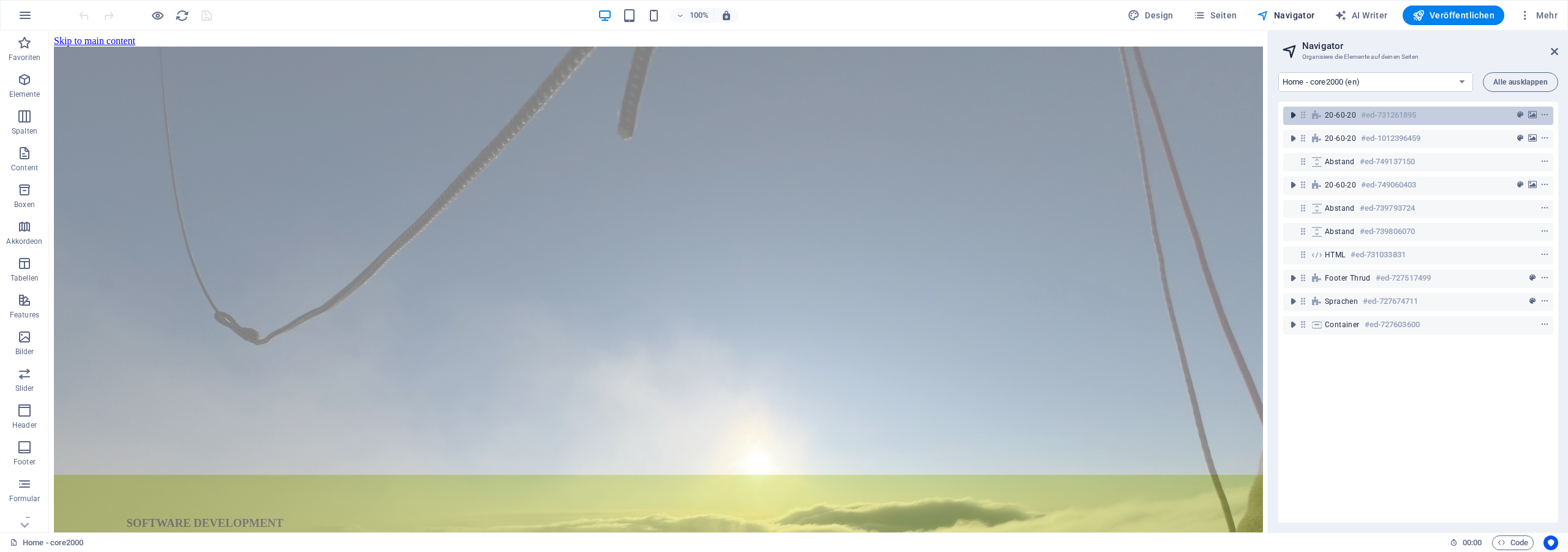
click at [1292, 116] on icon "toggle-expand" at bounding box center [1292, 115] width 13 height 13
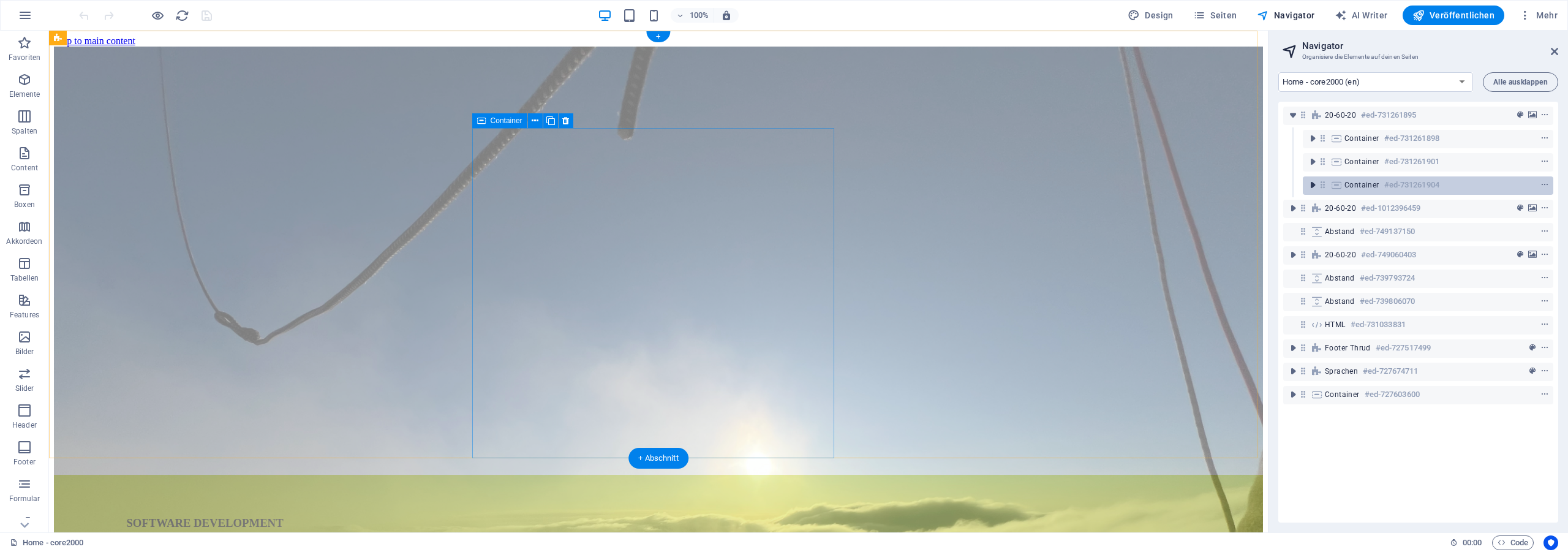
click at [1313, 184] on icon "toggle-expand" at bounding box center [1312, 185] width 13 height 13
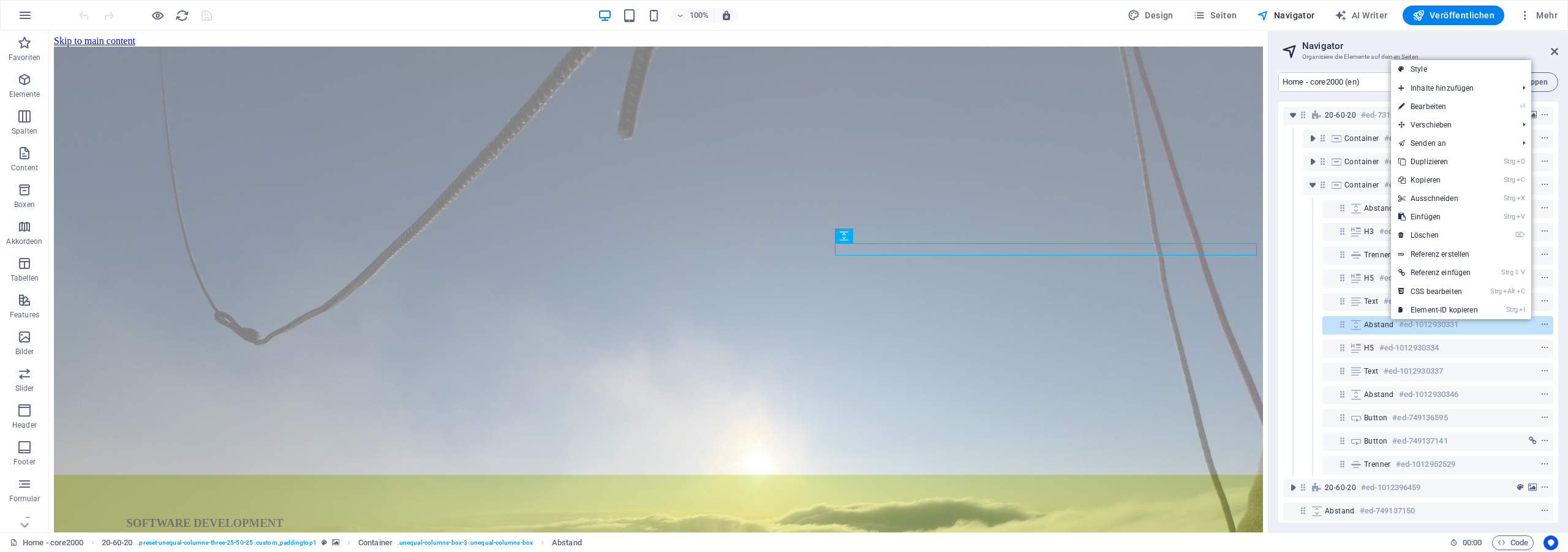
click at [1459, 161] on link "Strg D Duplizieren" at bounding box center [1438, 162] width 94 height 18
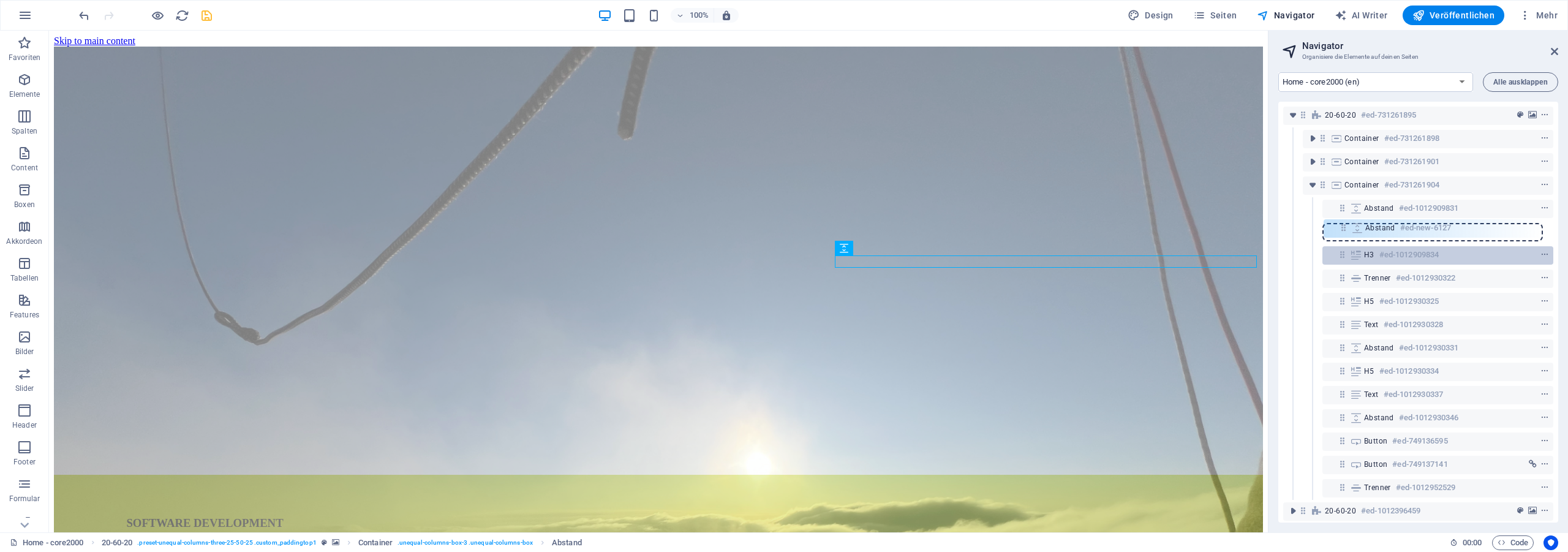
drag, startPoint x: 1344, startPoint y: 350, endPoint x: 1348, endPoint y: 250, distance: 100.1
click at [1348, 250] on div "20-60-20 #ed-731261895 Container #ed-731261898 Container #ed-731261901 Containe…" at bounding box center [1417, 312] width 280 height 420
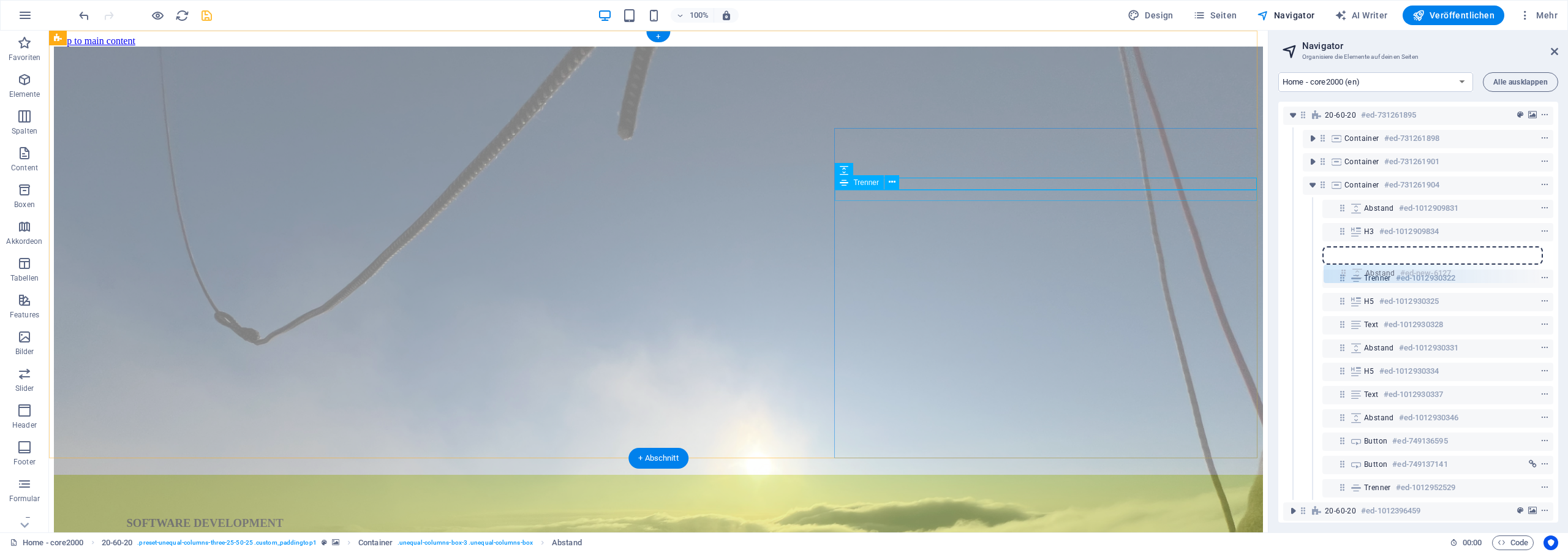
drag, startPoint x: 1344, startPoint y: 255, endPoint x: 1345, endPoint y: 279, distance: 24.0
click at [1345, 279] on div "20-60-20 #ed-731261895 Container #ed-731261898 Container #ed-731261901 Containe…" at bounding box center [1417, 312] width 280 height 420
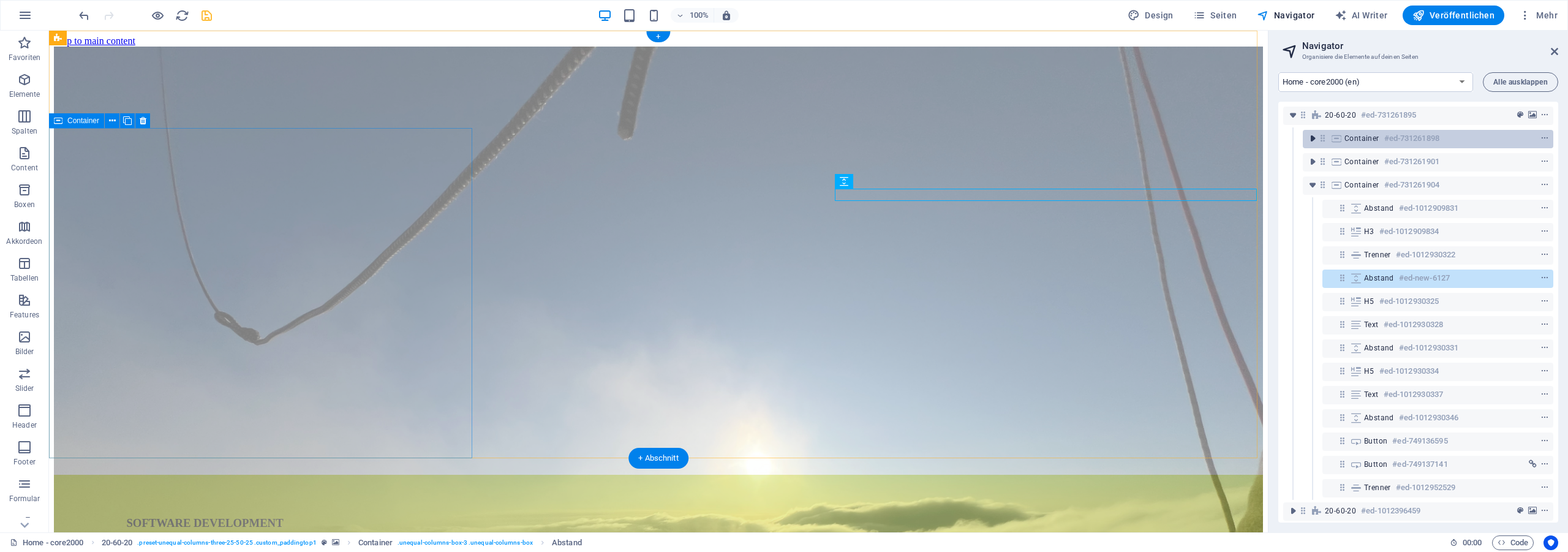
click at [1313, 137] on icon "toggle-expand" at bounding box center [1312, 138] width 13 height 13
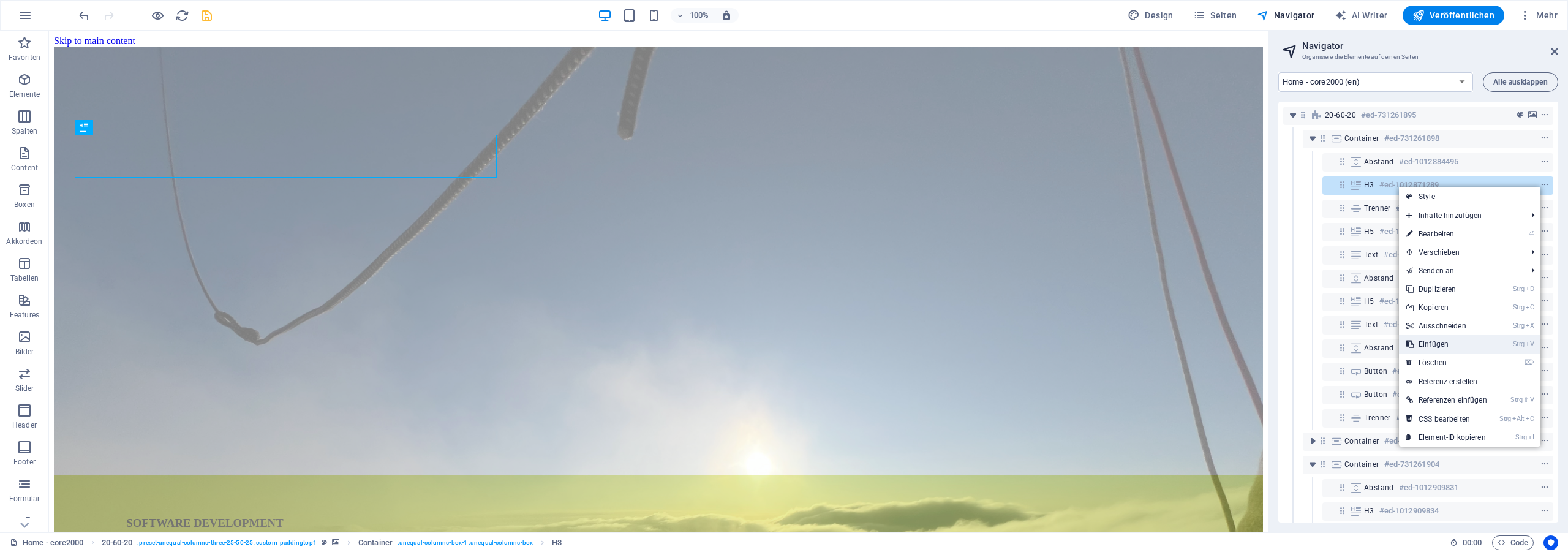
click at [1452, 347] on link "Strg V Einfügen" at bounding box center [1446, 344] width 95 height 18
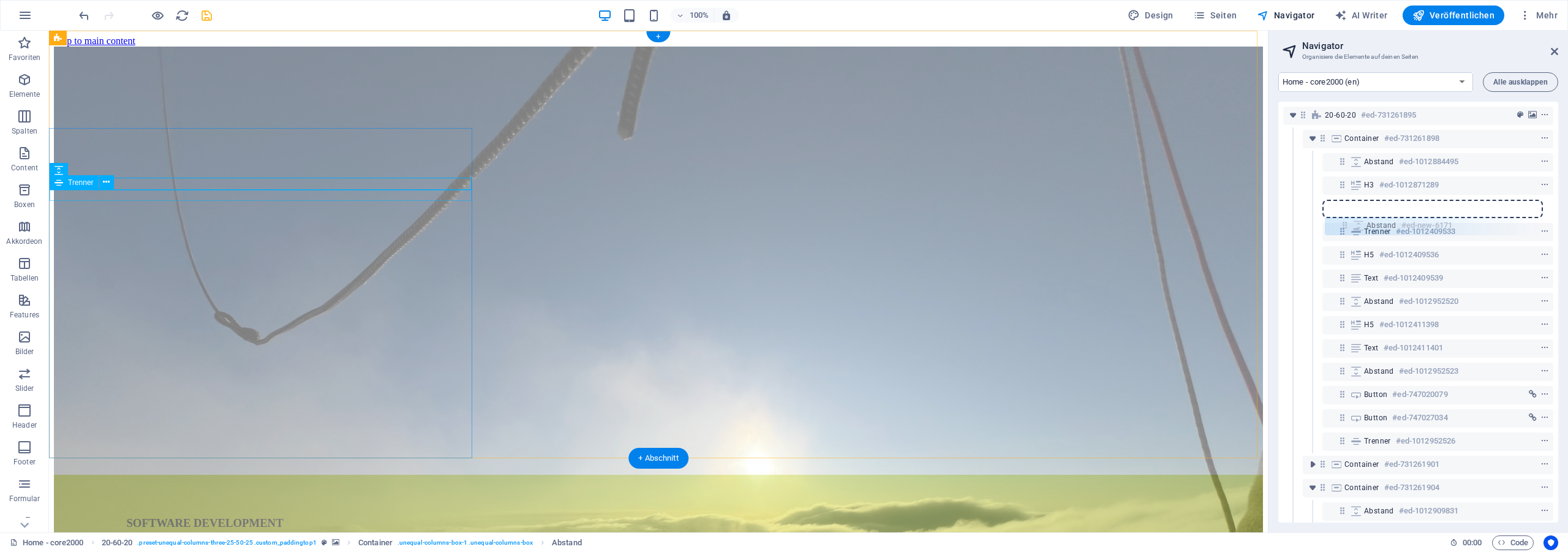
drag, startPoint x: 1342, startPoint y: 209, endPoint x: 1347, endPoint y: 228, distance: 19.6
click at [1347, 228] on div "20-60-20 #ed-731261895 Container #ed-731261898 Abstand #ed-1012884495 H3 #ed-10…" at bounding box center [1417, 312] width 280 height 420
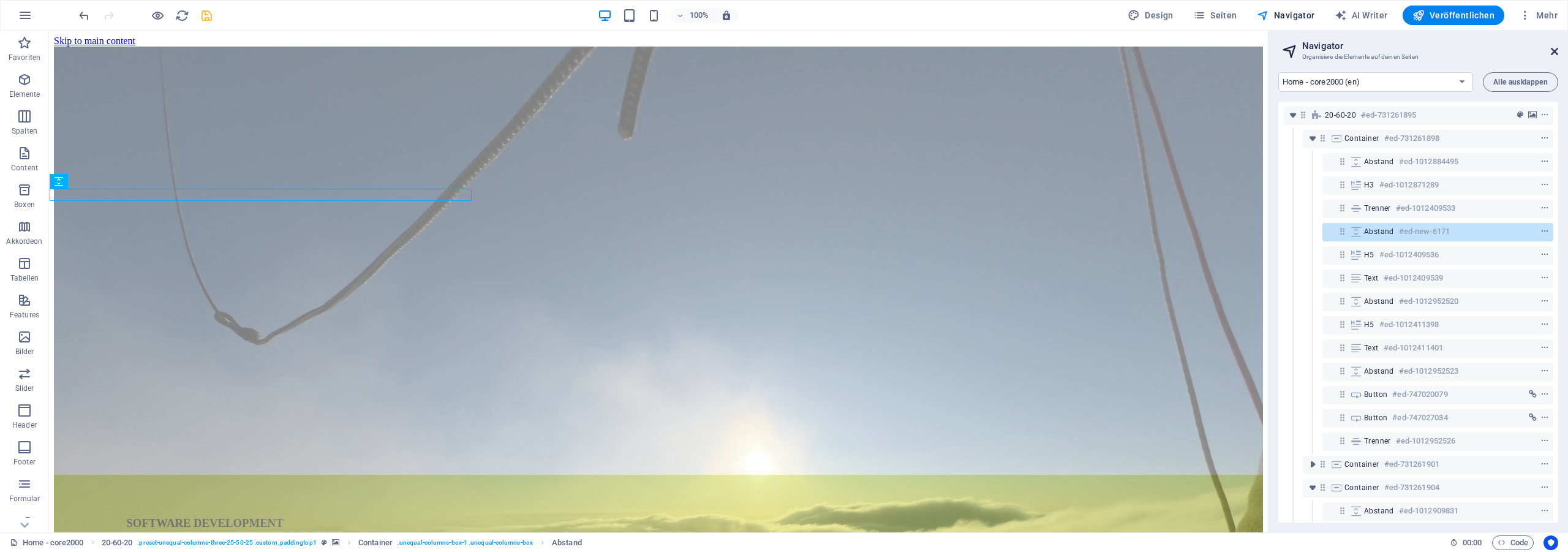
drag, startPoint x: 1554, startPoint y: 47, endPoint x: 114, endPoint y: 5, distance: 1440.6
click at [1554, 47] on icon at bounding box center [1554, 51] width 7 height 10
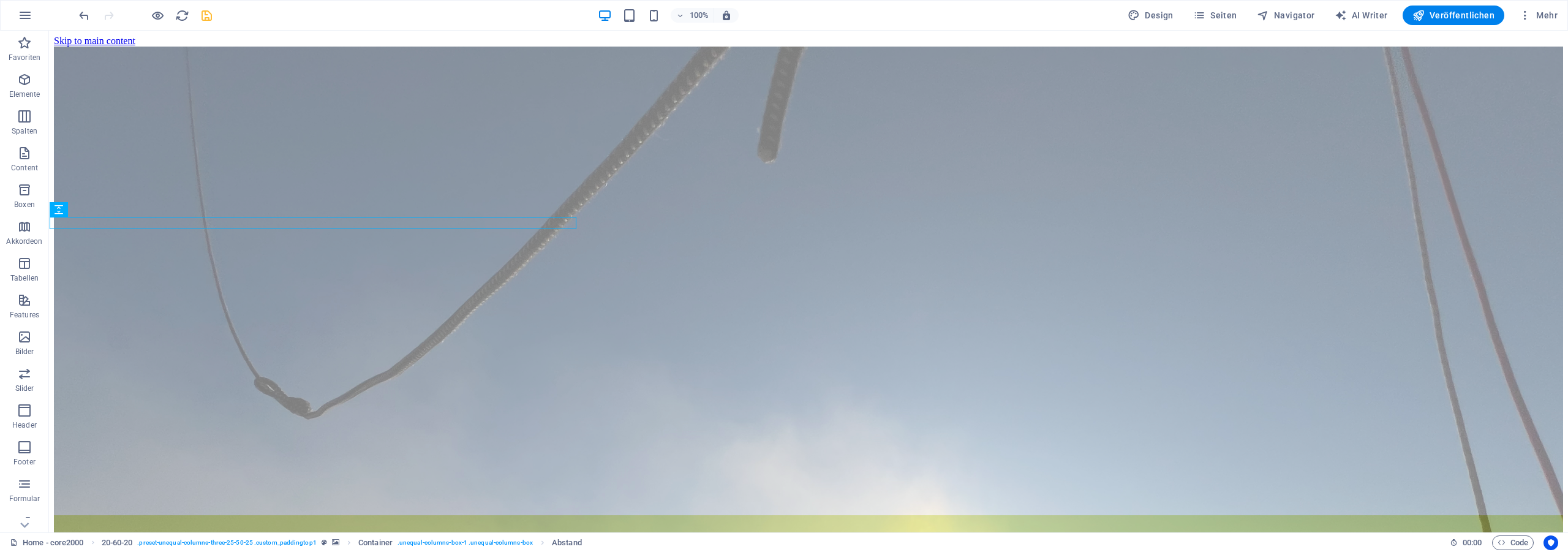
click at [203, 13] on icon "save" at bounding box center [206, 15] width 14 height 14
click at [184, 18] on icon "reload" at bounding box center [182, 15] width 14 height 14
click at [1307, 9] on button "Navigator" at bounding box center [1285, 15] width 68 height 20
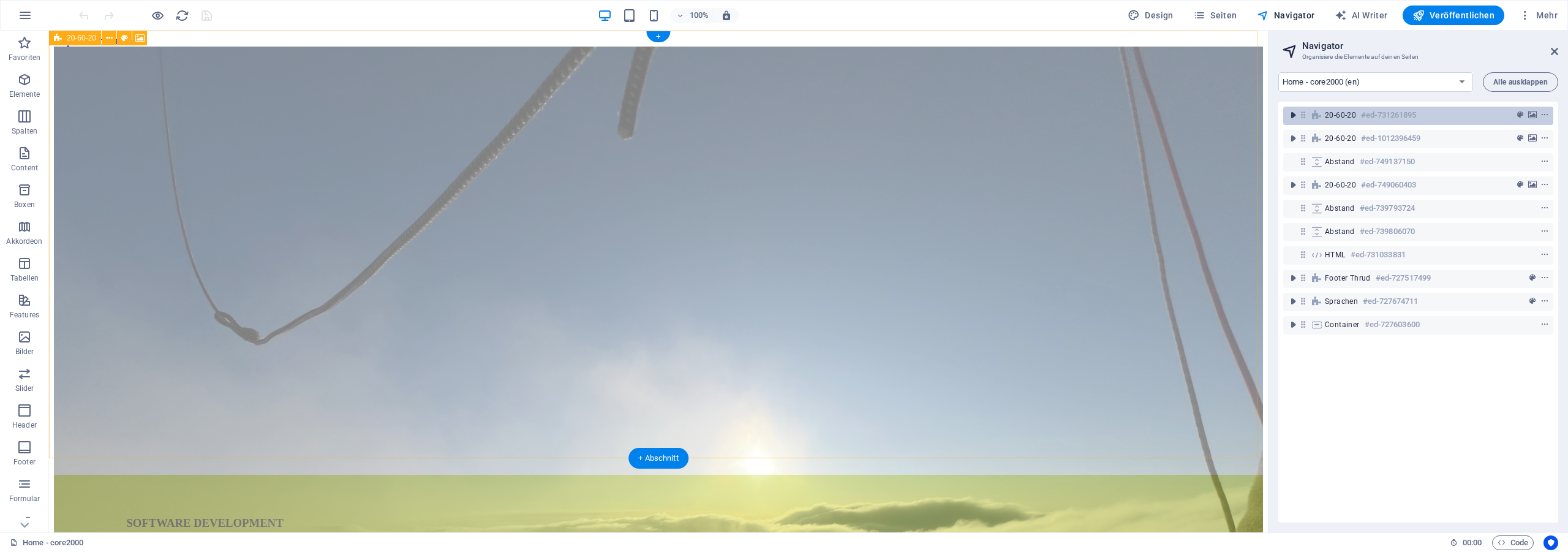
click at [1293, 114] on icon "toggle-expand" at bounding box center [1292, 115] width 13 height 13
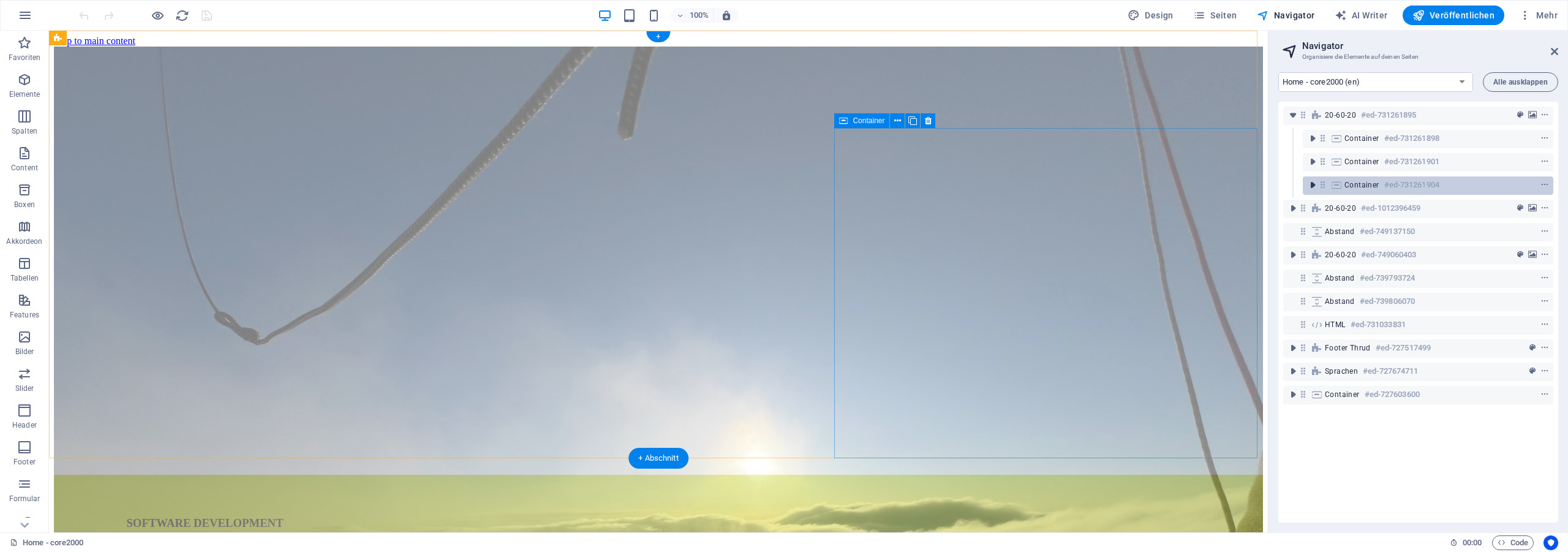
click at [1313, 184] on icon "toggle-expand" at bounding box center [1312, 185] width 13 height 13
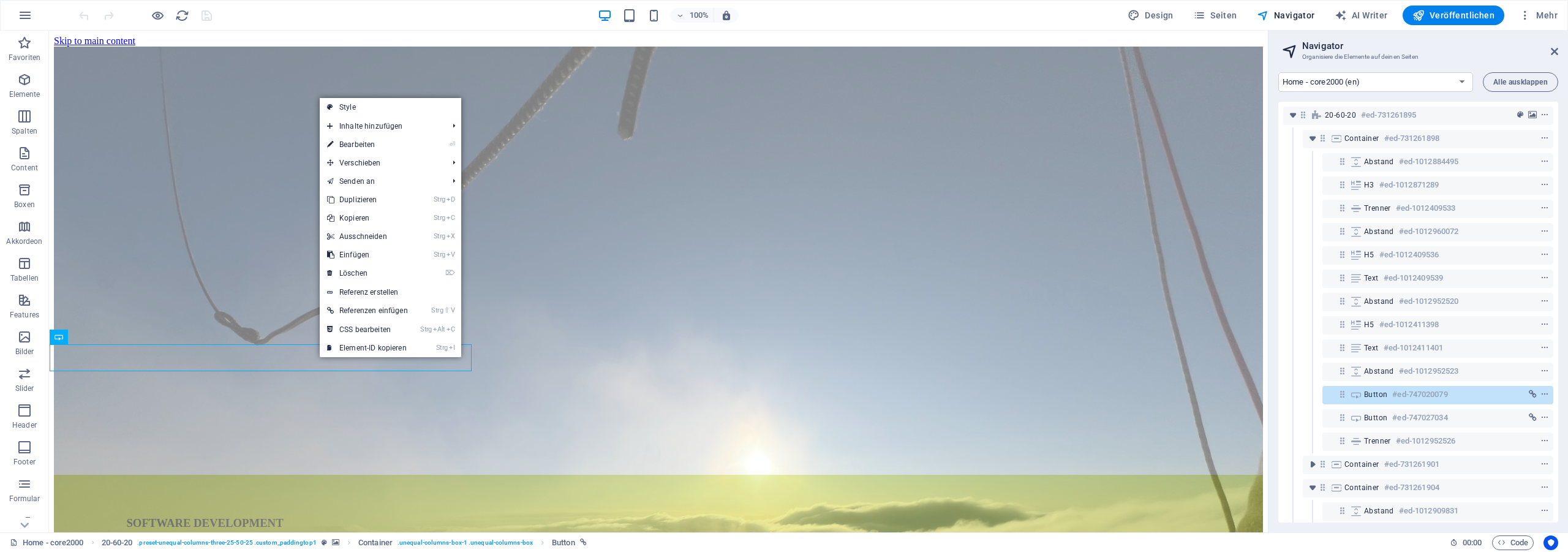
click at [398, 220] on link "Strg C Kopieren" at bounding box center [367, 218] width 95 height 18
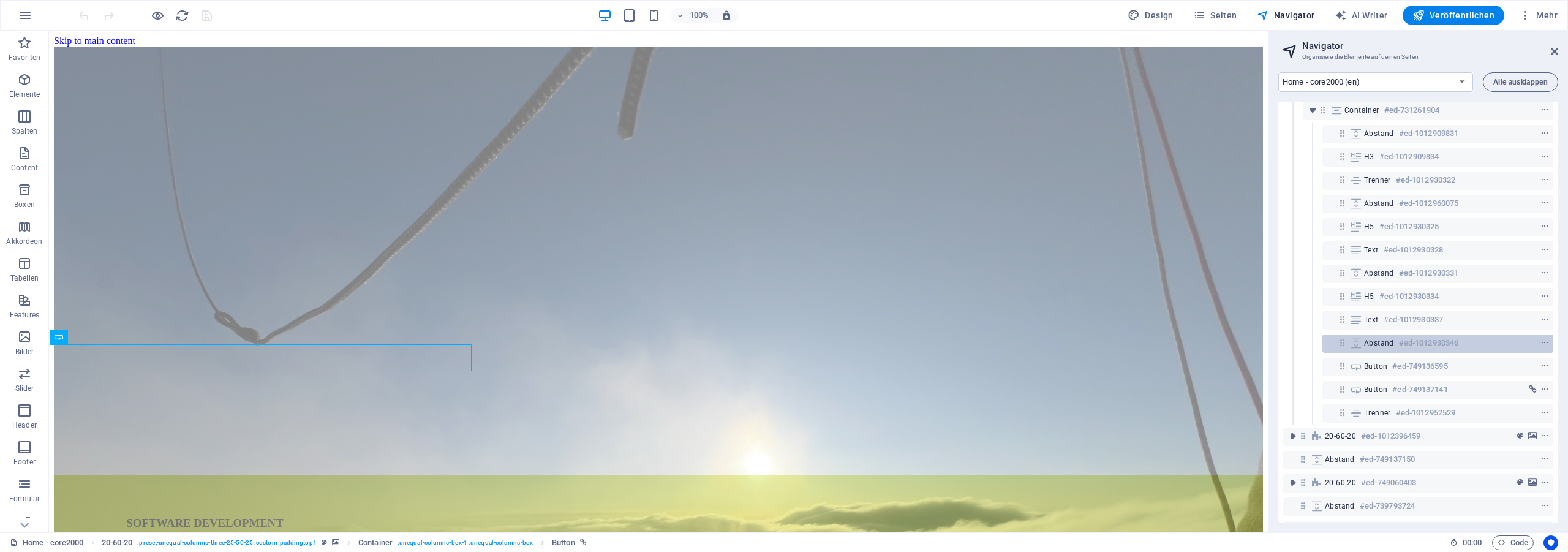
scroll to position [386, 0]
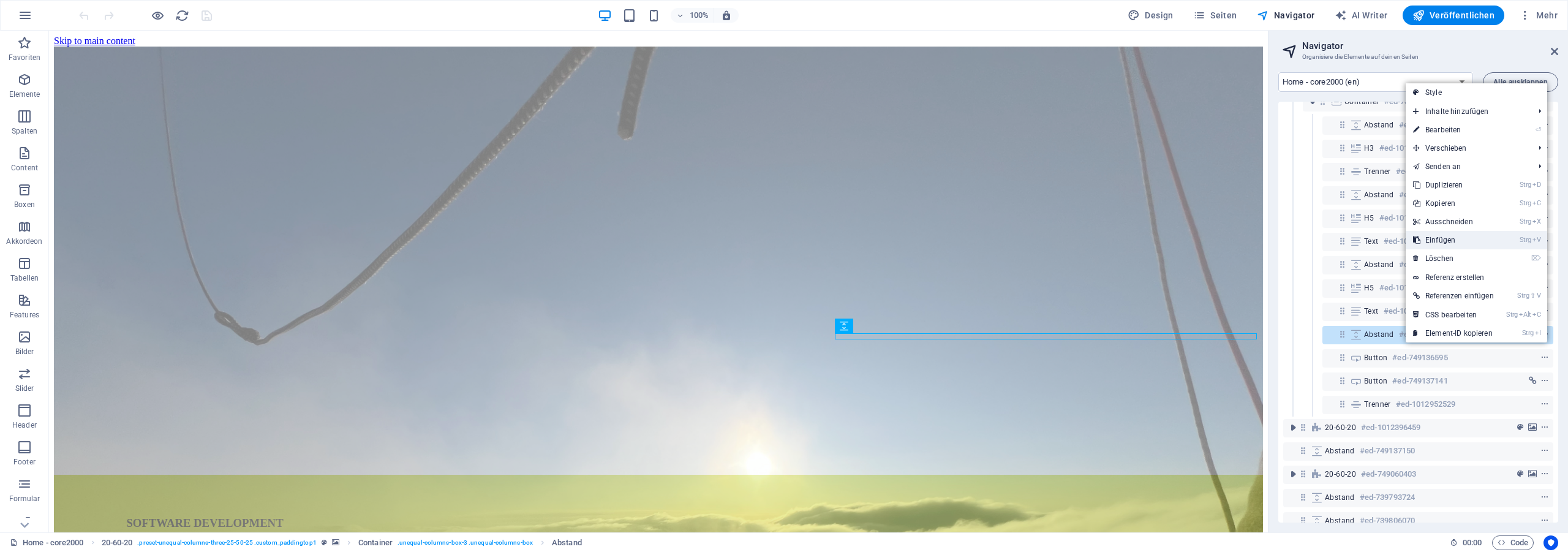
click at [1469, 238] on link "Strg V Einfügen" at bounding box center [1453, 240] width 95 height 18
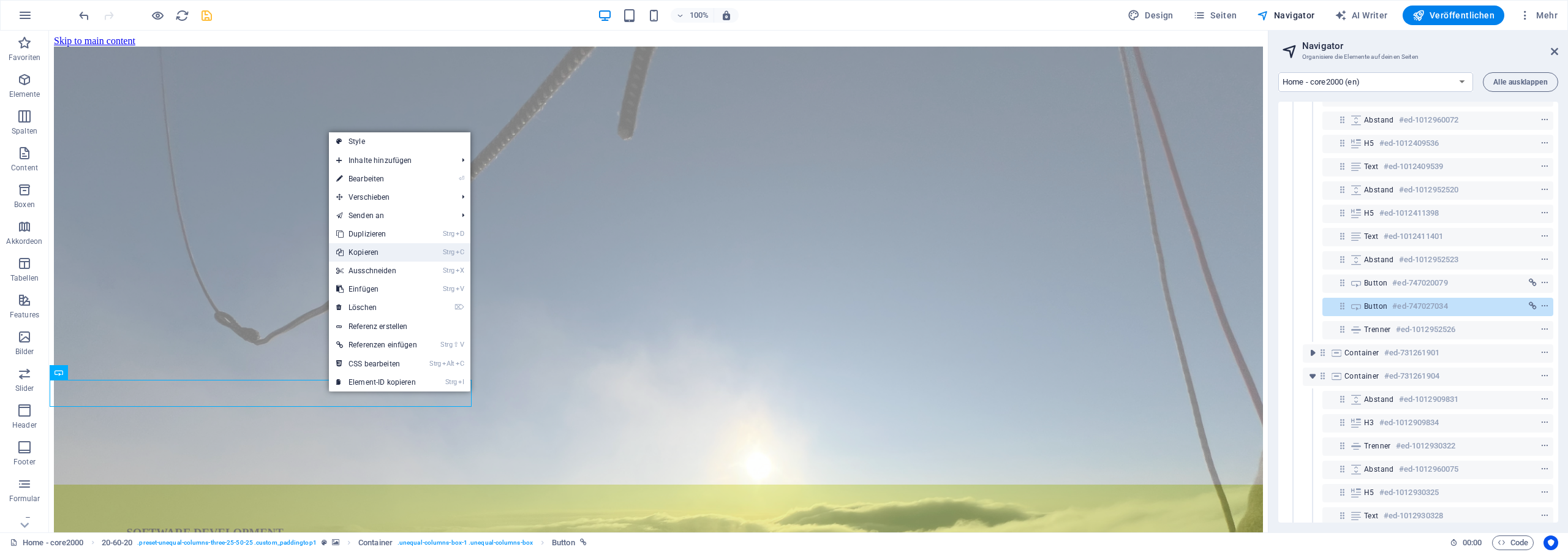
click at [389, 253] on link "Strg C Kopieren" at bounding box center [376, 252] width 95 height 18
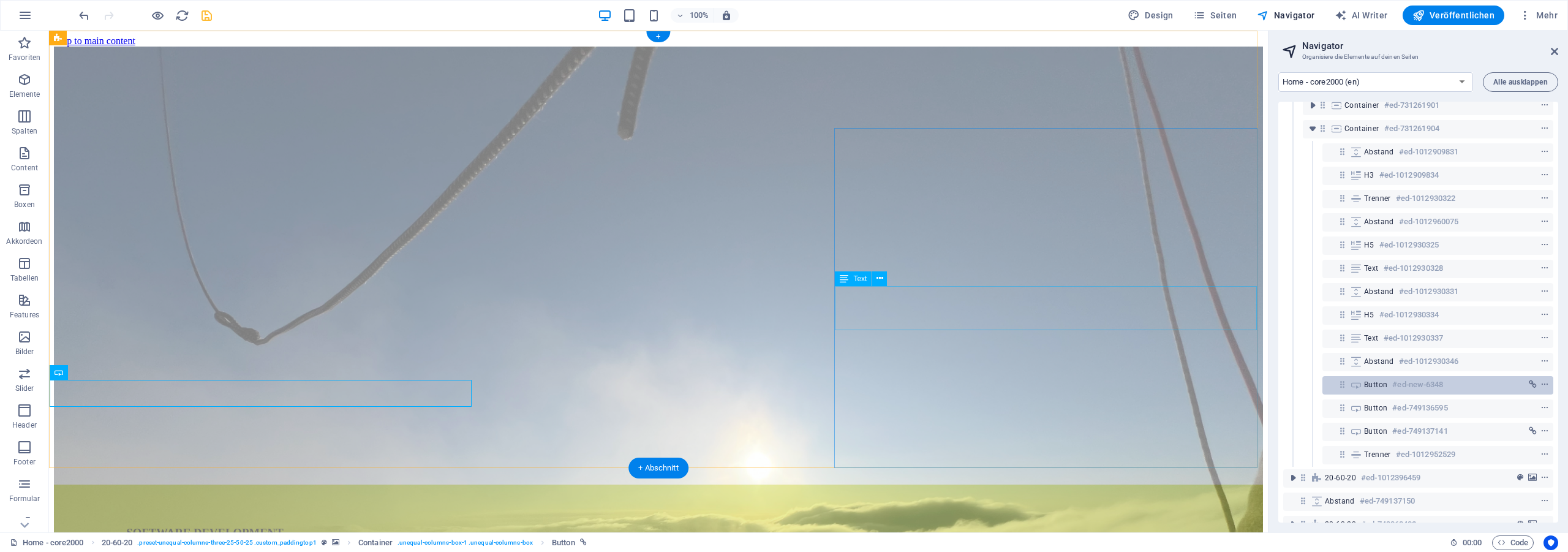
scroll to position [387, 0]
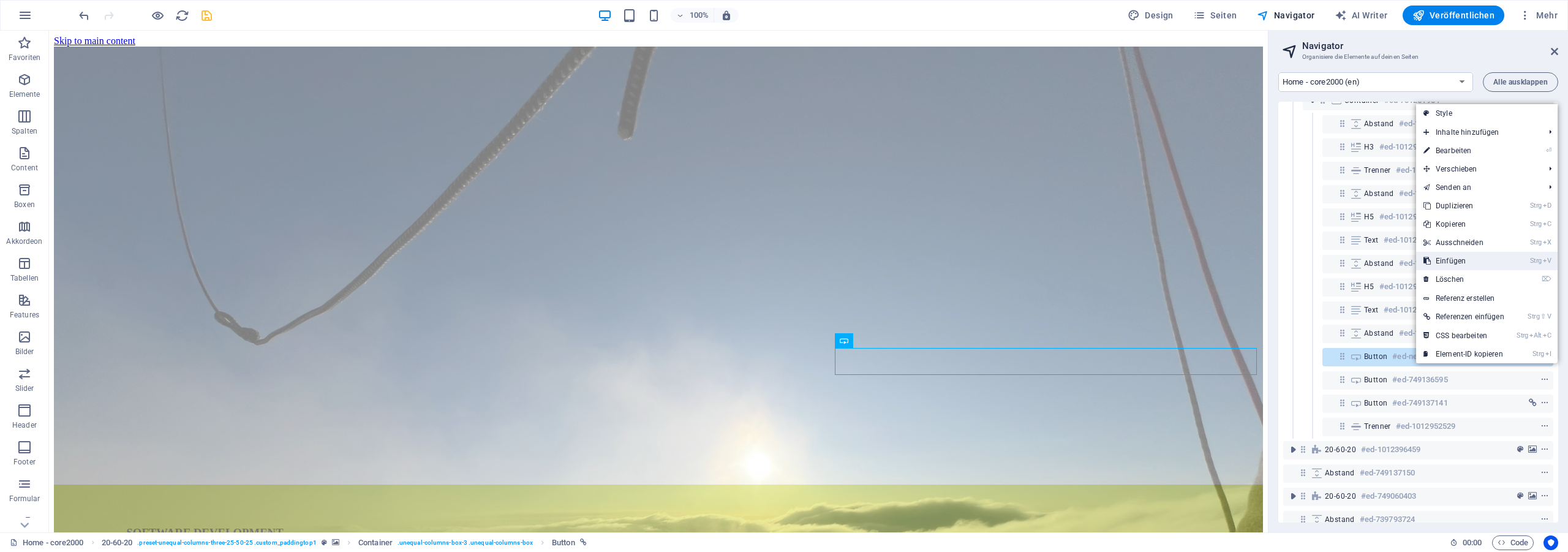
click at [1478, 260] on link "Strg V Einfügen" at bounding box center [1463, 261] width 95 height 18
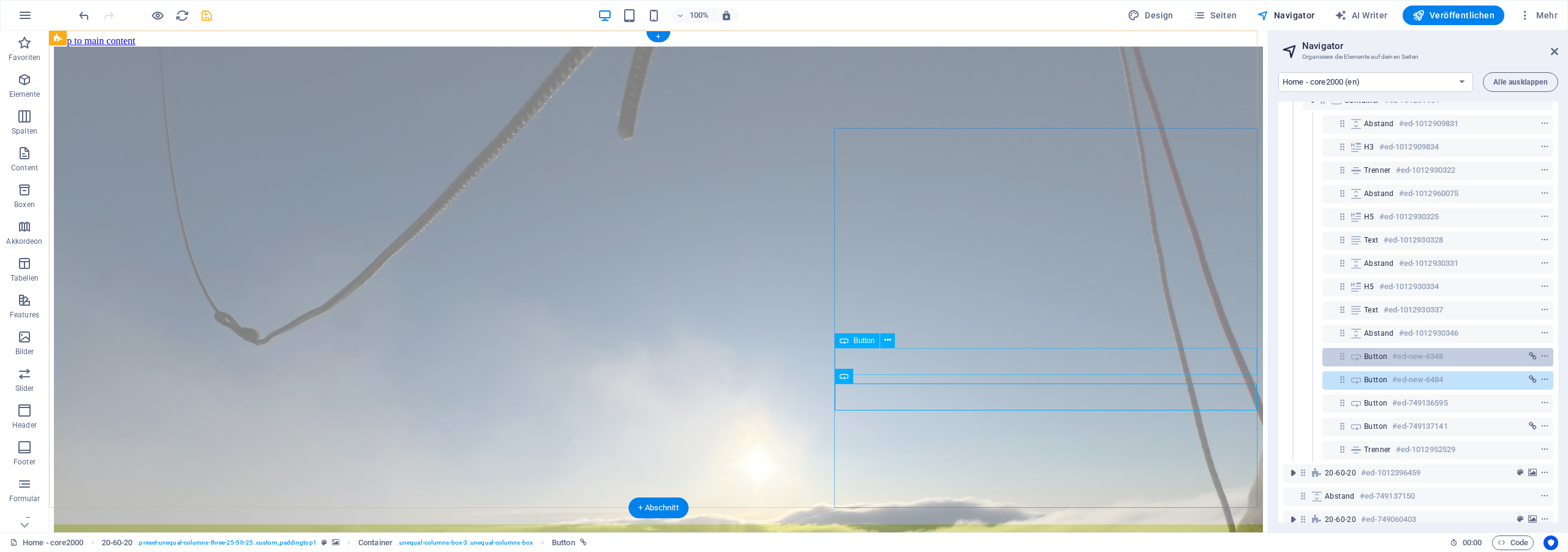
click at [1378, 355] on span "Button" at bounding box center [1375, 356] width 23 height 10
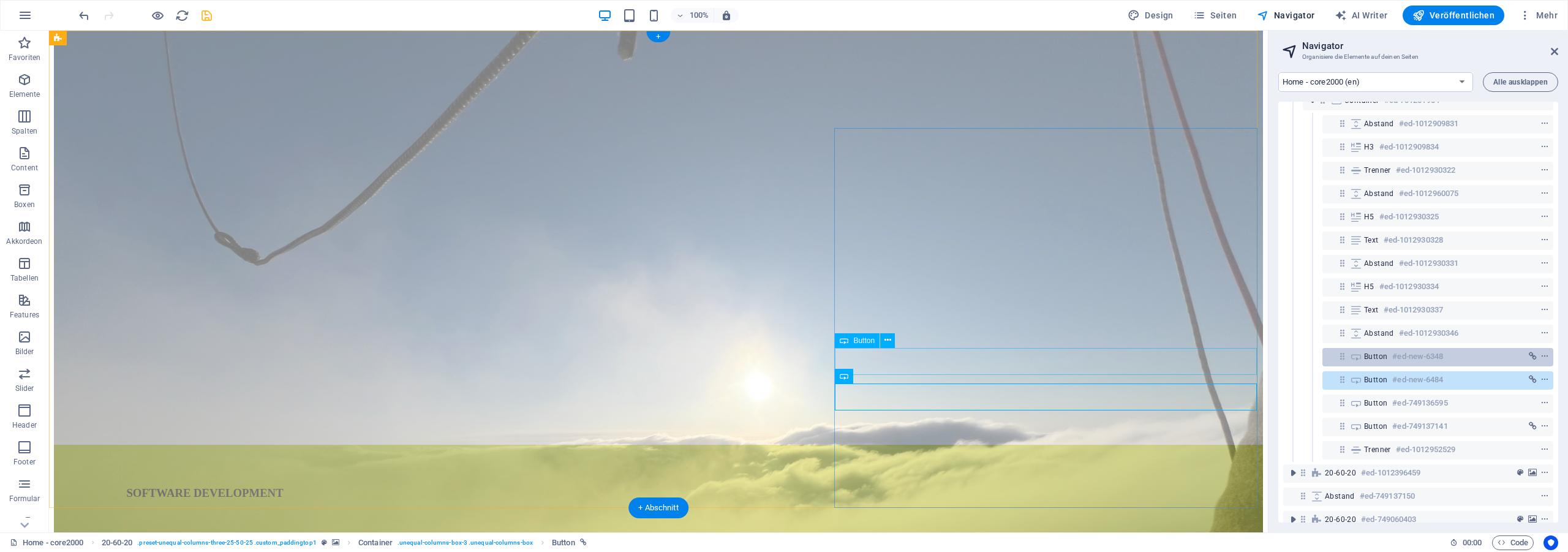
click at [1378, 355] on span "Button" at bounding box center [1375, 356] width 23 height 10
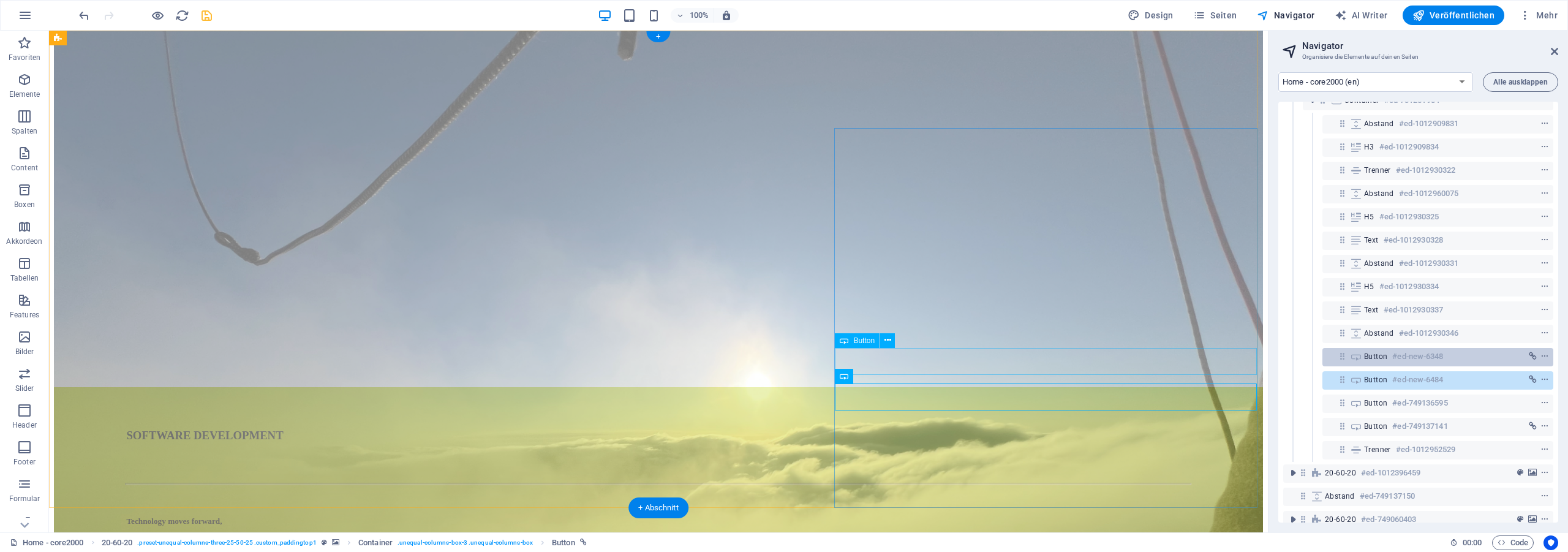
select select "%"
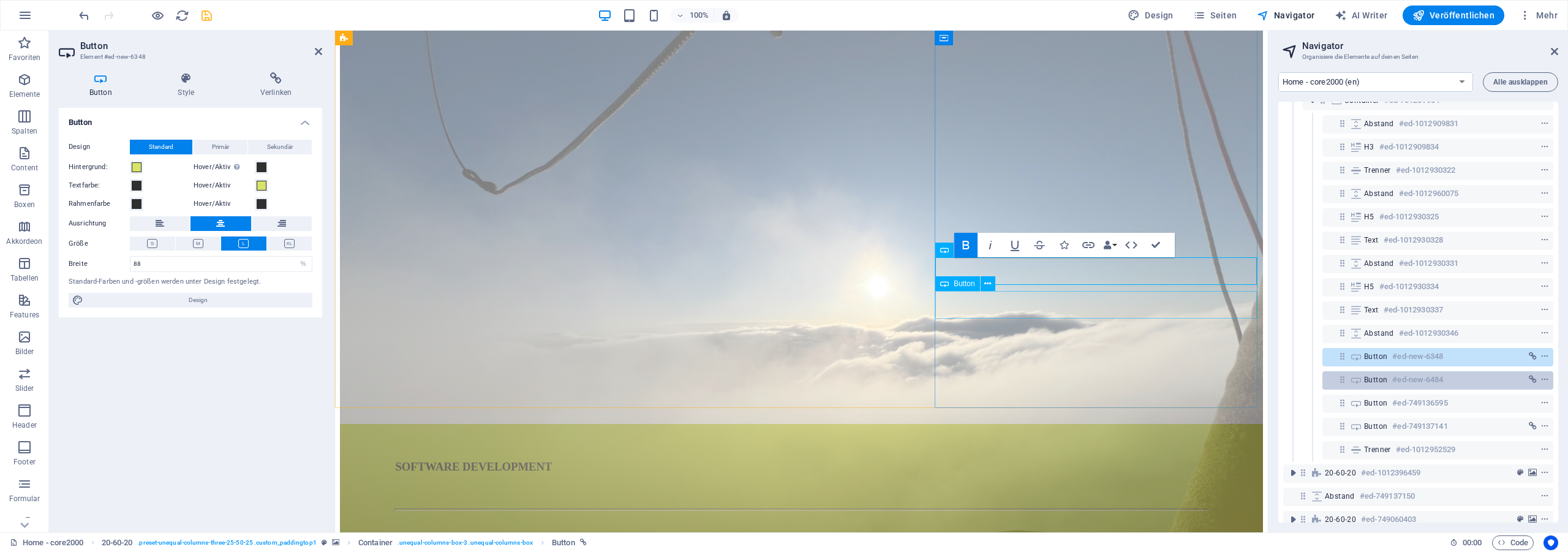
click at [1411, 382] on h6 "#ed-new-6484" at bounding box center [1417, 380] width 51 height 14
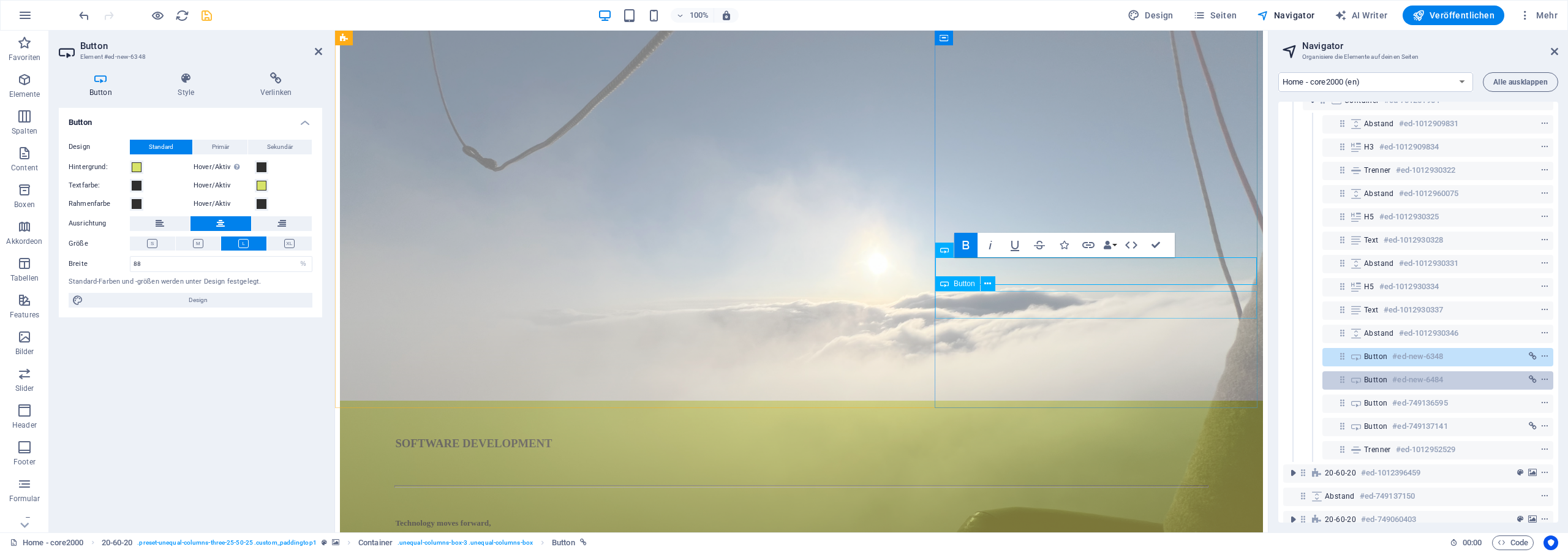
click at [1411, 382] on h6 "#ed-new-6484" at bounding box center [1417, 380] width 51 height 14
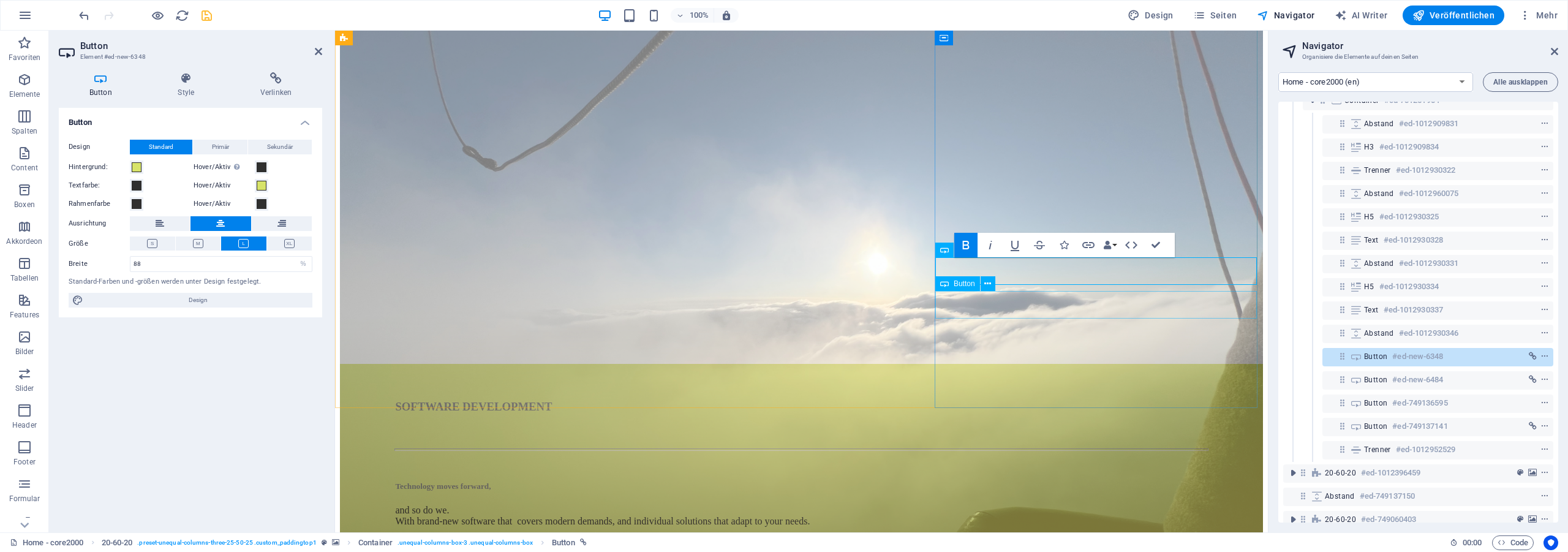
select select "%"
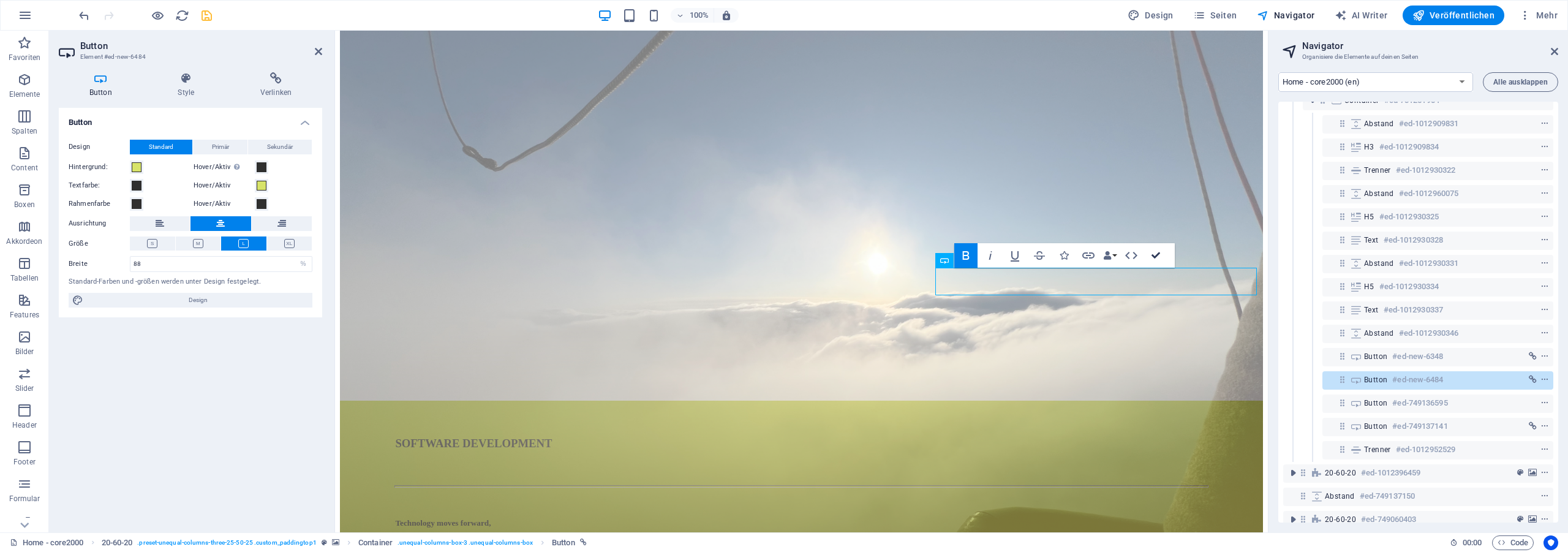
drag, startPoint x: 1161, startPoint y: 252, endPoint x: 1120, endPoint y: 215, distance: 55.2
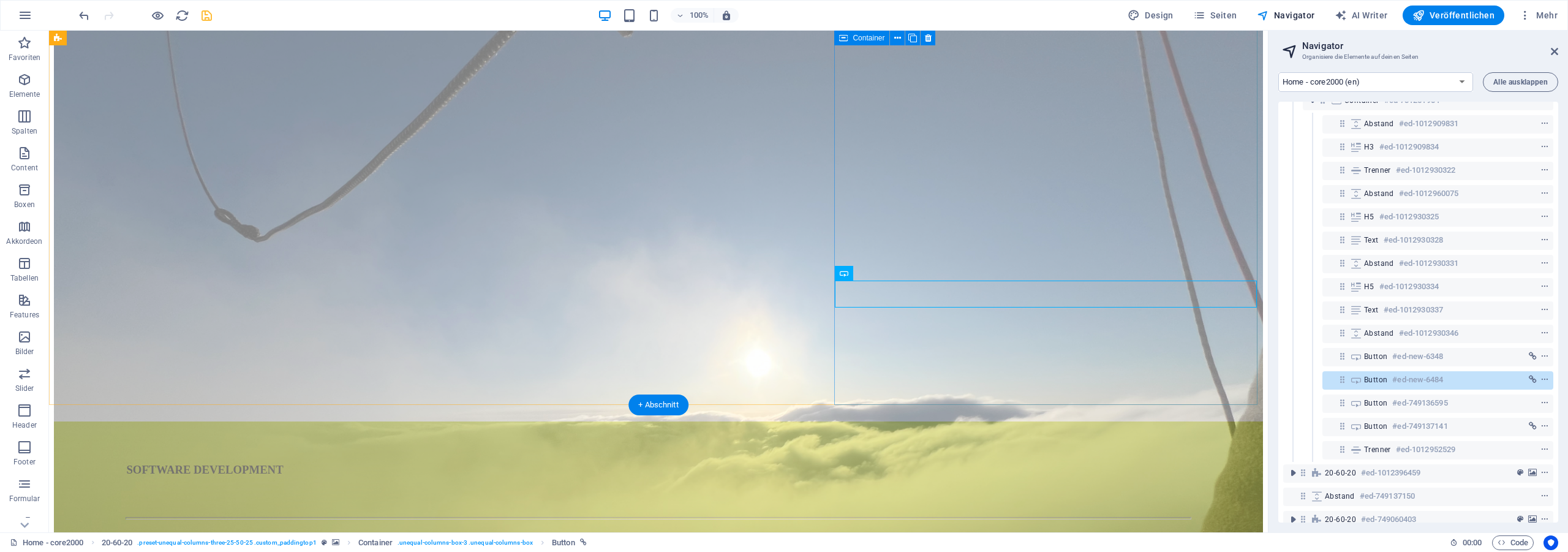
scroll to position [40, 0]
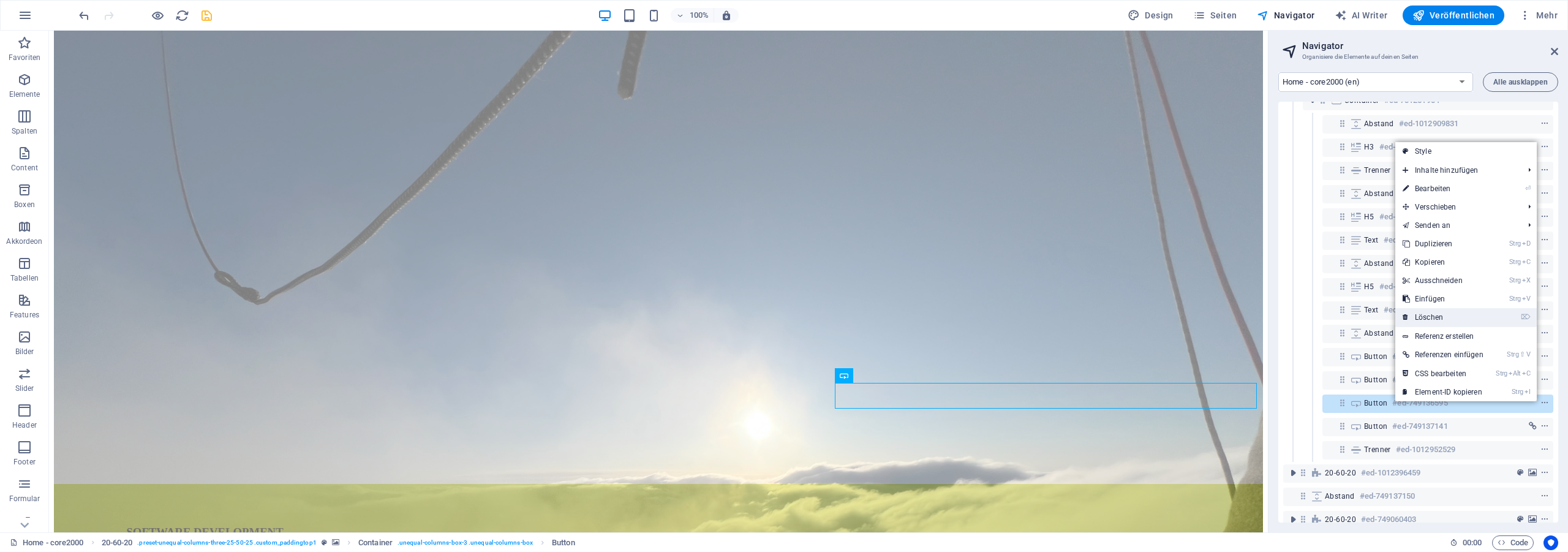
click at [1448, 320] on link "⌦ Löschen" at bounding box center [1442, 317] width 95 height 18
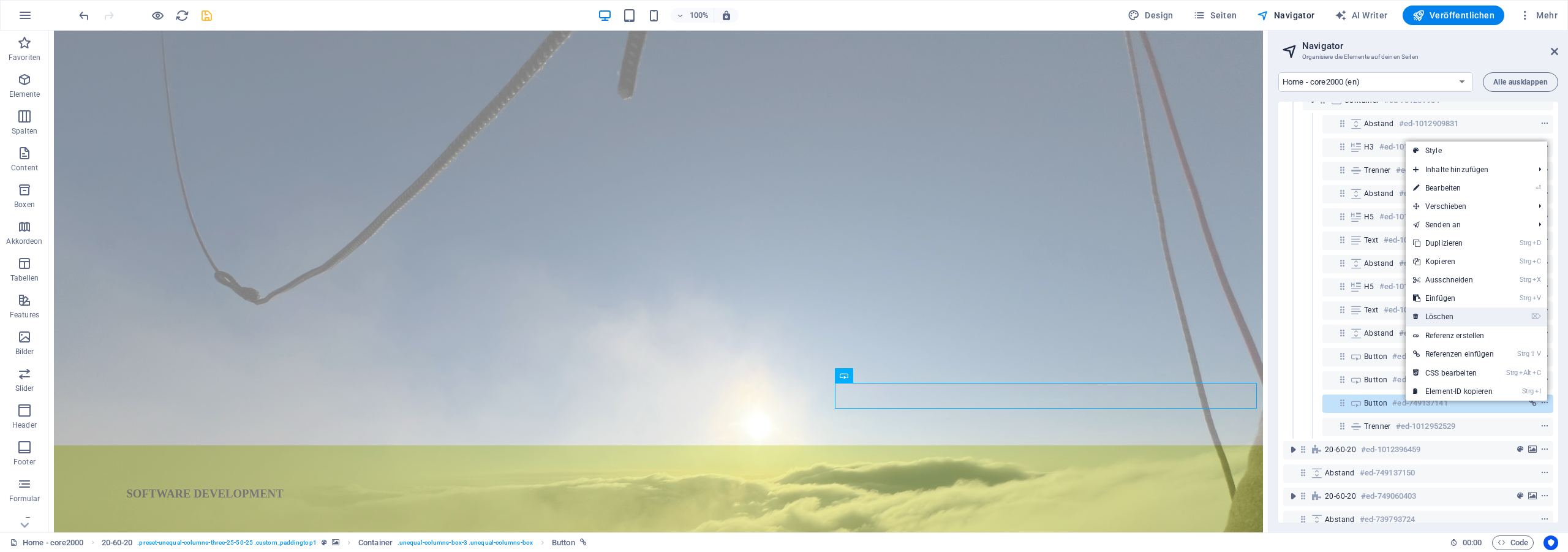
click at [1471, 314] on link "⌦ Löschen" at bounding box center [1453, 316] width 95 height 18
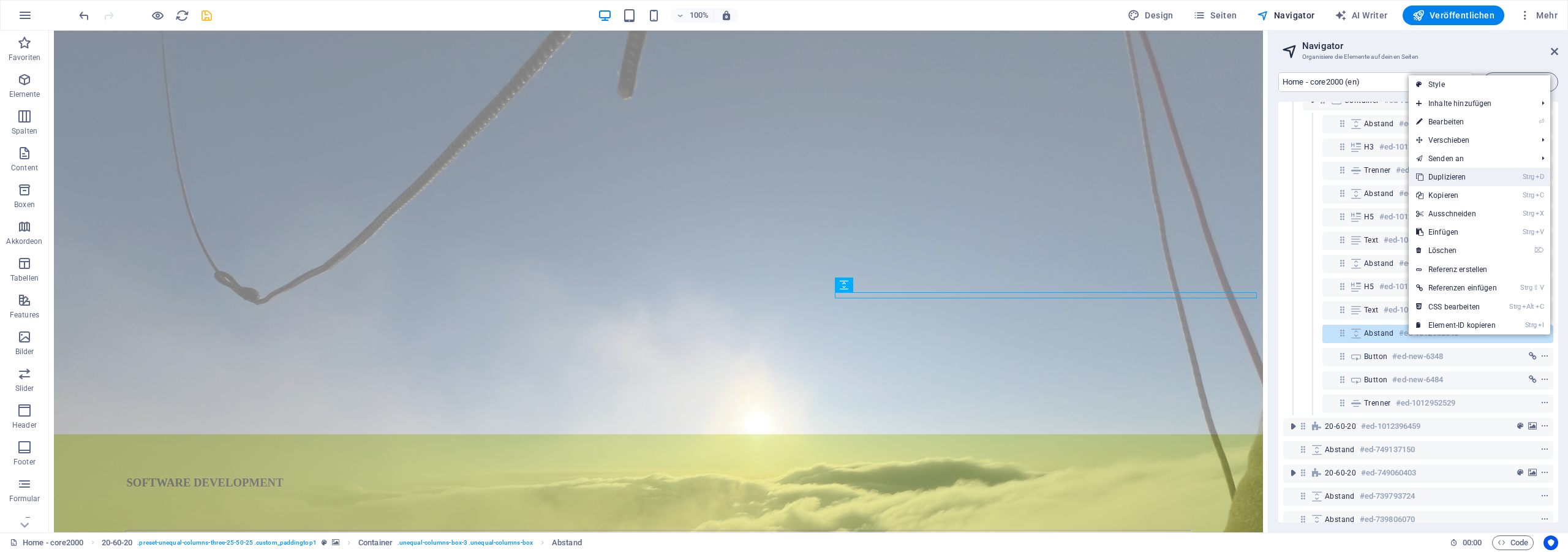
click at [1466, 182] on link "Strg D Duplizieren" at bounding box center [1456, 177] width 95 height 18
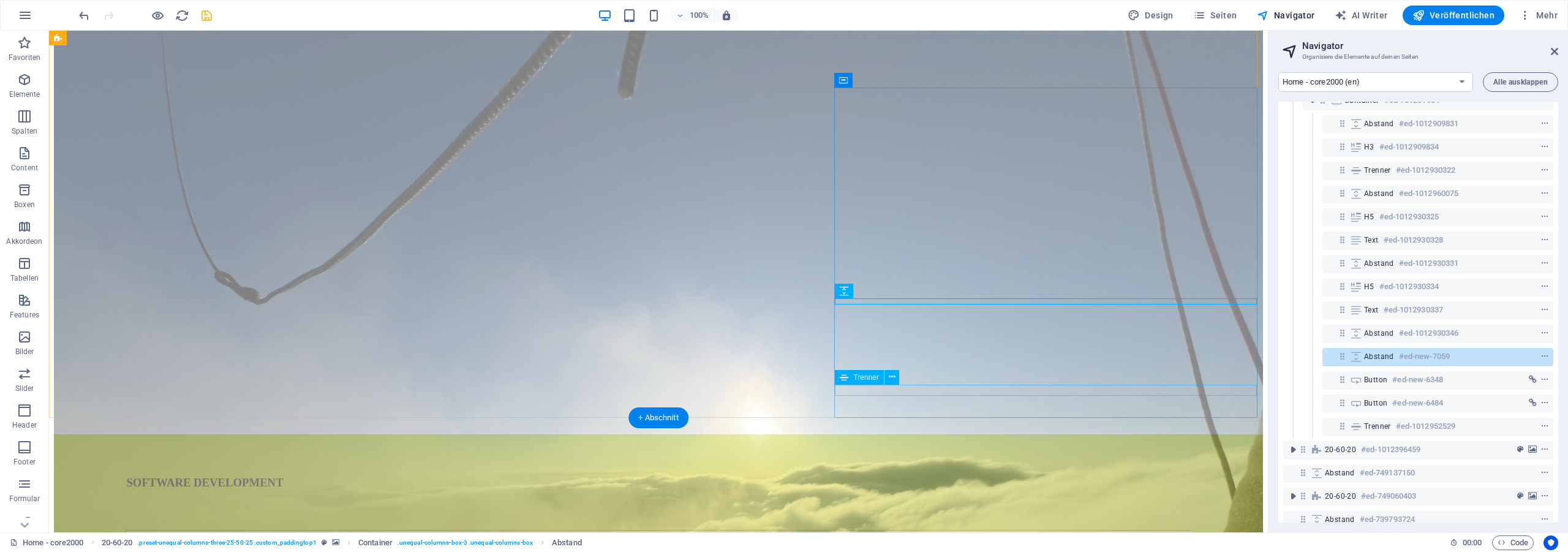
drag, startPoint x: 1343, startPoint y: 362, endPoint x: 1339, endPoint y: 357, distance: 6.4
click at [1339, 358] on div "Abstand #ed-new-7059" at bounding box center [1437, 357] width 231 height 18
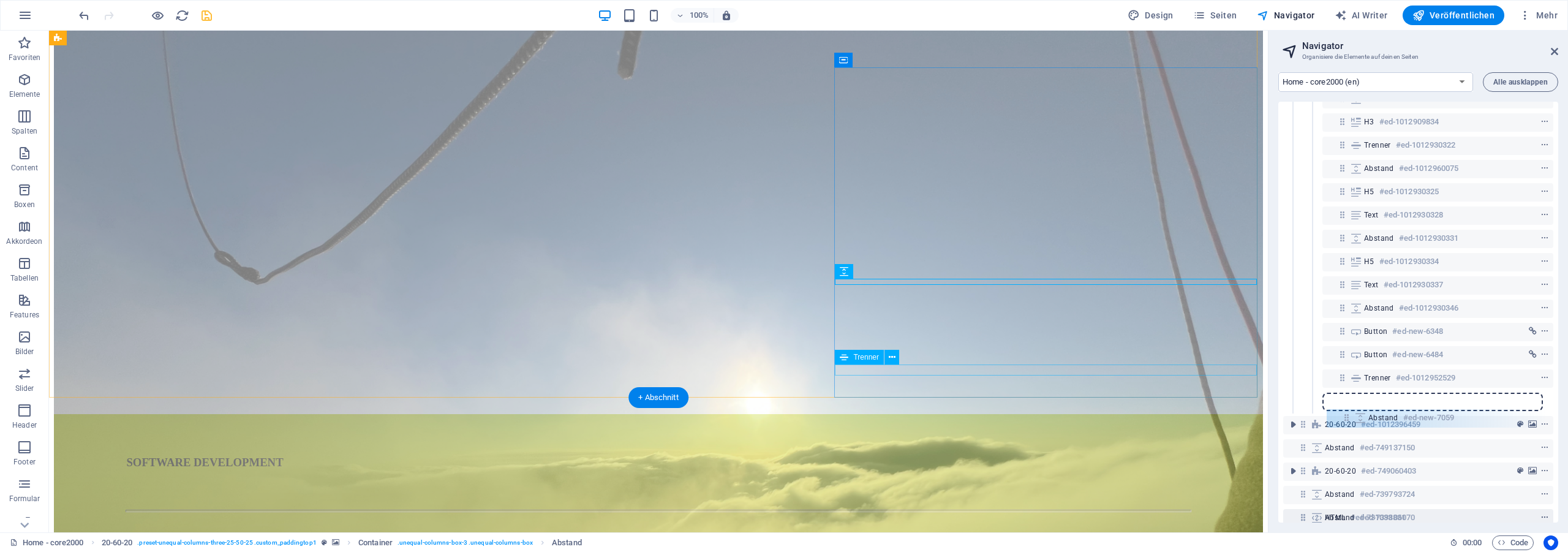
scroll to position [420, 0]
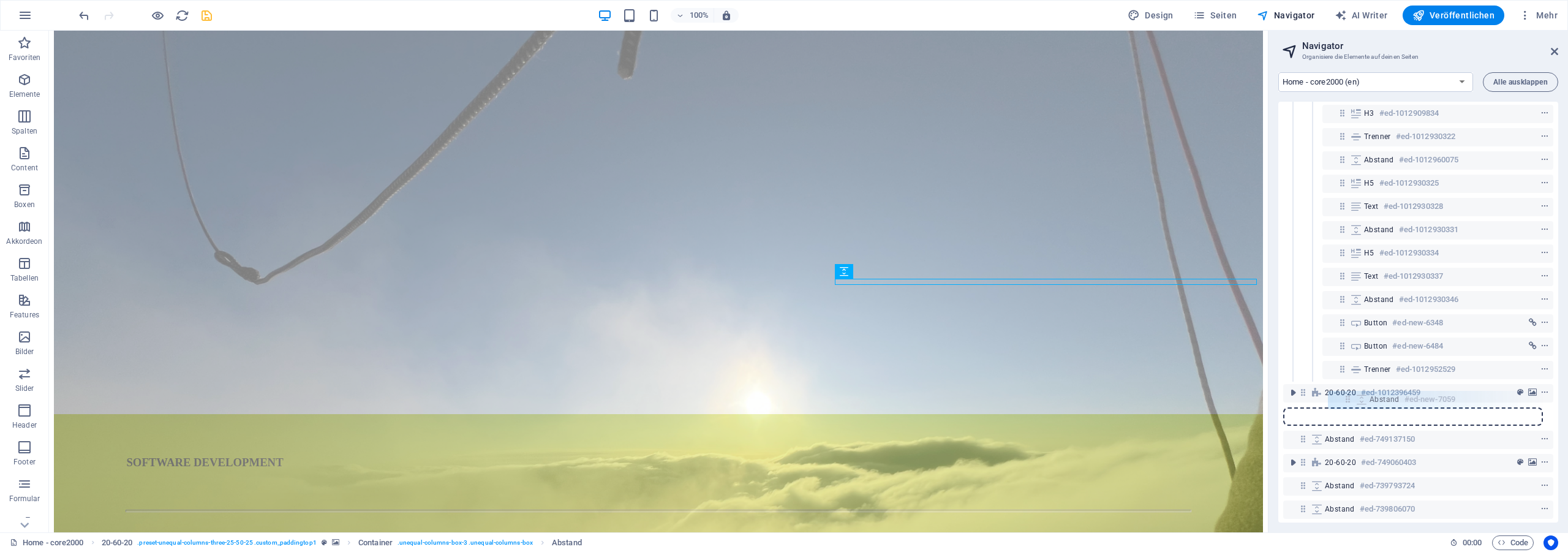
drag, startPoint x: 1341, startPoint y: 358, endPoint x: 1347, endPoint y: 391, distance: 33.5
click at [1347, 391] on div "20-60-20 #ed-731261895 Container #ed-731261898 Abstand #ed-1012884495 H3 #ed-10…" at bounding box center [1417, 312] width 280 height 420
click at [1395, 397] on div "Abstand #ed-new-7059" at bounding box center [1428, 392] width 128 height 14
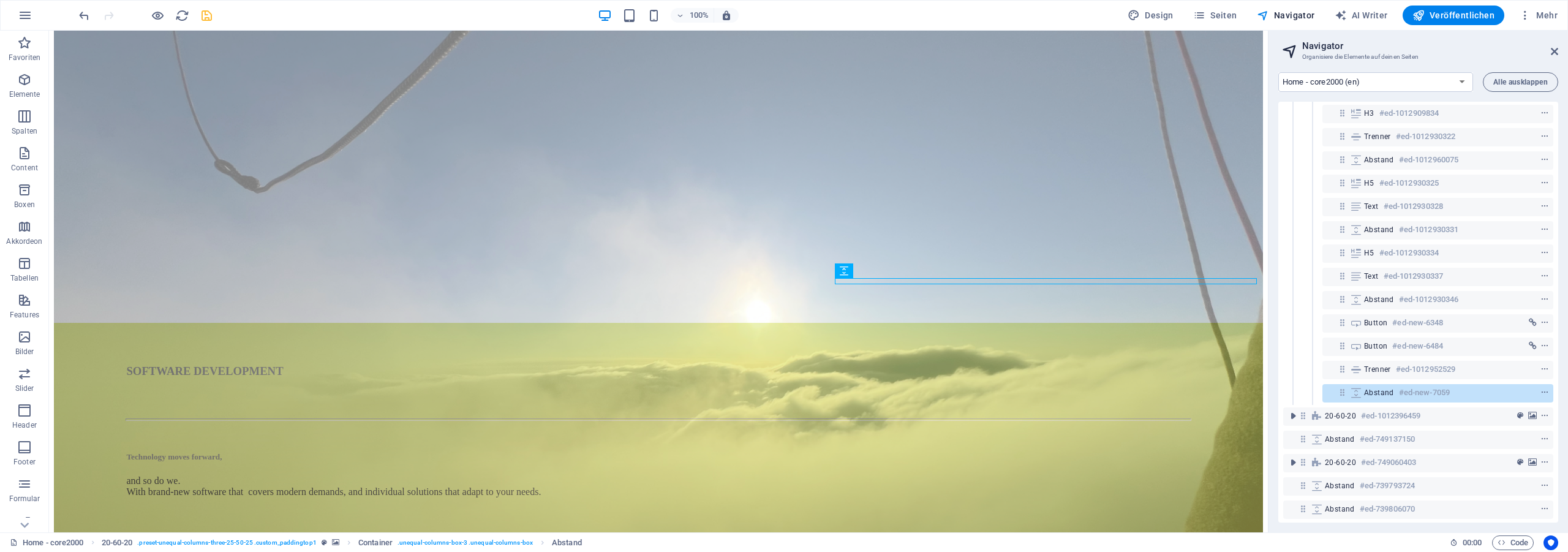
drag, startPoint x: 1395, startPoint y: 397, endPoint x: 181, endPoint y: 181, distance: 1233.1
click at [1395, 397] on div "Abstand #ed-new-7059" at bounding box center [1428, 392] width 128 height 14
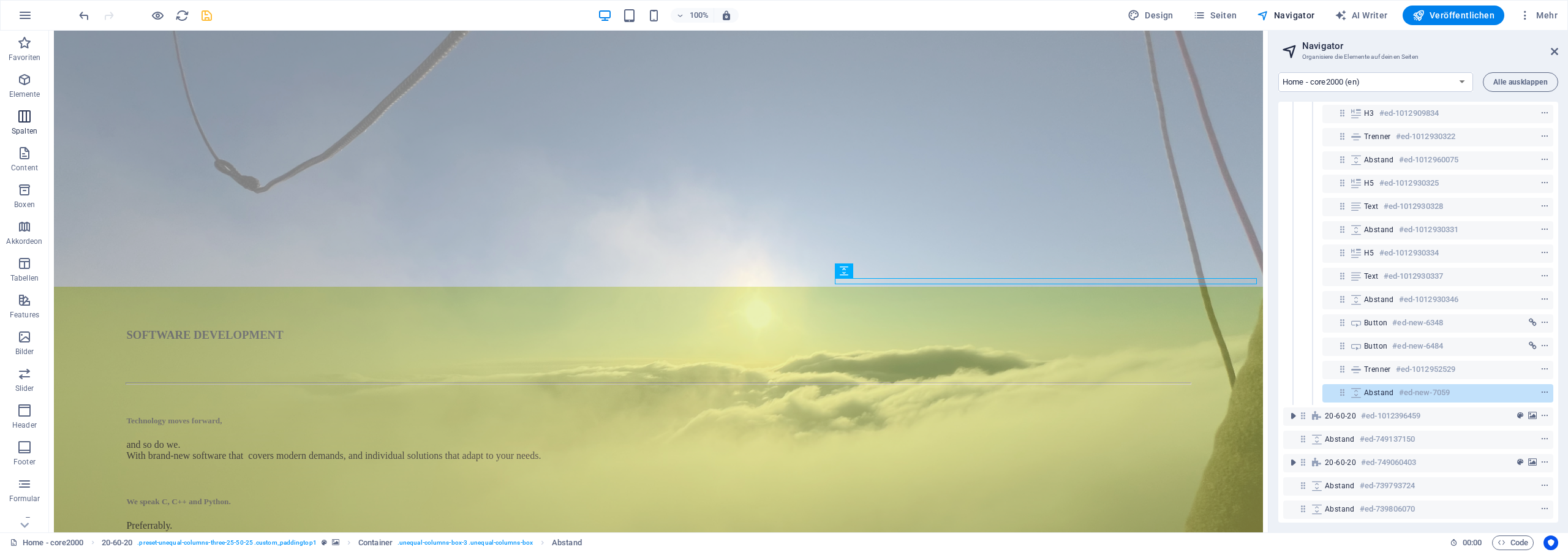
select select "px"
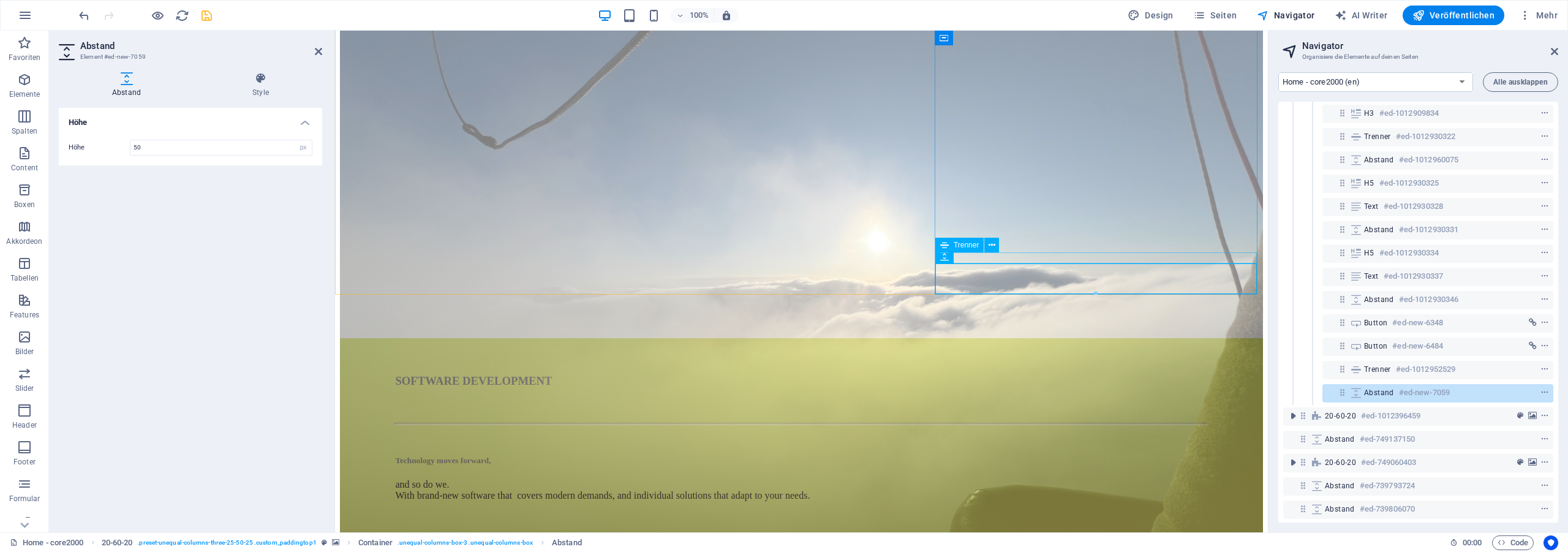
scroll to position [89, 0]
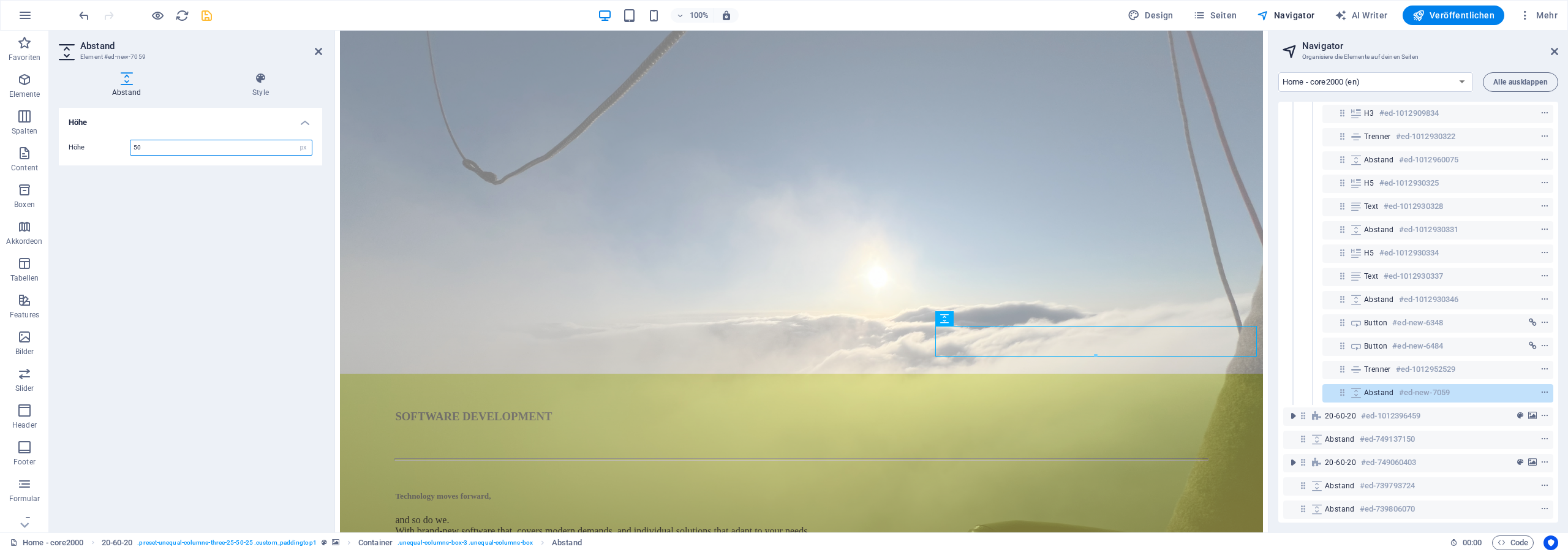
drag, startPoint x: 148, startPoint y: 142, endPoint x: 101, endPoint y: 136, distance: 47.4
click at [130, 140] on input "50" at bounding box center [220, 147] width 181 height 14
type input "25"
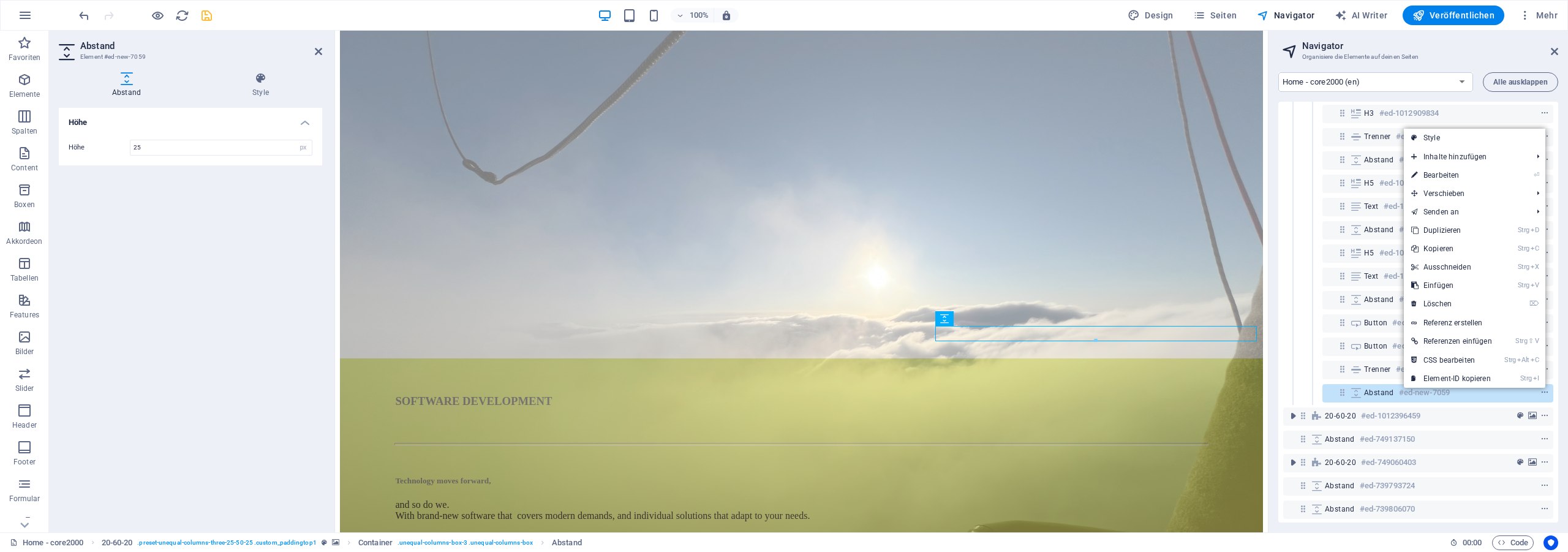
click at [1463, 245] on link "Strg C Kopieren" at bounding box center [1451, 249] width 95 height 18
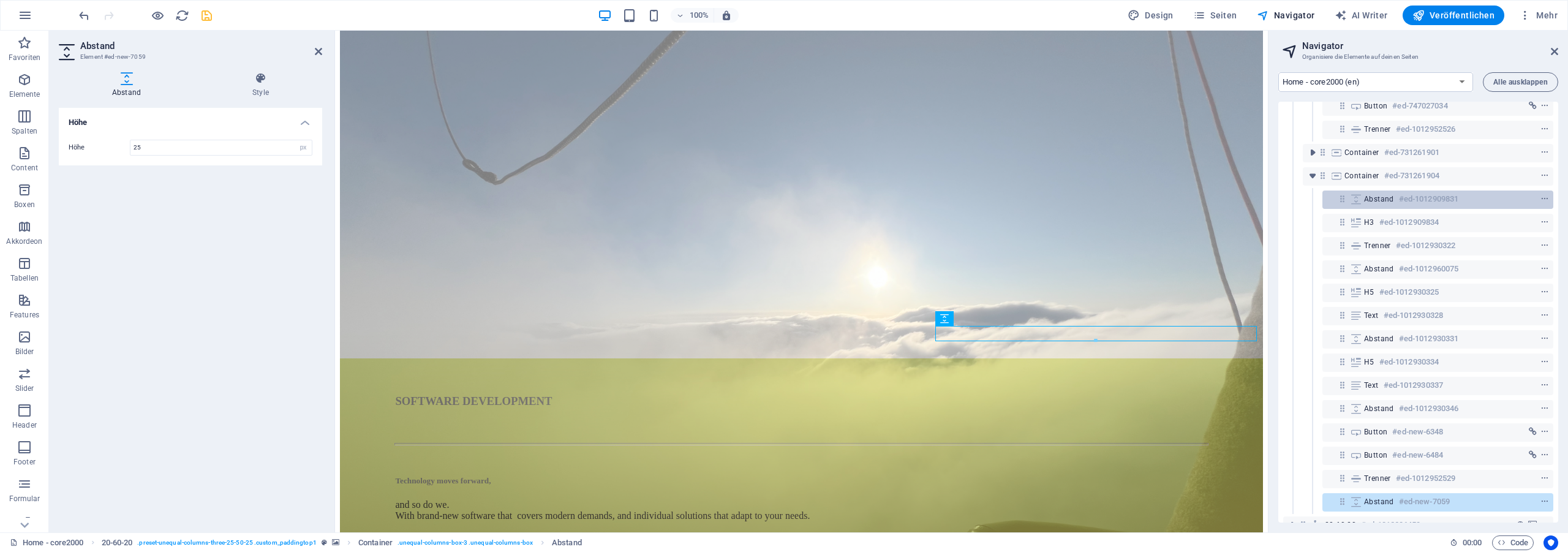
scroll to position [255, 0]
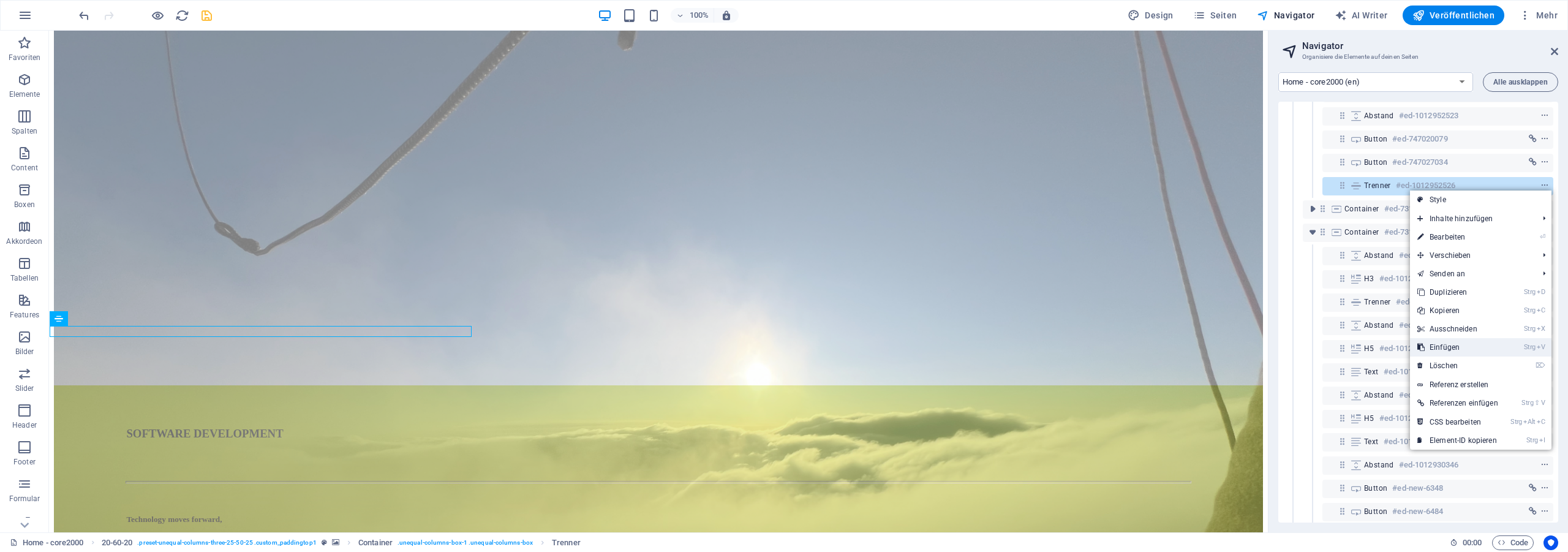
click at [1463, 345] on link "Strg V Einfügen" at bounding box center [1457, 347] width 95 height 18
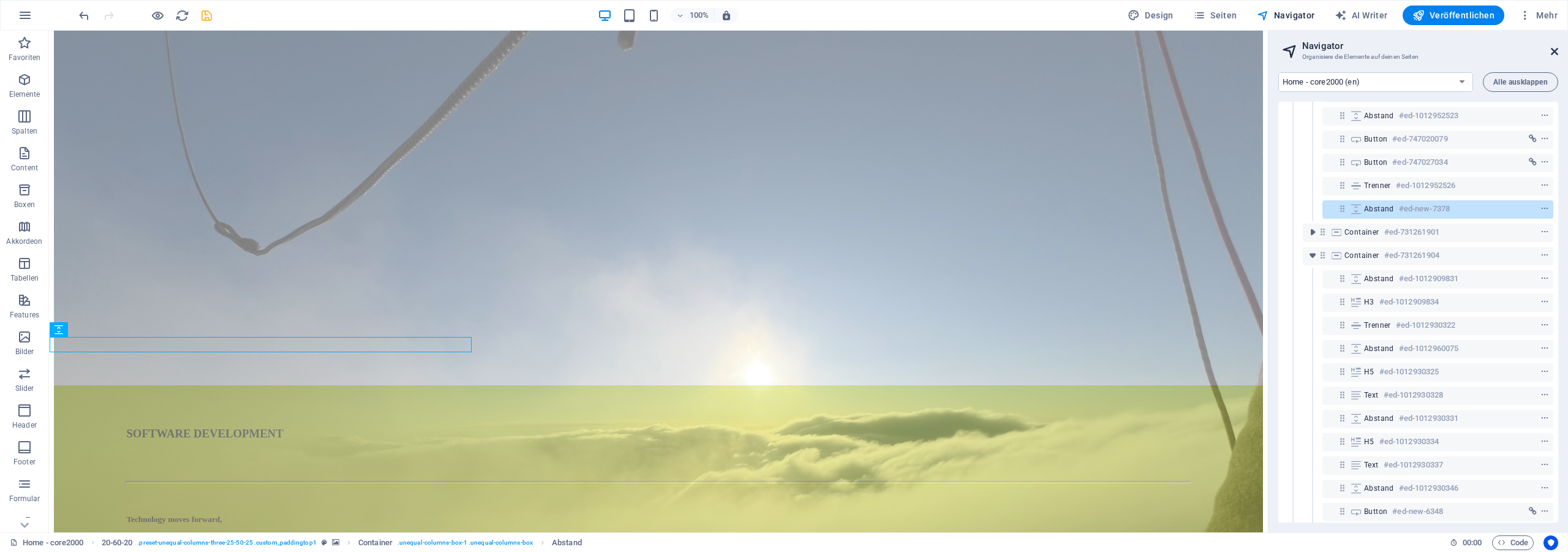
click at [1552, 55] on icon at bounding box center [1554, 51] width 7 height 10
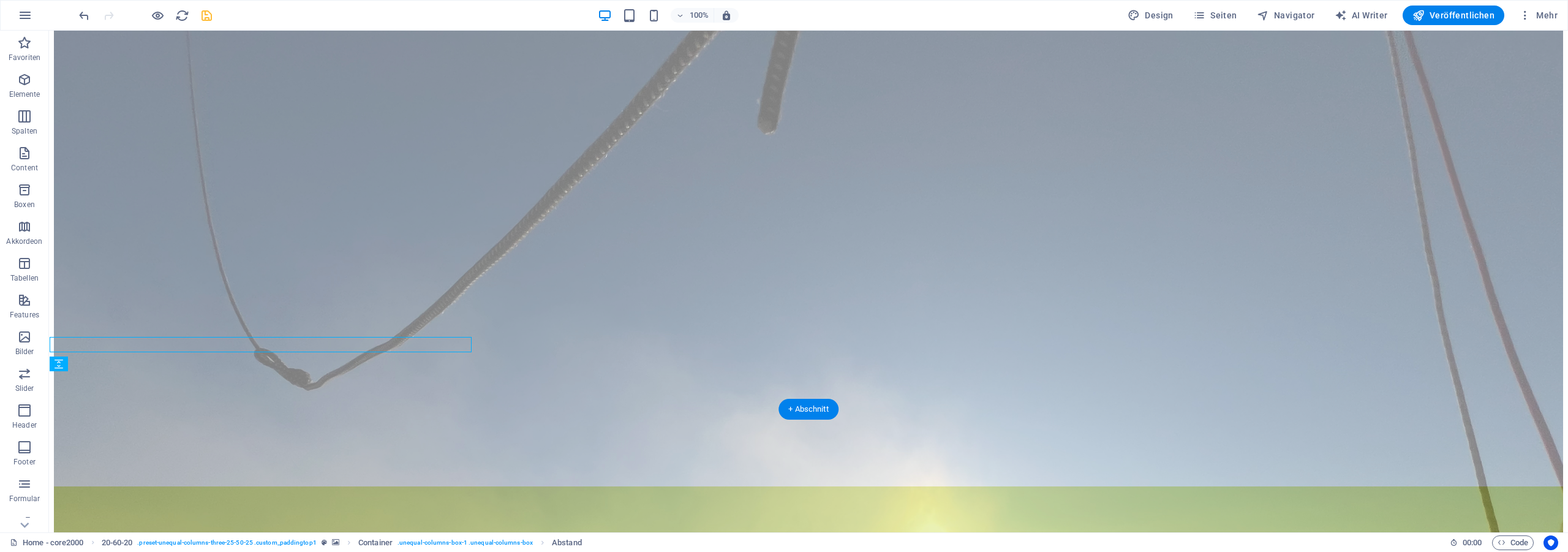
scroll to position [27, 0]
click at [208, 13] on icon "save" at bounding box center [206, 15] width 14 height 14
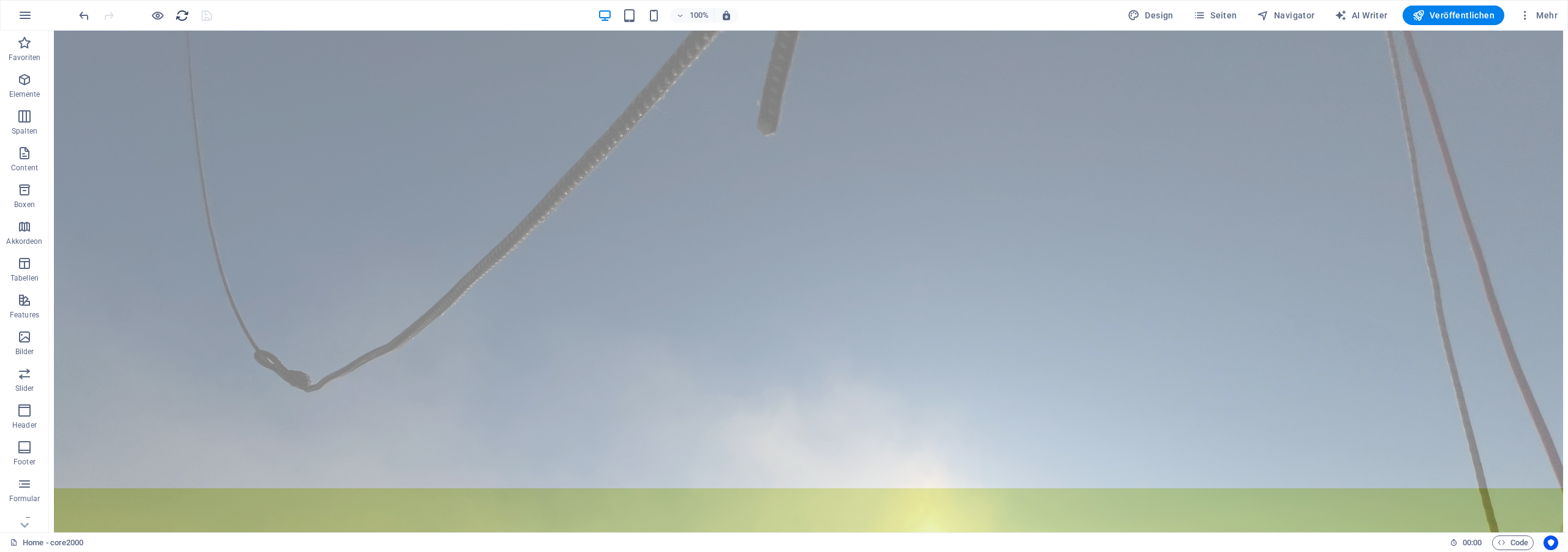
click at [184, 15] on icon "reload" at bounding box center [182, 15] width 14 height 14
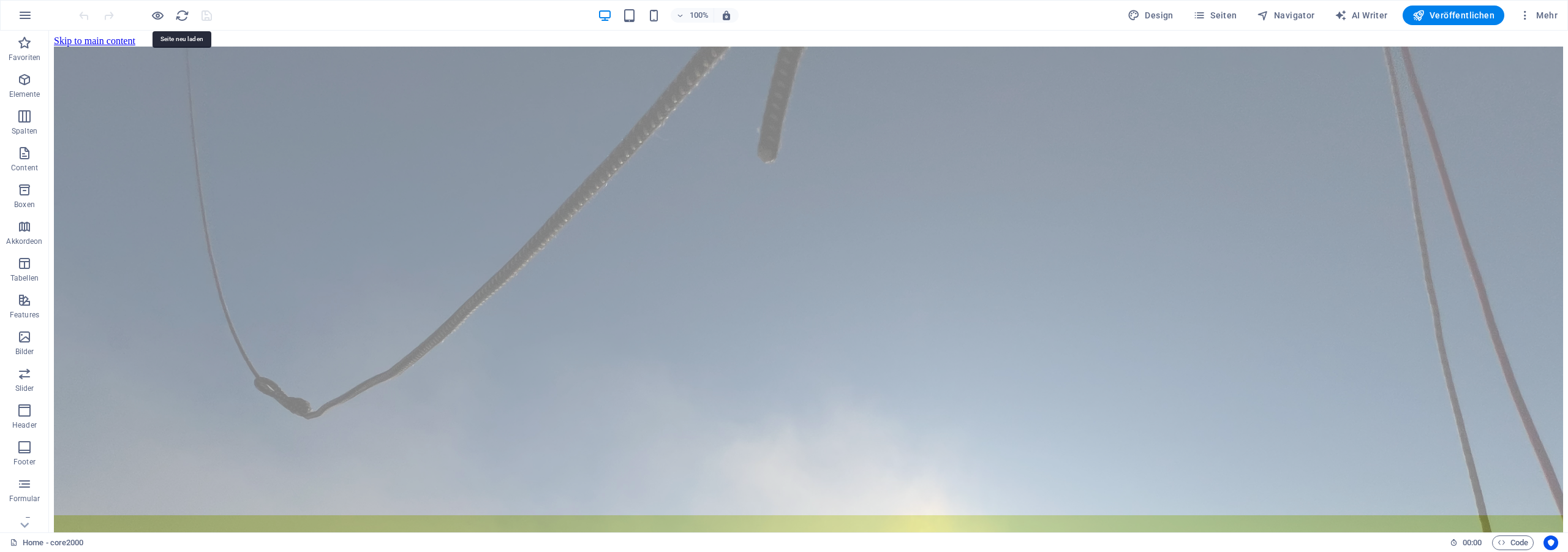
scroll to position [0, 0]
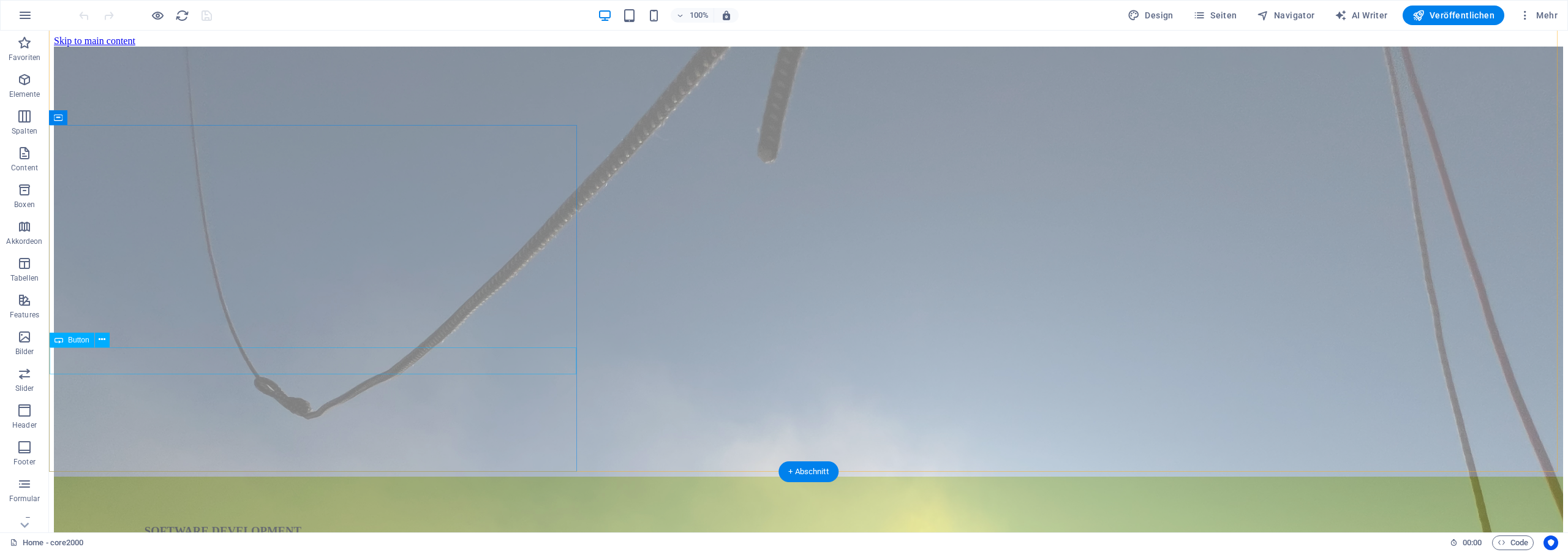
select select "%"
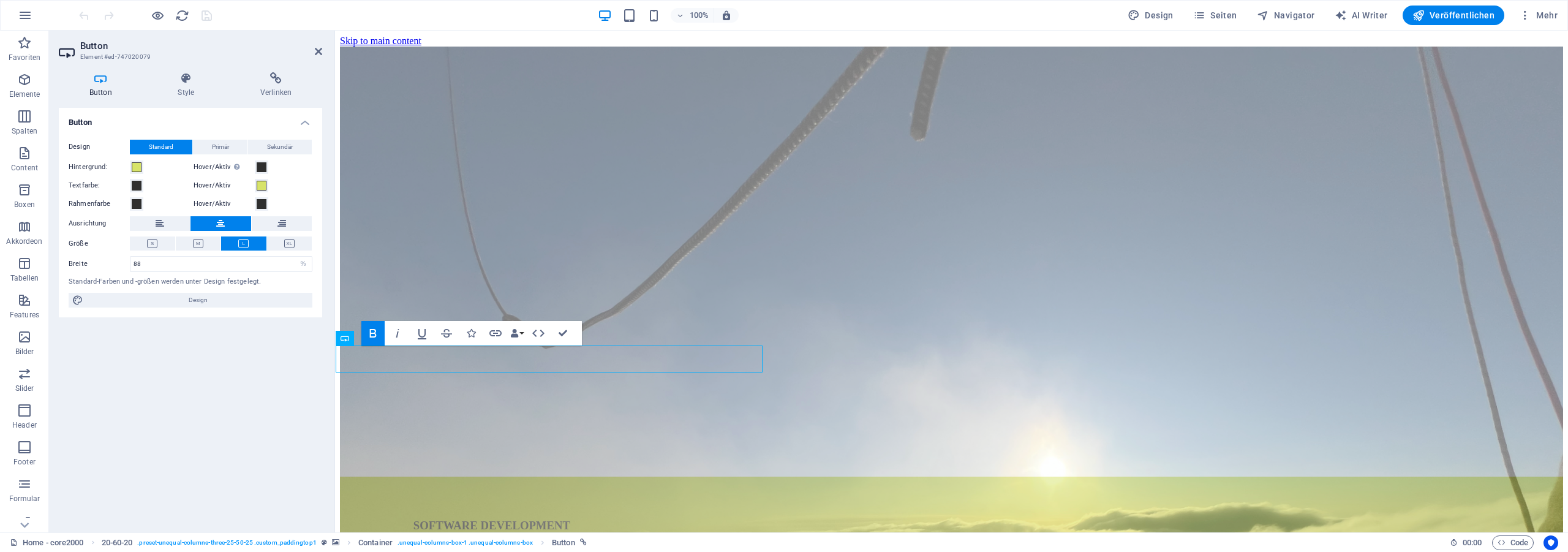
drag, startPoint x: 316, startPoint y: 48, endPoint x: 249, endPoint y: 28, distance: 69.9
click at [317, 48] on icon at bounding box center [318, 51] width 7 height 10
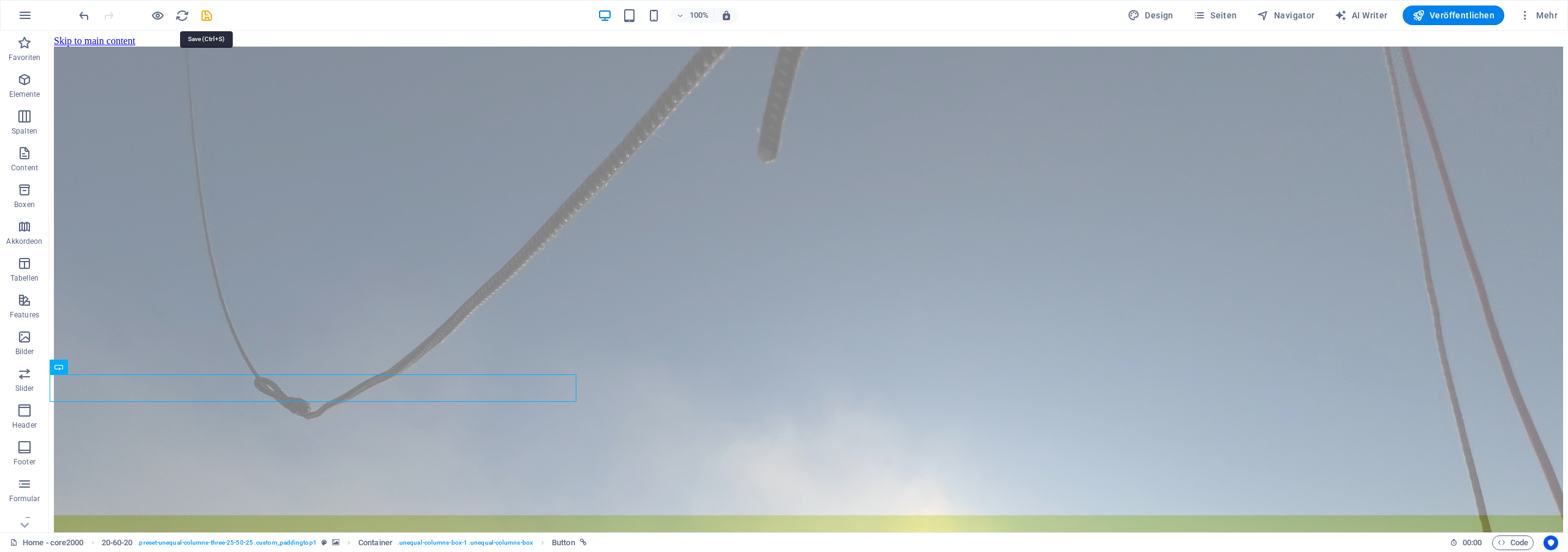
click at [206, 20] on icon "save" at bounding box center [206, 15] width 14 height 14
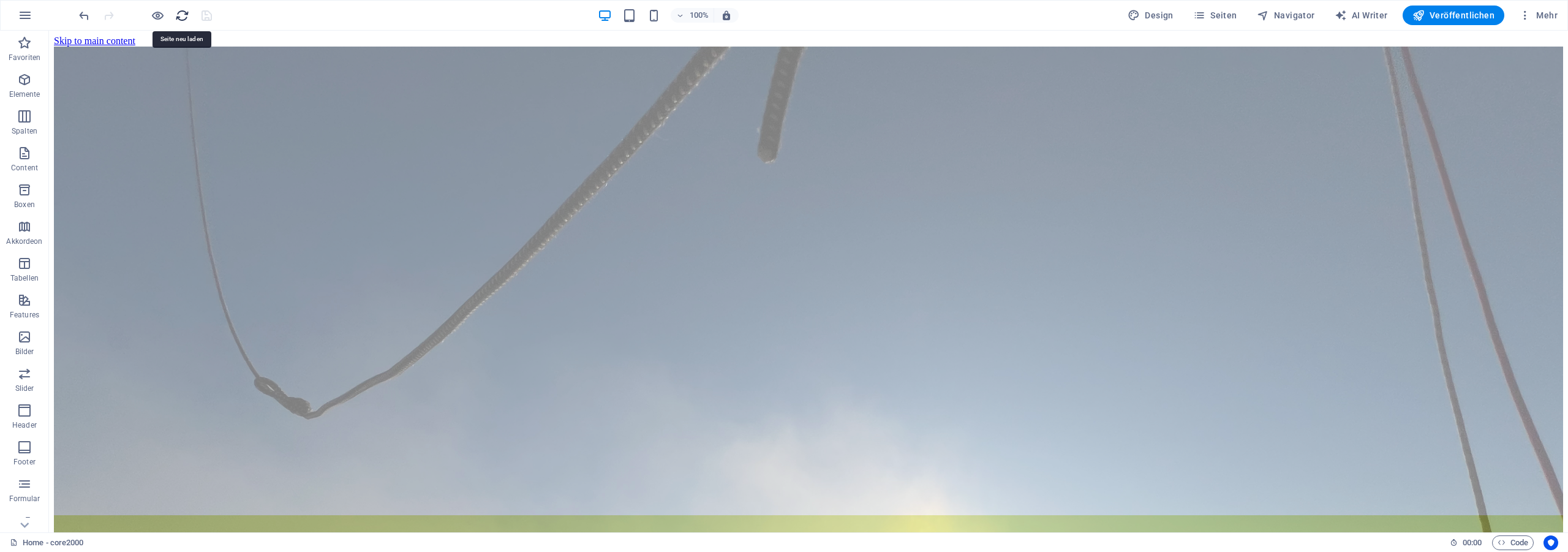
click at [181, 13] on icon "reload" at bounding box center [182, 15] width 14 height 14
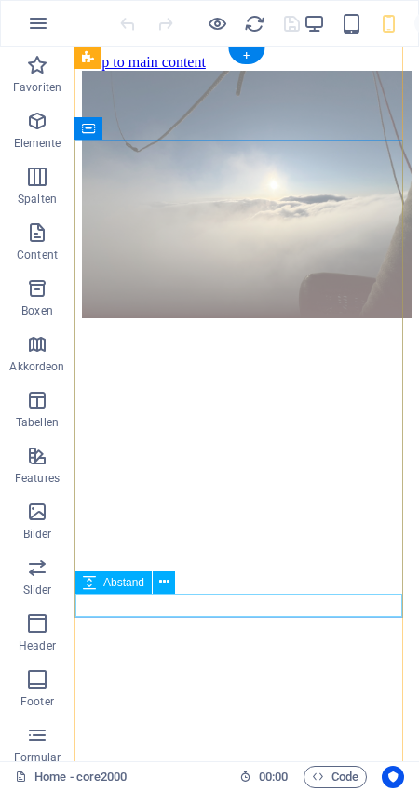
select select "px"
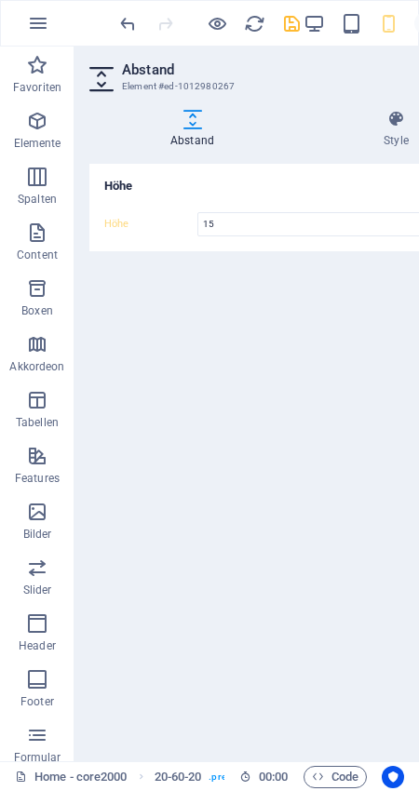
click at [289, 25] on icon "save" at bounding box center [291, 23] width 21 height 21
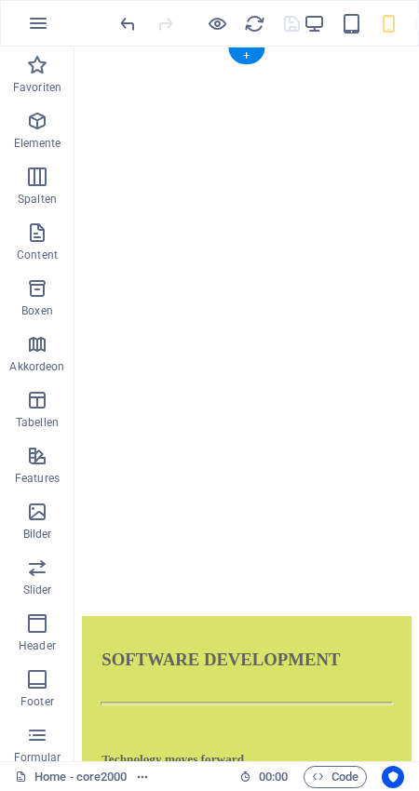
scroll to position [1044, 0]
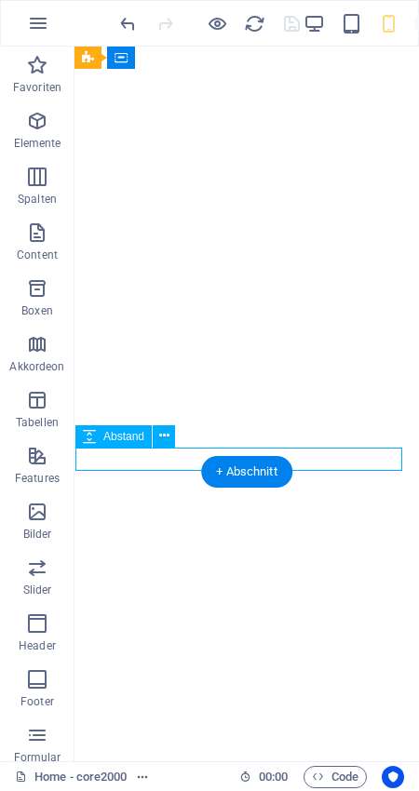
select select "px"
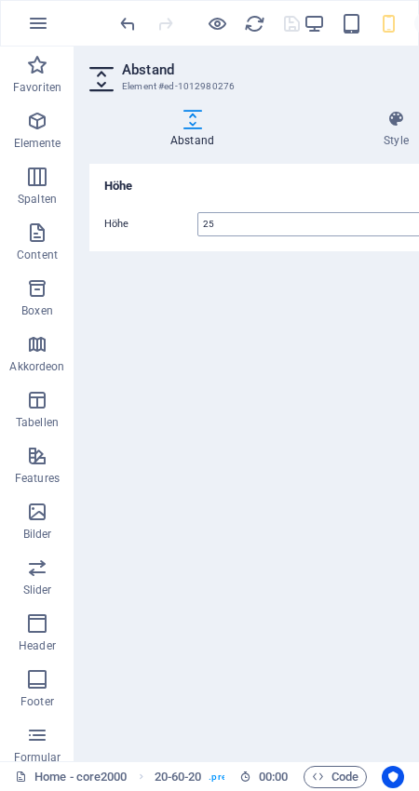
drag, startPoint x: 233, startPoint y: 224, endPoint x: 122, endPoint y: 212, distance: 111.4
click at [198, 213] on input "25" at bounding box center [335, 224] width 275 height 22
type input "12"
click at [291, 30] on icon "save" at bounding box center [291, 23] width 21 height 21
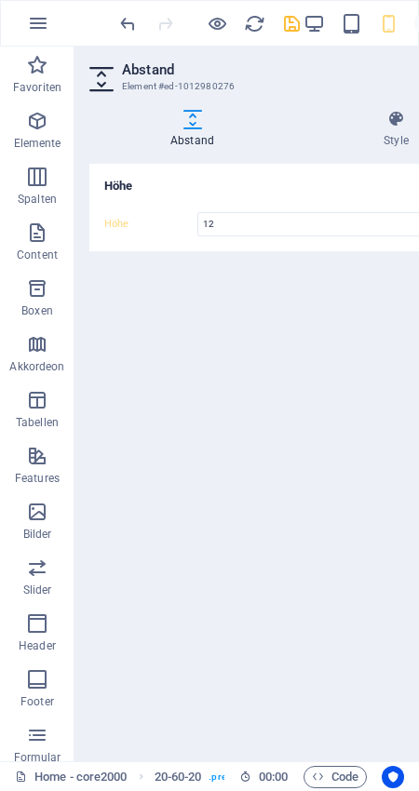
scroll to position [1094, 0]
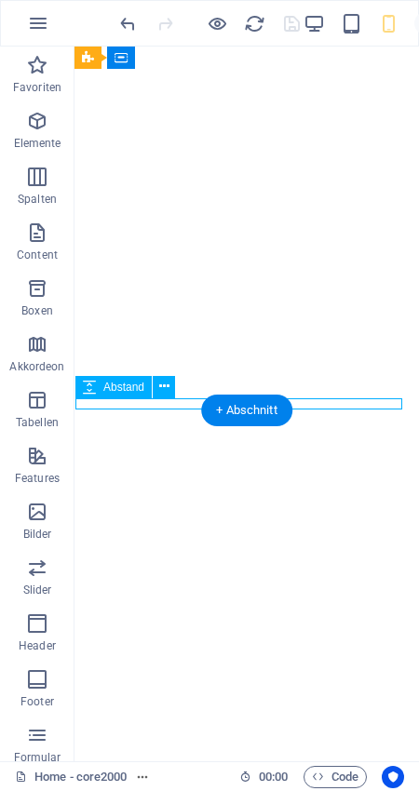
select select "px"
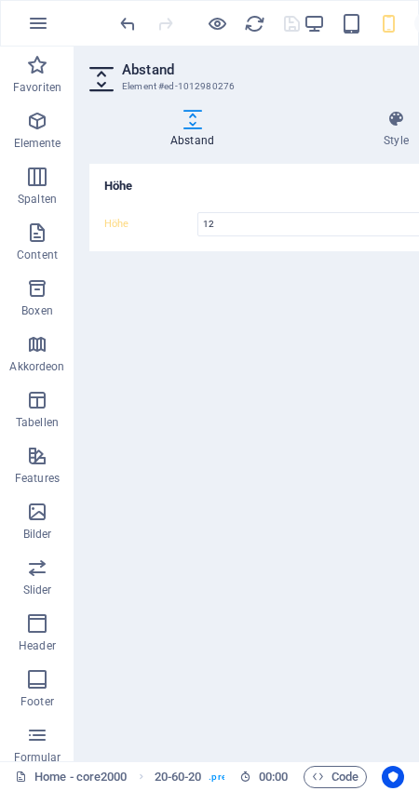
click at [198, 222] on input "12" at bounding box center [335, 224] width 275 height 22
type input "10"
click at [284, 30] on icon "save" at bounding box center [291, 23] width 21 height 21
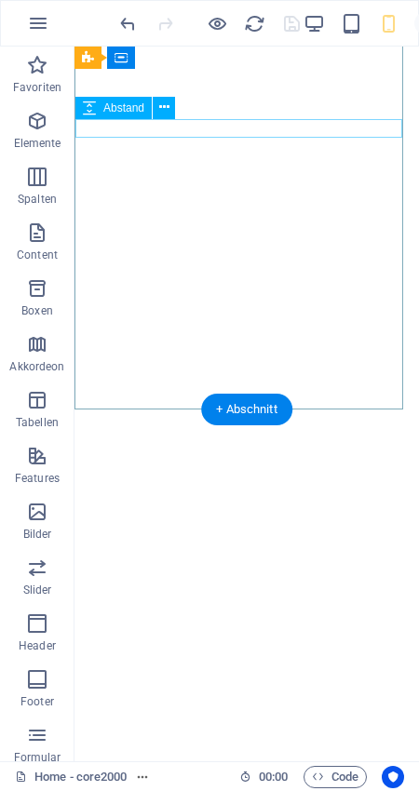
scroll to position [238, 0]
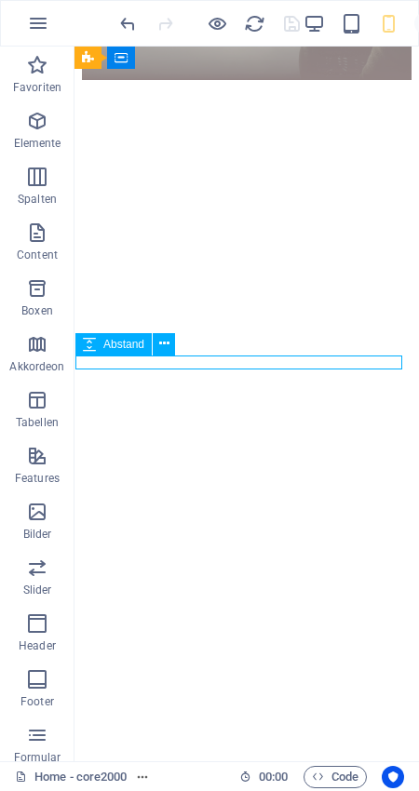
select select "px"
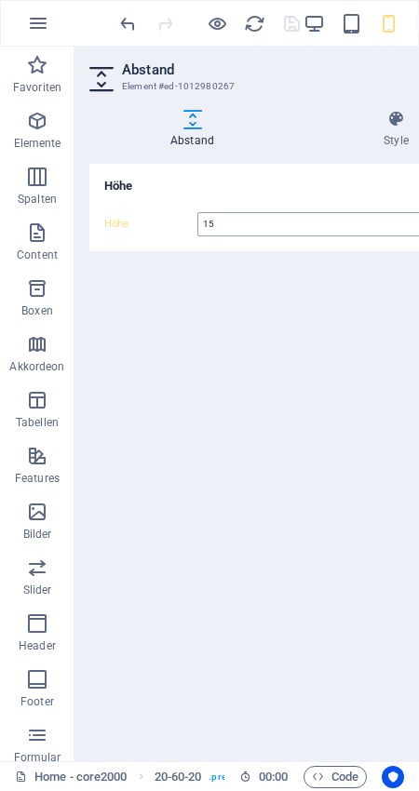
click at [198, 213] on input "15" at bounding box center [335, 224] width 275 height 22
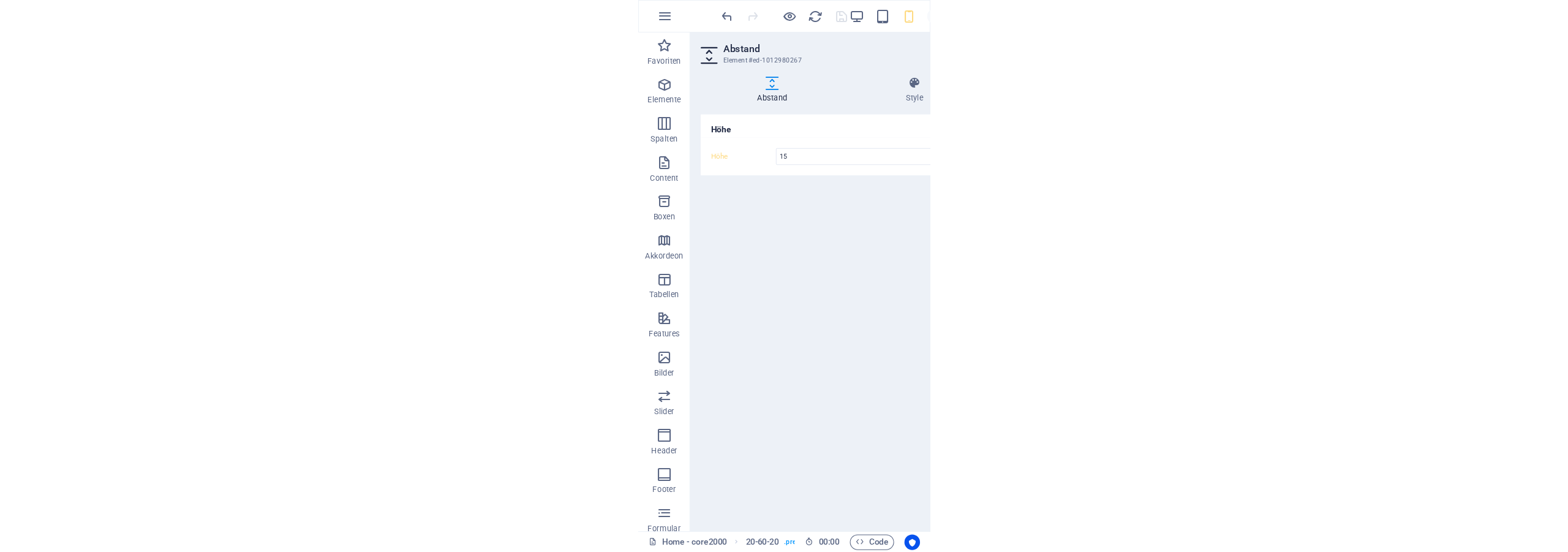
scroll to position [0, 0]
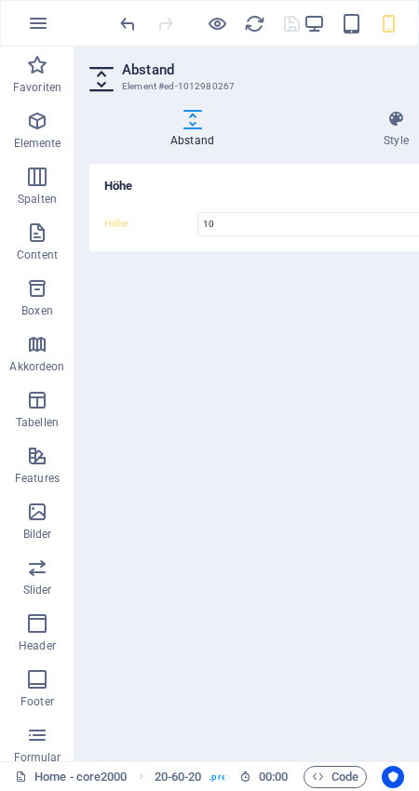
type input "10"
click at [290, 33] on icon "save" at bounding box center [291, 23] width 21 height 21
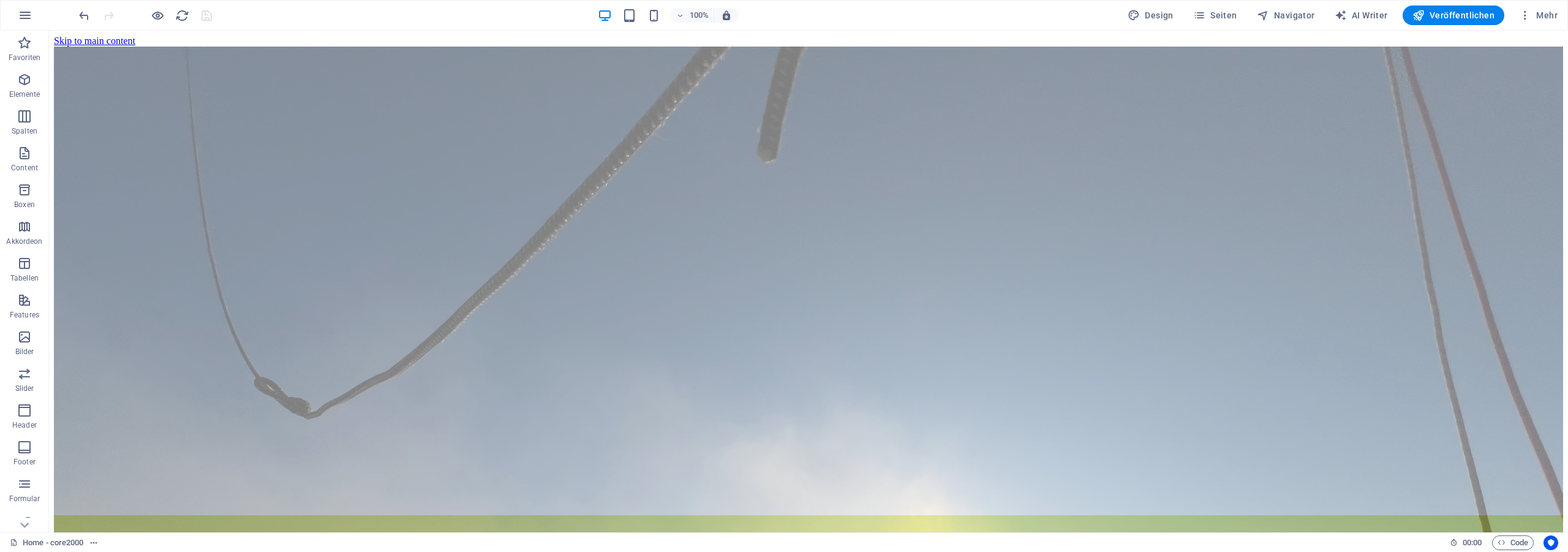
click at [1003, 20] on div "100% Design Seiten Navigator AI Writer Veröffentlichen Mehr" at bounding box center [819, 15] width 1486 height 20
